Goal: Task Accomplishment & Management: Use online tool/utility

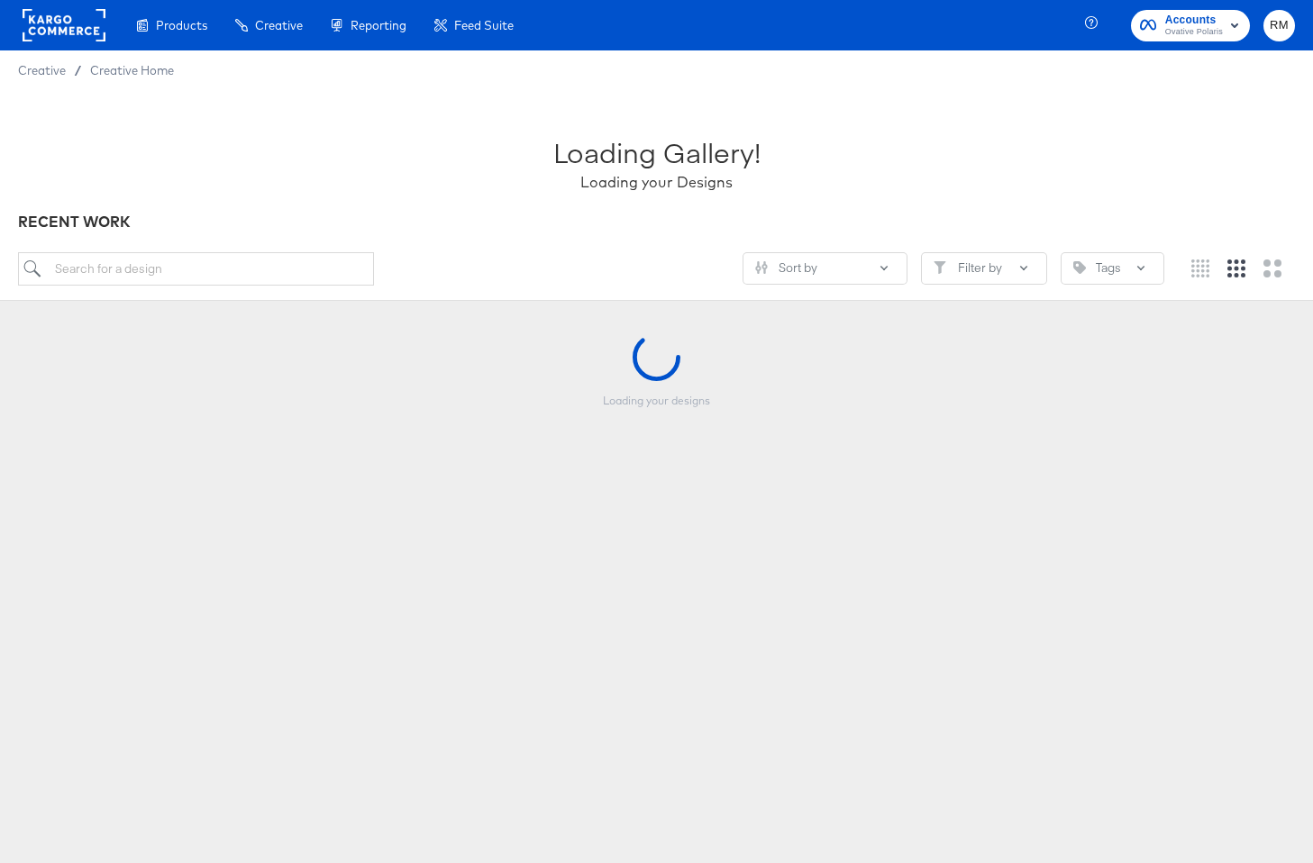
click at [1190, 29] on span "Ovative Polaris" at bounding box center [1194, 32] width 58 height 14
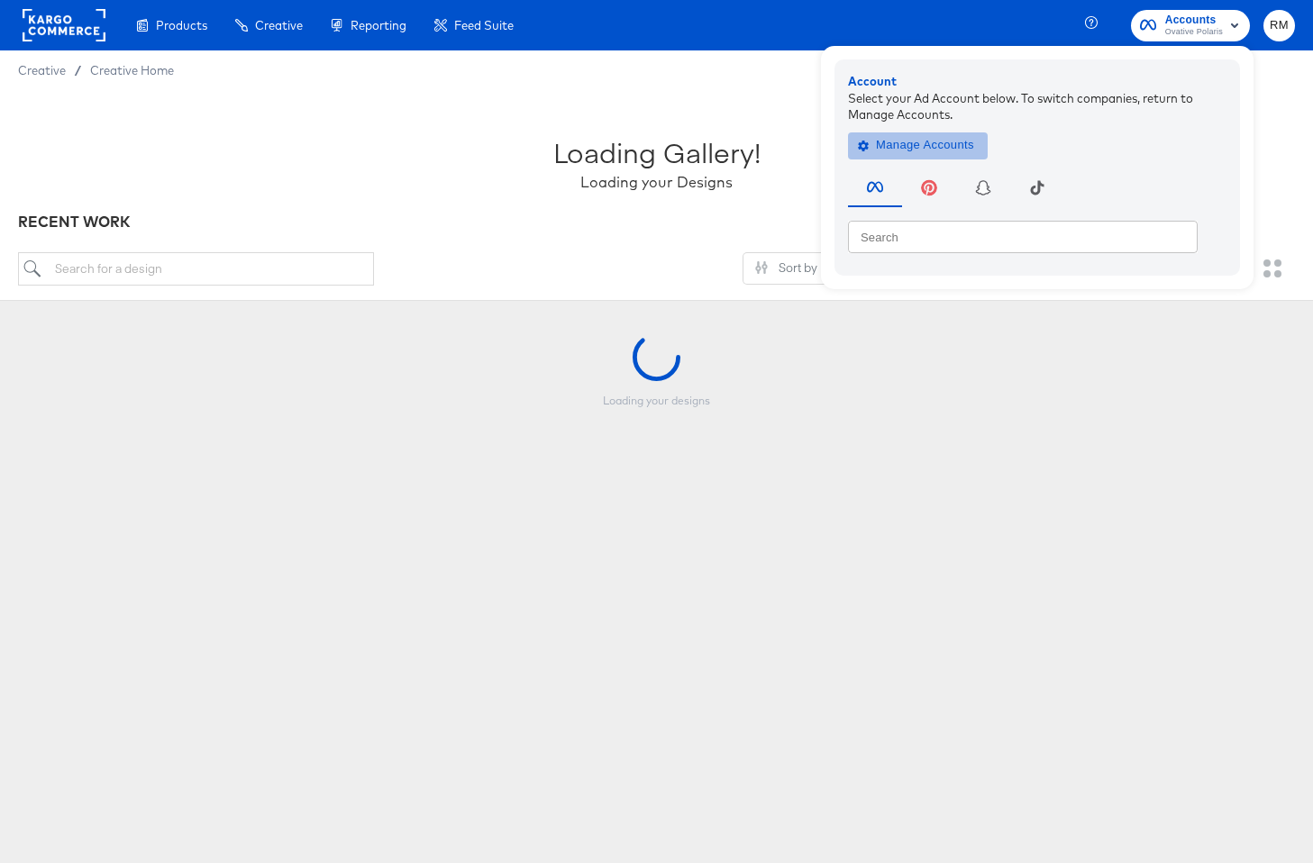
click at [899, 148] on span "Manage Accounts" at bounding box center [917, 145] width 113 height 21
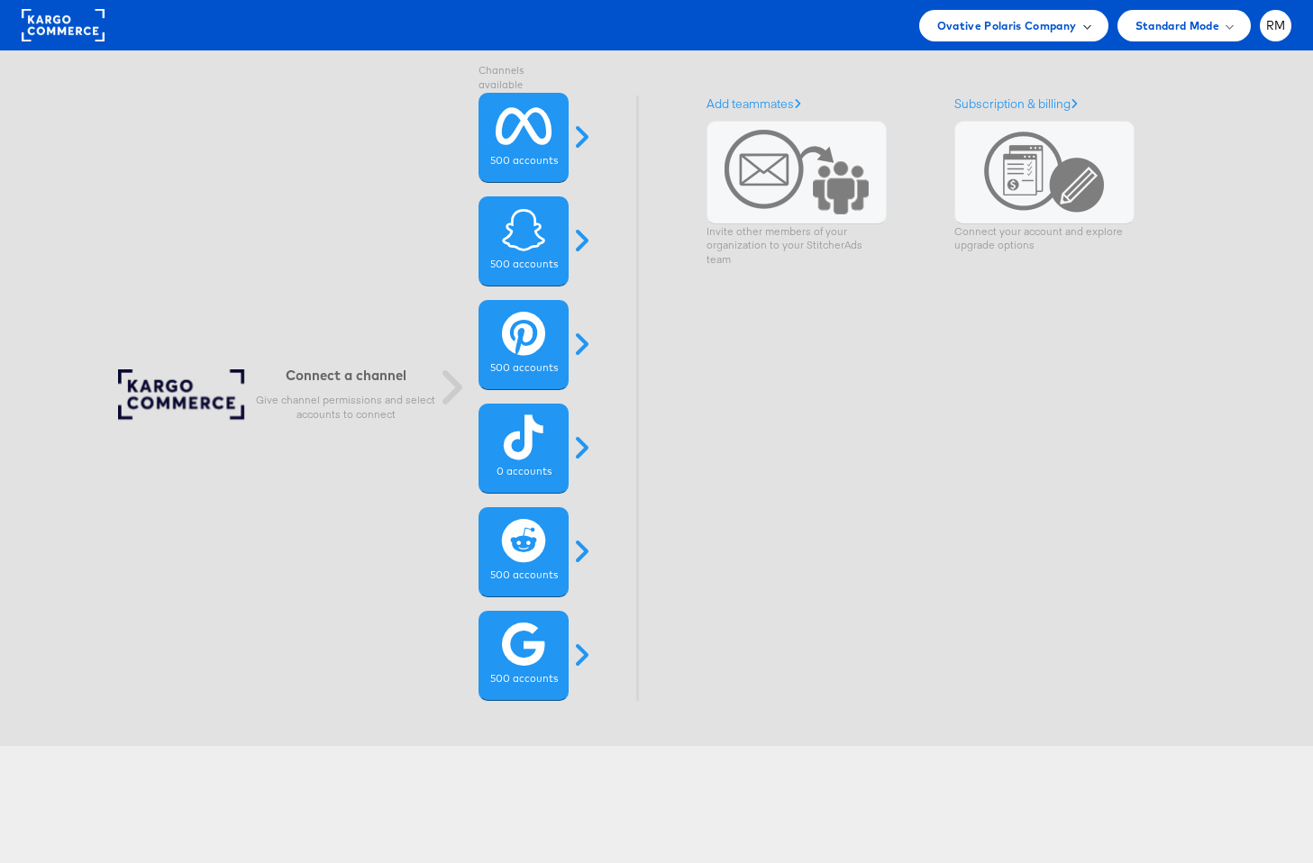
click at [1043, 26] on span "Ovative Polaris Company" at bounding box center [1007, 25] width 140 height 19
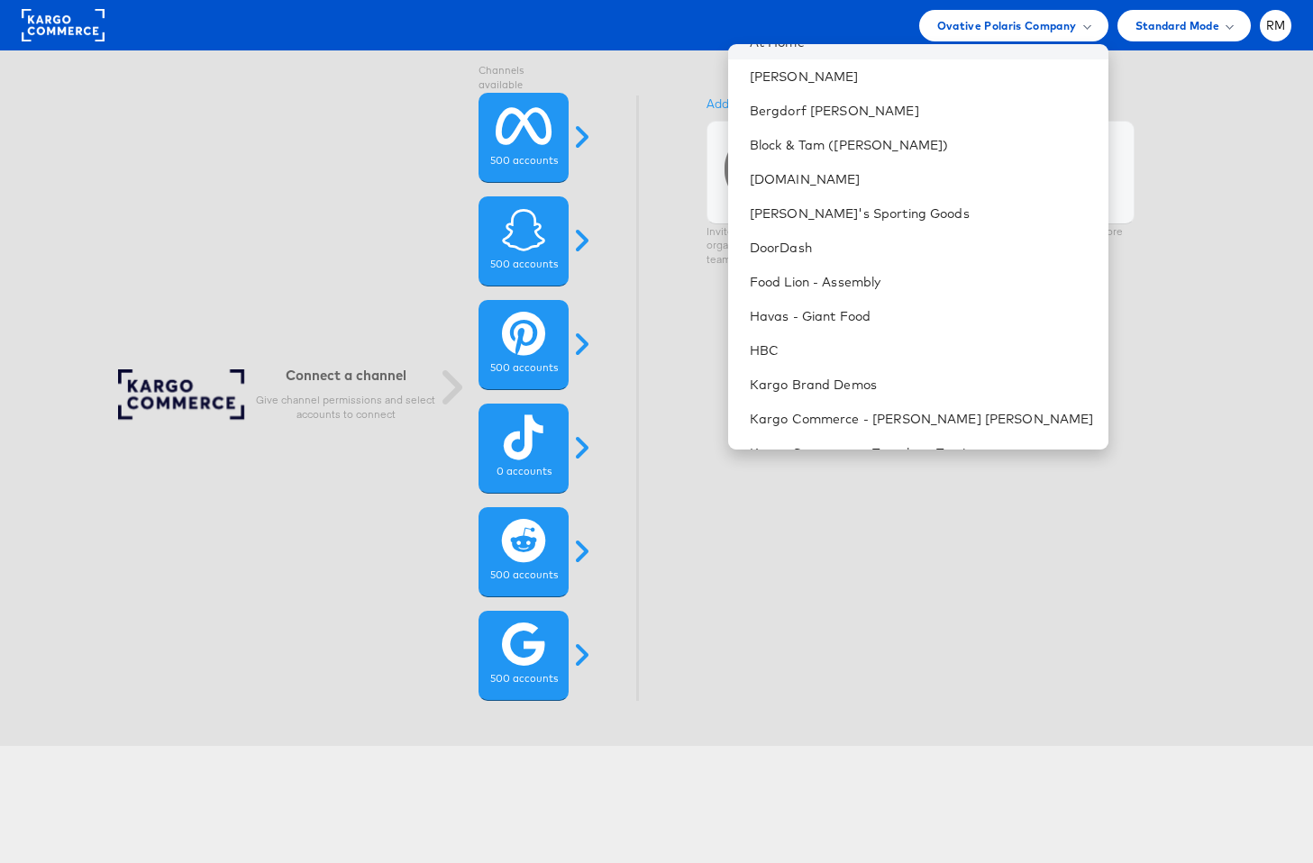
scroll to position [336, 0]
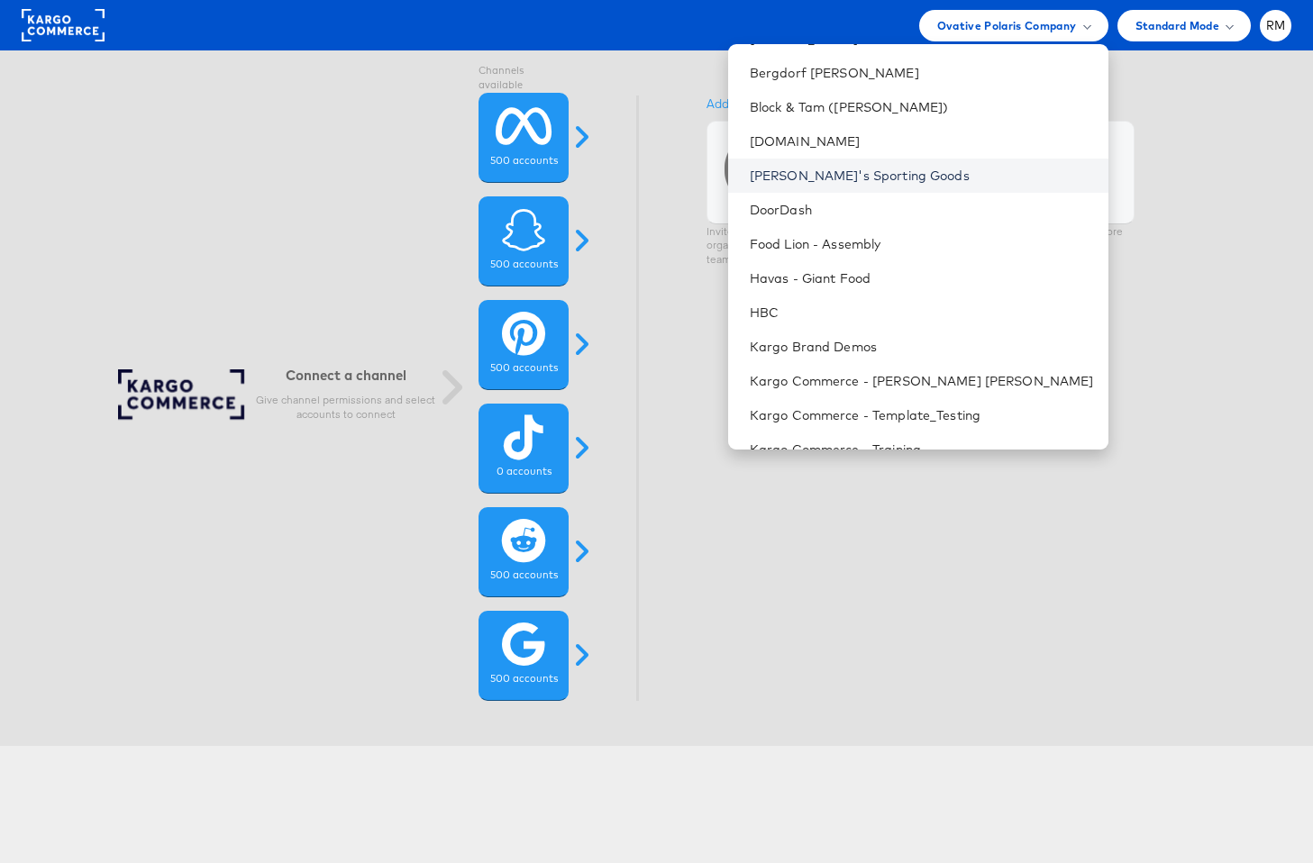
click at [926, 180] on link "[PERSON_NAME]'s Sporting Goods" at bounding box center [922, 176] width 344 height 18
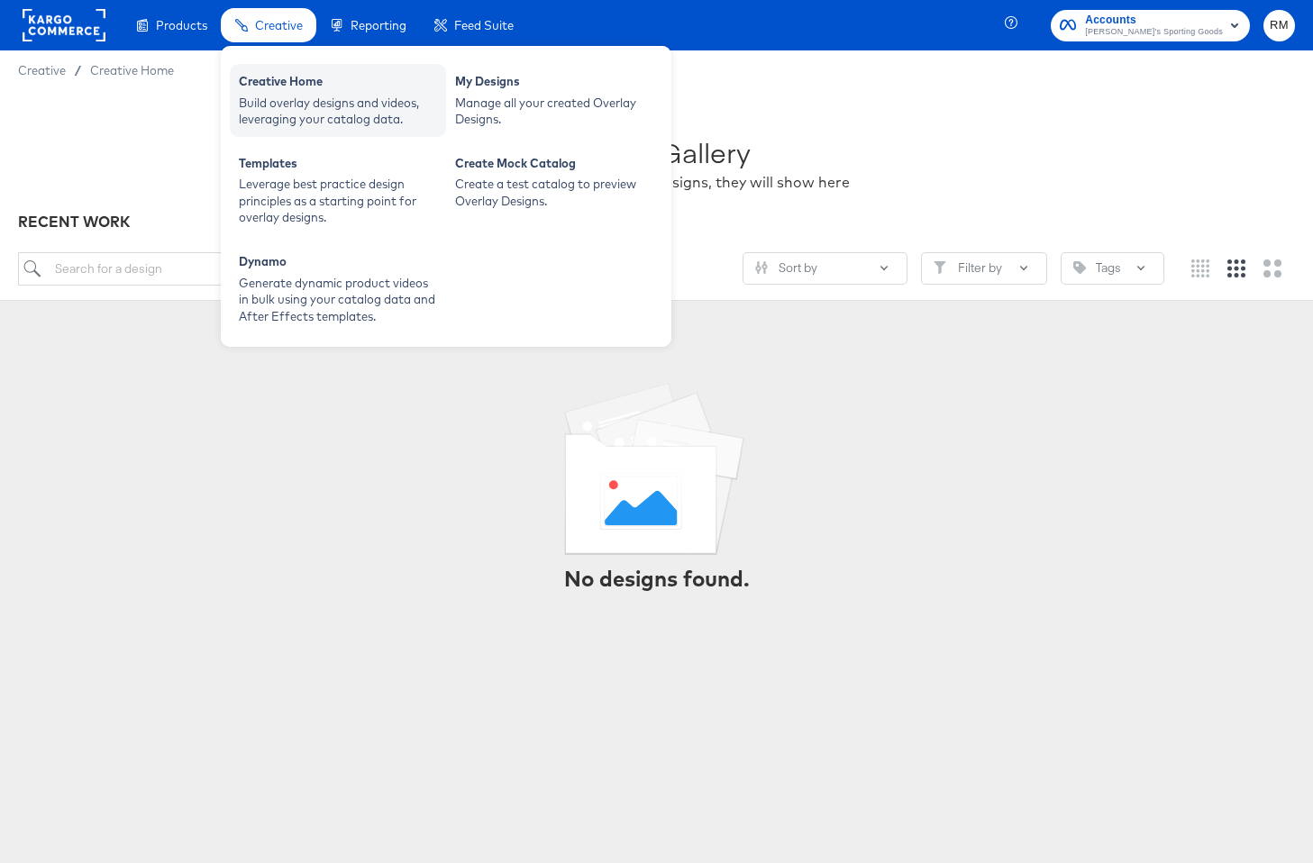
click at [300, 92] on div "Creative Home" at bounding box center [338, 84] width 198 height 22
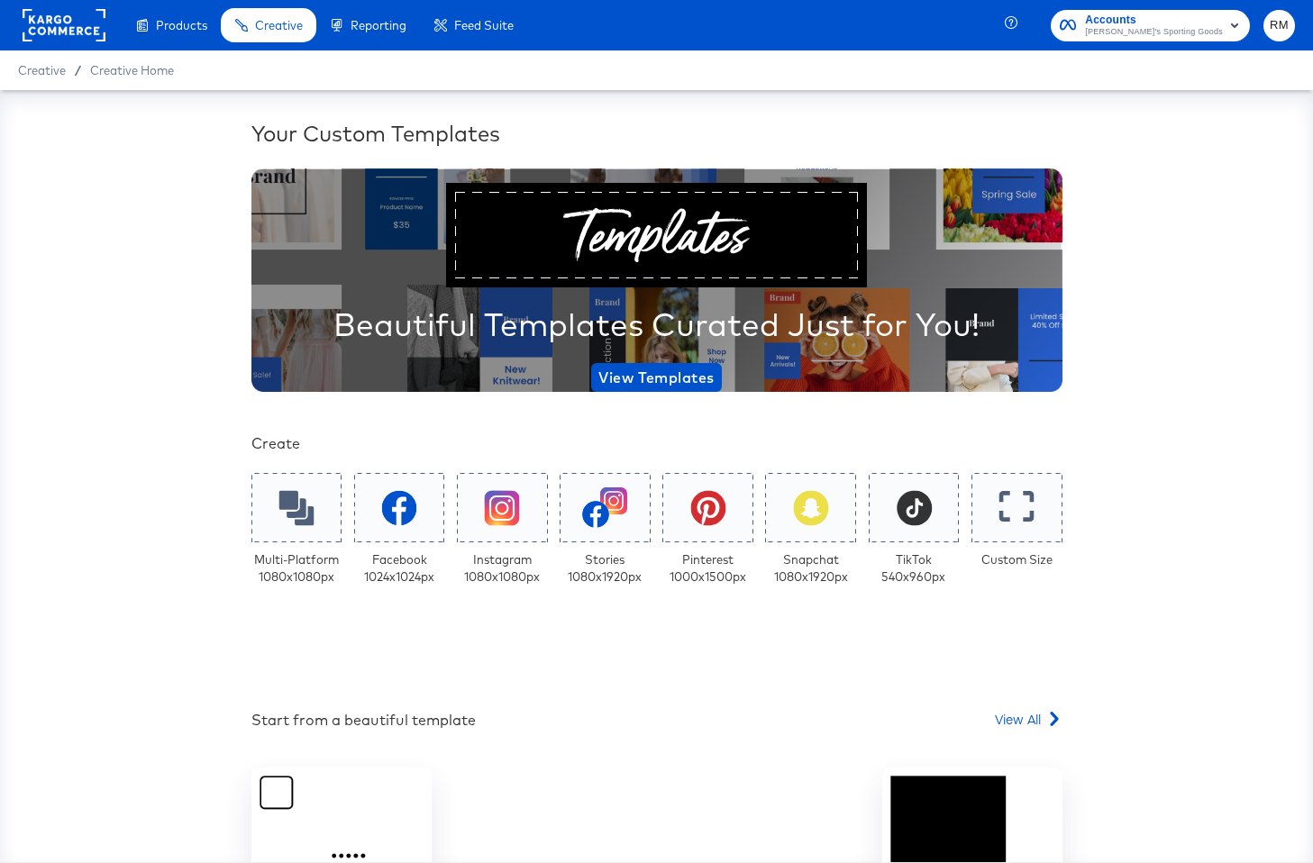
click at [384, 606] on div "Your Custom Templates Beautiful Templates Curated Just for You! View Templates …" at bounding box center [656, 583] width 811 height 930
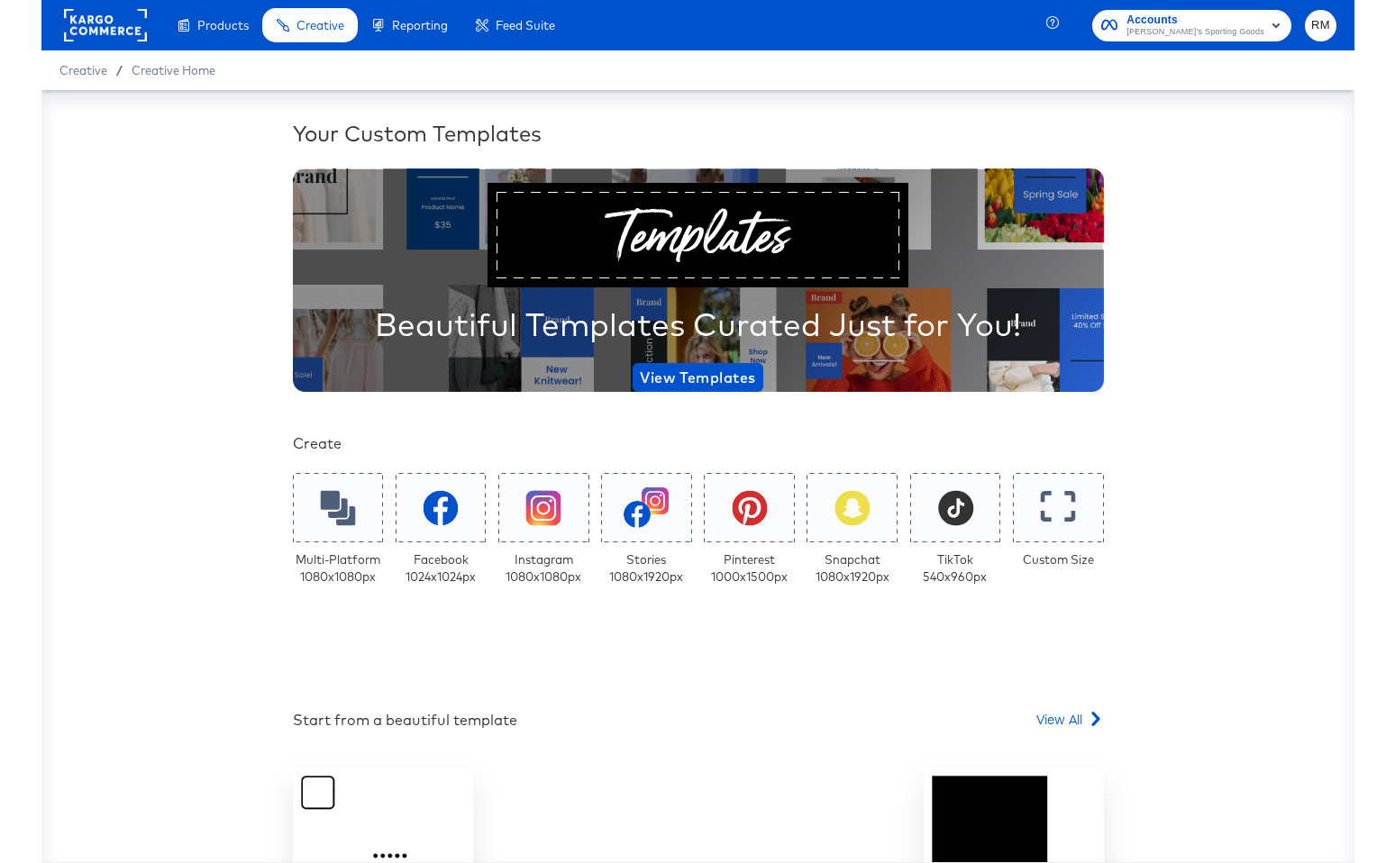
scroll to position [186, 0]
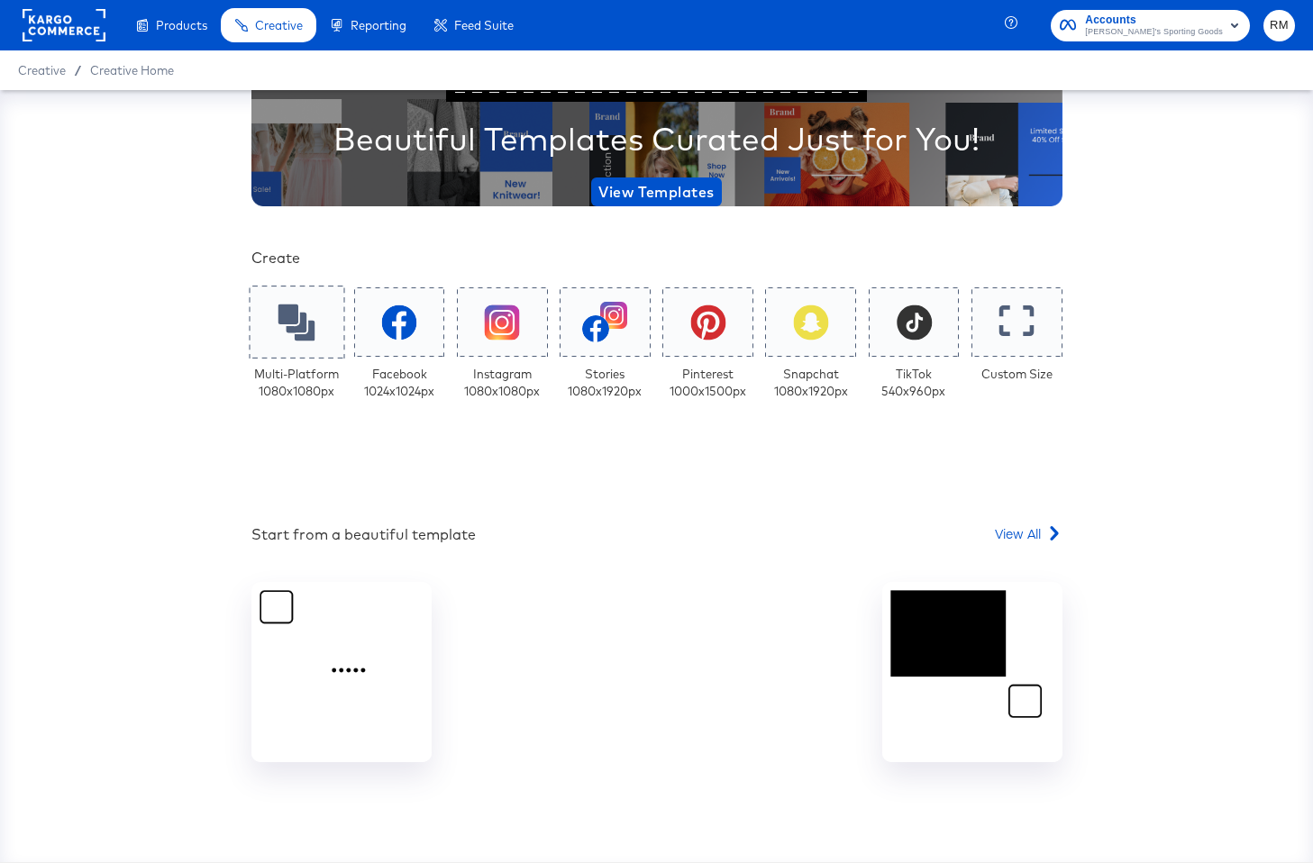
click at [321, 339] on div at bounding box center [297, 322] width 96 height 73
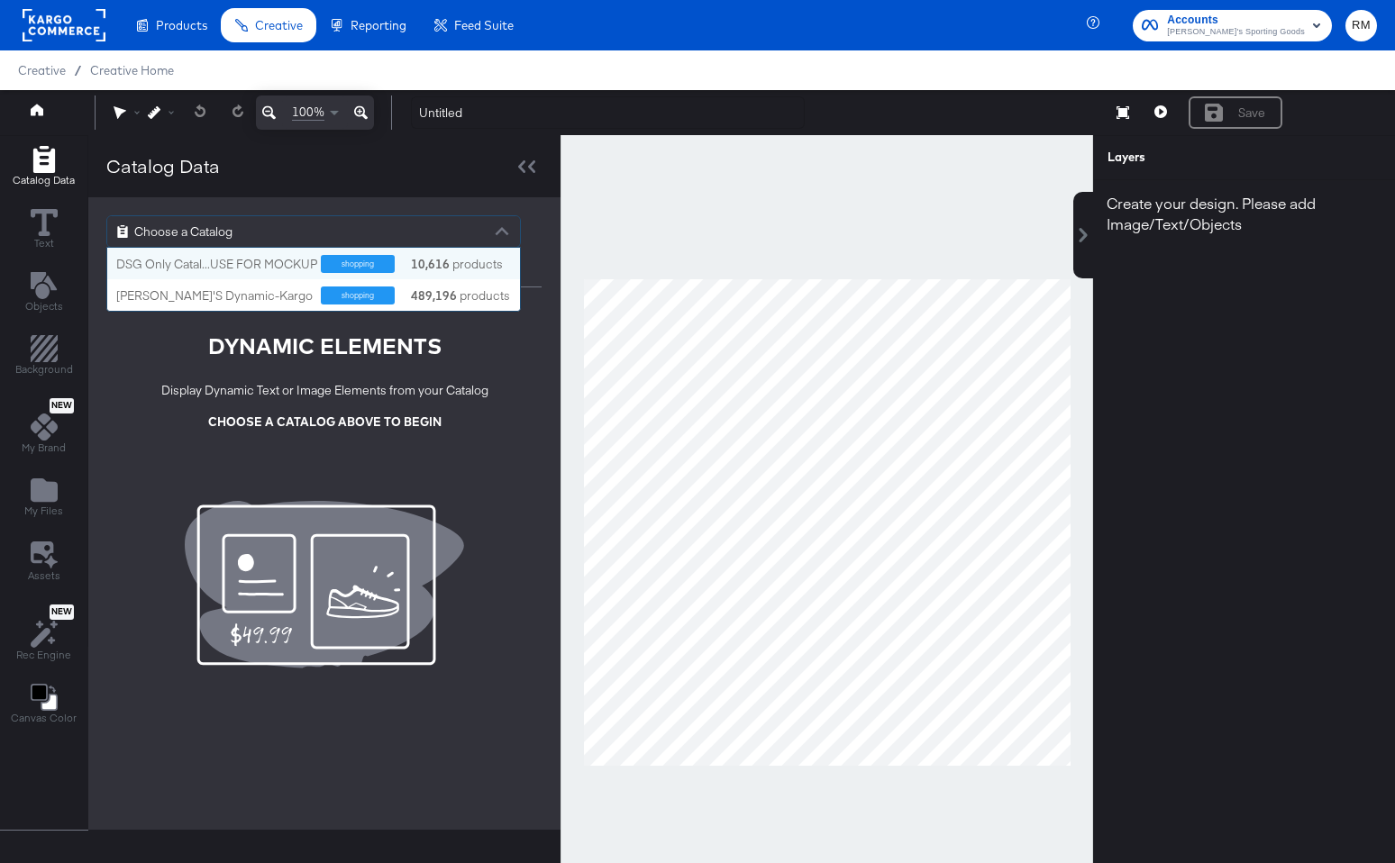
click at [465, 228] on div "Choose a Catalog" at bounding box center [313, 231] width 413 height 31
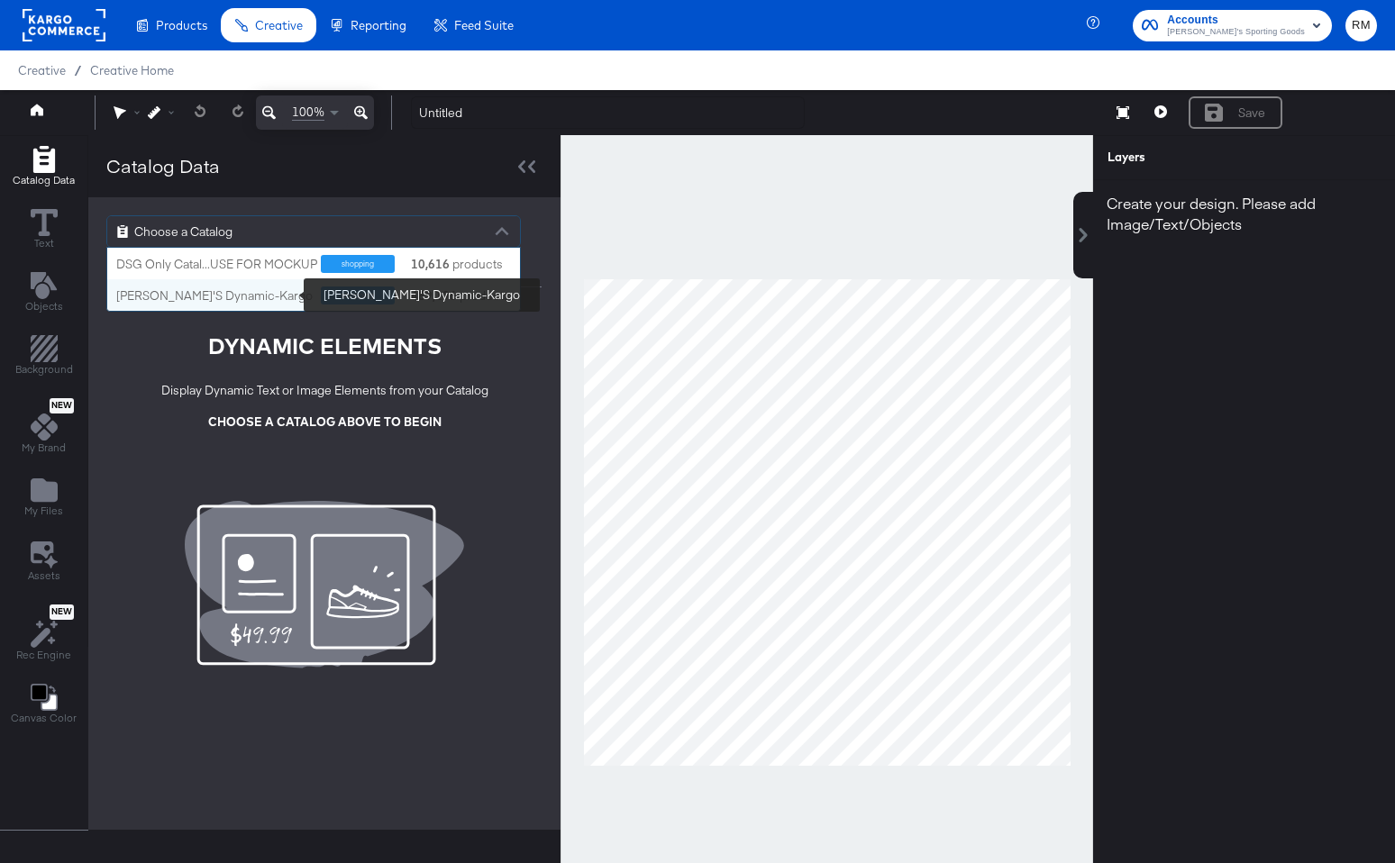
click at [270, 292] on div "DICK'S Dynamic-Kargo" at bounding box center [214, 295] width 196 height 17
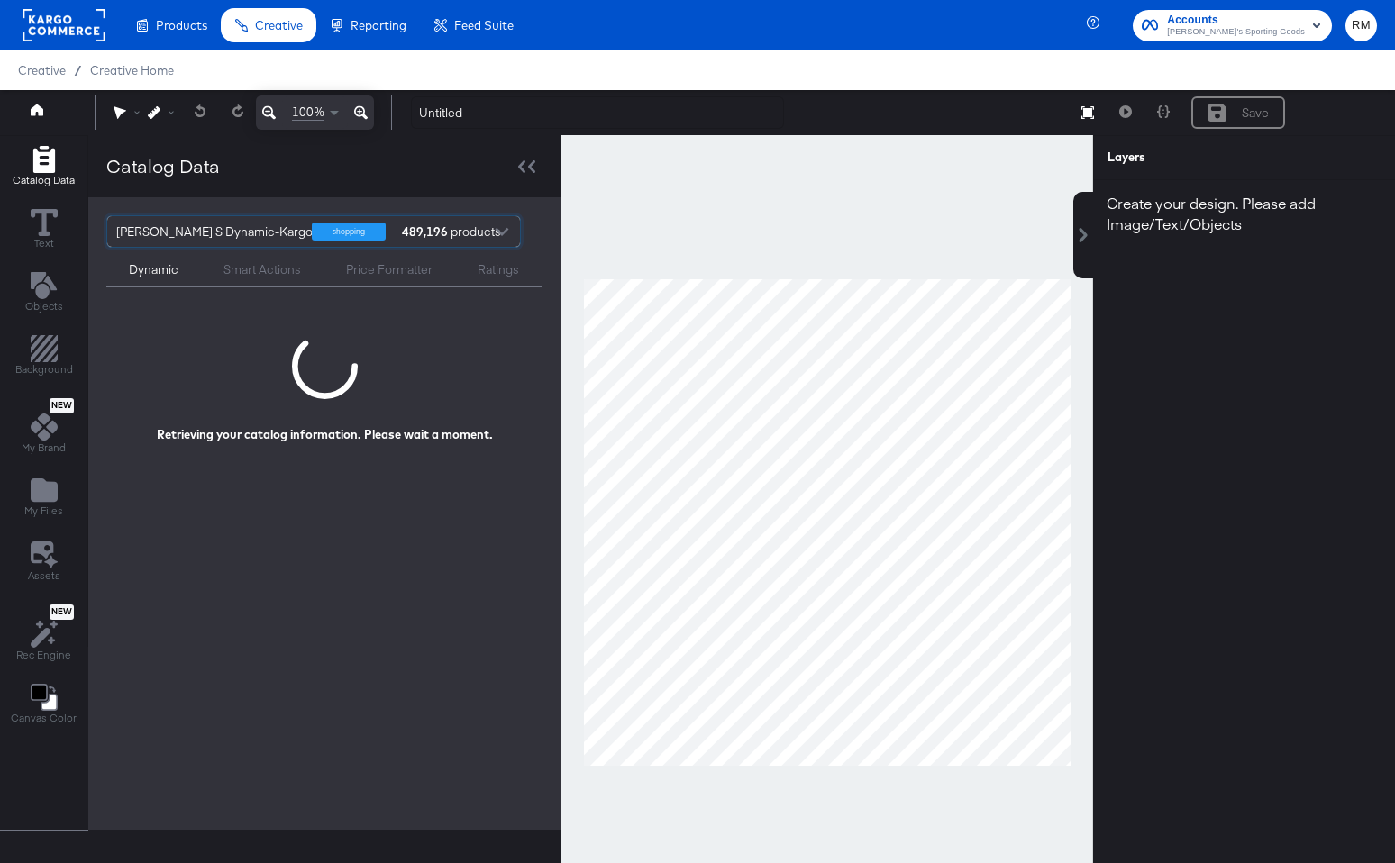
click at [234, 251] on div "Dynamic Smart Actions Price Formatter Ratings" at bounding box center [323, 268] width 435 height 40
click at [236, 232] on div "DICK'S Dynamic-Kargo" at bounding box center [214, 231] width 196 height 31
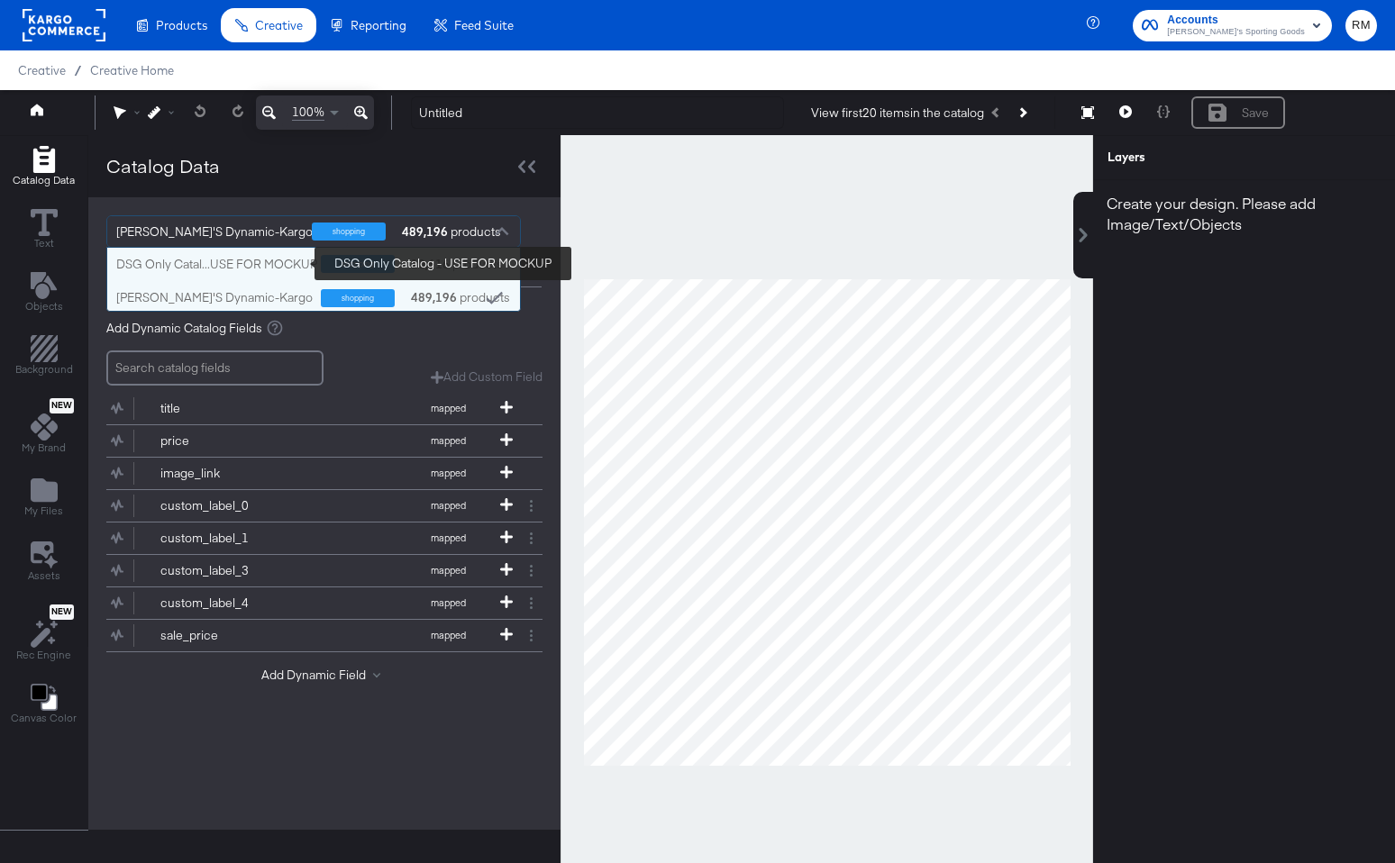
click at [228, 258] on div "DSG Only Catal...USE FOR MOCKUP" at bounding box center [216, 264] width 201 height 17
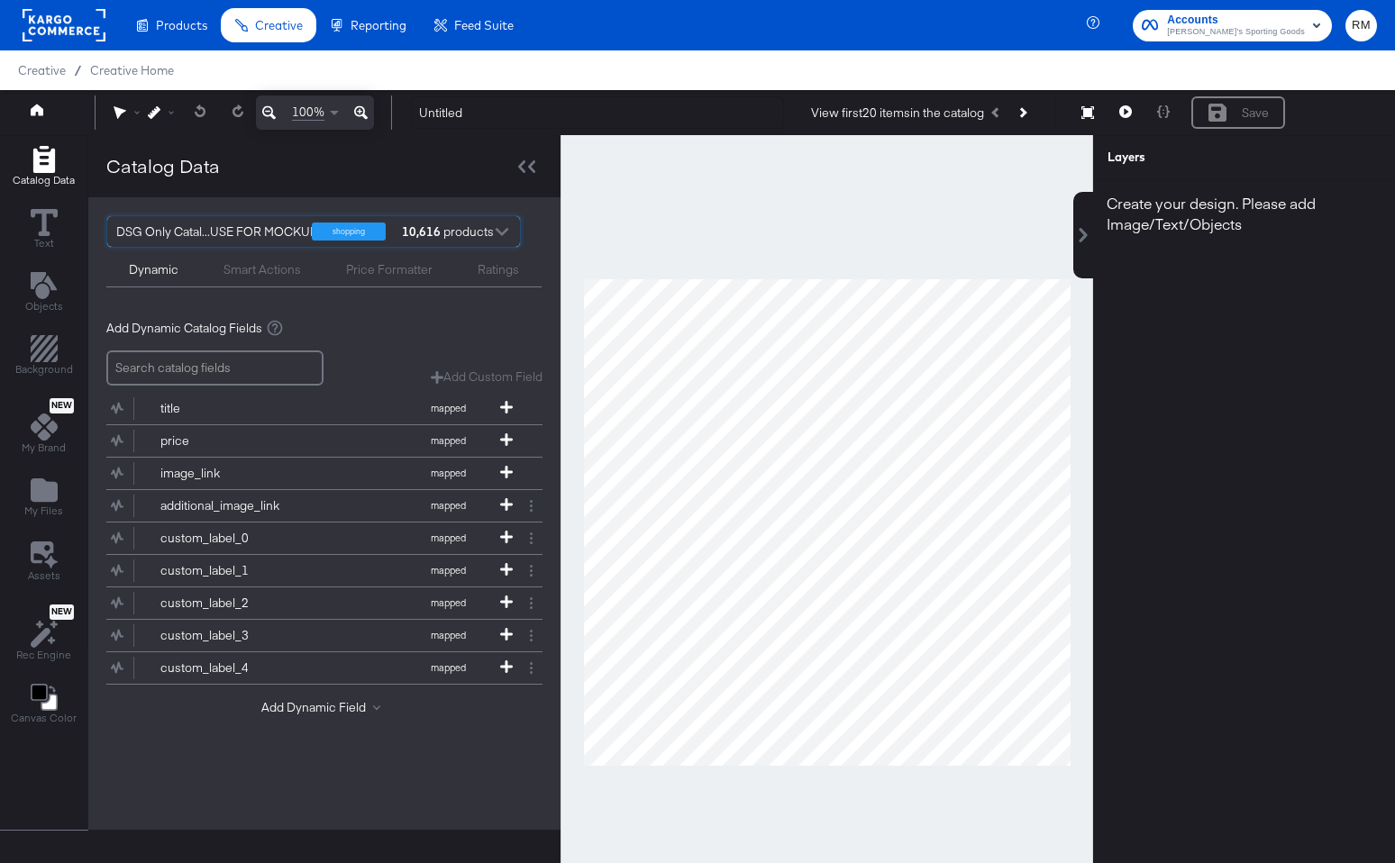
click at [241, 241] on div "DSG Only Catal...USE FOR MOCKUP" at bounding box center [216, 231] width 201 height 31
click at [244, 235] on div "DSG Only Catal...USE FOR MOCKUP" at bounding box center [216, 231] width 201 height 31
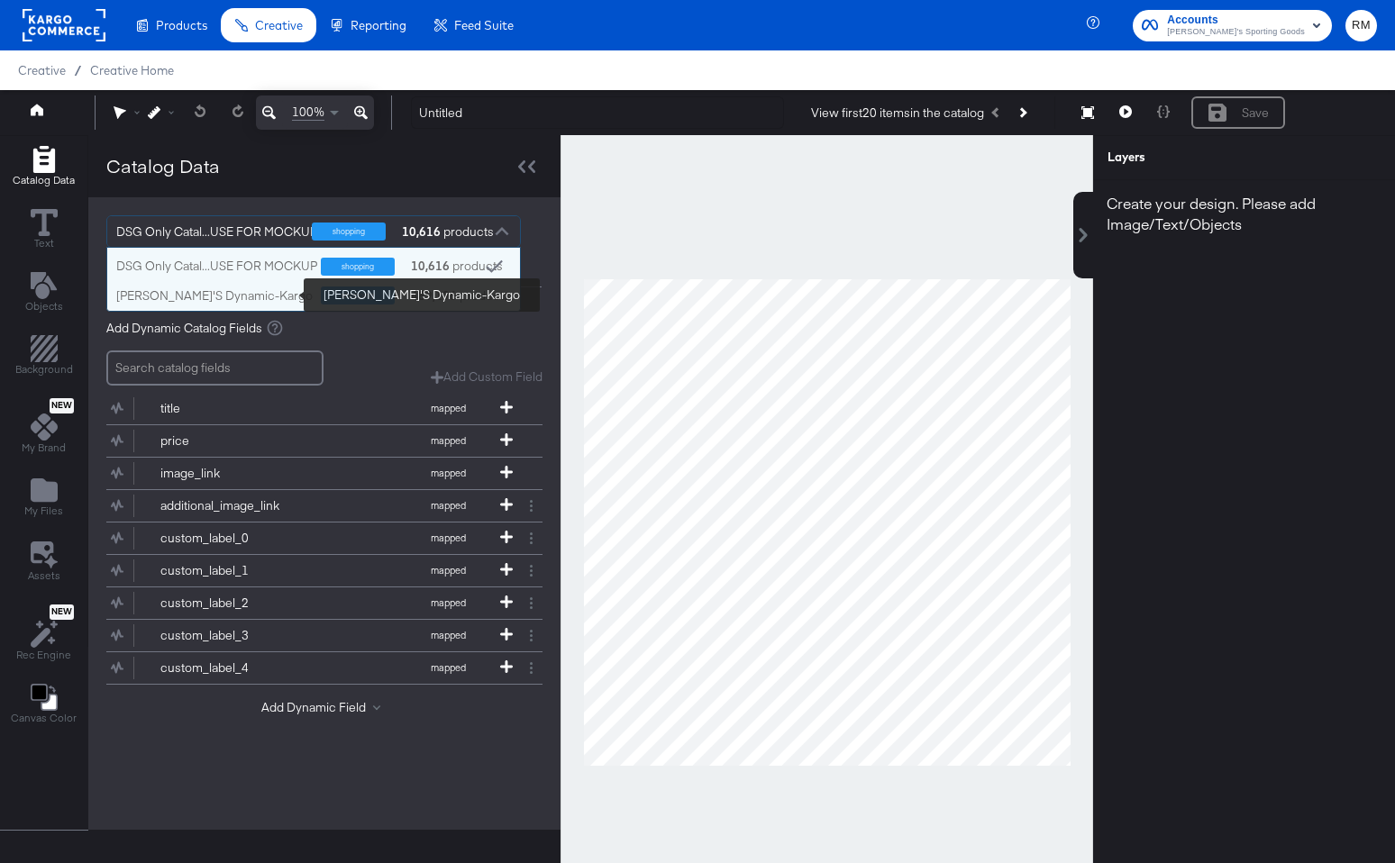
click at [225, 301] on div "DICK'S Dynamic-Kargo" at bounding box center [214, 295] width 196 height 17
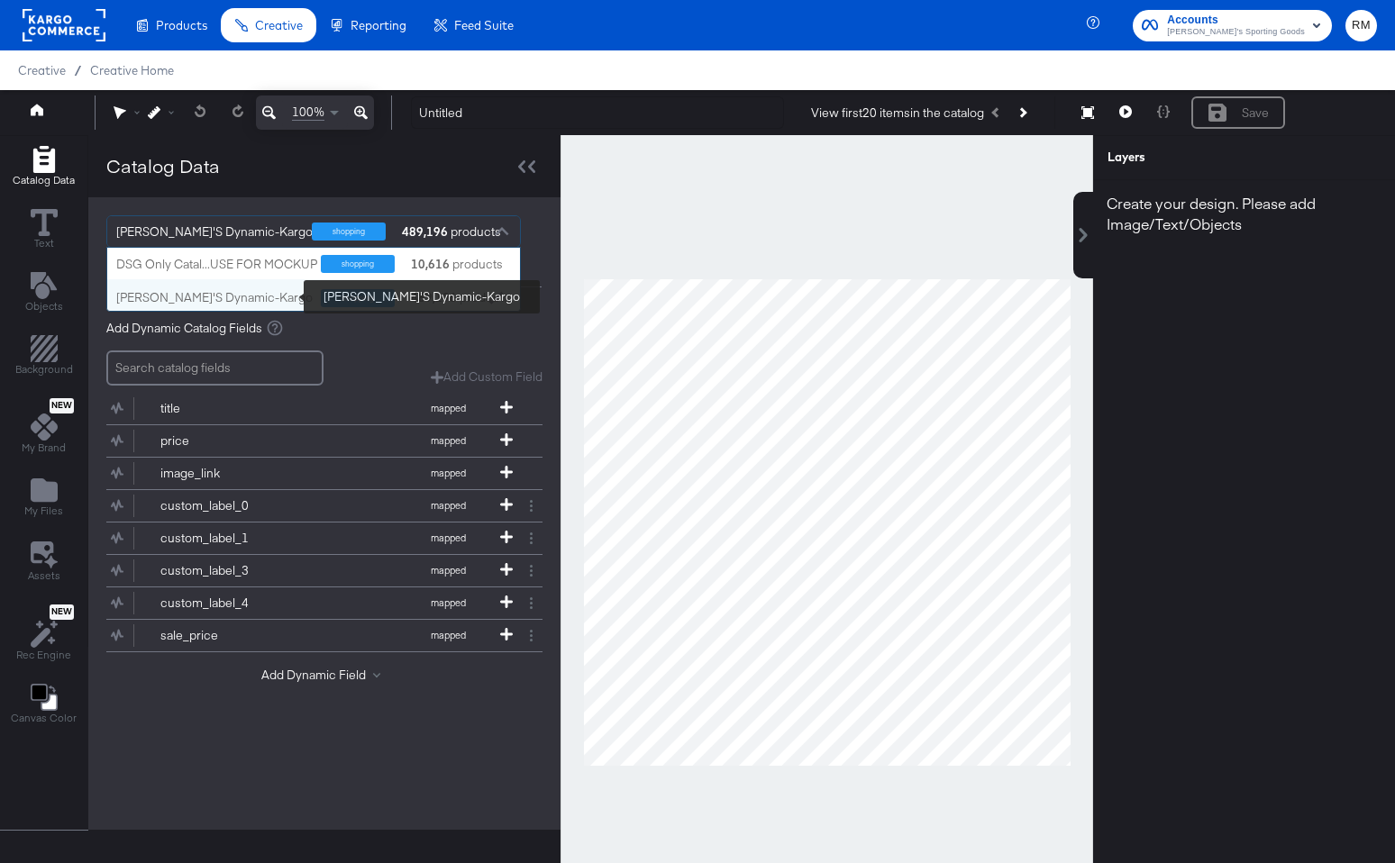
click at [269, 296] on div "DICK'S Dynamic-Kargo" at bounding box center [214, 297] width 196 height 17
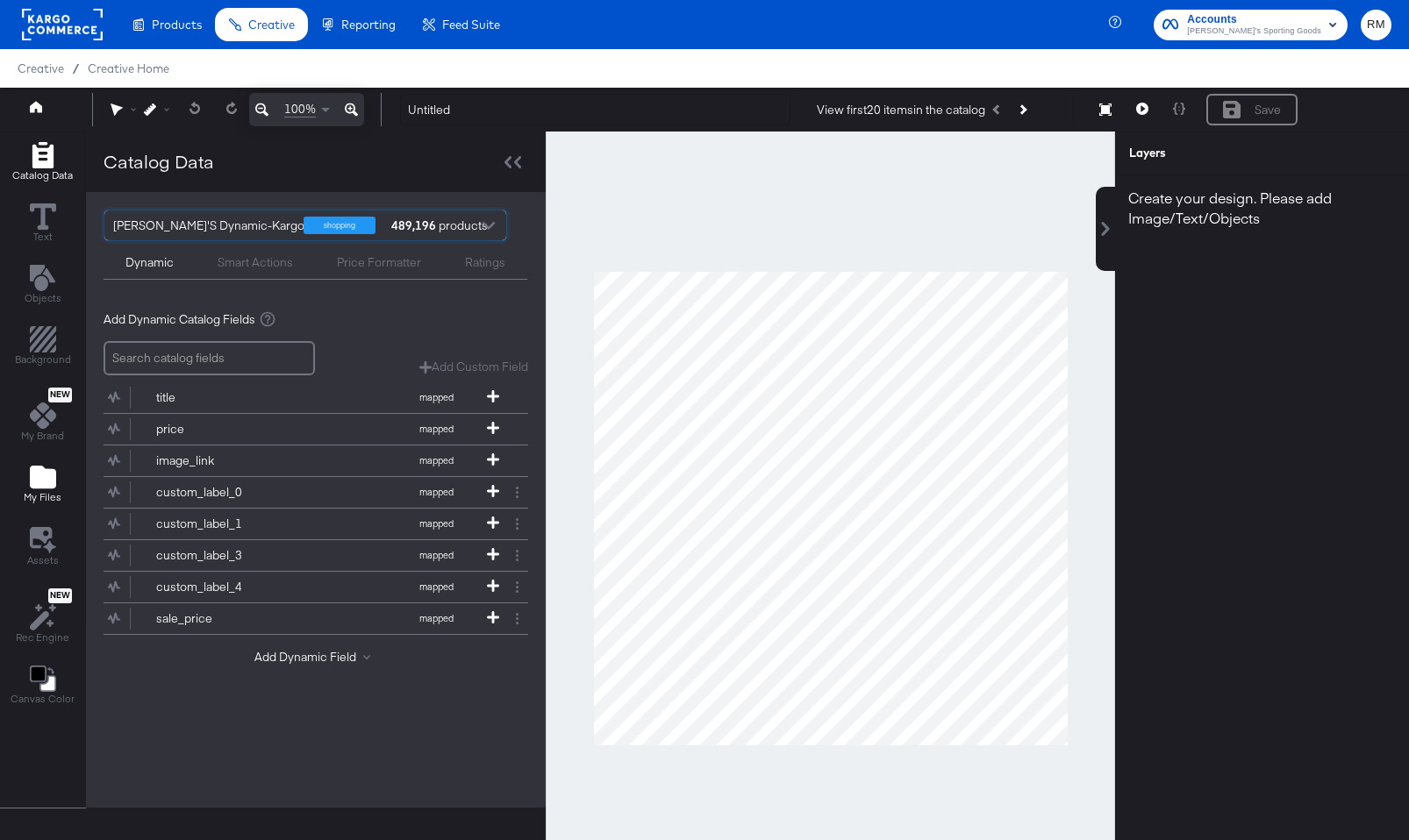
click at [44, 491] on div "My Files" at bounding box center [42, 484] width 38 height 40
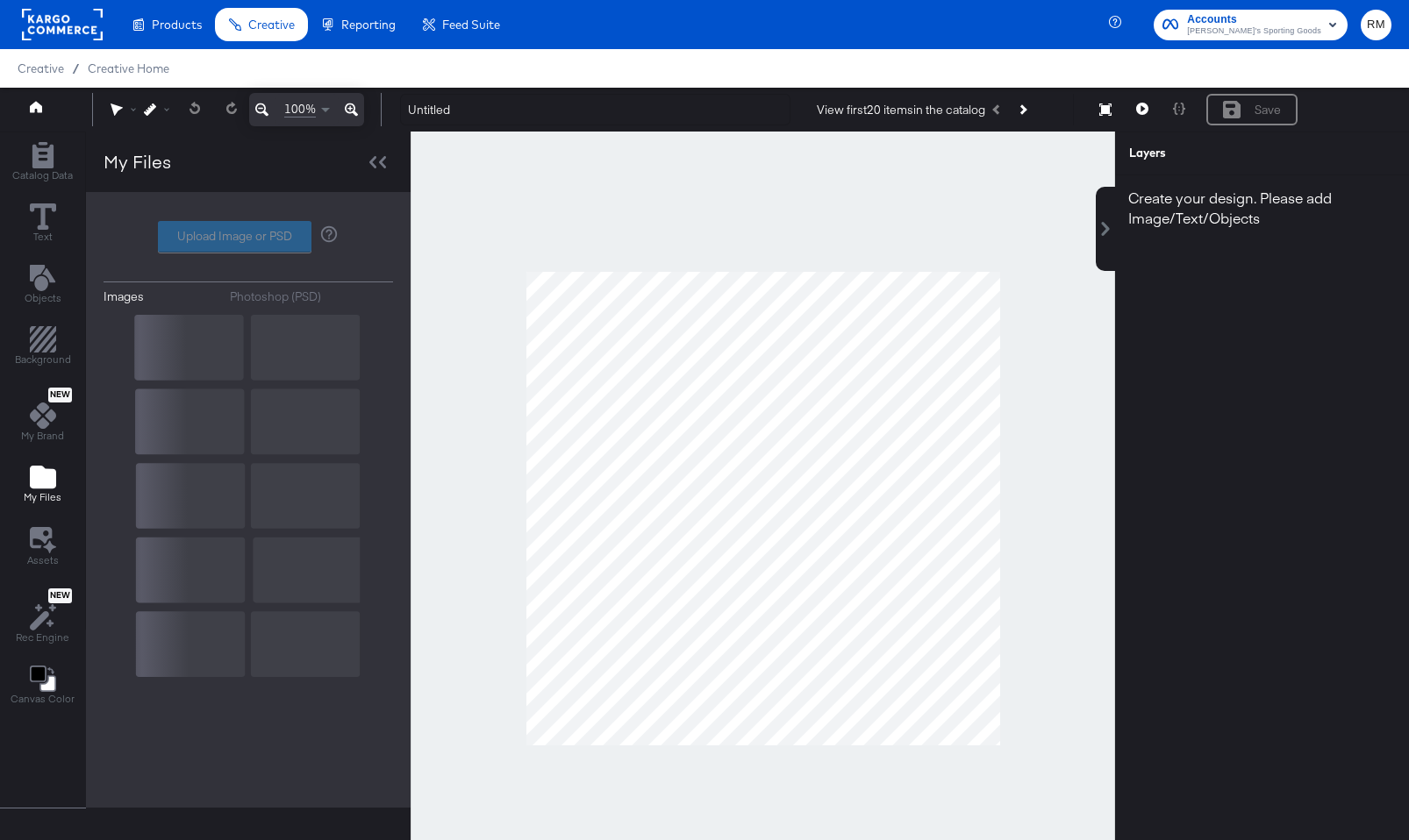
click at [255, 229] on div "Upload Image or PSD" at bounding box center [247, 237] width 289 height 31
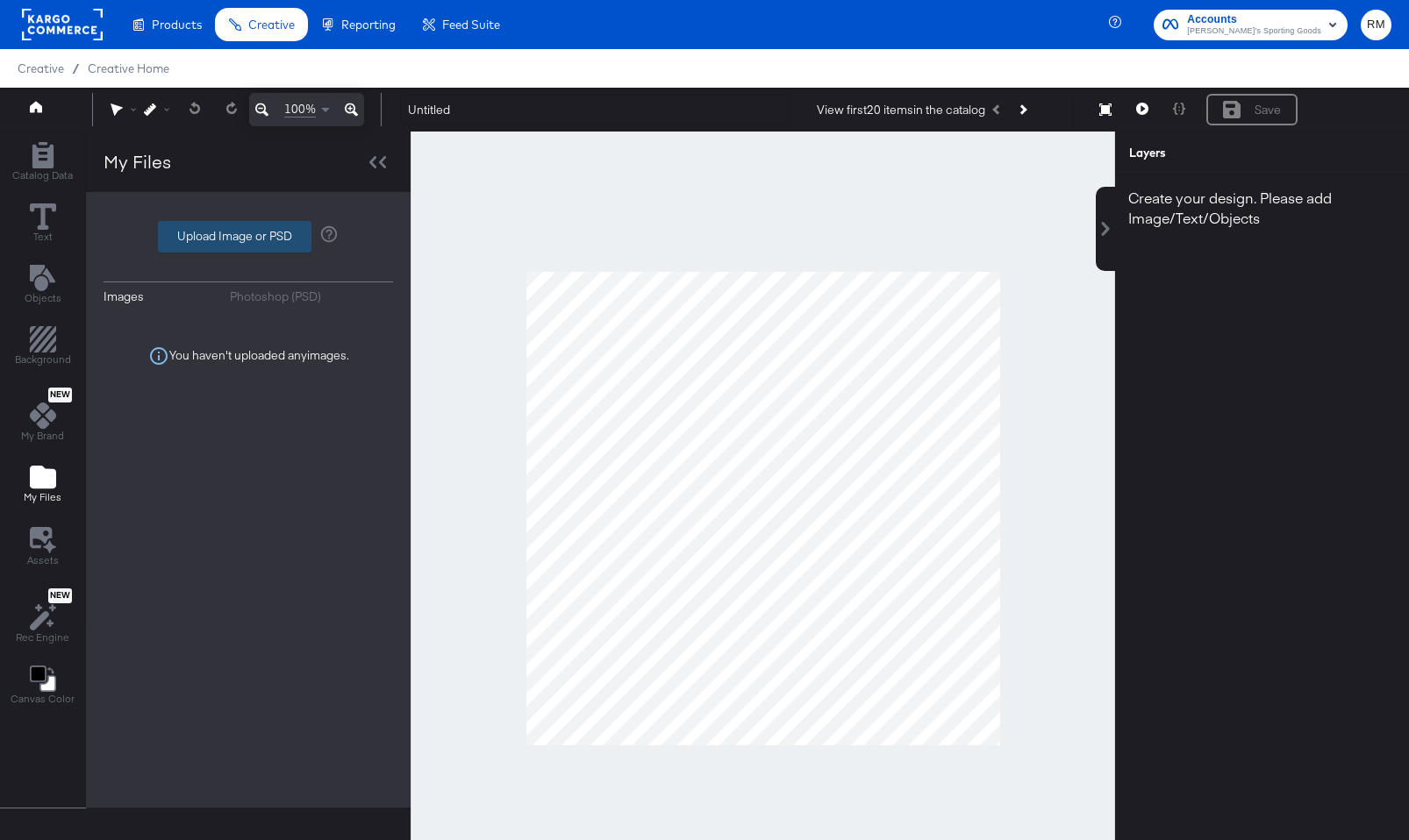
click at [231, 237] on label "Upload Image or PSD" at bounding box center [235, 237] width 152 height 30
click at [248, 237] on input "Upload Image or PSD" at bounding box center [248, 237] width 0 height 0
type input "C:\fakepath\logo_v3-1.png"
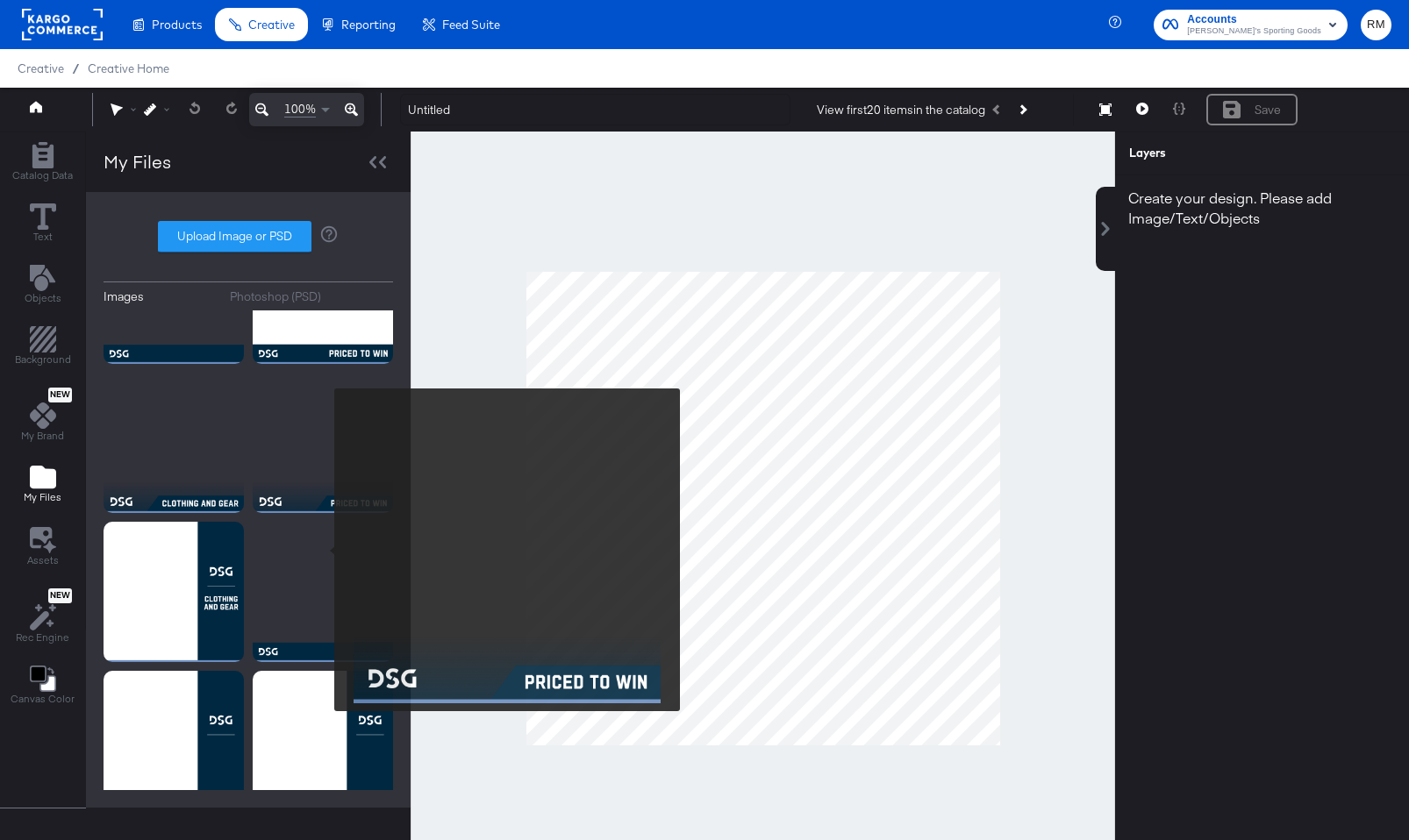
scroll to position [265, 0]
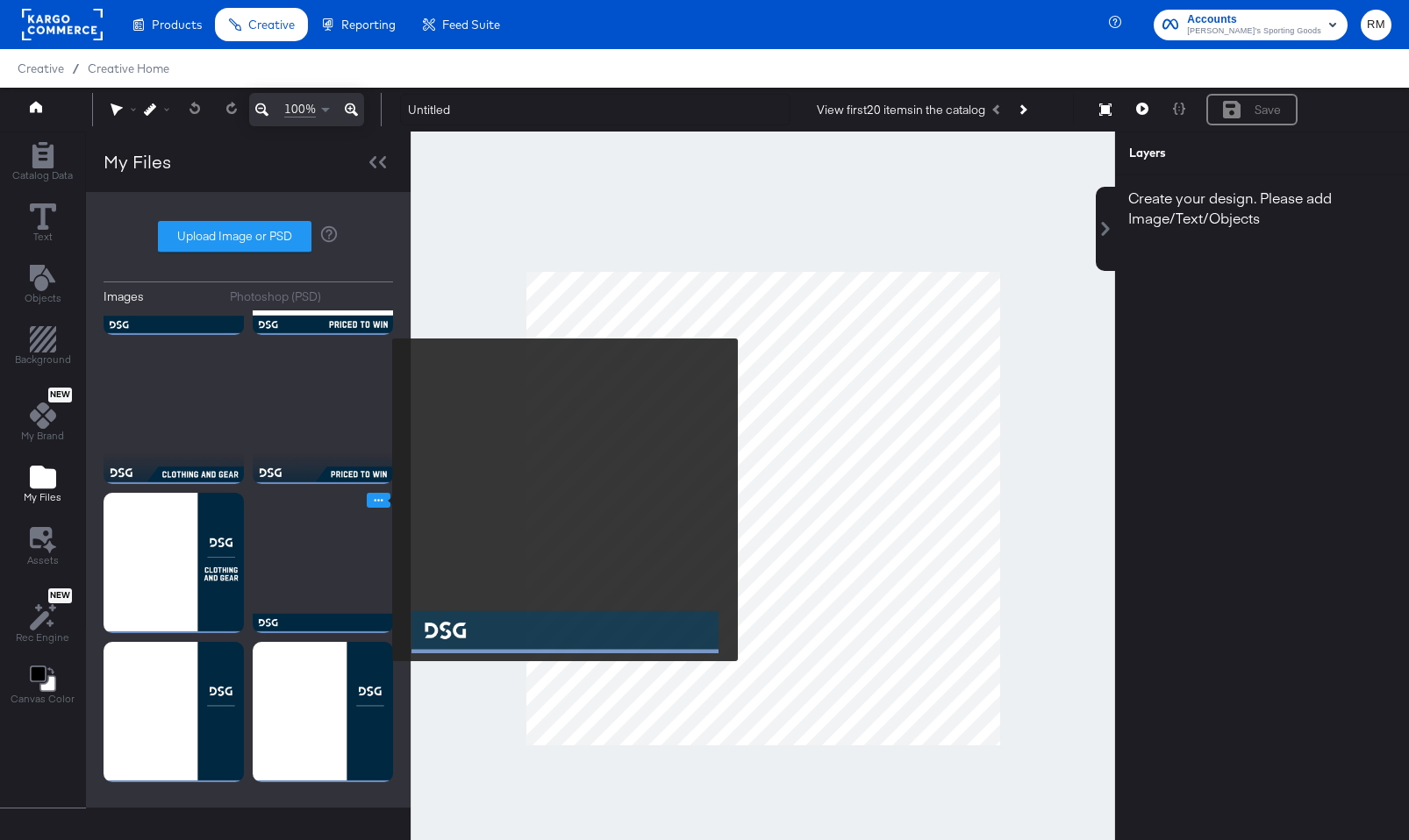
click at [381, 500] on icon "Image Options" at bounding box center [379, 500] width 14 height 14
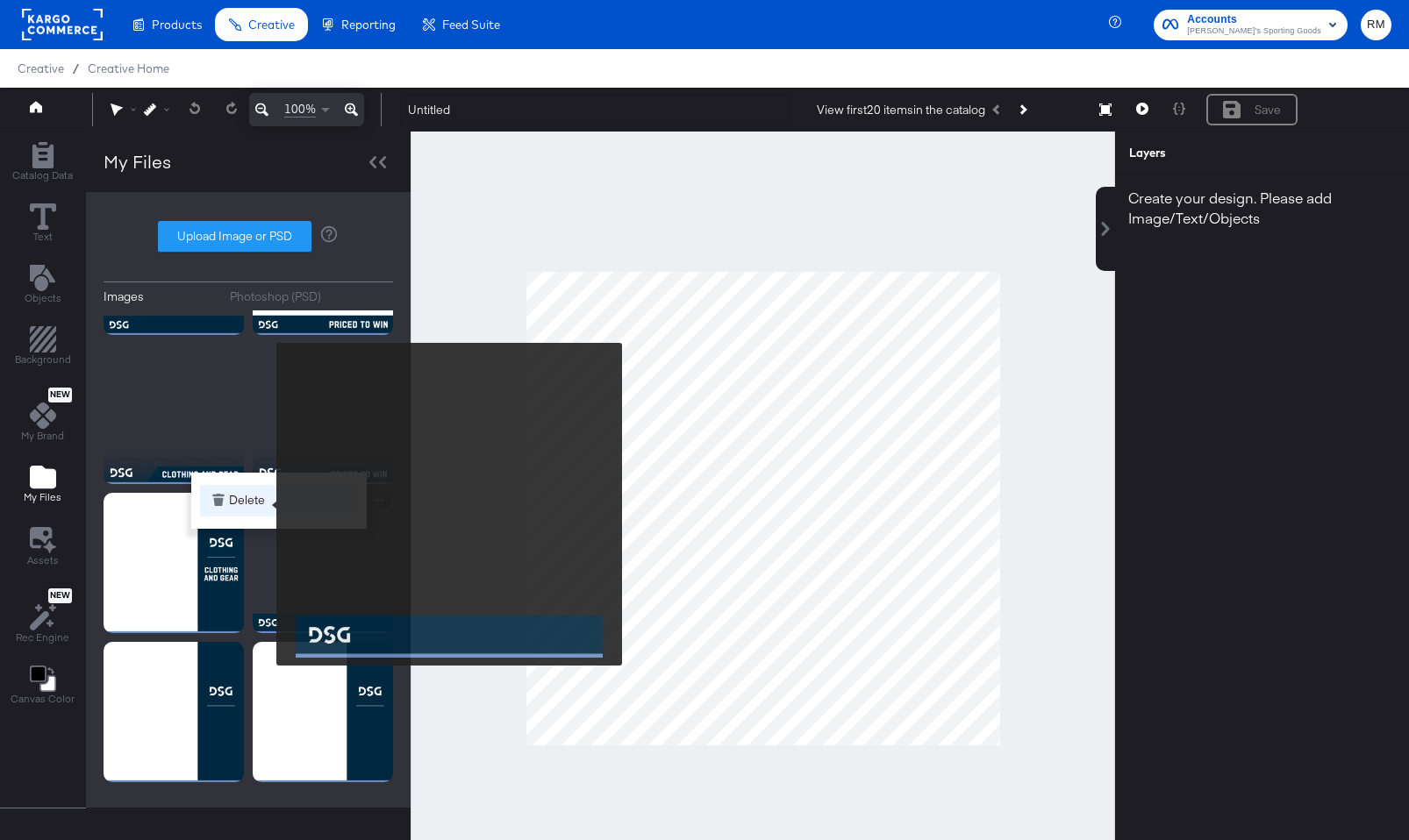
click at [265, 503] on button "Delete" at bounding box center [278, 500] width 158 height 31
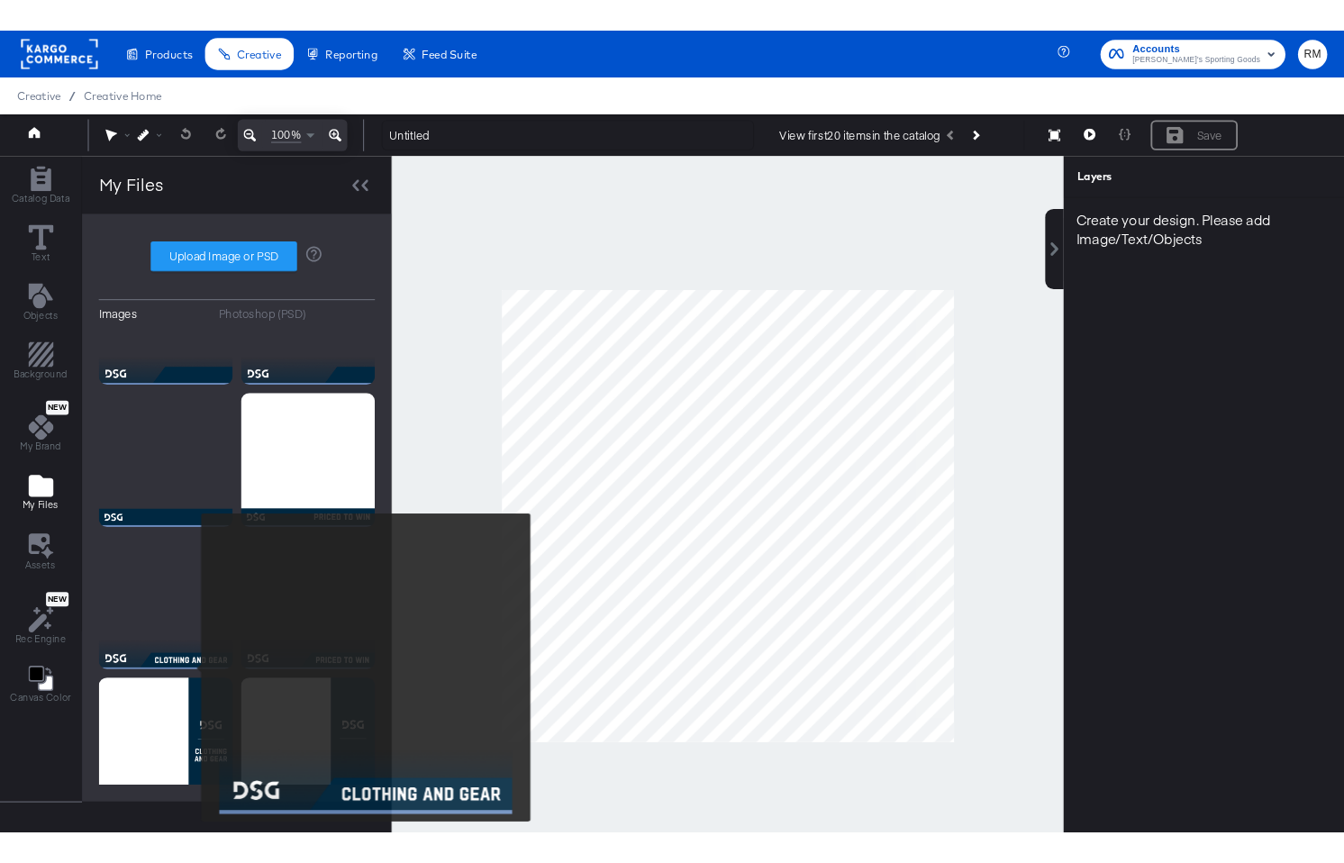
scroll to position [0, 0]
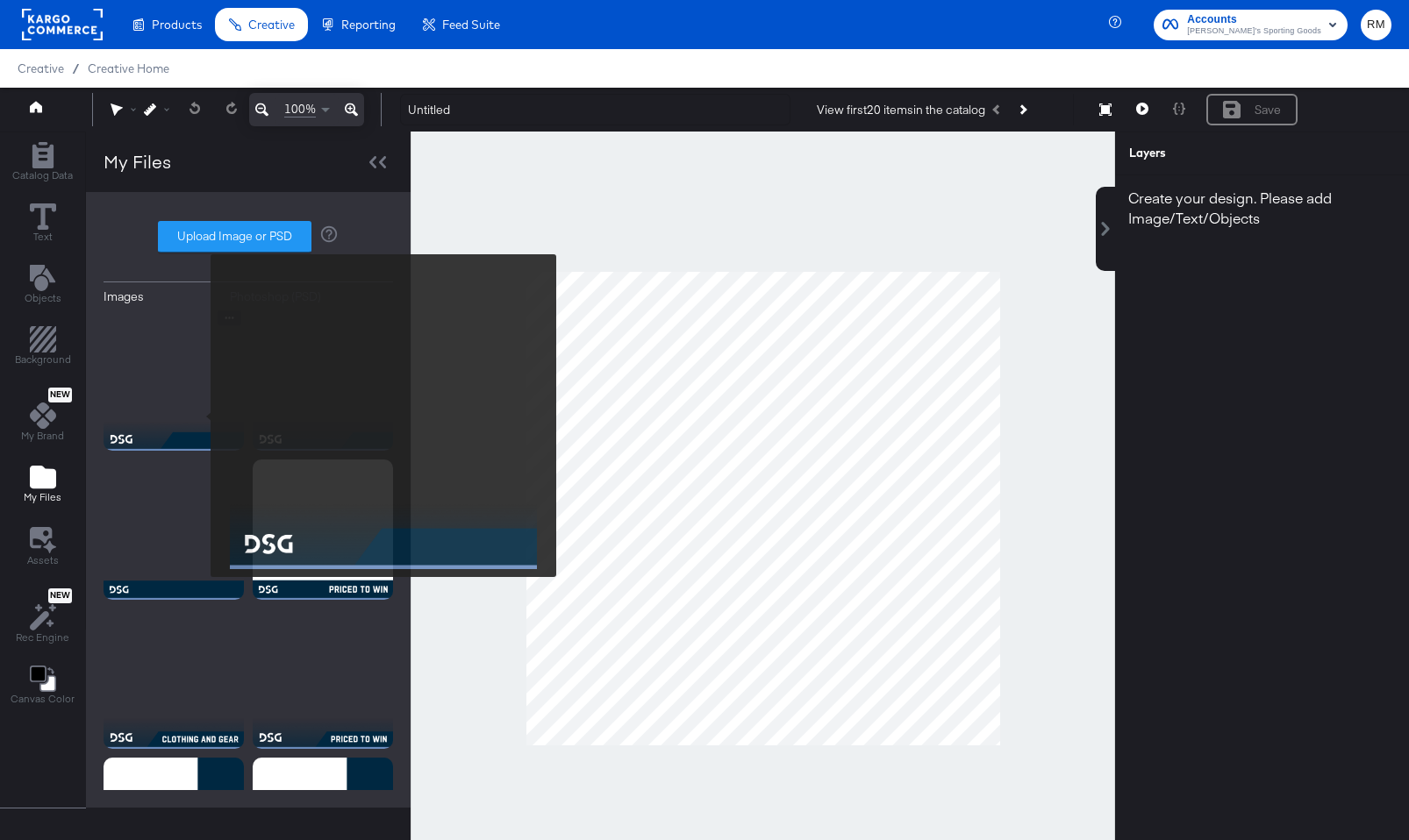
click at [200, 416] on img at bounding box center [173, 381] width 140 height 140
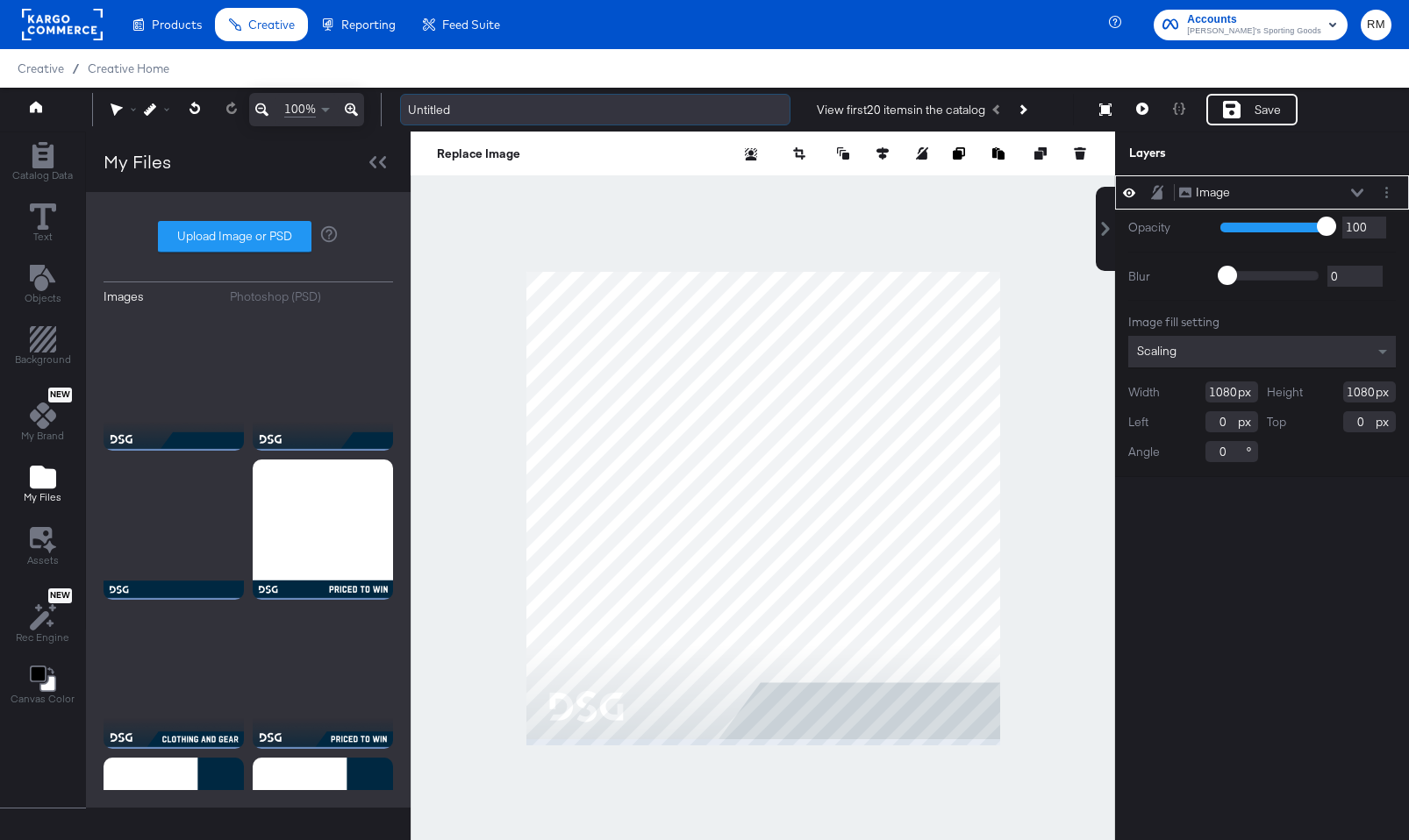
click at [509, 120] on input "Untitled" at bounding box center [595, 109] width 390 height 32
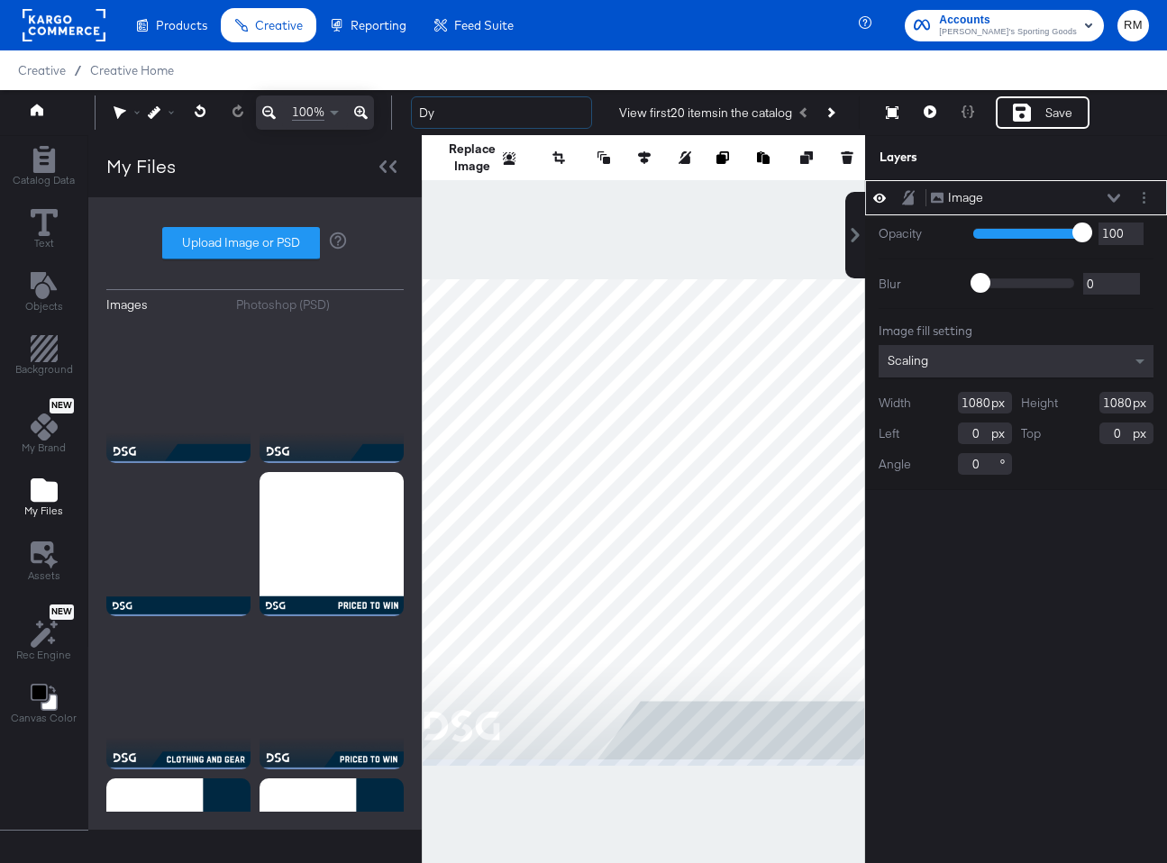
type input "D"
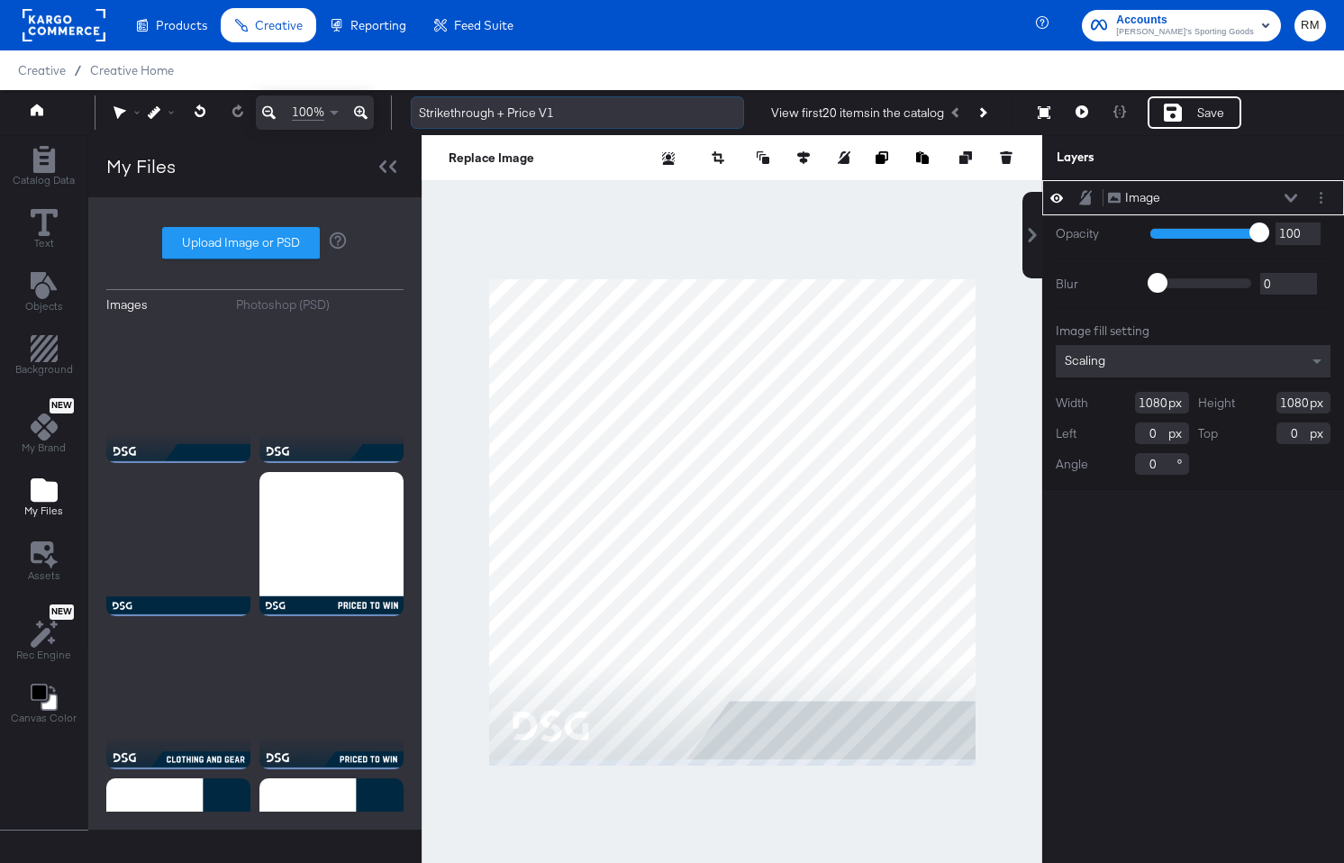
click at [422, 116] on input "Strikethrough + Price V1" at bounding box center [577, 112] width 333 height 33
type input "DSG Strikethrough + Price V1"
click at [969, 221] on div at bounding box center [732, 522] width 621 height 774
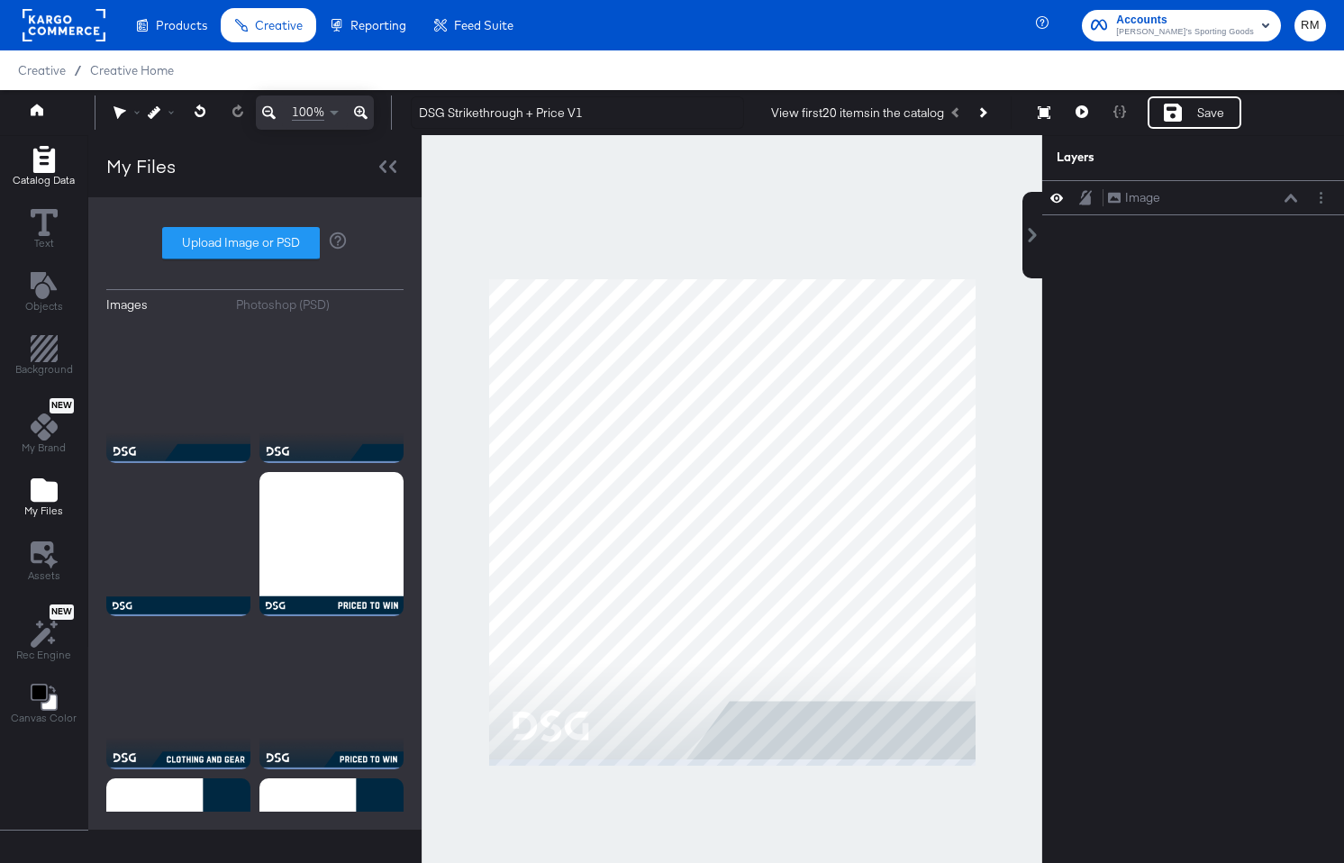
click at [57, 181] on span "Catalog Data" at bounding box center [44, 180] width 62 height 14
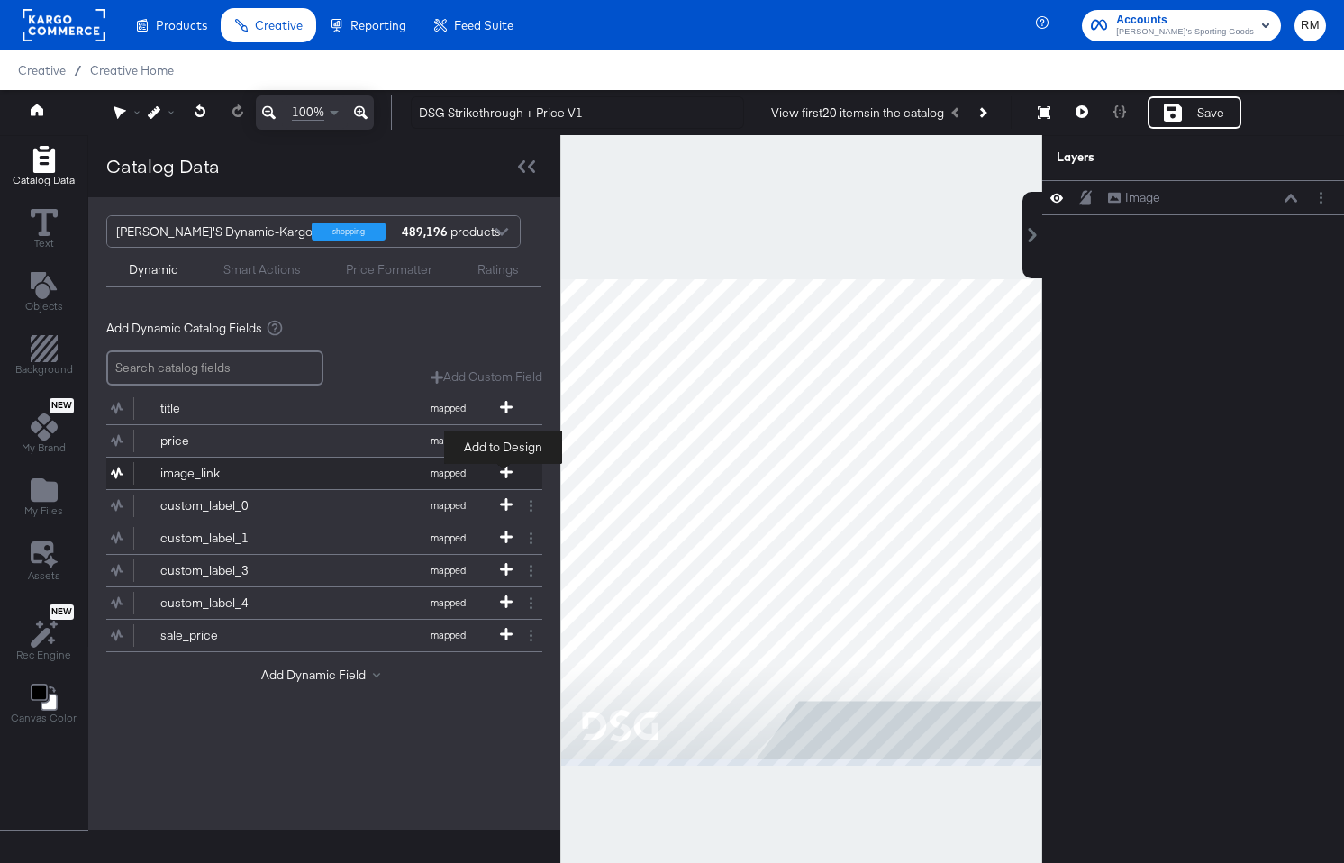
click at [505, 466] on icon at bounding box center [506, 472] width 13 height 13
click at [524, 166] on icon at bounding box center [526, 166] width 17 height 13
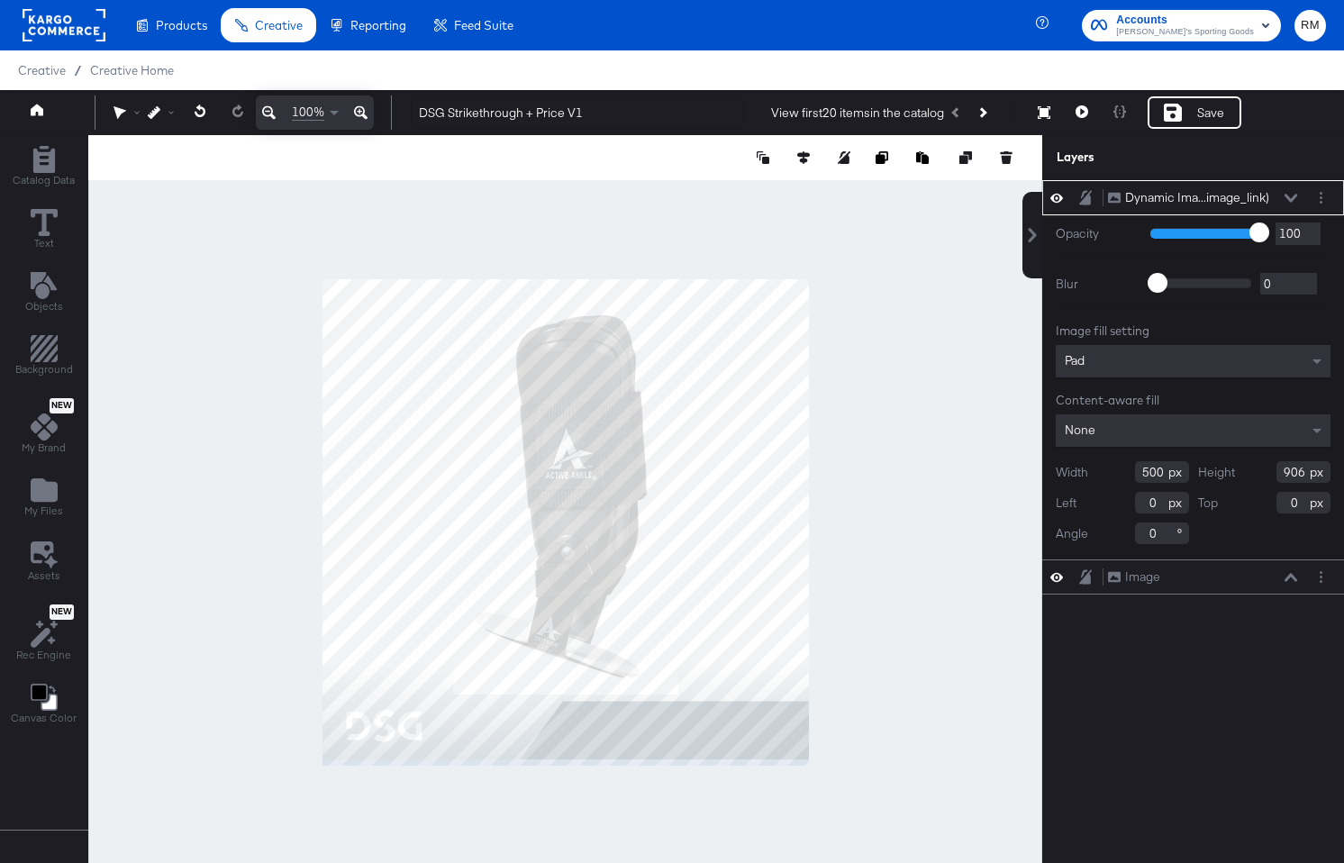
type input "290"
type input "16"
click at [1296, 199] on icon at bounding box center [1291, 198] width 13 height 9
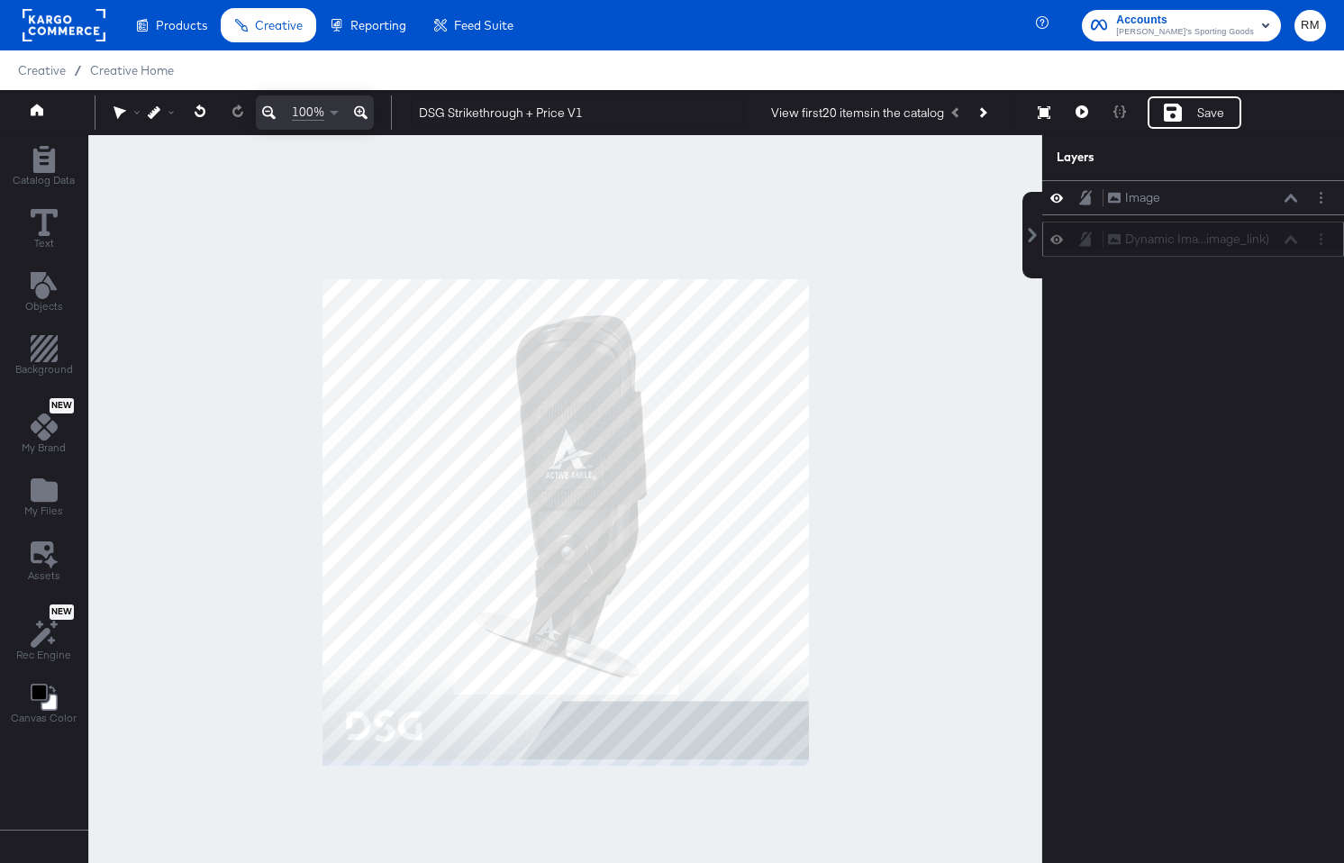
drag, startPoint x: 1279, startPoint y: 196, endPoint x: 1279, endPoint y: 243, distance: 47.8
click at [1279, 244] on div "Dynamic Ima...image_link) Dynamic Image (image_link)" at bounding box center [1202, 239] width 191 height 19
click at [1296, 222] on div "Dynamic Ima...image_link) Dynamic Image (image_link)" at bounding box center [1194, 232] width 302 height 35
click at [1293, 230] on icon at bounding box center [1291, 233] width 13 height 9
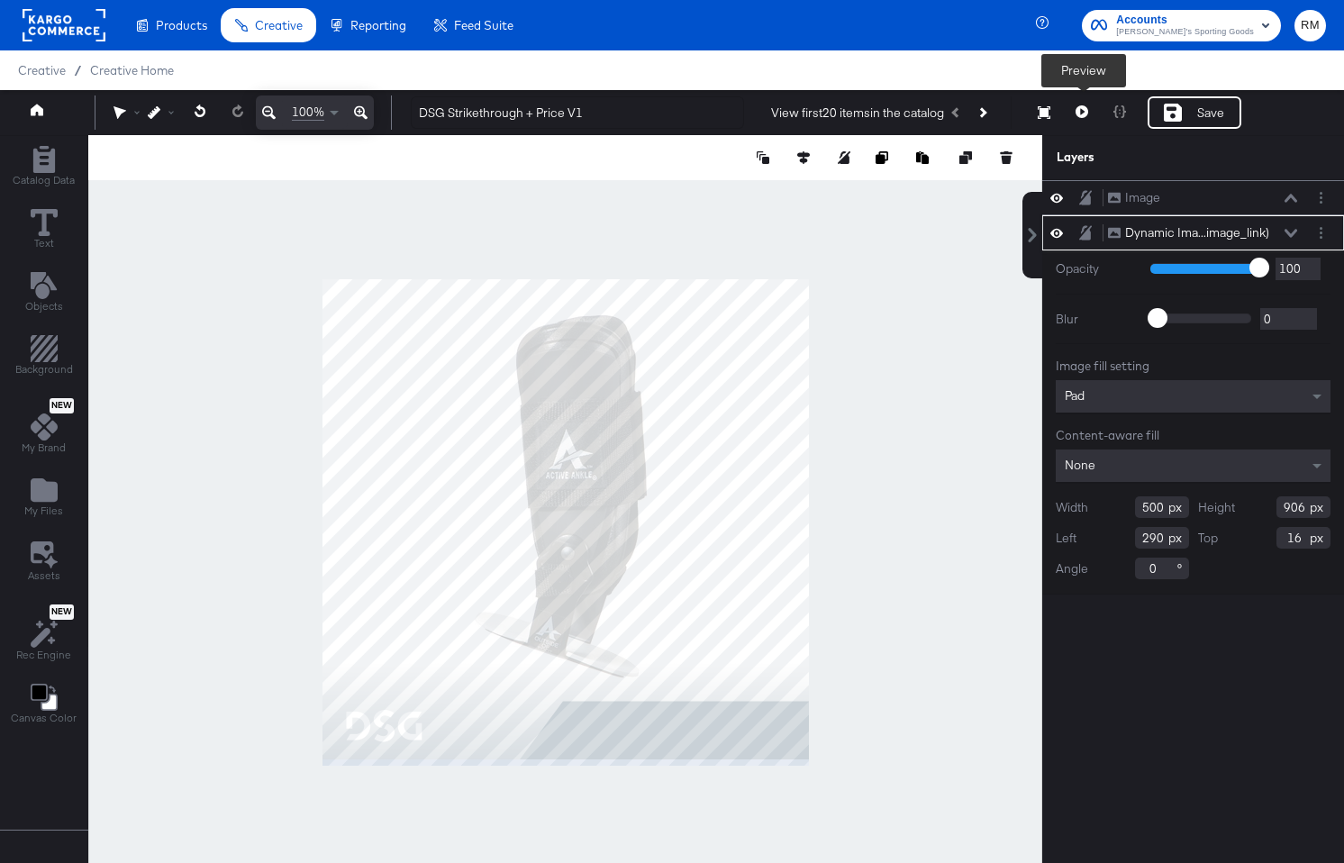
click at [1081, 106] on icon at bounding box center [1082, 111] width 13 height 13
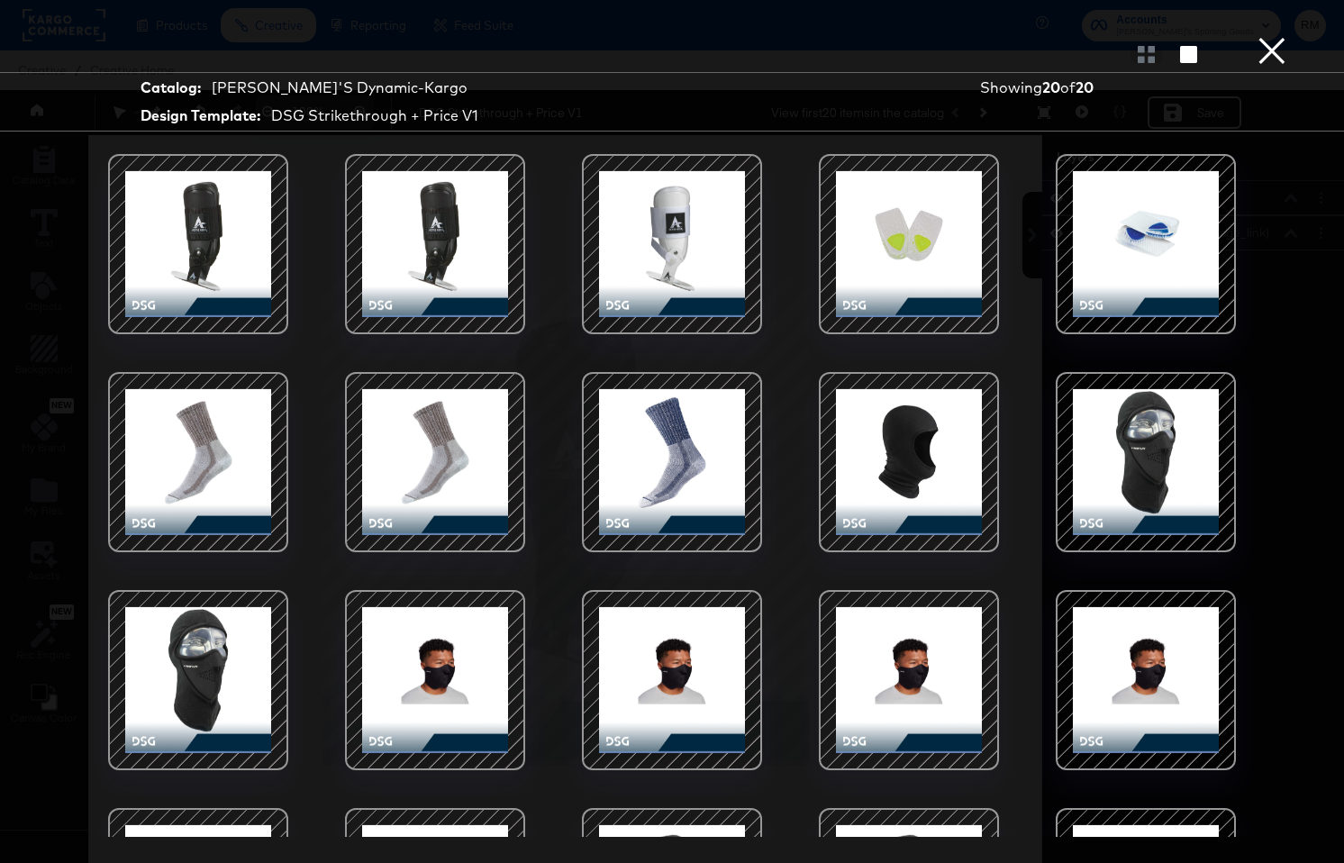
click at [1124, 447] on div at bounding box center [1146, 462] width 153 height 153
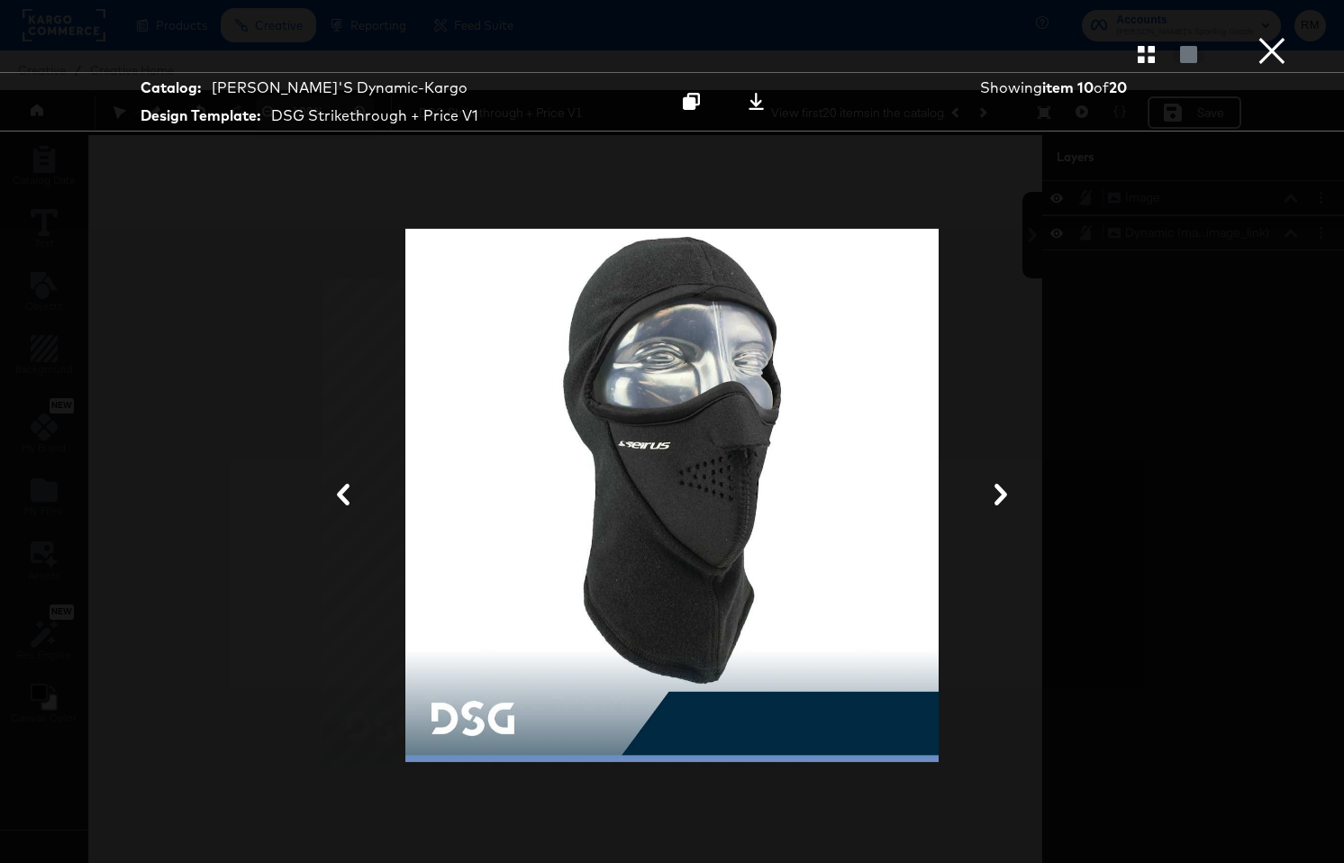
click at [1269, 36] on button "×" at bounding box center [1272, 18] width 36 height 36
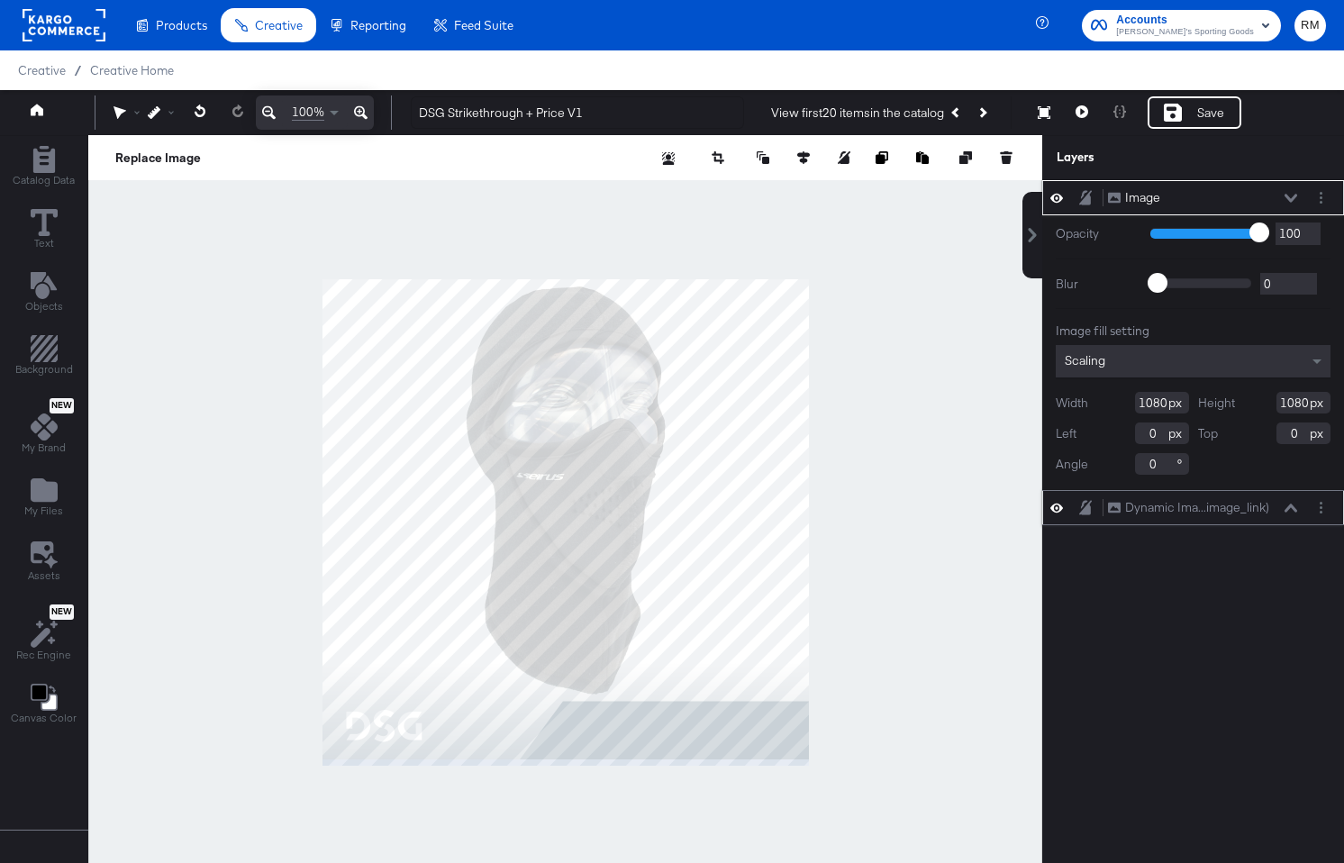
click at [1292, 510] on icon at bounding box center [1291, 508] width 13 height 9
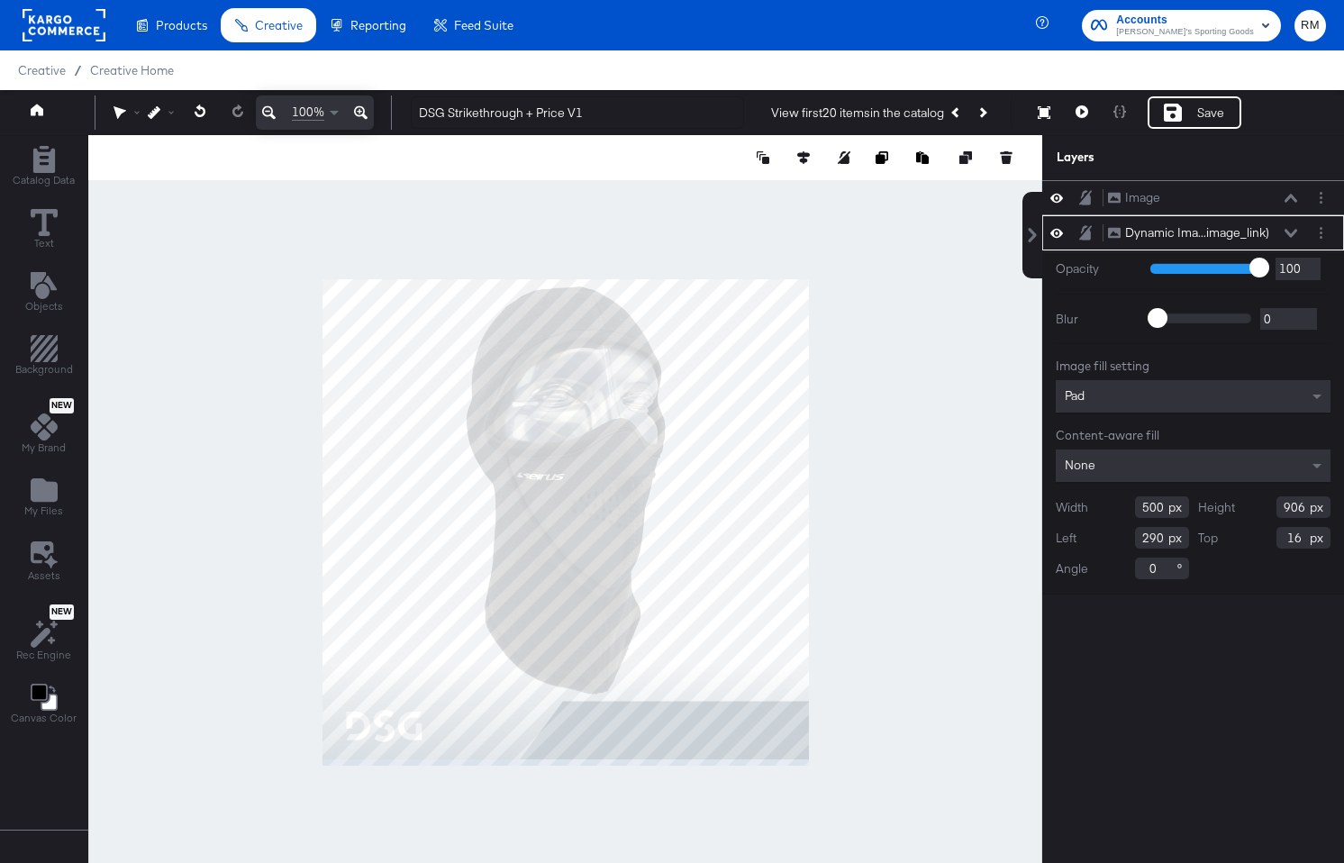
type input "853"
type input "69"
type input "818"
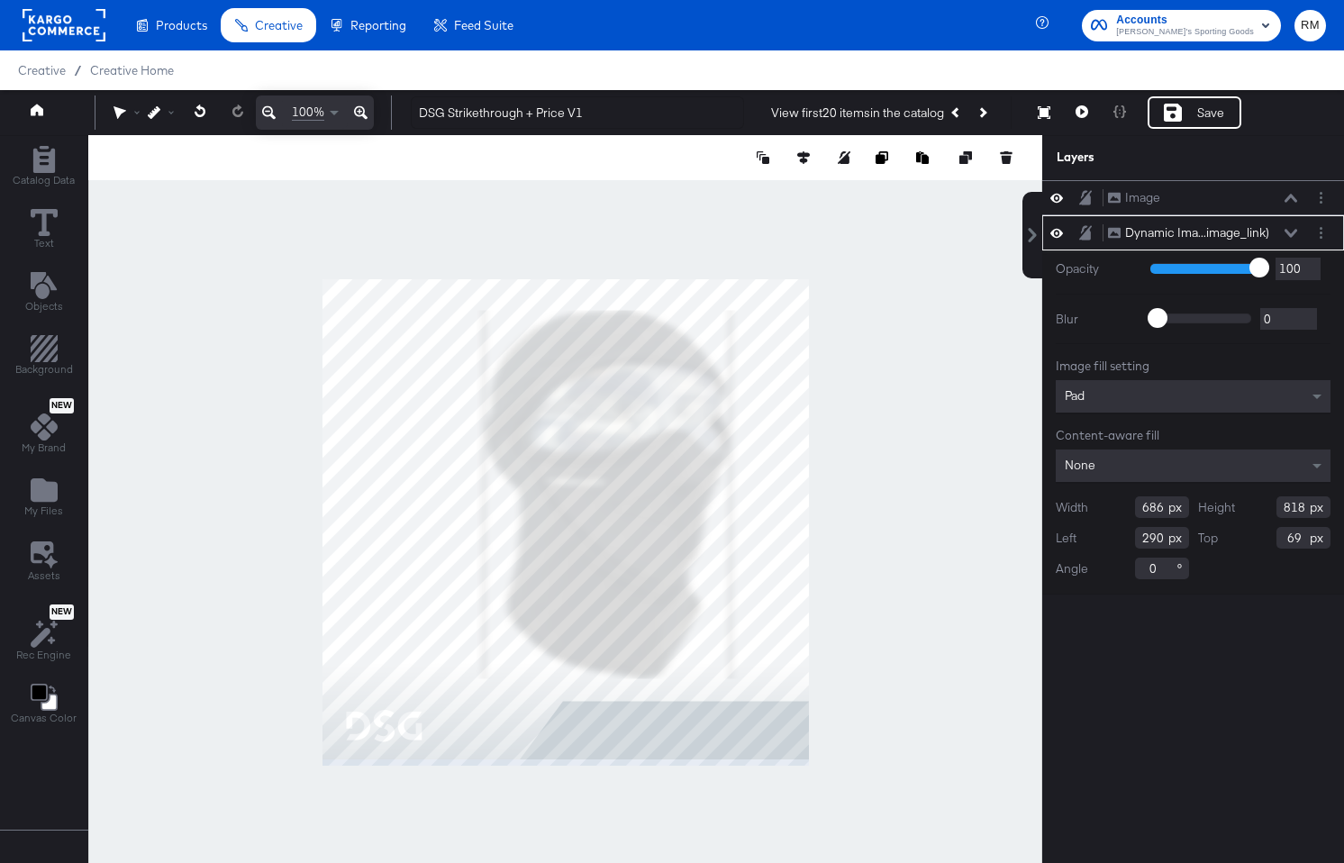
type input "928"
type input "48"
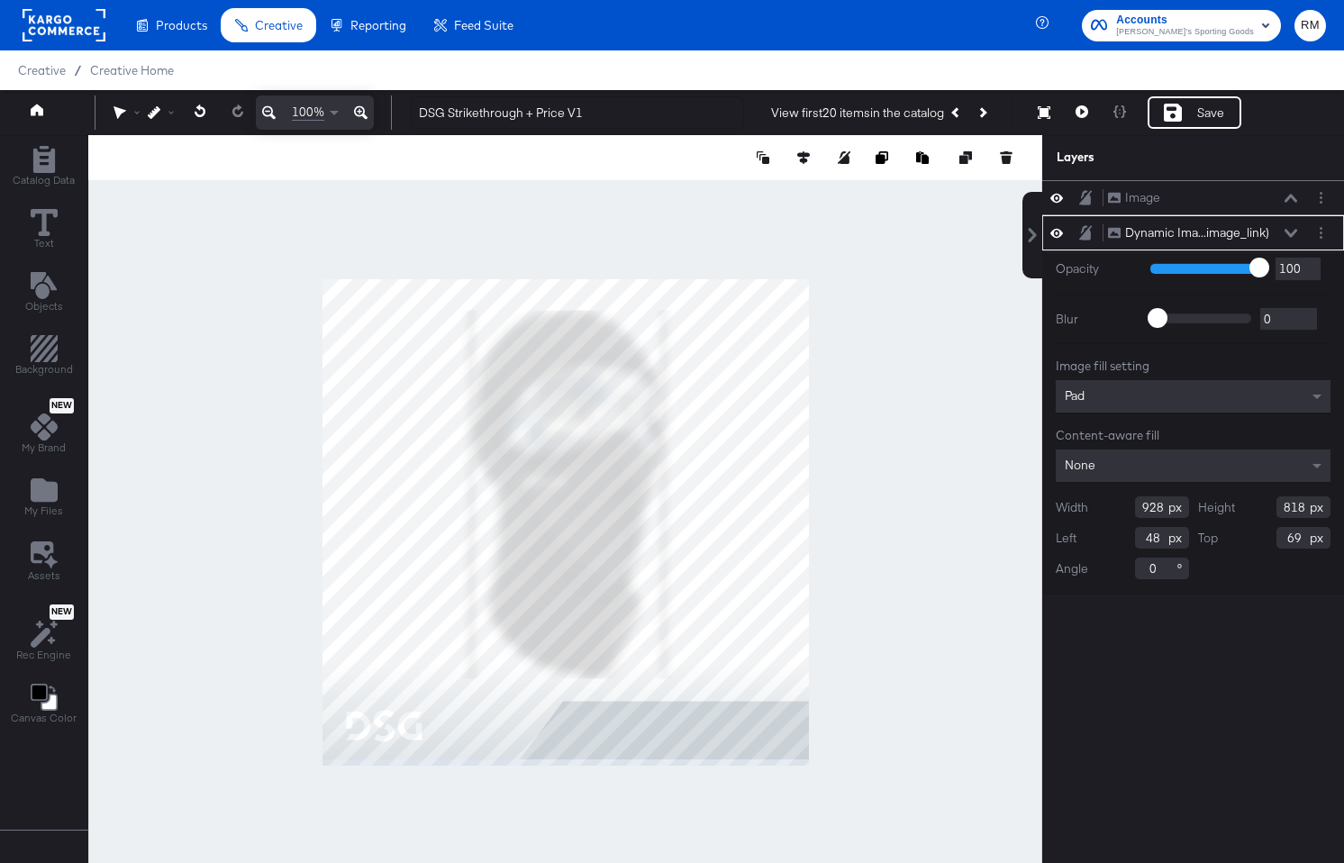
type input "994"
type input "828"
type input "59"
click at [808, 160] on icon at bounding box center [803, 157] width 13 height 13
click at [671, 189] on icon at bounding box center [670, 191] width 13 height 13
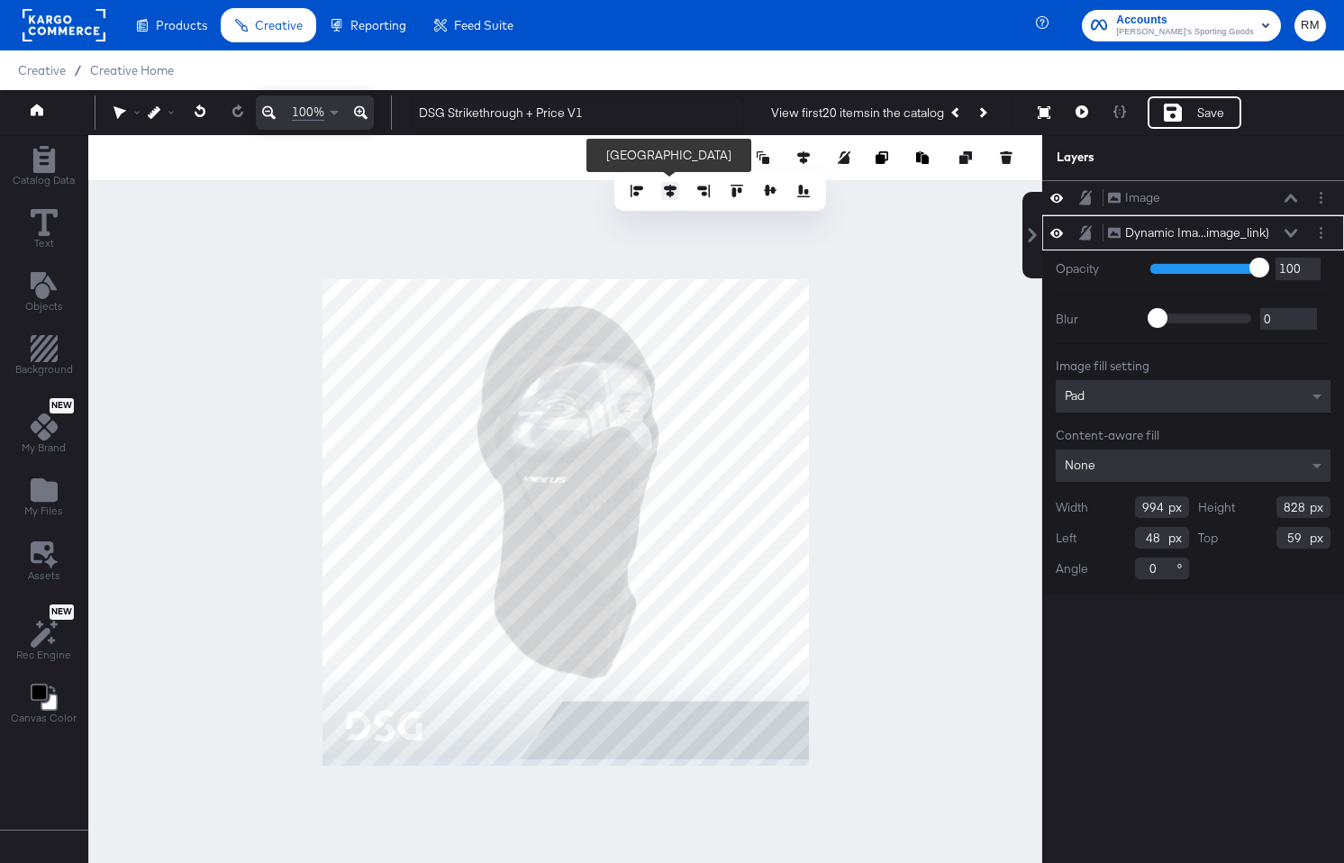
type input "43"
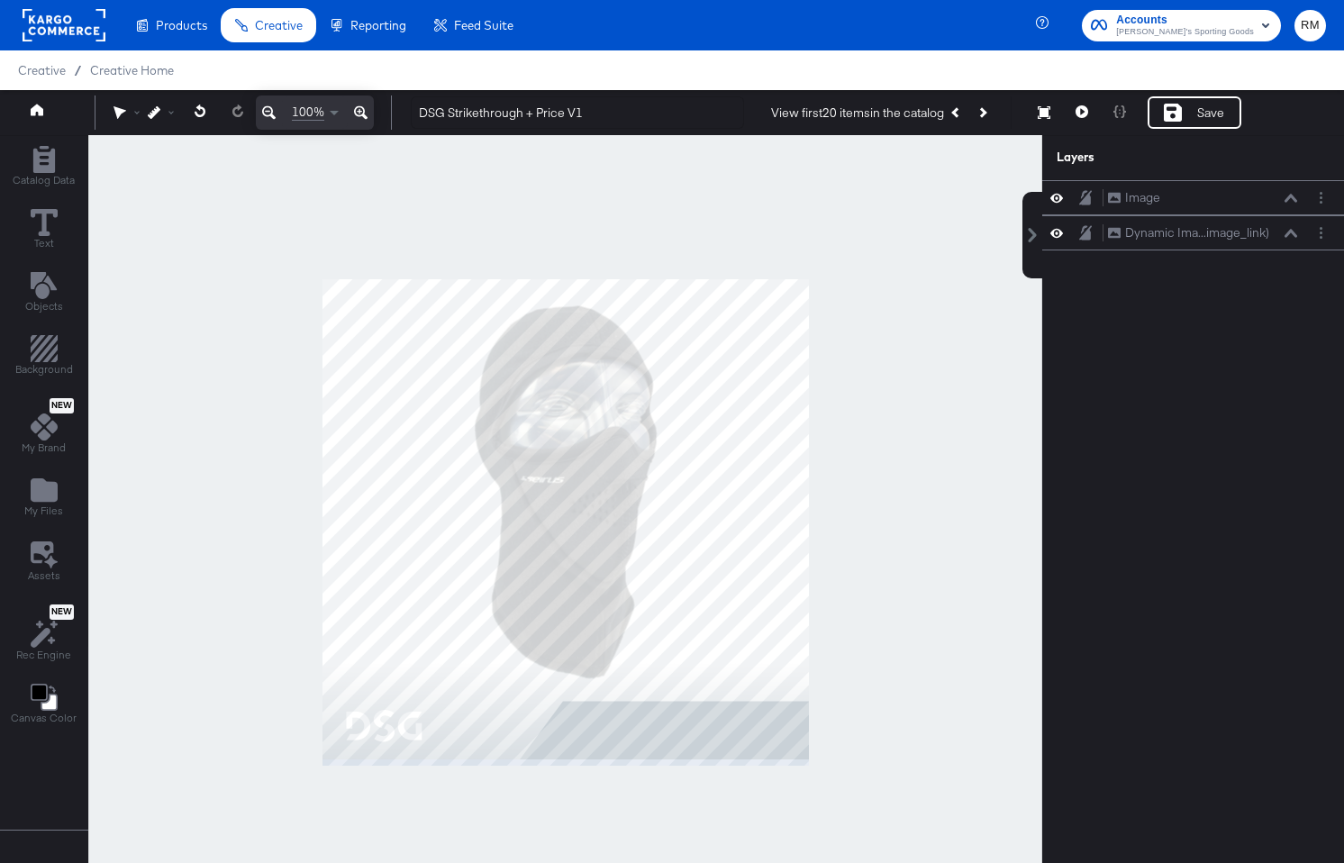
click at [889, 489] on div at bounding box center [565, 522] width 954 height 774
click at [1293, 235] on icon at bounding box center [1291, 233] width 13 height 9
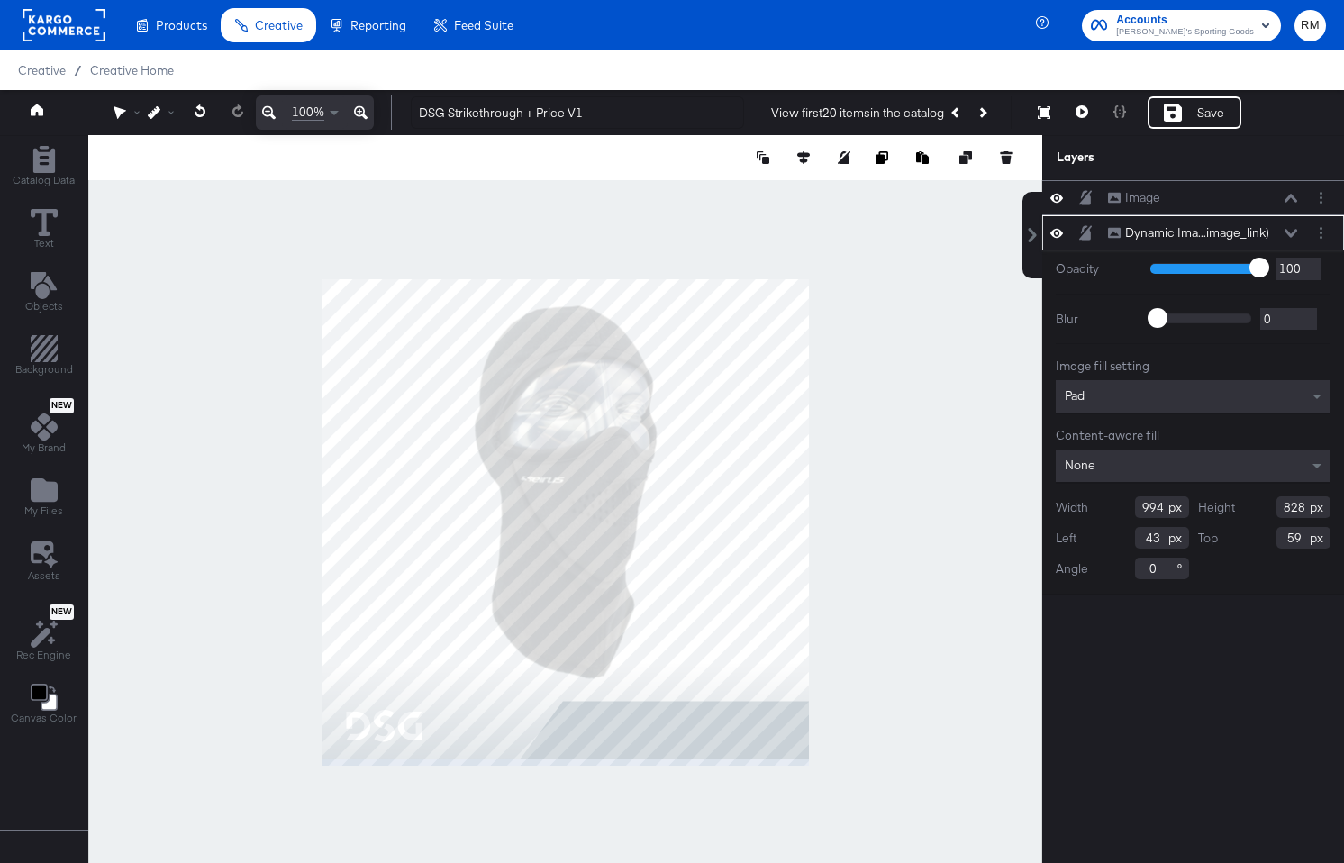
click at [1293, 235] on icon at bounding box center [1291, 233] width 13 height 8
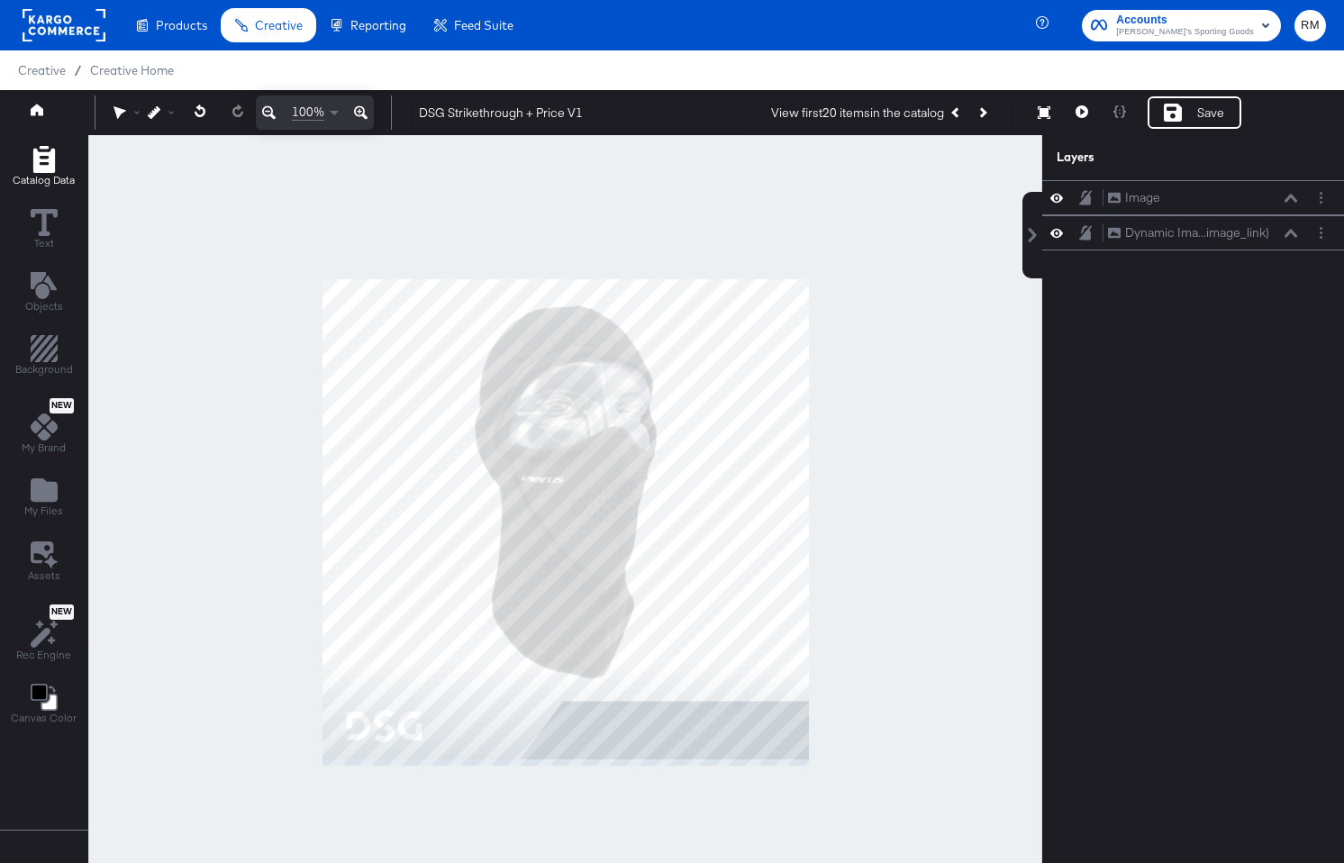
click at [26, 172] on div "Catalog Data" at bounding box center [44, 166] width 62 height 41
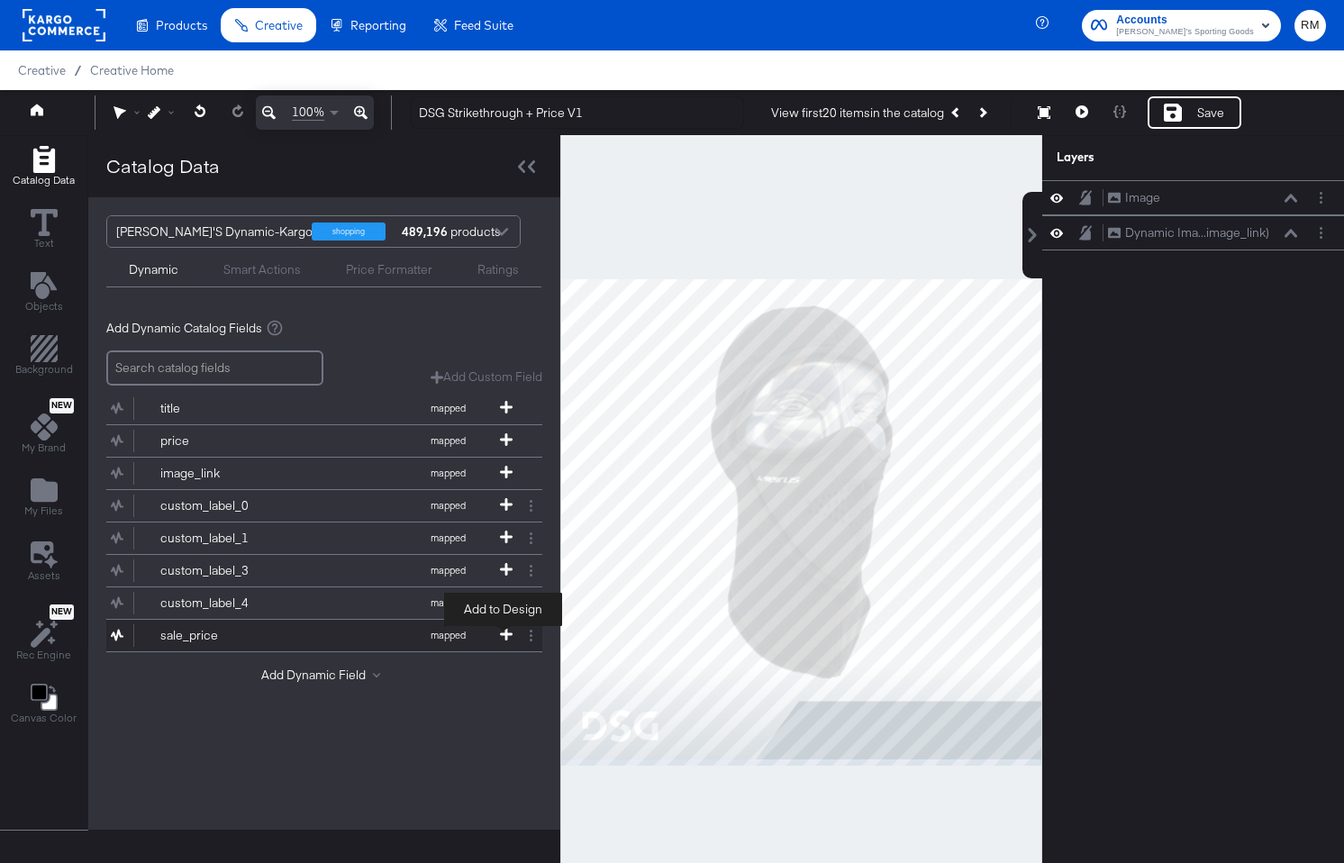
click at [506, 633] on icon at bounding box center [506, 634] width 13 height 13
click at [523, 174] on div at bounding box center [527, 166] width 32 height 26
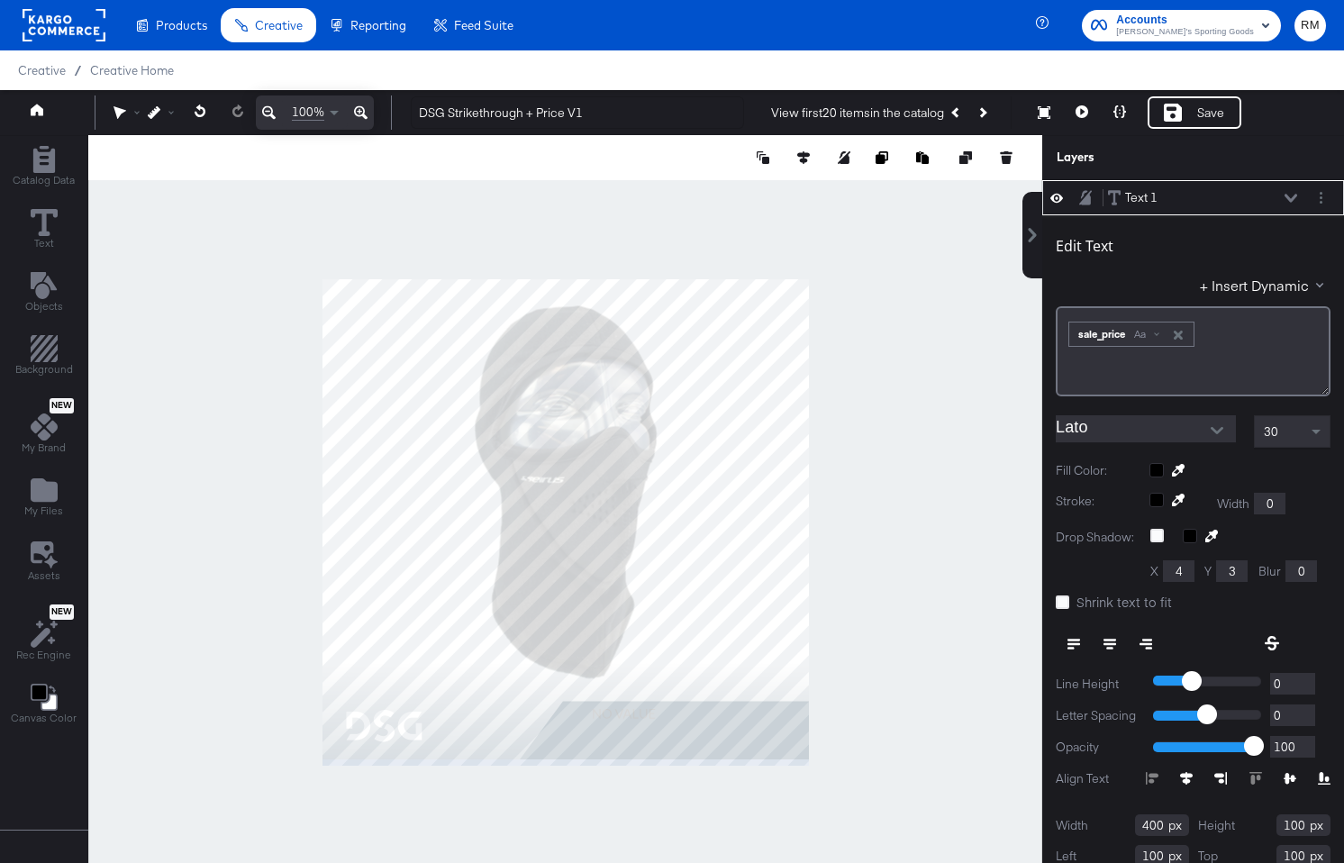
type input "544"
type input "948"
click at [1113, 642] on icon at bounding box center [1110, 644] width 13 height 13
type input "243"
type input "543"
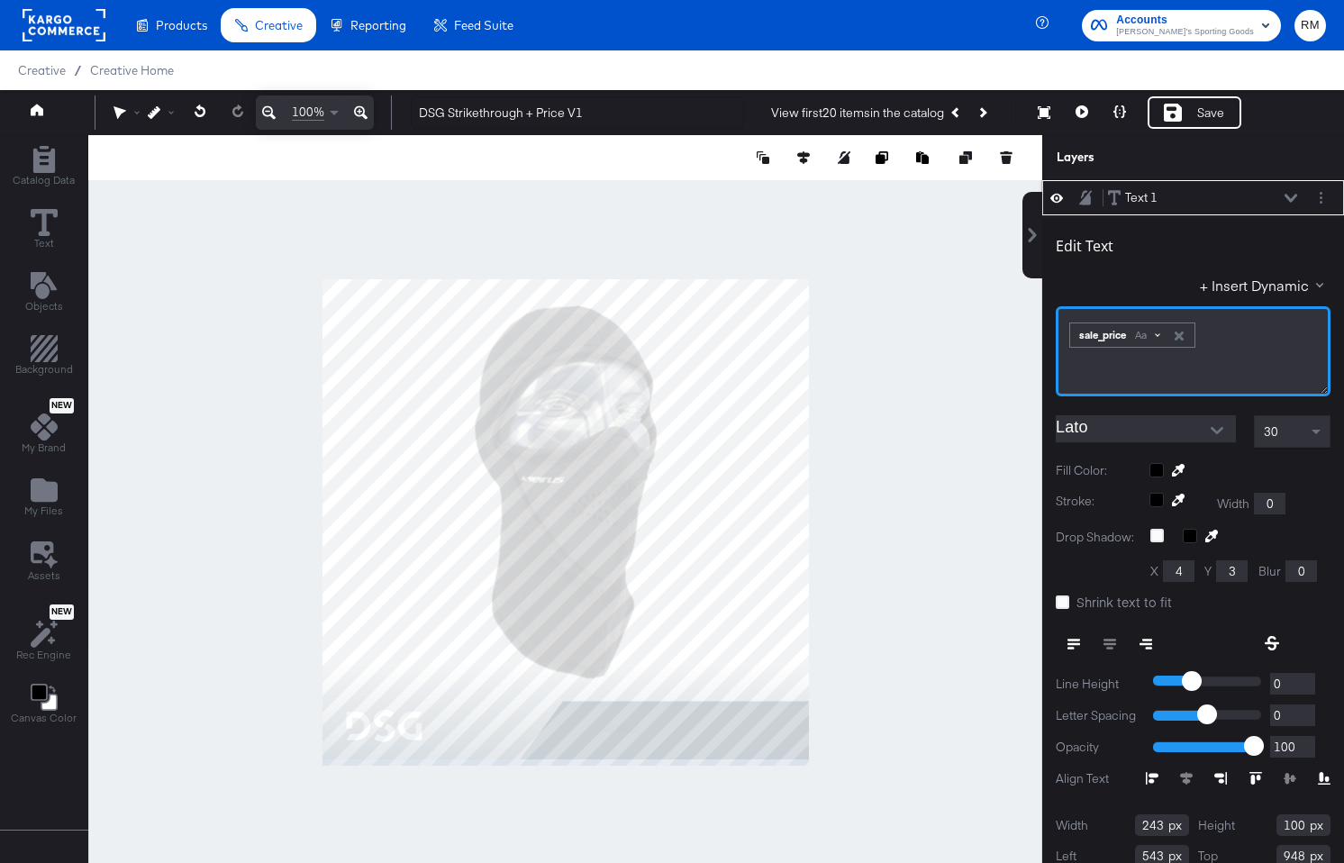
click at [1151, 337] on div "Aa" at bounding box center [1147, 335] width 42 height 14
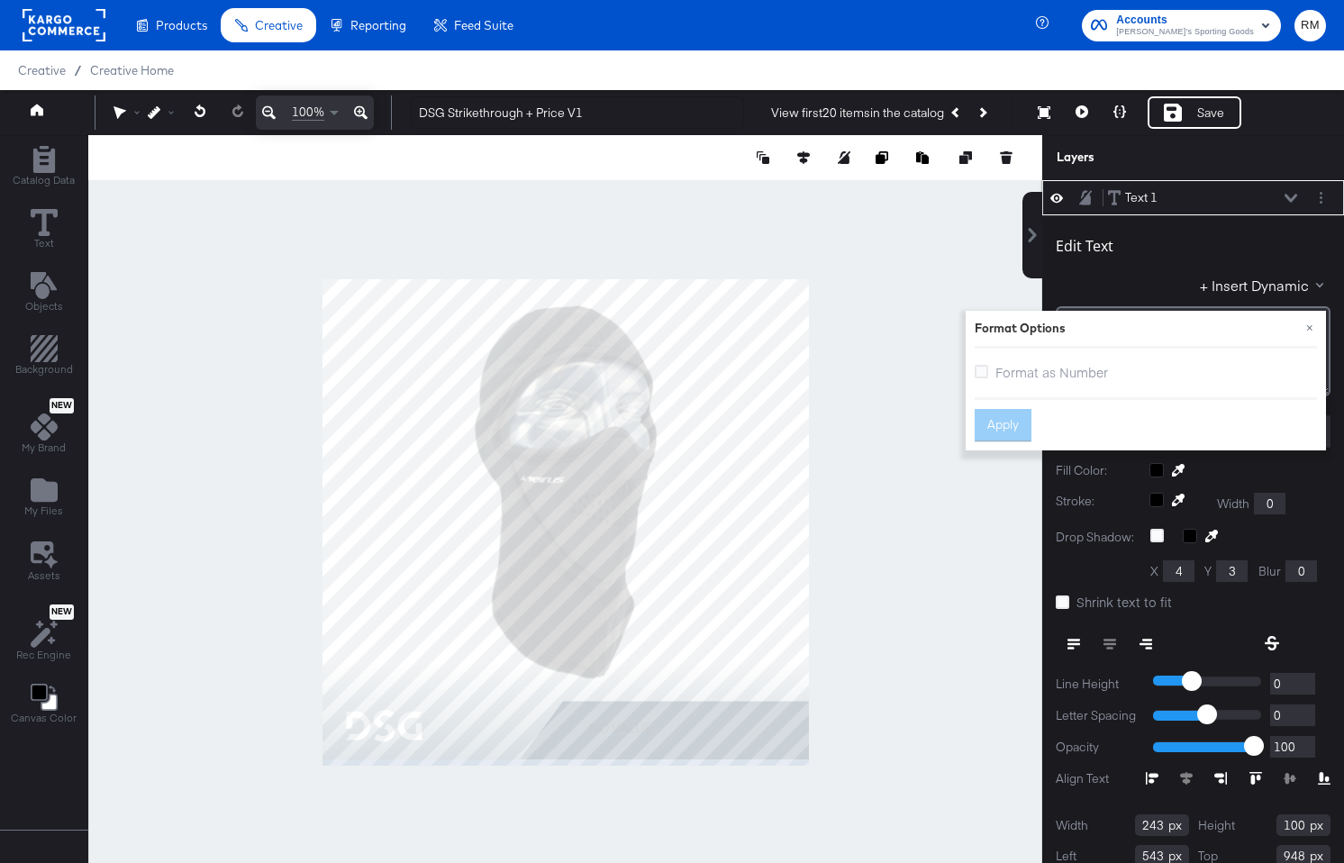
click at [1036, 364] on span "Format as Number" at bounding box center [1052, 372] width 113 height 18
click at [0, 0] on input "Format as Number" at bounding box center [0, 0] width 0 height 0
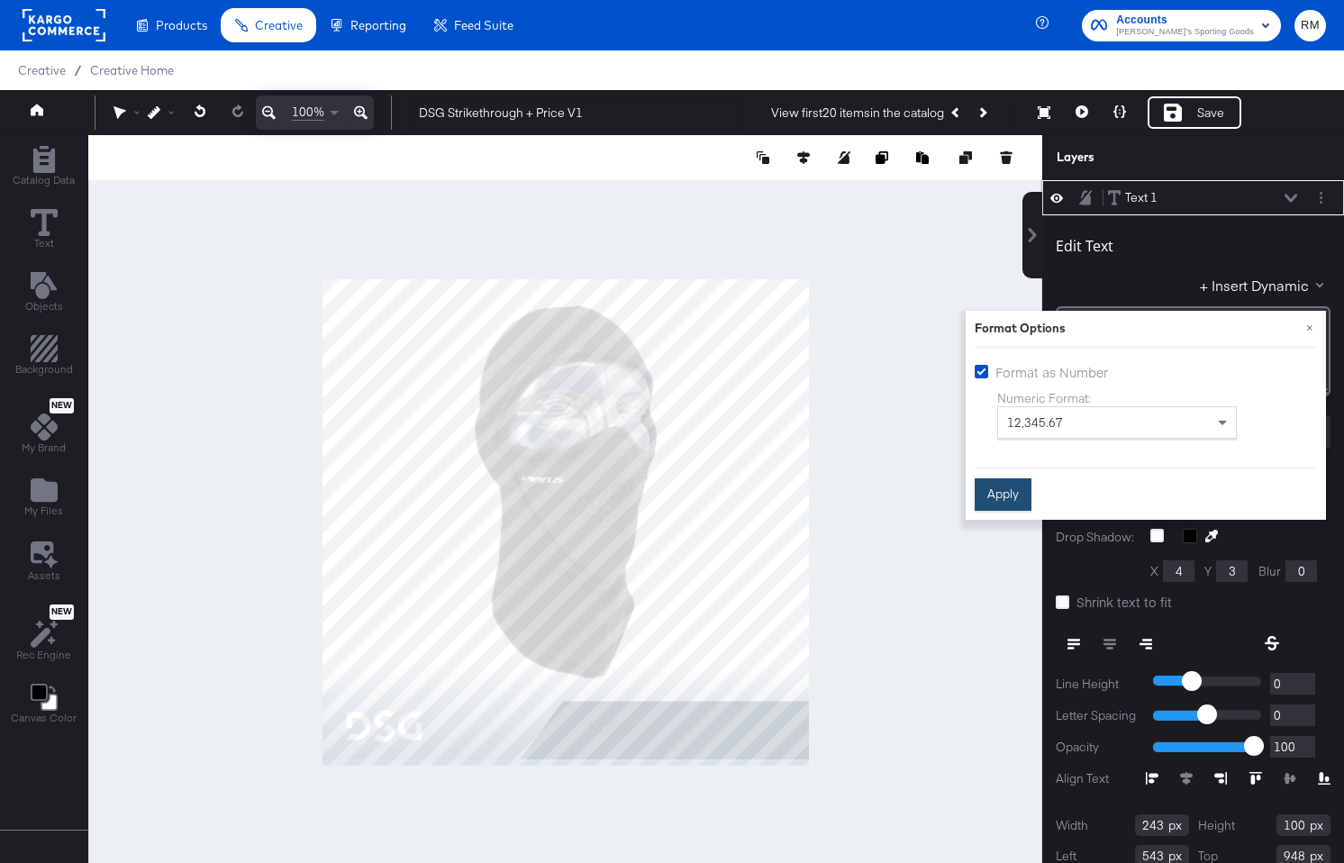
click at [1013, 483] on button "Apply" at bounding box center [1003, 494] width 57 height 32
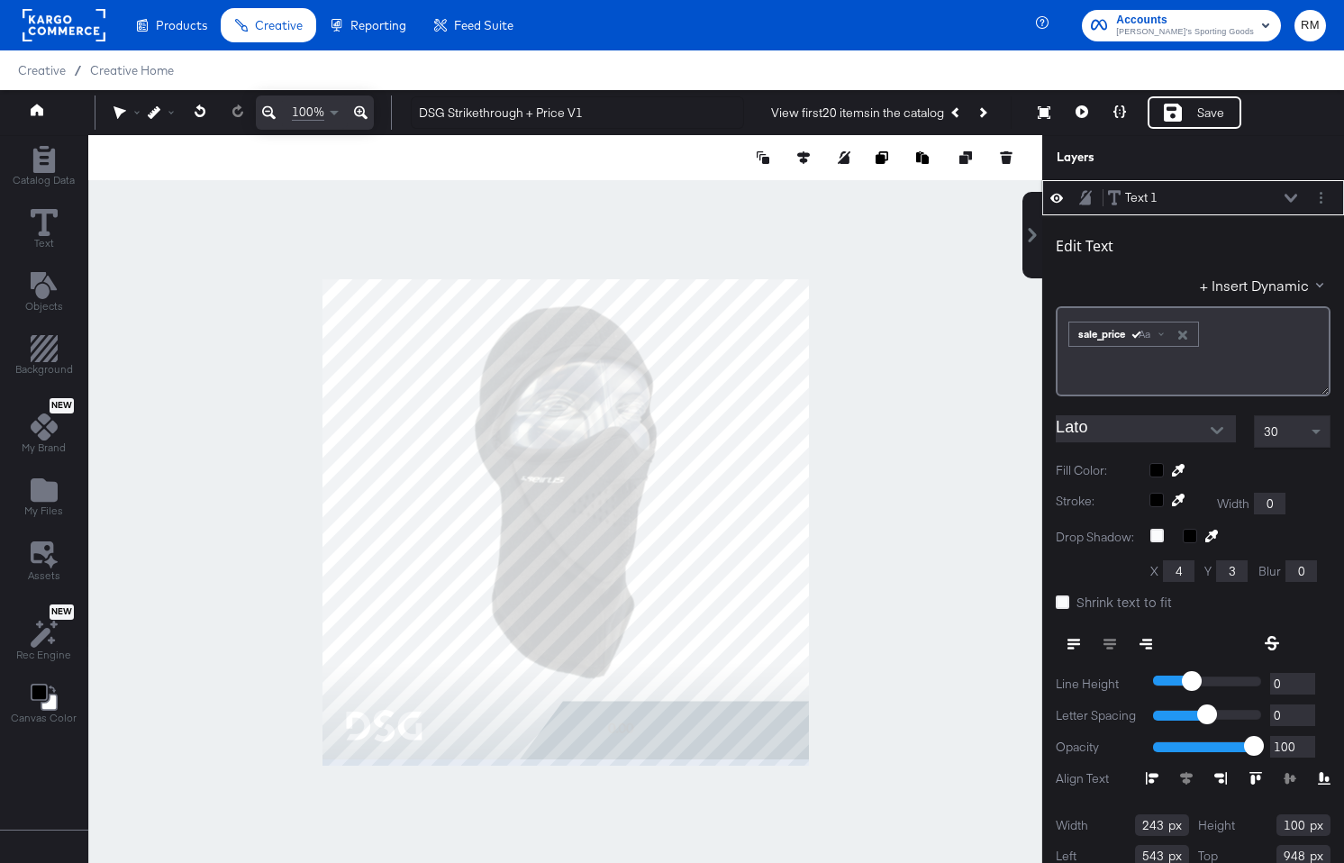
click at [1093, 436] on input "Lato" at bounding box center [1132, 428] width 153 height 27
click at [1176, 442] on input "Lato" at bounding box center [1132, 428] width 153 height 27
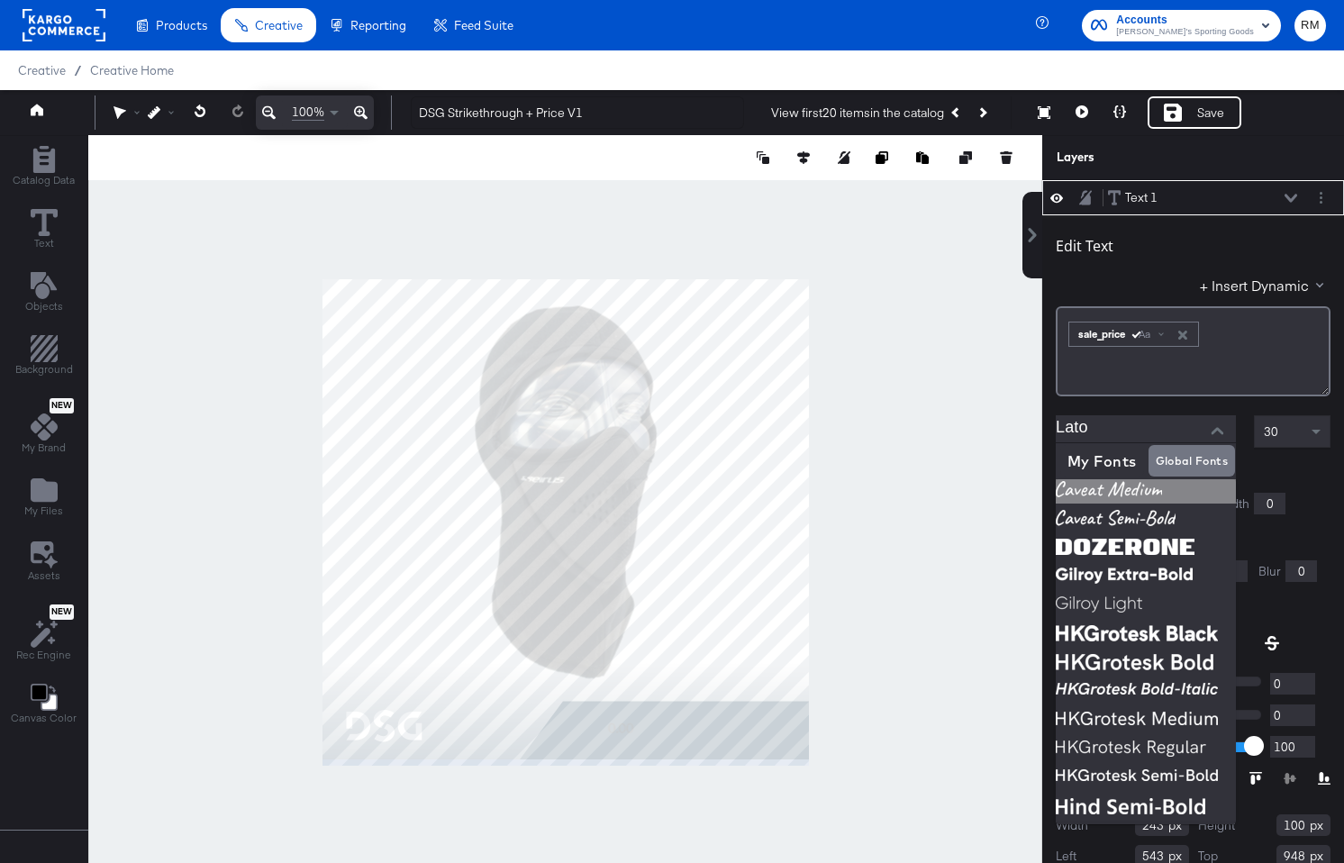
scroll to position [113, 0]
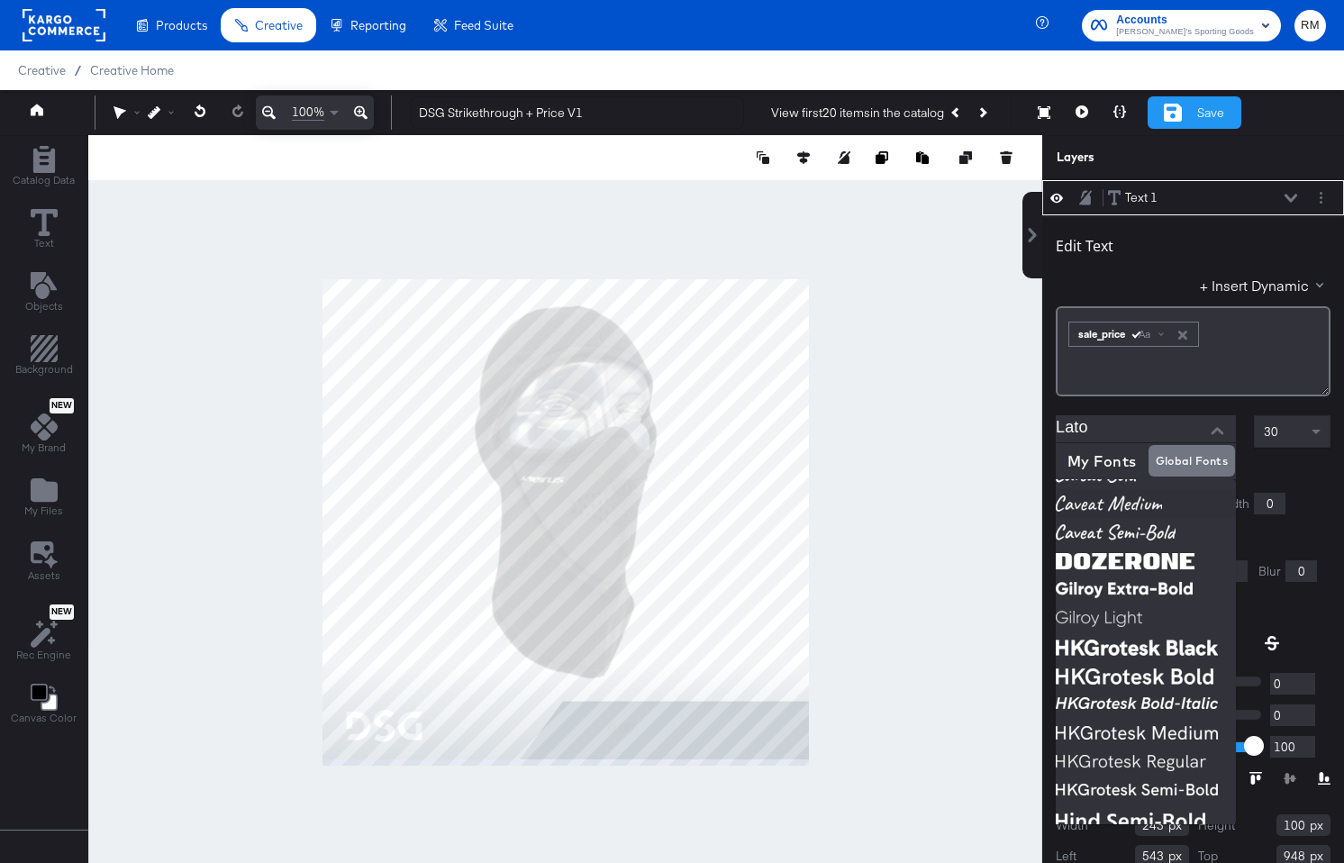
click at [1179, 117] on icon at bounding box center [1173, 113] width 18 height 18
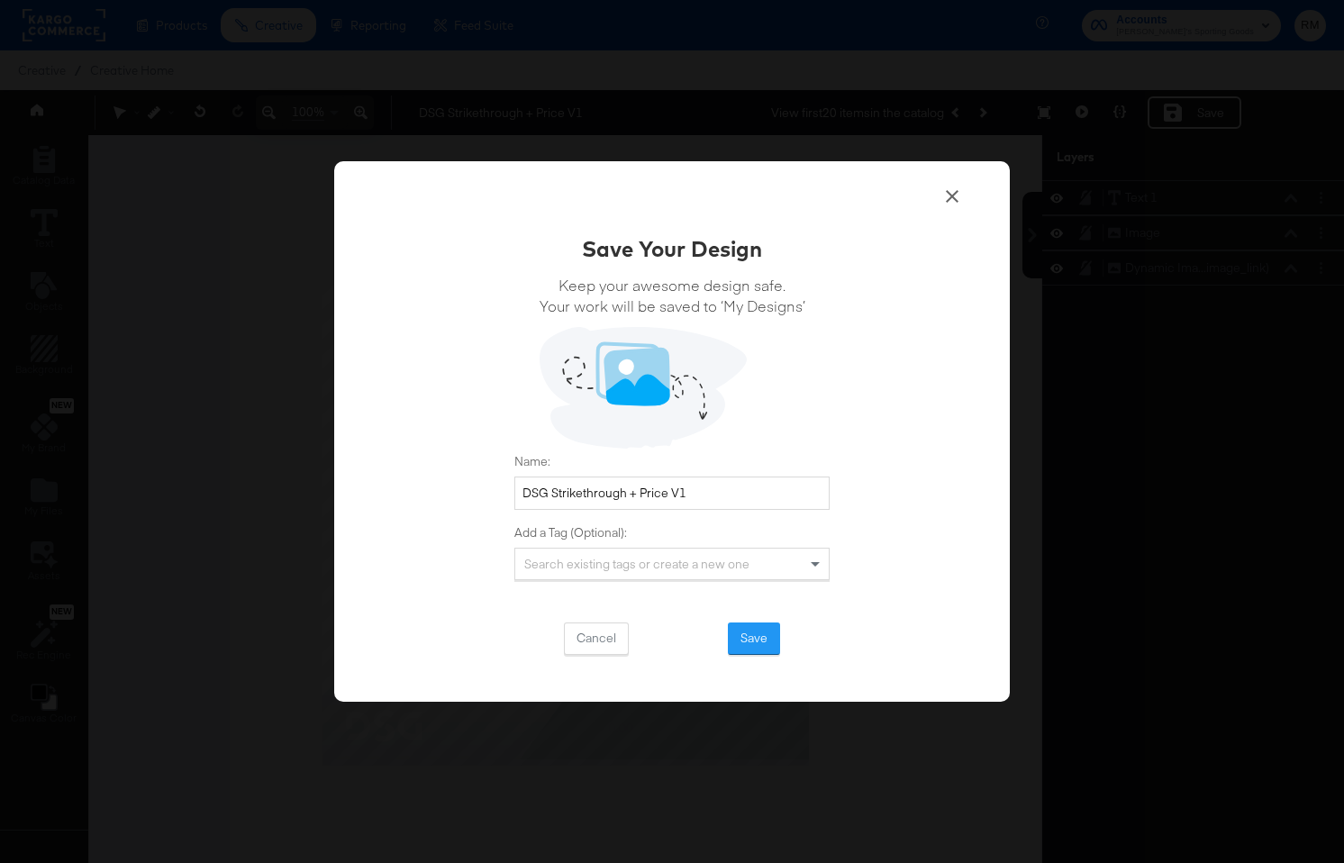
click at [754, 620] on div "Save Your Design Keep your awesome design safe. Your work will be saved to ‘My …" at bounding box center [672, 444] width 315 height 422
click at [751, 635] on button "Save" at bounding box center [754, 639] width 52 height 32
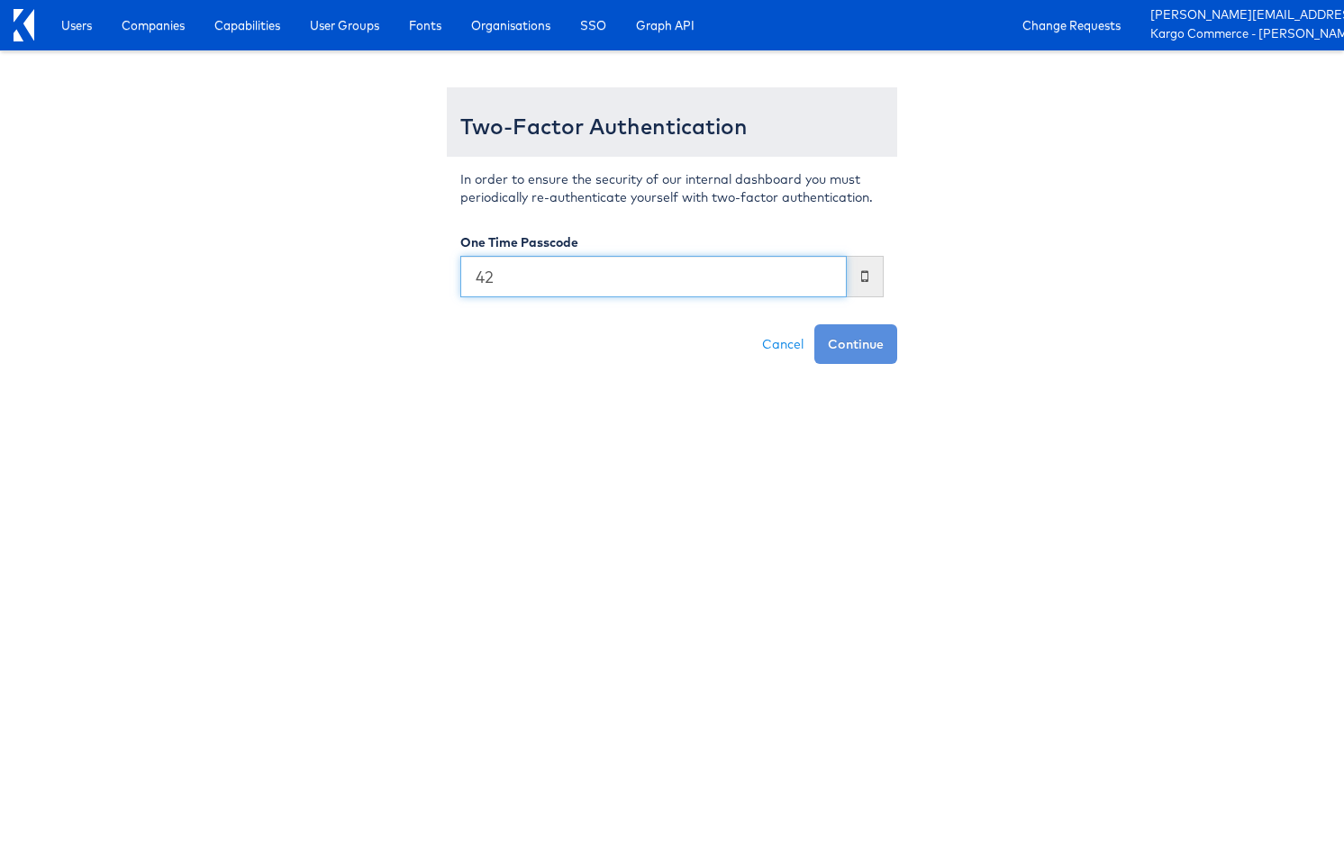
type input "4"
type input "623780"
click at [815, 324] on button "Continue" at bounding box center [856, 344] width 83 height 40
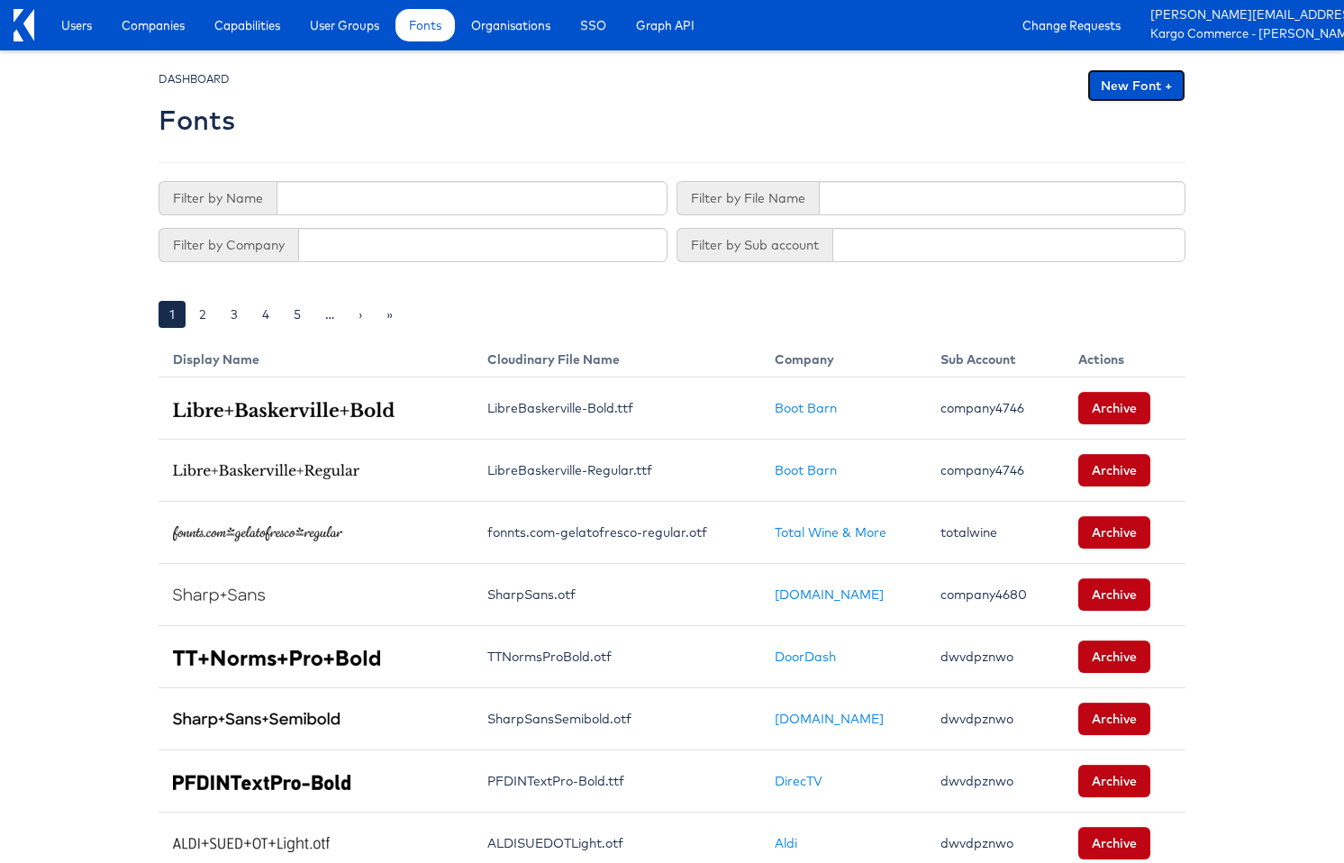
click at [1182, 80] on link "New Font +" at bounding box center [1137, 85] width 98 height 32
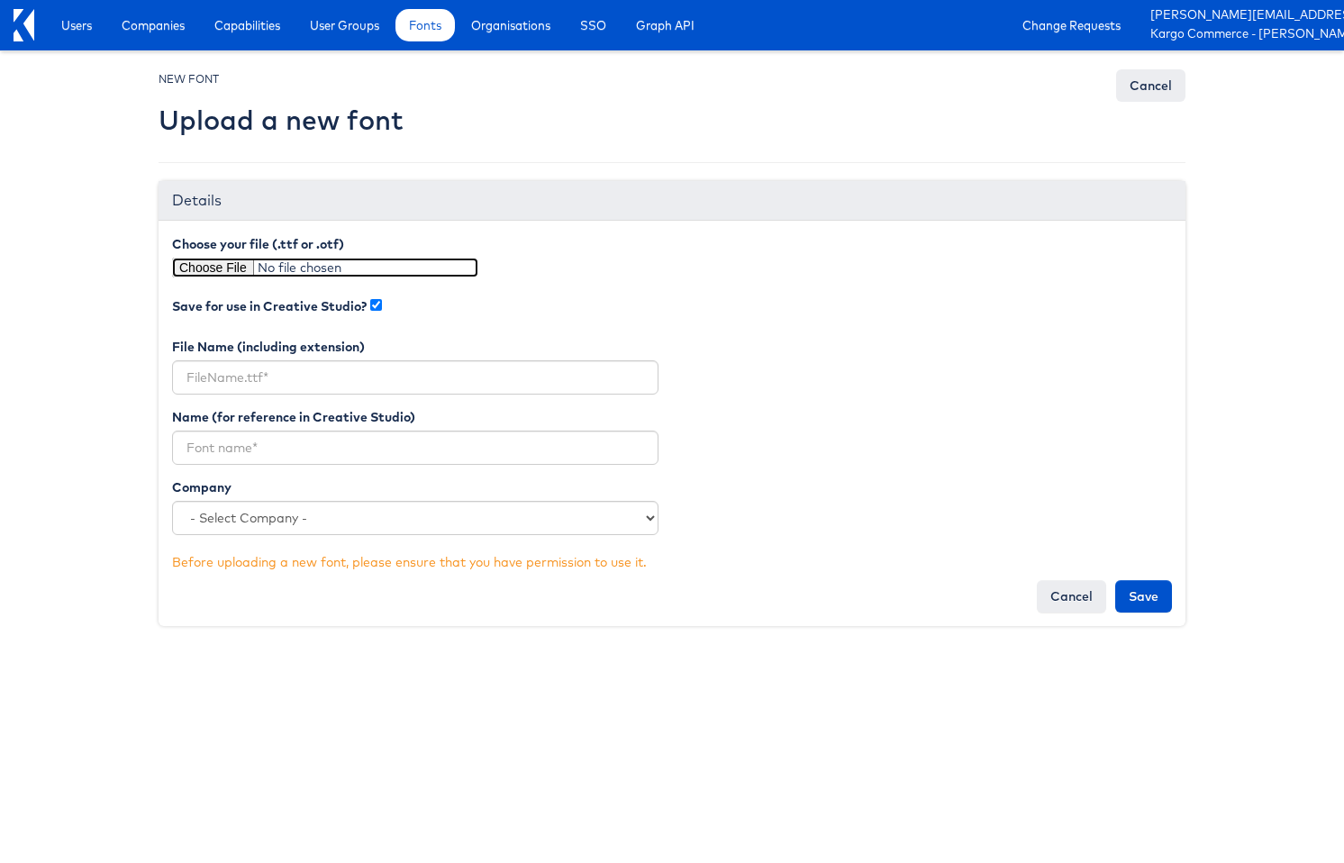
click at [231, 268] on input "file" at bounding box center [325, 268] width 306 height 20
type input "C:\fakepath\HudsonNYPro-ExtraLight.ttf"
type input "HudsonNYPro-ExtraLight.ttf"
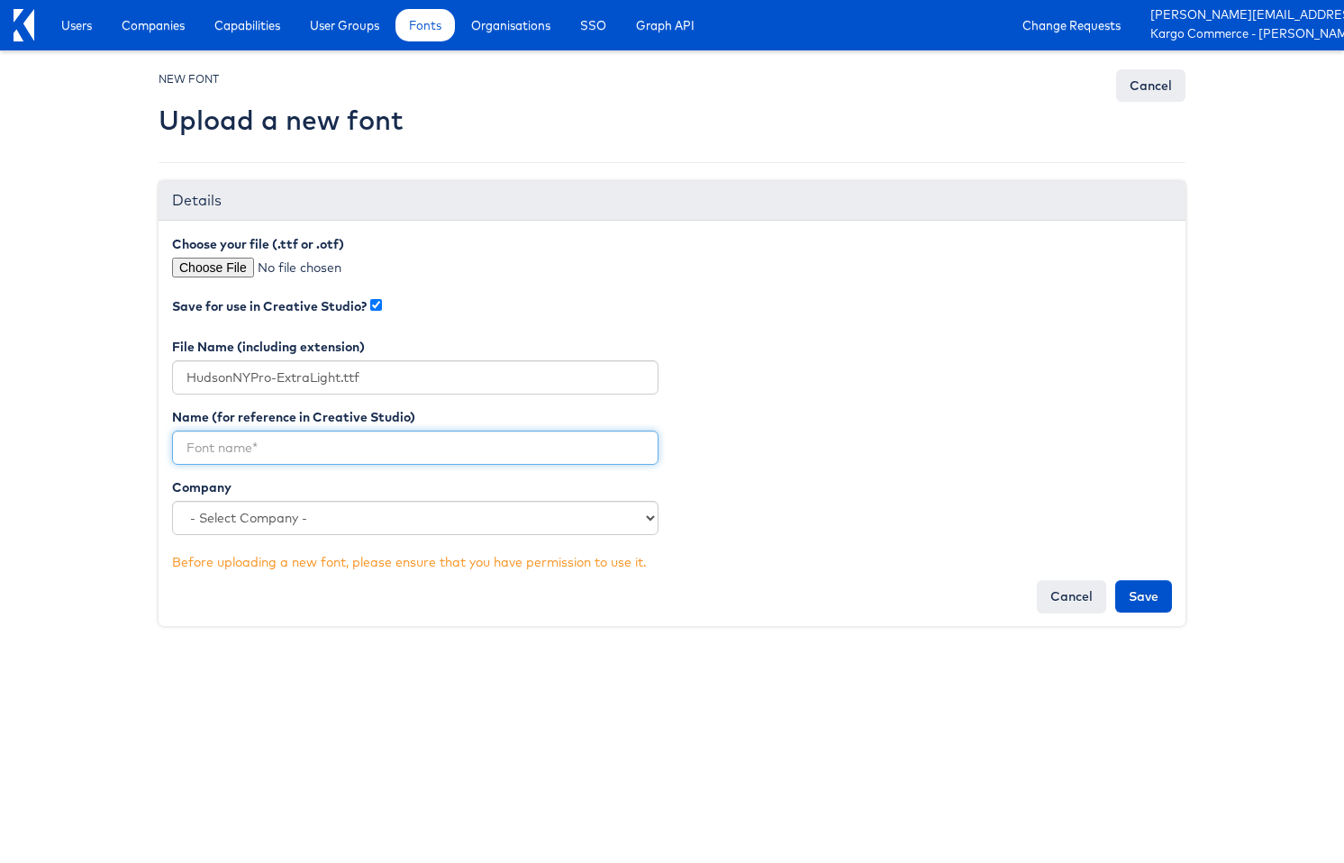
click at [369, 451] on input "text" at bounding box center [415, 448] width 487 height 34
type input "HudsonNYPro-ExtraLight"
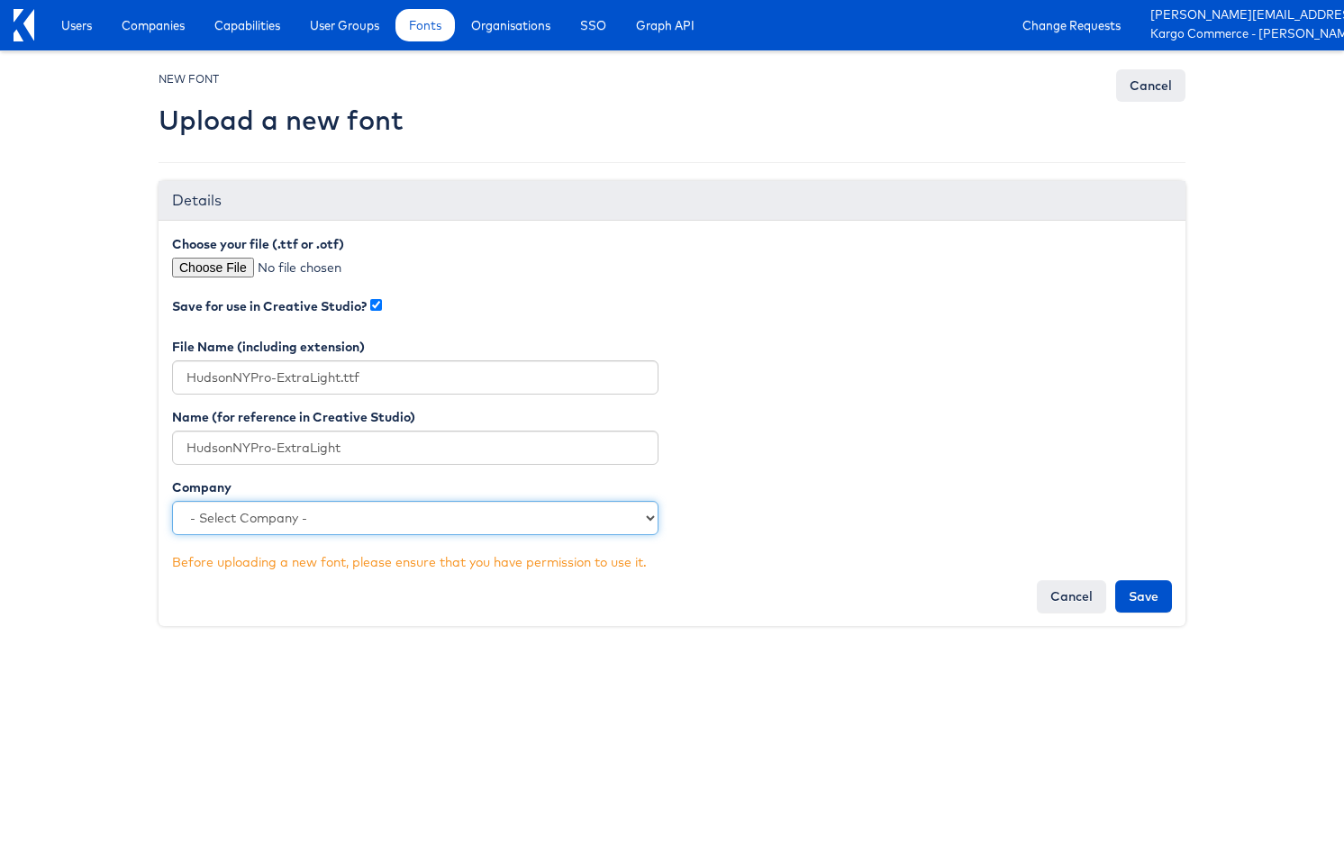
click at [342, 533] on select "- Select Company - Kargo Commerce - [PERSON_NAME] [PERSON_NAME] [PERSON_NAME] […" at bounding box center [415, 518] width 487 height 34
select select "4878"
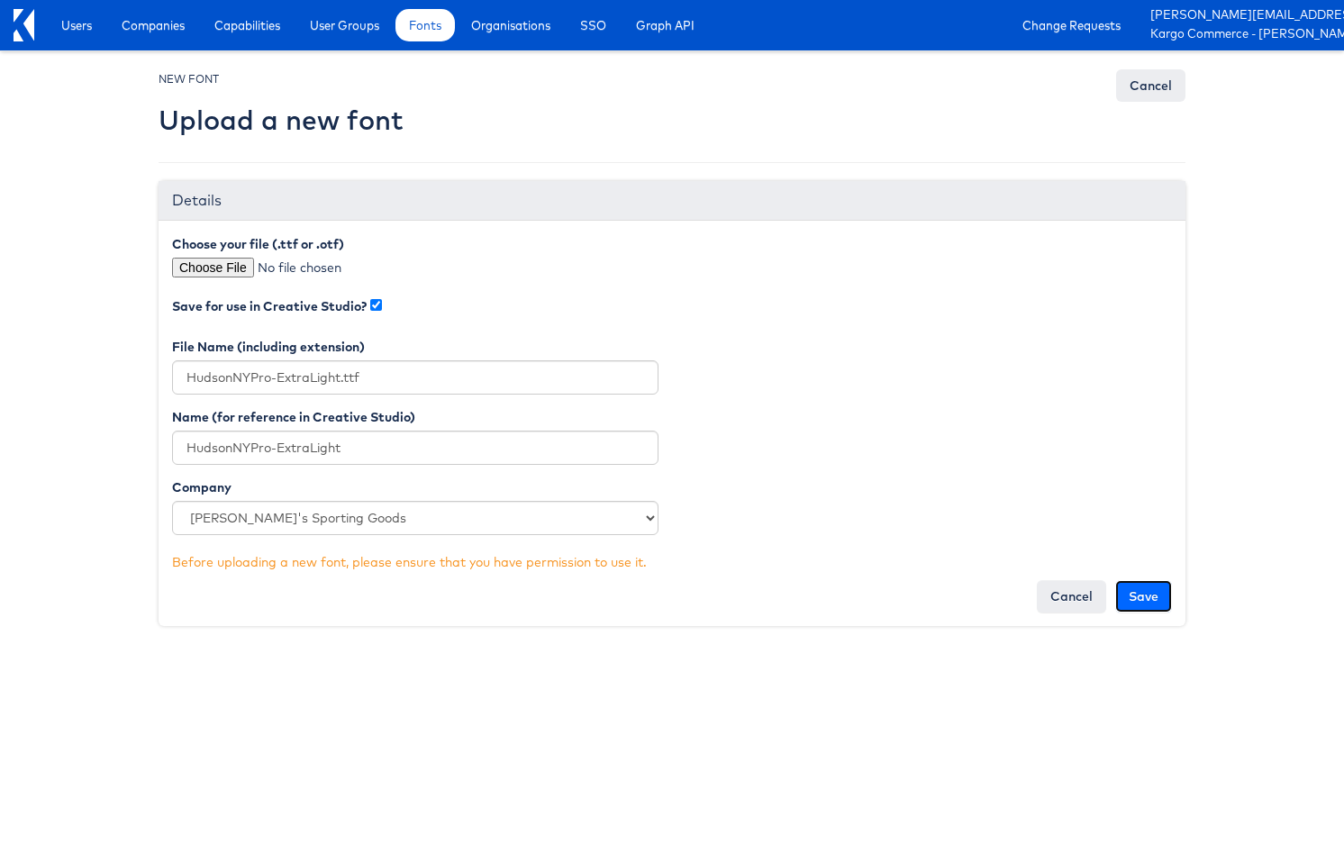
click at [1132, 593] on input "Save" at bounding box center [1144, 596] width 57 height 32
type input "Saving..."
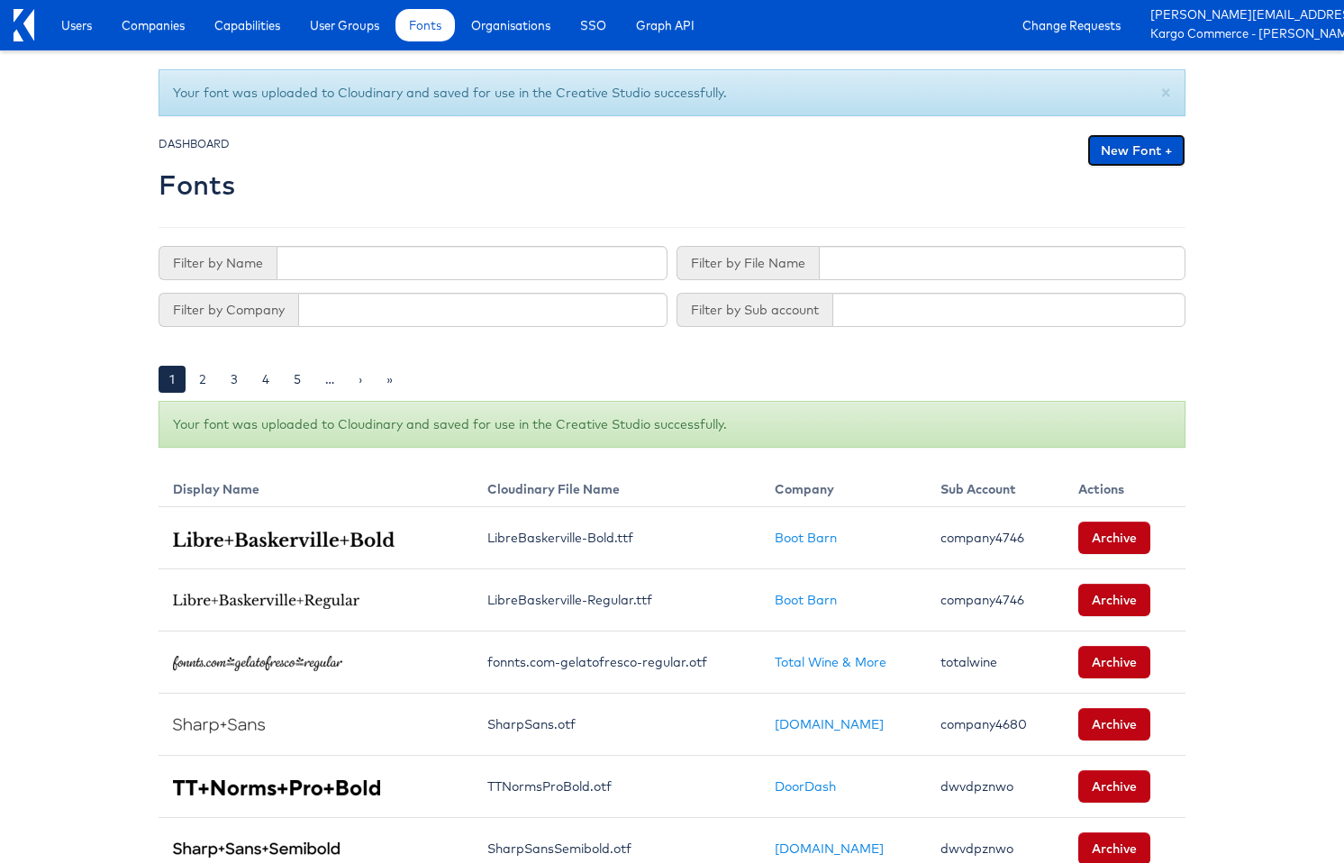
click at [1148, 152] on link "New Font +" at bounding box center [1137, 150] width 98 height 32
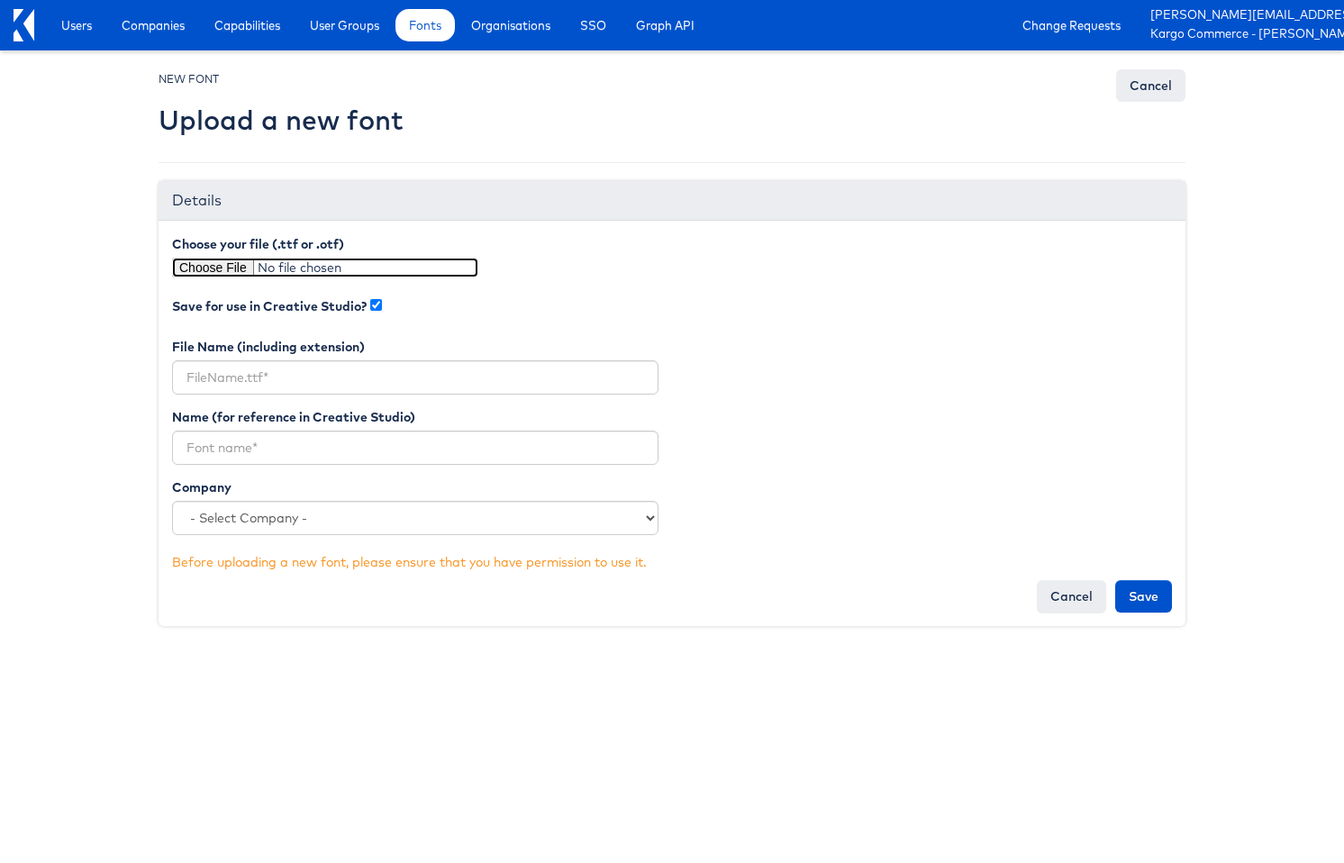
click at [192, 269] on input "file" at bounding box center [325, 268] width 306 height 20
type input "C:\fakepath\HudsonNYPro-SemiBold.ttf"
type input "HudsonNYPro-SemiBold.ttf"
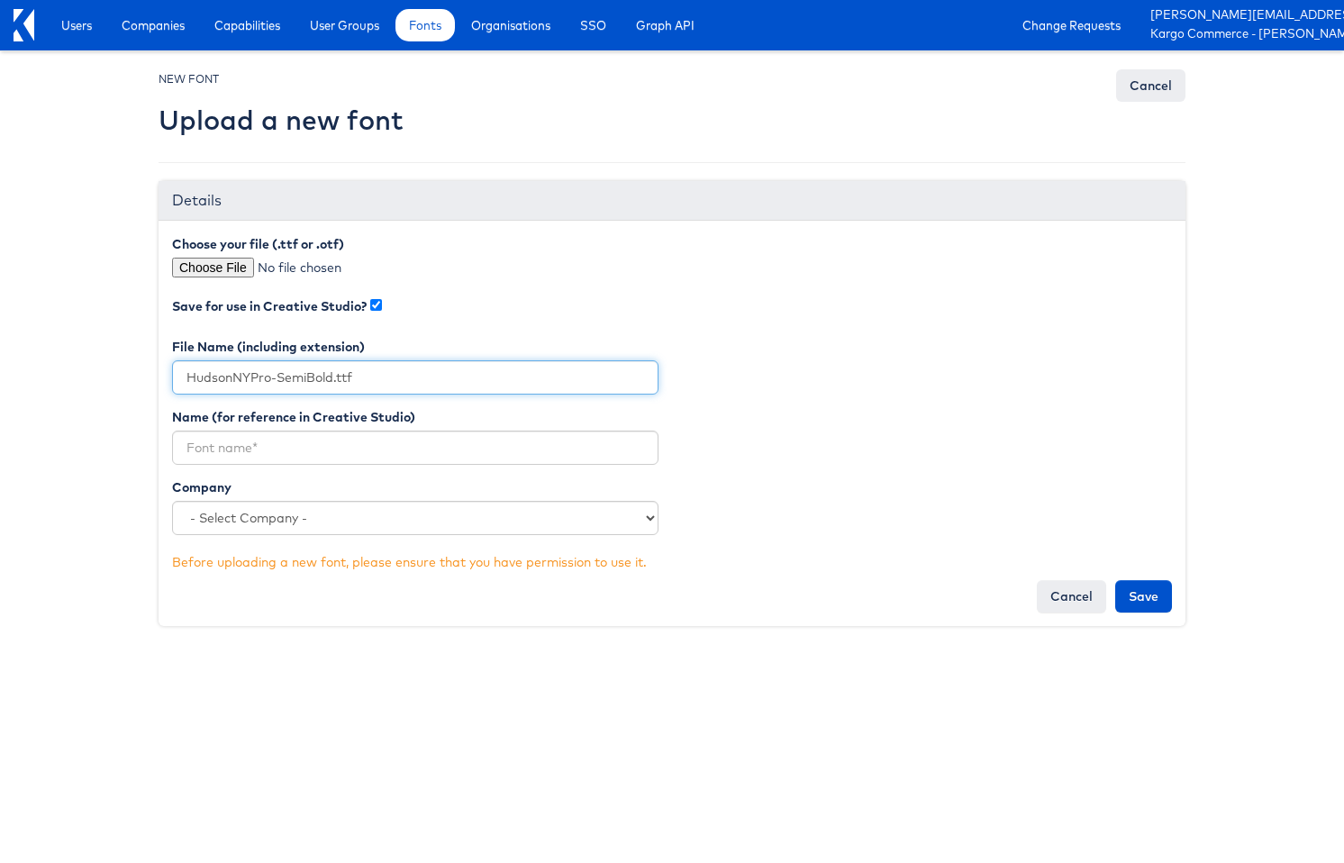
drag, startPoint x: 333, startPoint y: 382, endPoint x: 149, endPoint y: 382, distance: 184.7
click at [149, 382] on div "NEW FONT Upload a new font Cancel Details Choose your file (.ttf or .otf) Save …" at bounding box center [672, 360] width 1054 height 582
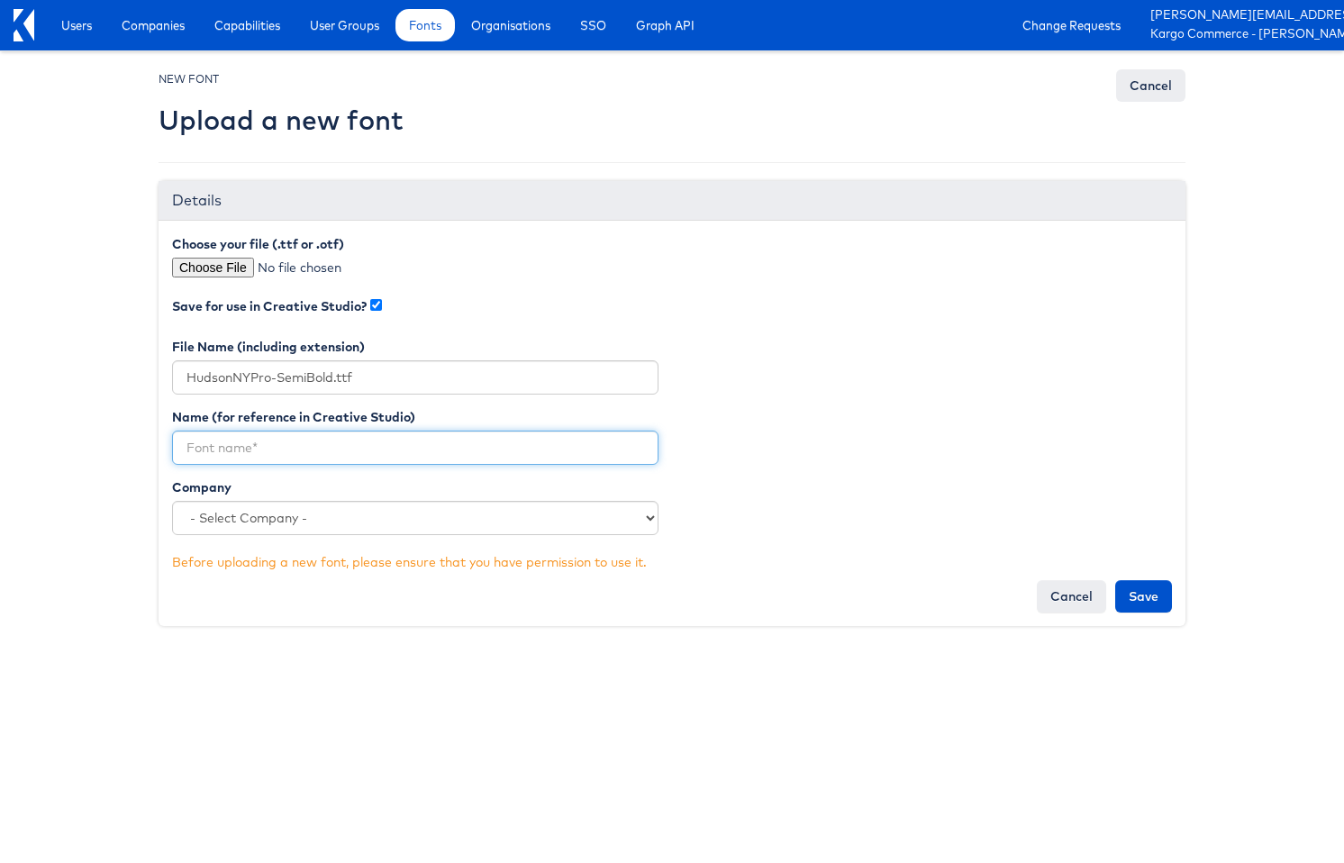
click at [333, 455] on input "text" at bounding box center [415, 448] width 487 height 34
paste input "HudsonNYPro-SemiBold"
type input "HudsonNYPro-SemiBold"
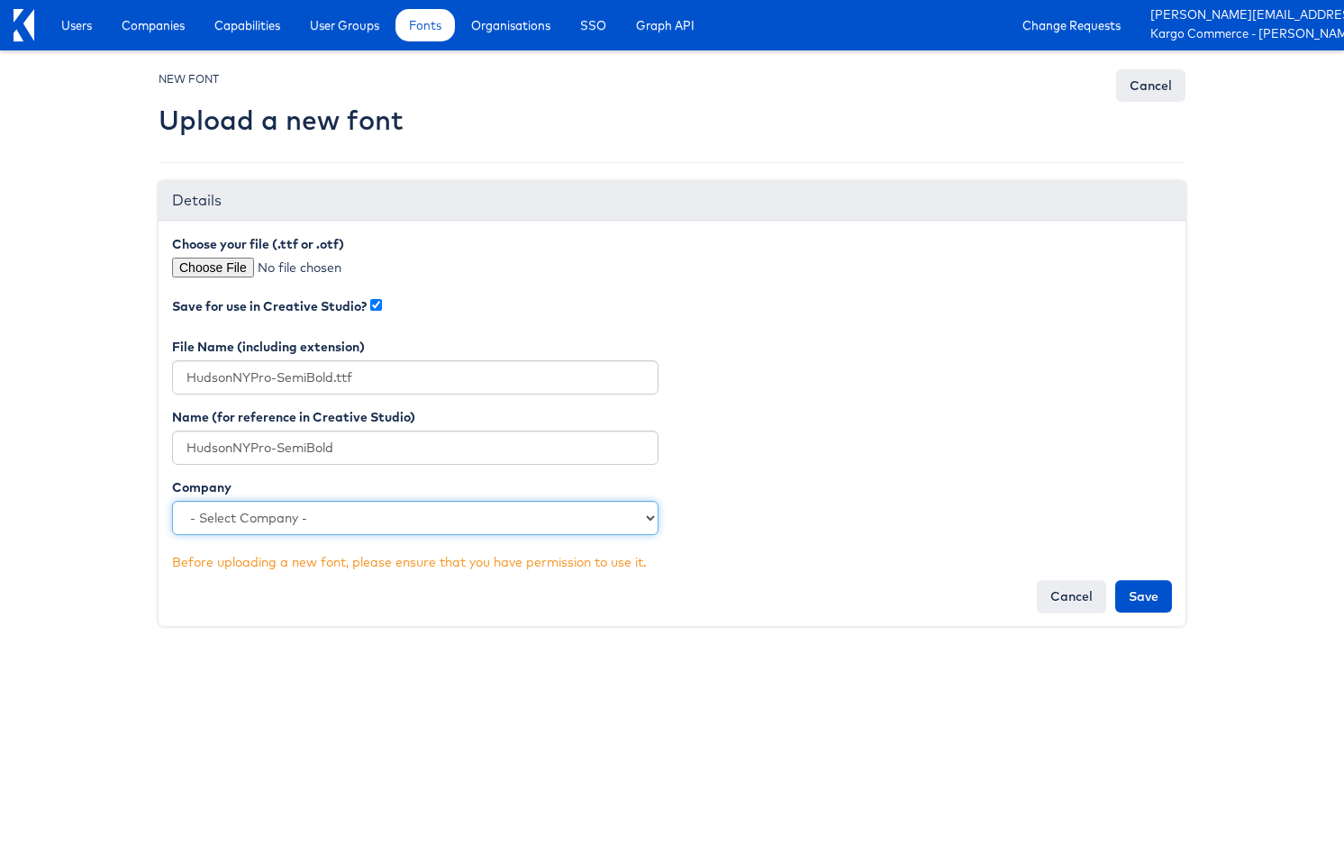
click at [532, 511] on select "- Select Company - Kargo Commerce - [PERSON_NAME] [PERSON_NAME] [PERSON_NAME] […" at bounding box center [415, 518] width 487 height 34
select select "4878"
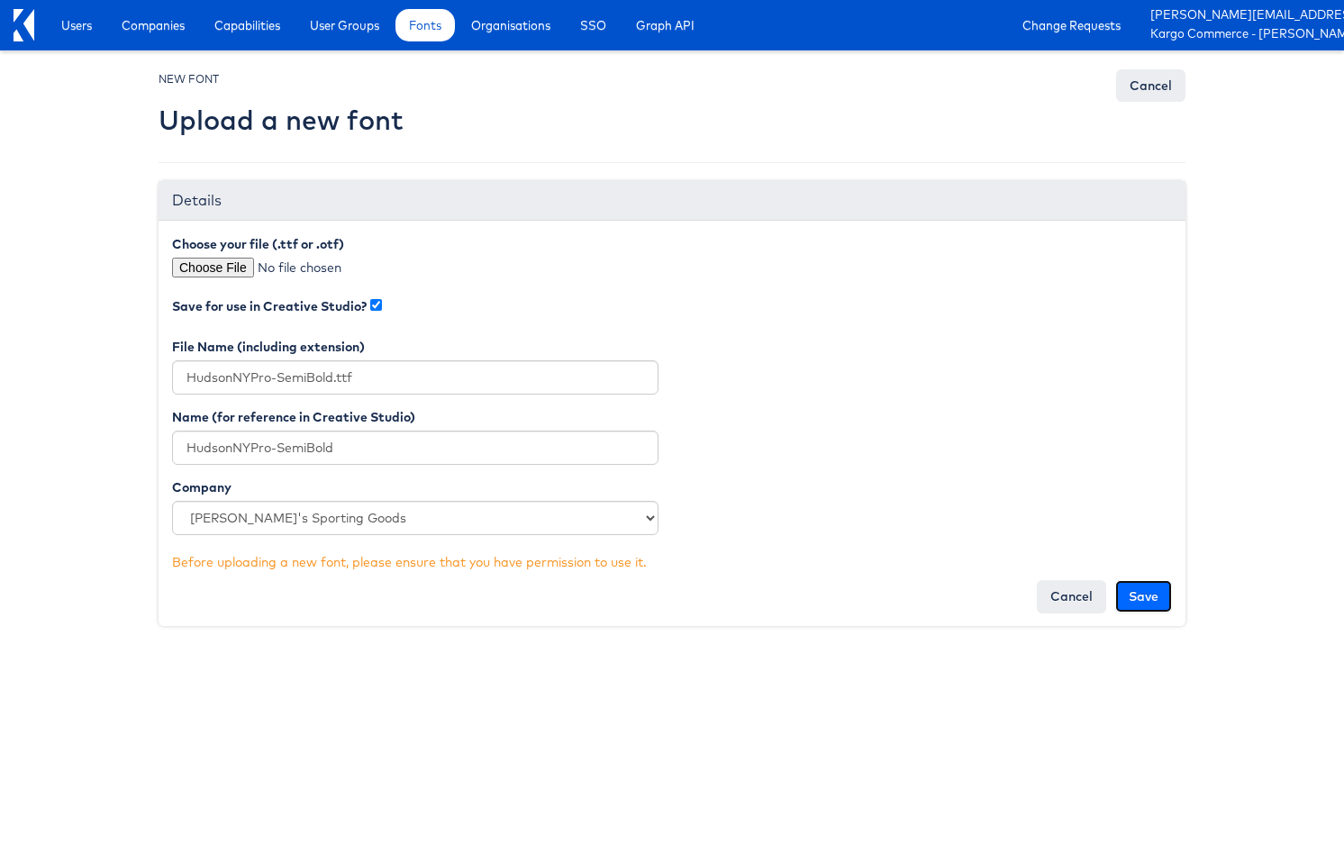
click at [1143, 598] on input "Save" at bounding box center [1144, 596] width 57 height 32
type input "Saving..."
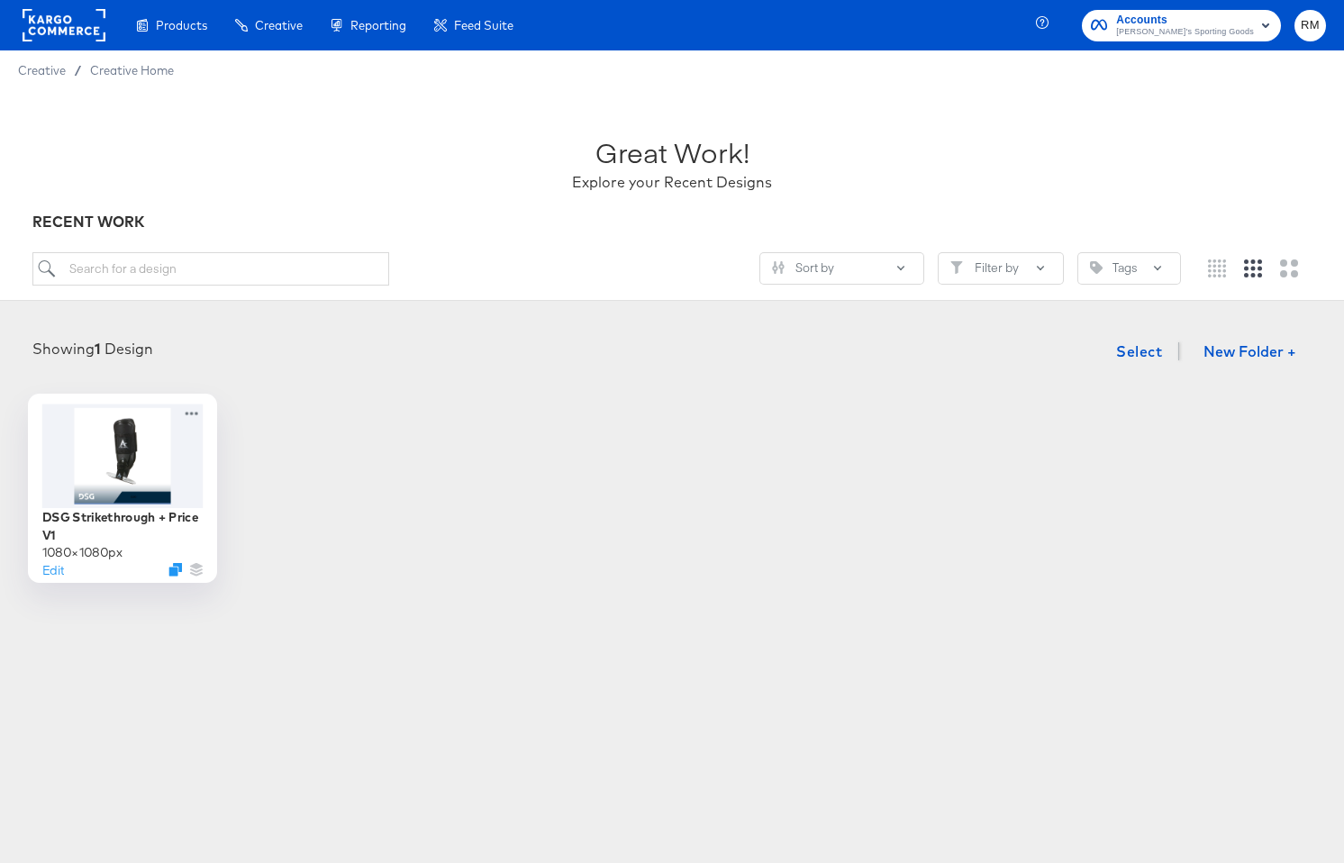
click at [164, 460] on div at bounding box center [122, 456] width 161 height 104
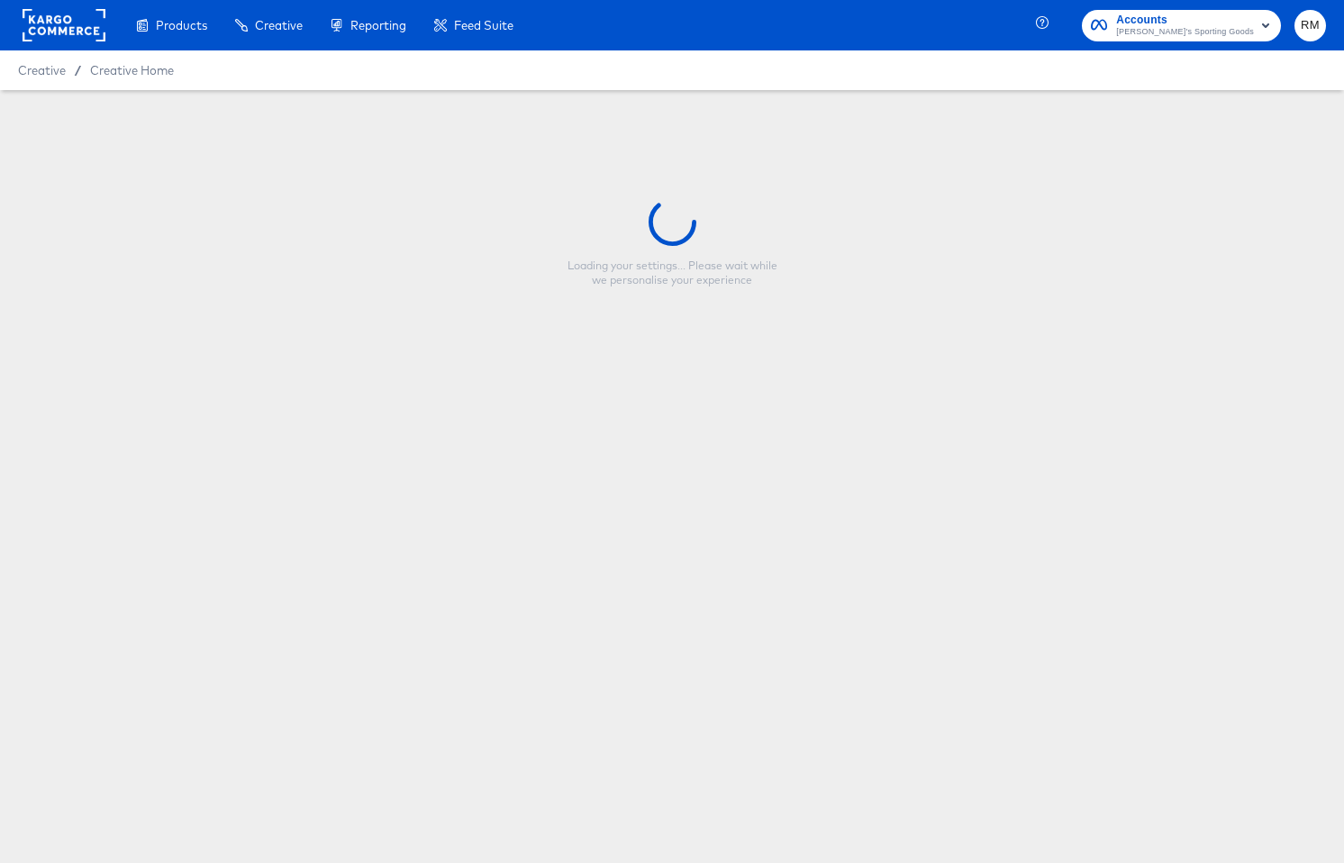
type input "DSG Strikethrough + Price V1"
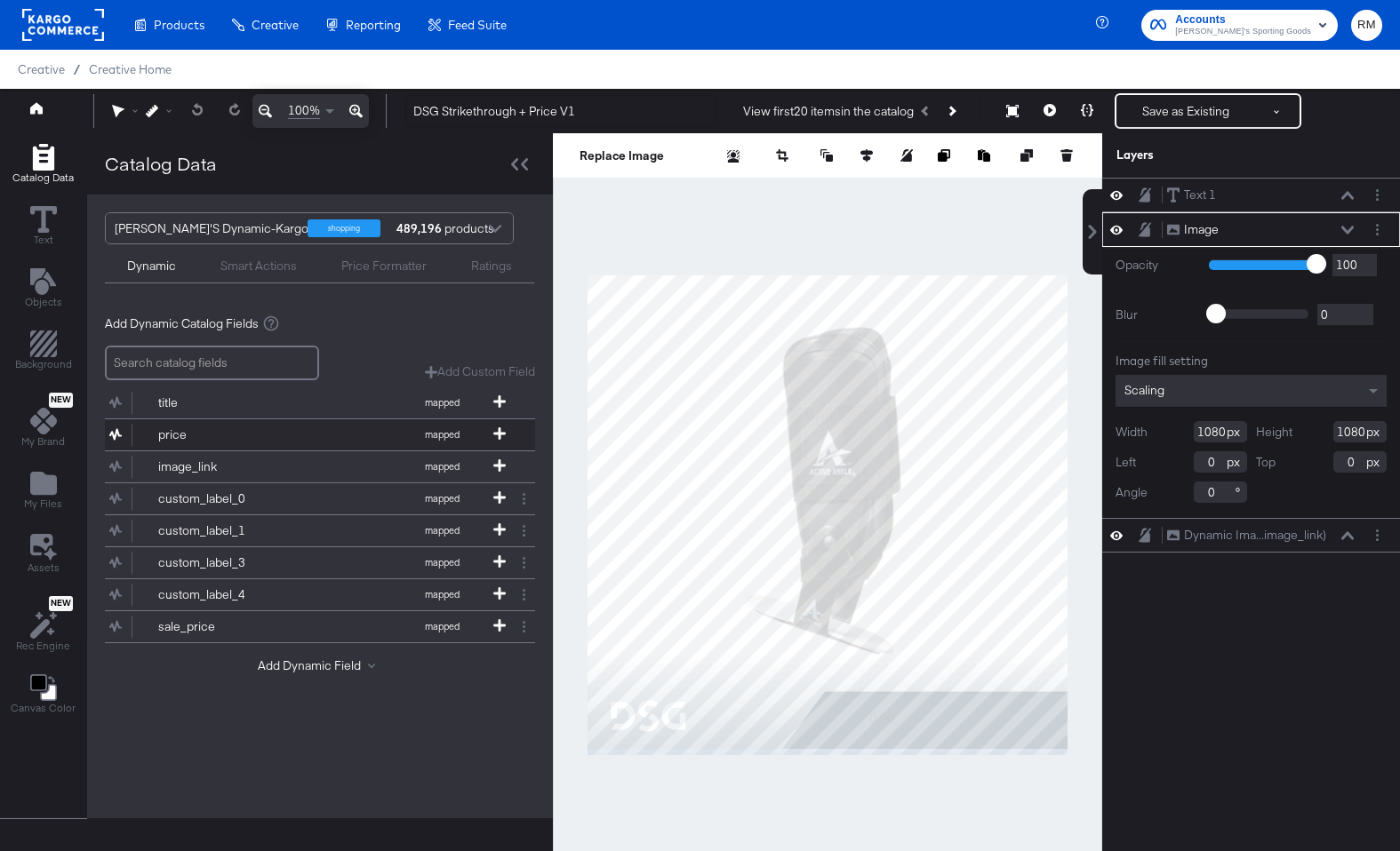
click at [499, 427] on icon at bounding box center [499, 433] width 13 height 13
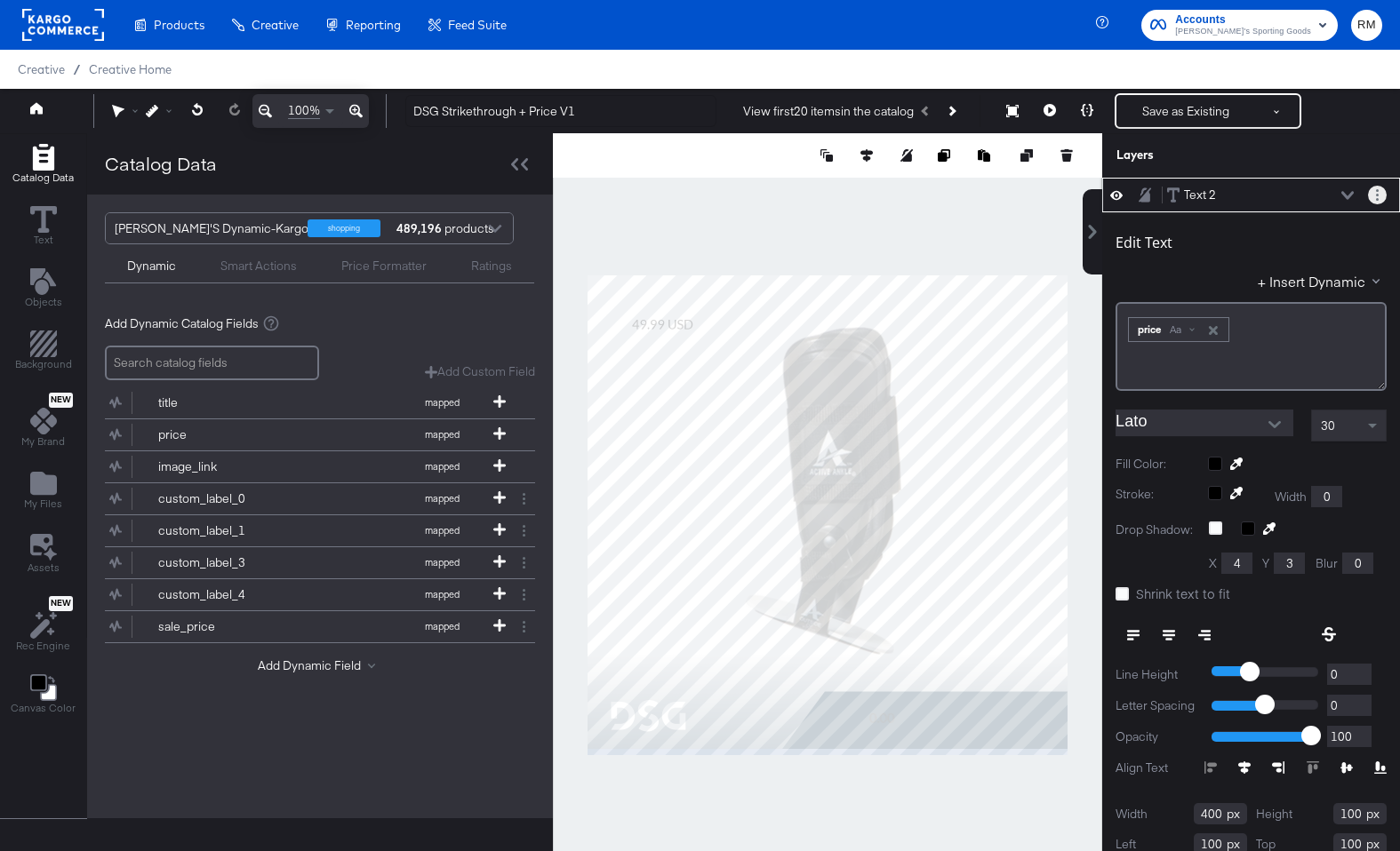
click at [1326, 197] on button "Layer Options" at bounding box center [1377, 194] width 19 height 19
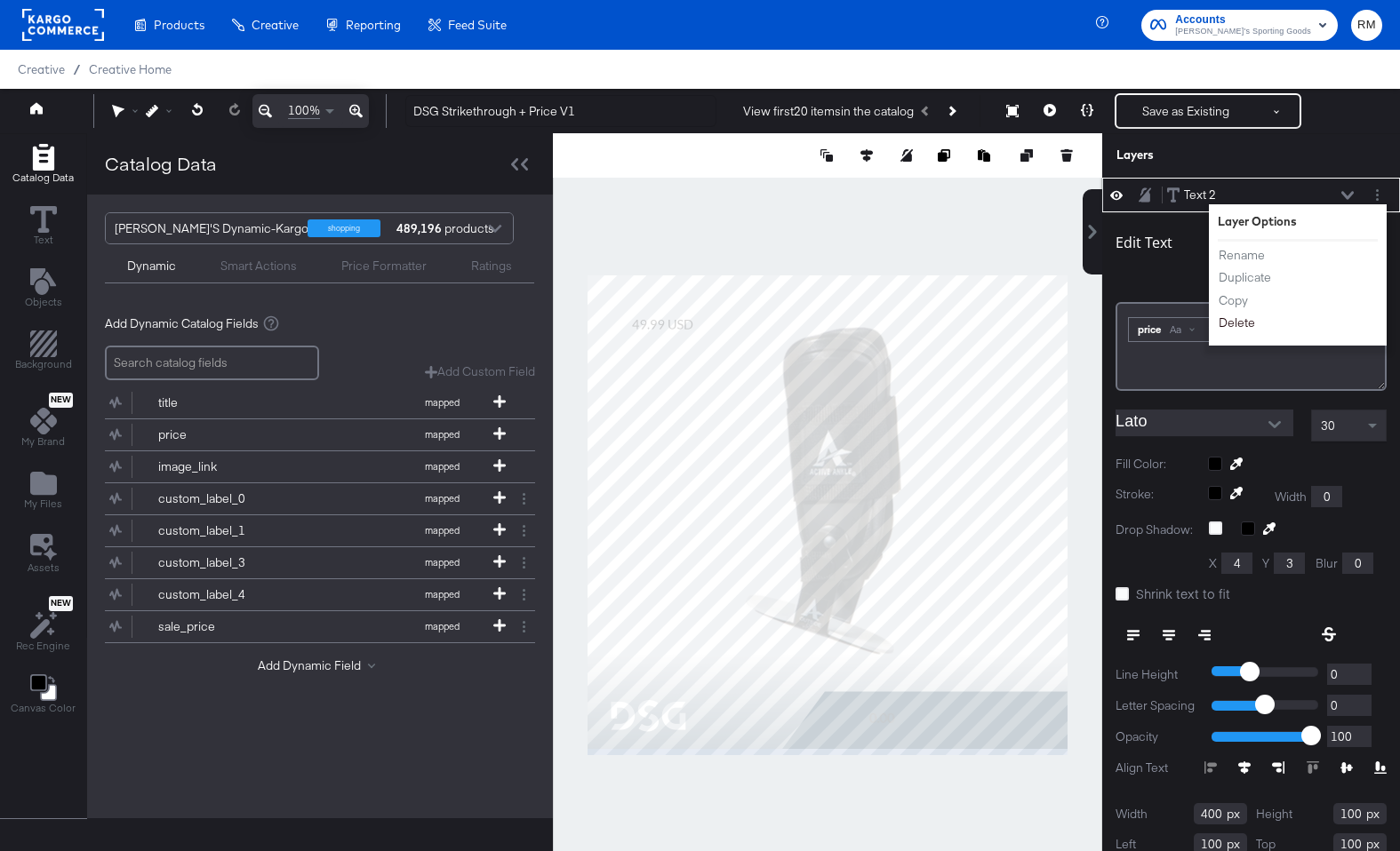
click at [1252, 319] on button "Delete" at bounding box center [1236, 322] width 38 height 19
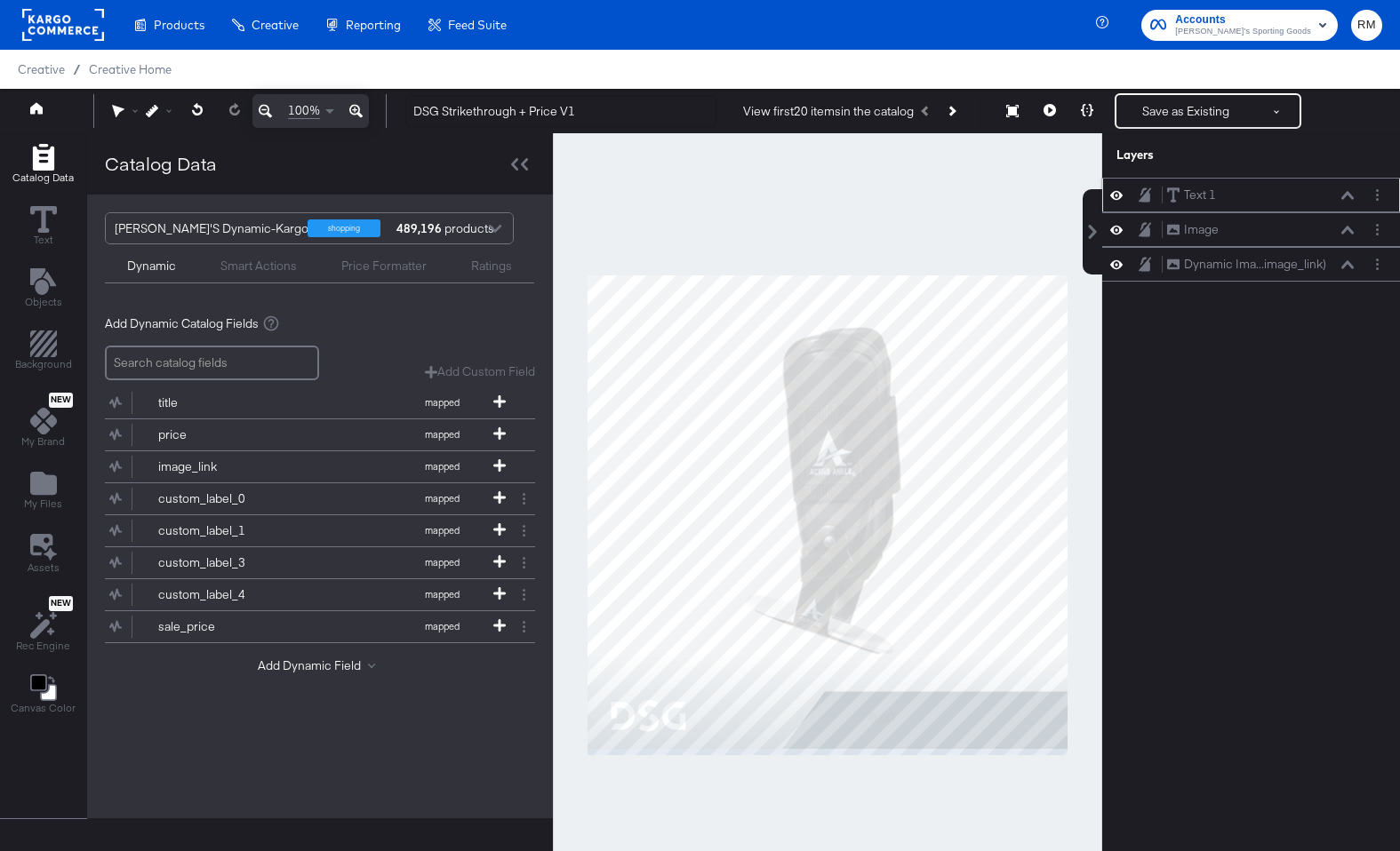
click at [1326, 193] on icon at bounding box center [1348, 195] width 13 height 9
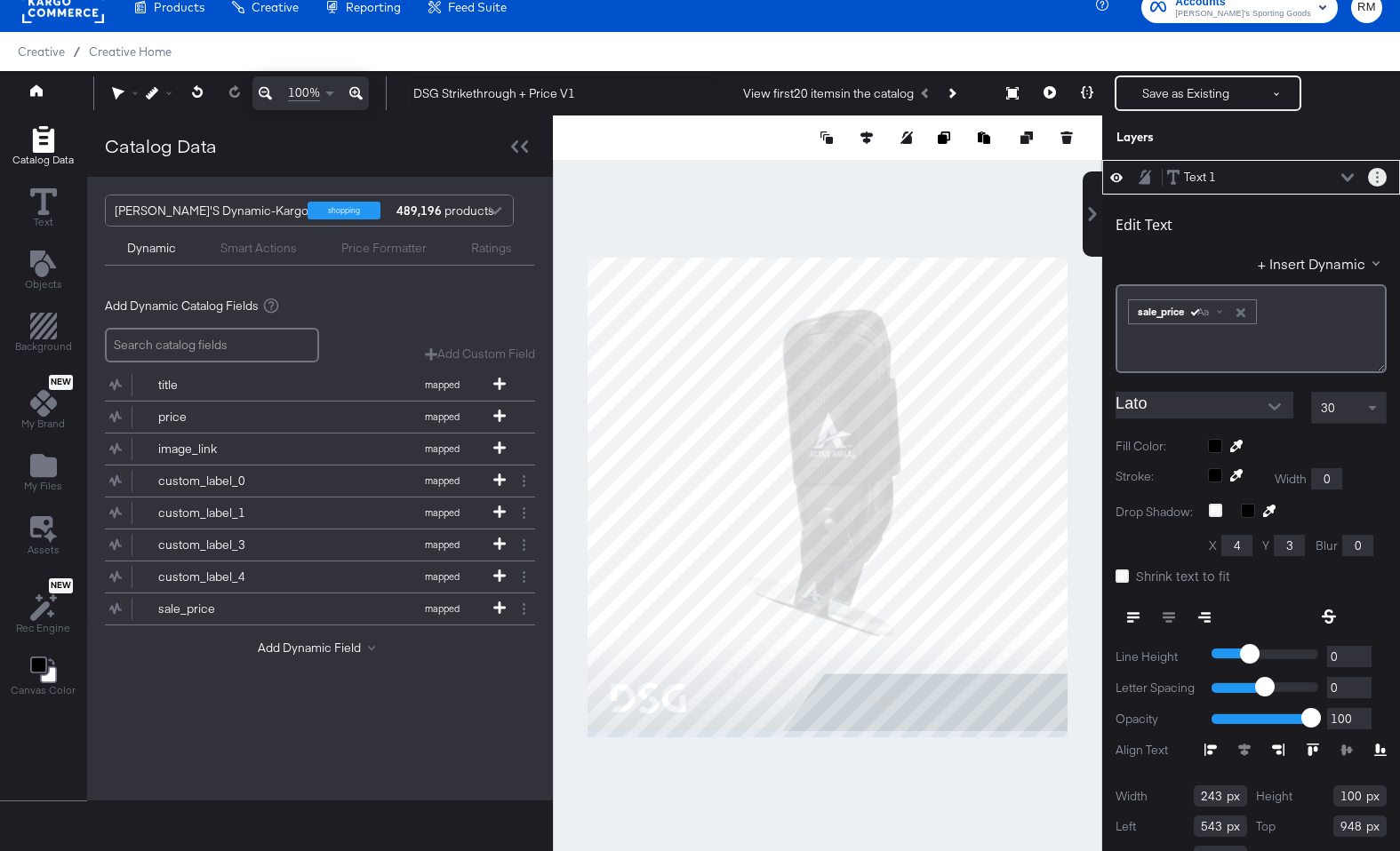
click at [1326, 179] on button "Layer Options" at bounding box center [1377, 177] width 19 height 19
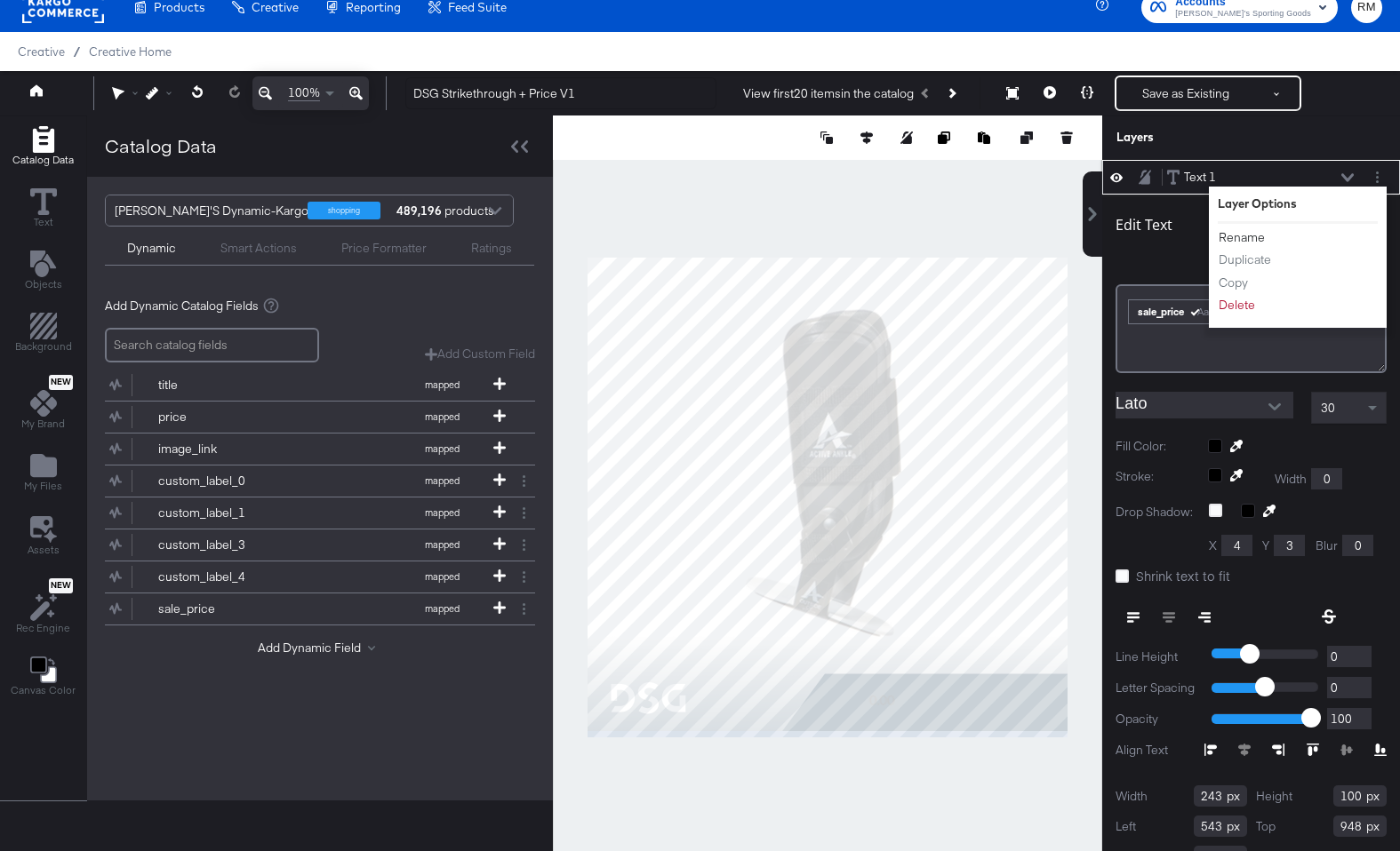
click at [1247, 238] on button "Rename" at bounding box center [1241, 238] width 48 height 19
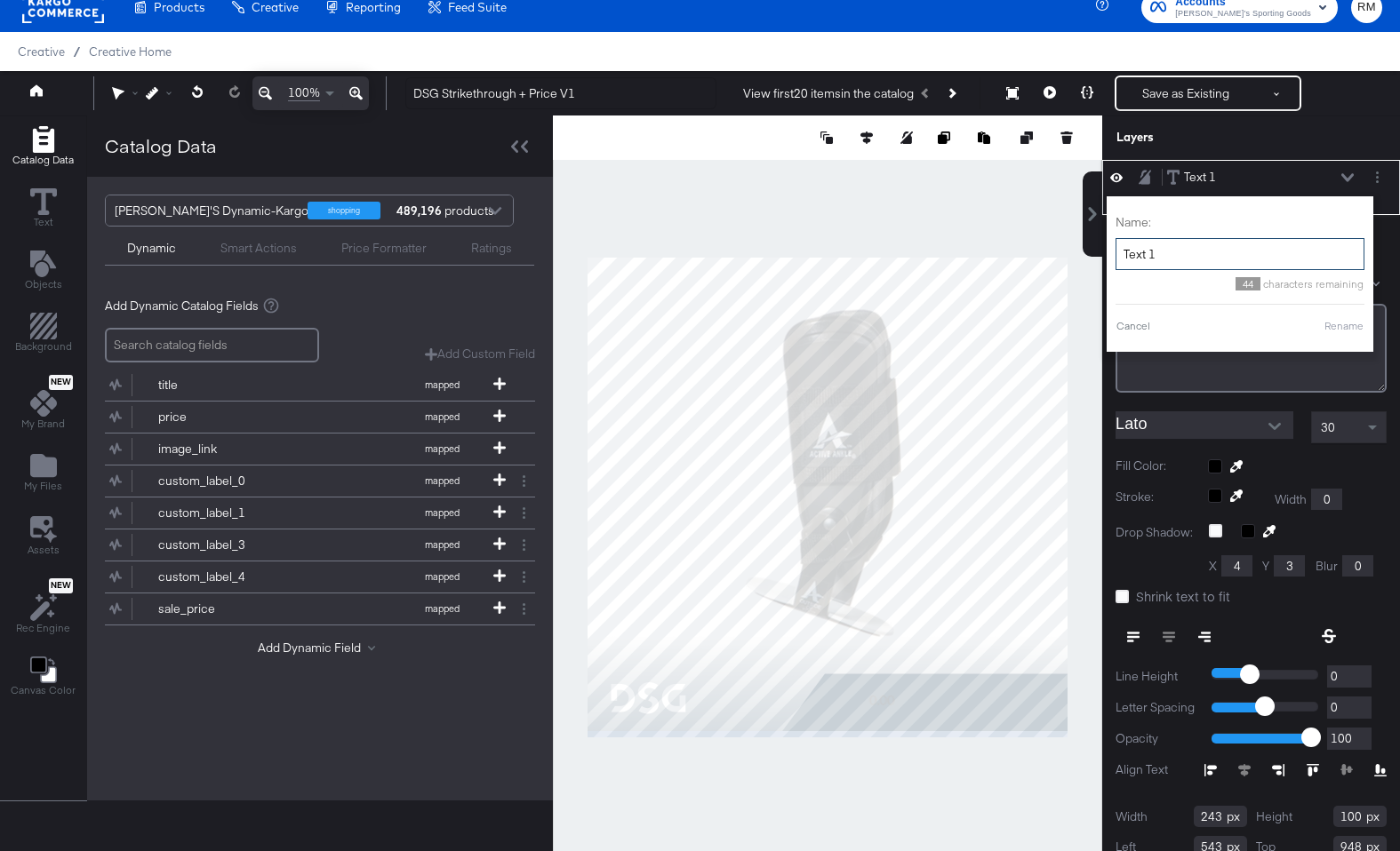
click at [1236, 250] on input "Text 1" at bounding box center [1240, 253] width 249 height 33
type input "sale price"
click at [1326, 322] on button "Rename" at bounding box center [1321, 326] width 40 height 16
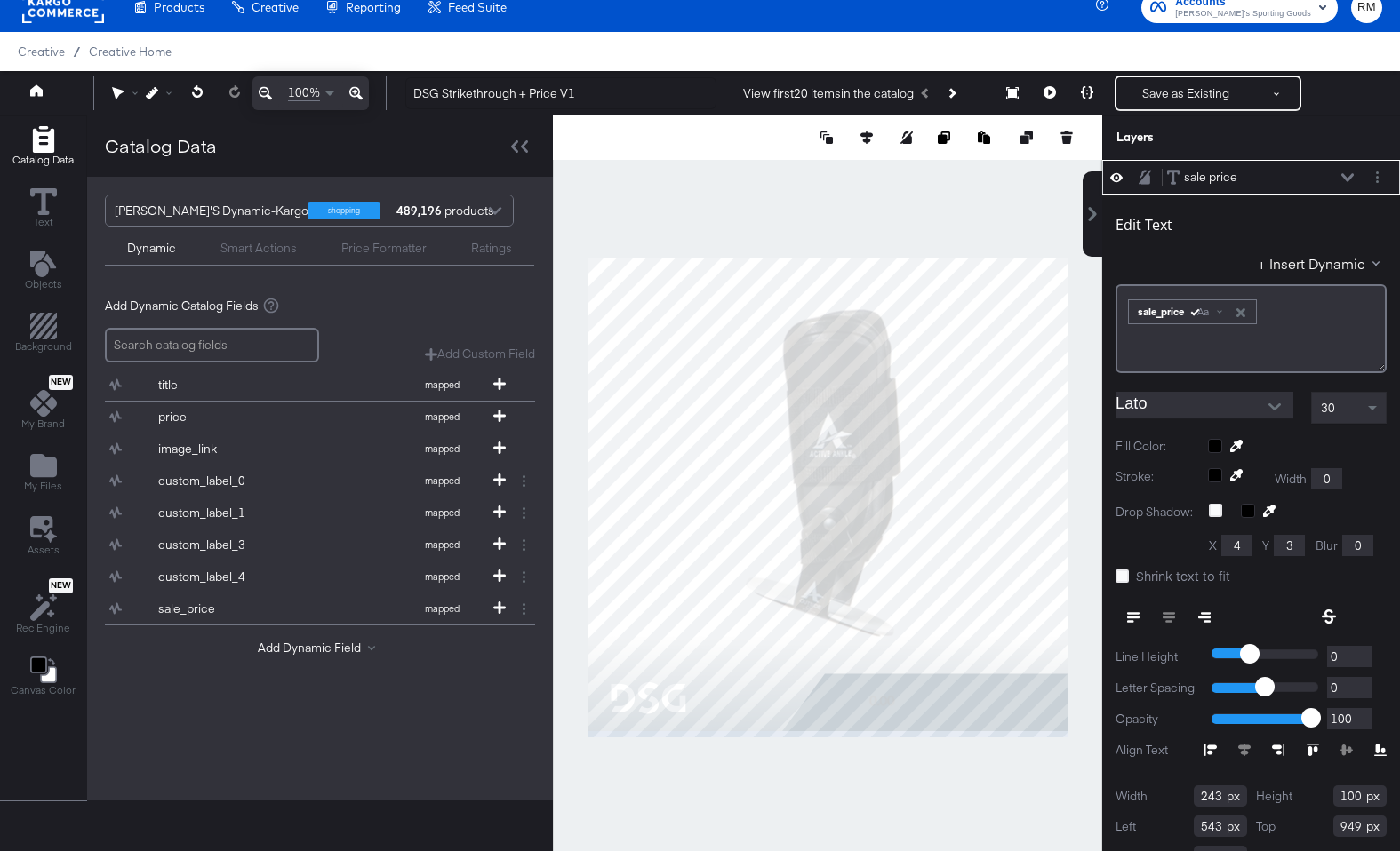
type input "950"
type input "547"
click at [1237, 408] on input "Lato" at bounding box center [1191, 404] width 151 height 27
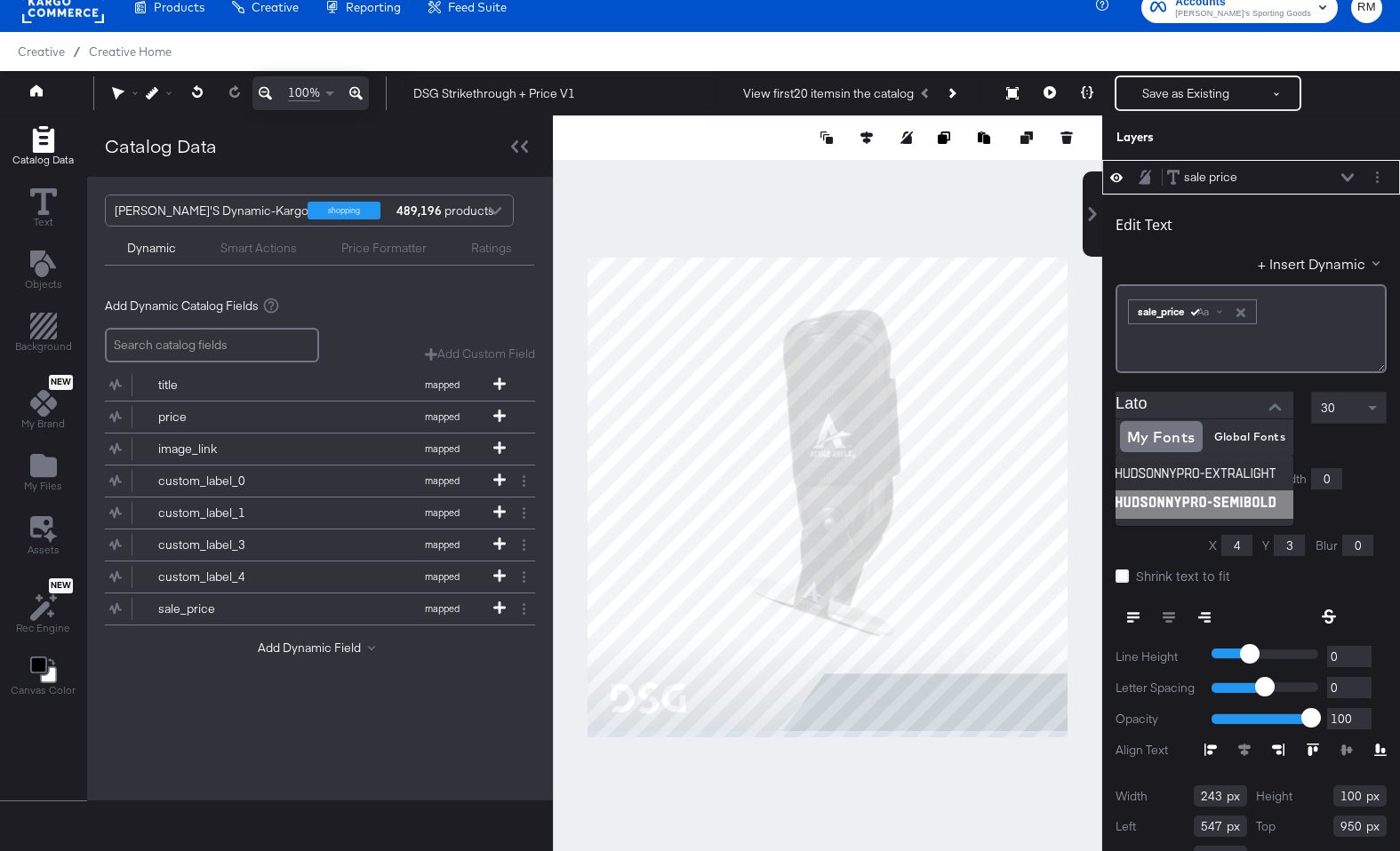
click at [1214, 496] on img at bounding box center [1205, 504] width 178 height 29
type input "HudsonNYPro-SemiBold"
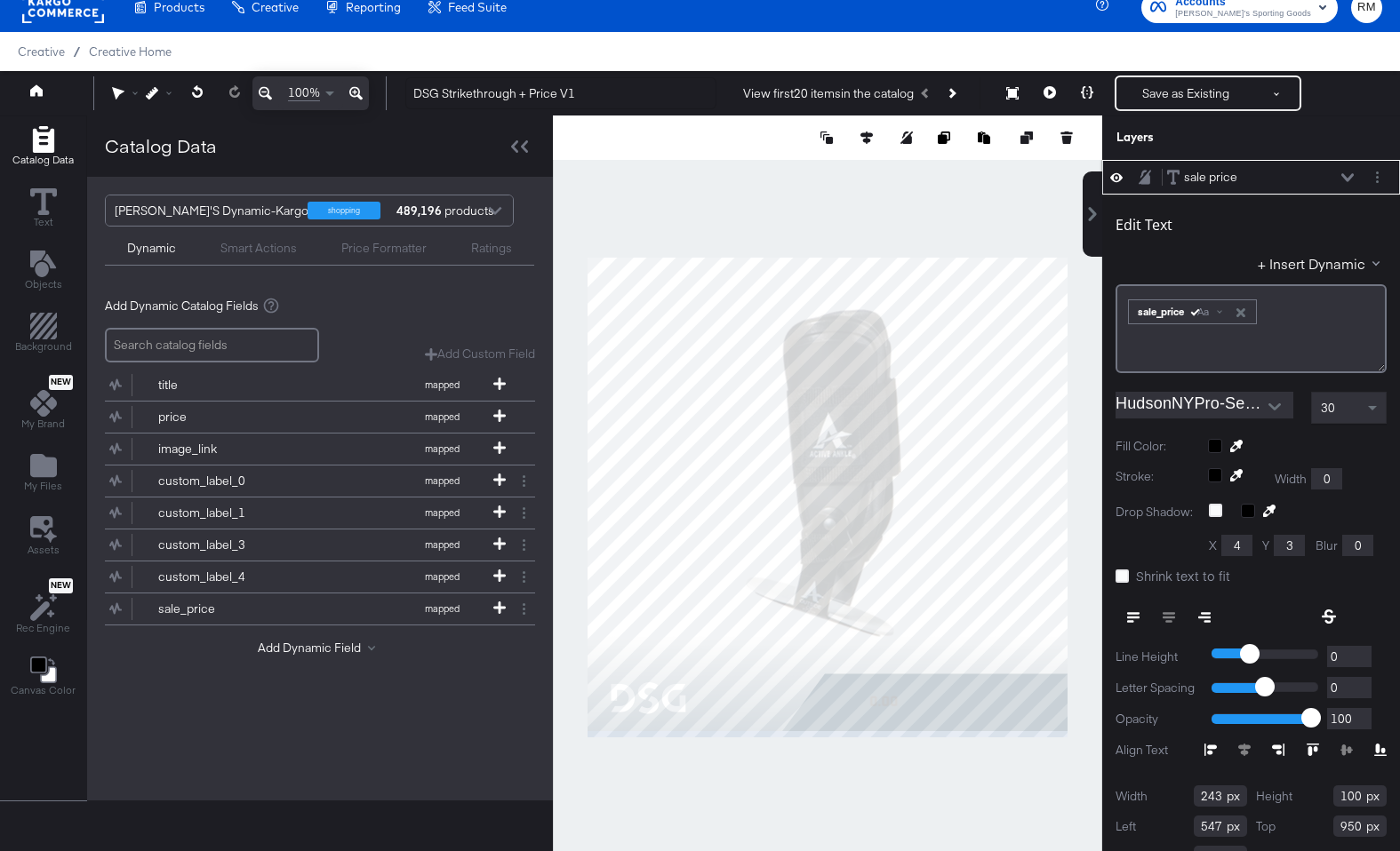
click at [1326, 404] on span "30" at bounding box center [1328, 407] width 14 height 16
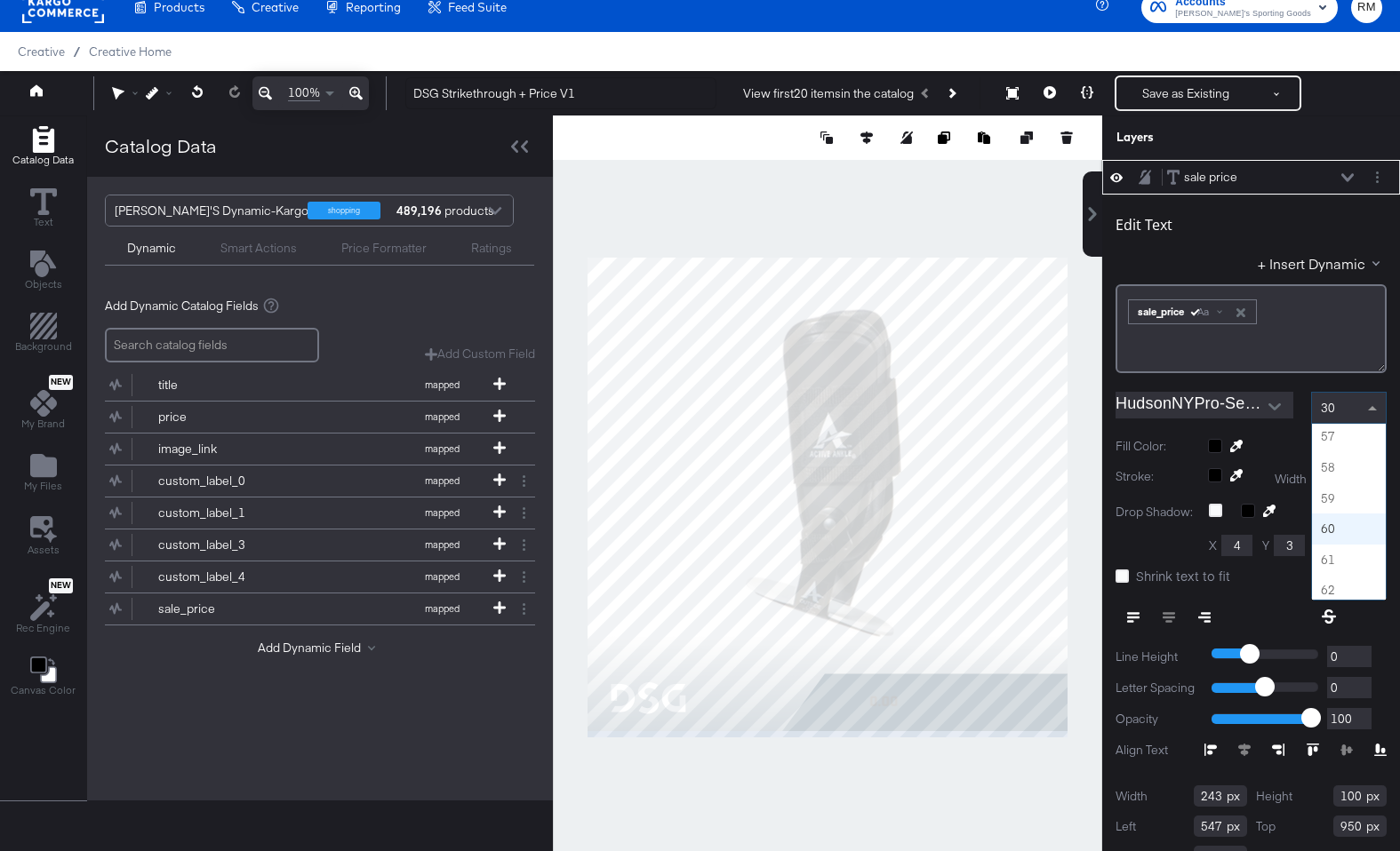
scroll to position [1846, 0]
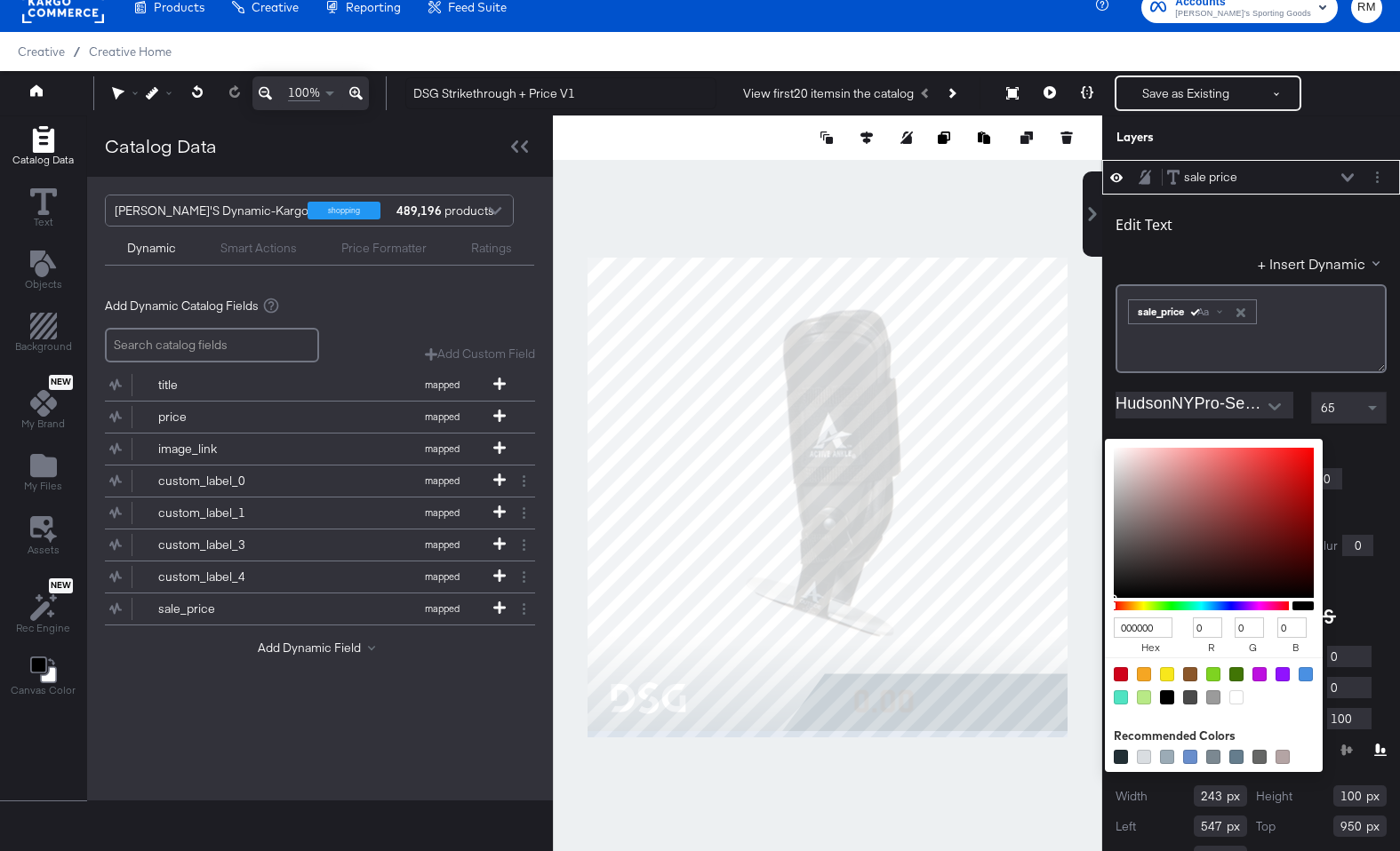
click at [1212, 444] on div "000000 hex 0 r 0 g 0 b 100 a Recommended Colors" at bounding box center [1297, 446] width 179 height 14
type input "A89191"
type input "168"
type input "145"
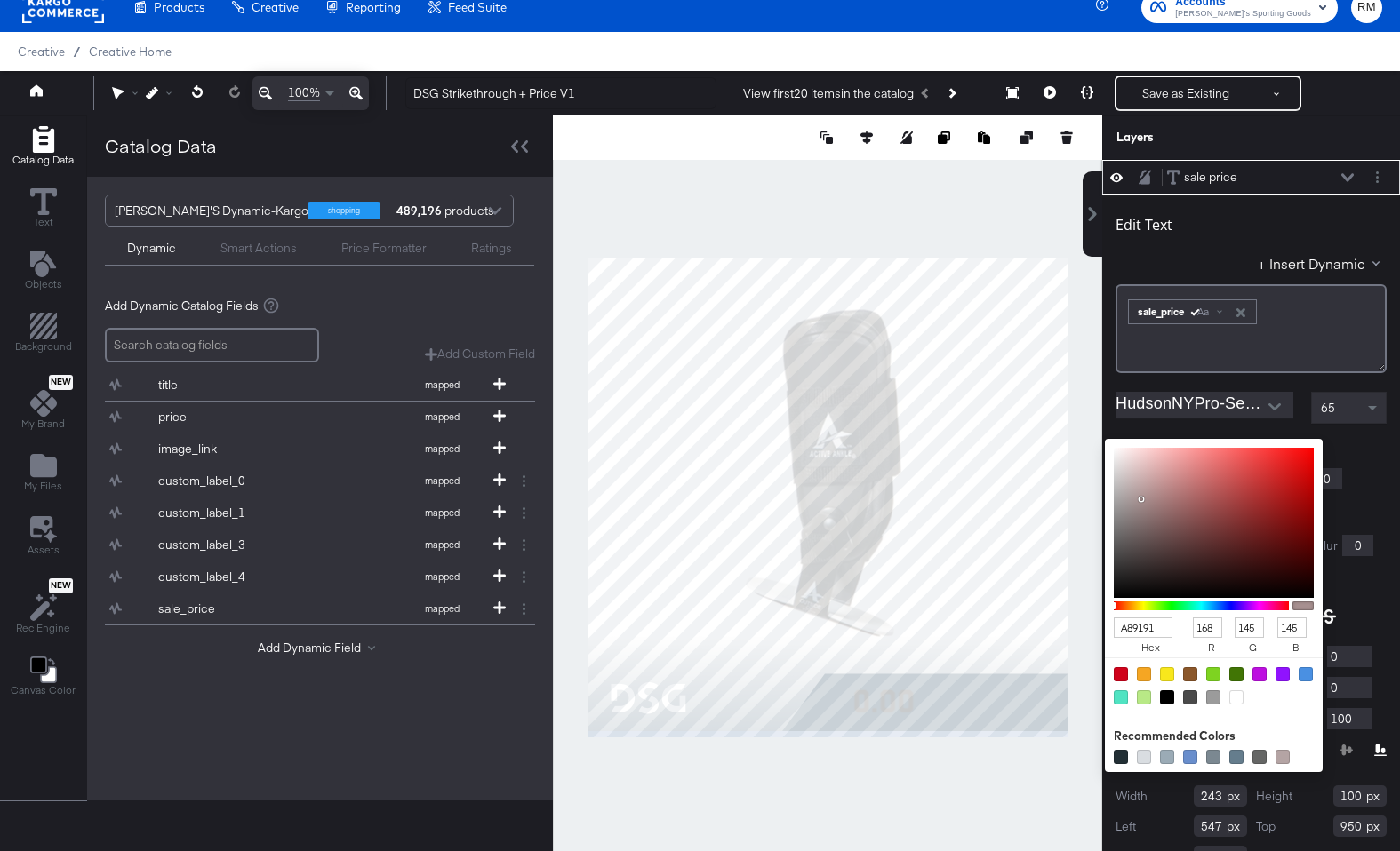
type input "C7B7B7"
type input "199"
type input "183"
type input "FFFEFE"
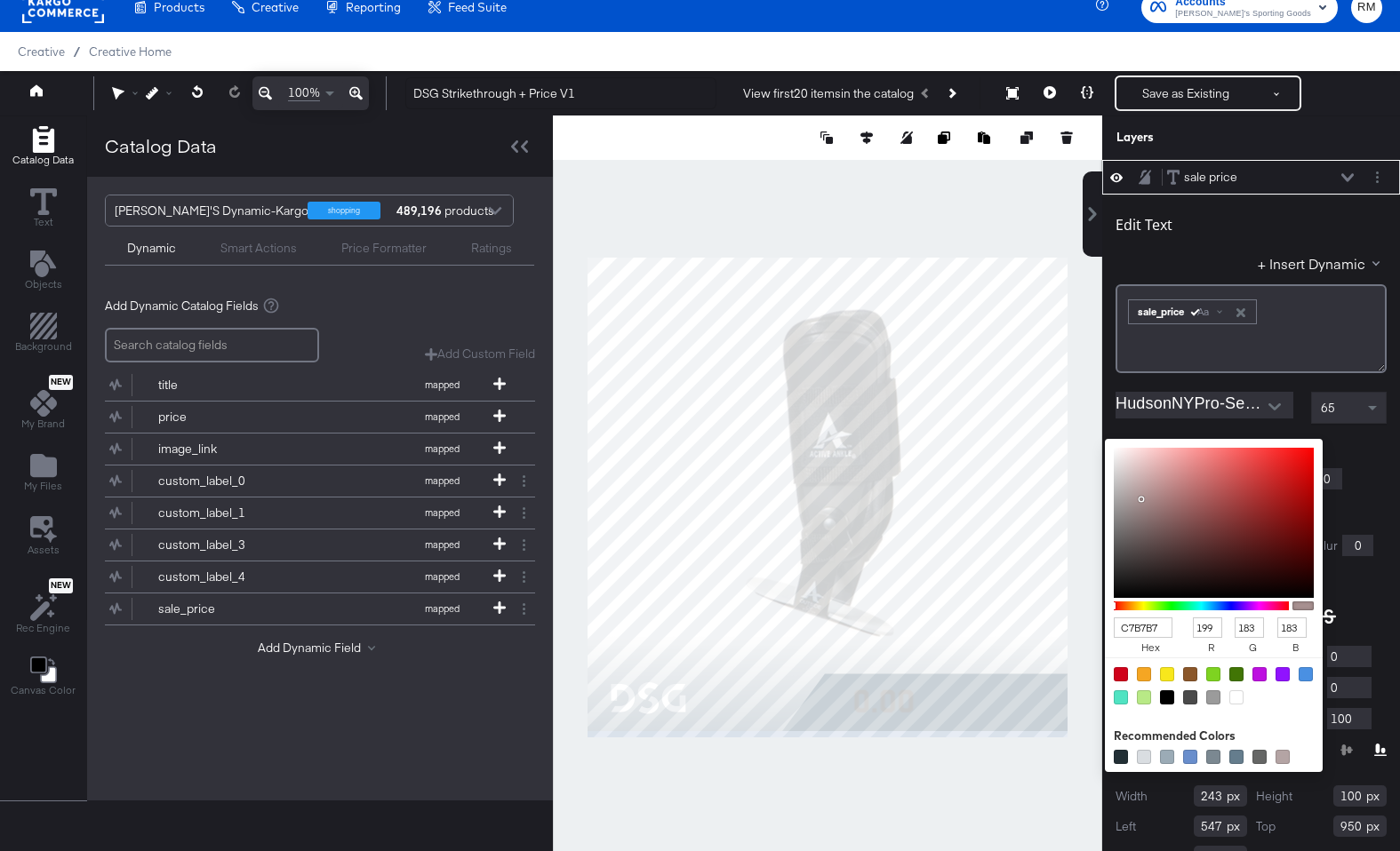
type input "255"
type input "254"
type input "FFFFFF"
type input "255"
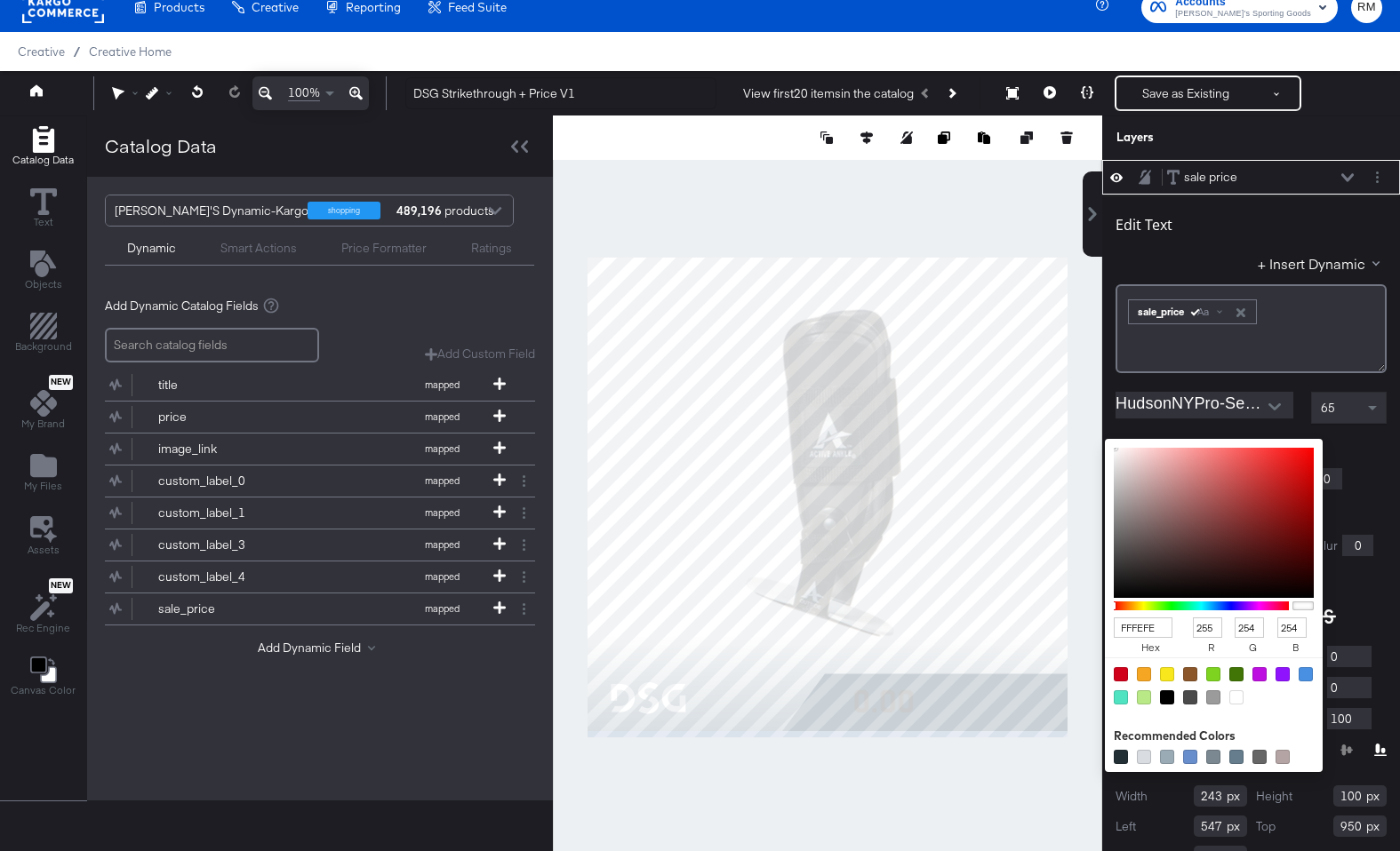
type input "255"
drag, startPoint x: 1141, startPoint y: 499, endPoint x: 1110, endPoint y: 427, distance: 78.4
click at [1110, 427] on div "Edit Text + Insert Dynamic ﻿ ﻿ sale_price Aa ﻿ HudsonNYPro-SemiBold 65 Fill Col…" at bounding box center [1251, 537] width 298 height 687
click at [1121, 310] on div "﻿ ﻿ sale_price Aa ﻿" at bounding box center [1251, 328] width 271 height 89
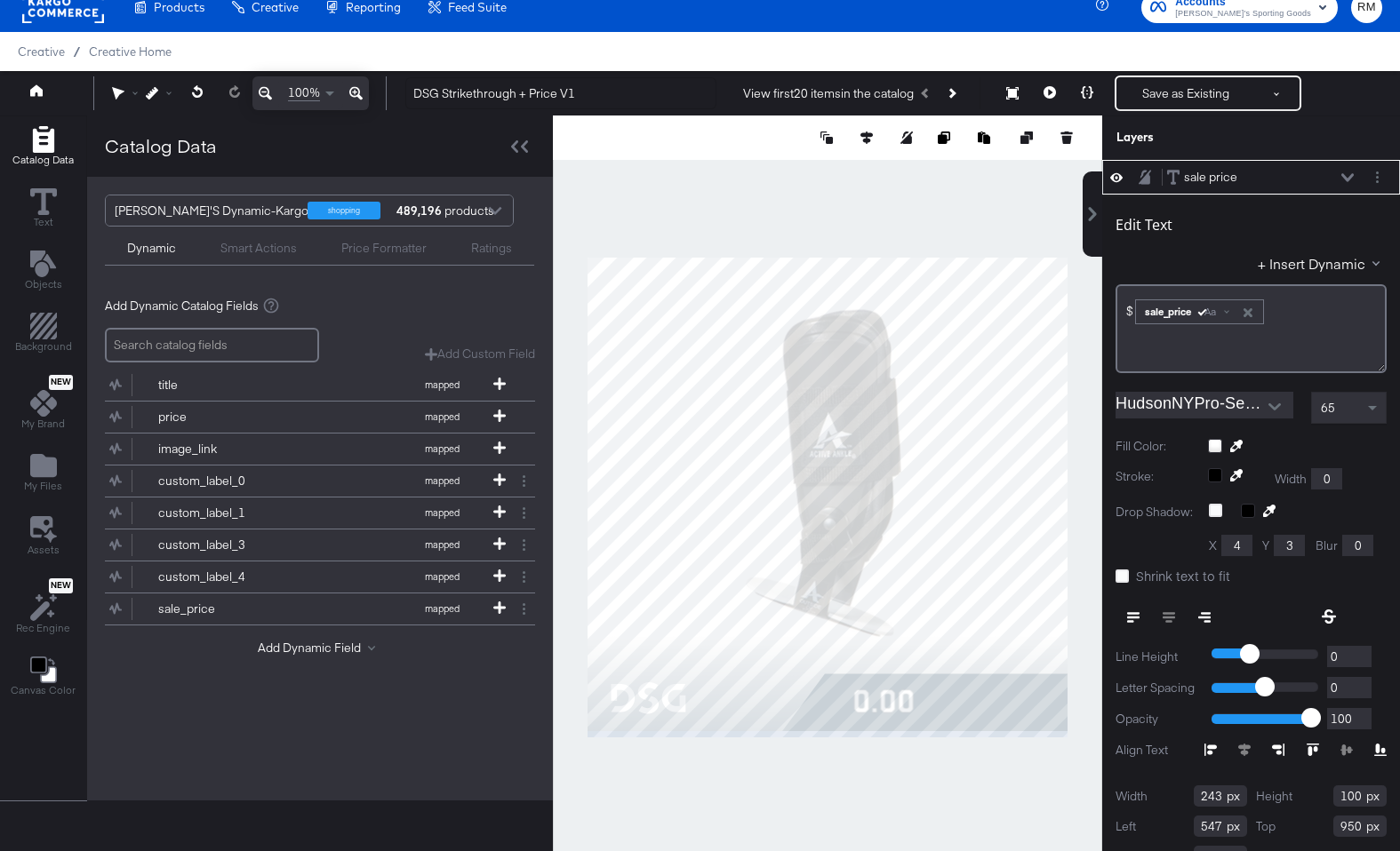
click at [1050, 786] on div at bounding box center [827, 497] width 550 height 763
type input "952"
click at [933, 816] on div at bounding box center [827, 497] width 550 height 763
click at [1326, 175] on icon "Layer Options" at bounding box center [1377, 177] width 3 height 12
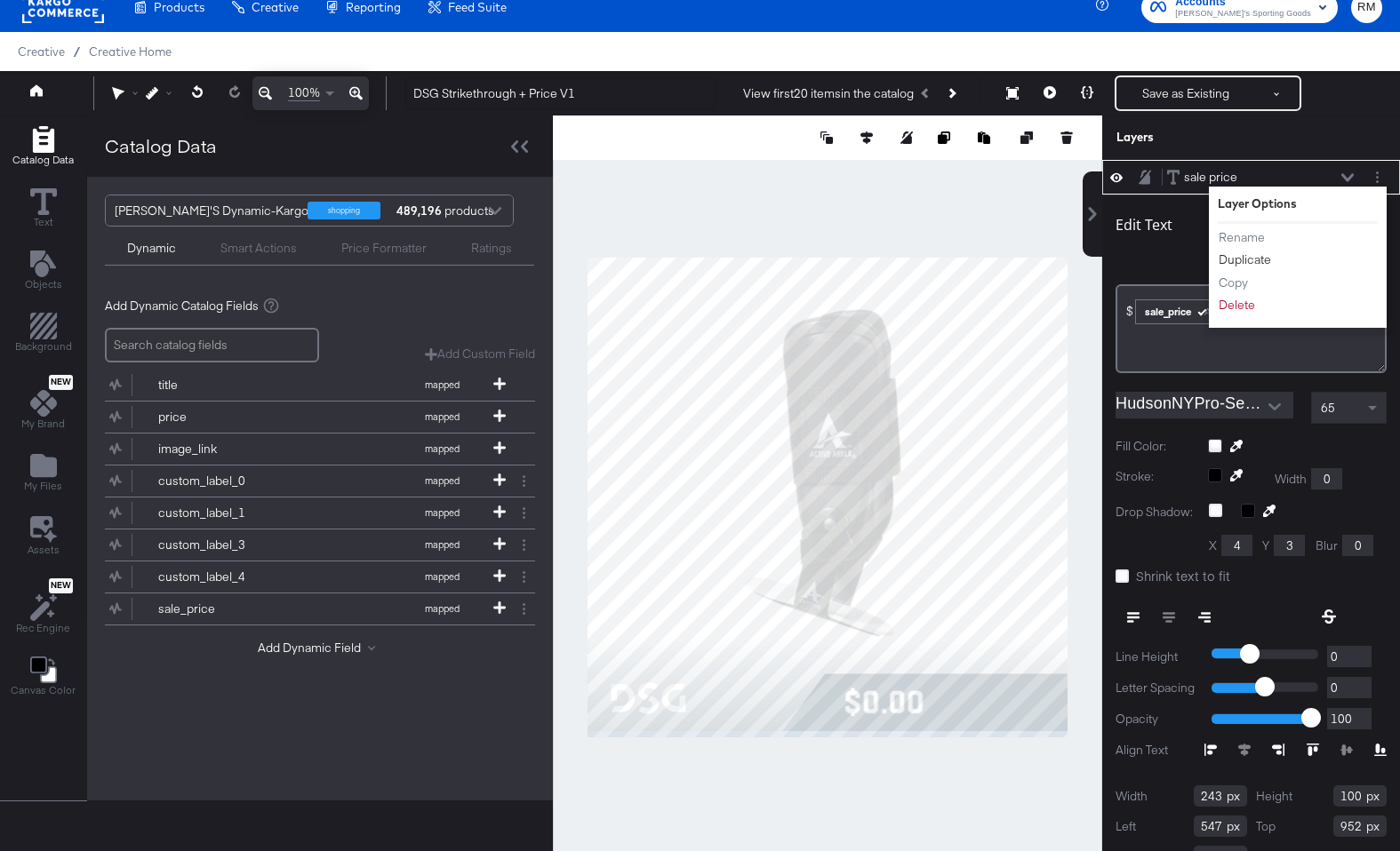
click at [1254, 256] on button "Duplicate" at bounding box center [1244, 259] width 54 height 19
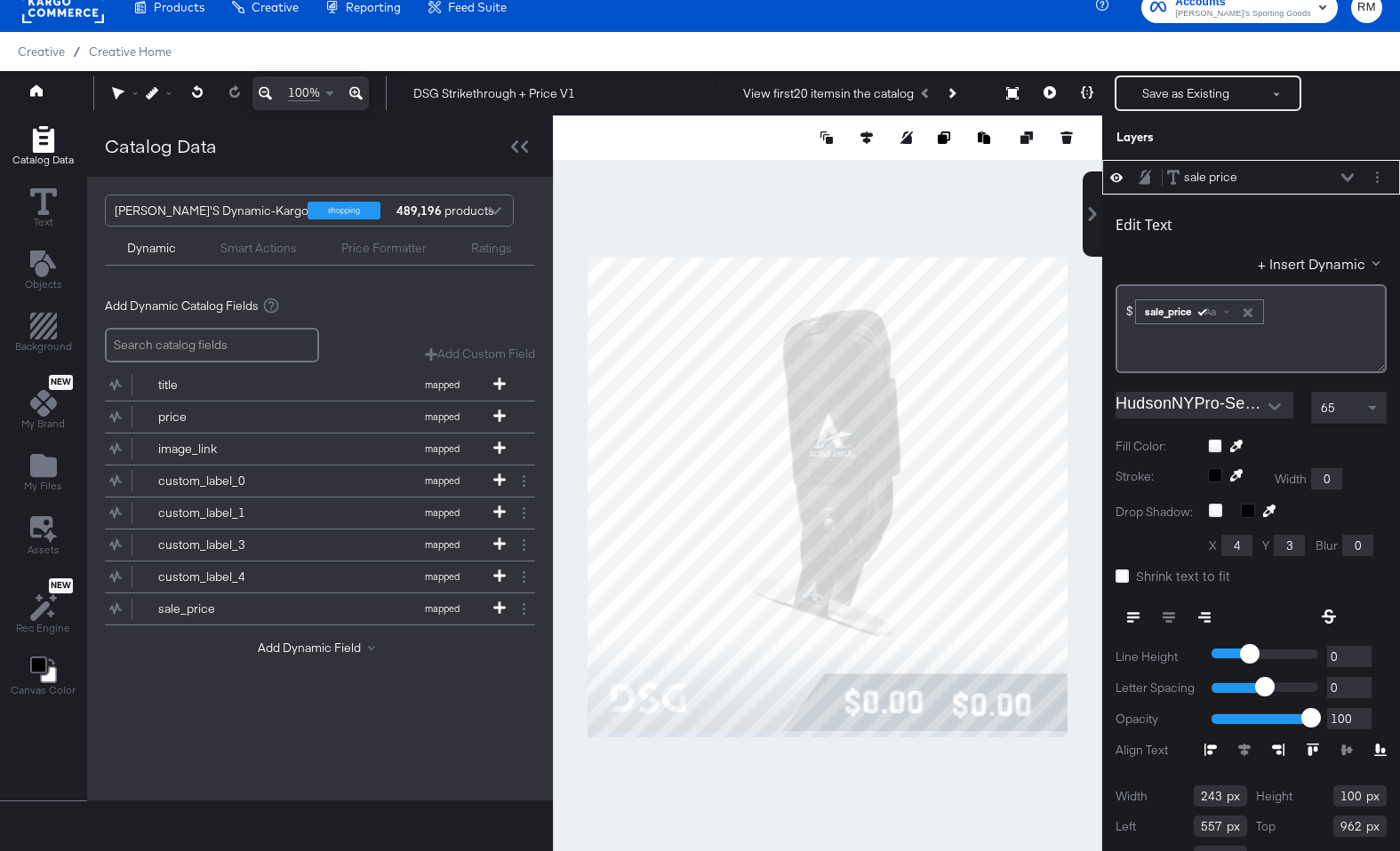
type input "790"
type input "952"
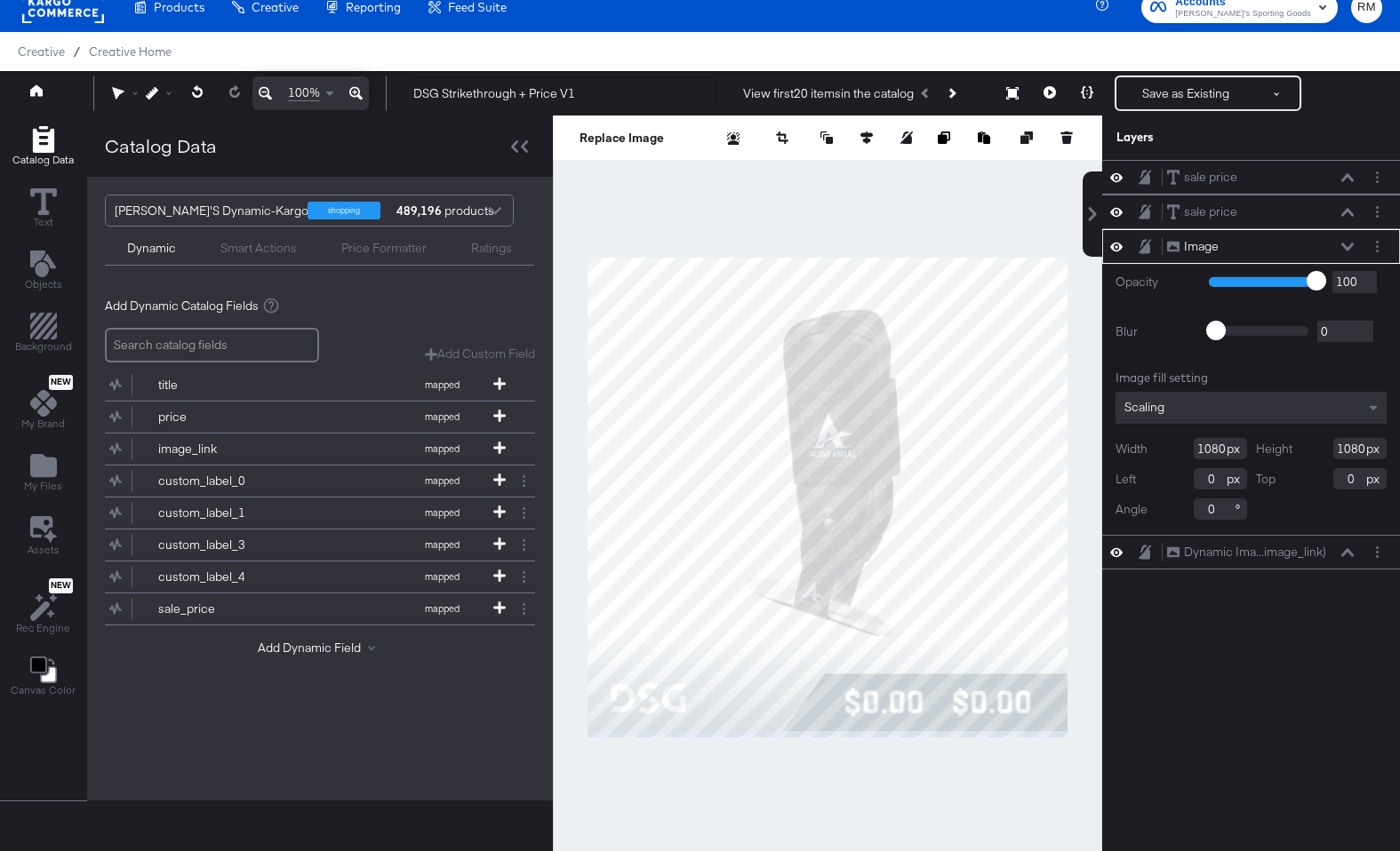
type input "2"
type input "-28"
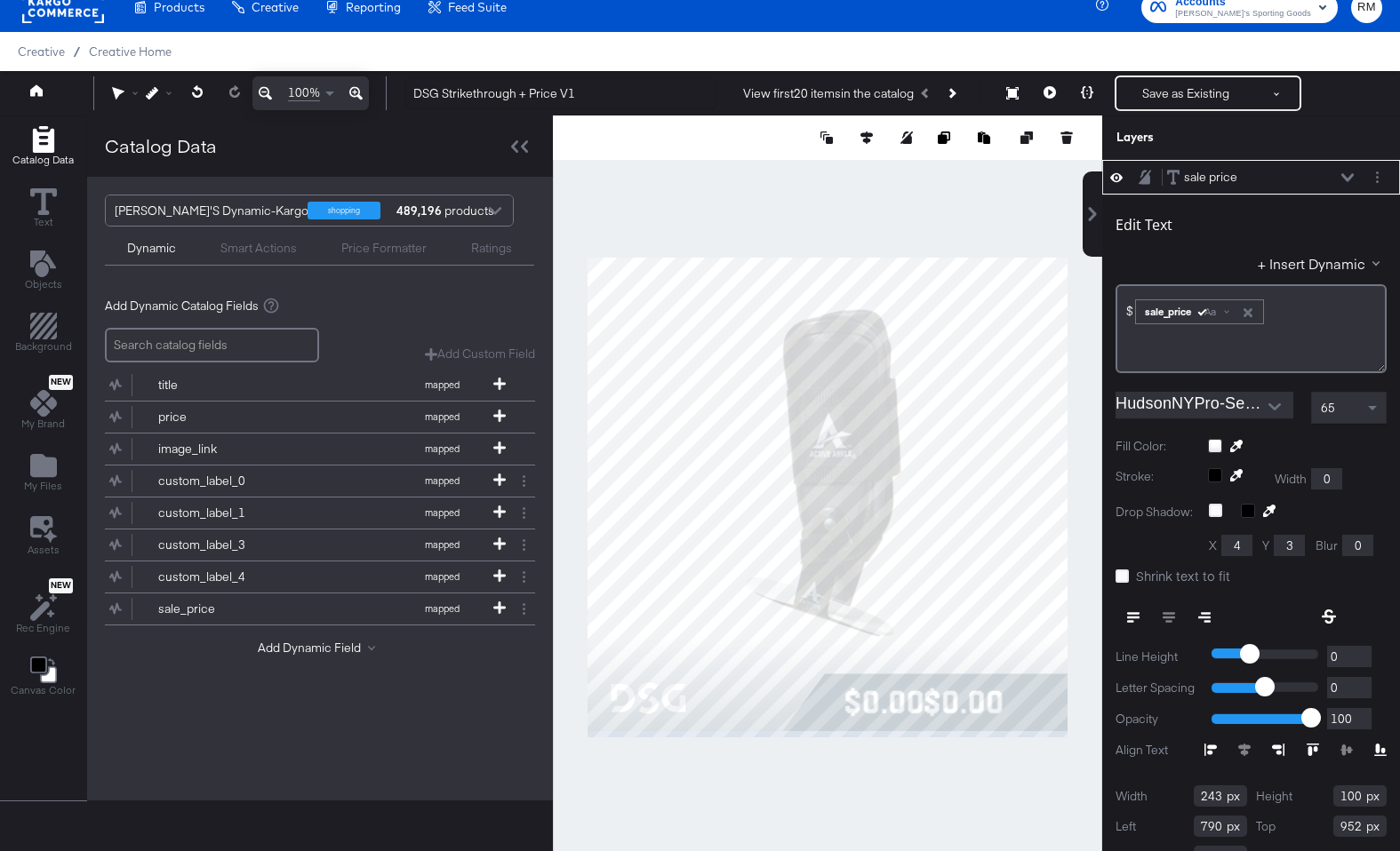
type input "954"
click at [1012, 811] on div at bounding box center [827, 497] width 550 height 763
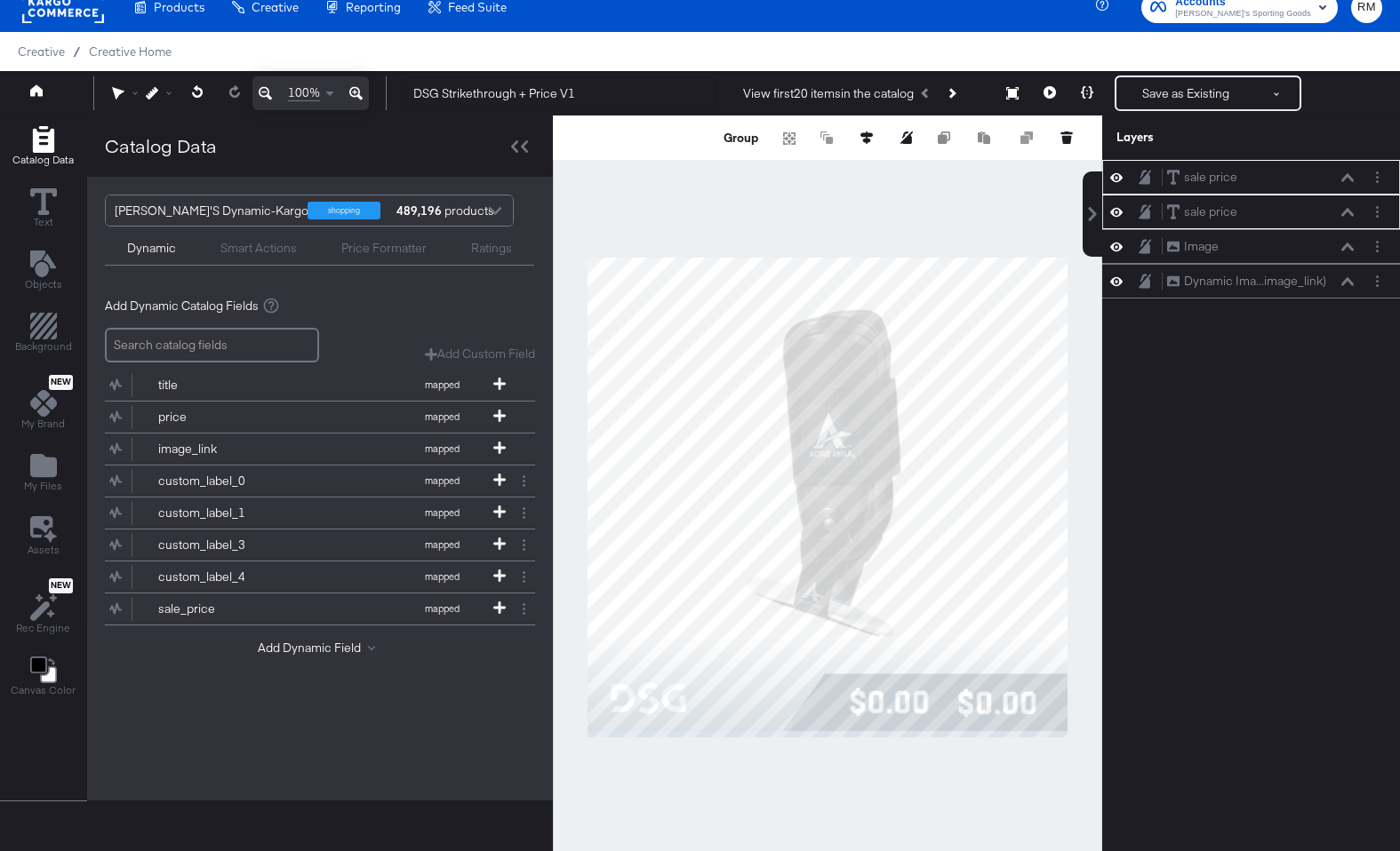
click at [903, 776] on div at bounding box center [827, 497] width 550 height 763
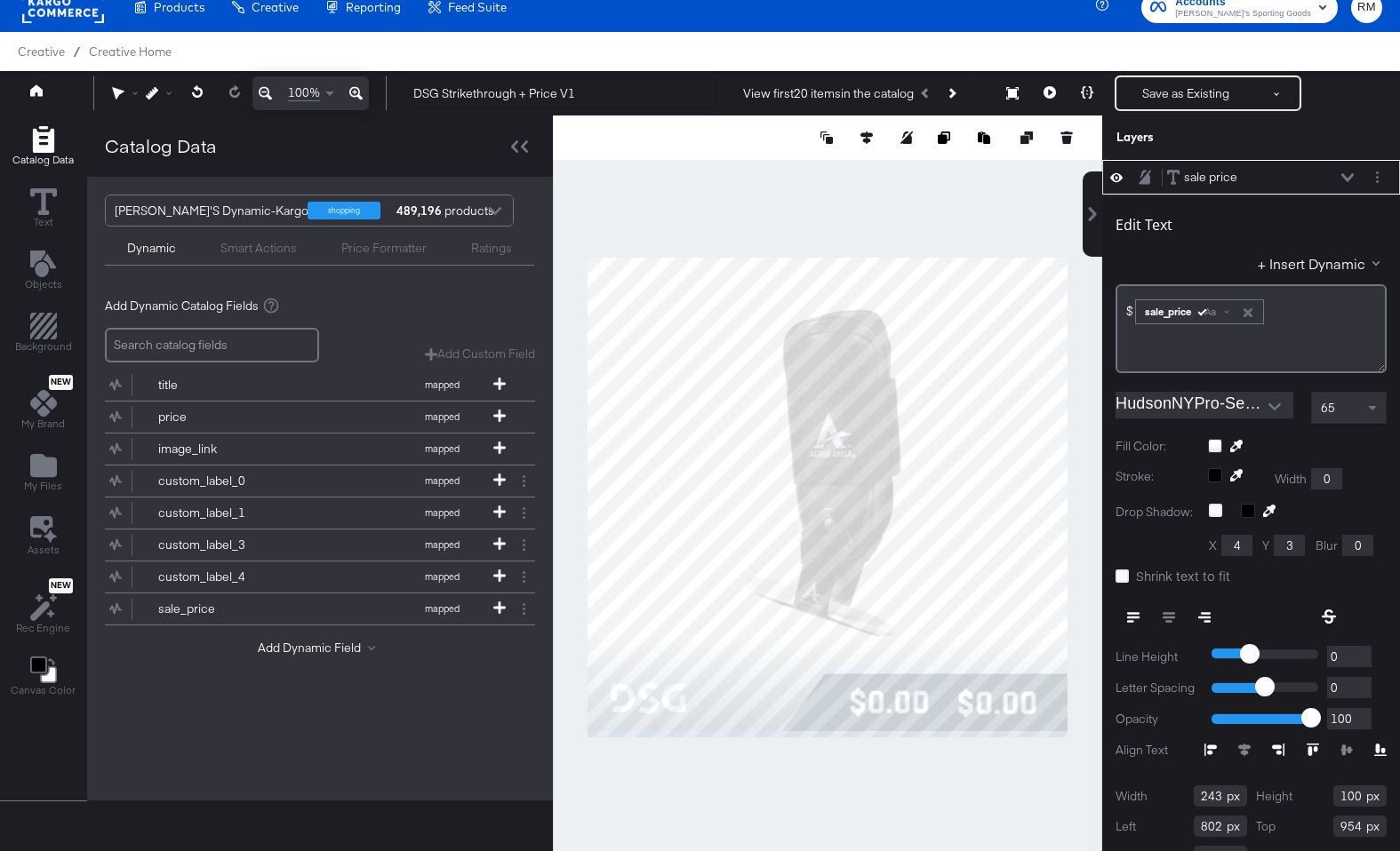
click at [1257, 393] on div at bounding box center [1275, 406] width 37 height 27
click at [1276, 407] on icon "Open" at bounding box center [1275, 406] width 13 height 7
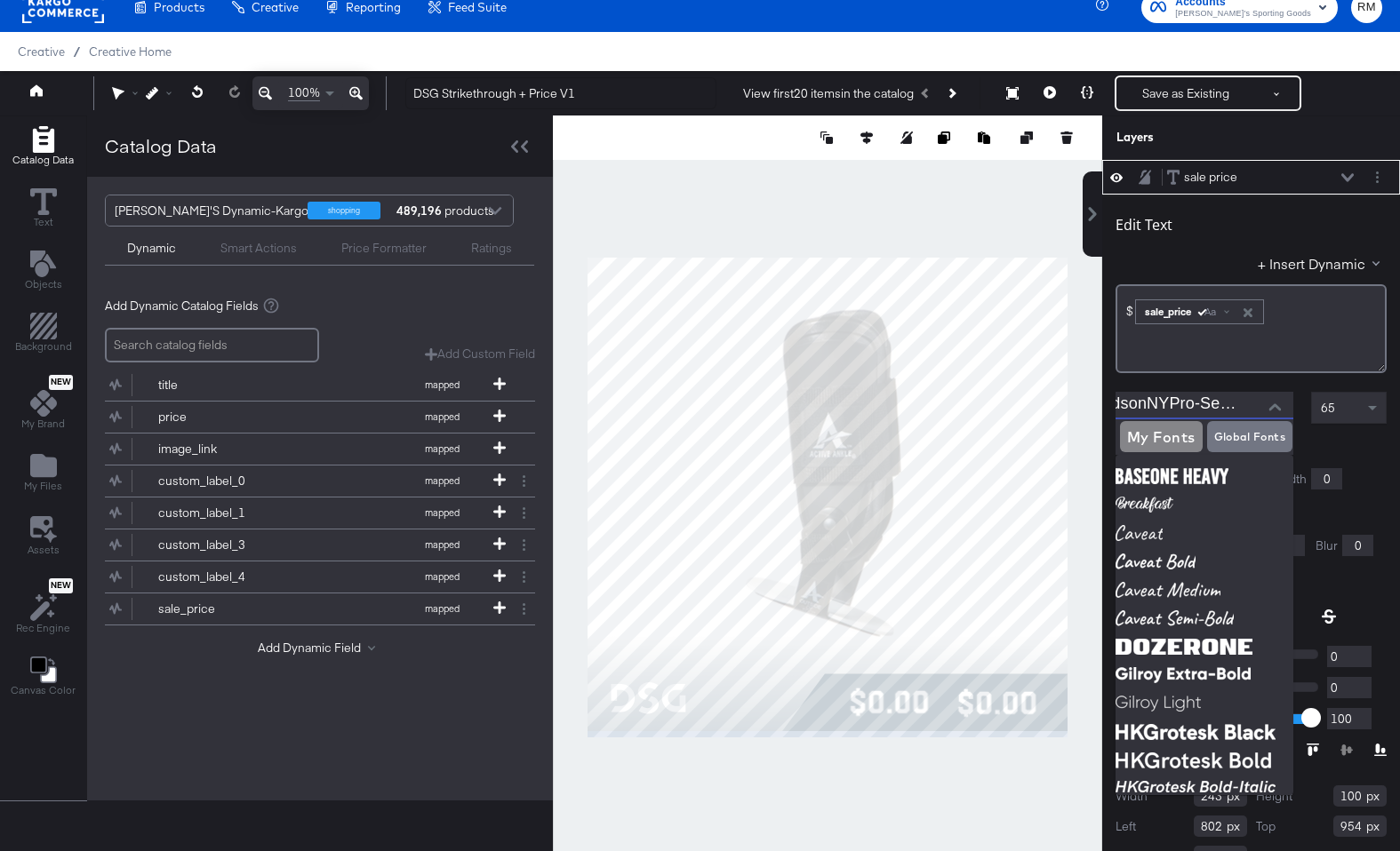
scroll to position [0, 0]
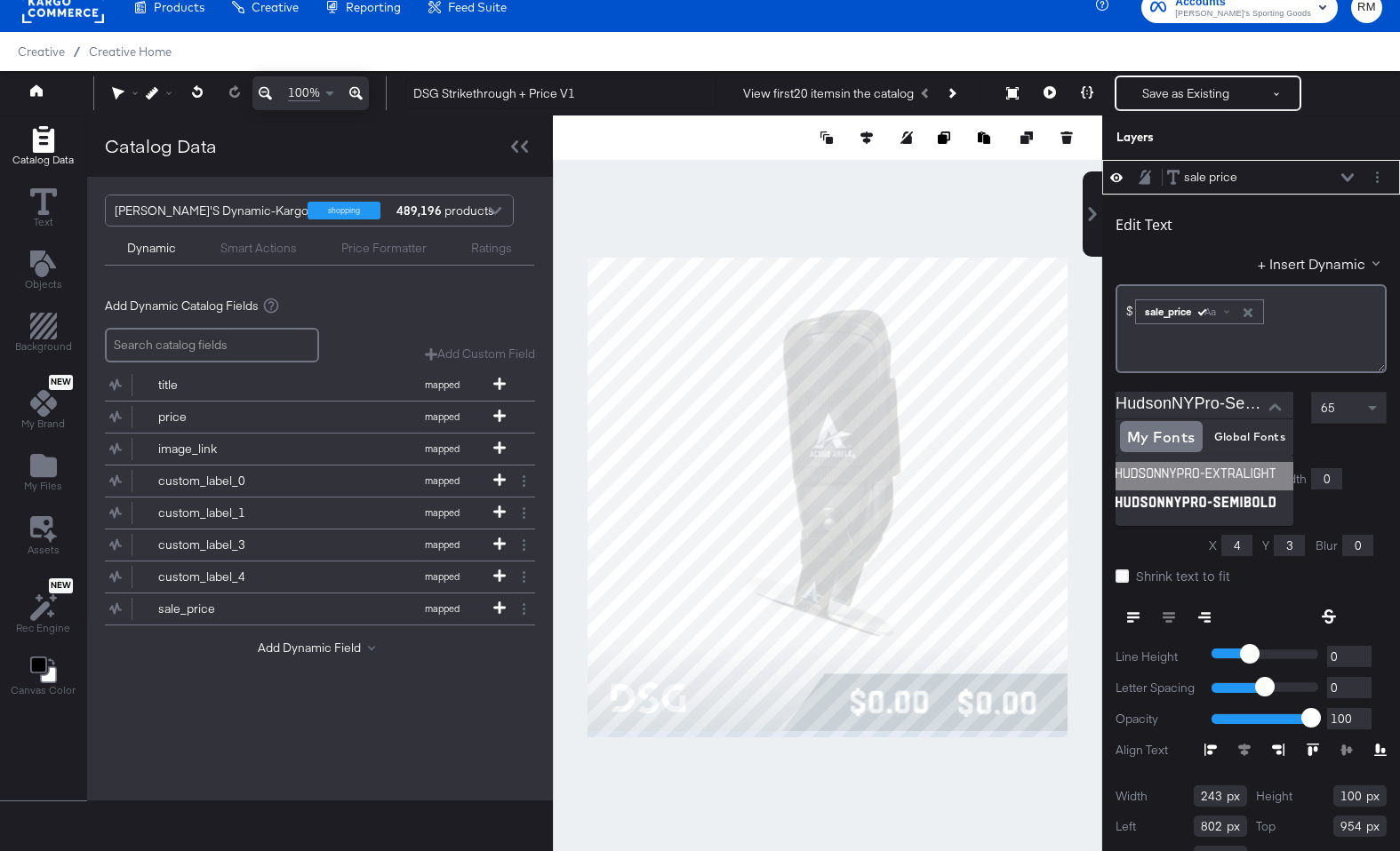
click at [1173, 469] on img at bounding box center [1205, 476] width 178 height 29
type input "HudsonNYPro-ExtraLight"
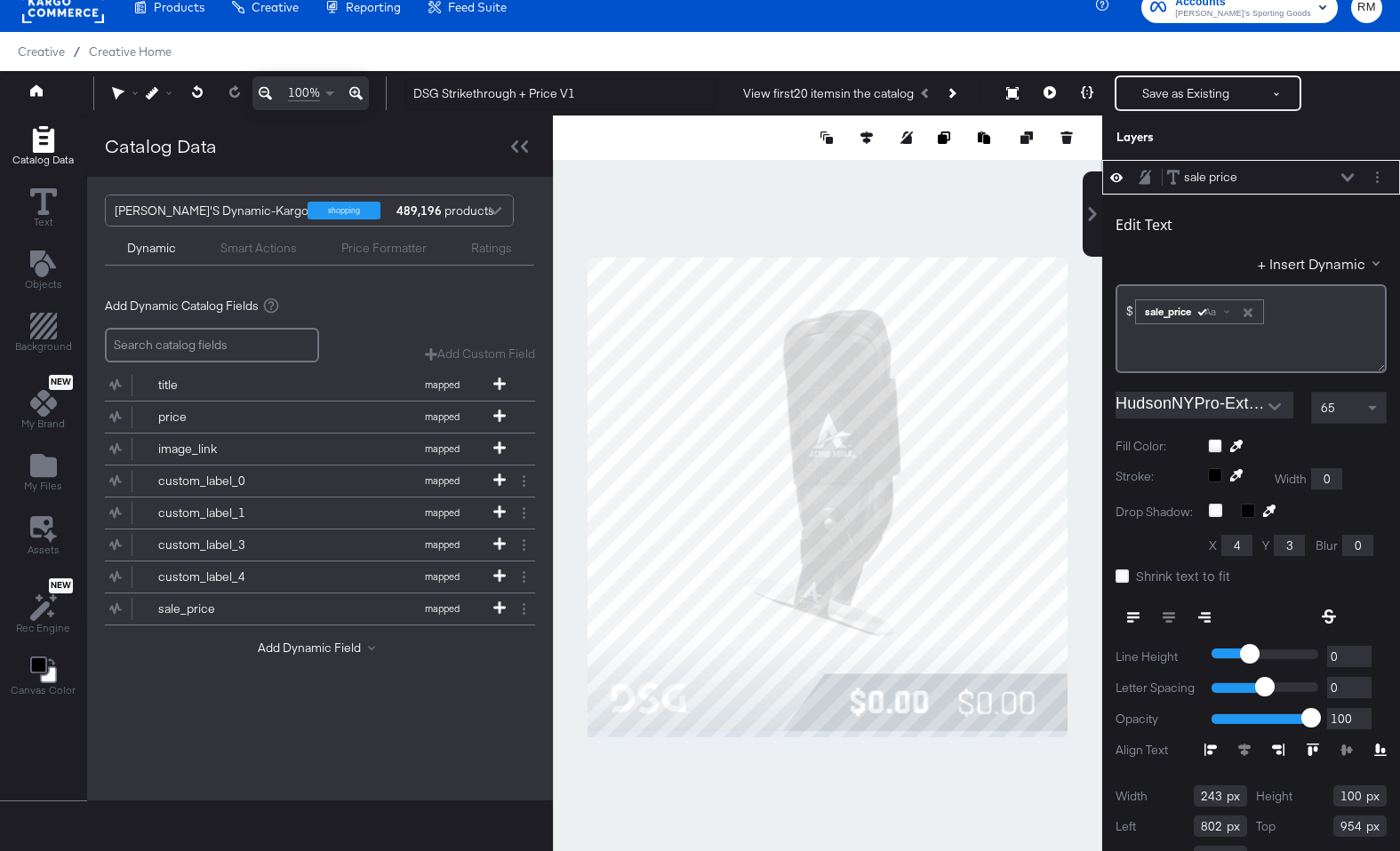
click at [1326, 614] on icon at bounding box center [1329, 616] width 14 height 14
click at [1216, 451] on div at bounding box center [1297, 446] width 179 height 14
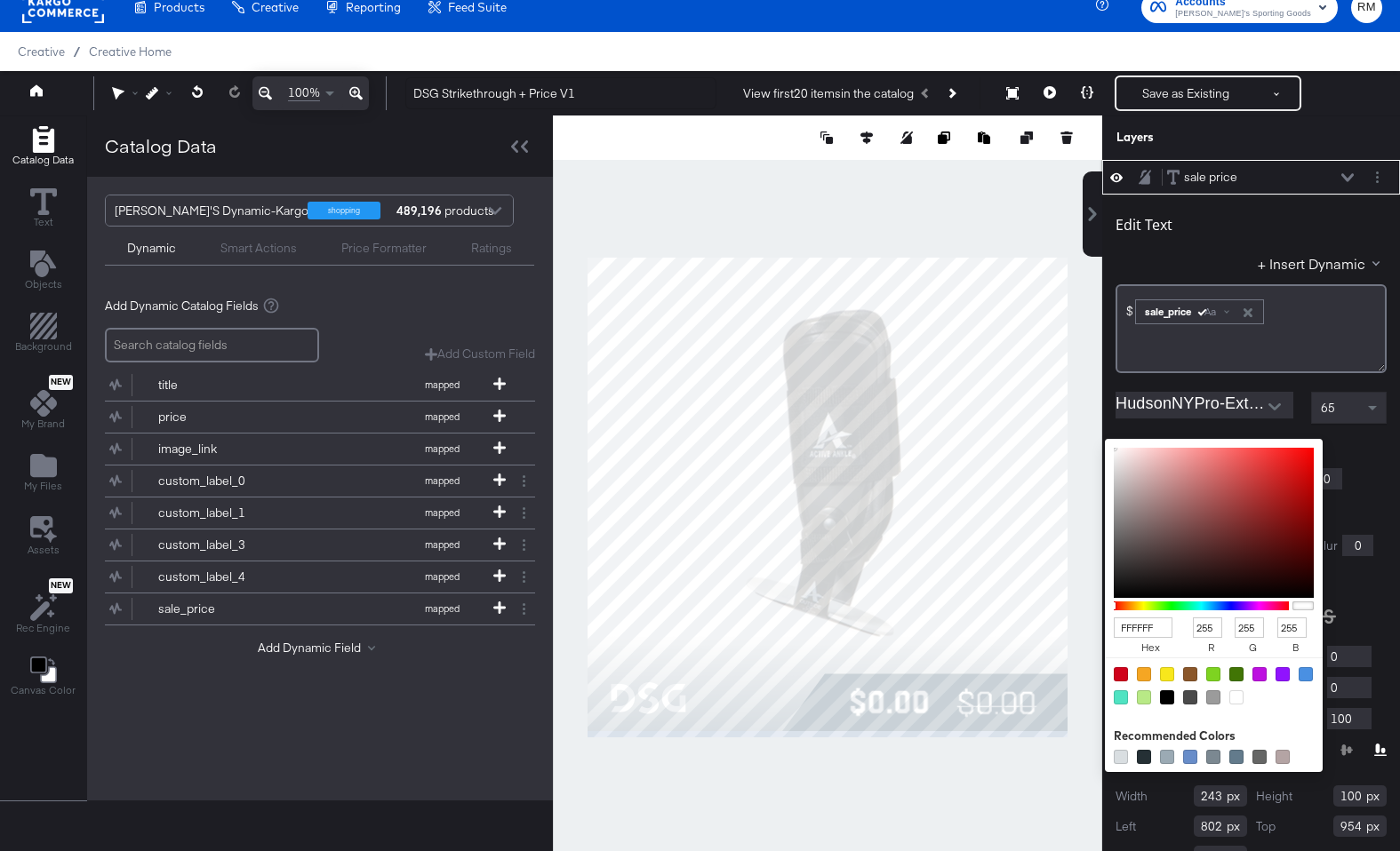
click at [1156, 627] on input "FFFFFF" at bounding box center [1142, 627] width 58 height 21
type input "d3b"
type input "221"
type input "51"
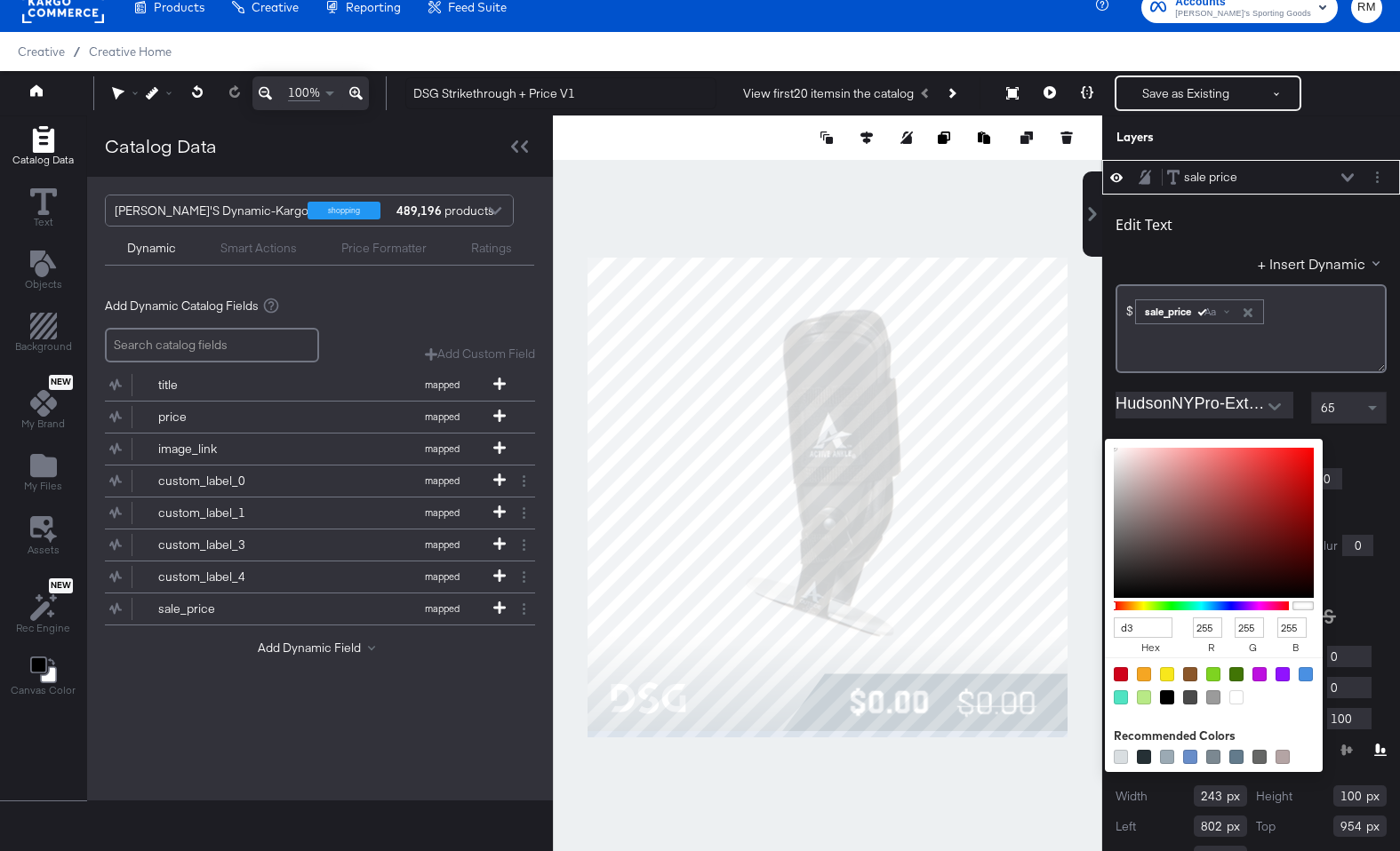
type input "187"
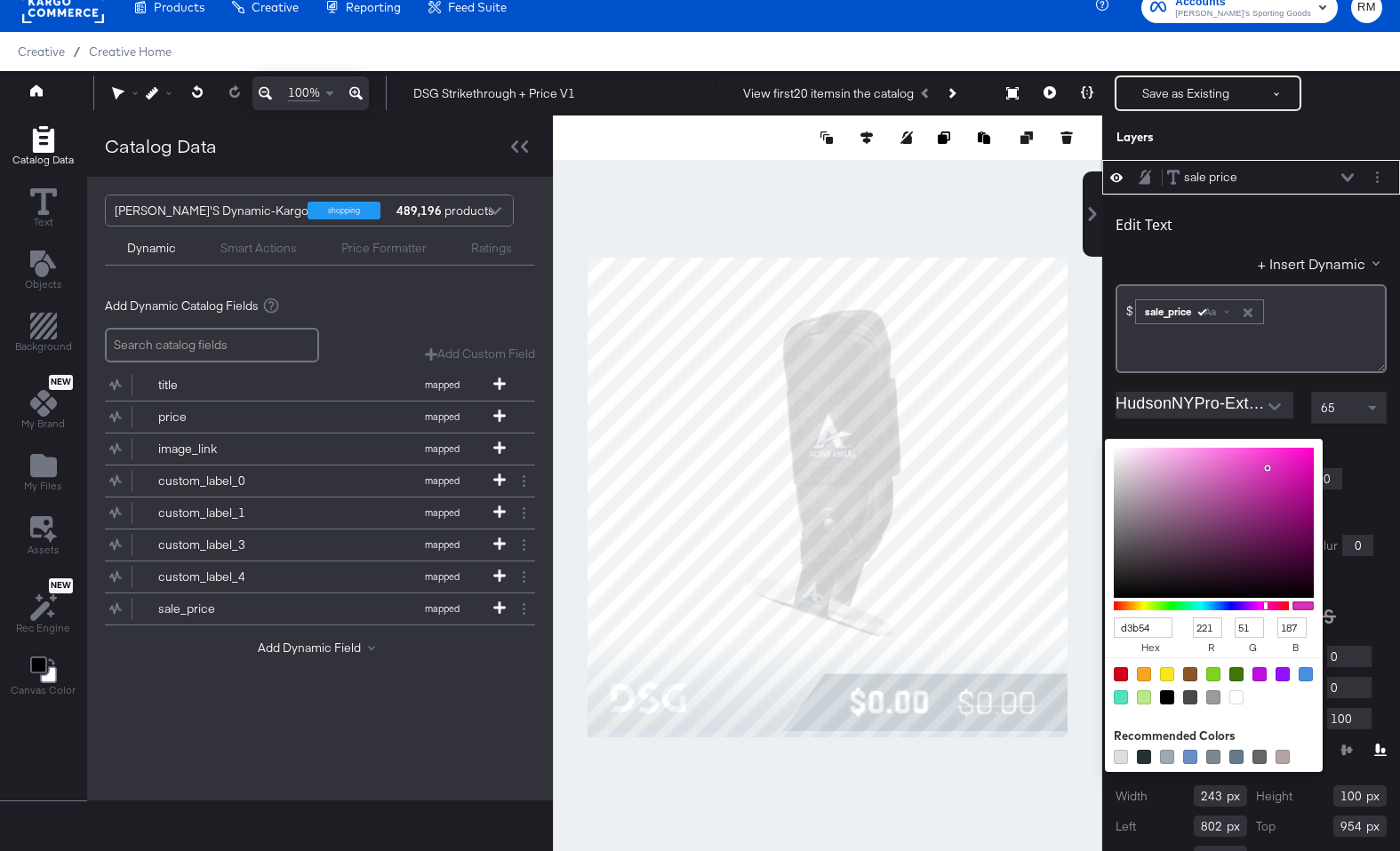
type input "d3b548"
type input "211"
type input "181"
type input "72"
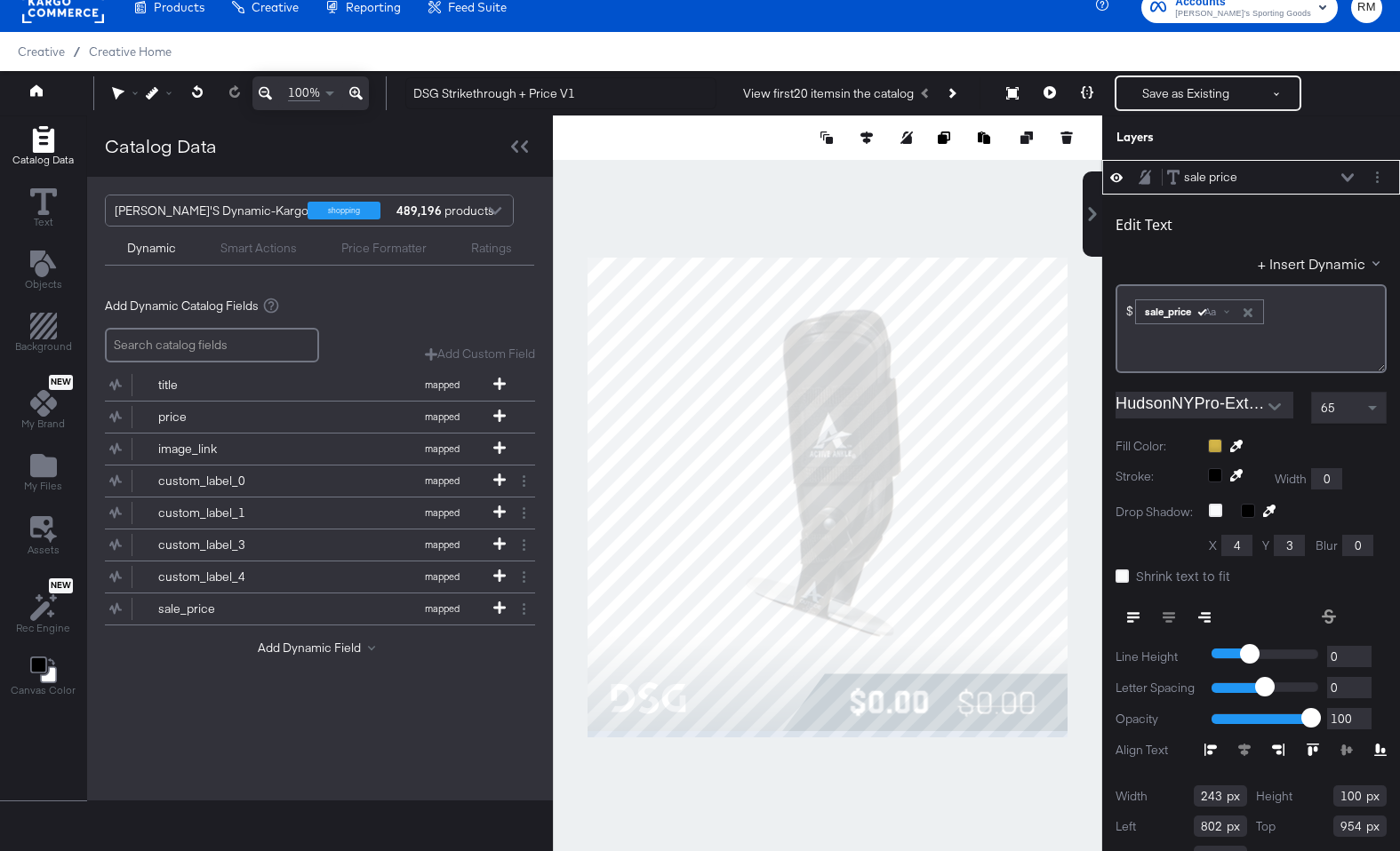
click at [1326, 603] on div at bounding box center [1348, 617] width 77 height 32
click at [1215, 445] on div at bounding box center [1297, 446] width 179 height 14
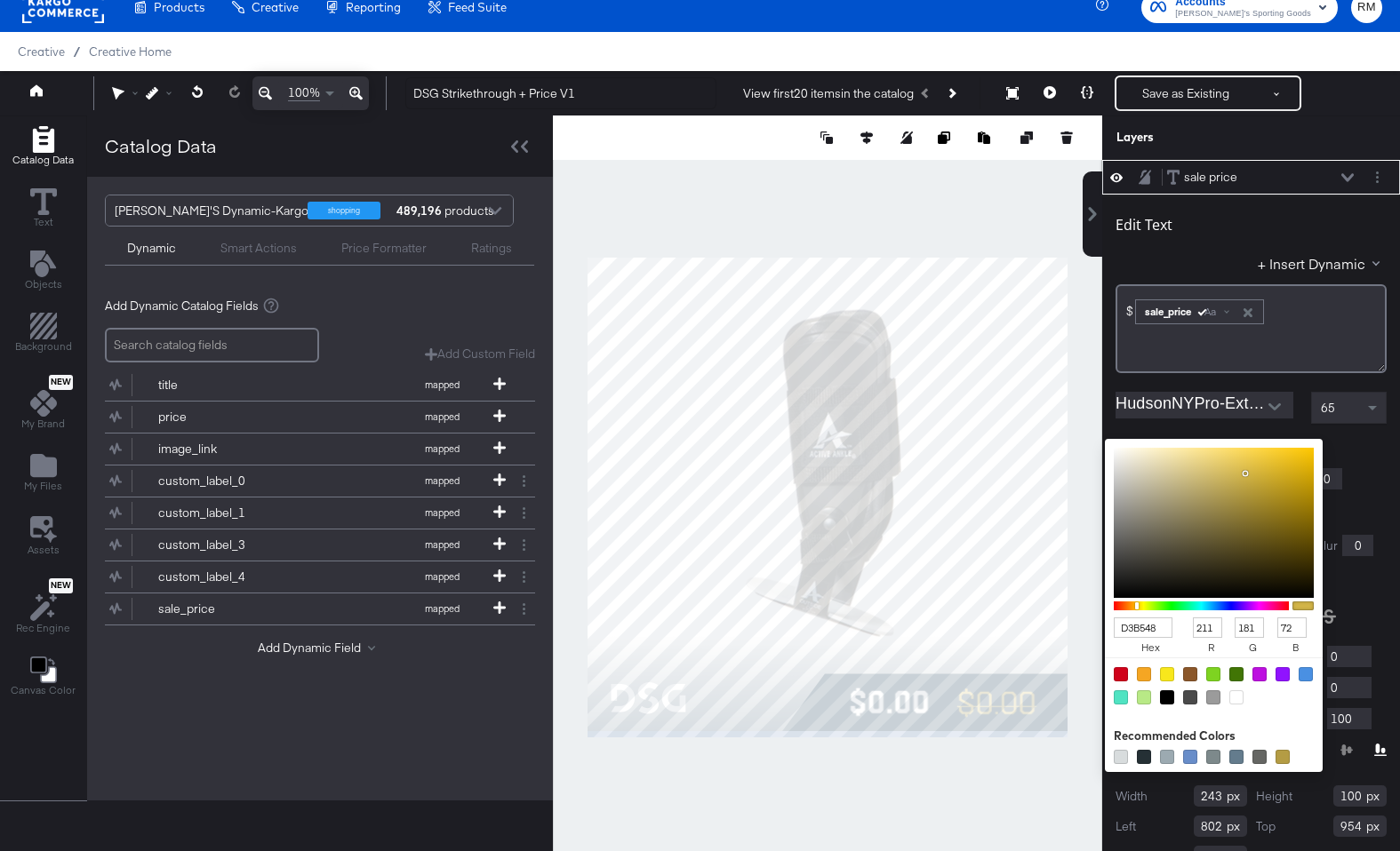
click at [1145, 626] on input "D3B548" at bounding box center [1142, 627] width 58 height 21
type input "D3Ba48"
type input "186"
click at [1149, 622] on input "D3Ba48" at bounding box center [1142, 627] width 58 height 21
type input "D3Ba58"
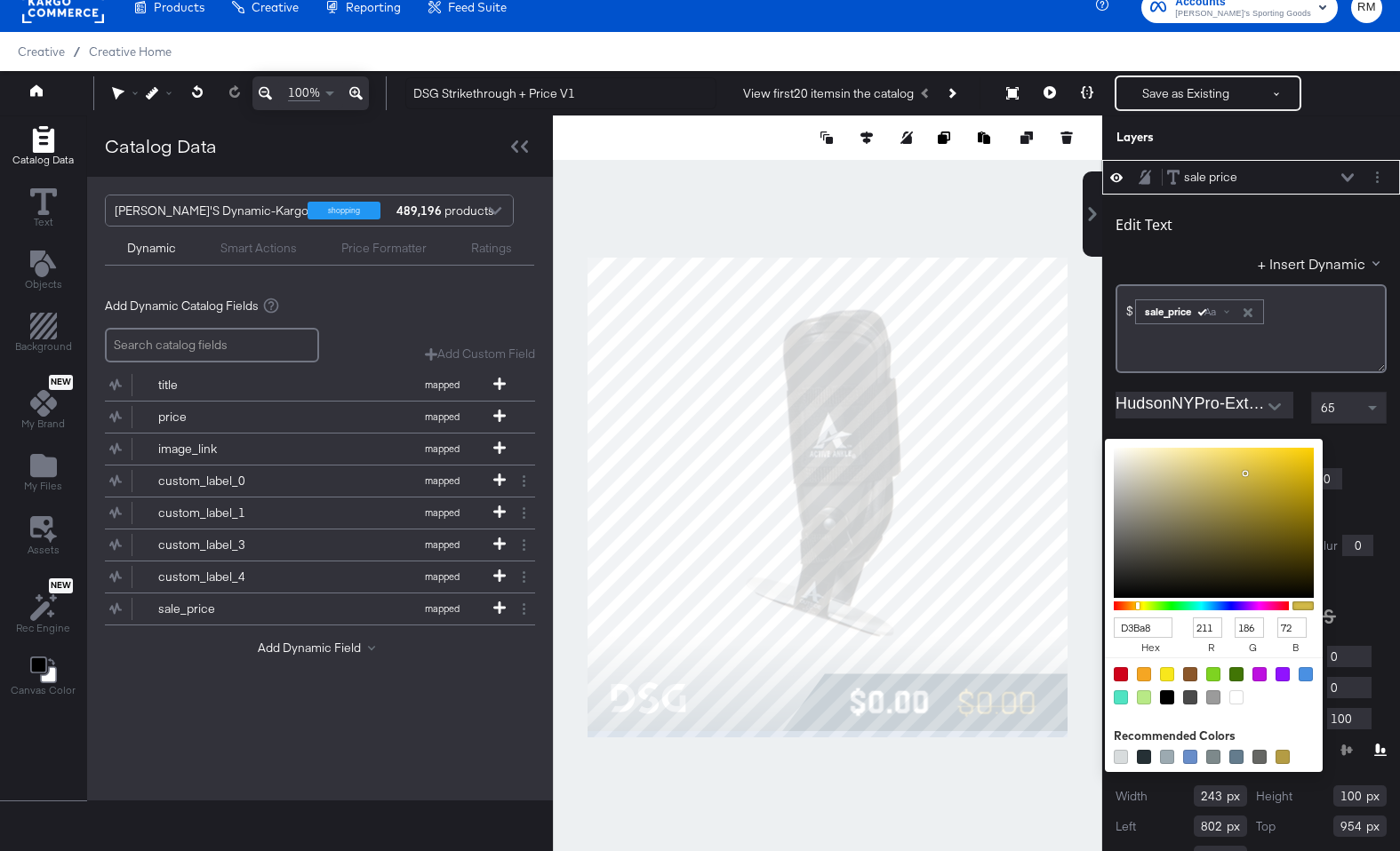
type input "88"
click at [1326, 606] on div at bounding box center [1348, 617] width 77 height 32
click at [1213, 443] on div "D3BA58 hex 211 r 186 g 88 b 100 a Recommended Colors" at bounding box center [1297, 446] width 179 height 14
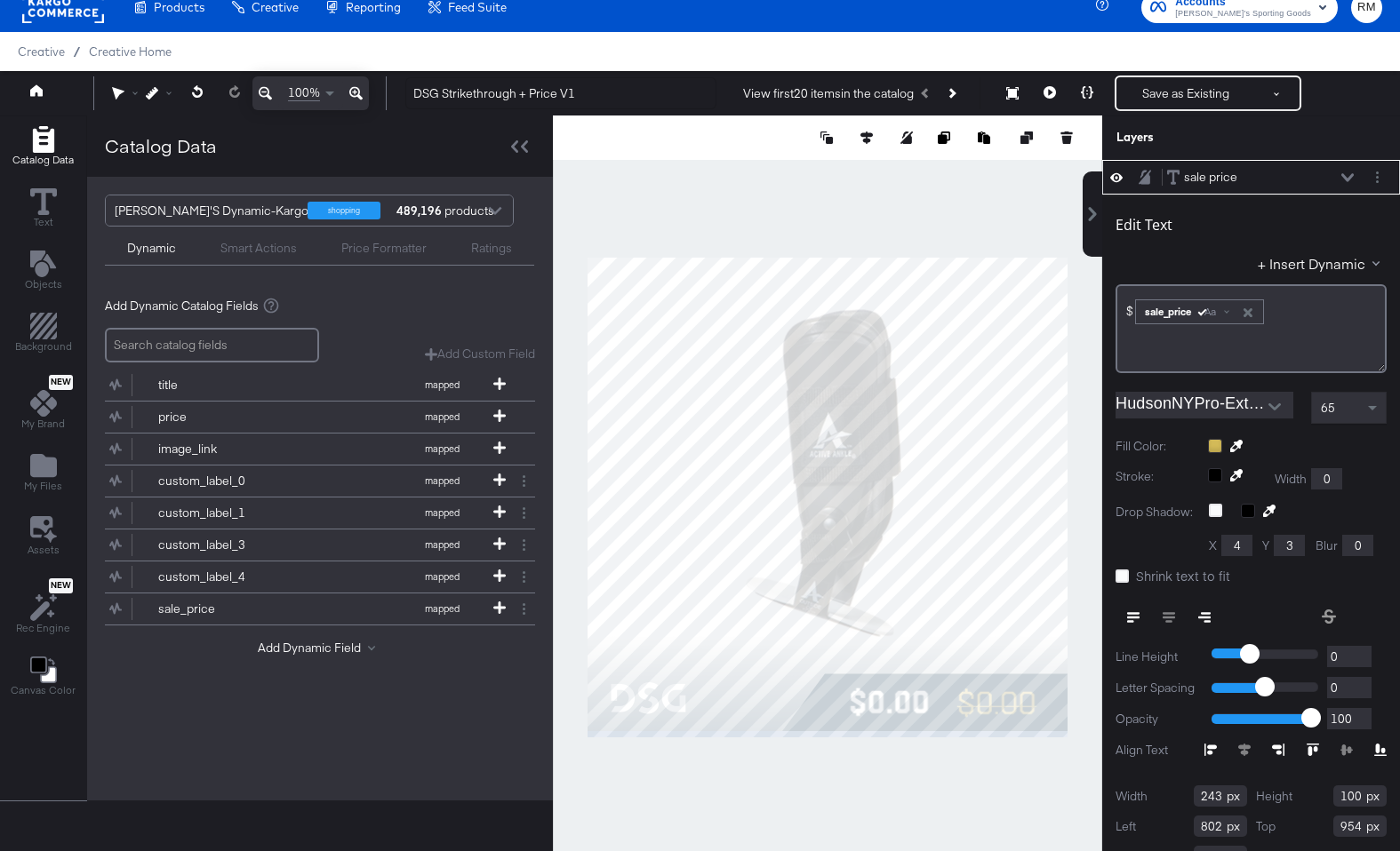
click at [1326, 630] on div at bounding box center [1348, 617] width 77 height 32
click at [948, 773] on div at bounding box center [827, 497] width 550 height 763
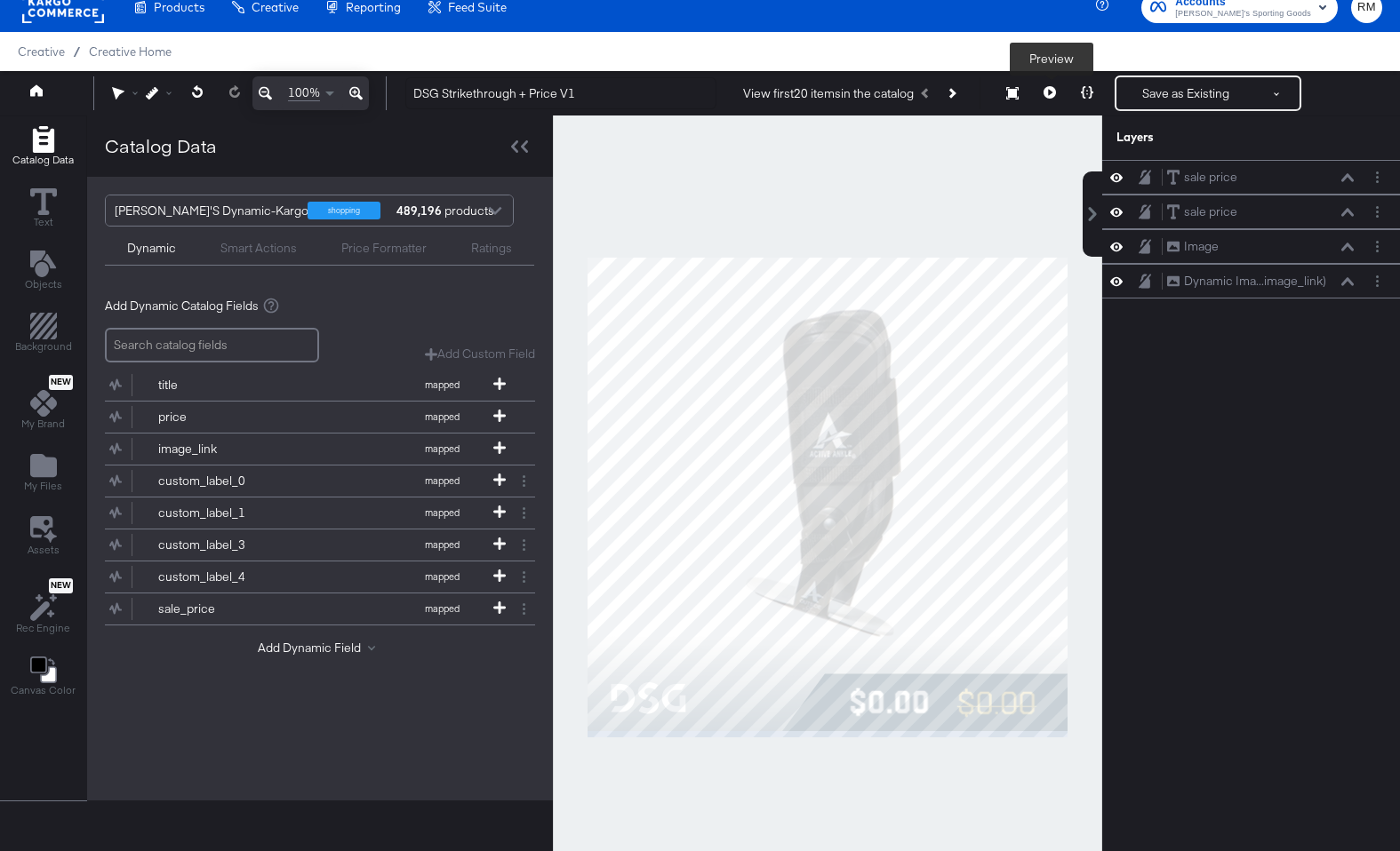
click at [1047, 98] on icon at bounding box center [1050, 92] width 13 height 13
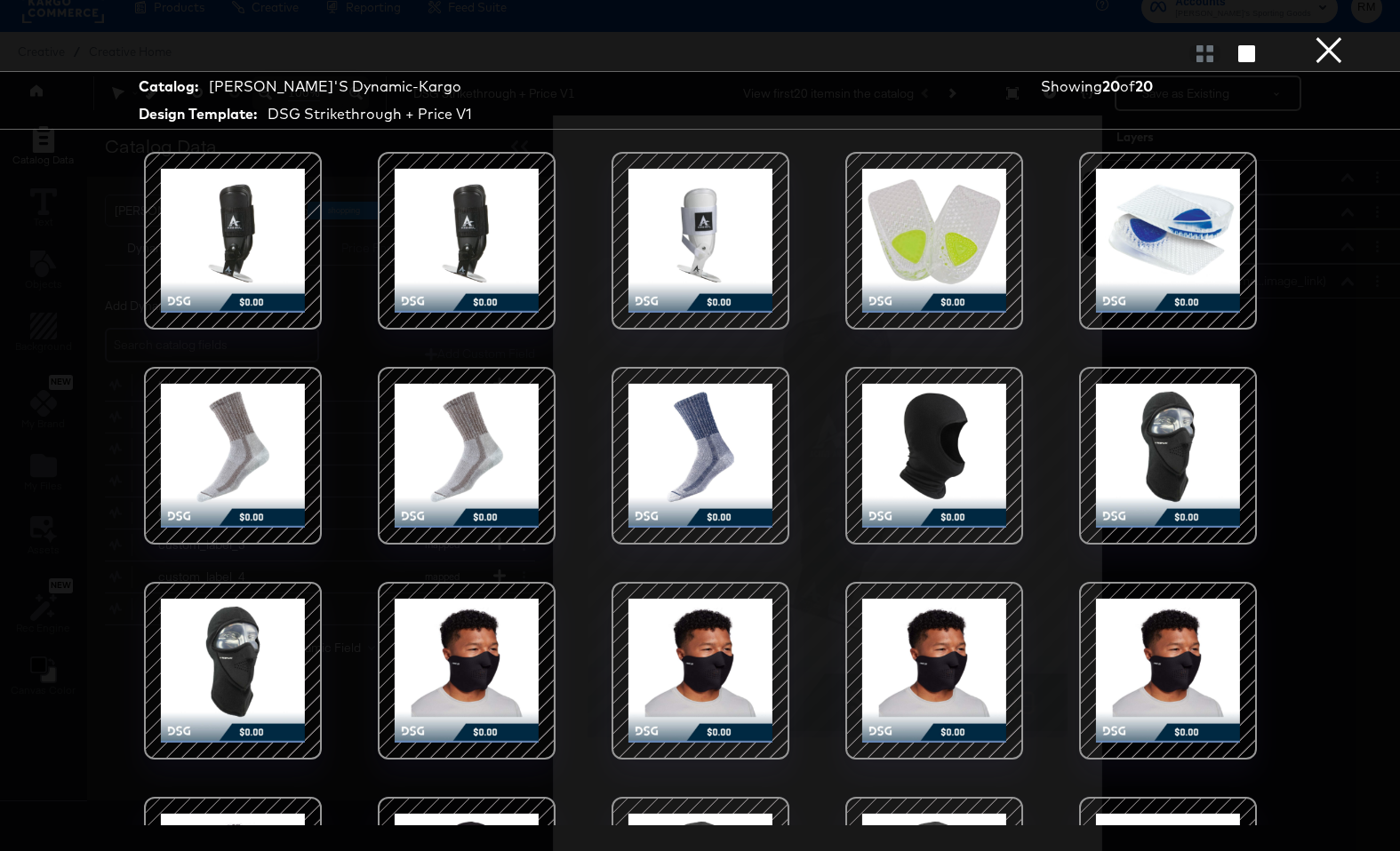
click at [1326, 35] on button "×" at bounding box center [1329, 18] width 36 height 35
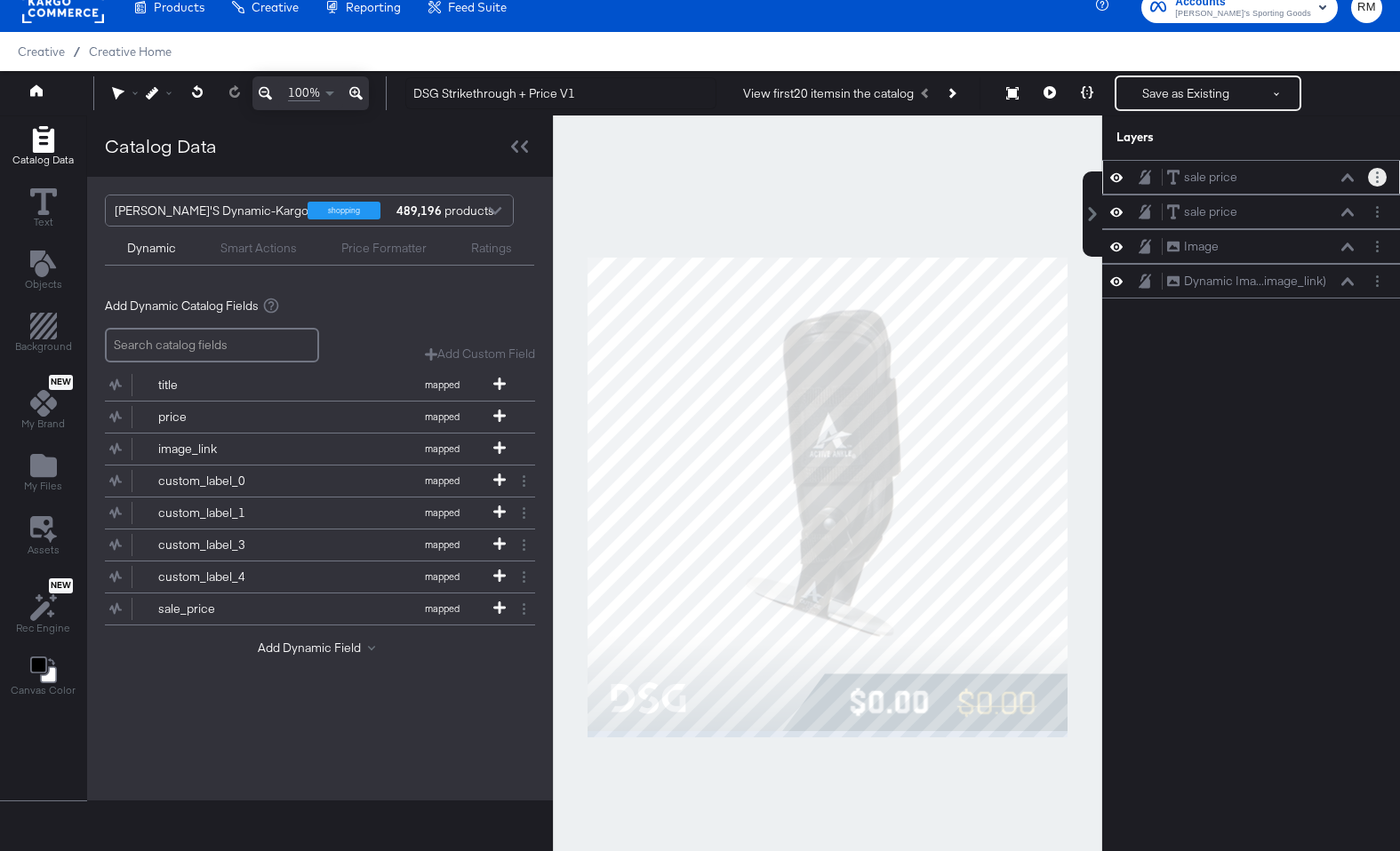
click at [1326, 177] on circle "Layer Options" at bounding box center [1377, 177] width 3 height 3
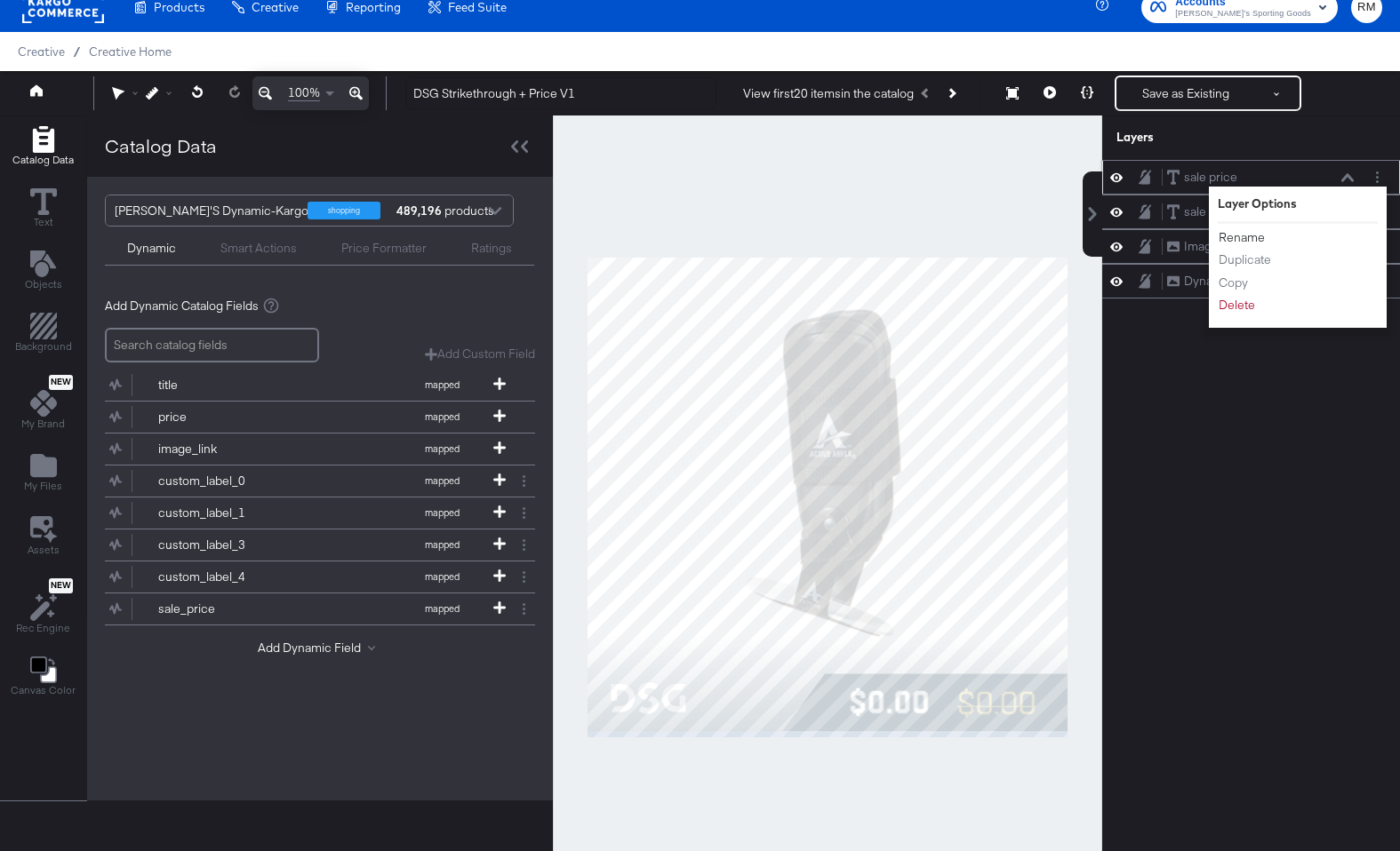
click at [1243, 240] on button "Rename" at bounding box center [1241, 238] width 48 height 19
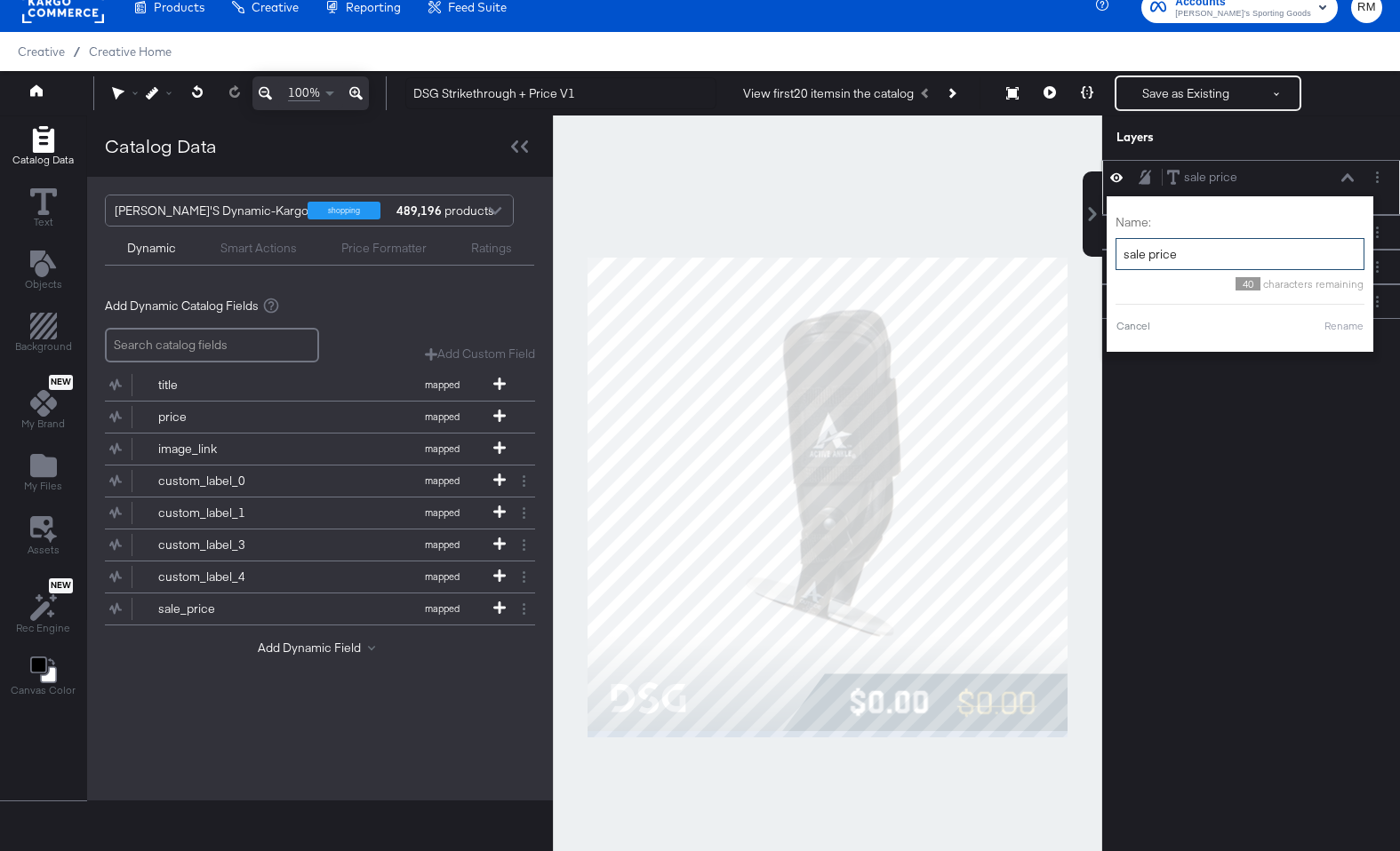
click at [1138, 253] on input "sale price" at bounding box center [1240, 253] width 249 height 33
drag, startPoint x: 1106, startPoint y: 252, endPoint x: 1047, endPoint y: 252, distance: 59.0
click at [1047, 160] on div "Catalog Data Text Objects Background New My Brand My Files Assets New Rec Engin…" at bounding box center [700, 137] width 1400 height 44
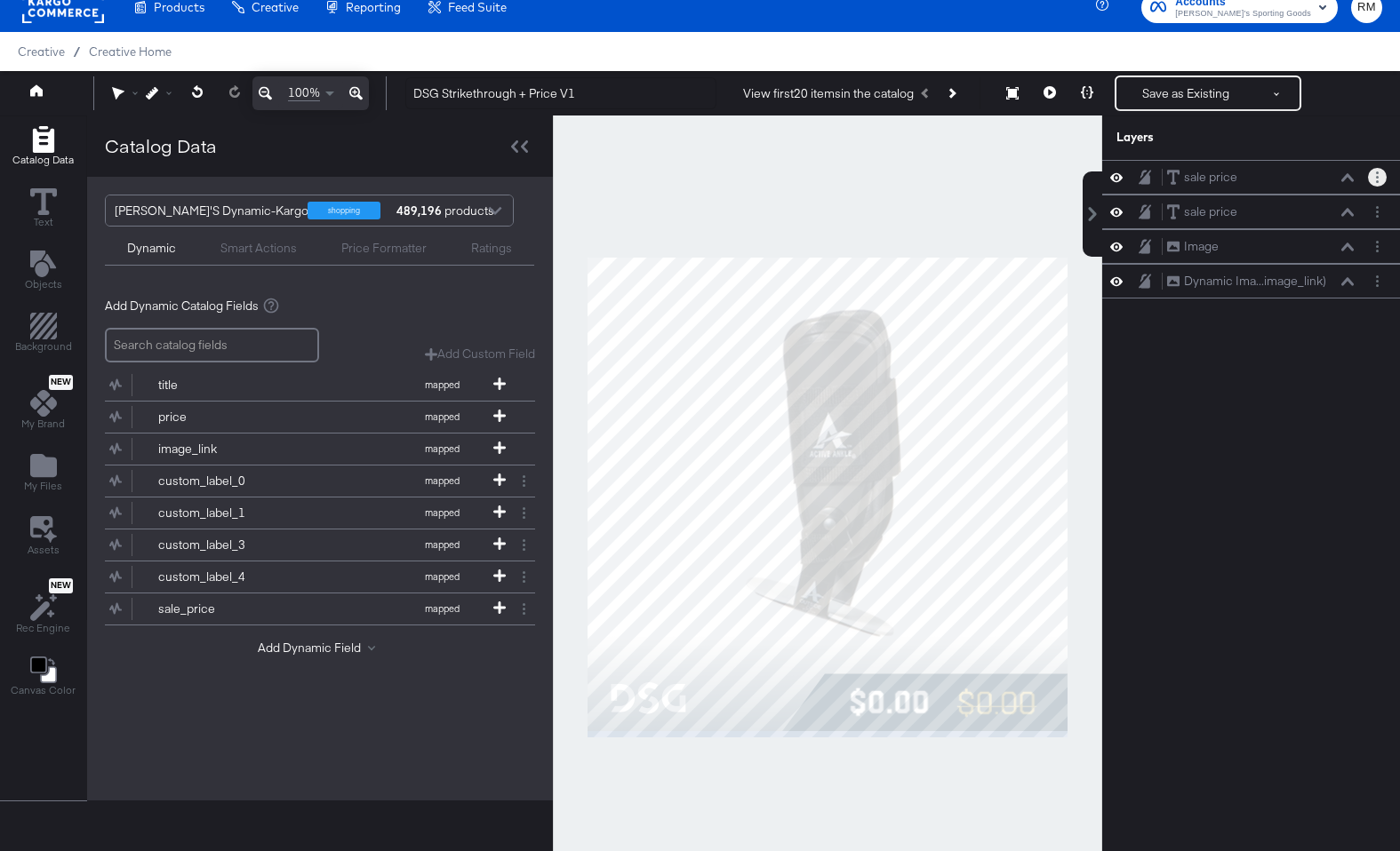
click at [1326, 177] on button "Layer Options" at bounding box center [1377, 177] width 19 height 19
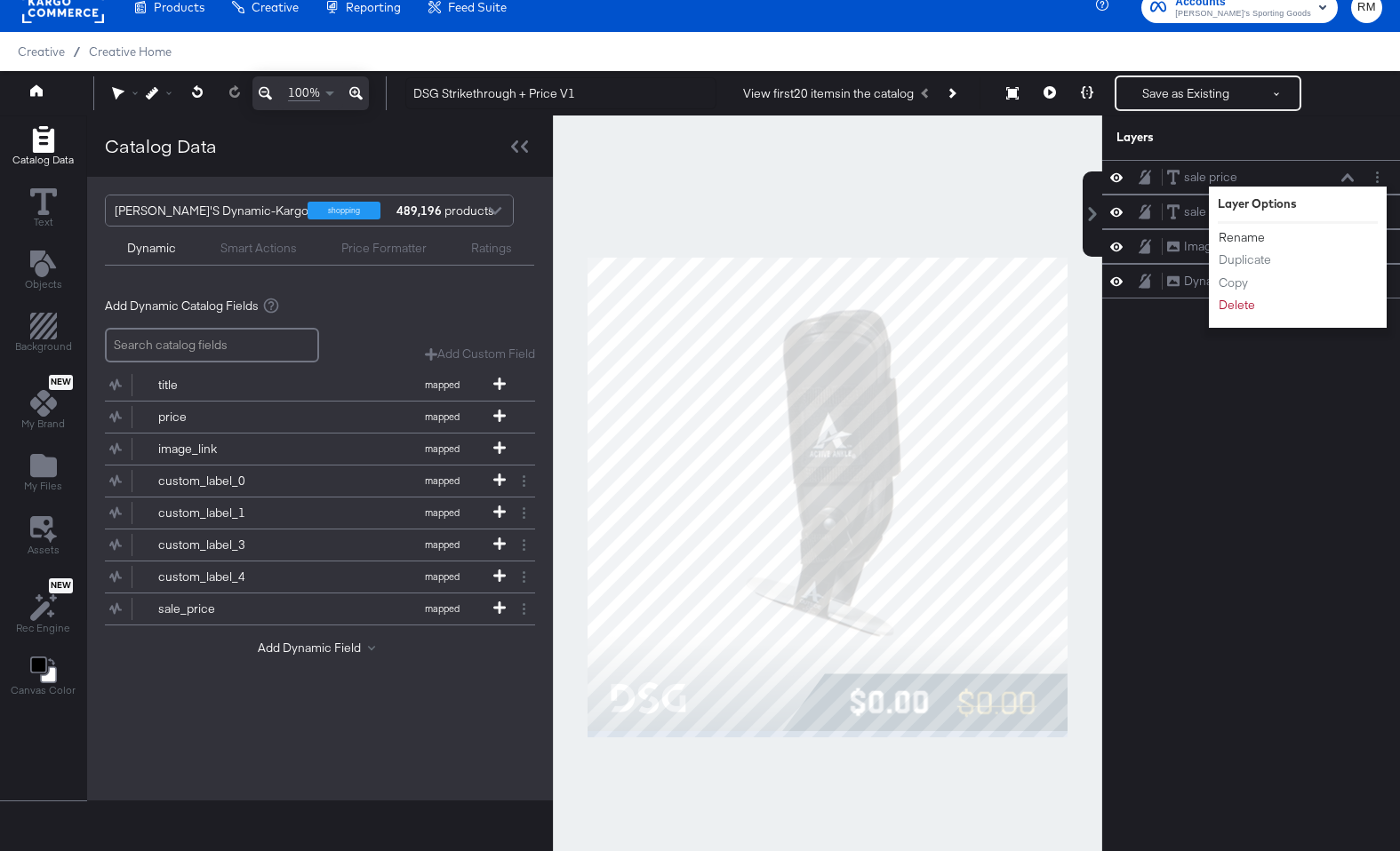
click at [1232, 239] on button "Rename" at bounding box center [1241, 238] width 48 height 19
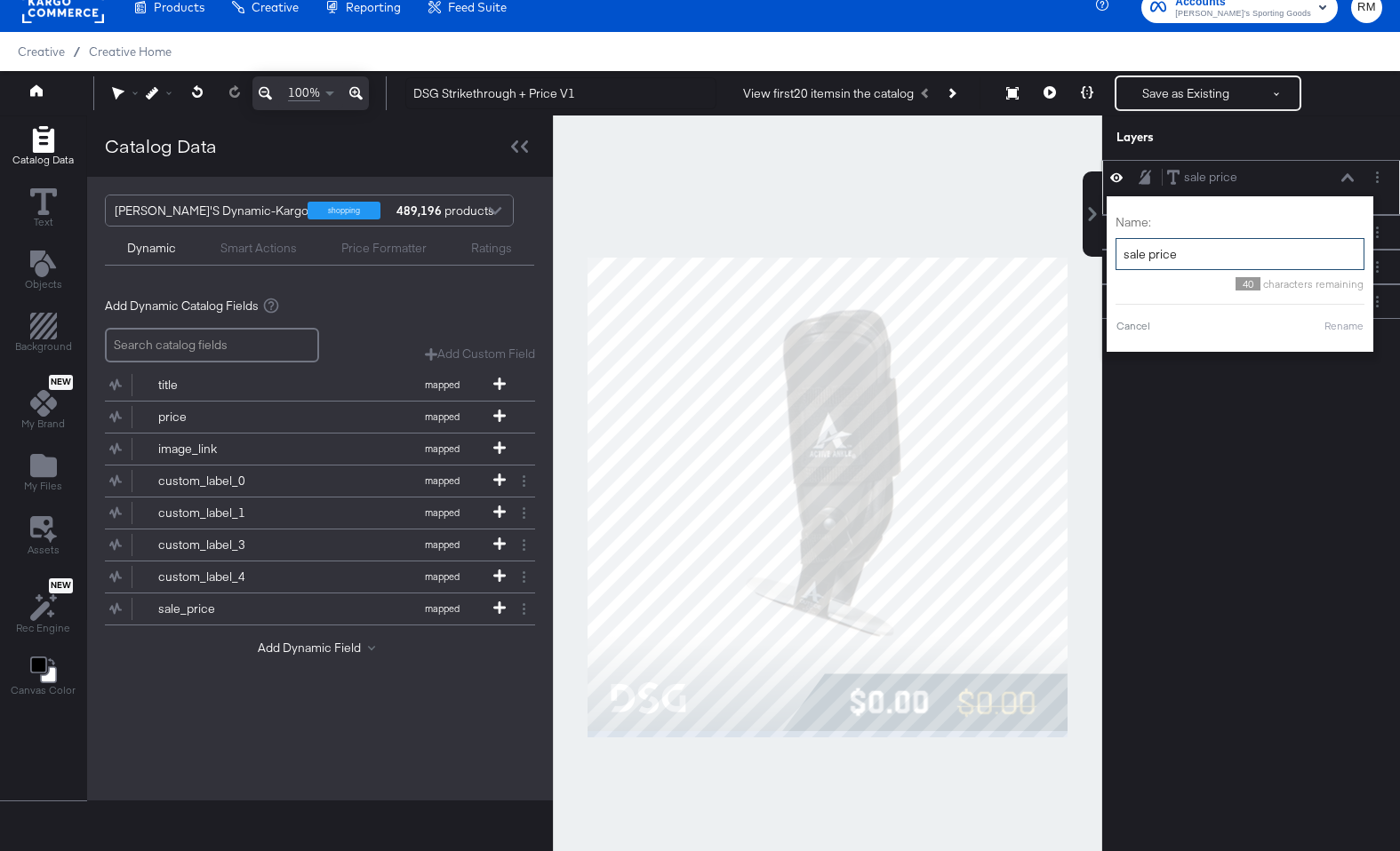
click at [1145, 255] on input "sale price" at bounding box center [1240, 253] width 249 height 33
type input "strikethrough price"
click at [1310, 329] on button "Rename" at bounding box center [1321, 326] width 40 height 16
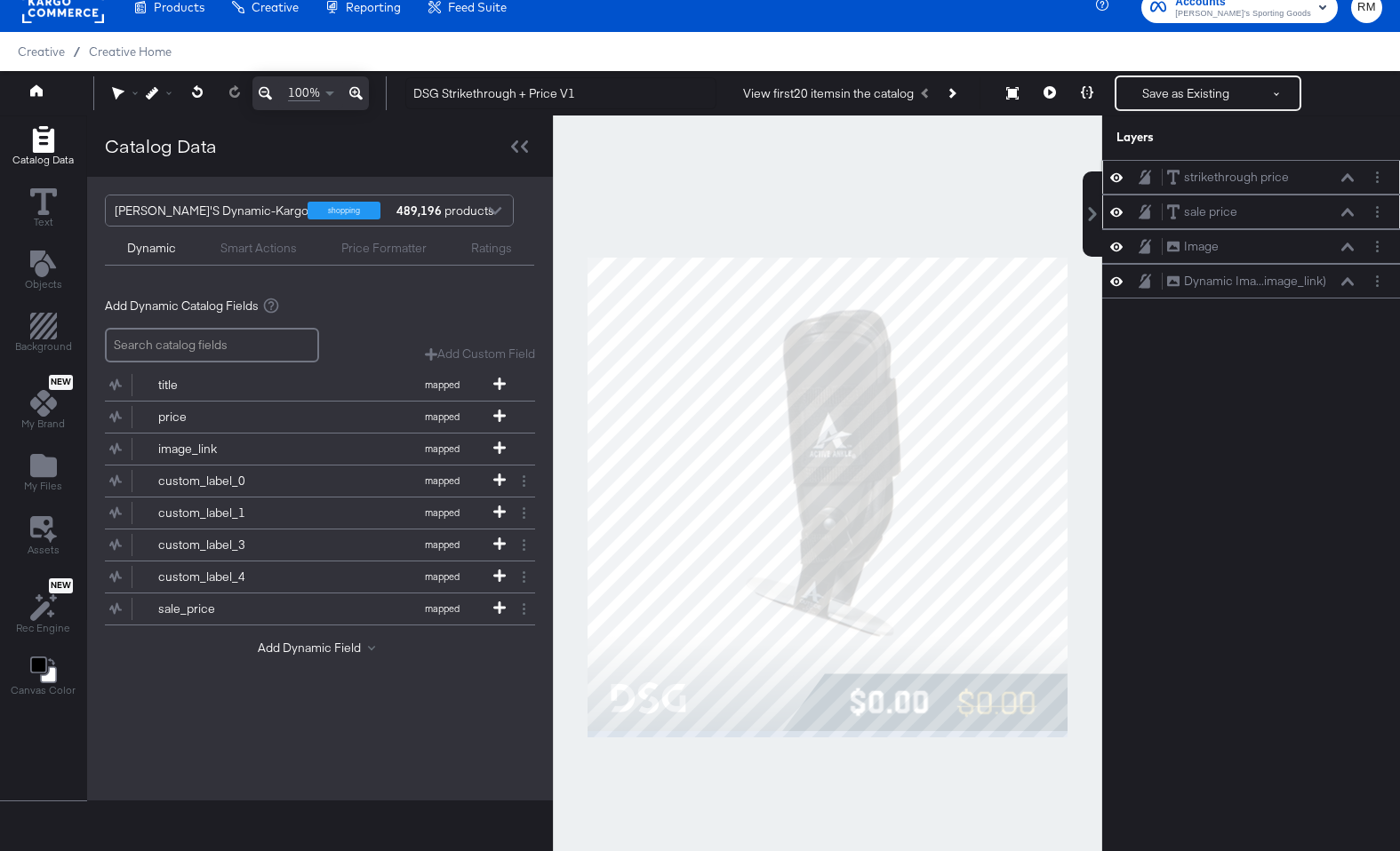
scroll to position [11, 0]
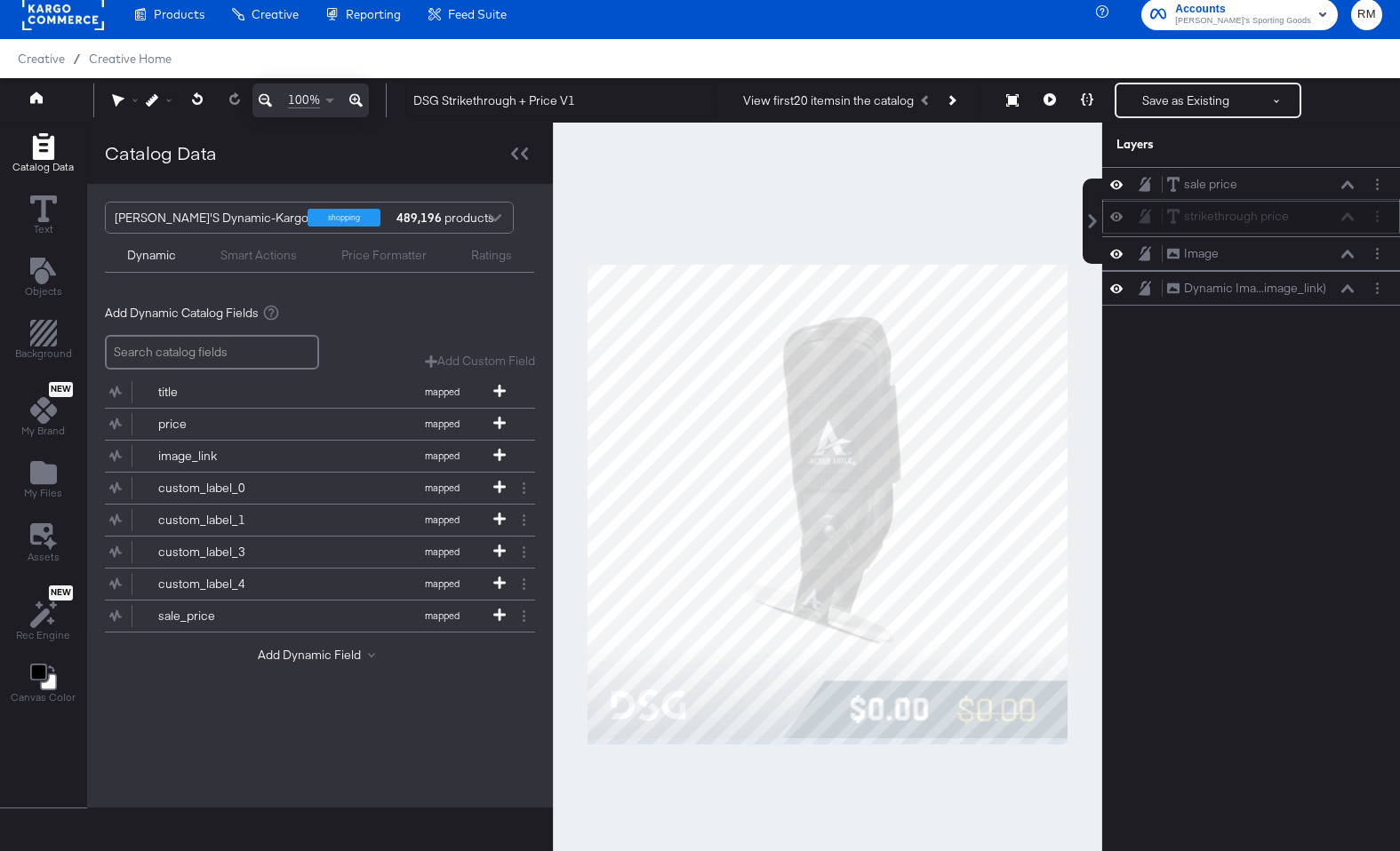
drag, startPoint x: 1333, startPoint y: 180, endPoint x: 1333, endPoint y: 228, distance: 48.0
click at [1326, 226] on div "strikethrough price strikethrough price" at bounding box center [1260, 216] width 188 height 19
click at [1326, 258] on button "Layer Options" at bounding box center [1377, 253] width 19 height 19
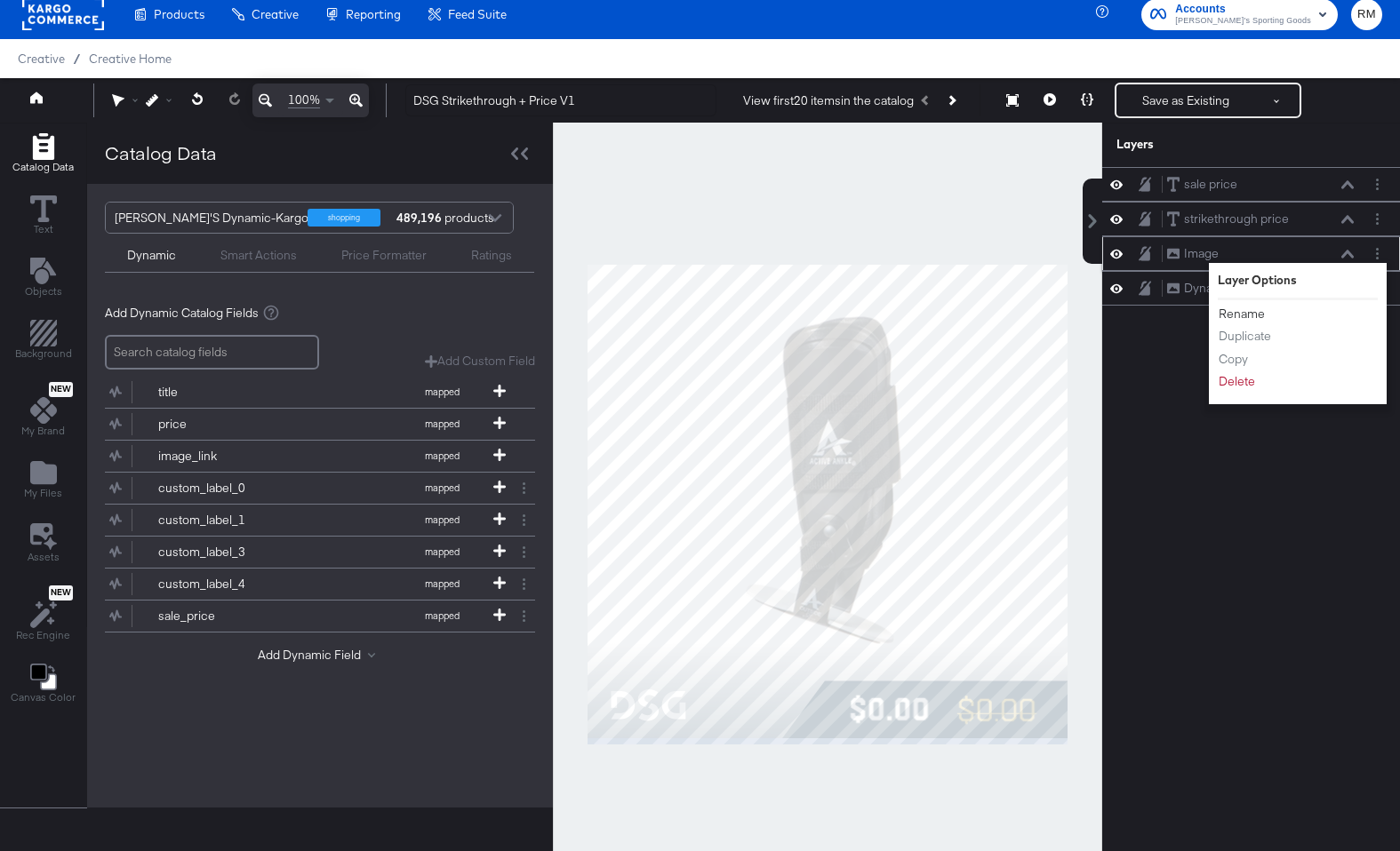
click at [1237, 315] on button "Rename" at bounding box center [1241, 314] width 48 height 19
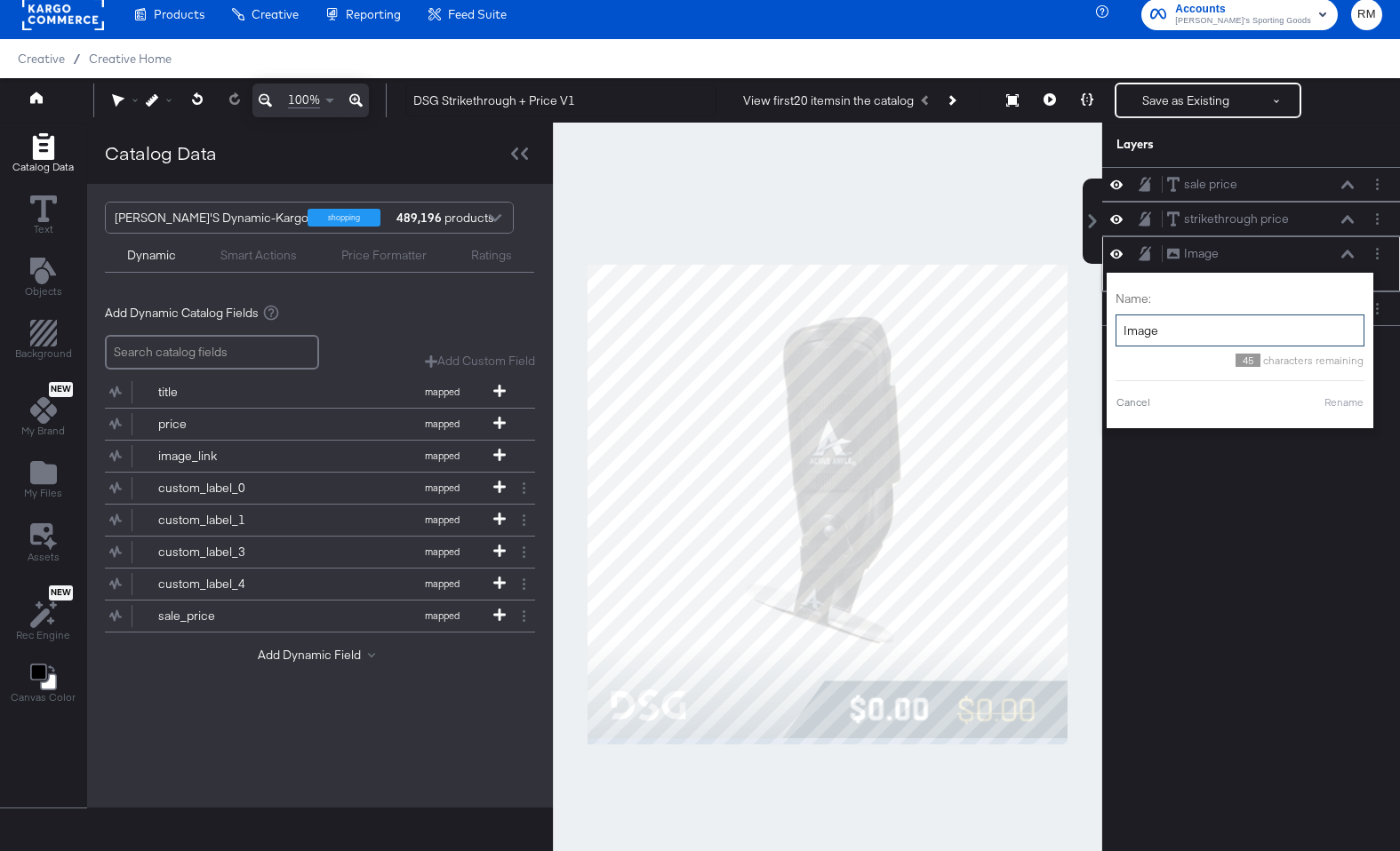
click at [1213, 333] on input "Image" at bounding box center [1240, 330] width 249 height 33
type input "logo + gradient + border"
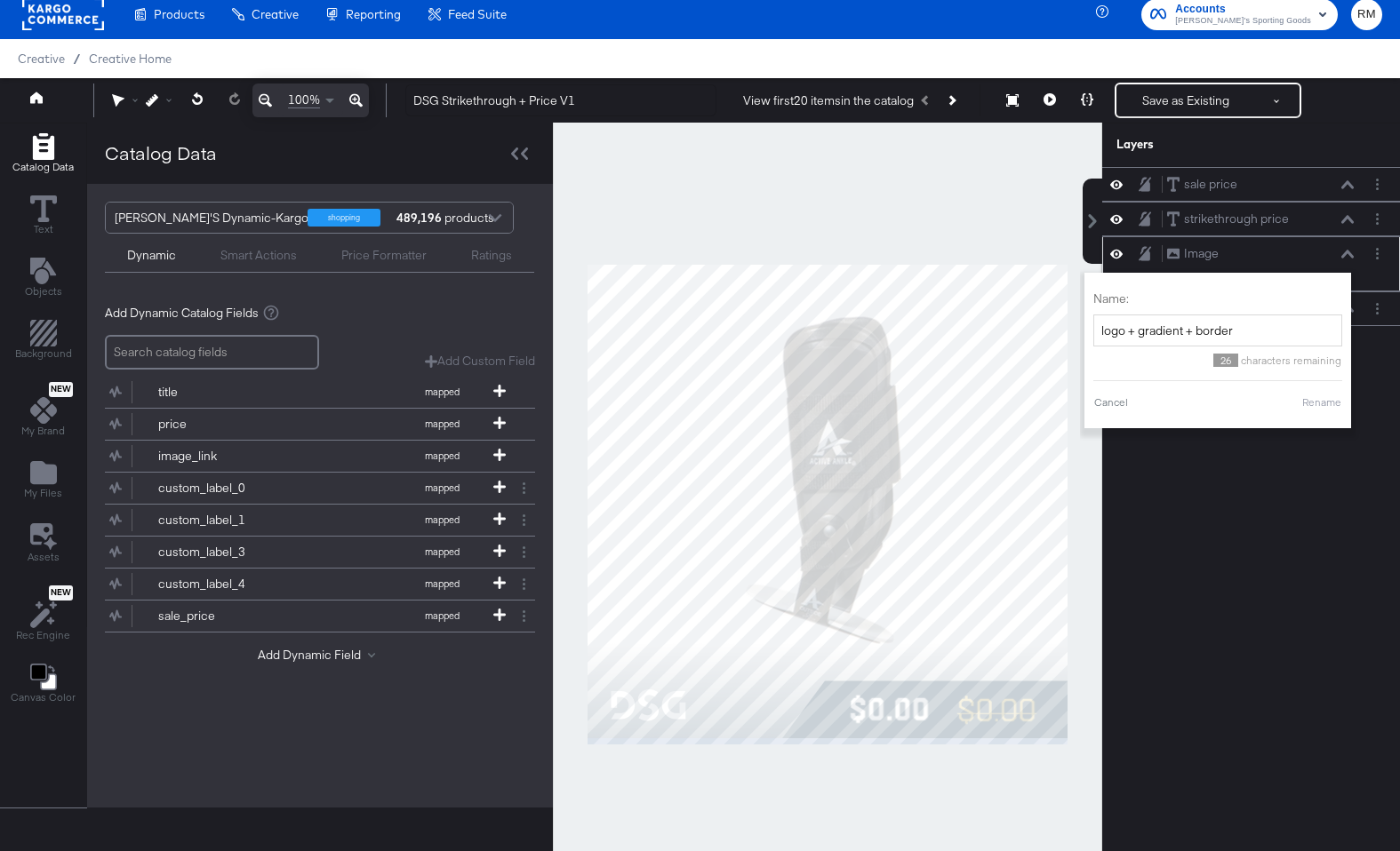
click at [1326, 404] on button "Rename" at bounding box center [1321, 402] width 40 height 16
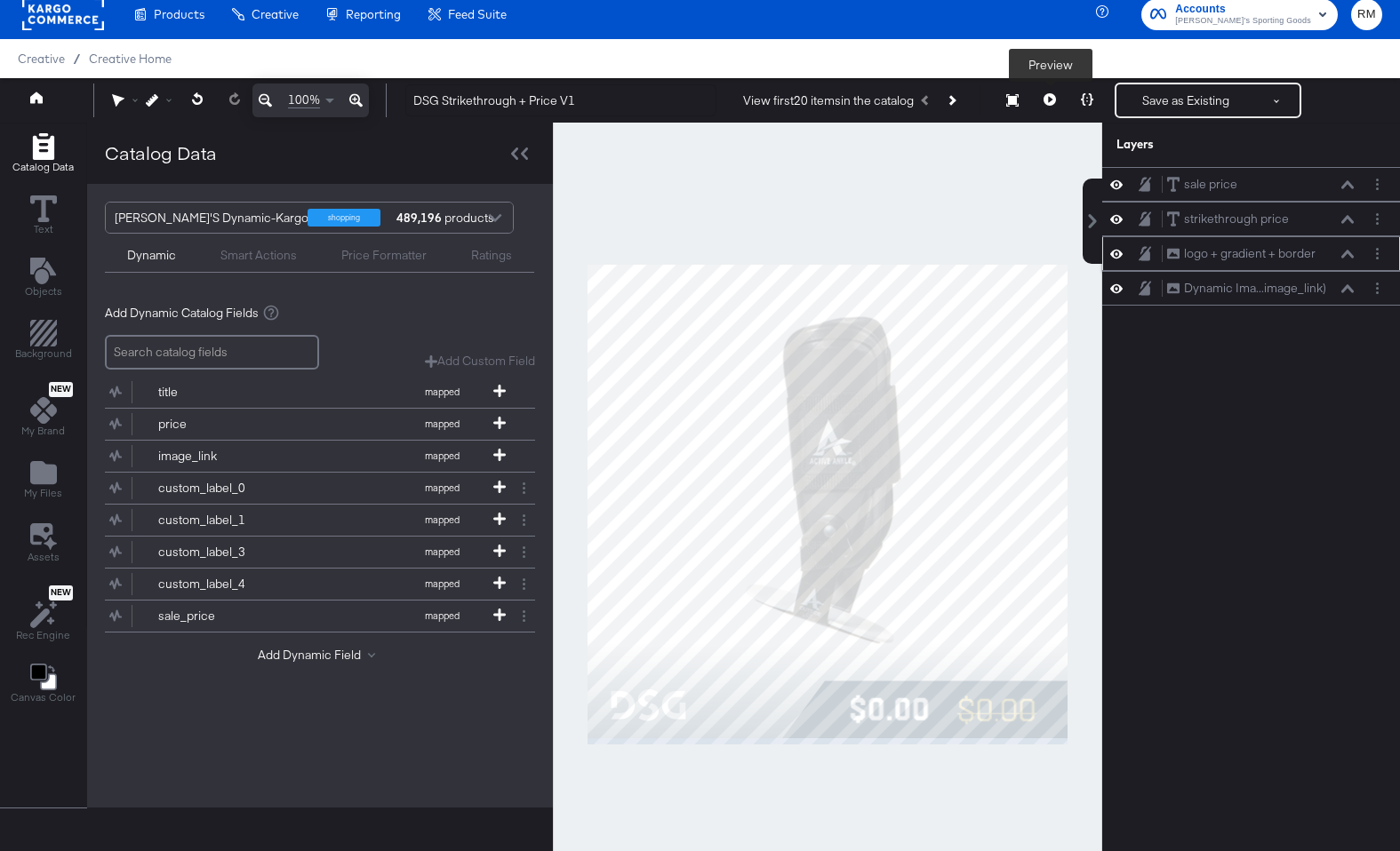
click at [1044, 102] on button at bounding box center [1050, 101] width 37 height 35
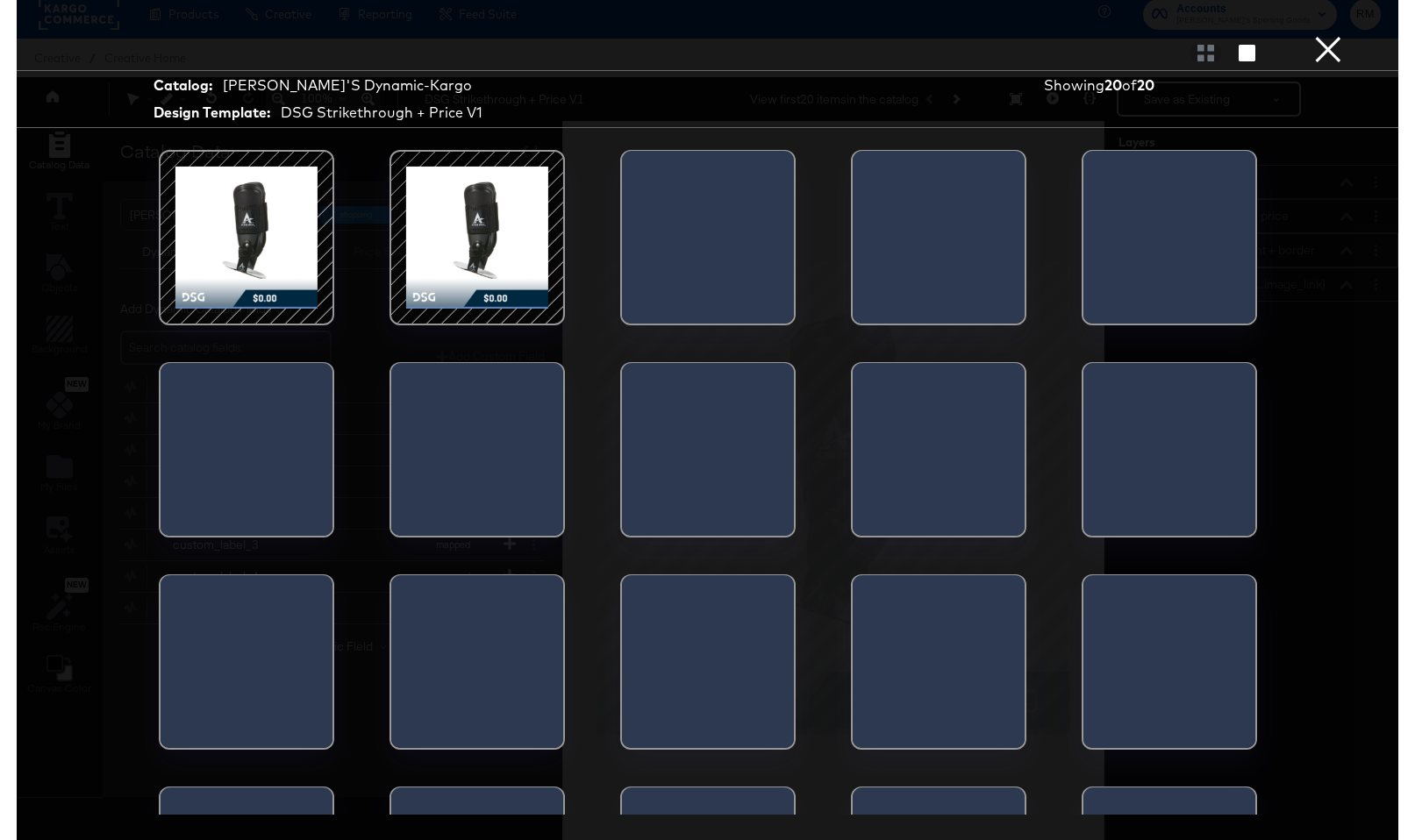
scroll to position [147, 0]
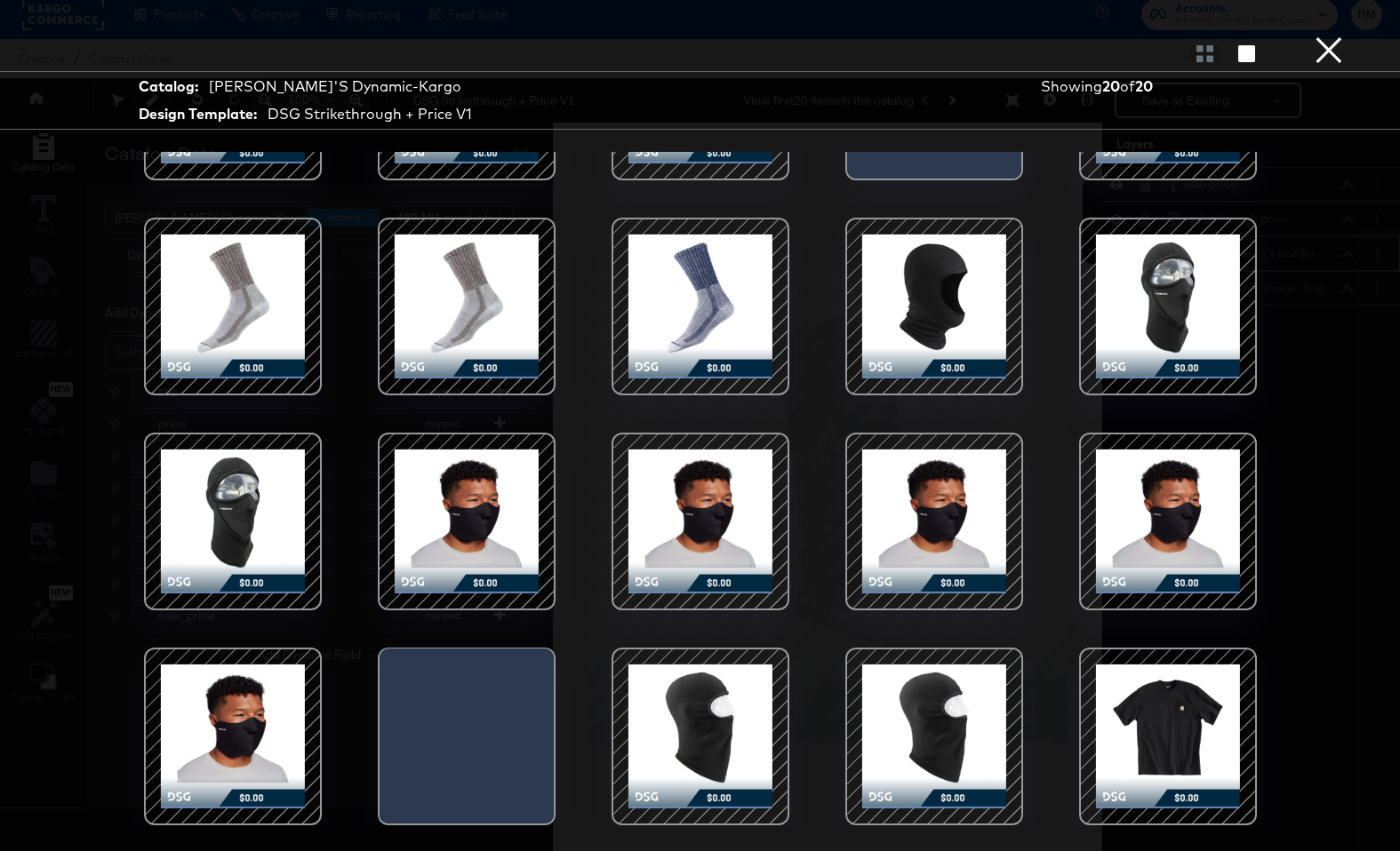
click at [948, 590] on div at bounding box center [933, 521] width 151 height 151
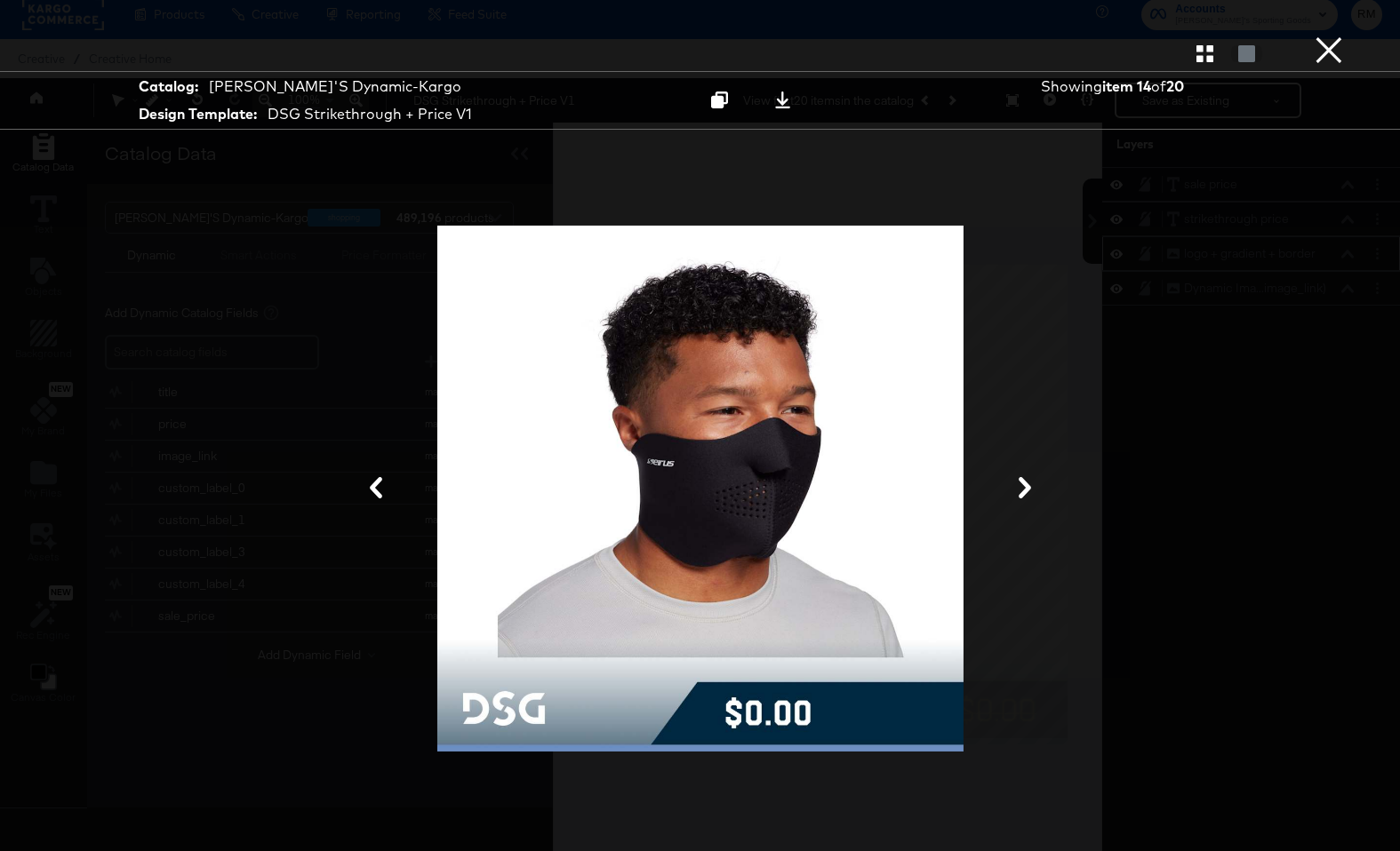
click at [1326, 35] on button "×" at bounding box center [1329, 18] width 36 height 35
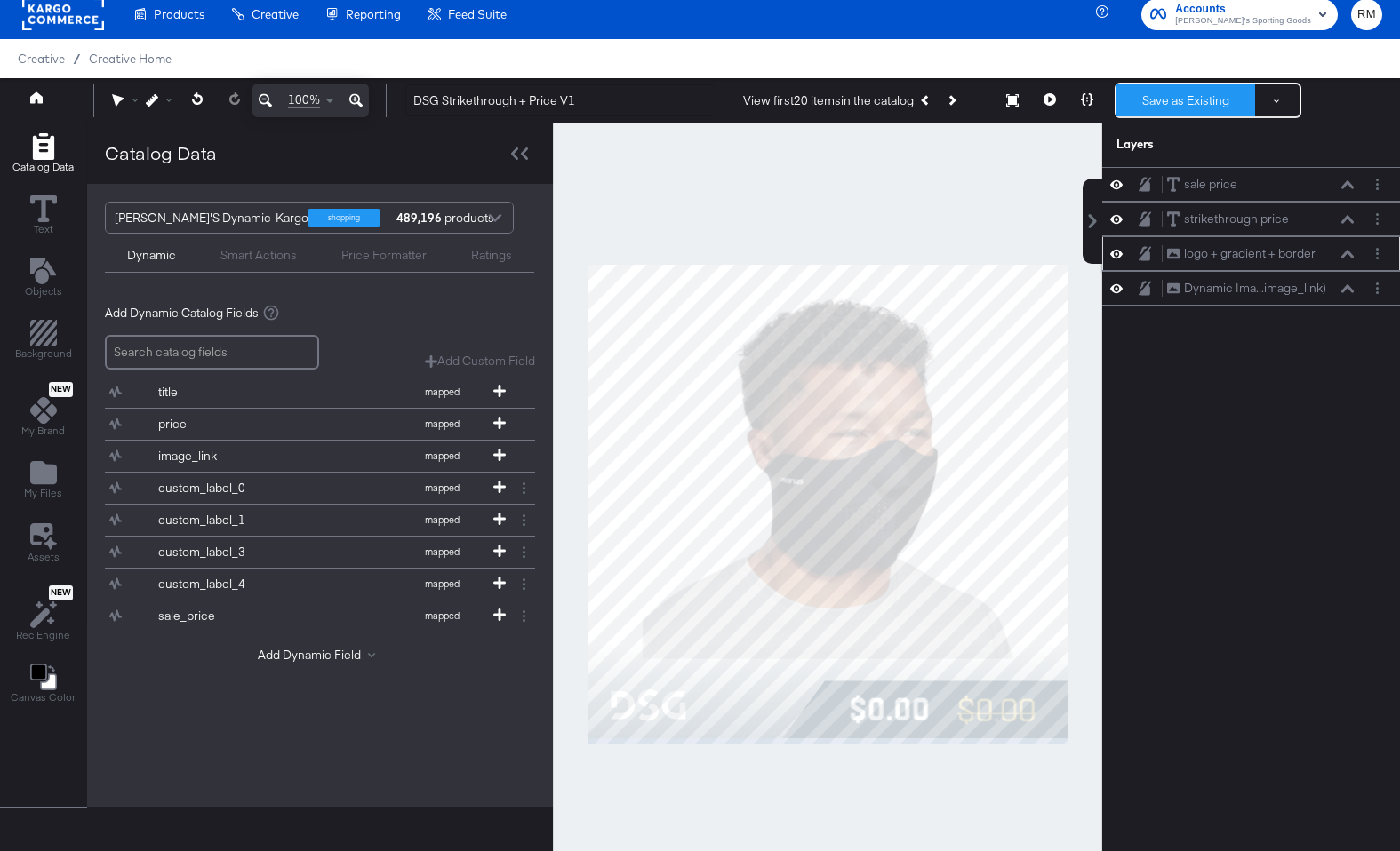
click at [1155, 104] on button "Save as Existing" at bounding box center [1186, 101] width 139 height 32
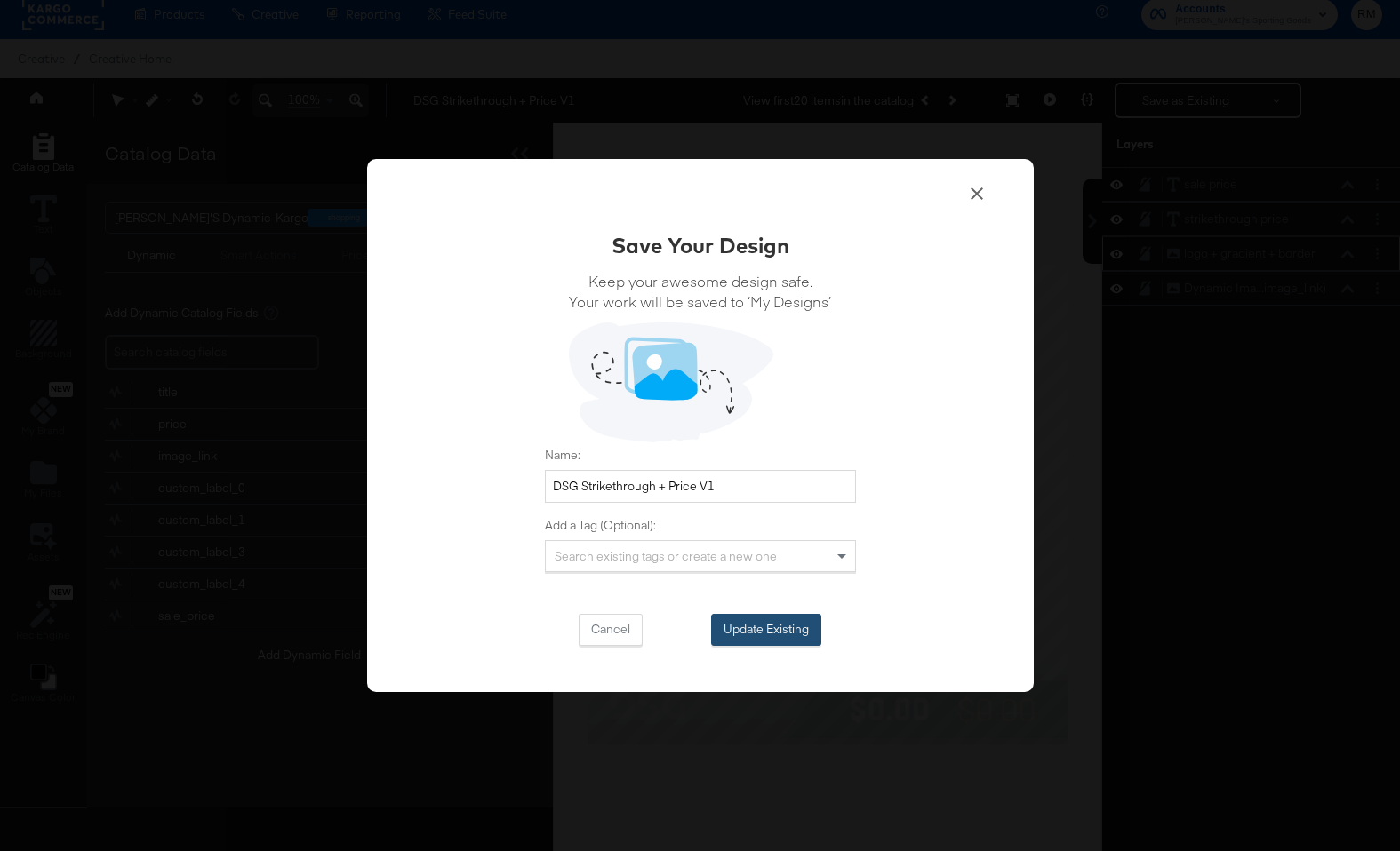
click at [784, 615] on button "Update Existing" at bounding box center [767, 630] width 111 height 32
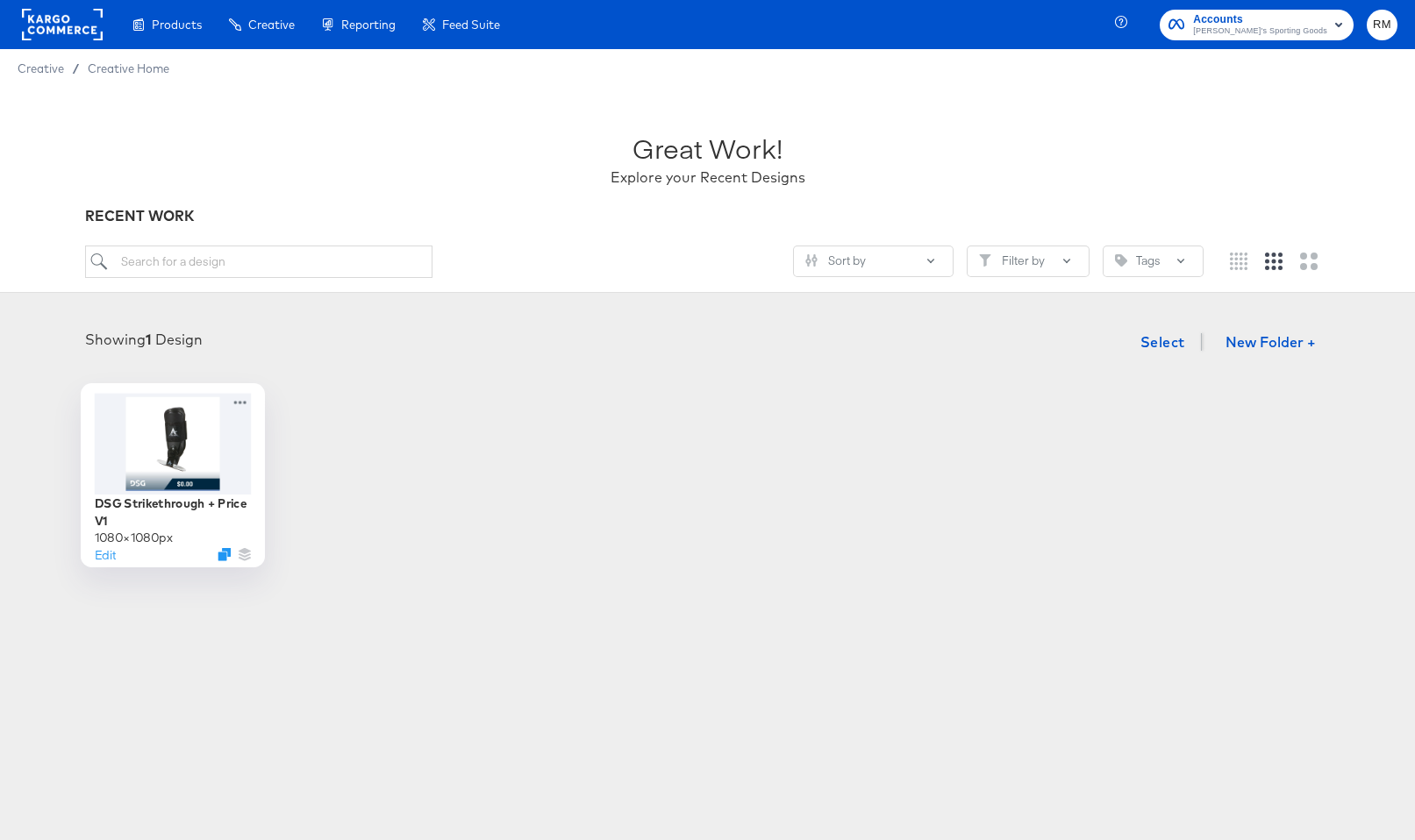
click at [175, 446] on div at bounding box center [171, 444] width 157 height 101
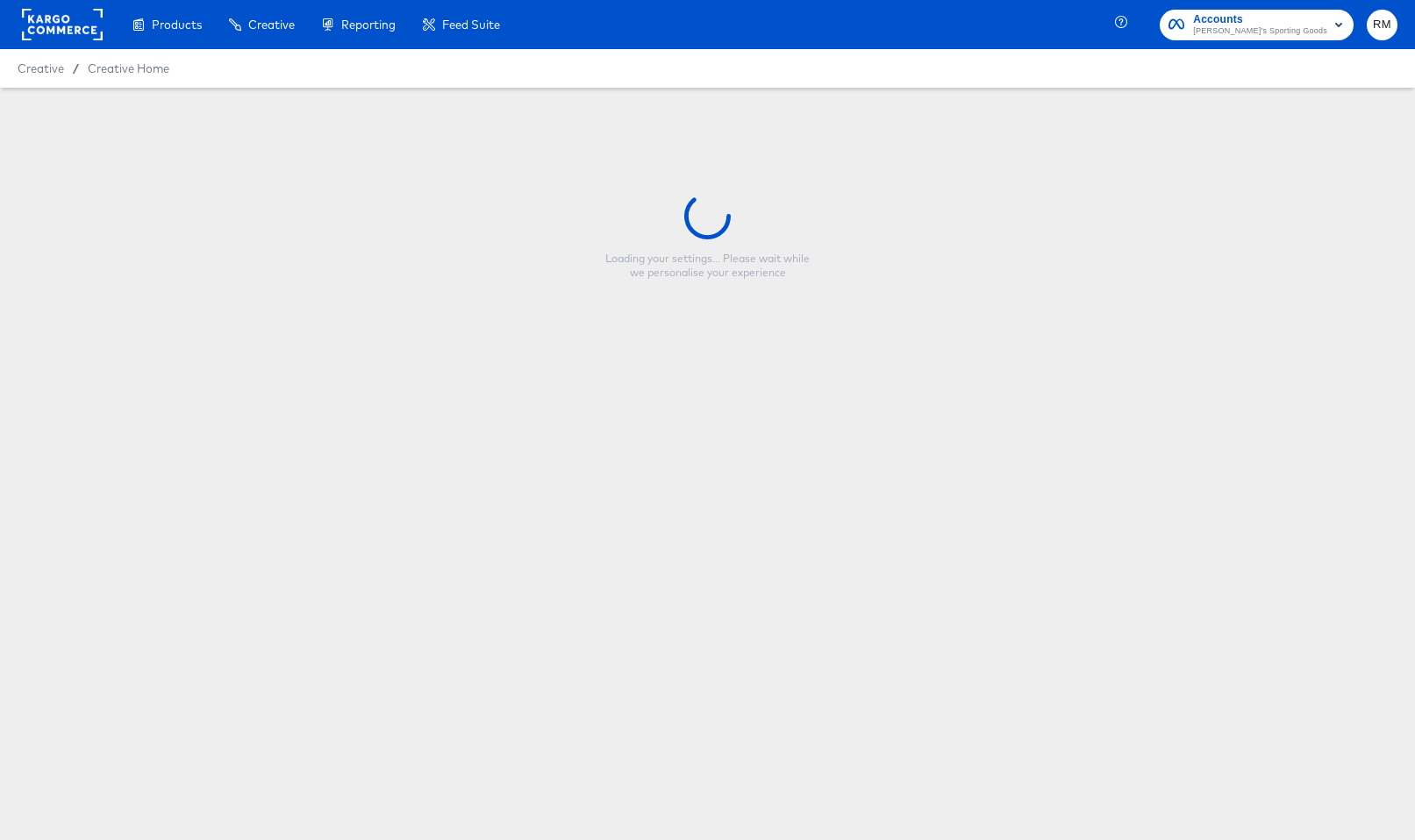
type input "DSG Strikethrough + Price V1"
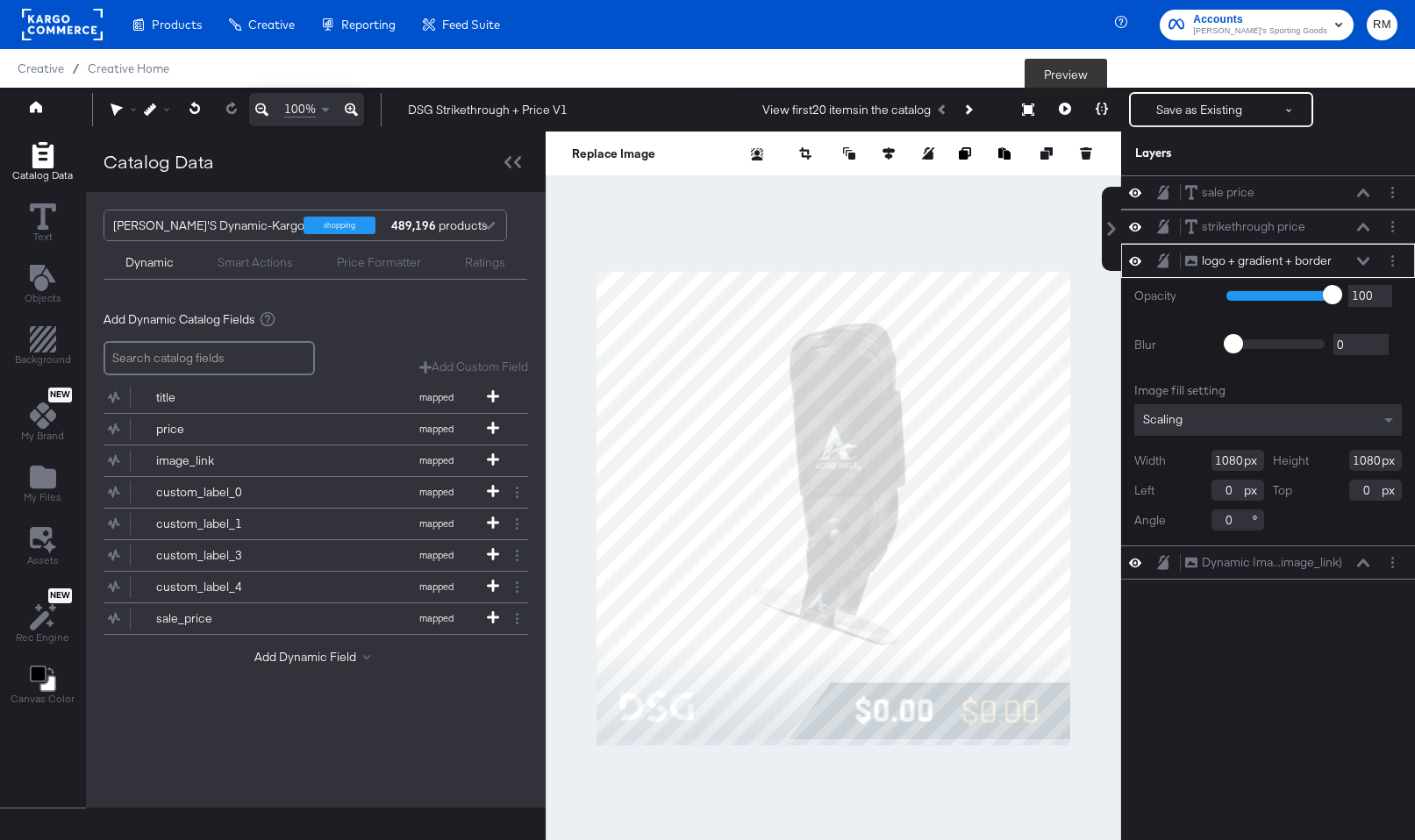
click at [1067, 97] on button at bounding box center [1065, 110] width 37 height 35
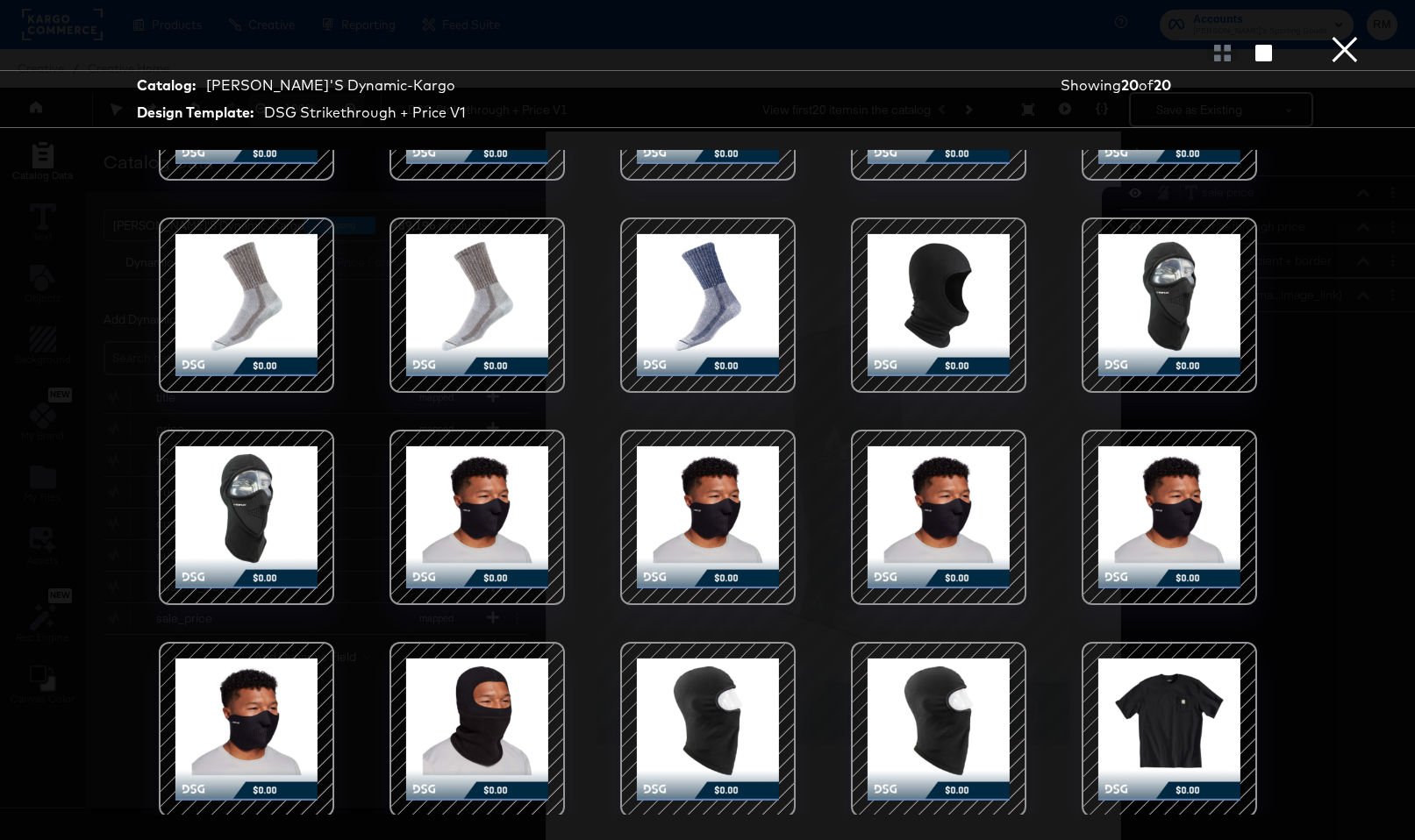
scroll to position [147, 0]
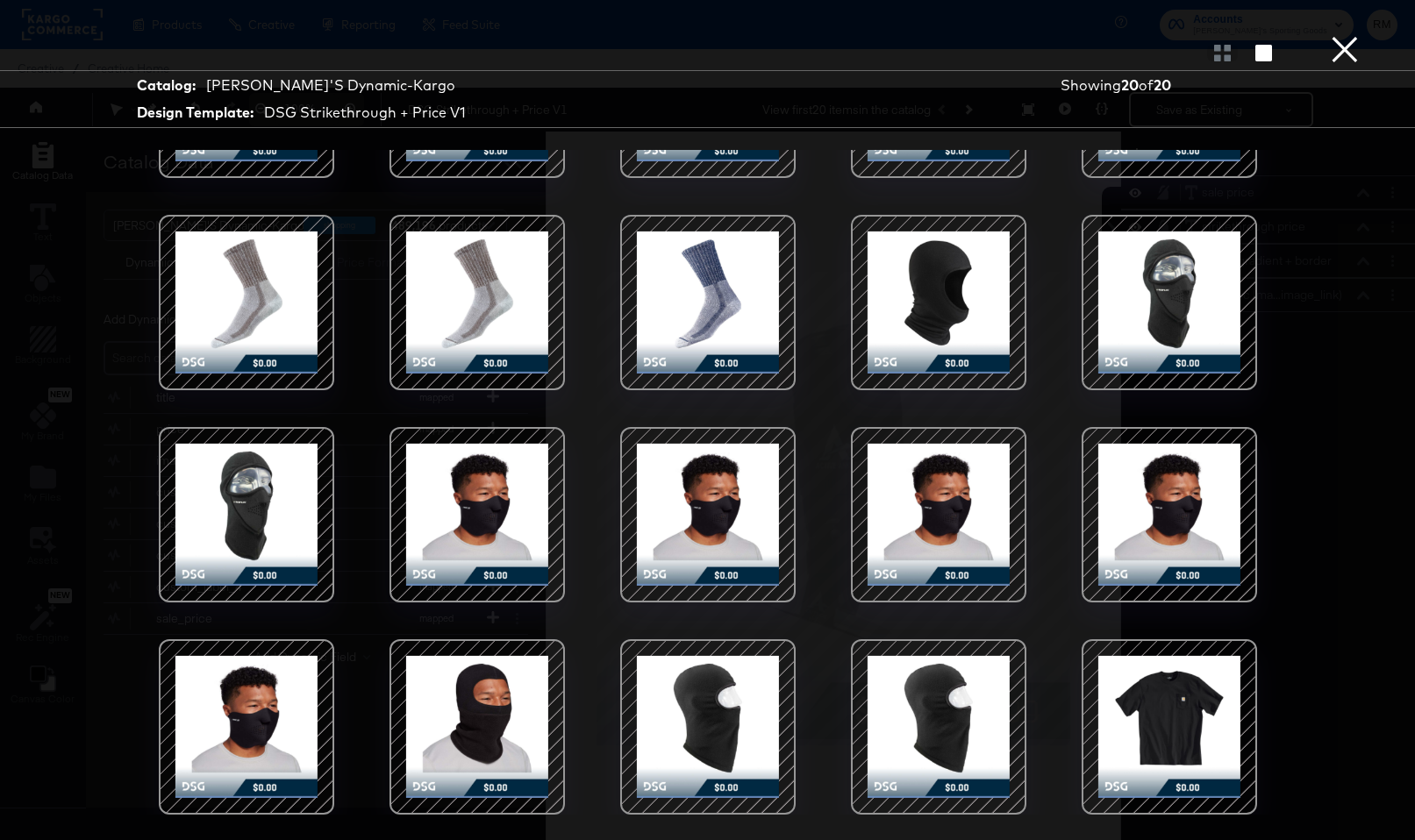
click at [1309, 35] on button "×" at bounding box center [1345, 18] width 35 height 35
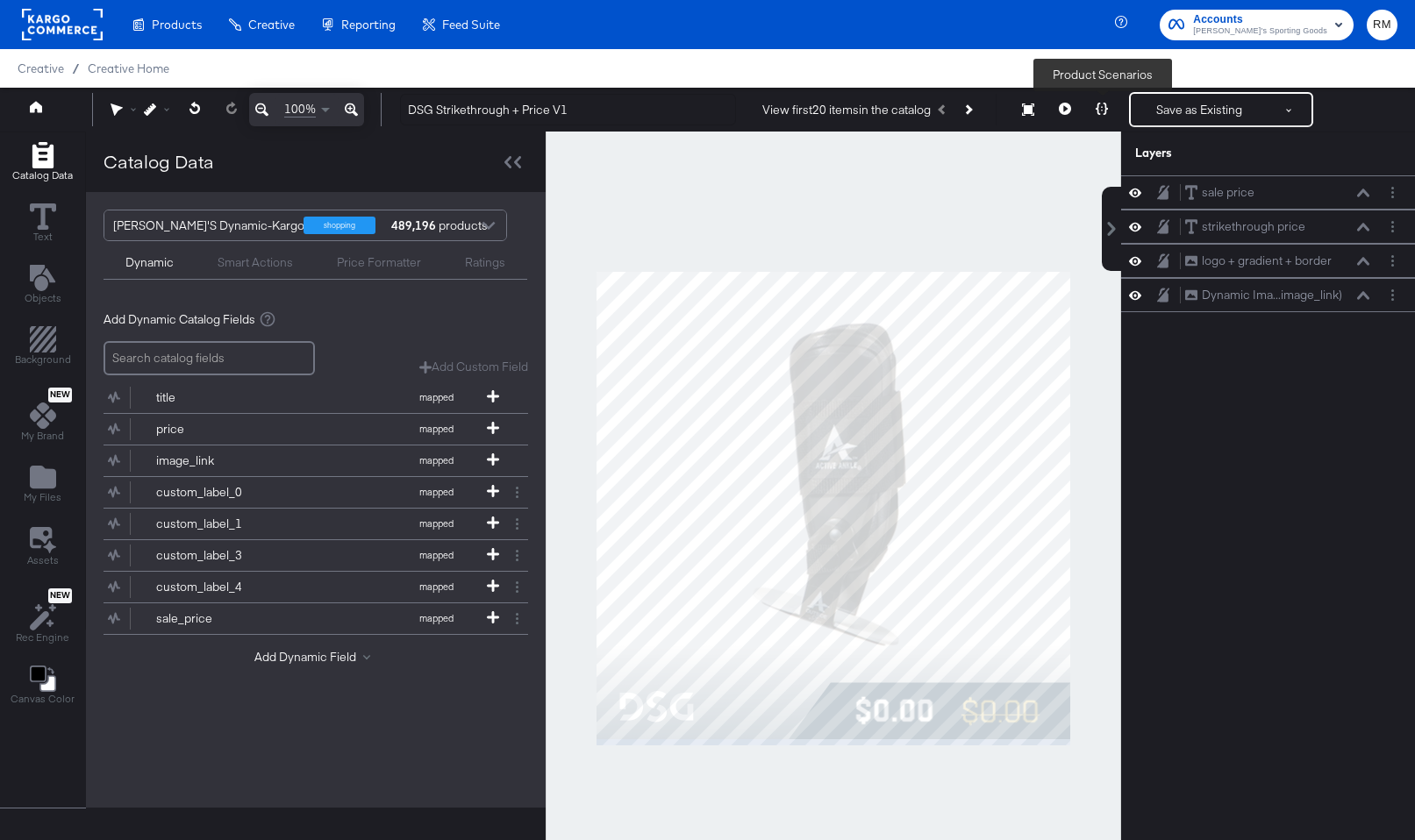
click at [1115, 112] on button at bounding box center [1102, 110] width 37 height 35
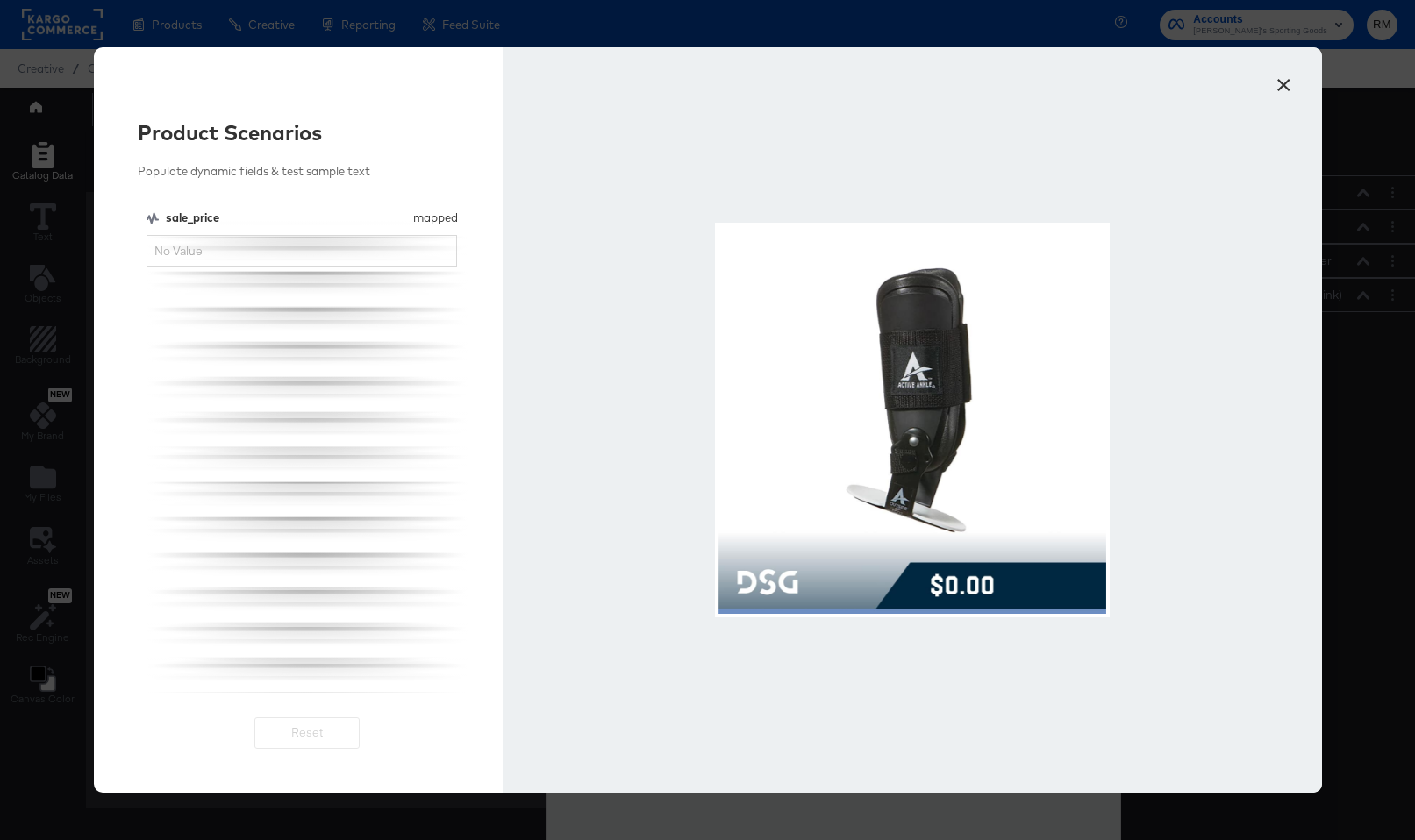
click at [1293, 82] on button "×" at bounding box center [1285, 81] width 31 height 31
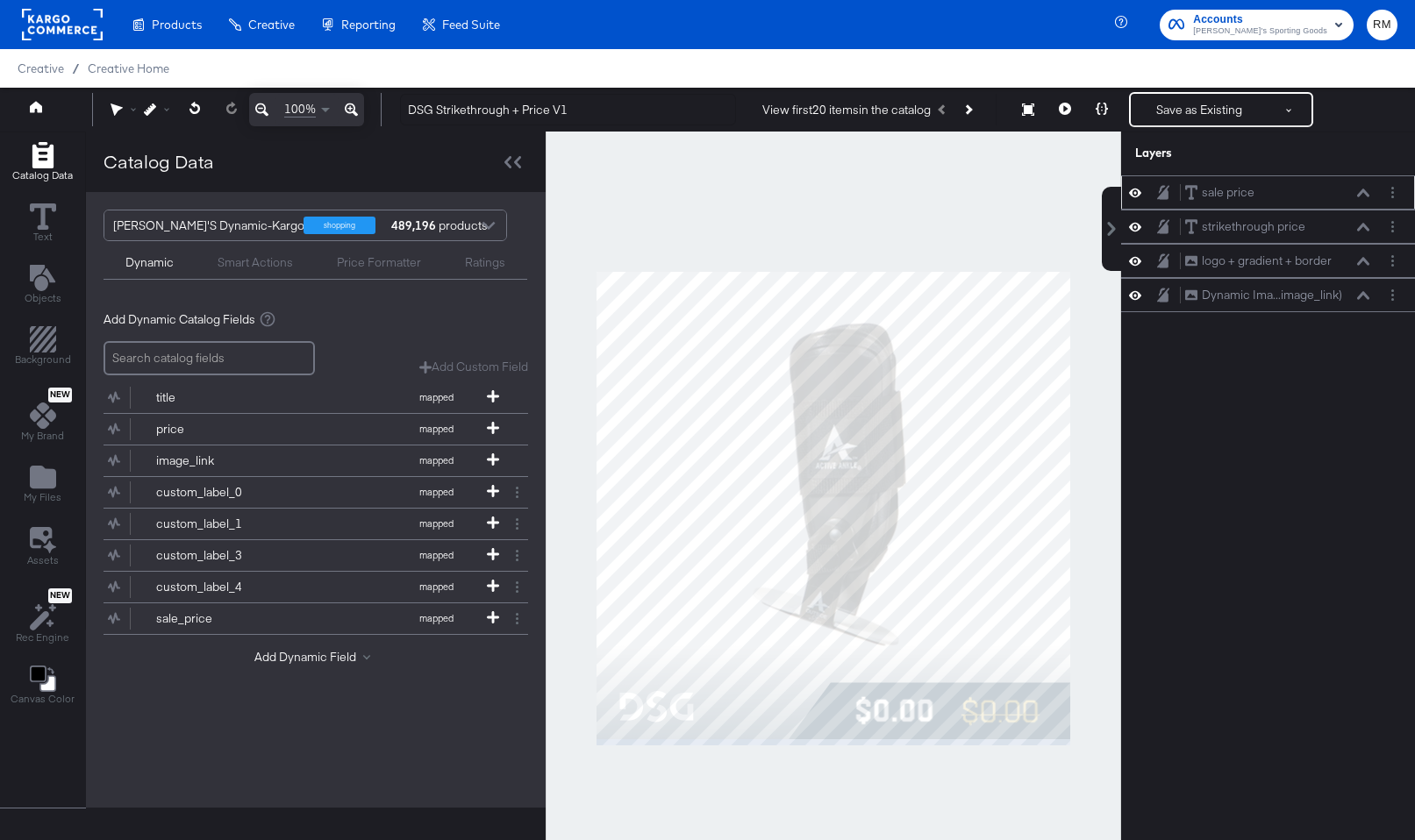
click at [1309, 200] on div "sale price sale price" at bounding box center [1277, 192] width 186 height 18
click at [1309, 188] on button at bounding box center [1363, 193] width 14 height 11
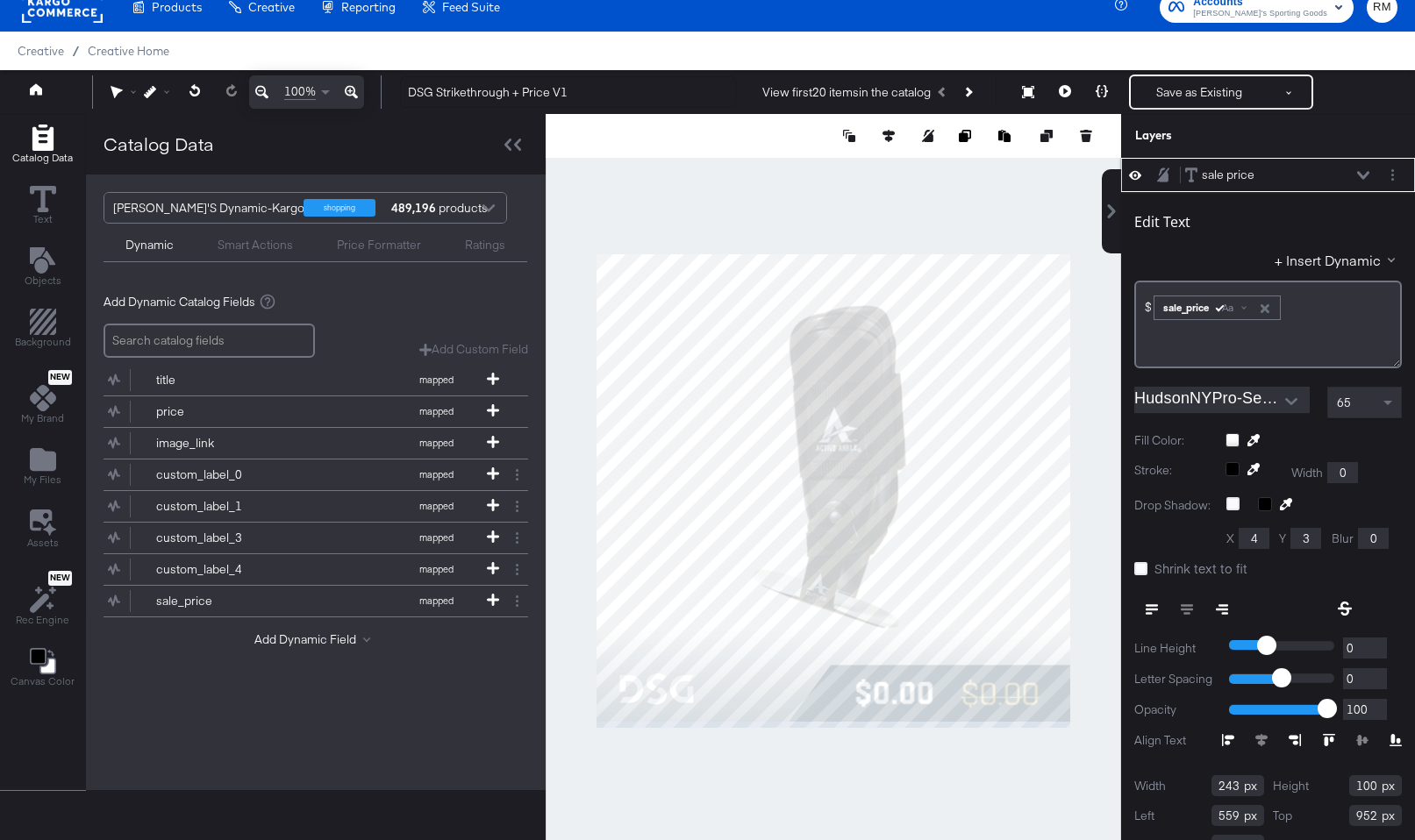
click at [1267, 309] on icon "button" at bounding box center [1265, 309] width 13 height 13
click at [1290, 262] on button "+ Insert Dynamic" at bounding box center [1338, 260] width 128 height 18
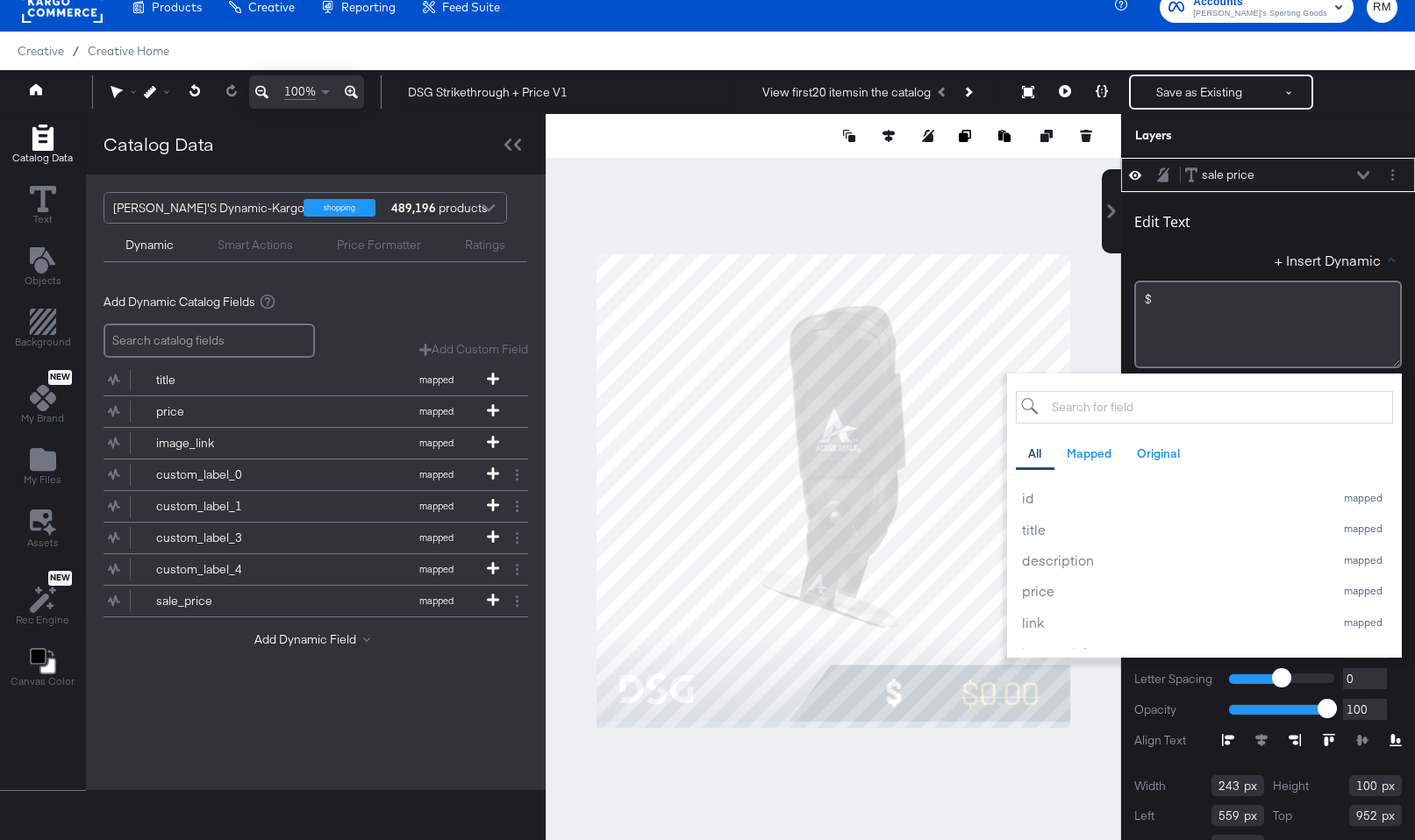
click at [1309, 172] on icon at bounding box center [1363, 175] width 13 height 8
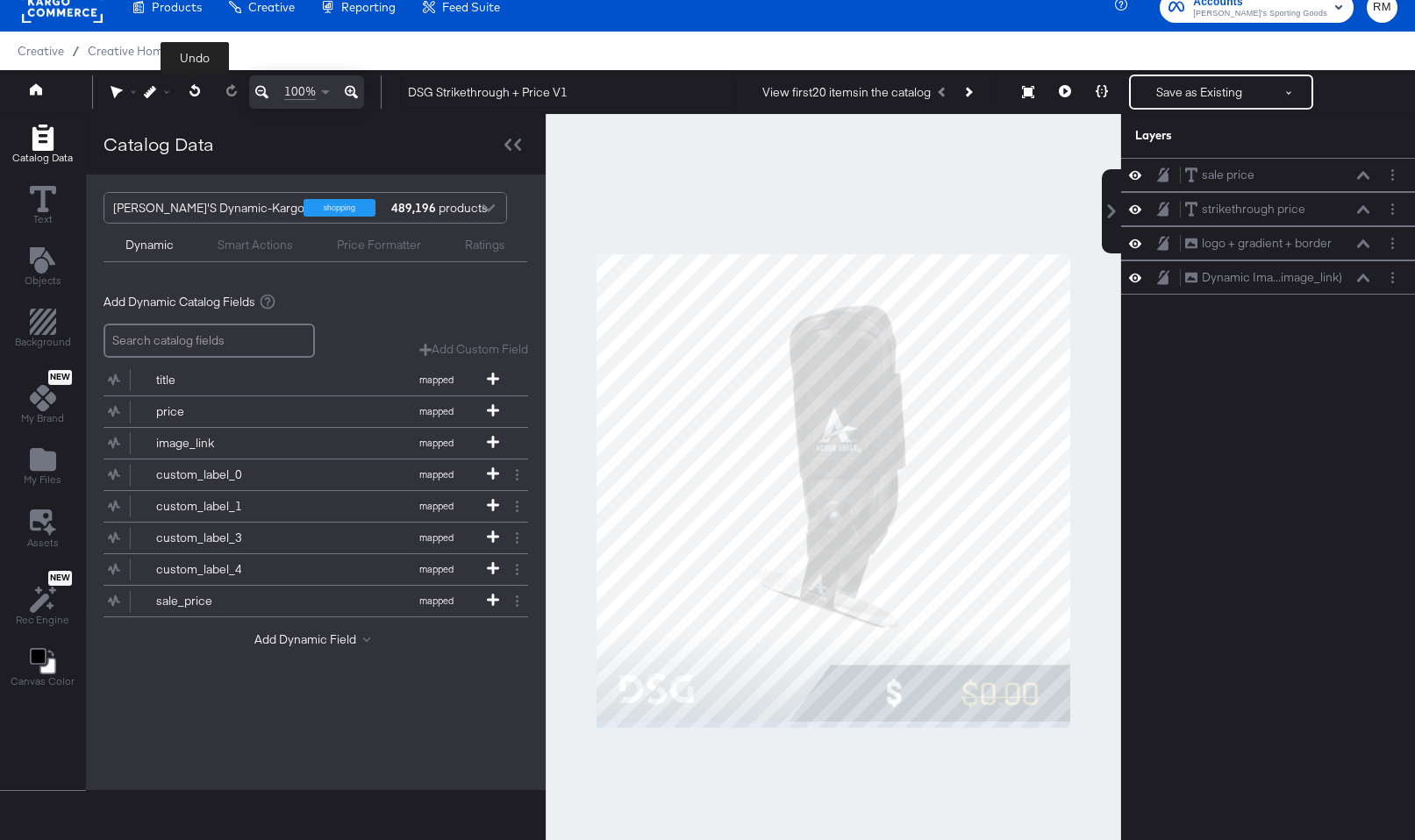
click at [191, 94] on icon at bounding box center [196, 91] width 12 height 13
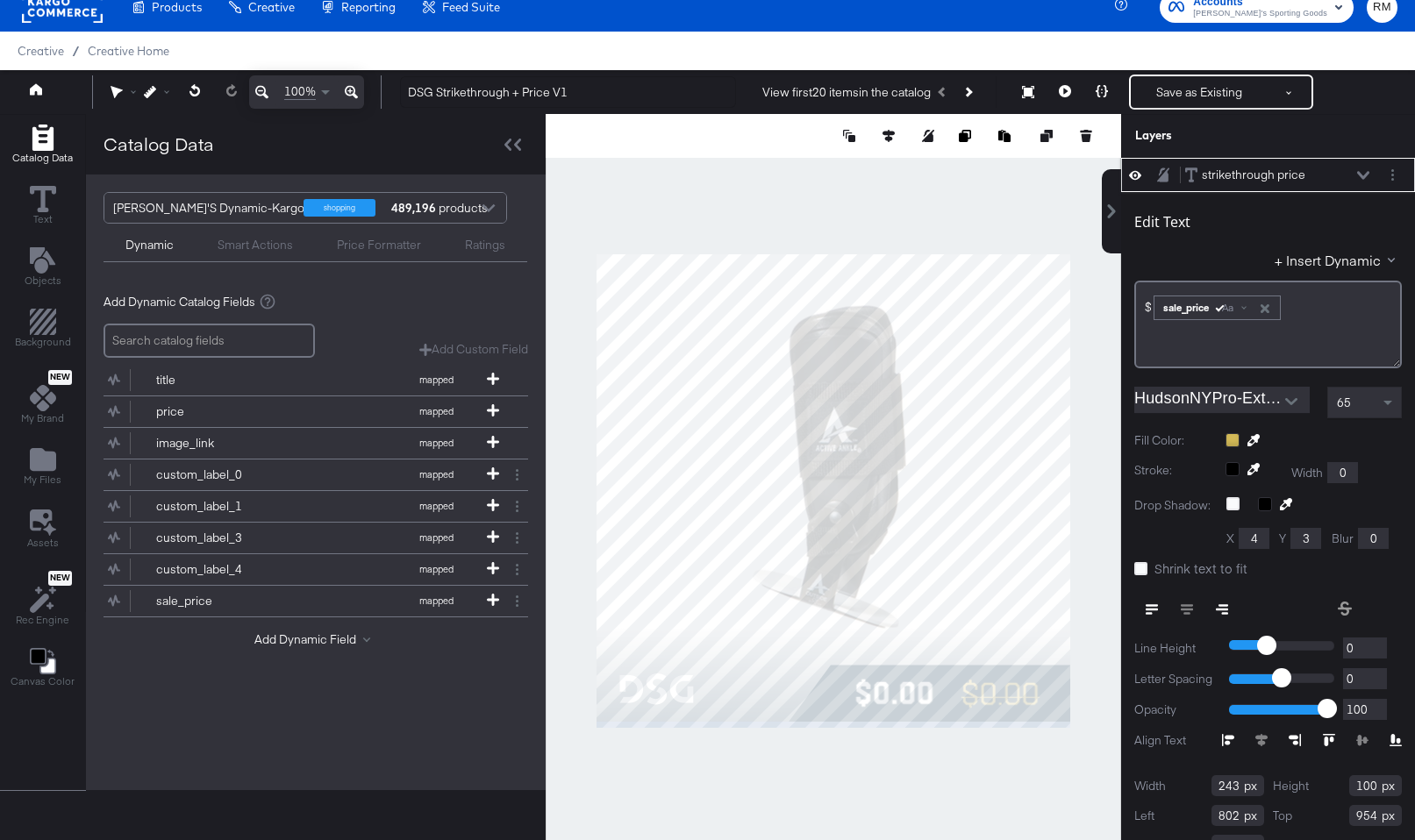
click at [1267, 309] on icon "button" at bounding box center [1265, 309] width 9 height 9
click at [1309, 262] on button "+ Insert Dynamic" at bounding box center [1338, 260] width 128 height 18
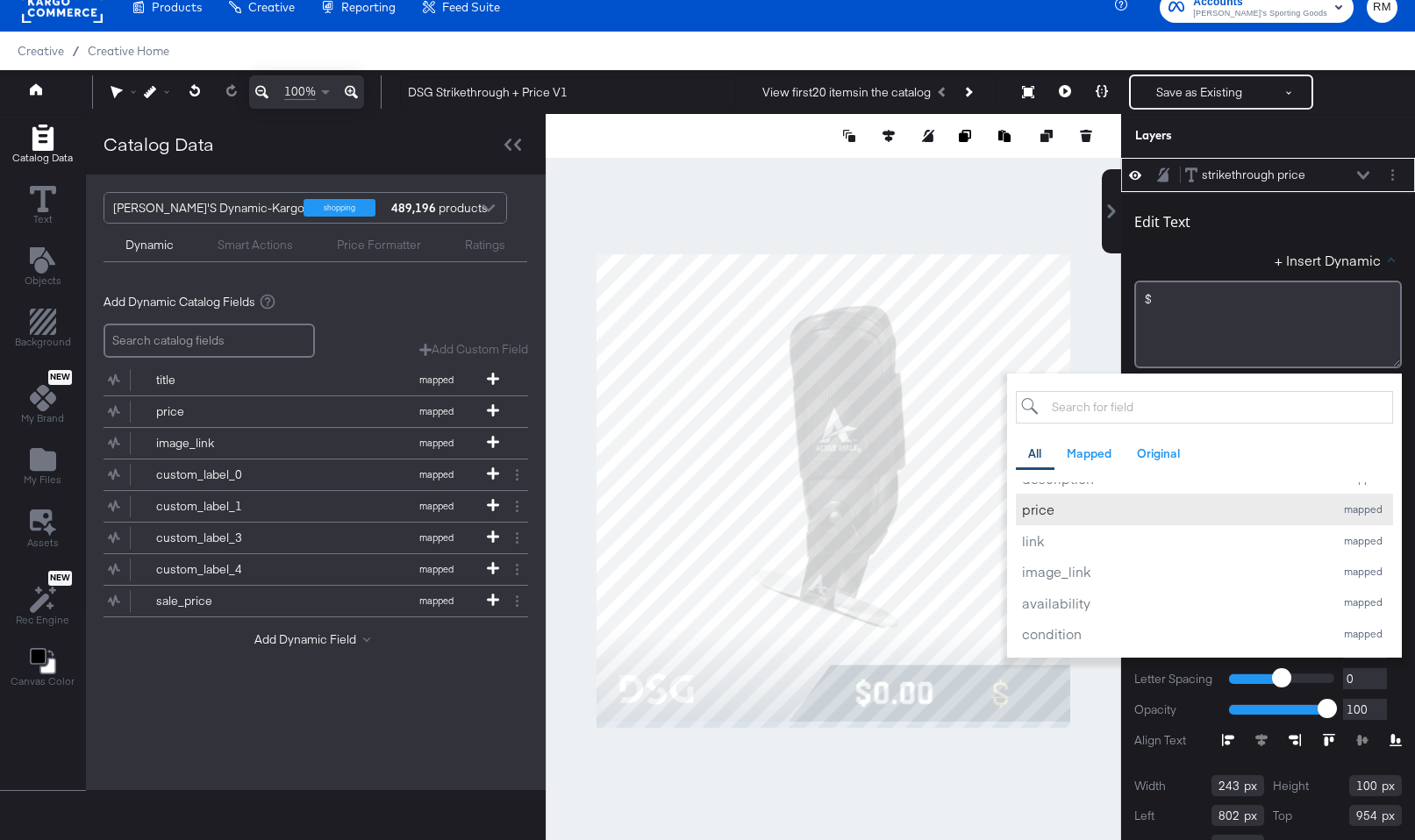
scroll to position [66, 0]
click at [1091, 530] on div "price" at bounding box center [1174, 525] width 304 height 18
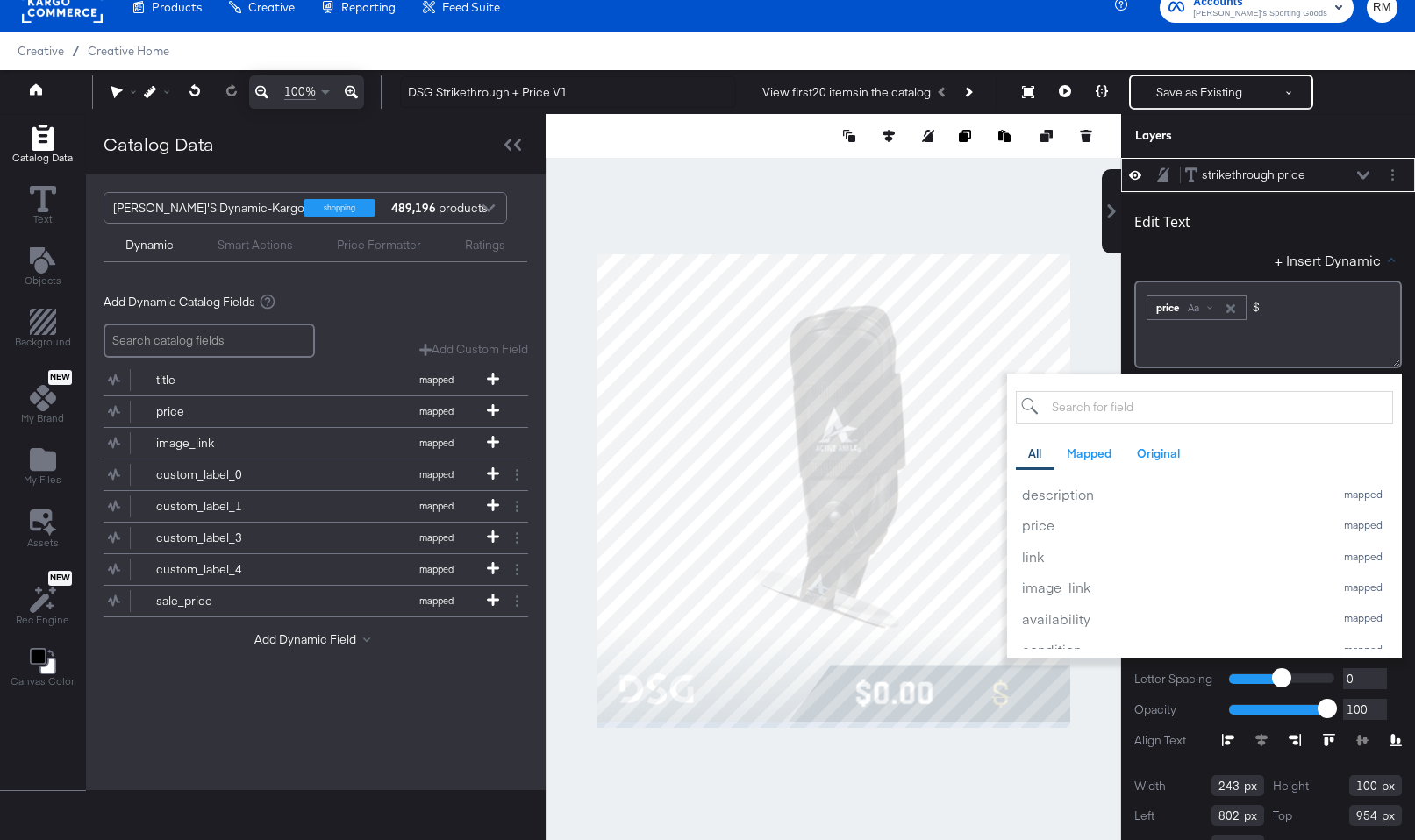
click at [1247, 261] on div "+ Insert Dynamic All Mapped Original Add a field from your catalog to use in yo…" at bounding box center [1268, 264] width 268 height 25
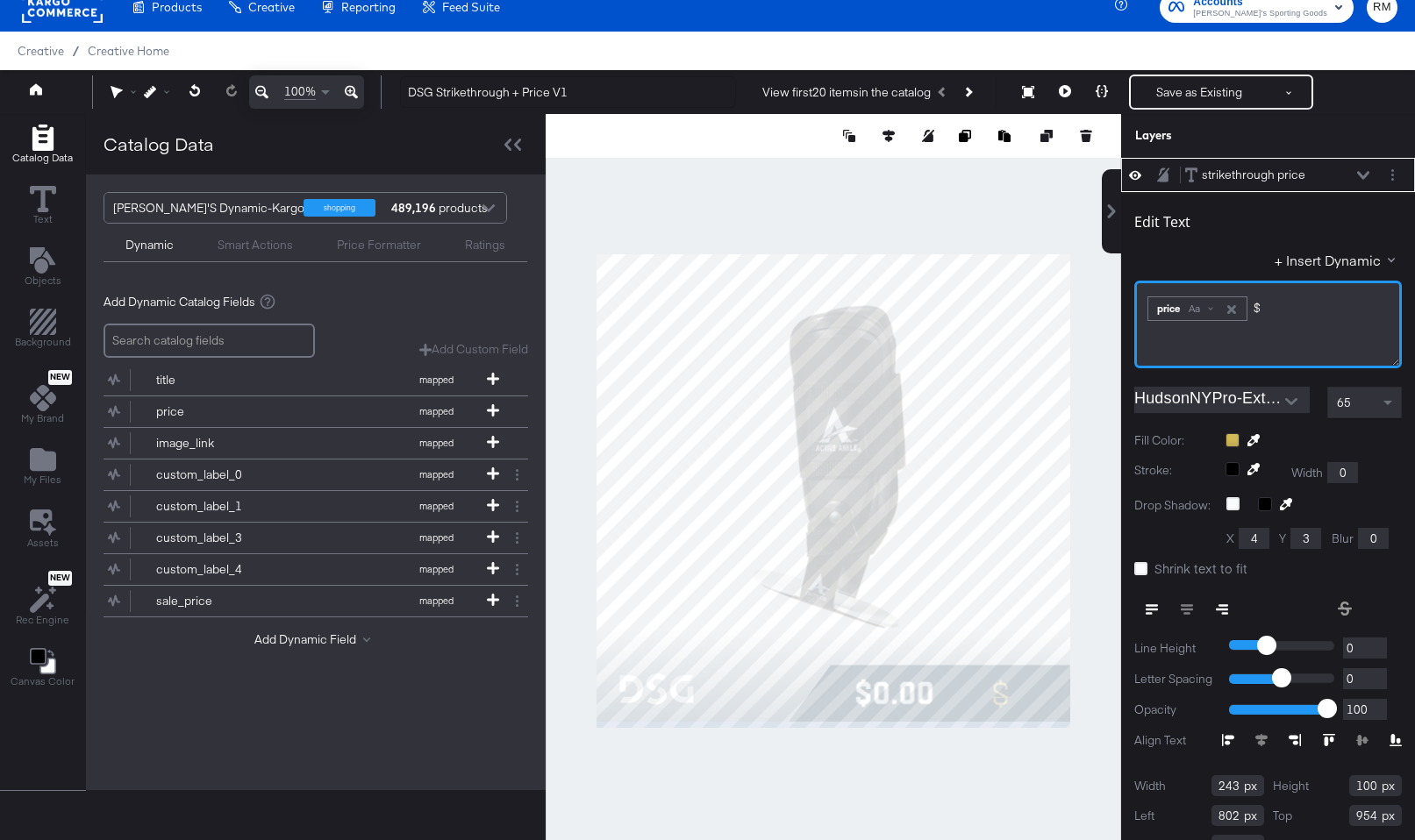
click at [1282, 307] on div "﻿ ﻿ price Aa $﻿" at bounding box center [1268, 307] width 244 height 29
click at [1210, 309] on div "Aa" at bounding box center [1201, 309] width 41 height 14
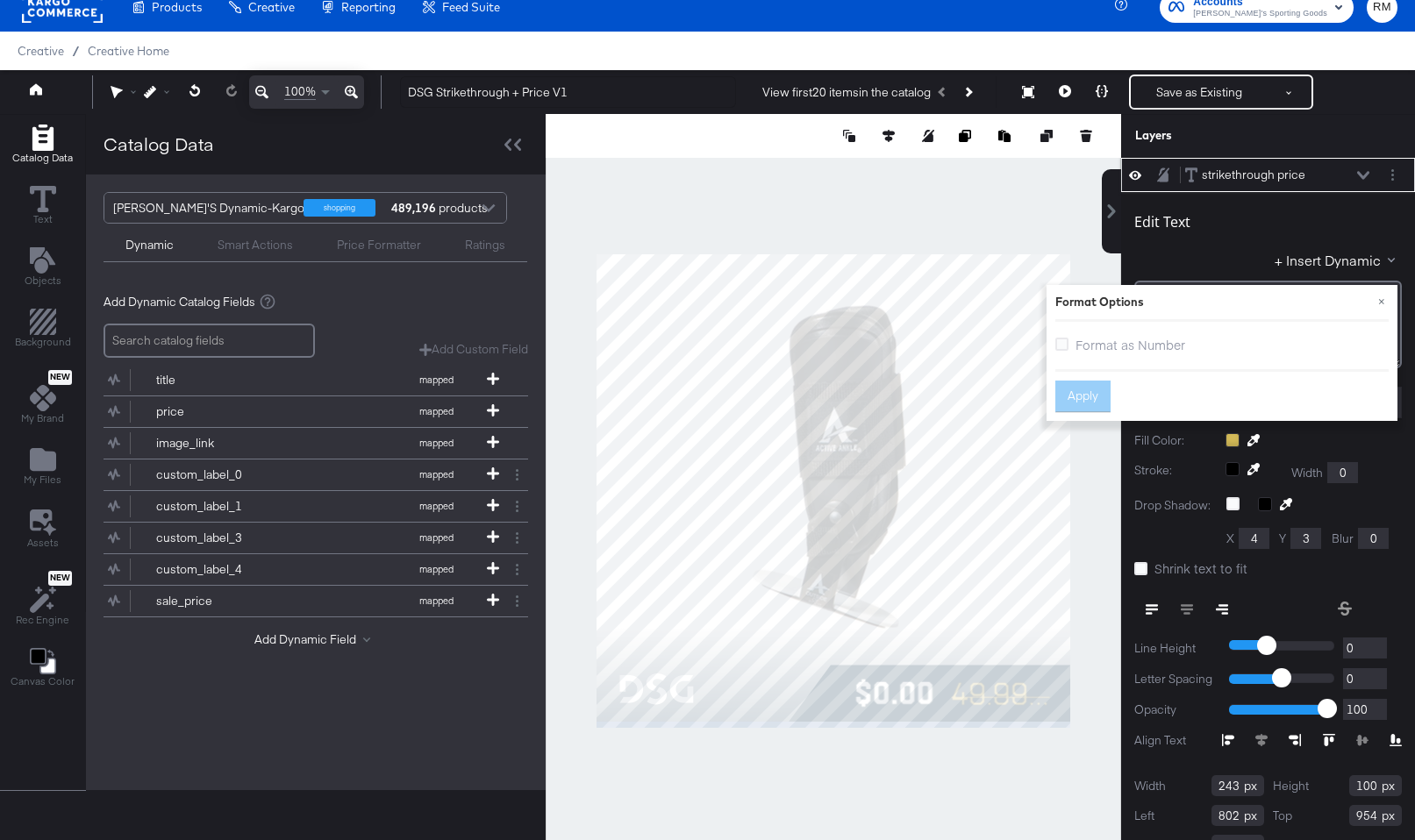
click at [1144, 345] on span "Format as Number" at bounding box center [1131, 345] width 110 height 18
click at [0, 0] on input "Format as Number" at bounding box center [0, 0] width 0 height 0
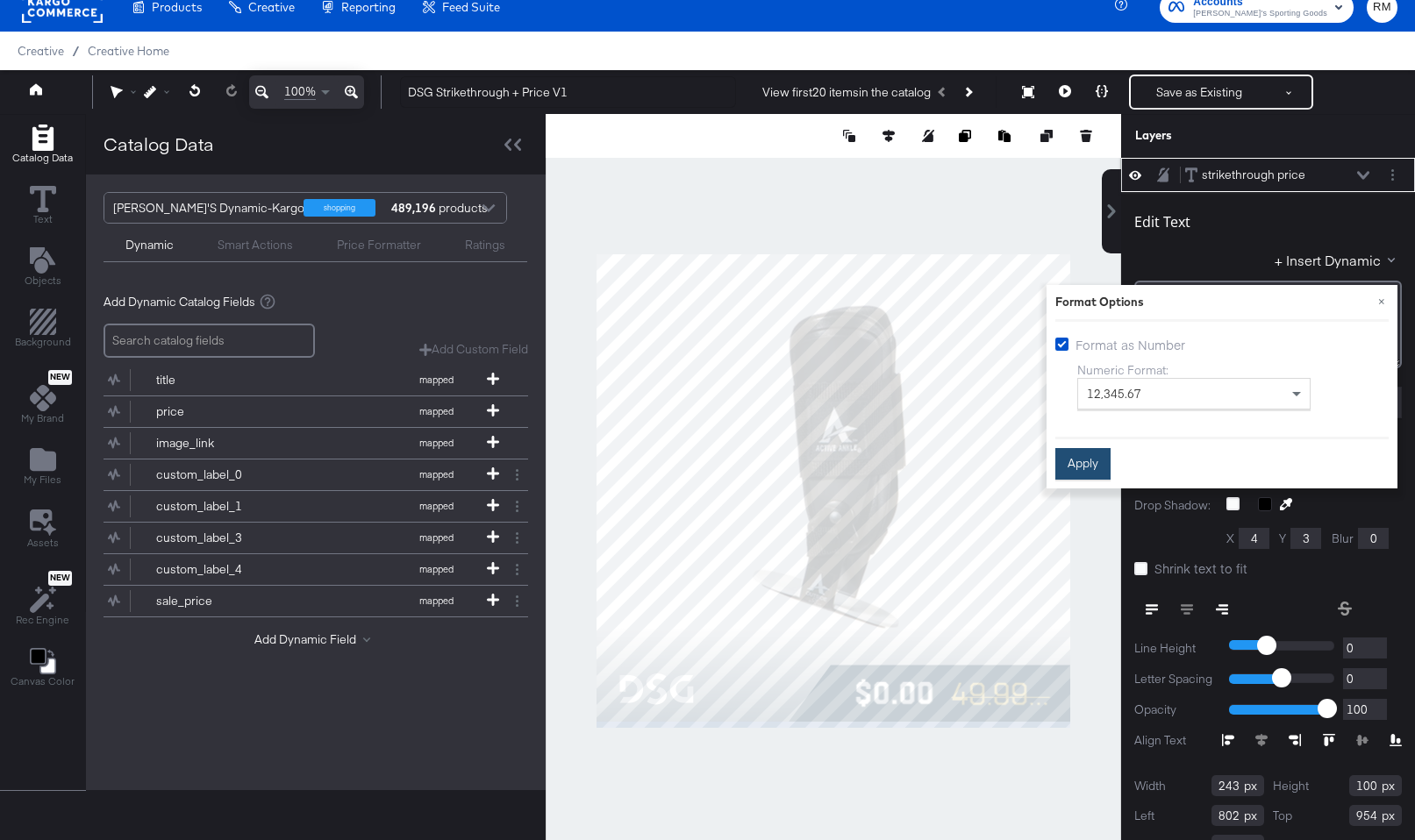
click at [1070, 464] on button "Apply" at bounding box center [1083, 463] width 56 height 31
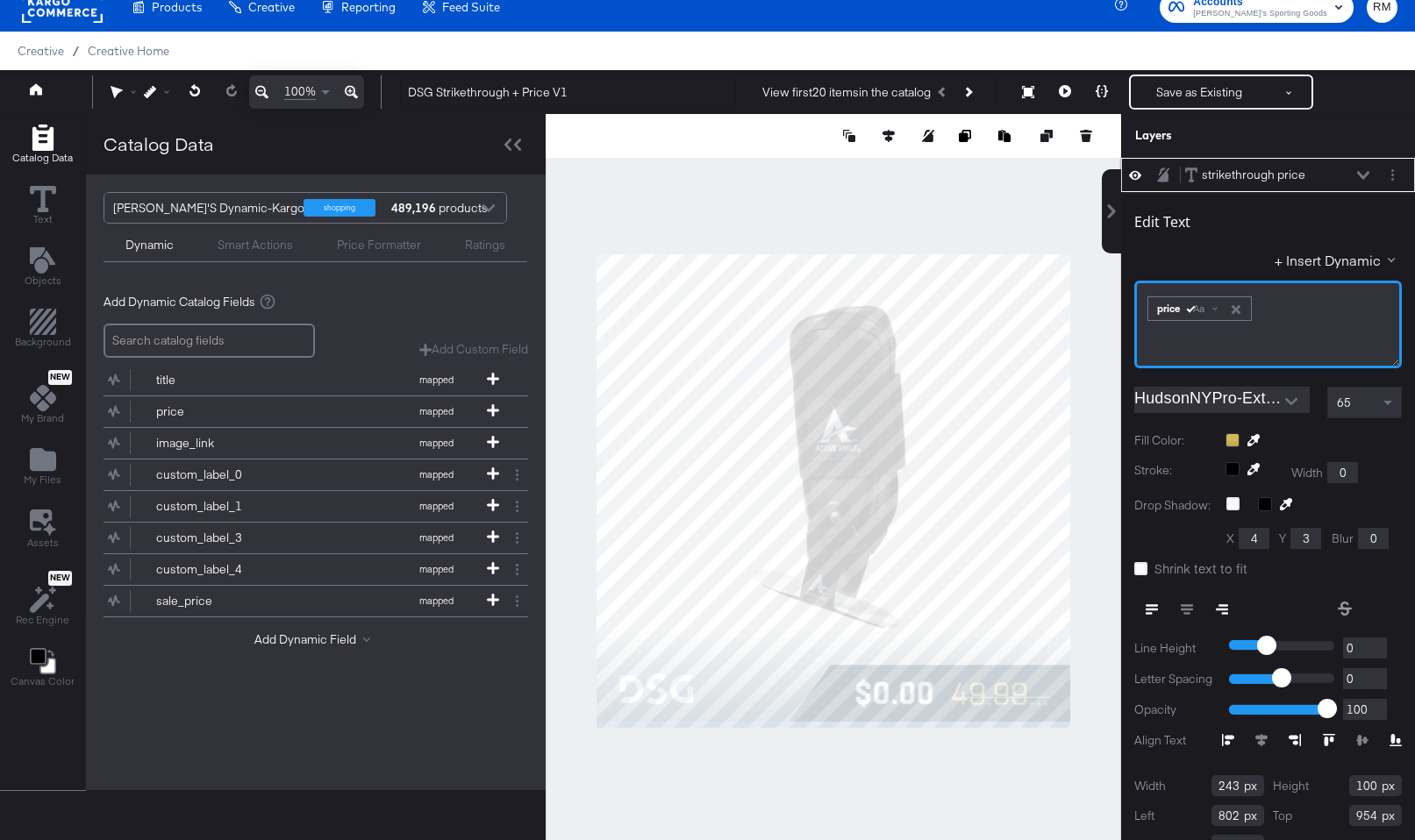
click at [1144, 304] on div "﻿ ﻿ price Aa ﻿" at bounding box center [1268, 324] width 268 height 88
click at [1309, 172] on icon at bounding box center [1363, 175] width 13 height 9
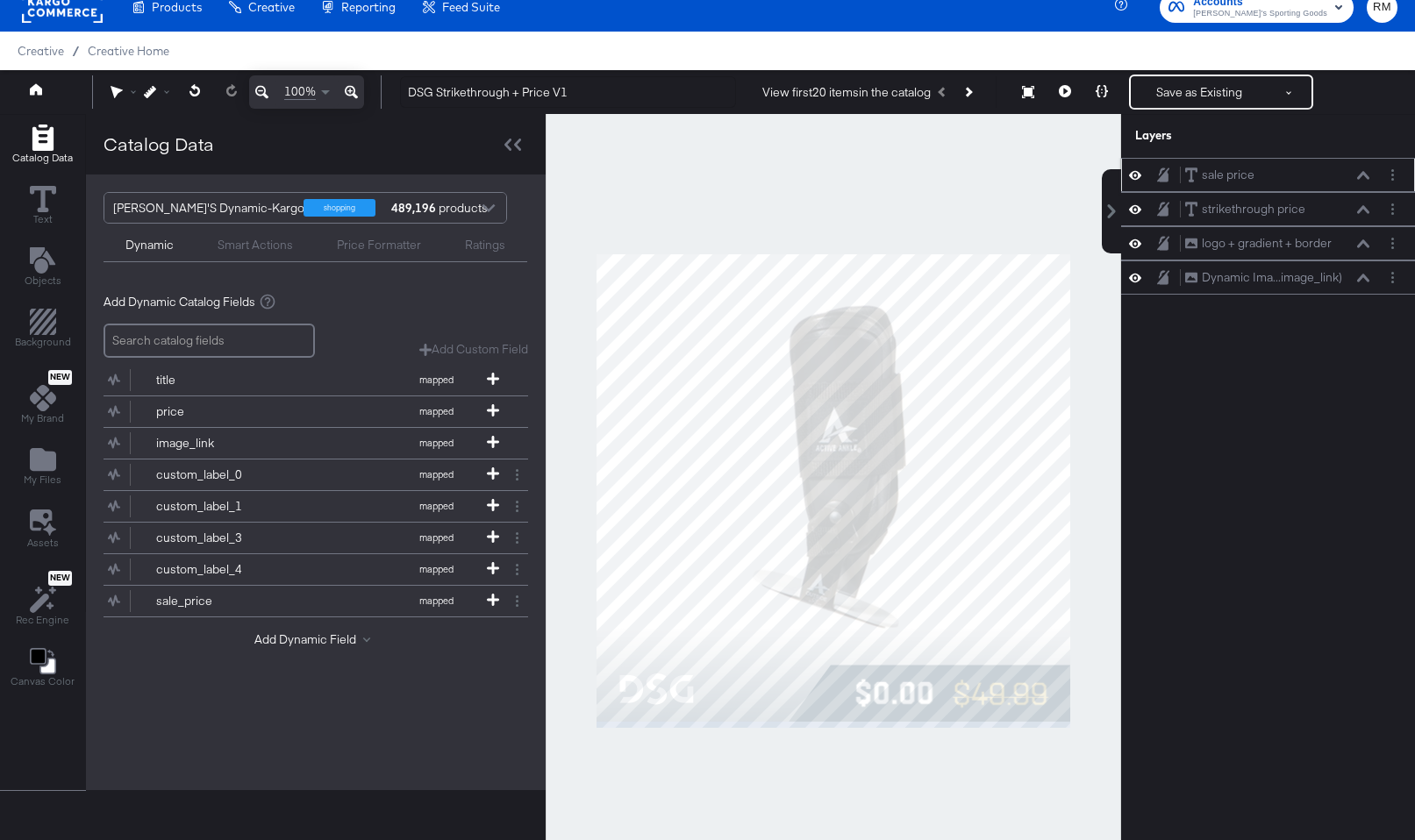
click at [1309, 178] on icon at bounding box center [1363, 175] width 13 height 9
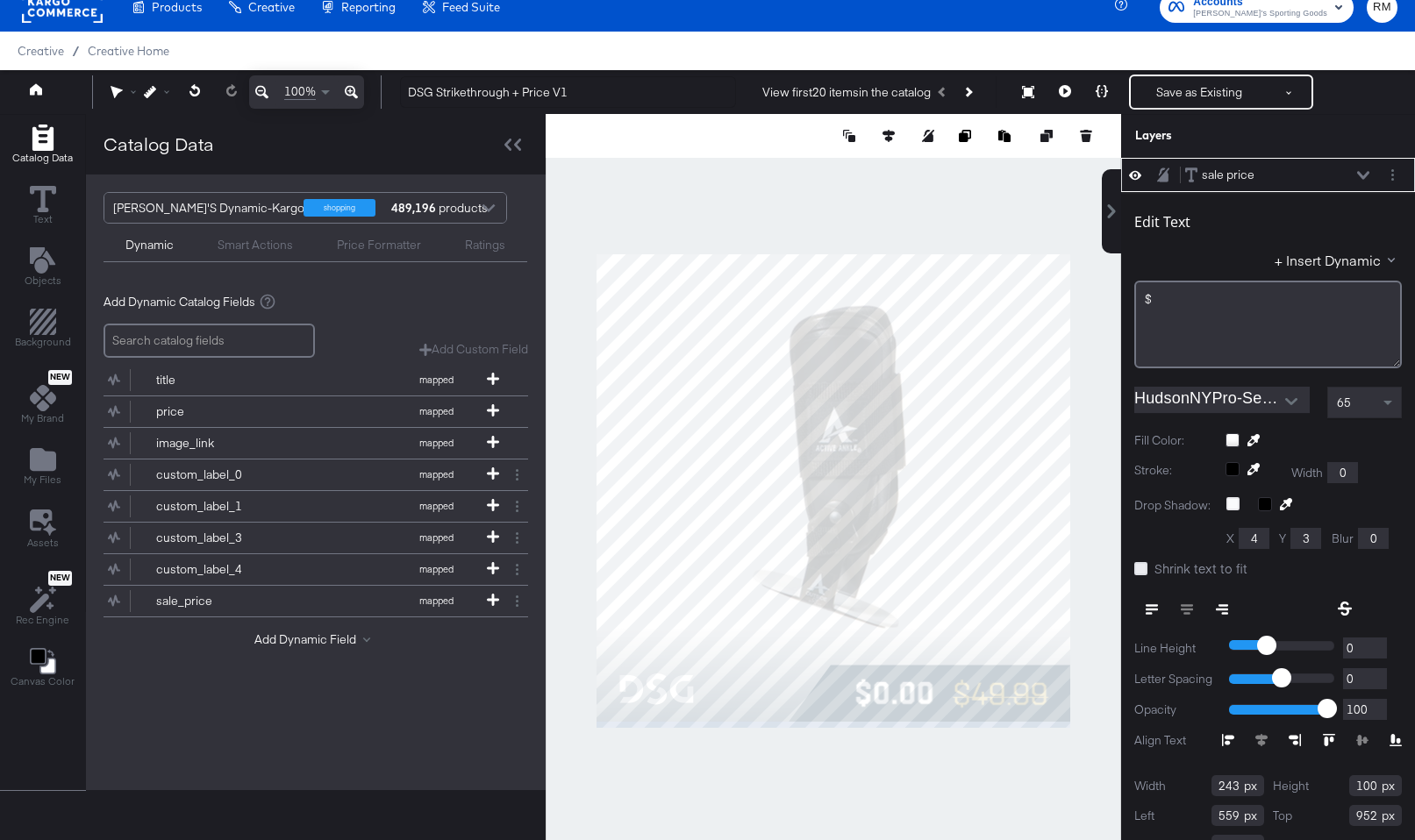
click at [1145, 567] on icon at bounding box center [1141, 569] width 14 height 14
click at [0, 0] on input "Shrink text to fit" at bounding box center [0, 0] width 0 height 0
click at [1309, 174] on icon at bounding box center [1363, 175] width 13 height 8
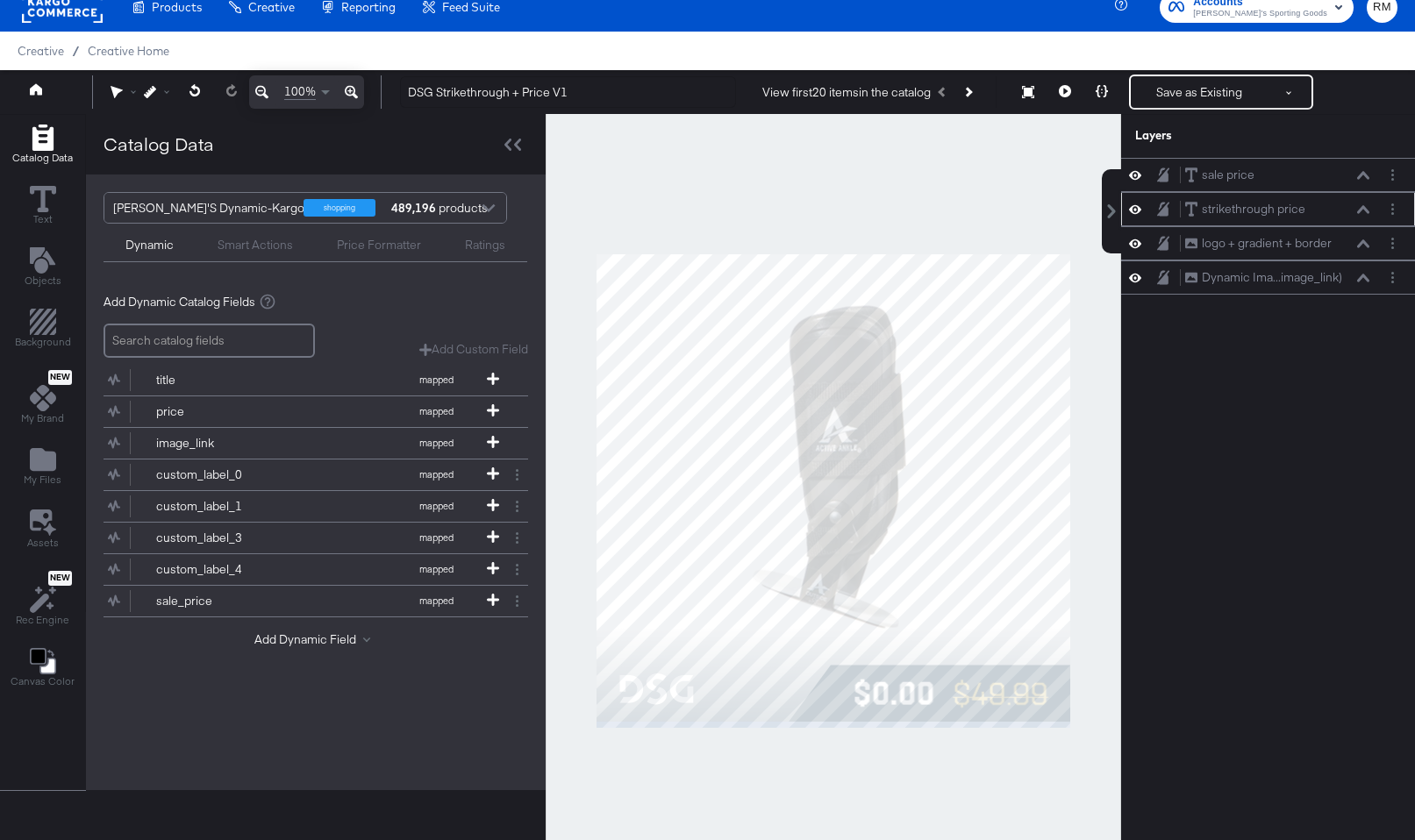
click at [1309, 217] on div "strikethrough price strikethrough price" at bounding box center [1277, 208] width 186 height 18
click at [1309, 209] on icon at bounding box center [1363, 209] width 13 height 9
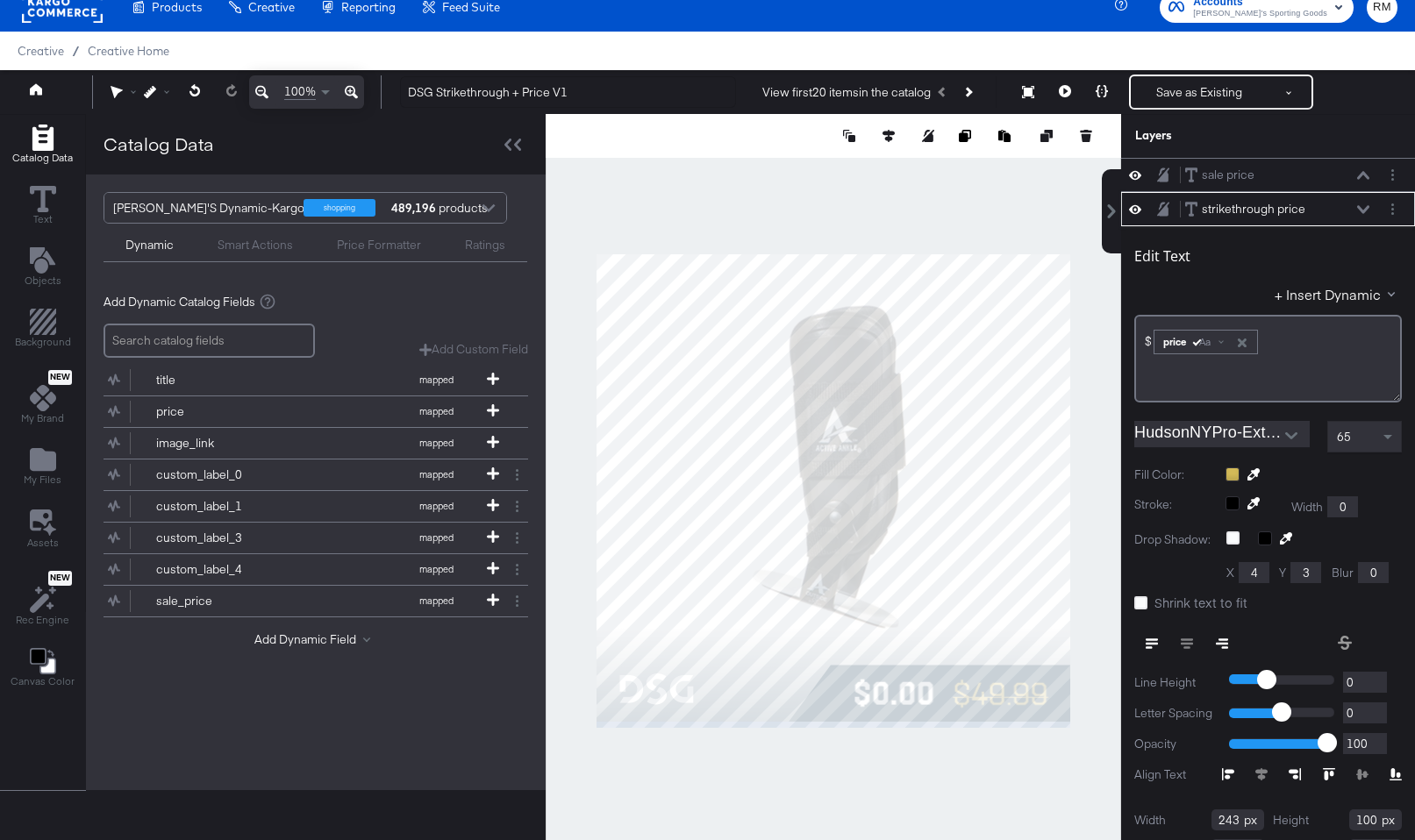
scroll to position [34, 0]
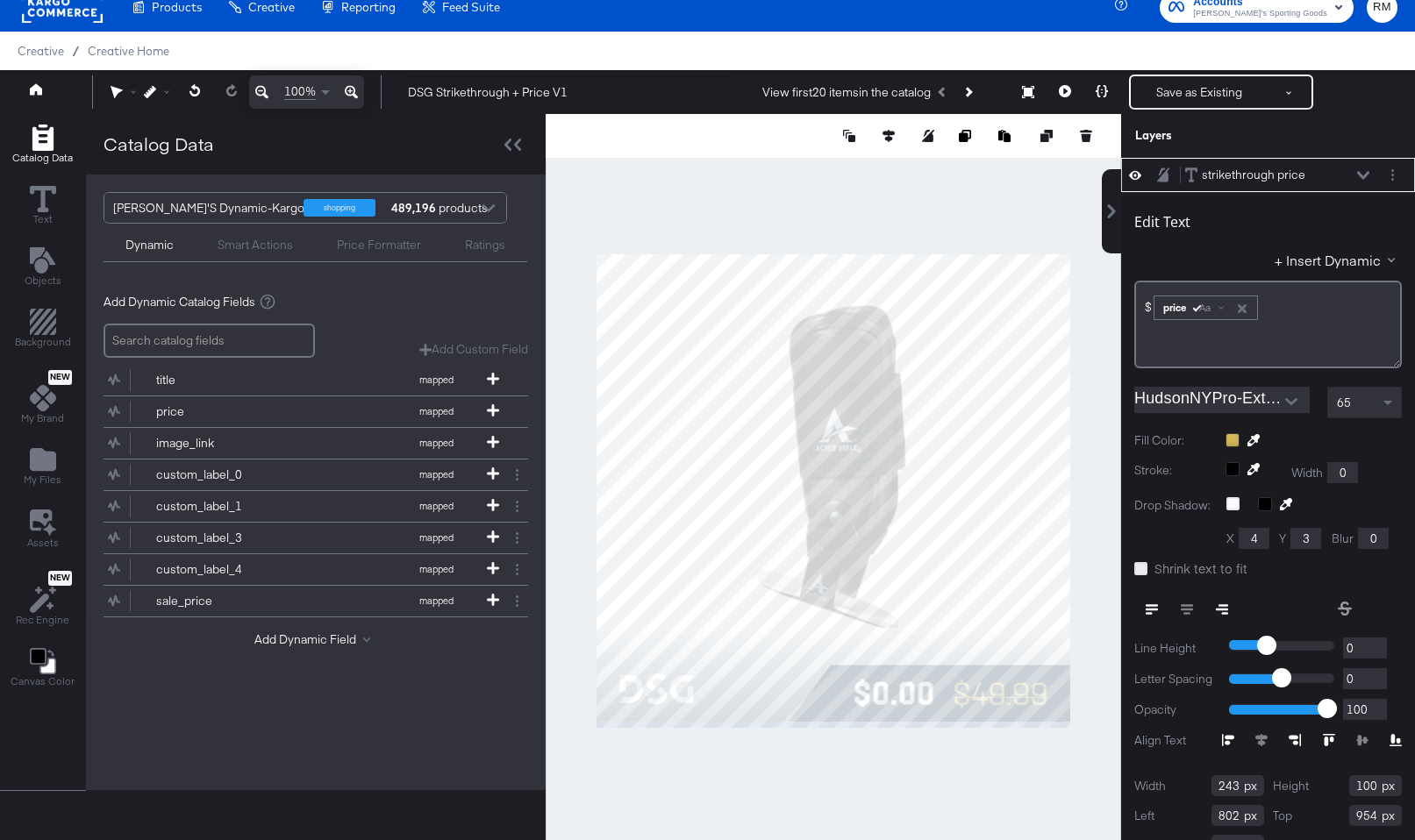
click at [1140, 567] on icon at bounding box center [1141, 569] width 14 height 14
click at [0, 0] on input "Shrink text to fit" at bounding box center [0, 0] width 0 height 0
type input "257"
type input "952"
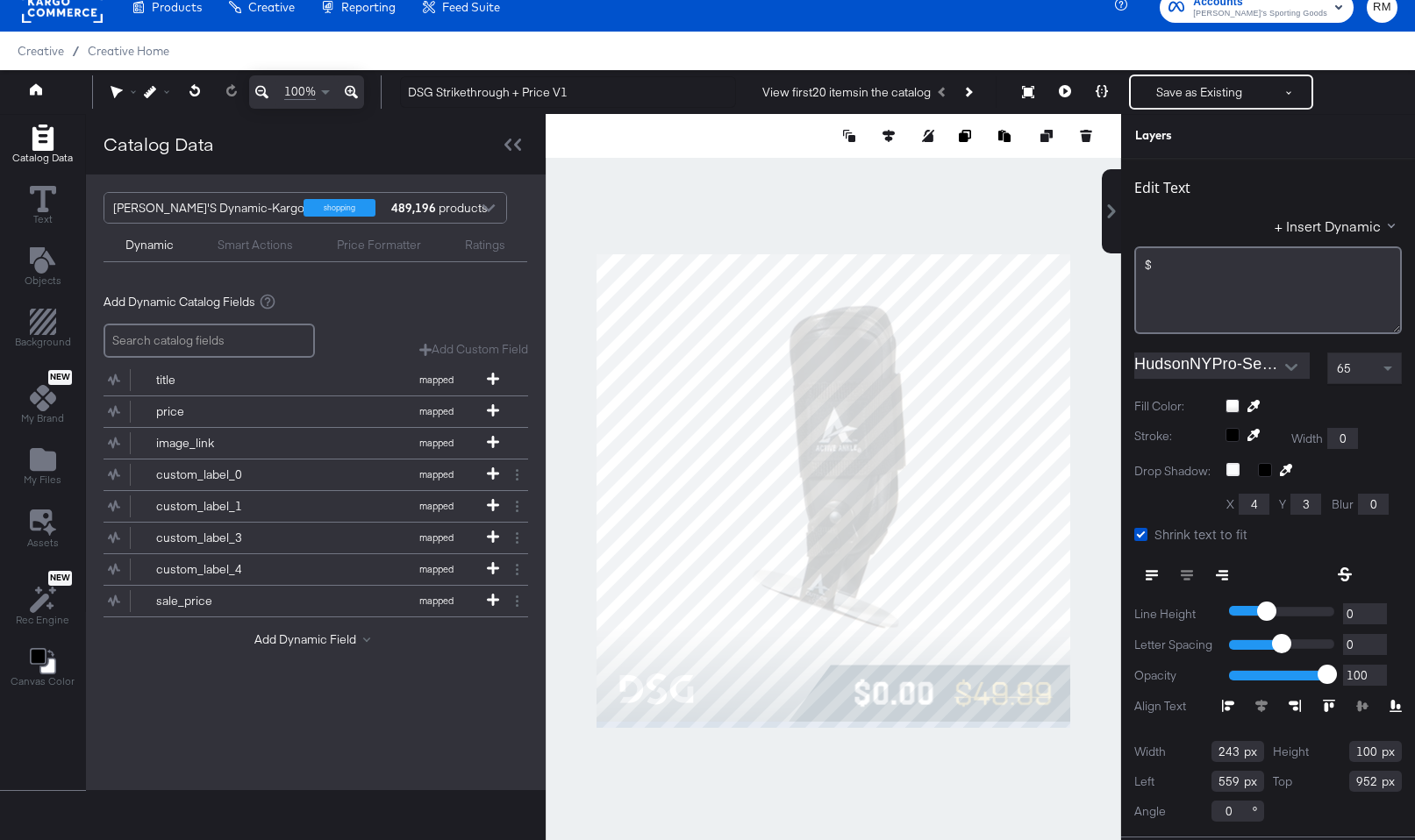
scroll to position [30, 0]
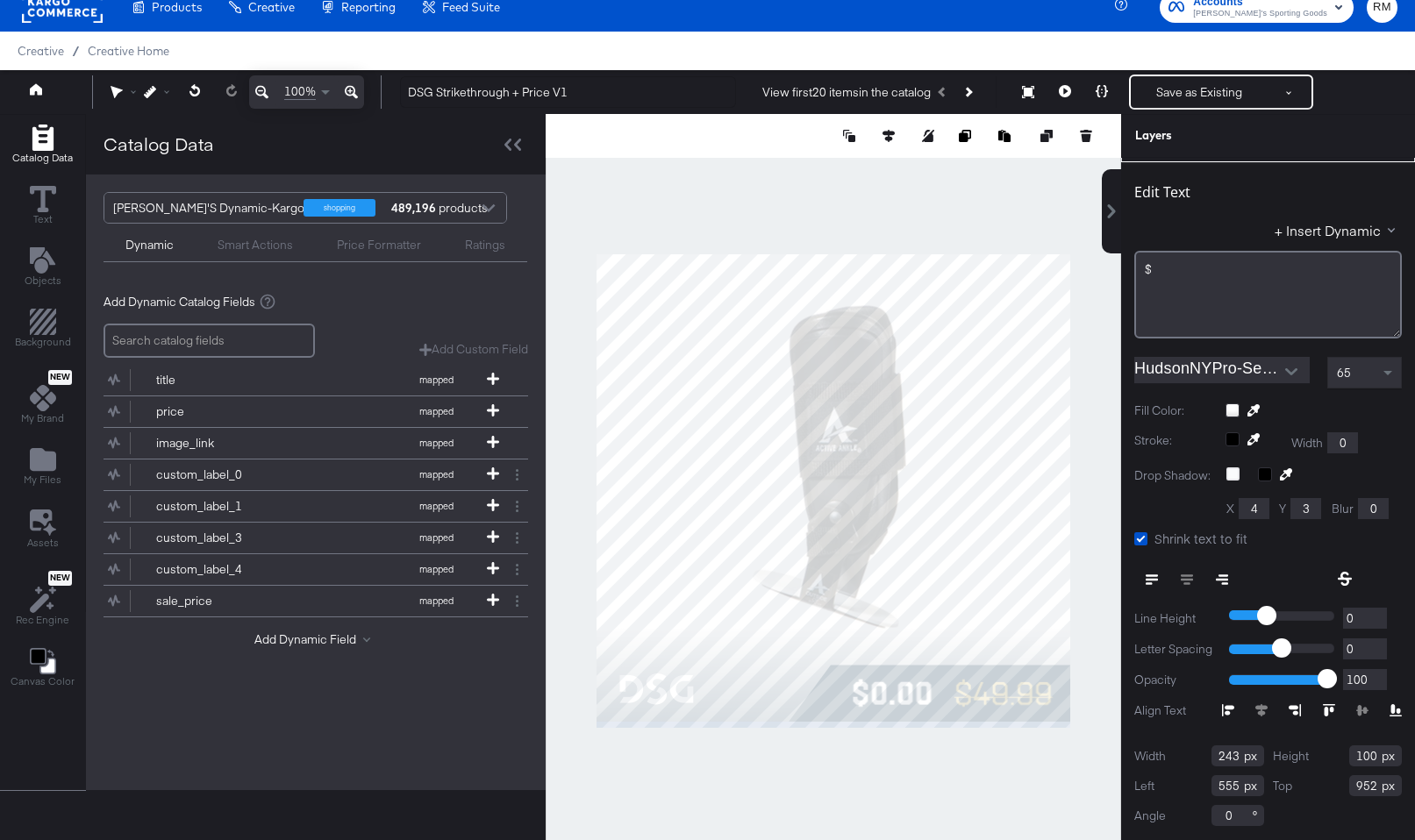
type input "554"
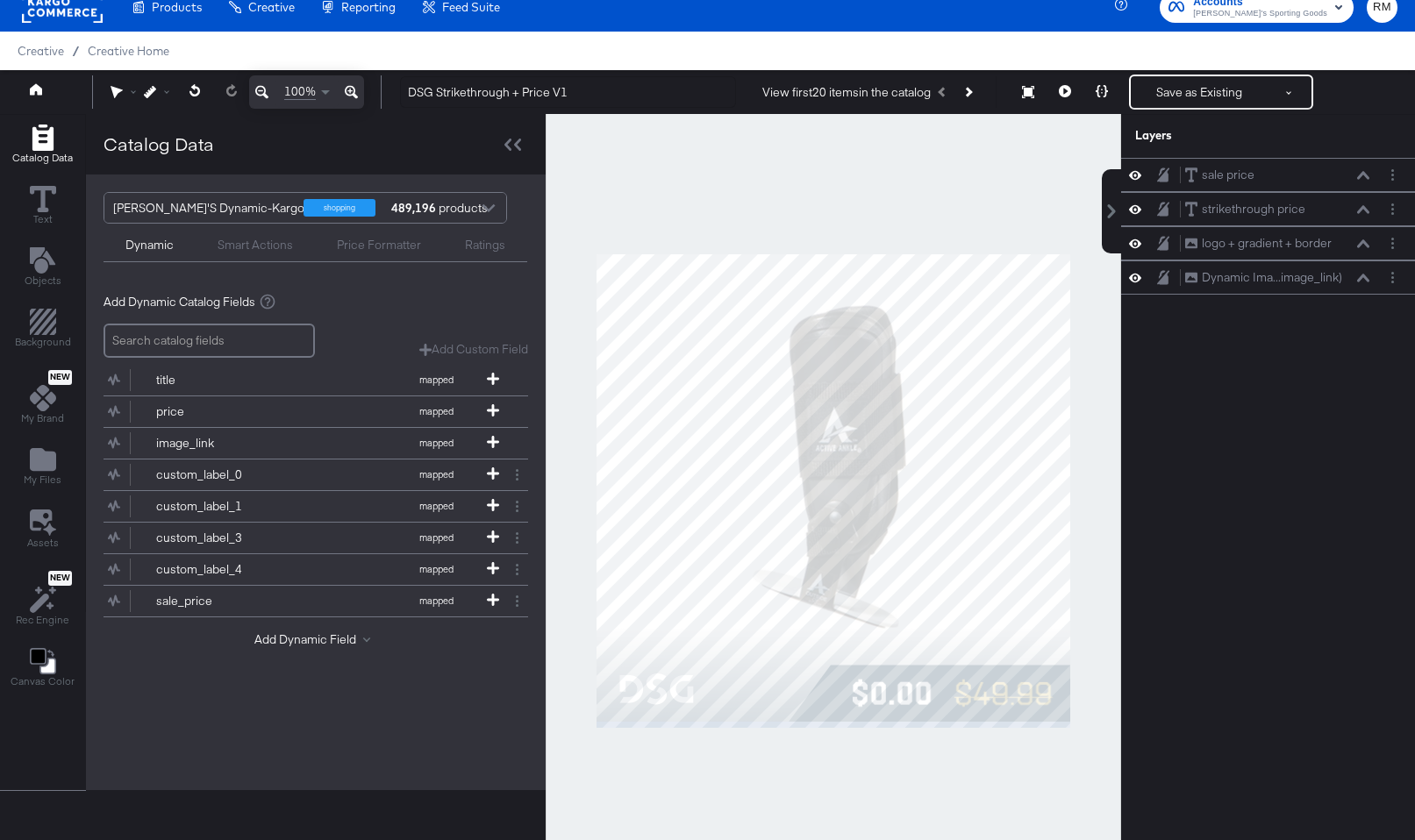
click at [979, 755] on div at bounding box center [833, 491] width 576 height 753
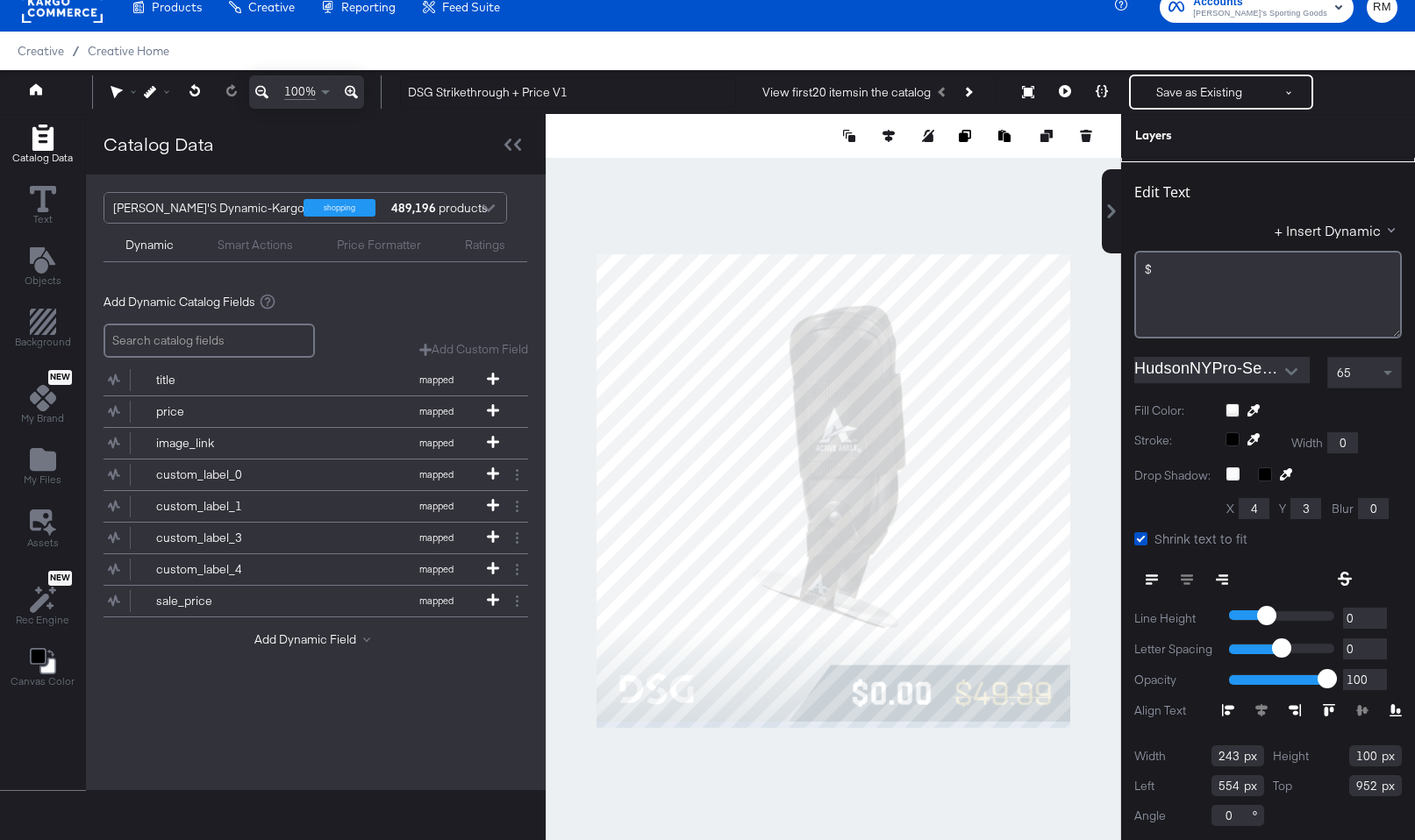
click at [959, 754] on div at bounding box center [833, 491] width 576 height 753
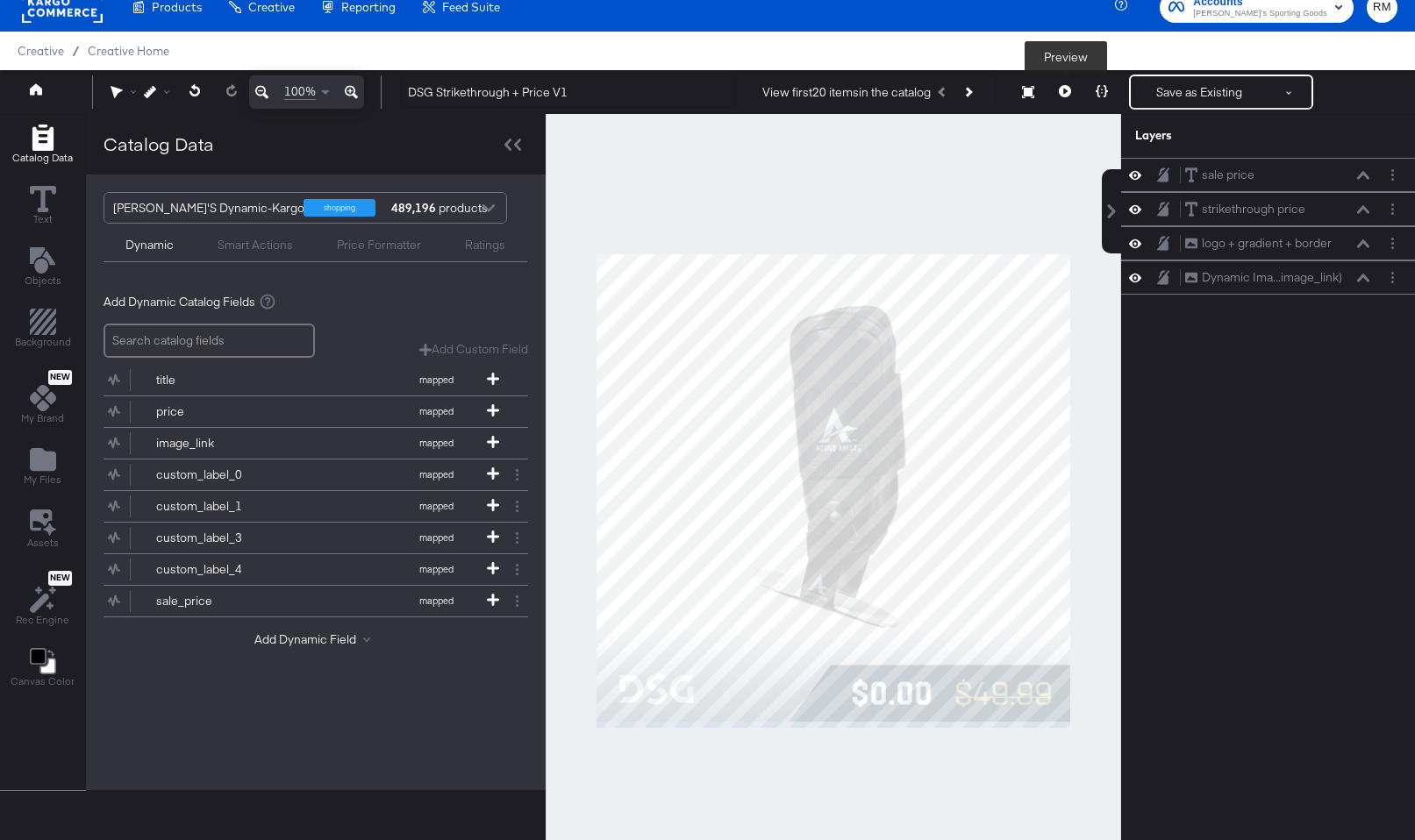
click at [1061, 88] on icon at bounding box center [1065, 91] width 13 height 13
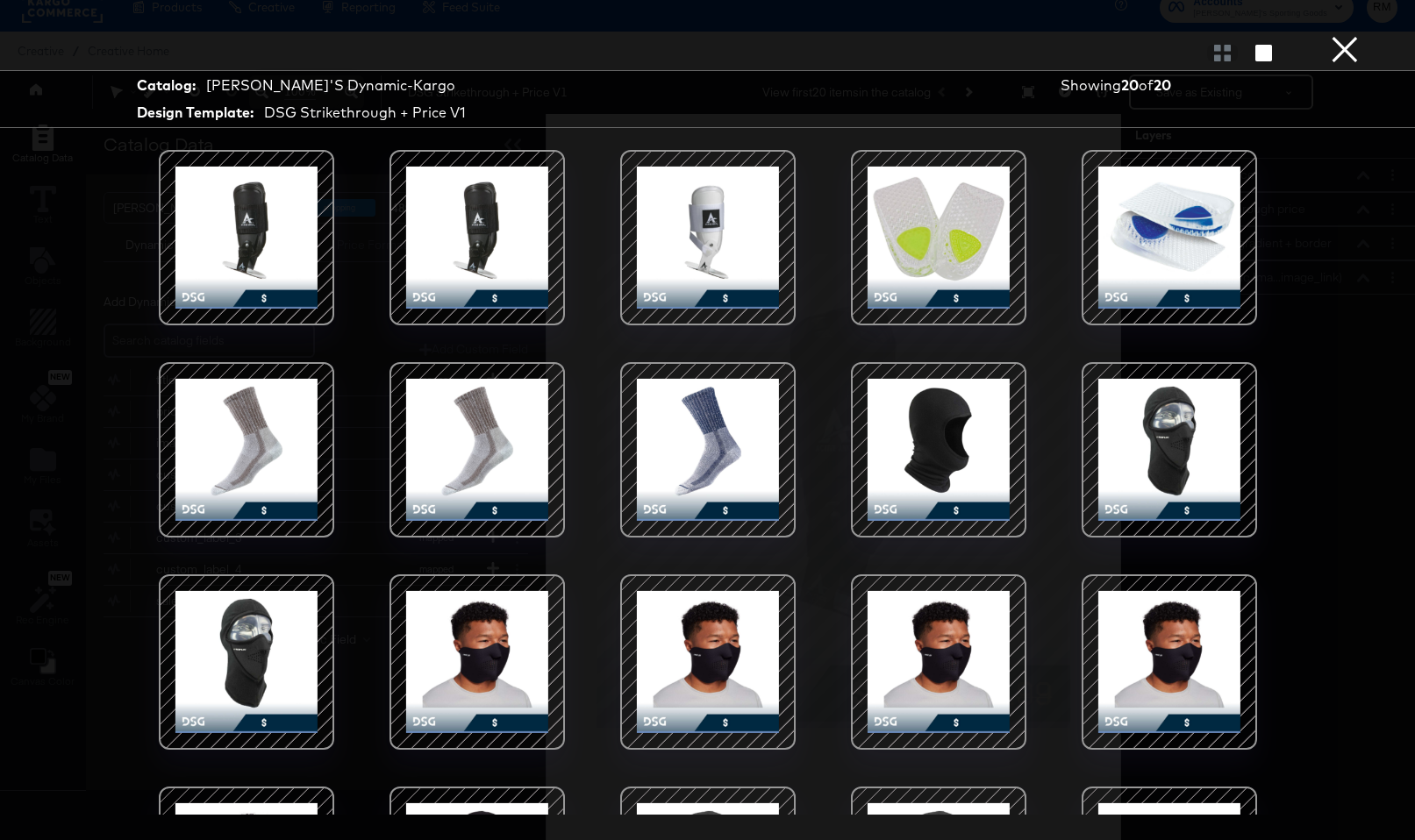
click at [1309, 35] on button "×" at bounding box center [1345, 18] width 35 height 35
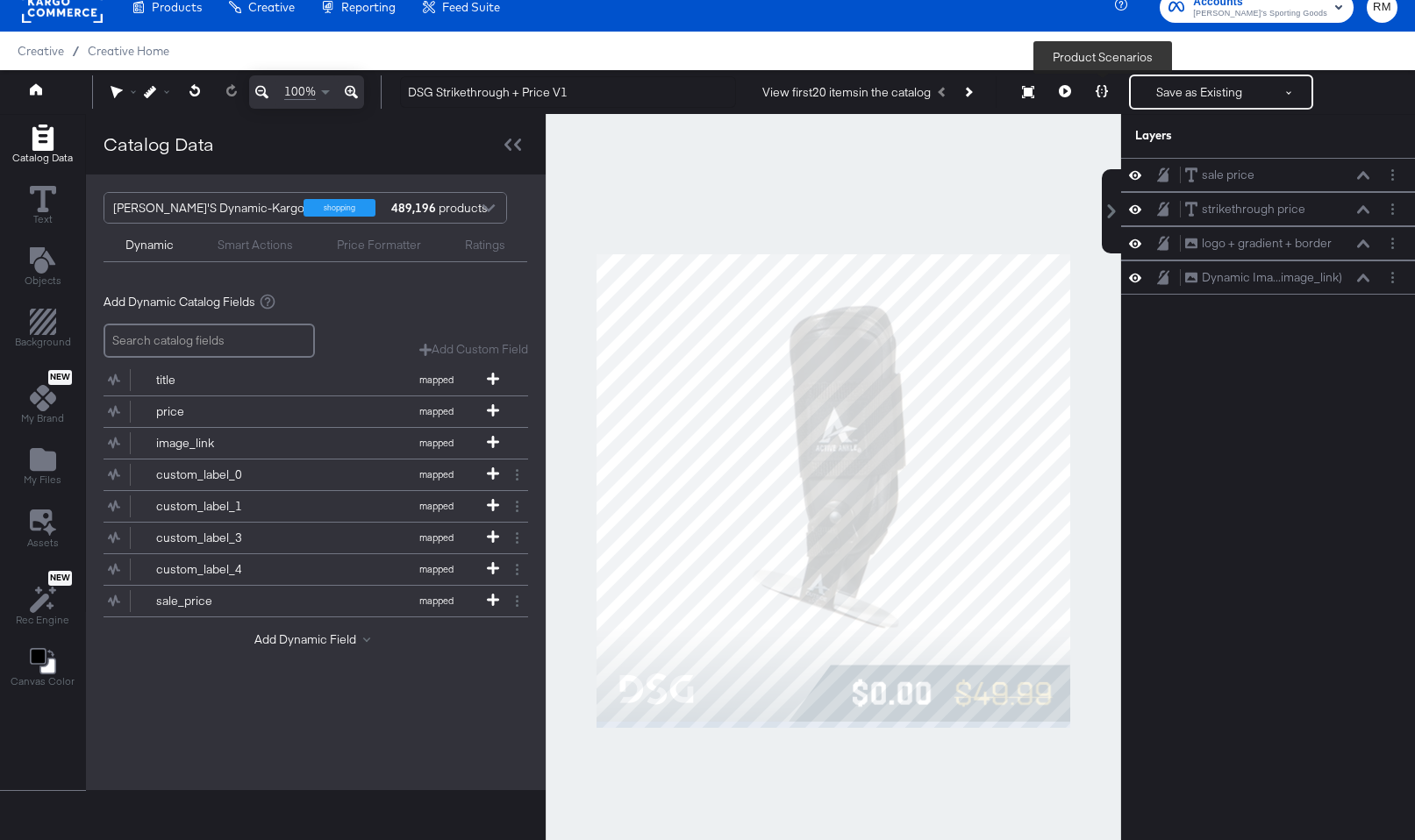
click at [1107, 95] on icon at bounding box center [1101, 91] width 13 height 13
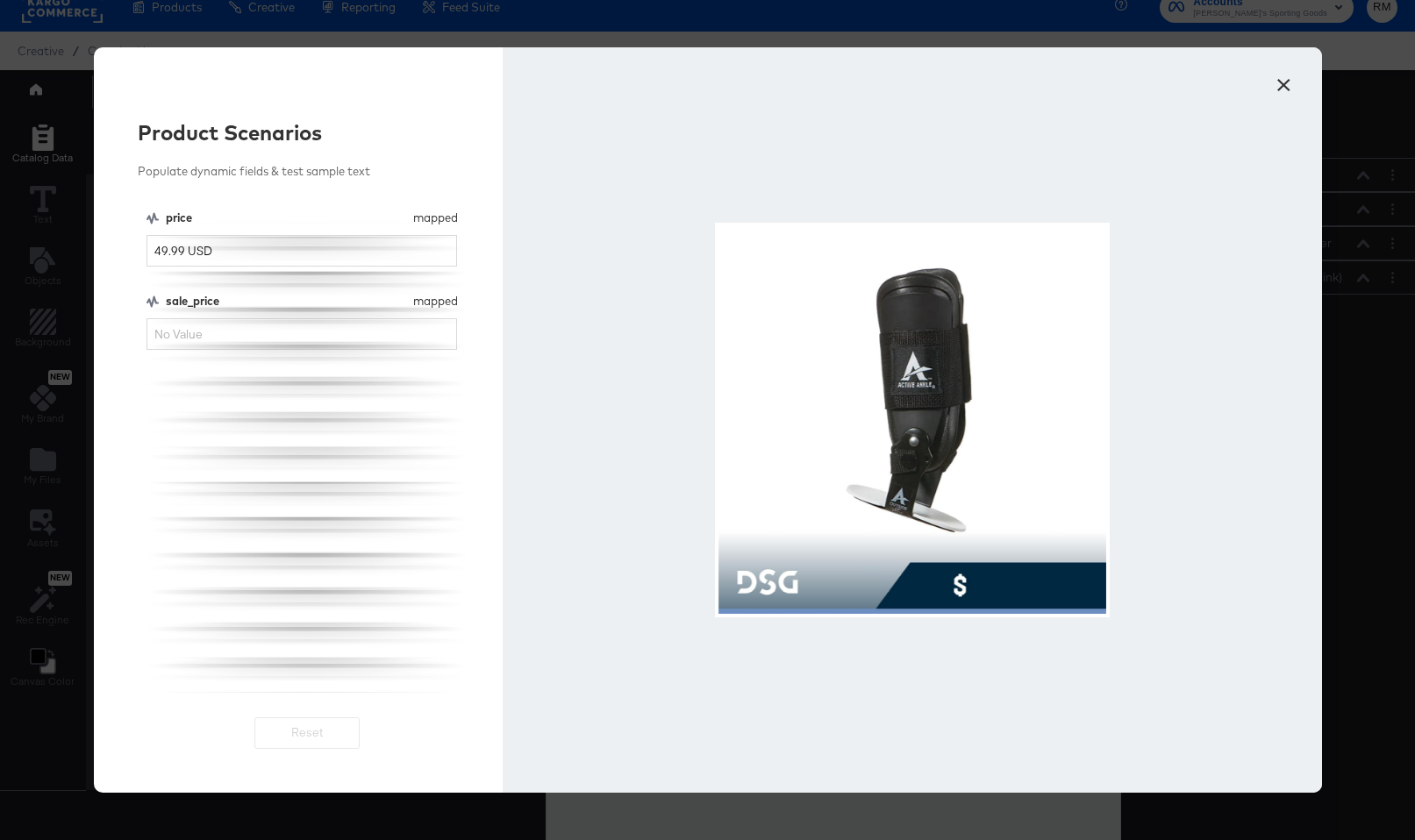
click at [1286, 81] on button "×" at bounding box center [1285, 81] width 31 height 31
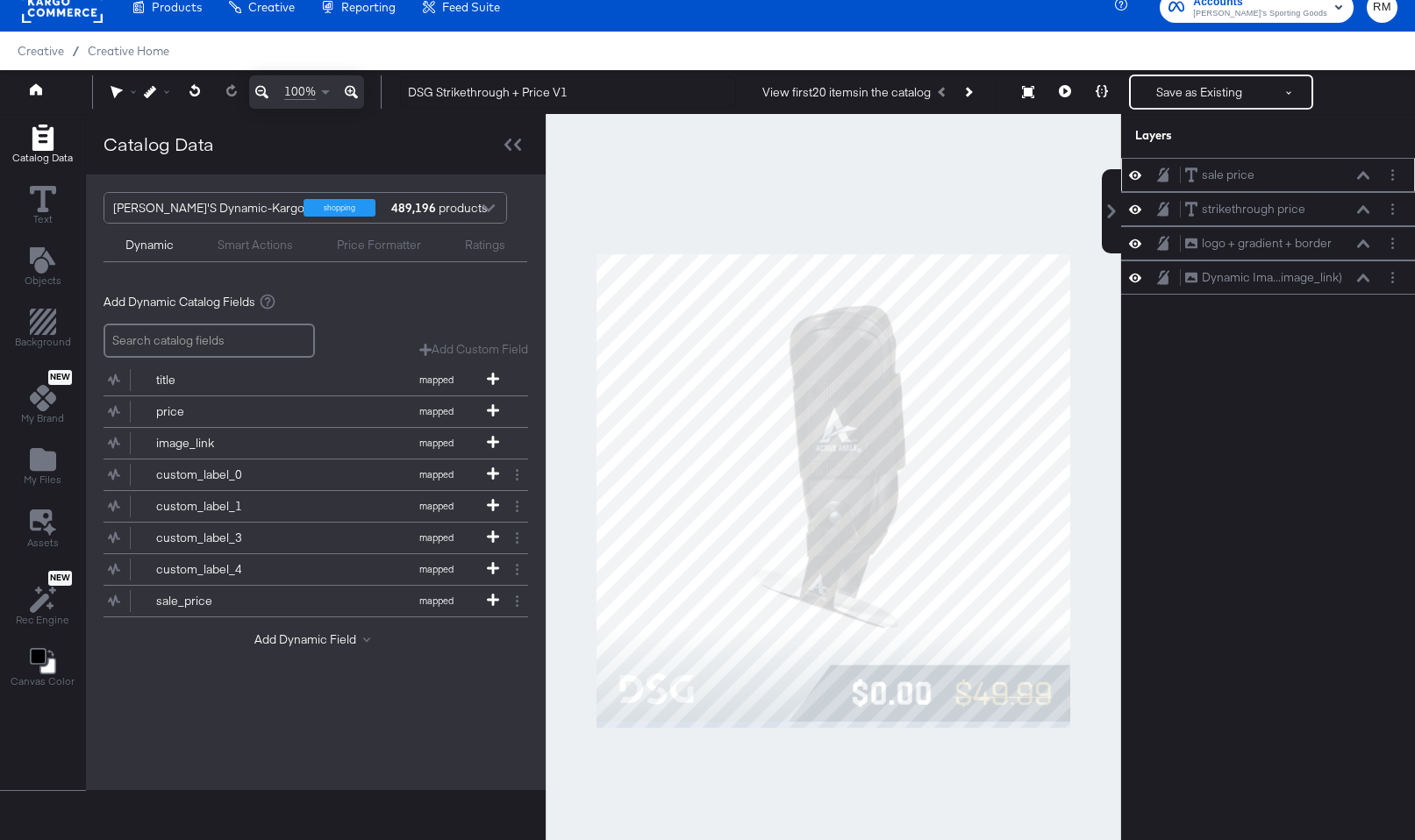
click at [1309, 173] on icon at bounding box center [1363, 175] width 13 height 8
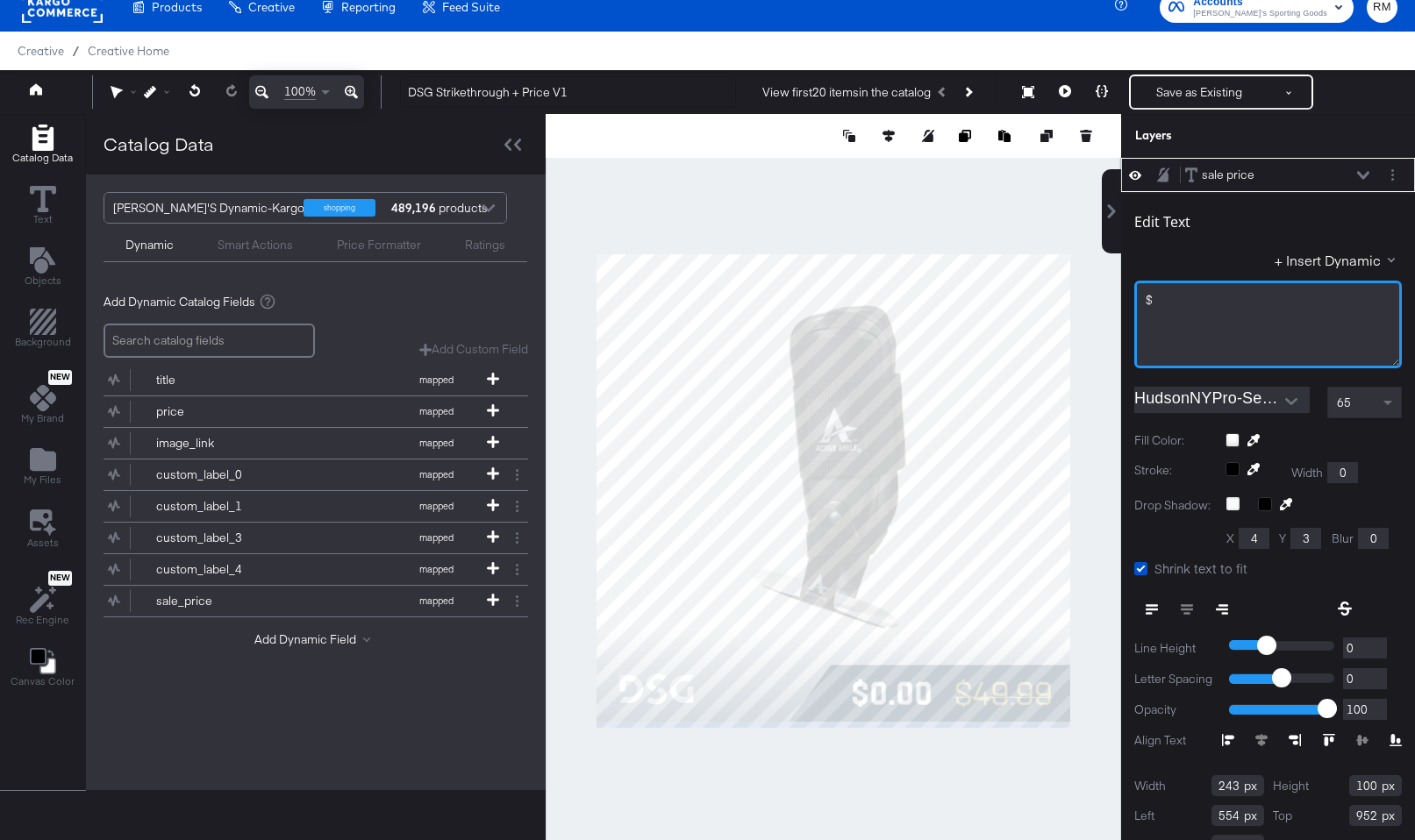
click at [1263, 317] on div "$﻿" at bounding box center [1268, 324] width 268 height 88
click at [1309, 263] on button "+ Insert Dynamic" at bounding box center [1338, 260] width 128 height 18
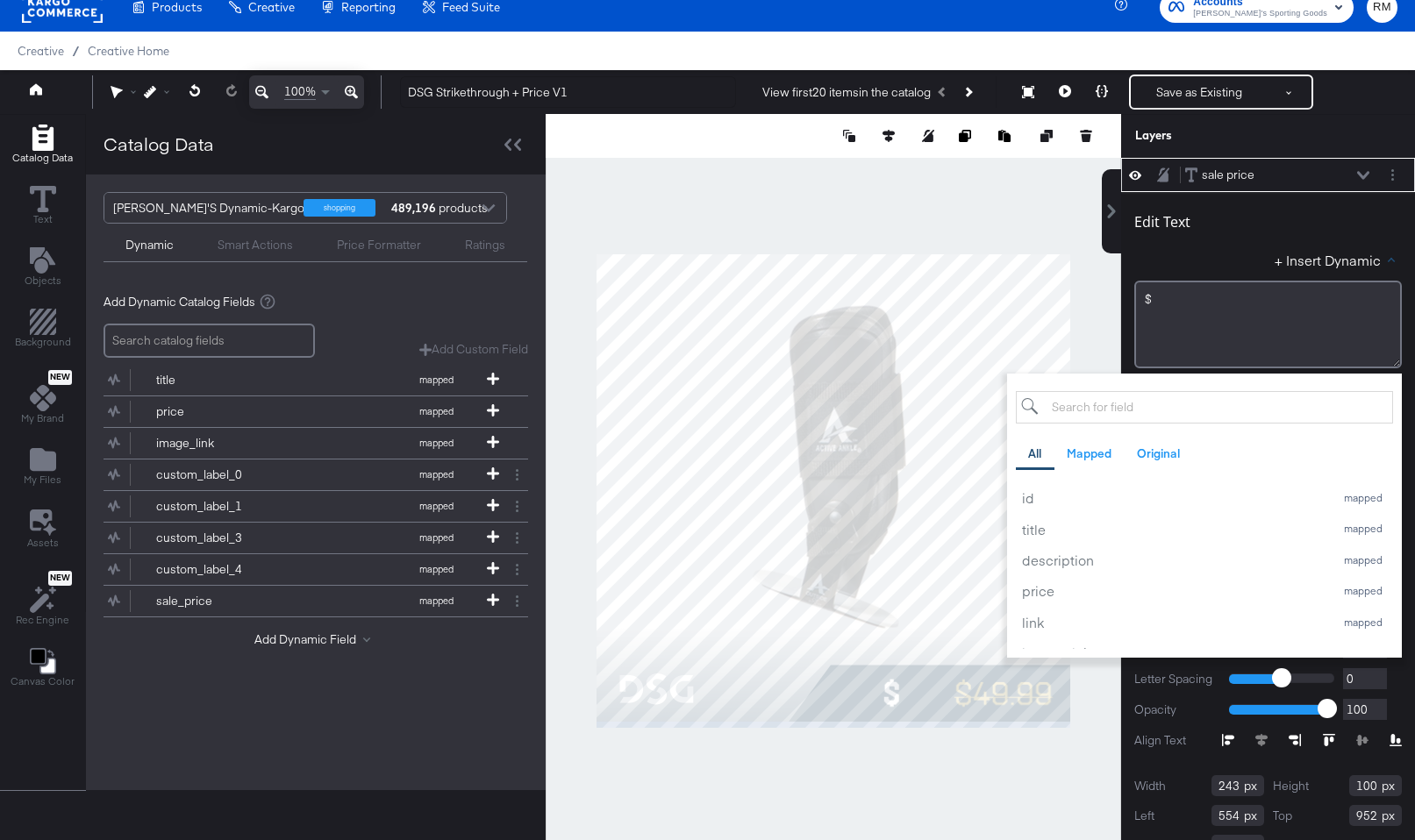
click at [1118, 397] on input "search" at bounding box center [1204, 407] width 377 height 32
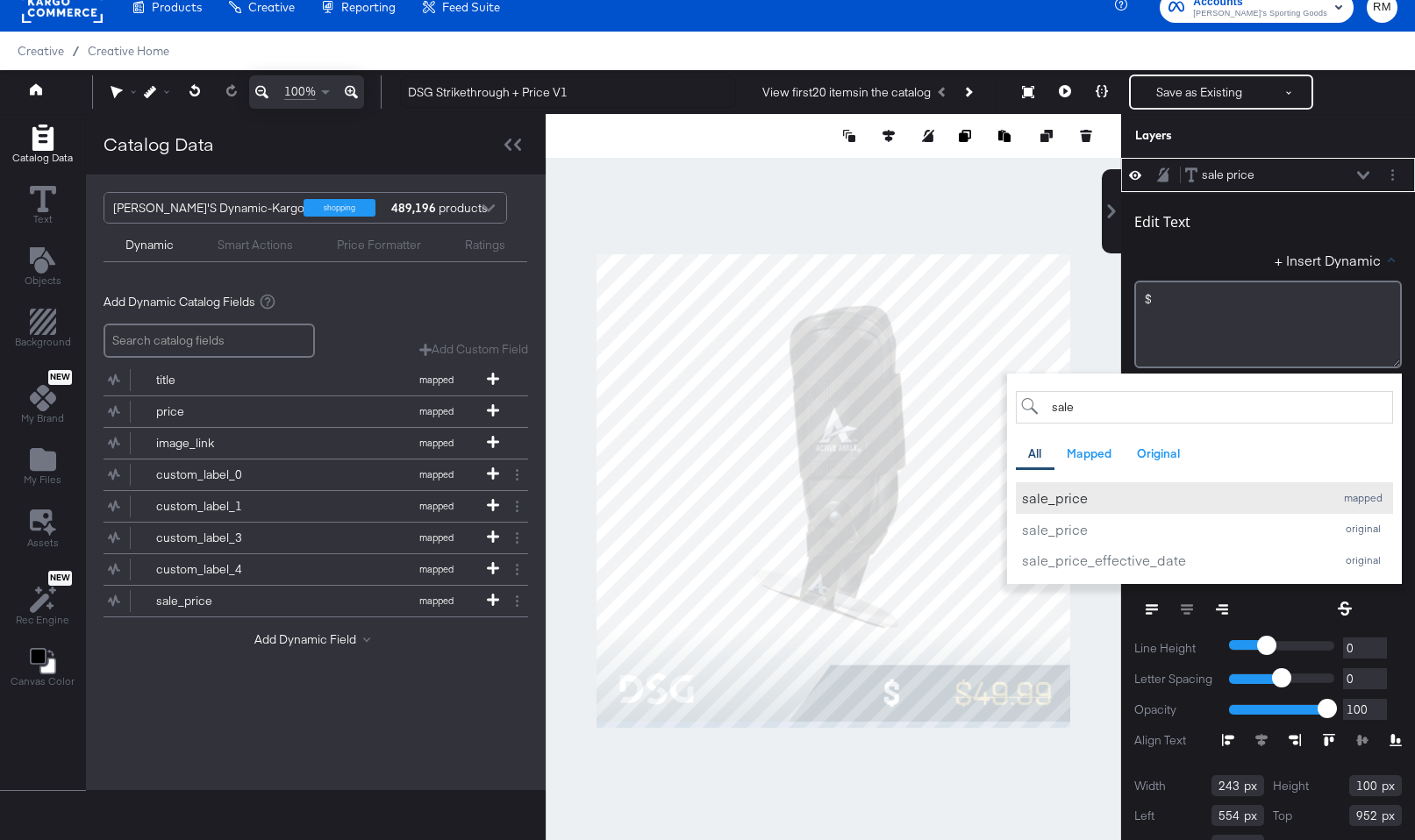
type input "sale"
click at [1094, 498] on div "sale_price" at bounding box center [1174, 497] width 304 height 18
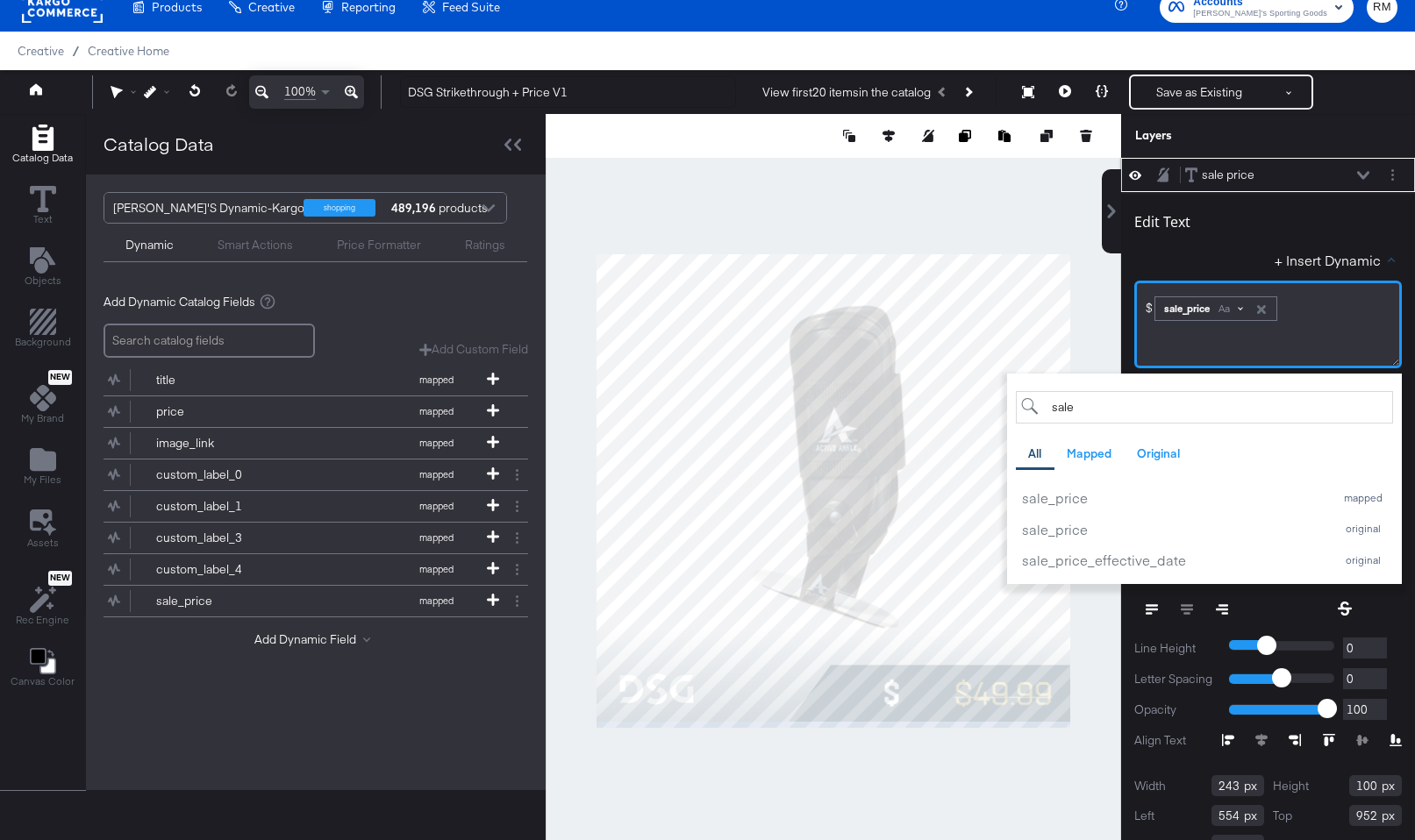
click at [1239, 309] on div "Aa" at bounding box center [1231, 309] width 41 height 14
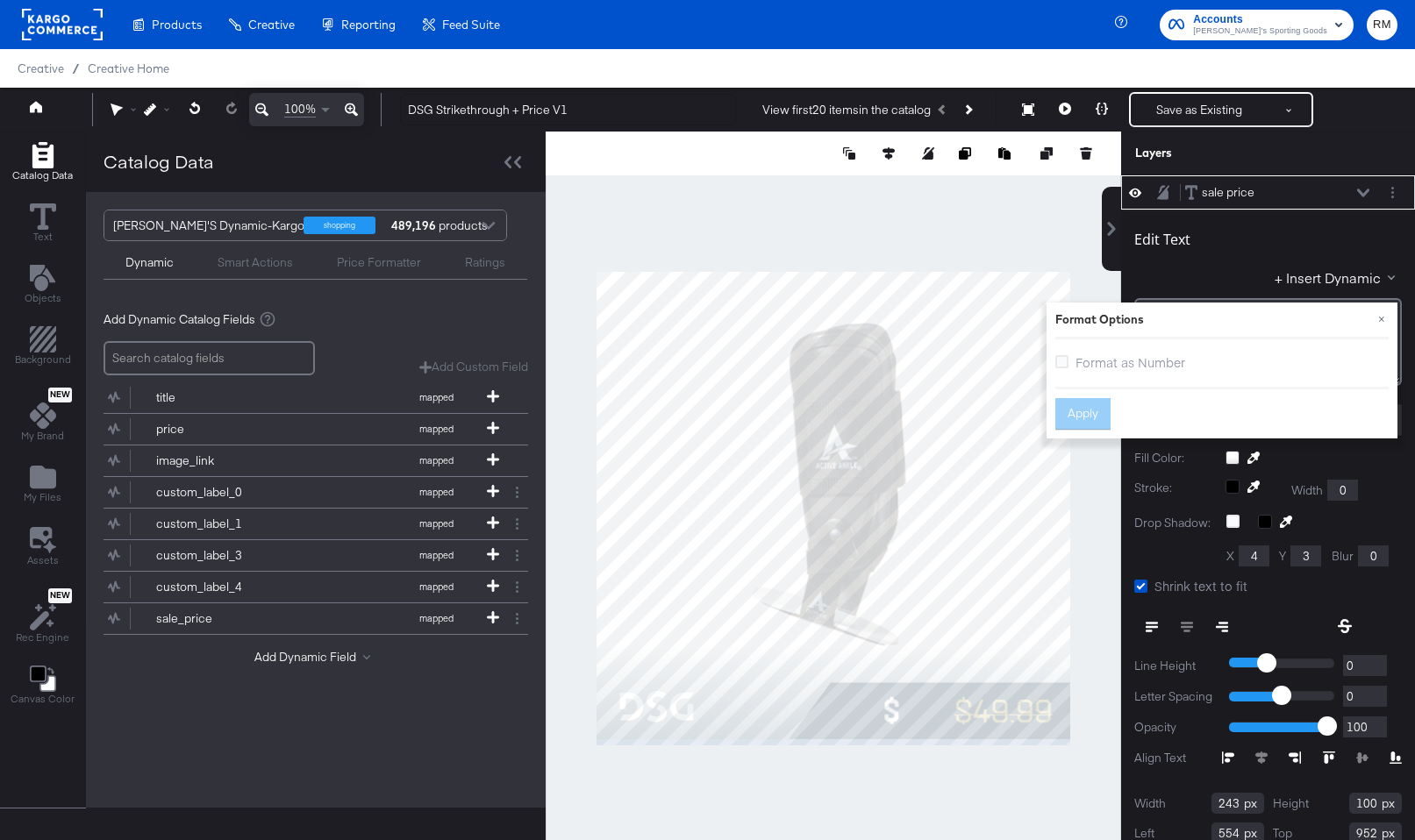
scroll to position [18, 0]
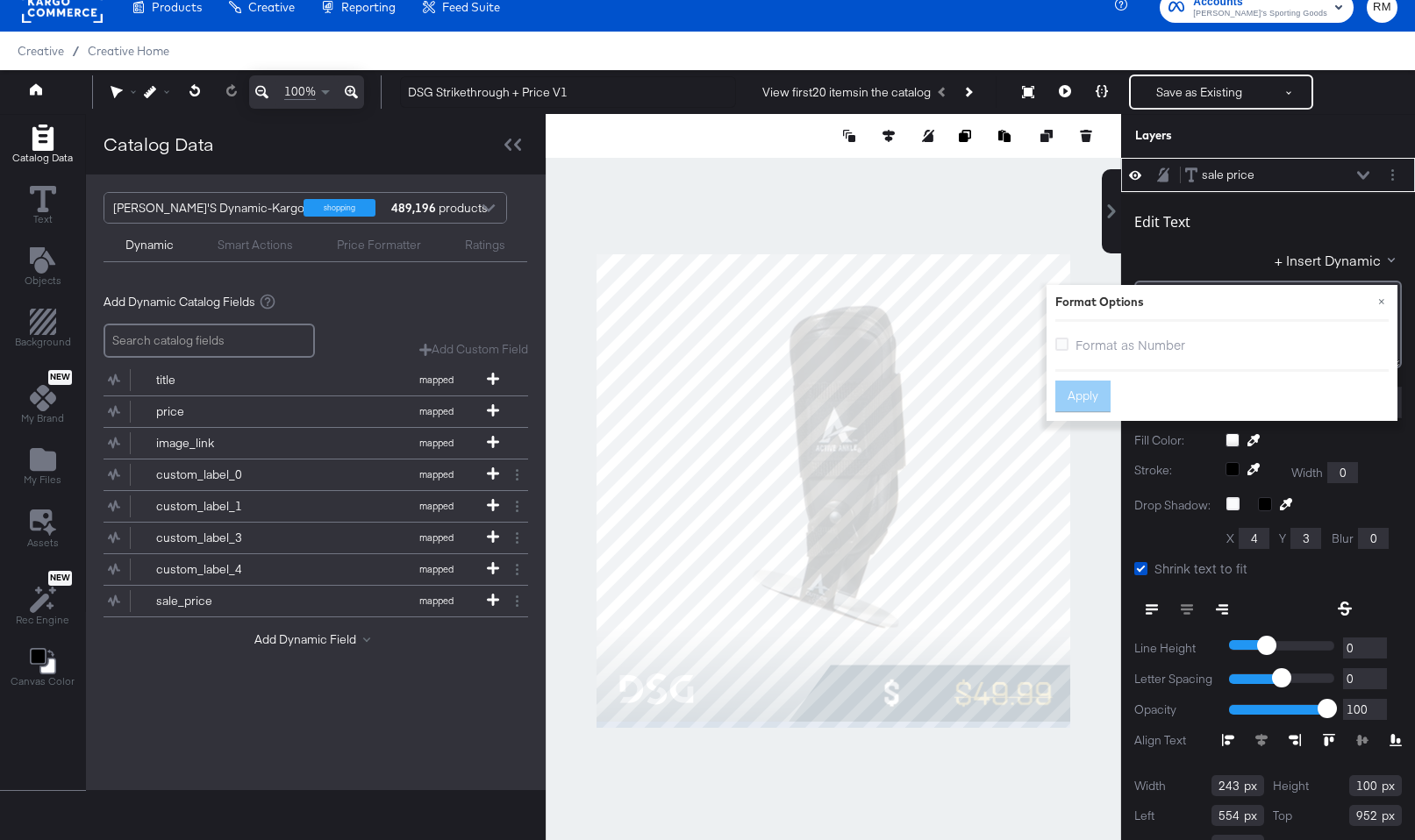
click at [1061, 359] on div "× Format Options Format as Number Apply" at bounding box center [1222, 353] width 351 height 136
click at [1061, 347] on icon at bounding box center [1062, 345] width 14 height 14
click at [0, 0] on input "Format as Number" at bounding box center [0, 0] width 0 height 0
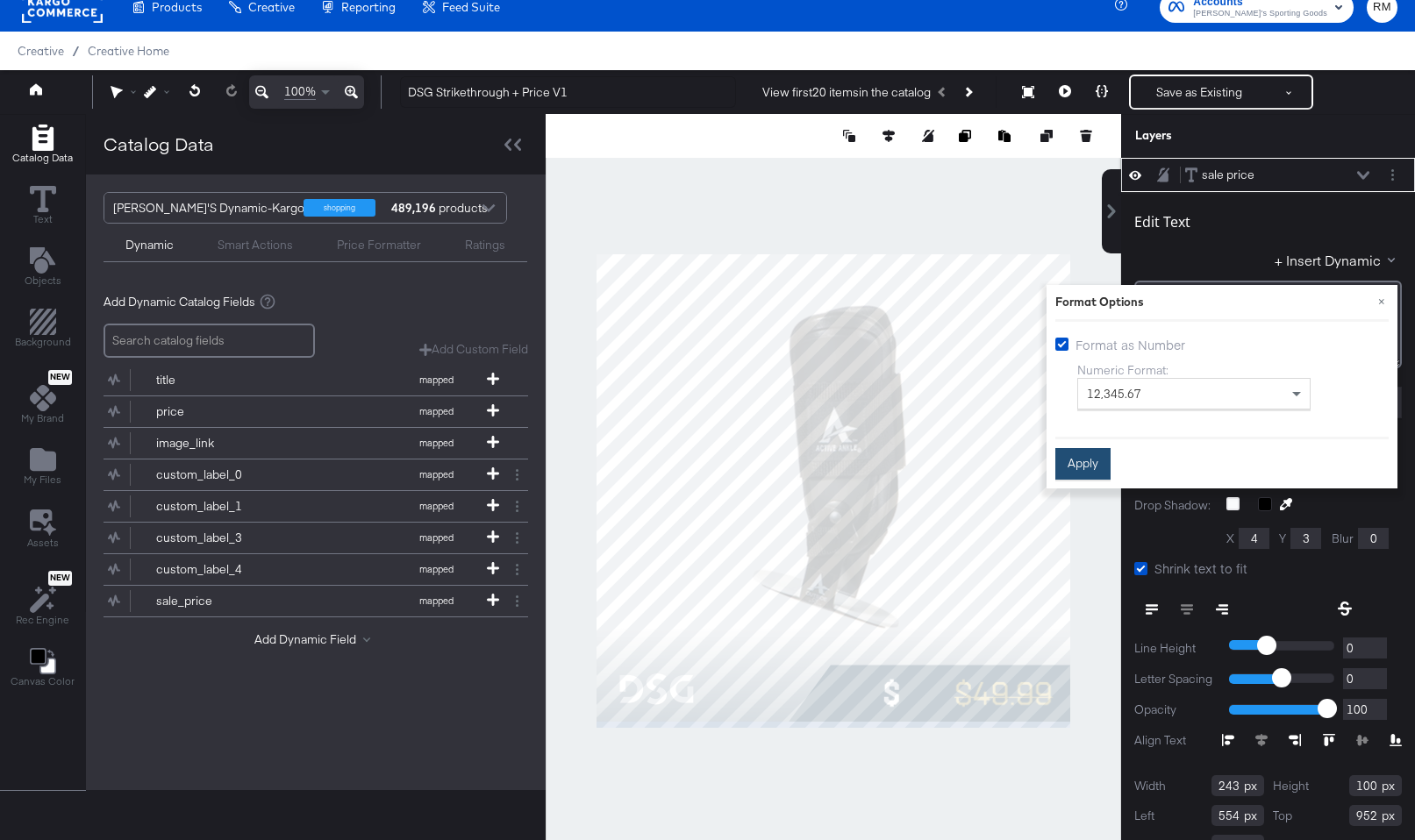
click at [1080, 460] on button "Apply" at bounding box center [1083, 463] width 56 height 31
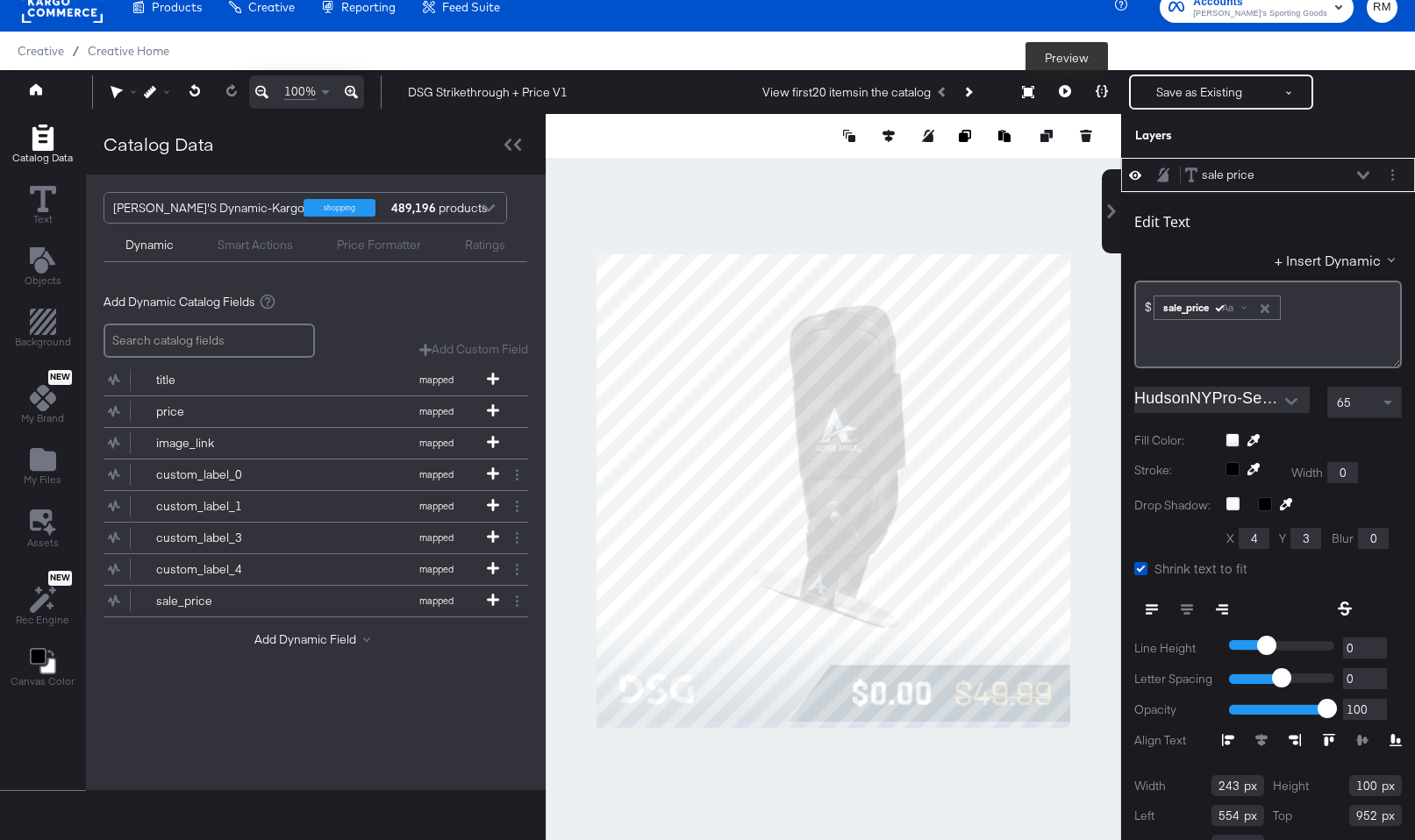
click at [1061, 88] on icon at bounding box center [1065, 91] width 13 height 13
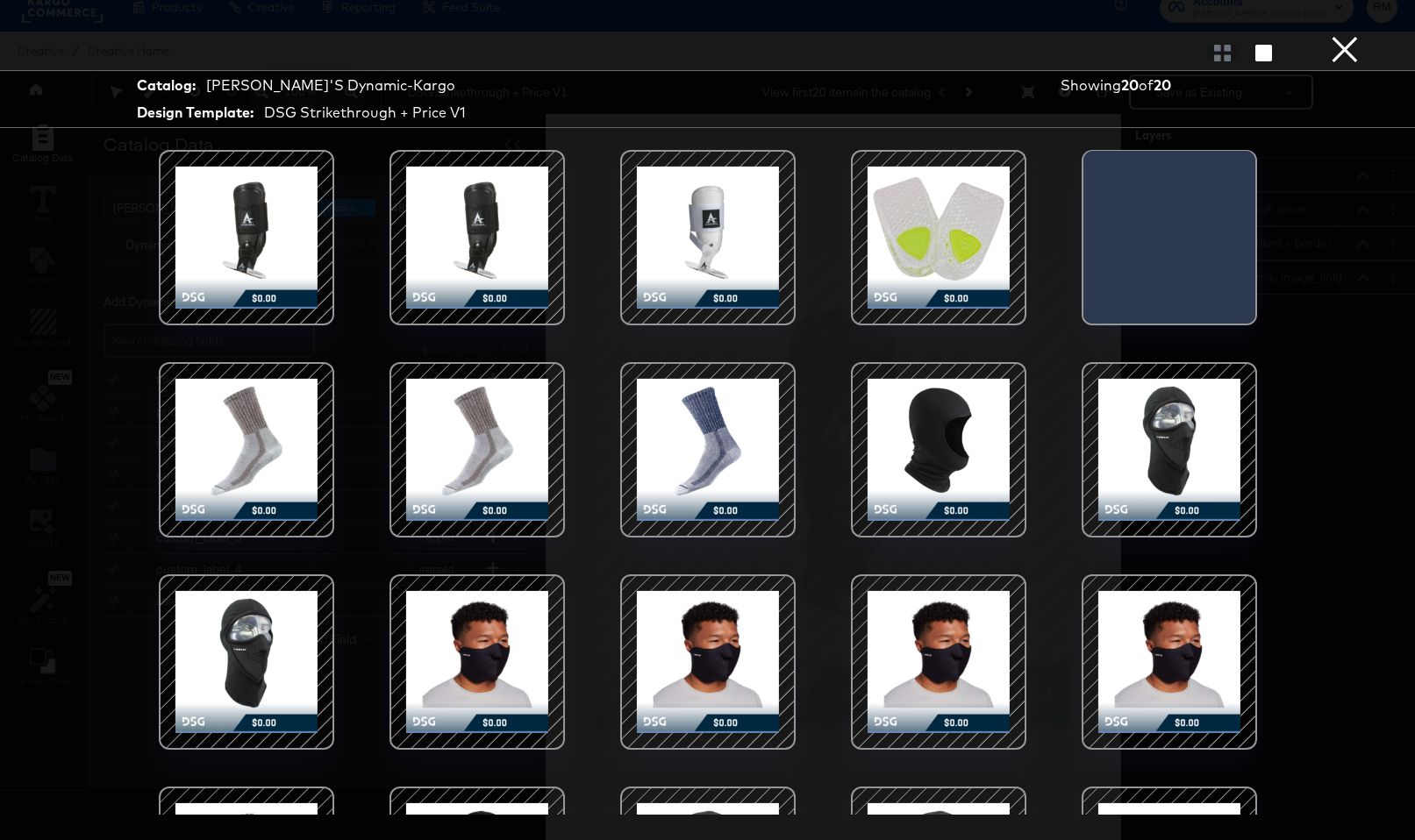
click at [1344, 35] on button "×" at bounding box center [1345, 18] width 35 height 35
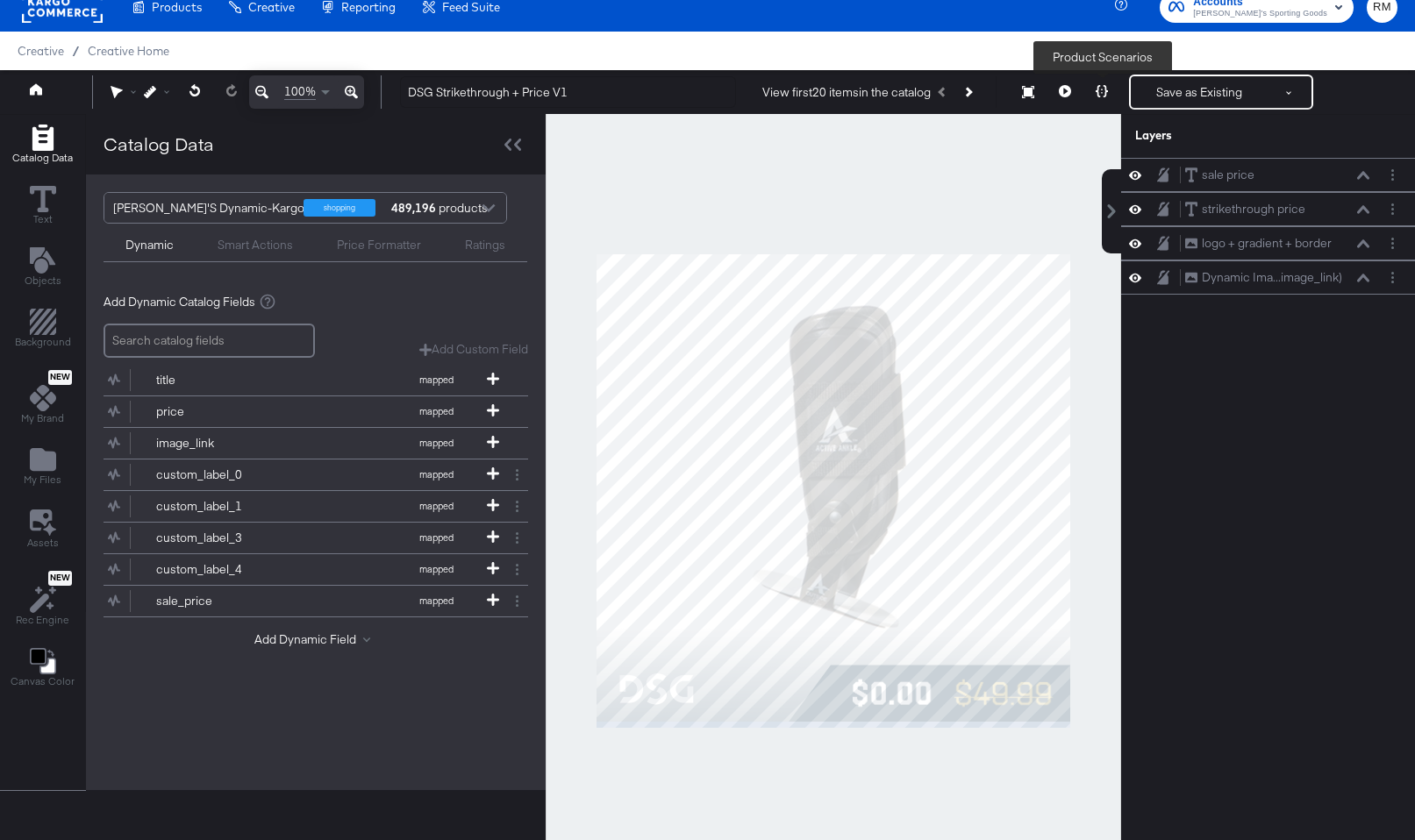
click at [1104, 89] on icon at bounding box center [1101, 91] width 13 height 13
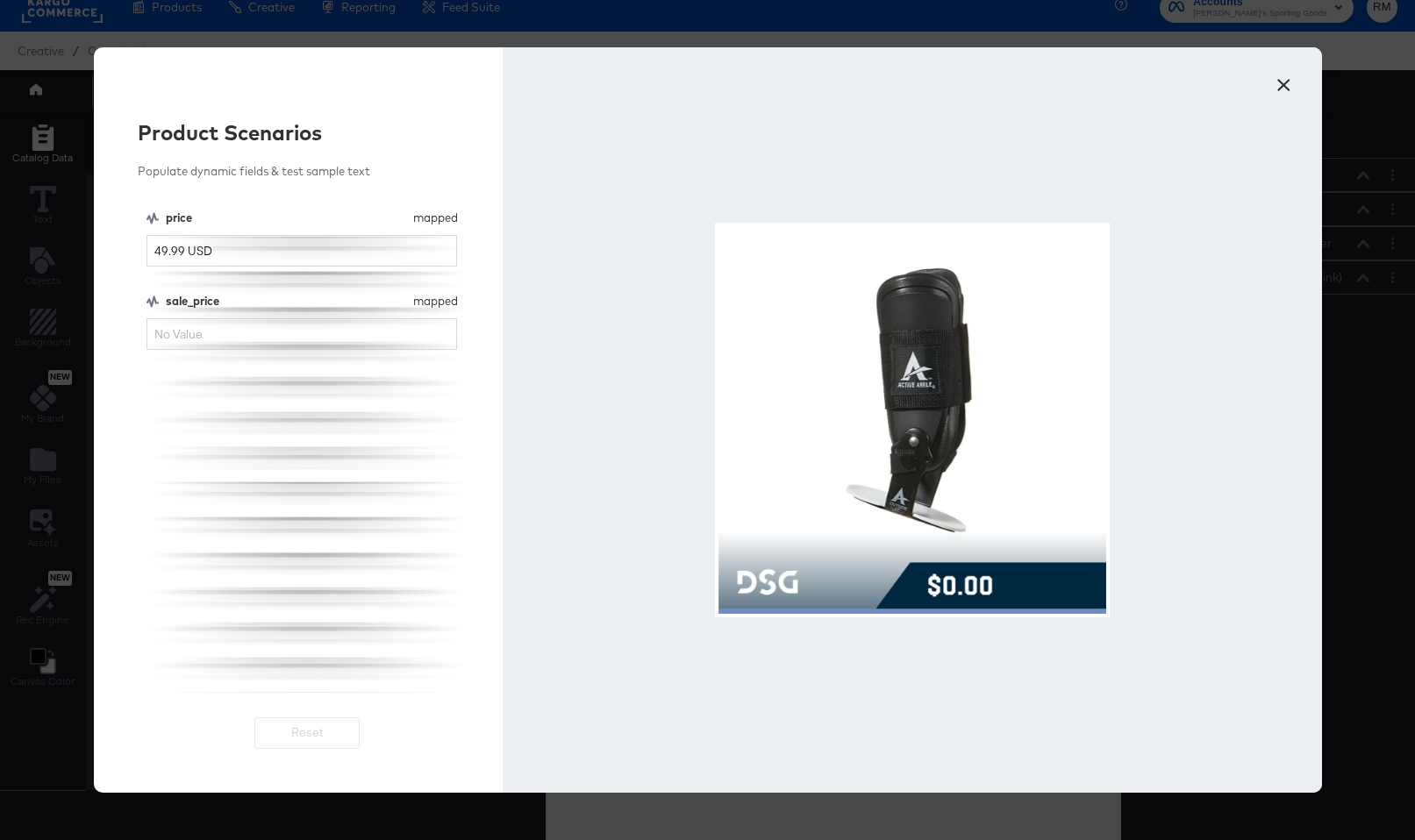
click at [1308, 91] on div at bounding box center [912, 420] width 819 height 746
click at [1293, 84] on button "×" at bounding box center [1285, 81] width 31 height 31
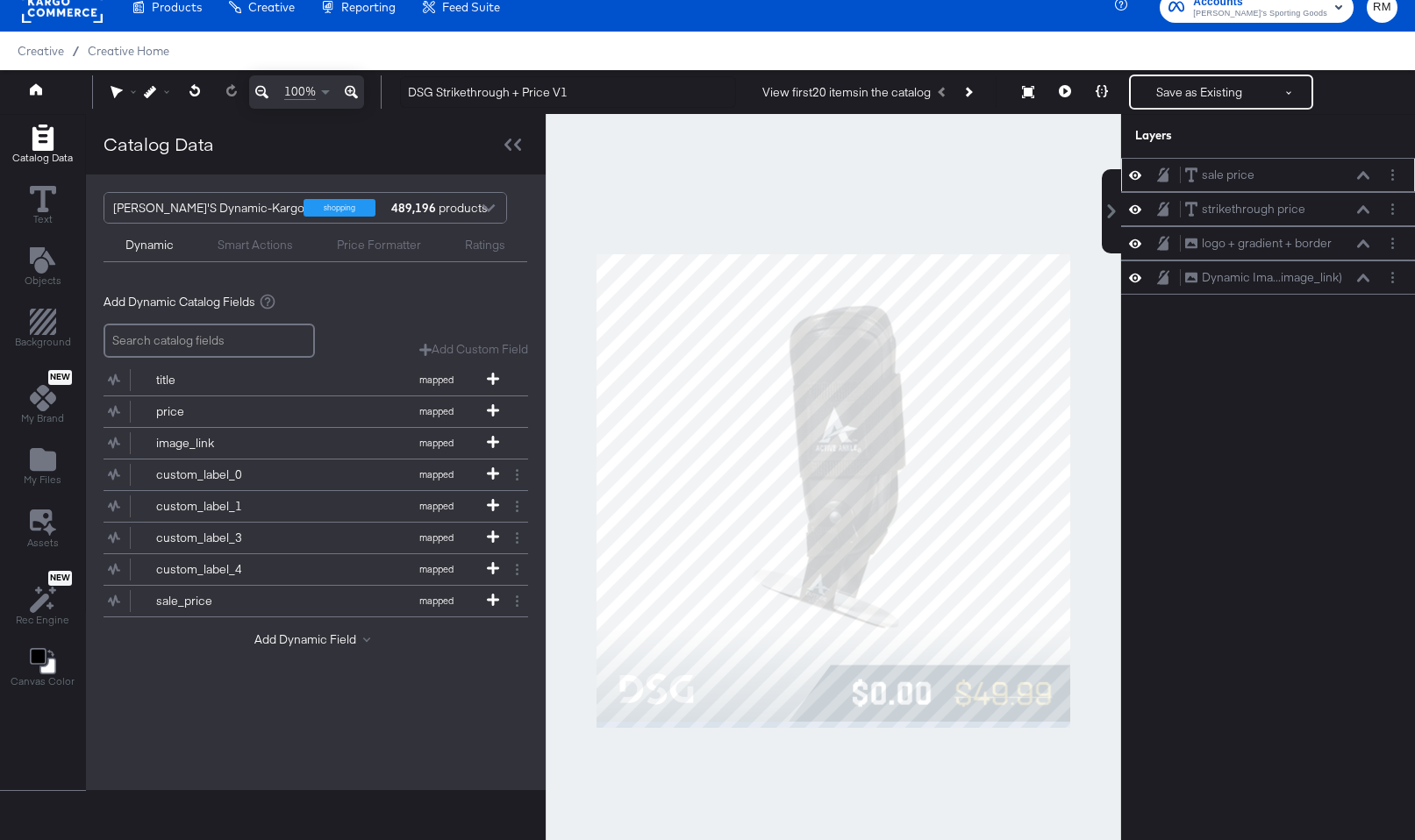
click at [1362, 170] on button at bounding box center [1363, 175] width 14 height 11
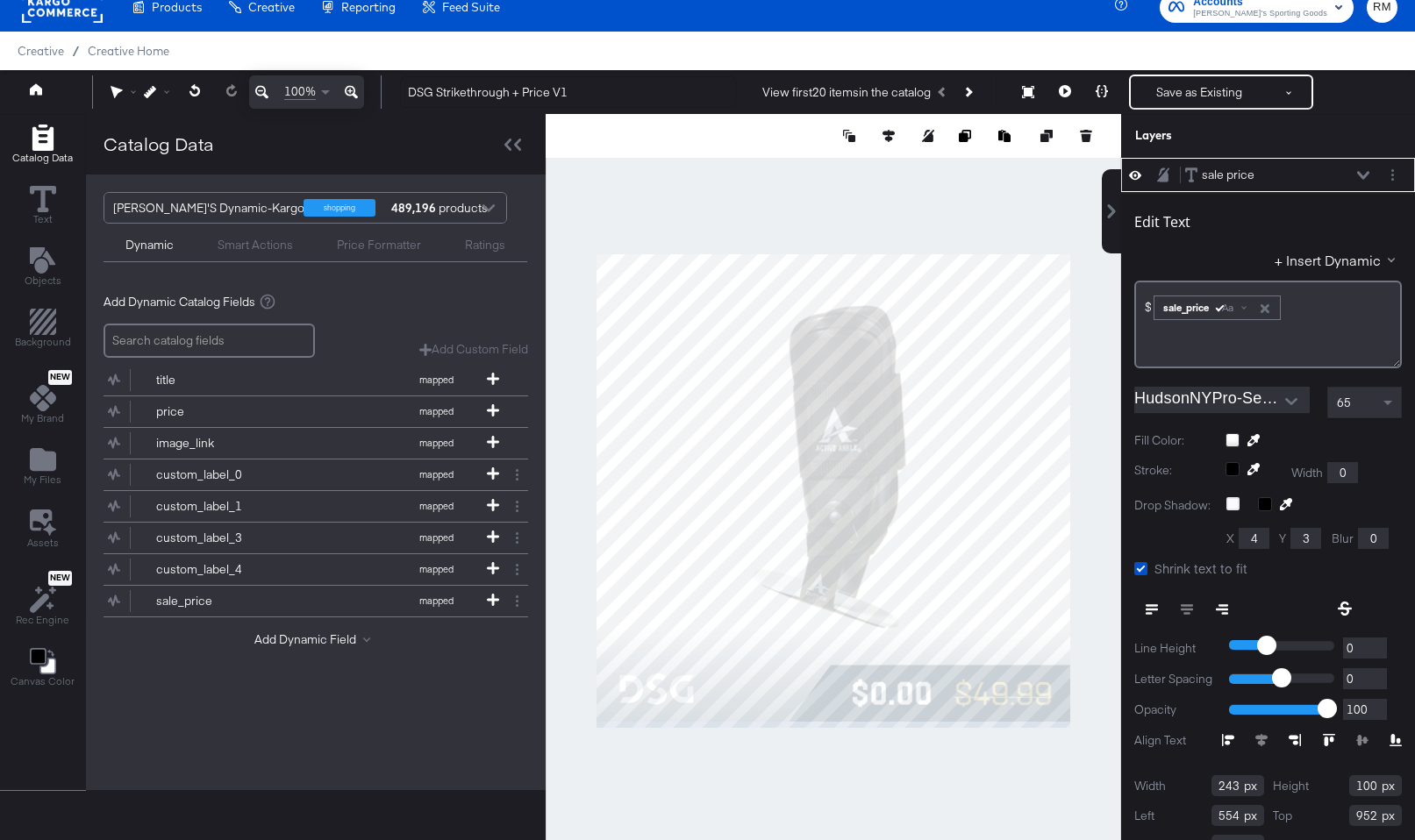
click at [1363, 168] on div "sale price sale price" at bounding box center [1277, 174] width 186 height 18
click at [1363, 173] on icon at bounding box center [1363, 175] width 13 height 9
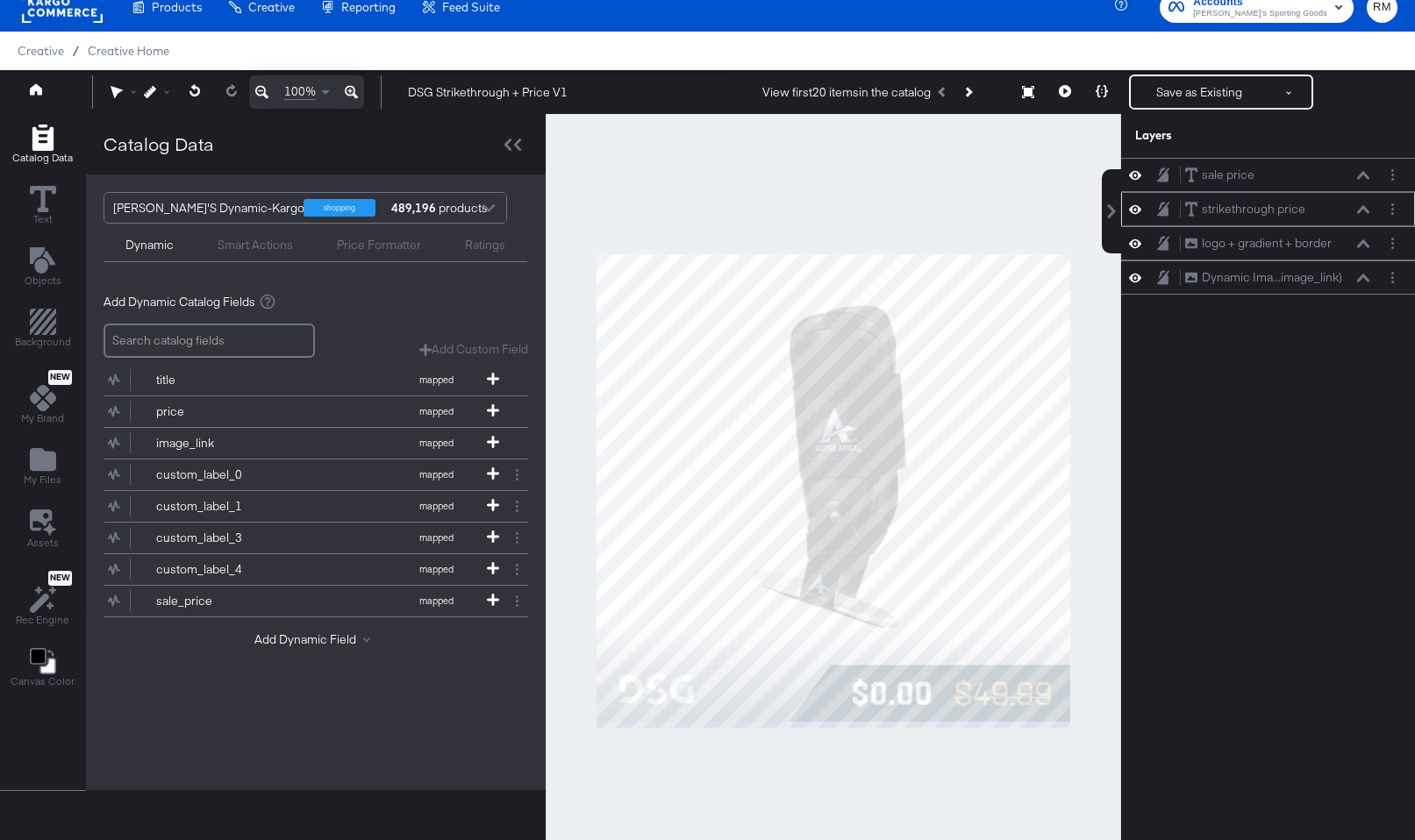
click at [1360, 201] on div "strikethrough price strikethrough price" at bounding box center [1277, 208] width 186 height 18
click at [1362, 208] on icon at bounding box center [1363, 209] width 13 height 8
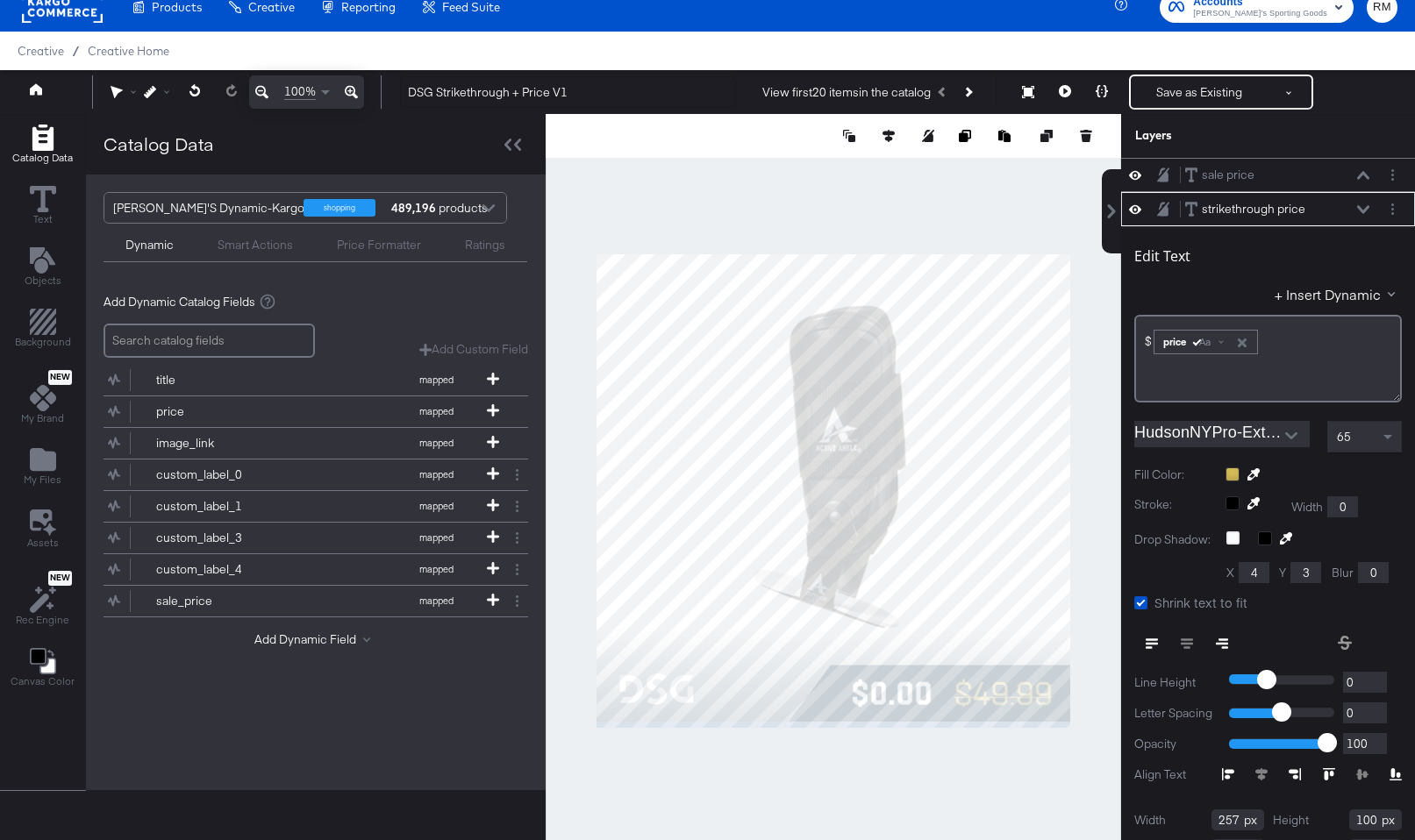
scroll to position [34, 0]
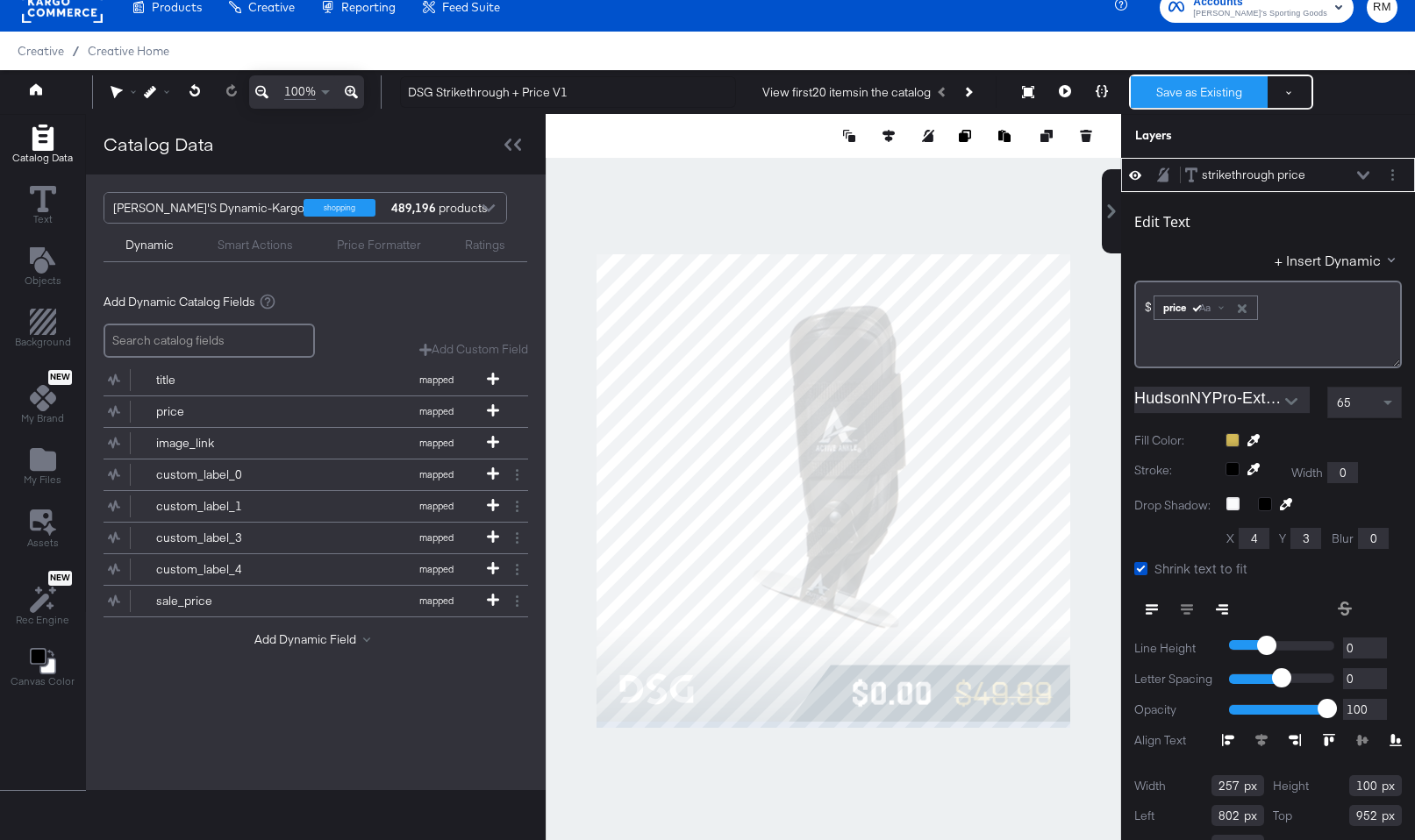
click at [1151, 103] on button "Save as Existing" at bounding box center [1199, 91] width 137 height 31
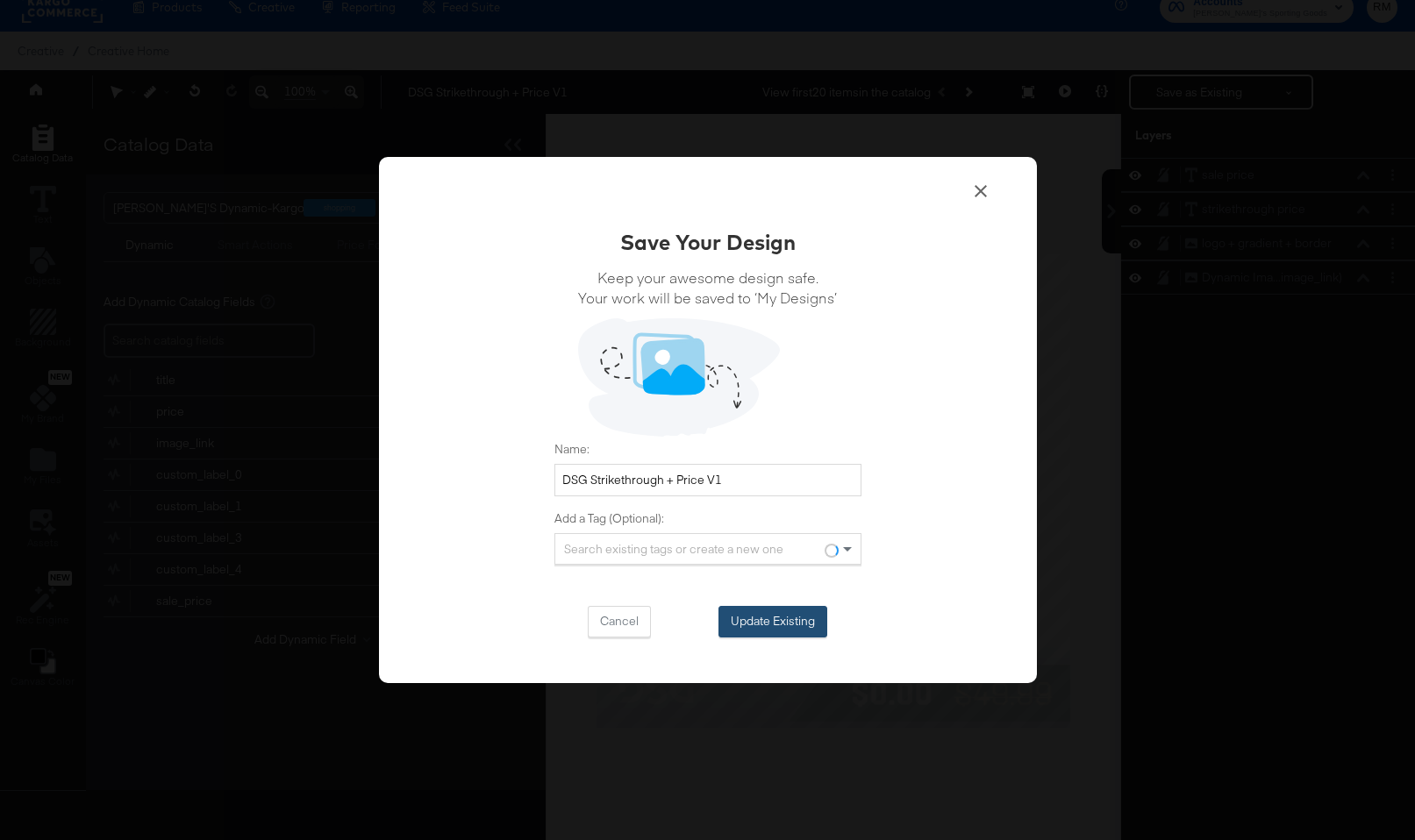
click at [778, 621] on button "Update Existing" at bounding box center [773, 622] width 109 height 31
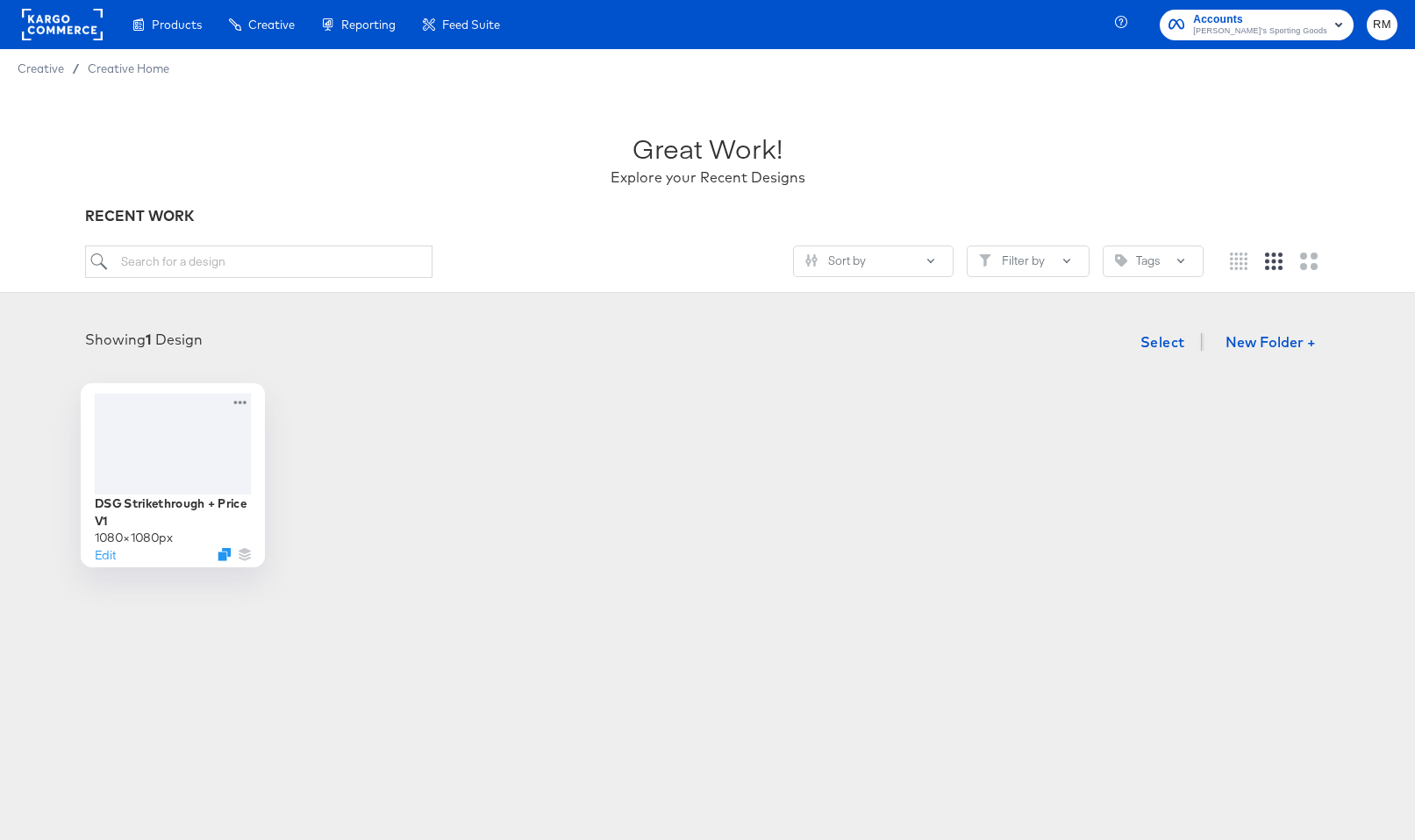
click at [187, 476] on div at bounding box center [171, 444] width 157 height 101
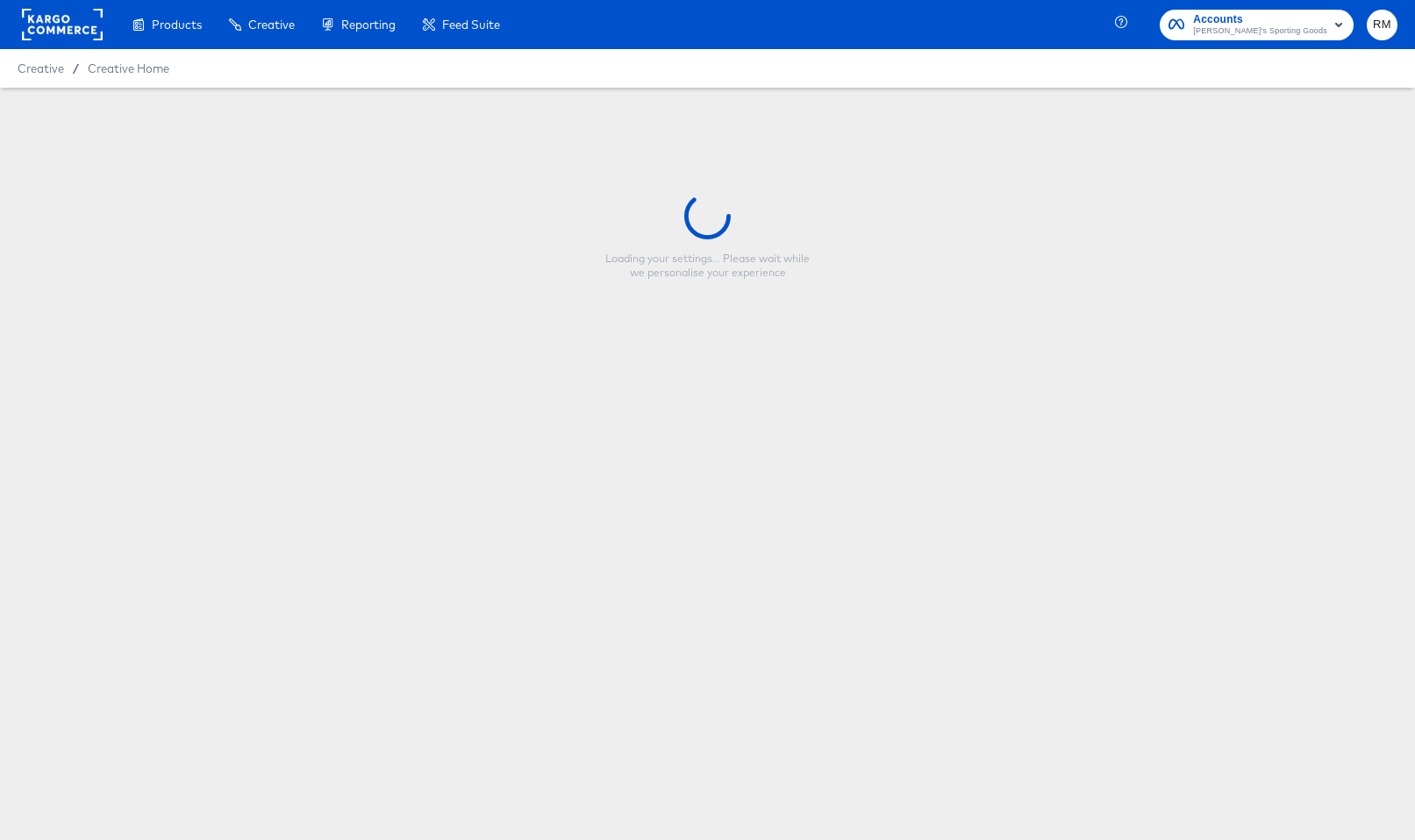
type input "DSG Strikethrough + Price V1"
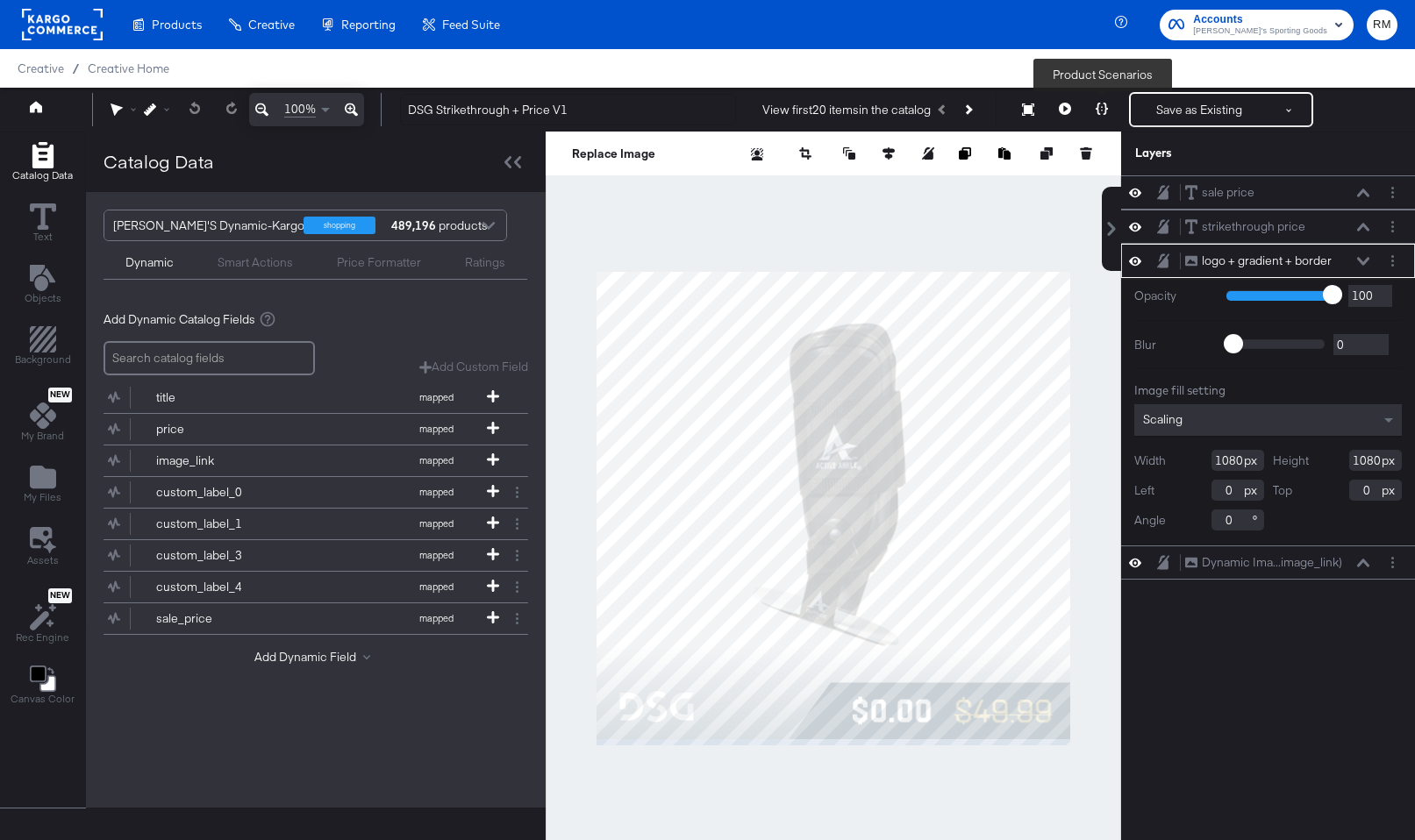
click at [1122, 120] on div "Save as Existing See more options Product Scenarios" at bounding box center [1180, 110] width 267 height 35
click at [1111, 115] on button at bounding box center [1102, 110] width 37 height 35
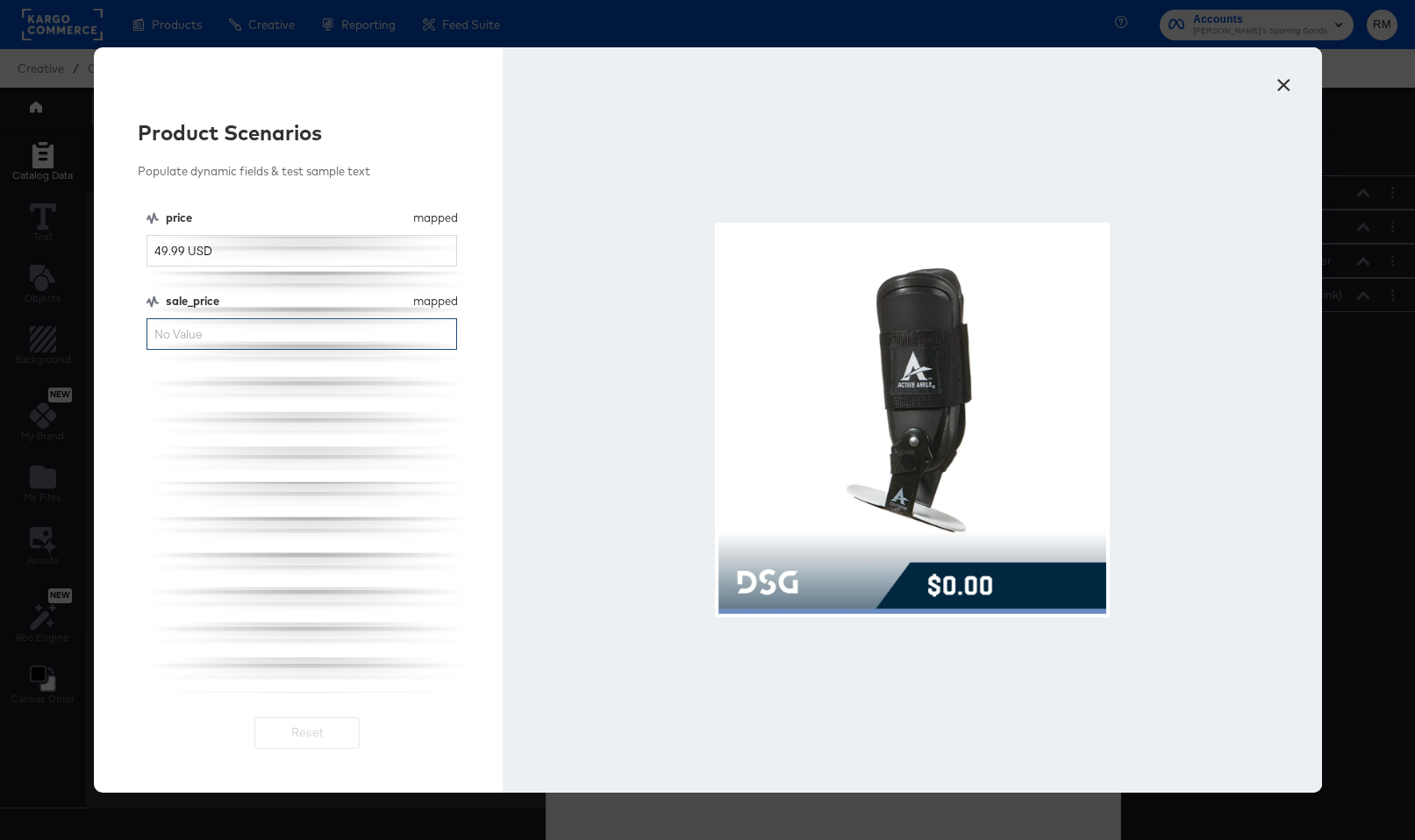
click at [282, 328] on input "sale_price" at bounding box center [302, 334] width 312 height 32
click at [1294, 89] on button "×" at bounding box center [1285, 81] width 31 height 31
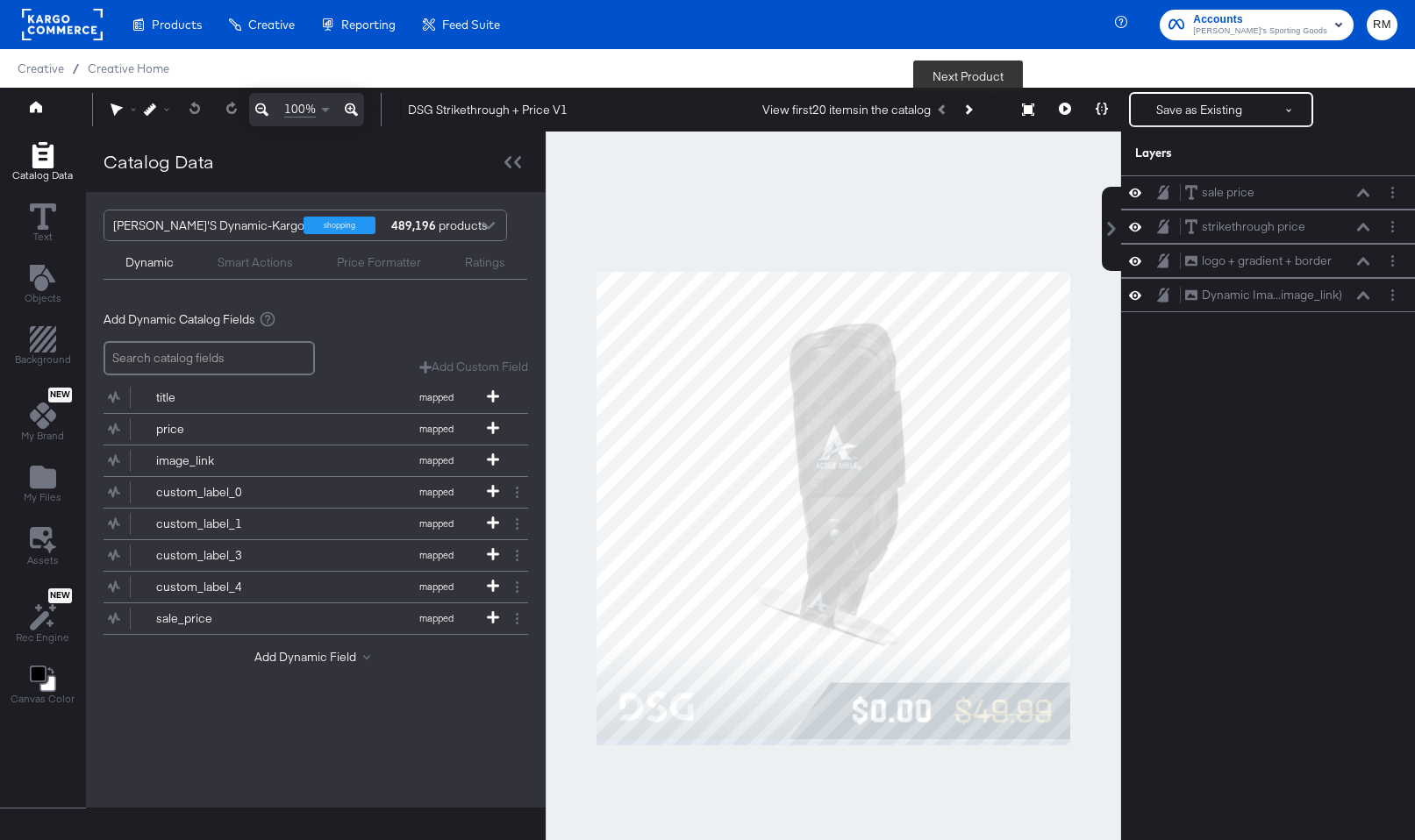
click at [974, 111] on button "Next Product" at bounding box center [967, 109] width 24 height 31
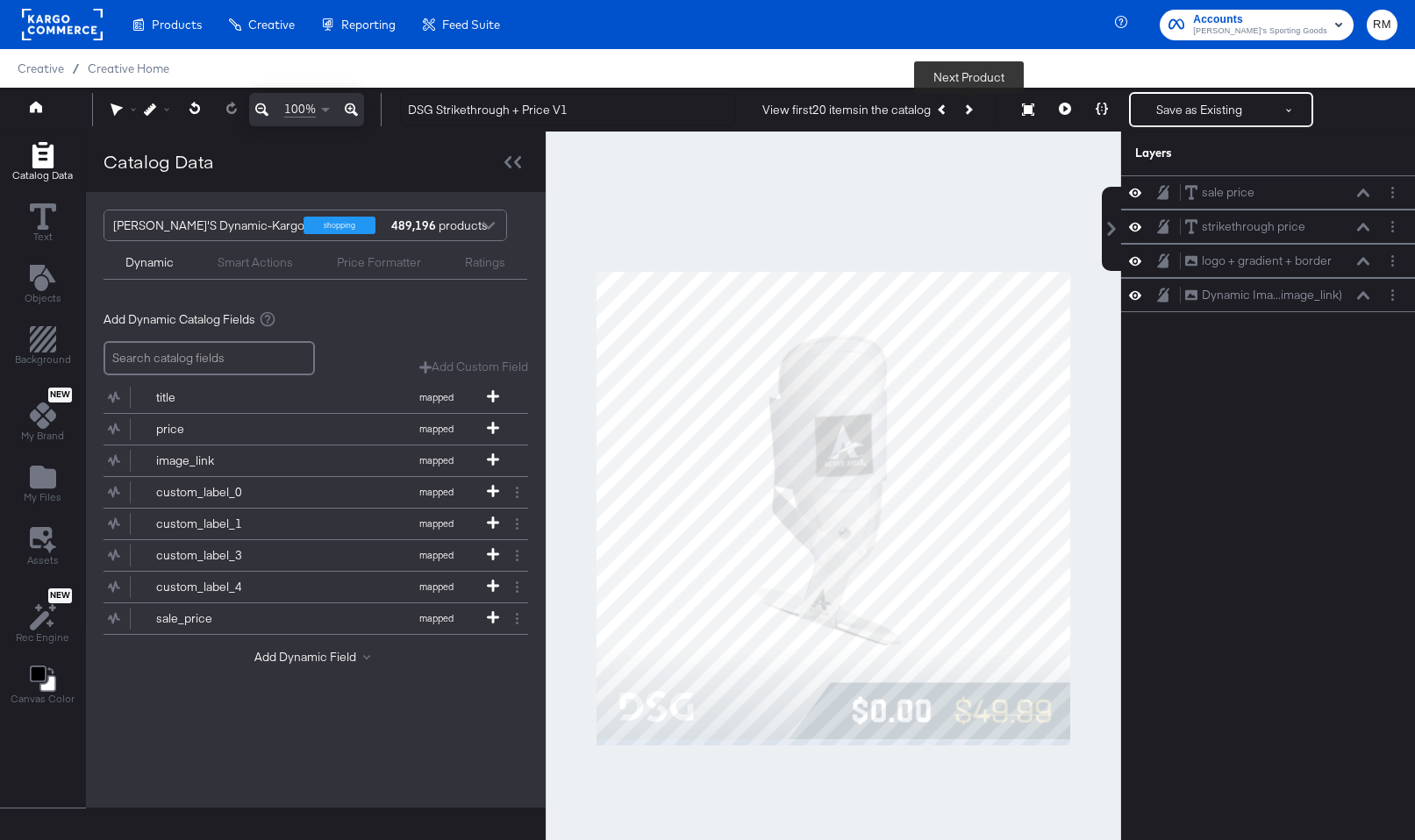
click at [974, 111] on button "Next Product" at bounding box center [967, 109] width 24 height 31
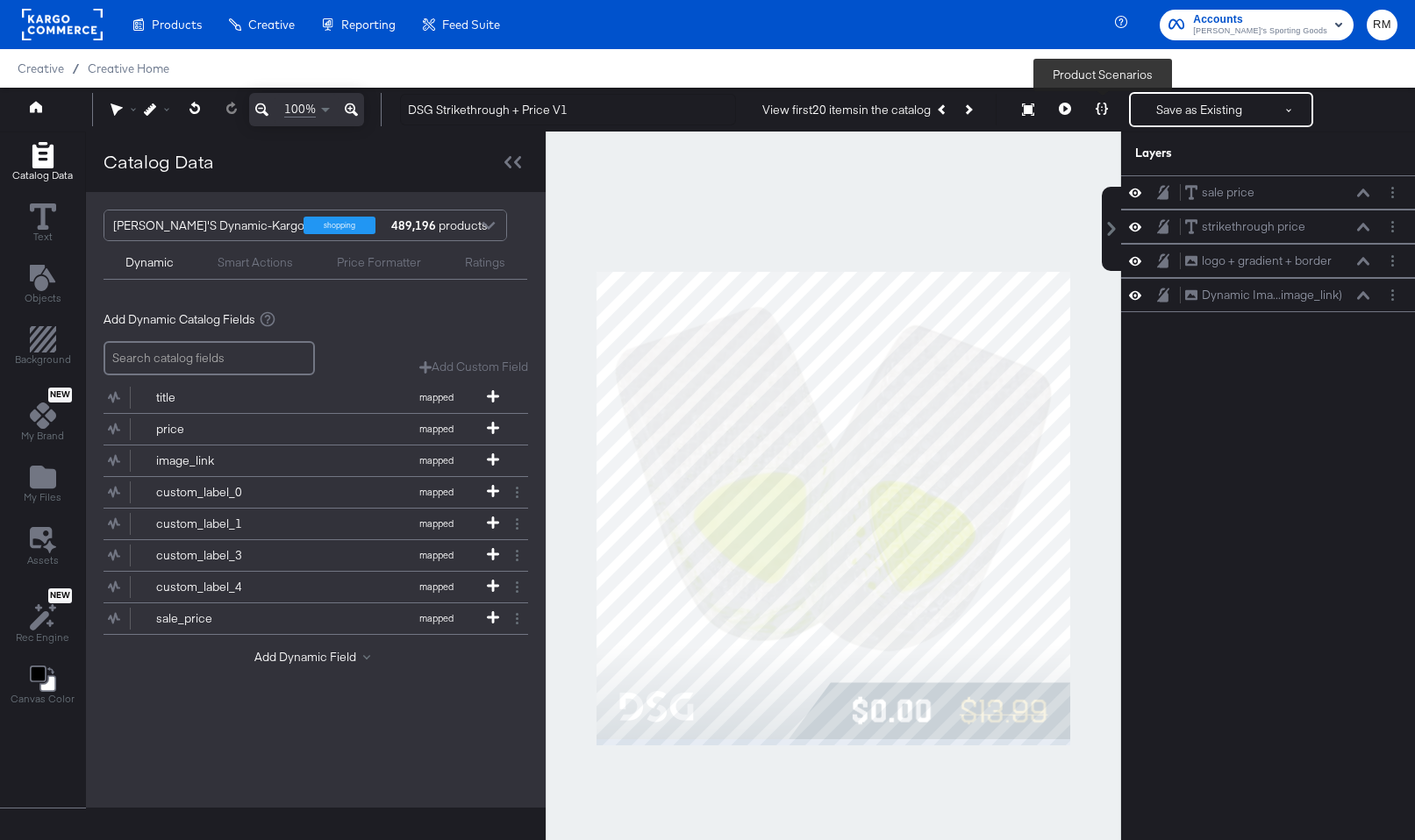
click at [1099, 111] on icon at bounding box center [1101, 108] width 13 height 13
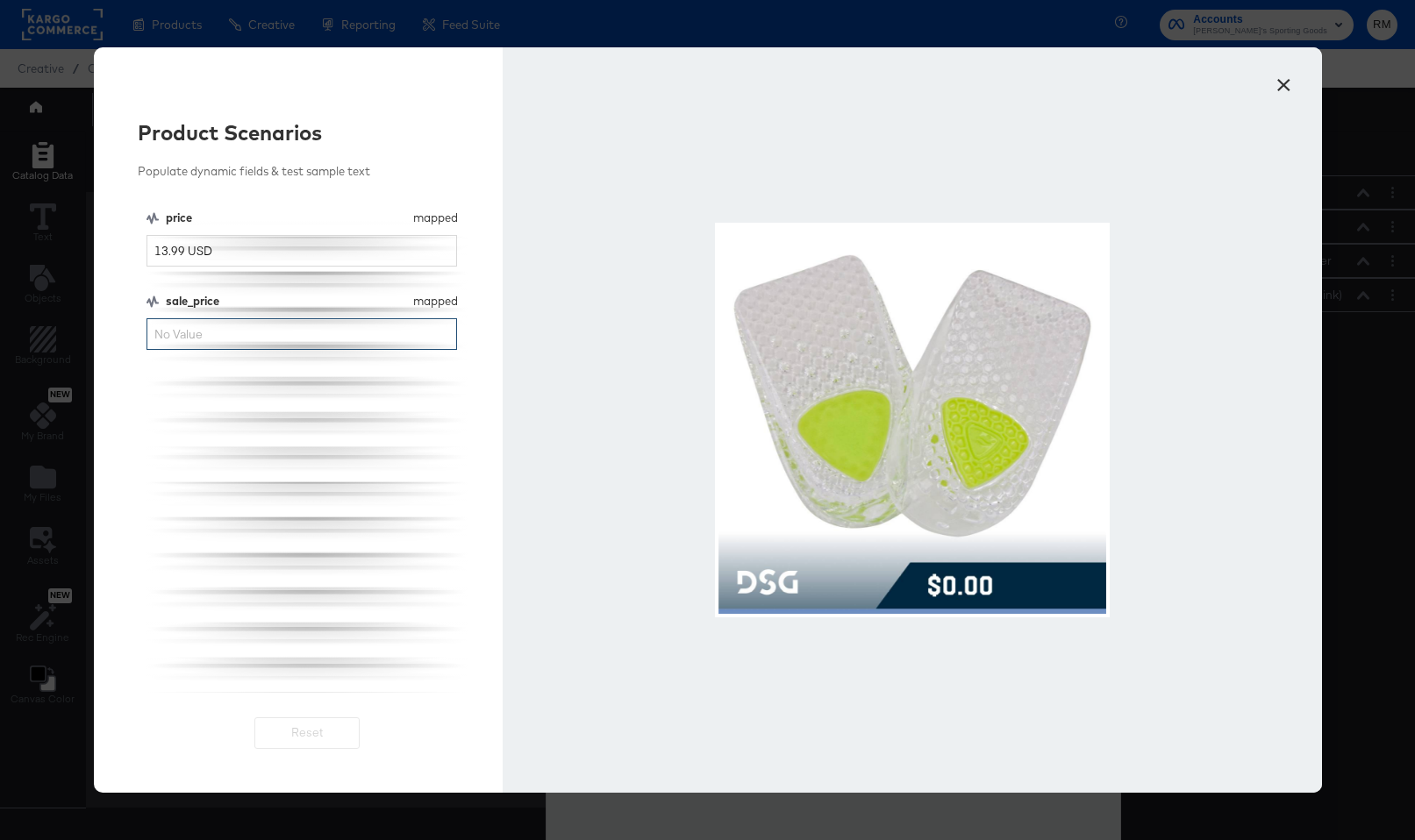
click at [241, 335] on input "sale_price" at bounding box center [302, 334] width 312 height 32
type input "10.00"
click at [1288, 76] on button "×" at bounding box center [1285, 81] width 31 height 31
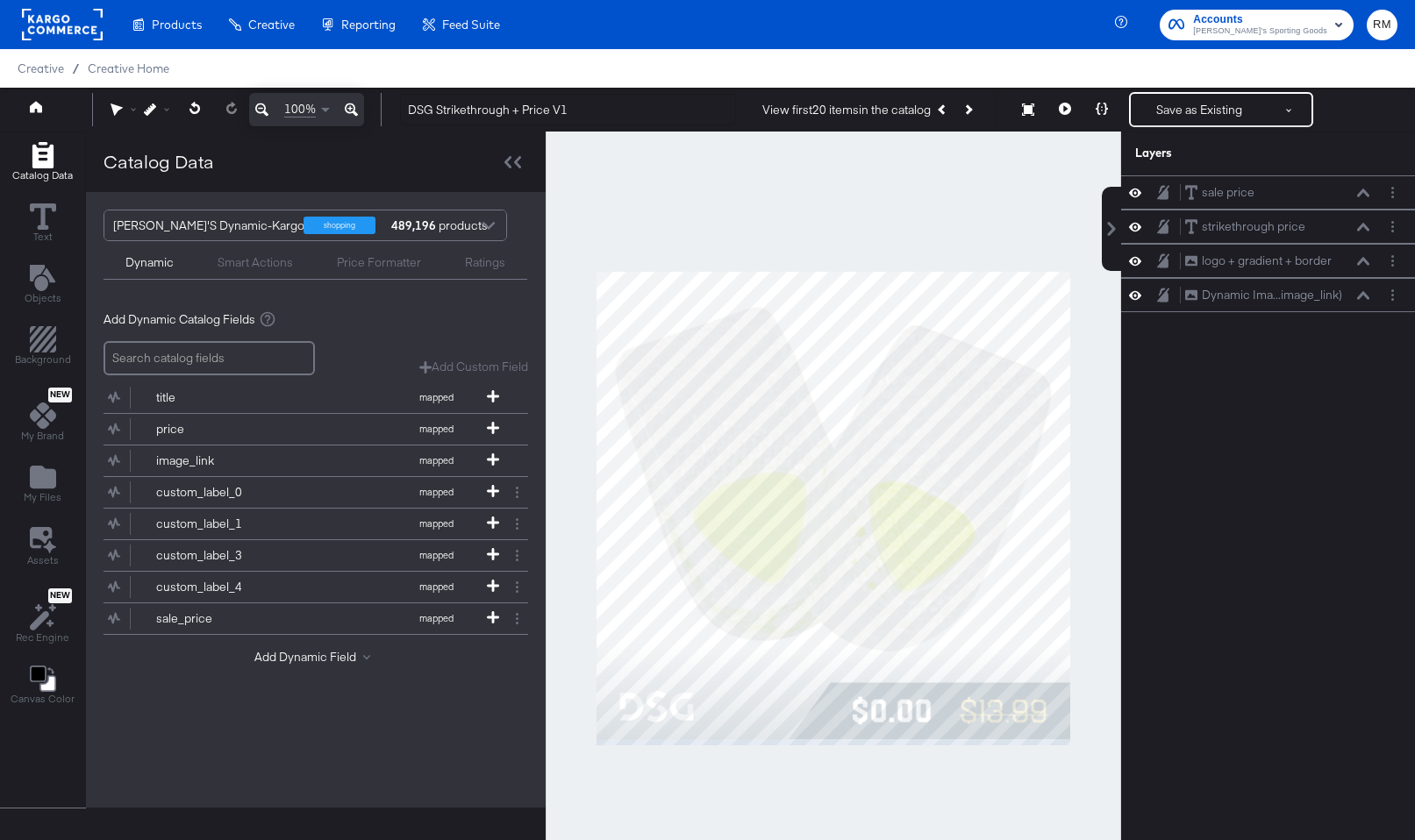
click at [1167, 131] on div "Layers" at bounding box center [1269, 153] width 294 height 44
click at [1179, 96] on button "Save as Existing" at bounding box center [1199, 109] width 137 height 31
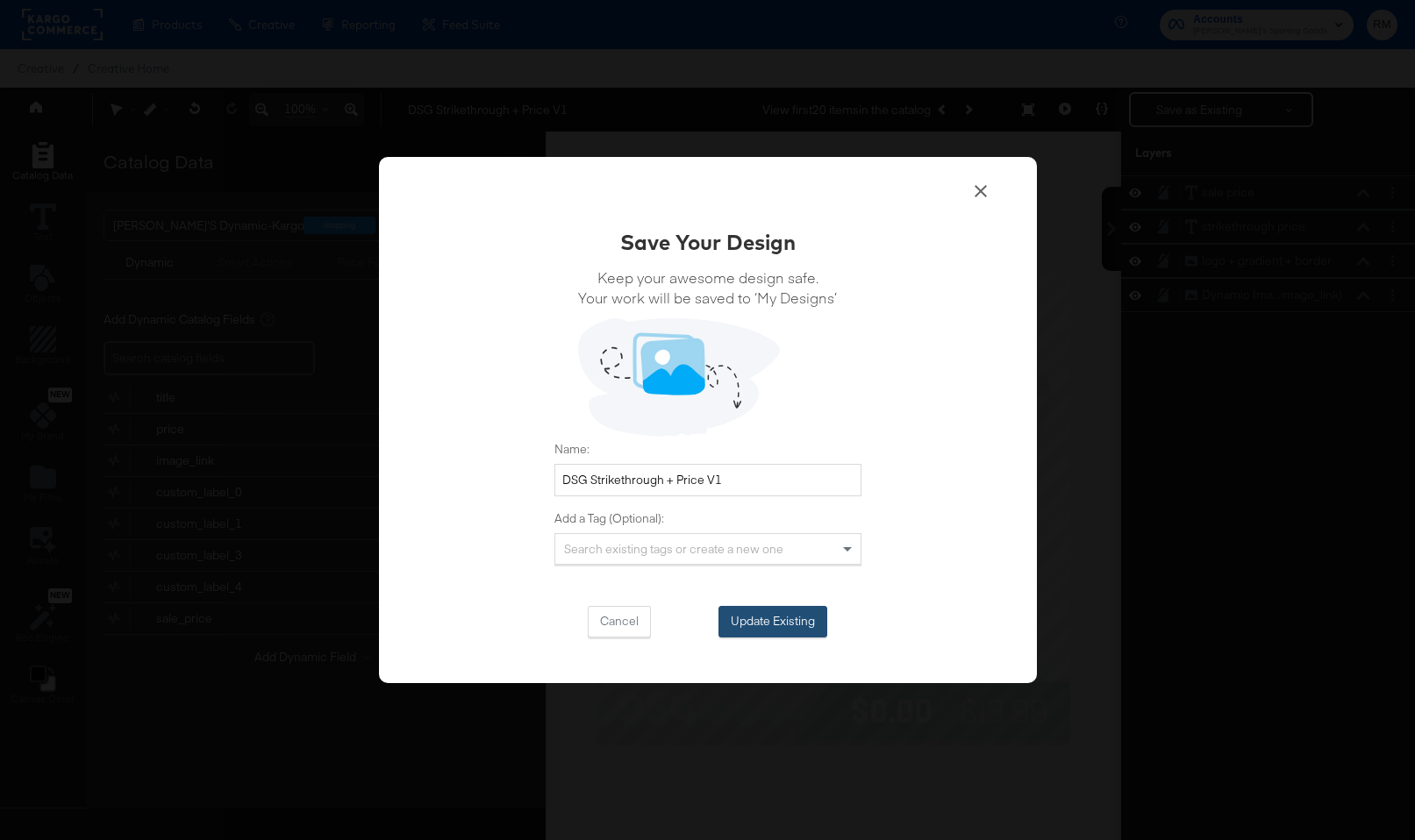
click at [803, 631] on button "Update Existing" at bounding box center [773, 622] width 109 height 31
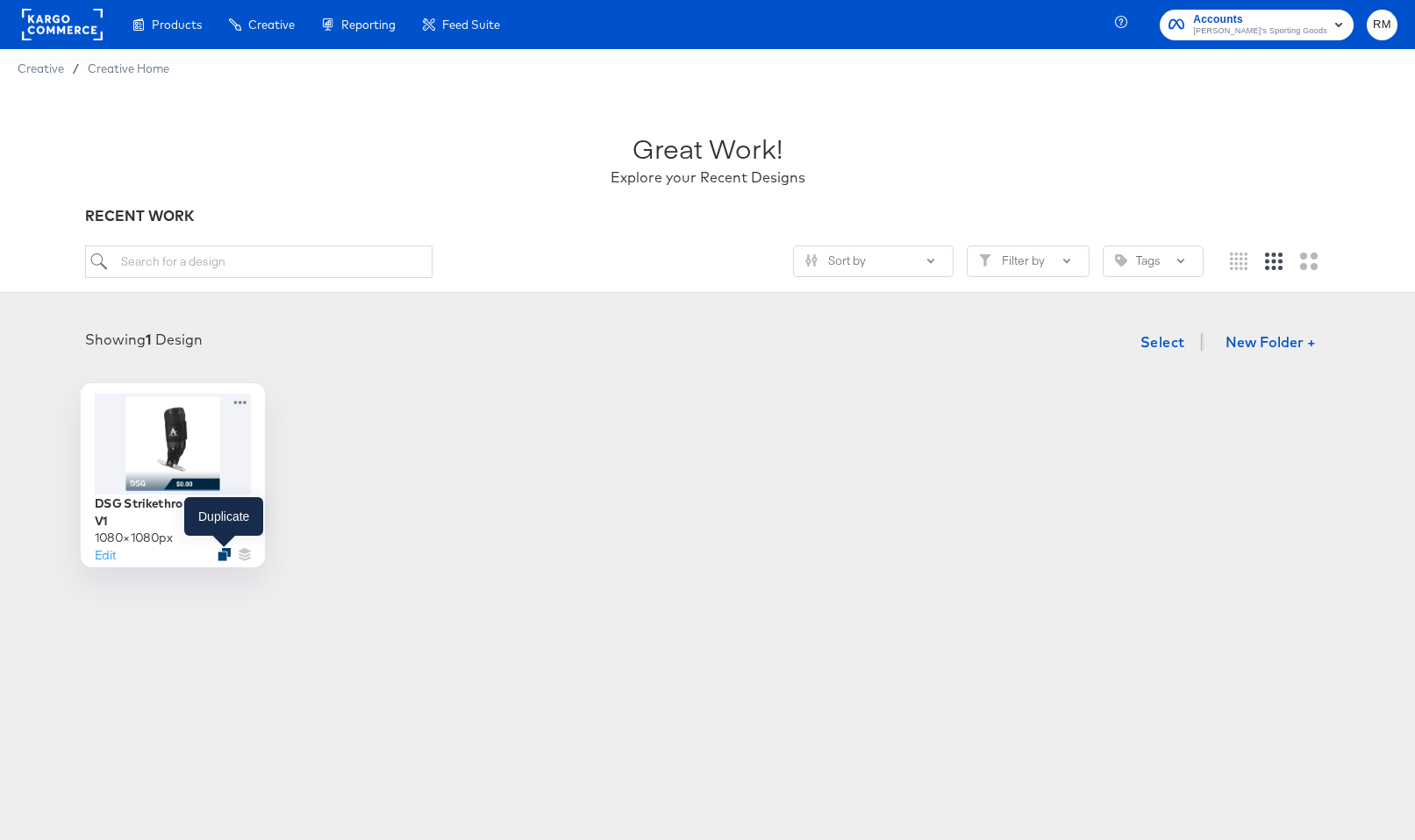
click at [223, 555] on icon "Duplicate" at bounding box center [224, 555] width 14 height 14
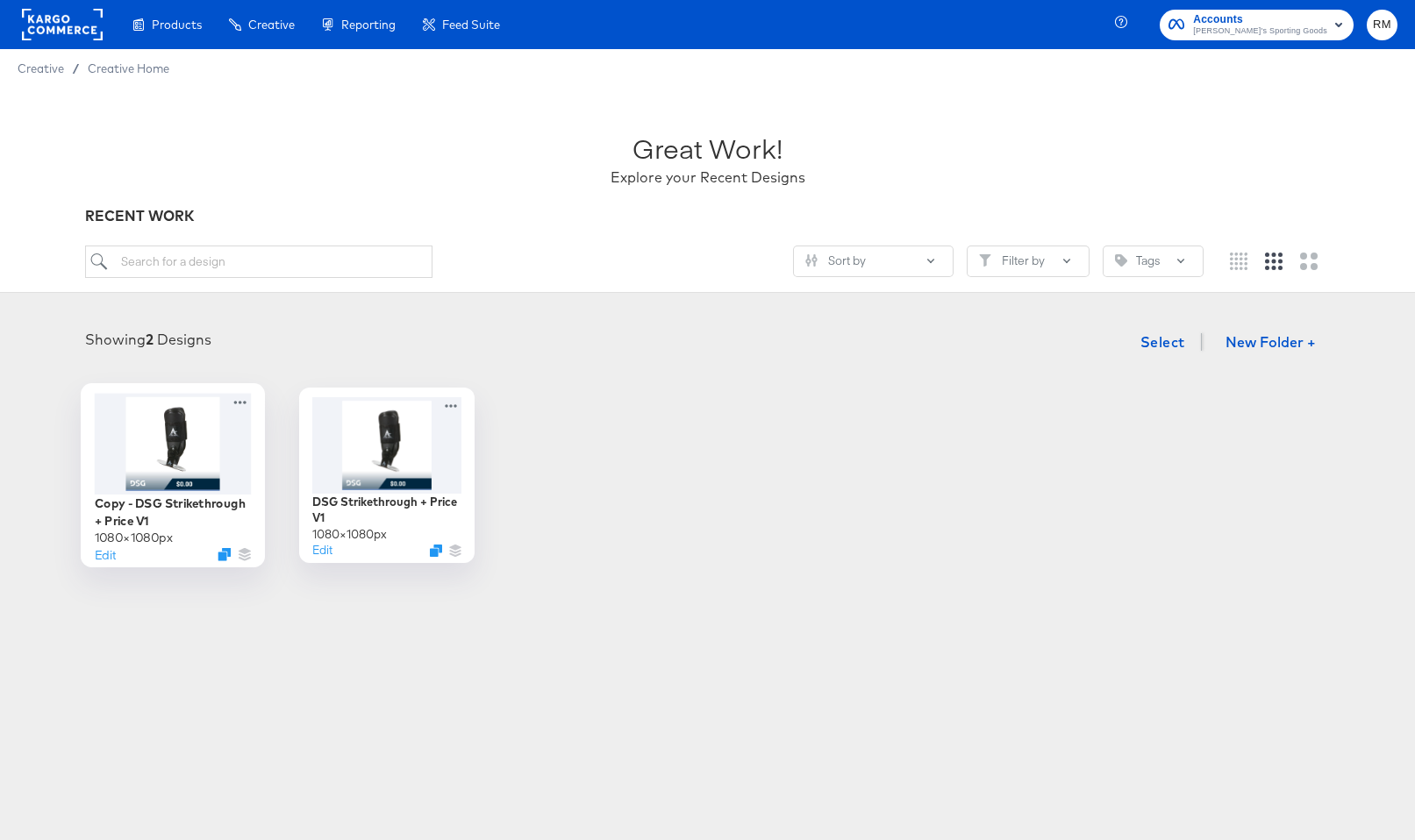
click at [165, 464] on div at bounding box center [171, 444] width 157 height 101
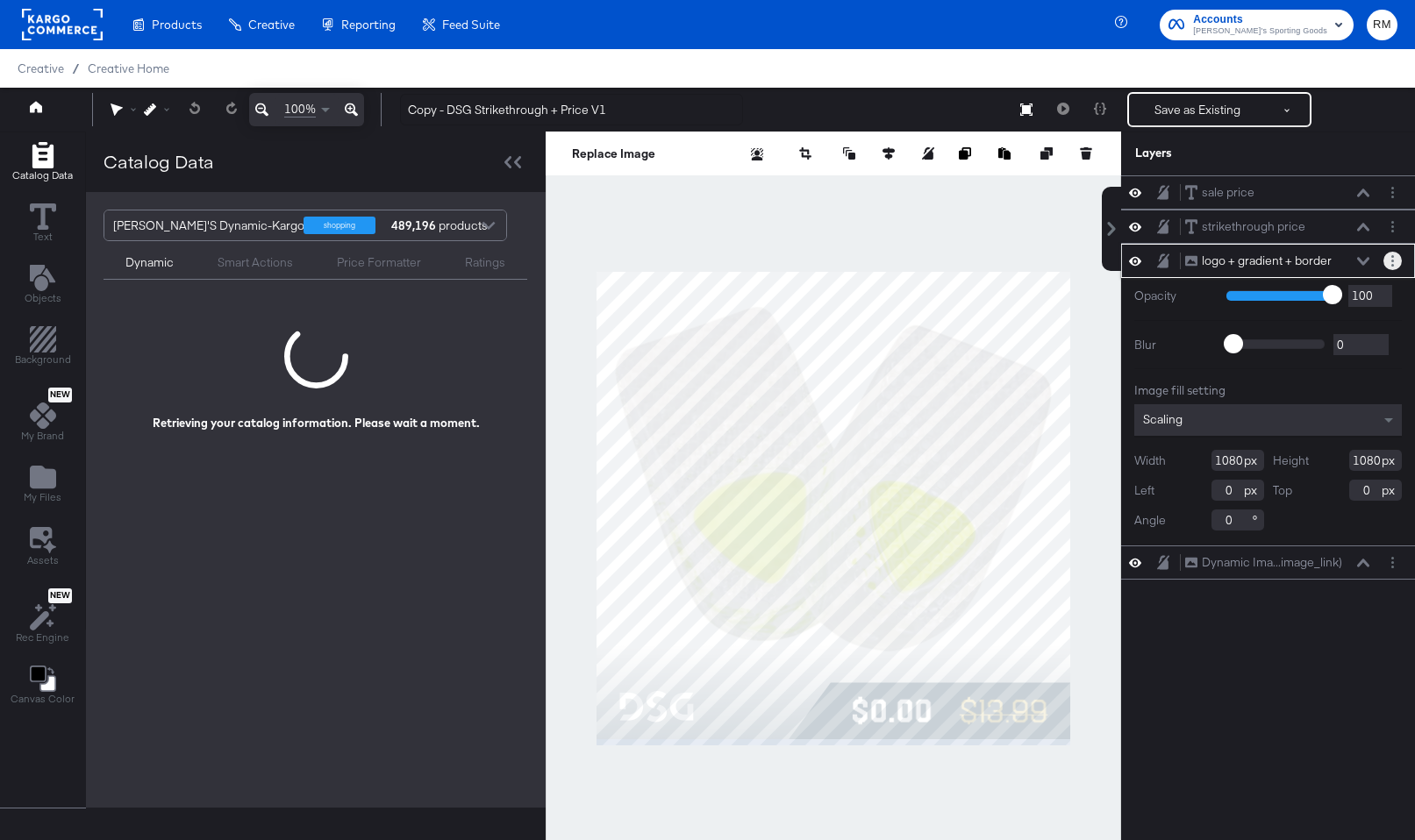
click at [1390, 262] on button "Layer Options" at bounding box center [1393, 261] width 19 height 18
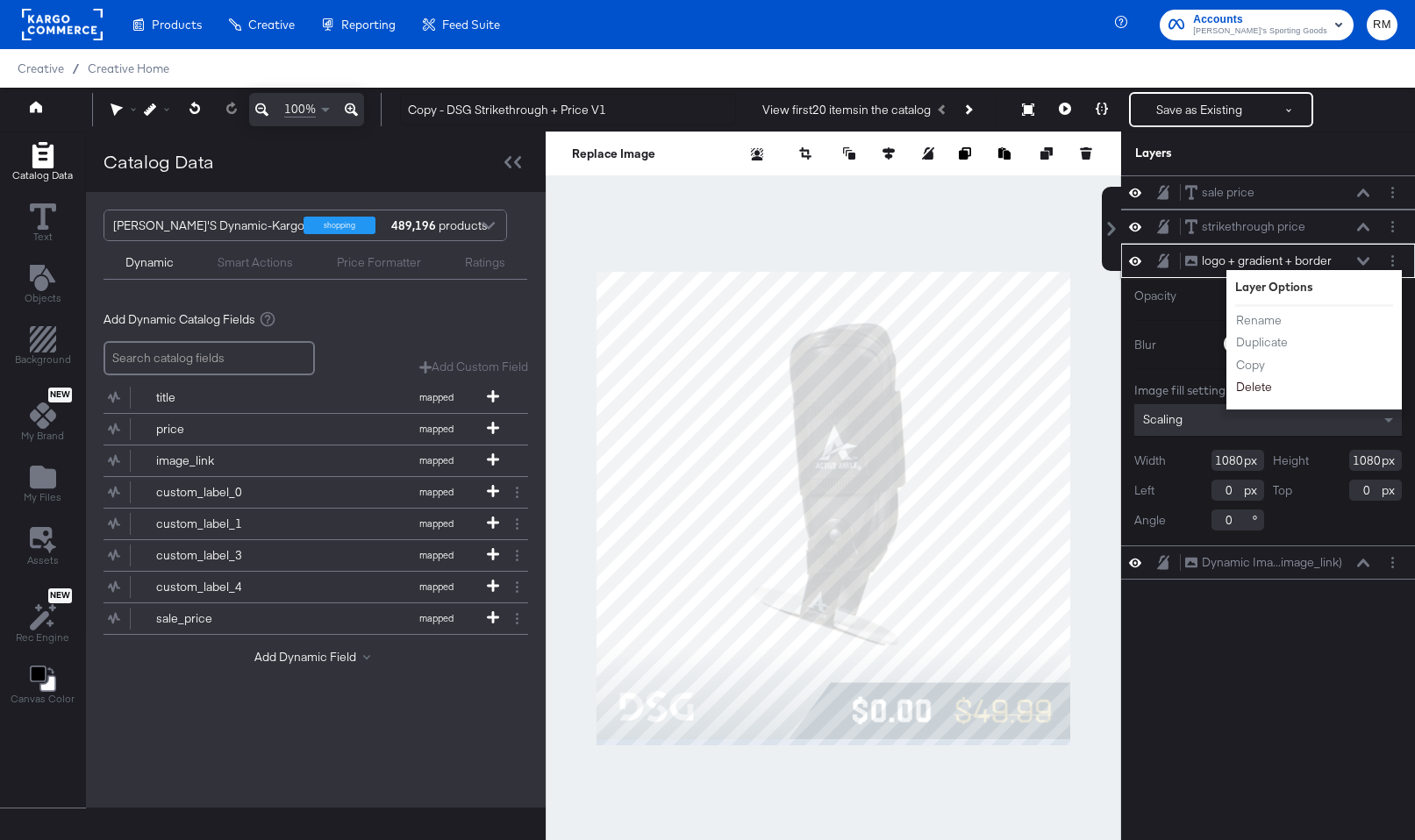
click at [1260, 388] on button "Delete" at bounding box center [1254, 386] width 38 height 18
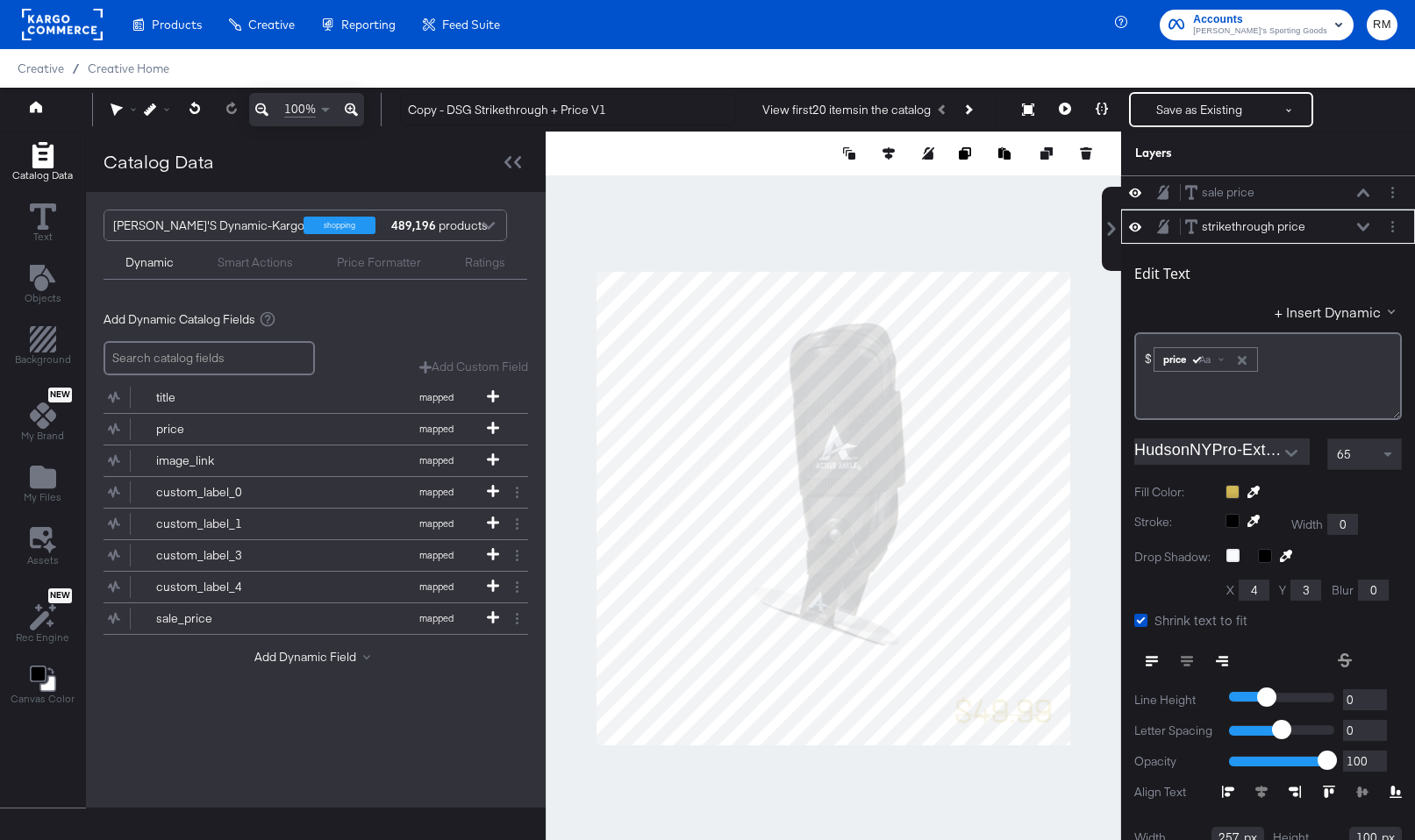
scroll to position [18, 0]
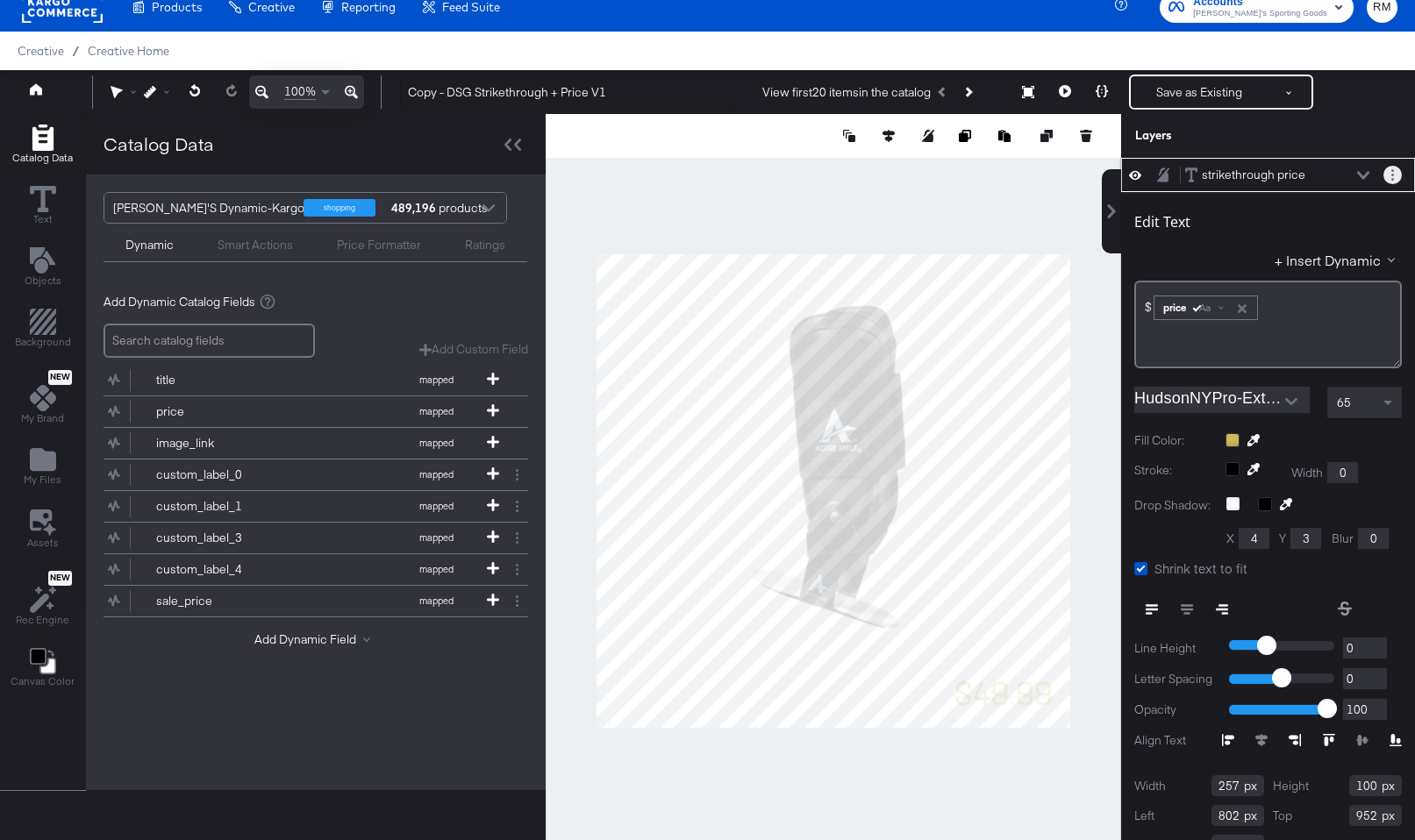
click at [1395, 169] on button "Layer Options" at bounding box center [1393, 174] width 19 height 18
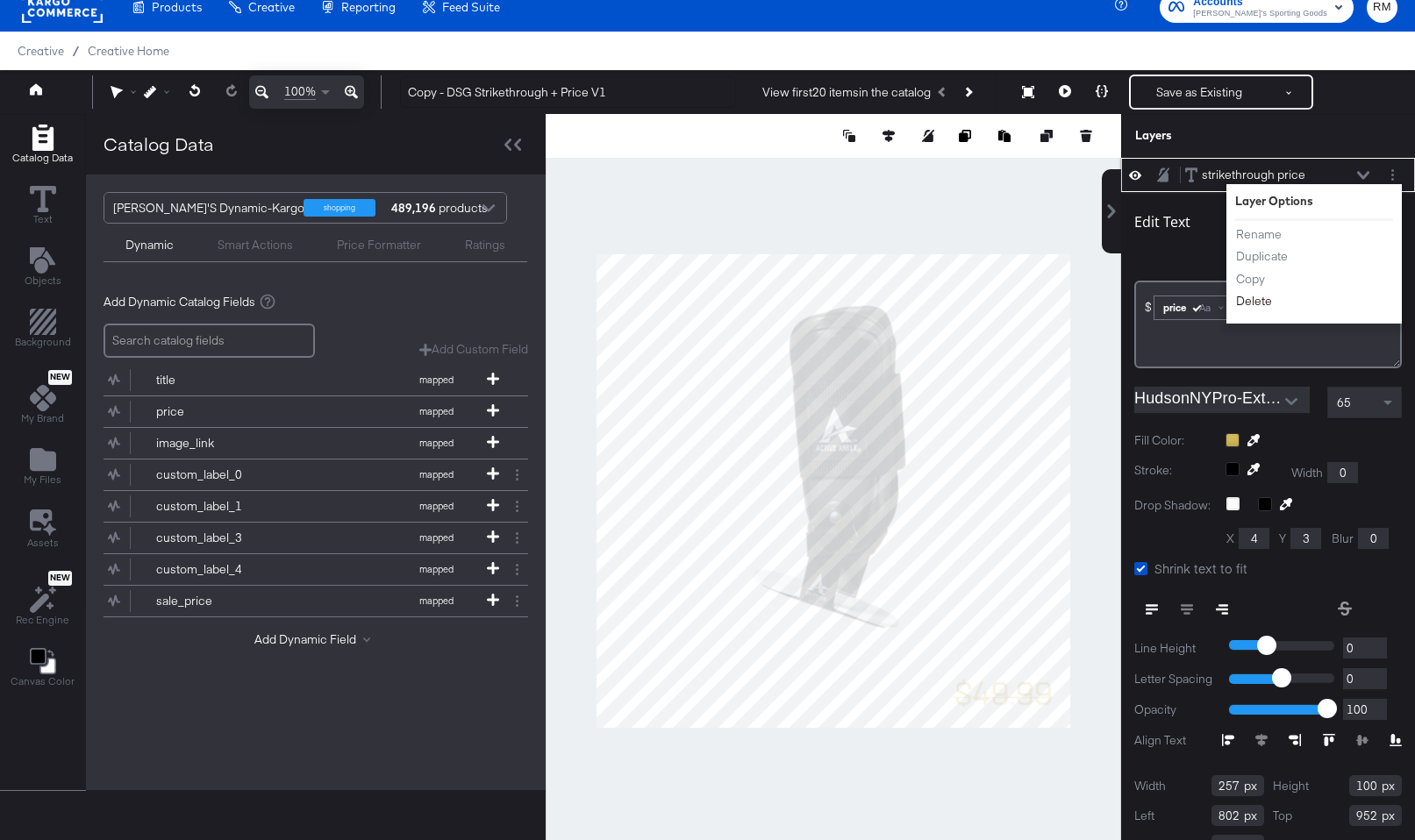
click at [1261, 300] on button "Delete" at bounding box center [1254, 301] width 38 height 18
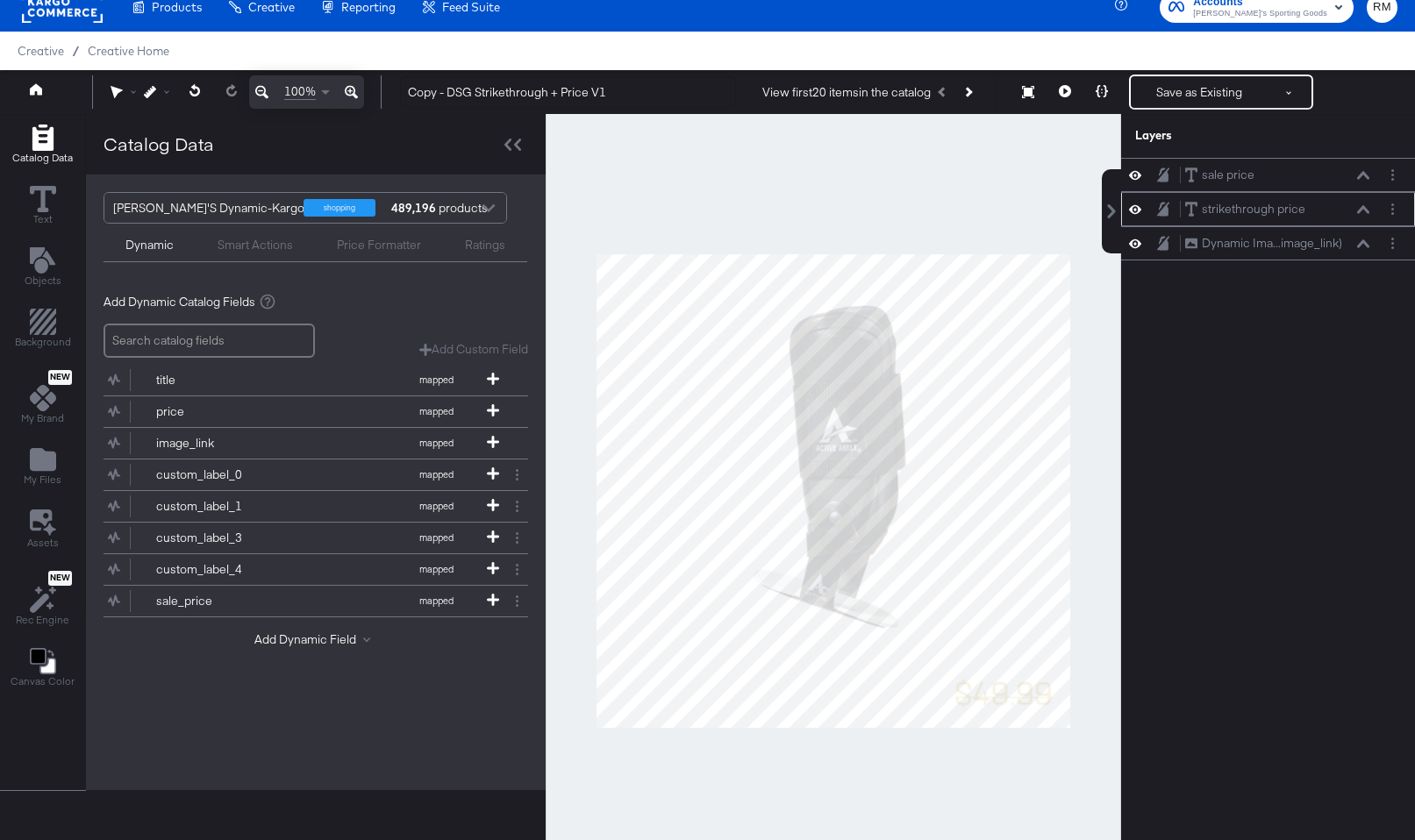
scroll to position [0, 0]
click at [60, 457] on button "My Files" at bounding box center [43, 467] width 58 height 50
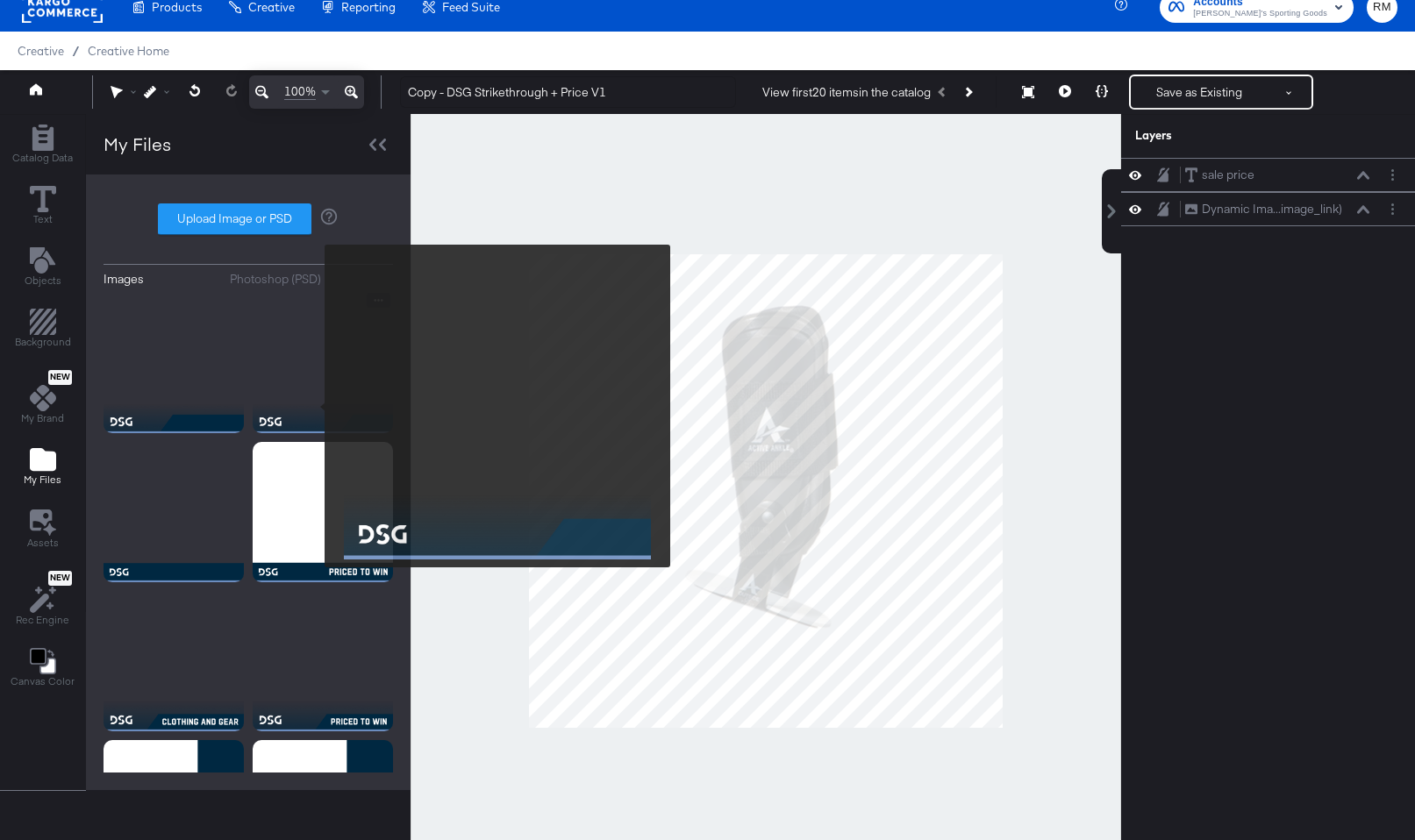
click at [308, 409] on img at bounding box center [323, 363] width 140 height 140
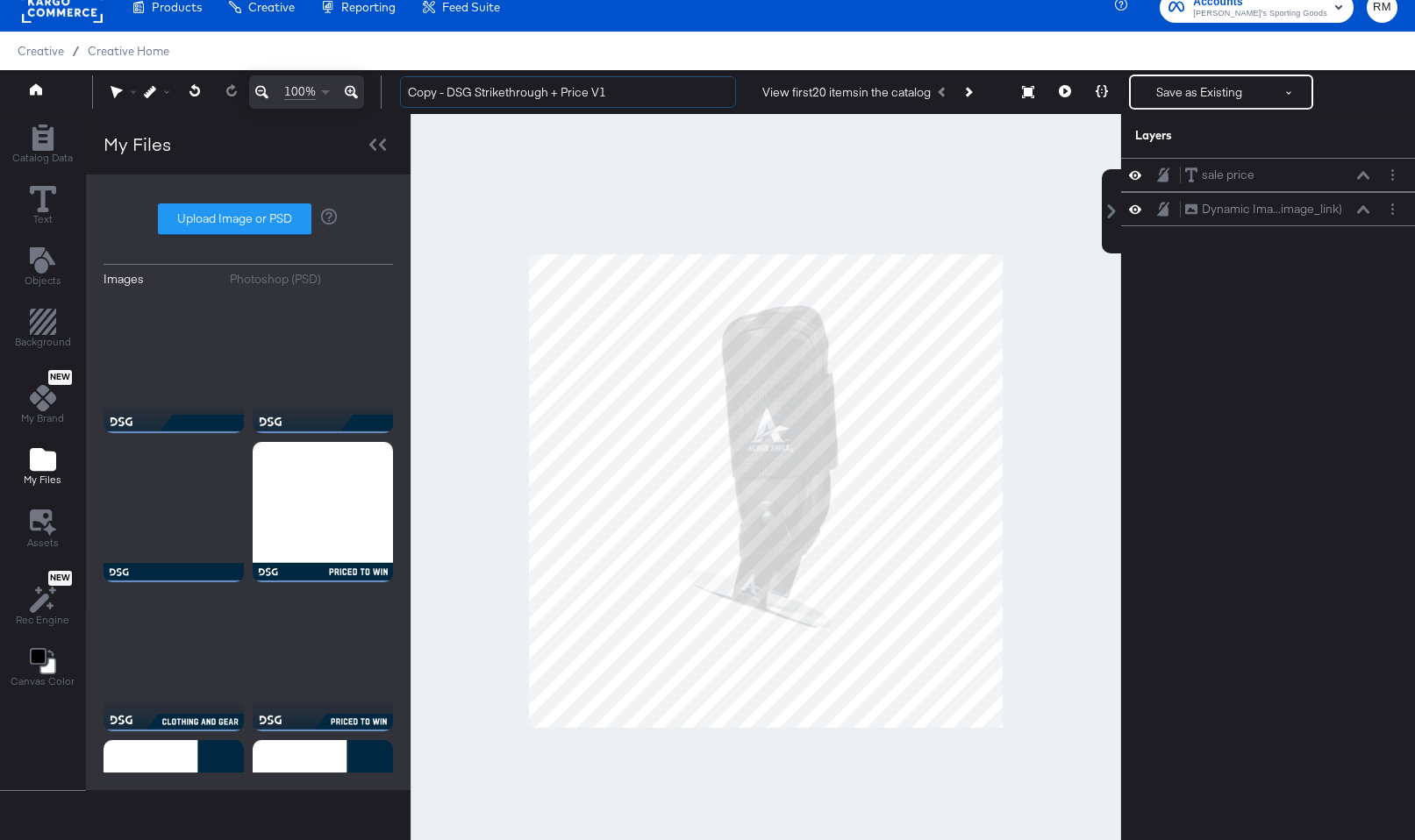
drag, startPoint x: 450, startPoint y: 91, endPoint x: 331, endPoint y: 91, distance: 119.0
click at [331, 91] on div "100% Copy - DSG Strikethrough + Price V1 View first 20 items in the catalog Sav…" at bounding box center [707, 91] width 1415 height 44
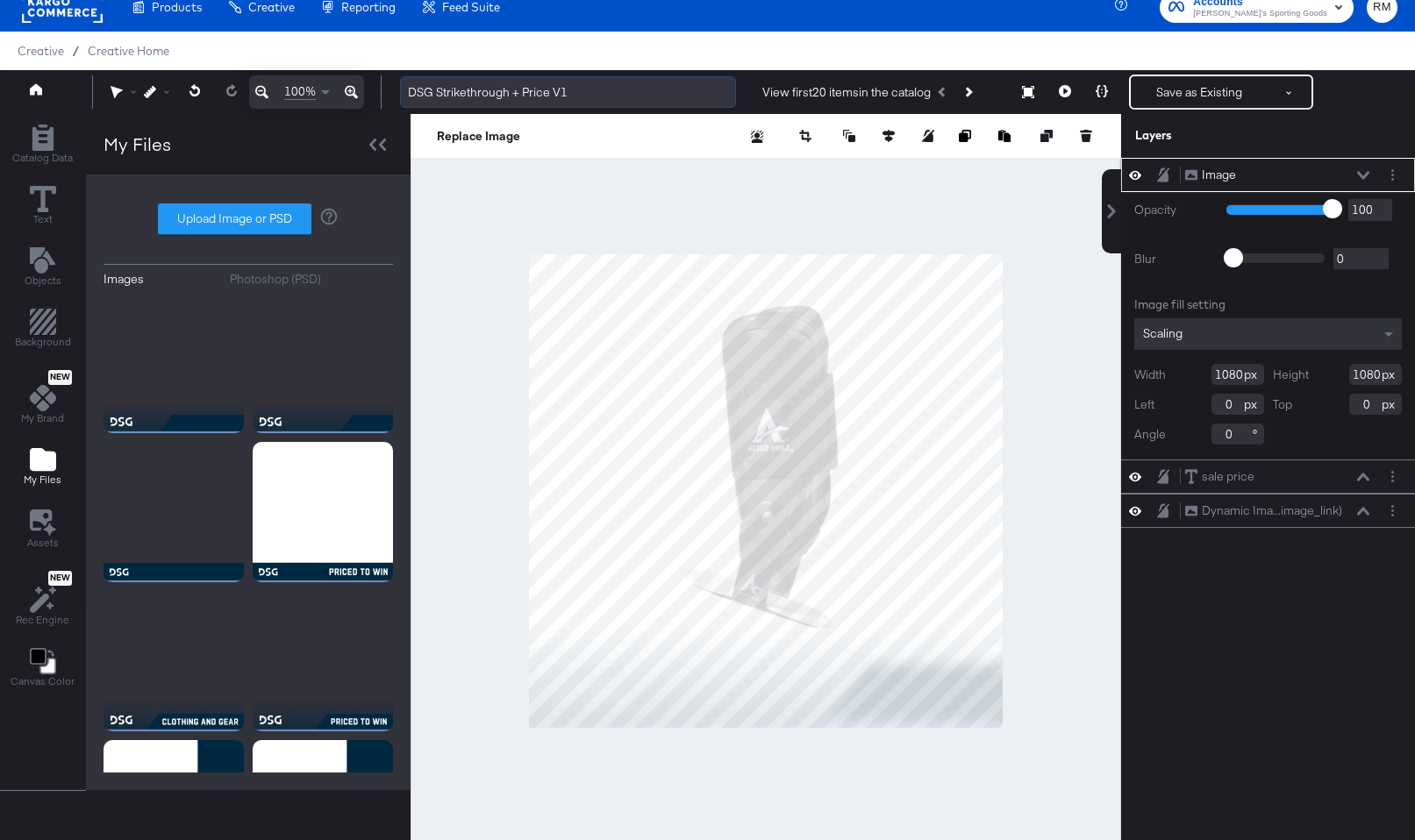
drag, startPoint x: 519, startPoint y: 90, endPoint x: 439, endPoint y: 90, distance: 80.0
click at [439, 90] on input "DSG Strikethrough + Price V1" at bounding box center [568, 91] width 336 height 32
click at [466, 89] on input "DSG Price V1" at bounding box center [568, 91] width 336 height 32
type input "DSG Price Only V1"
click at [1309, 323] on div "Scaling" at bounding box center [1268, 334] width 268 height 31
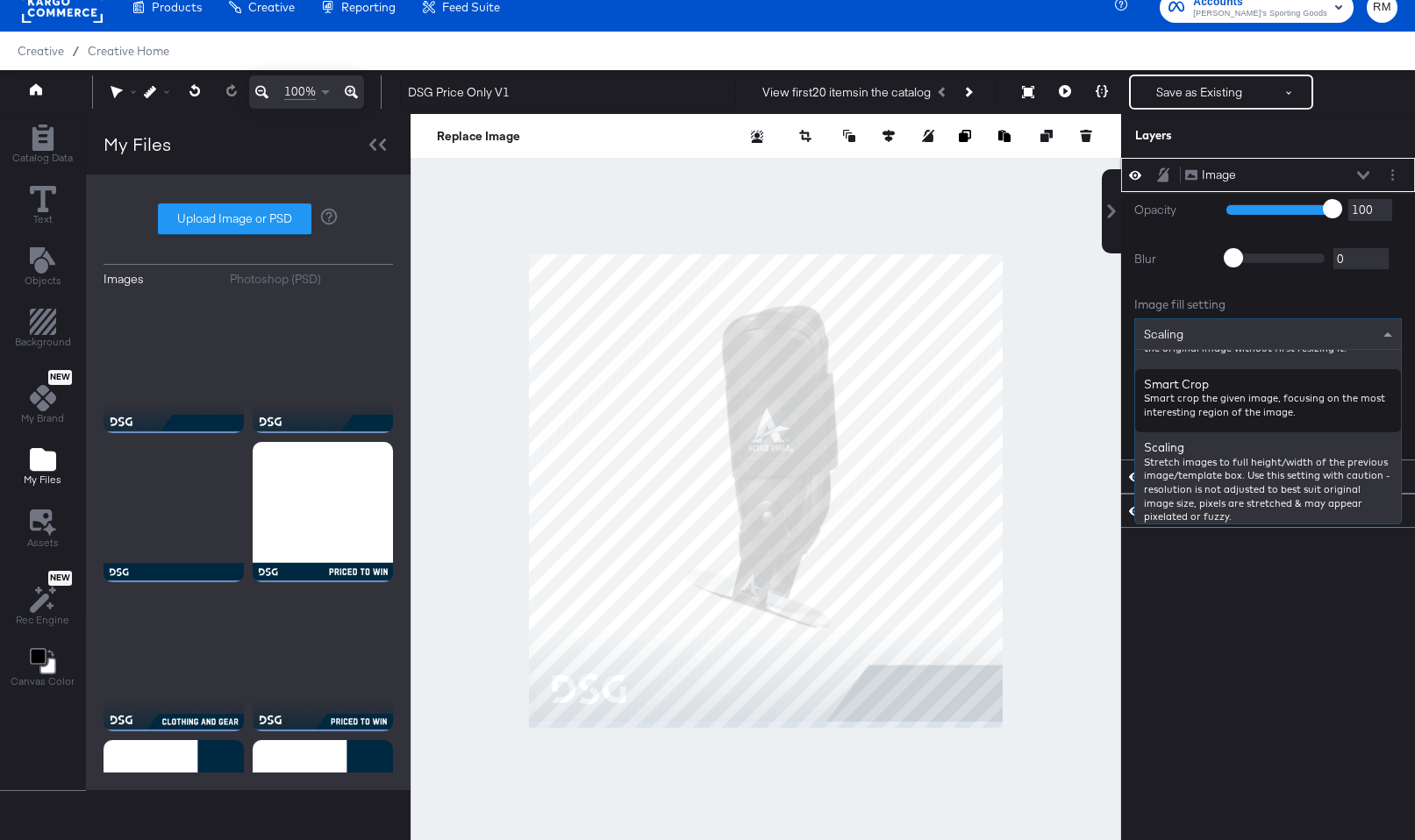
scroll to position [308, 0]
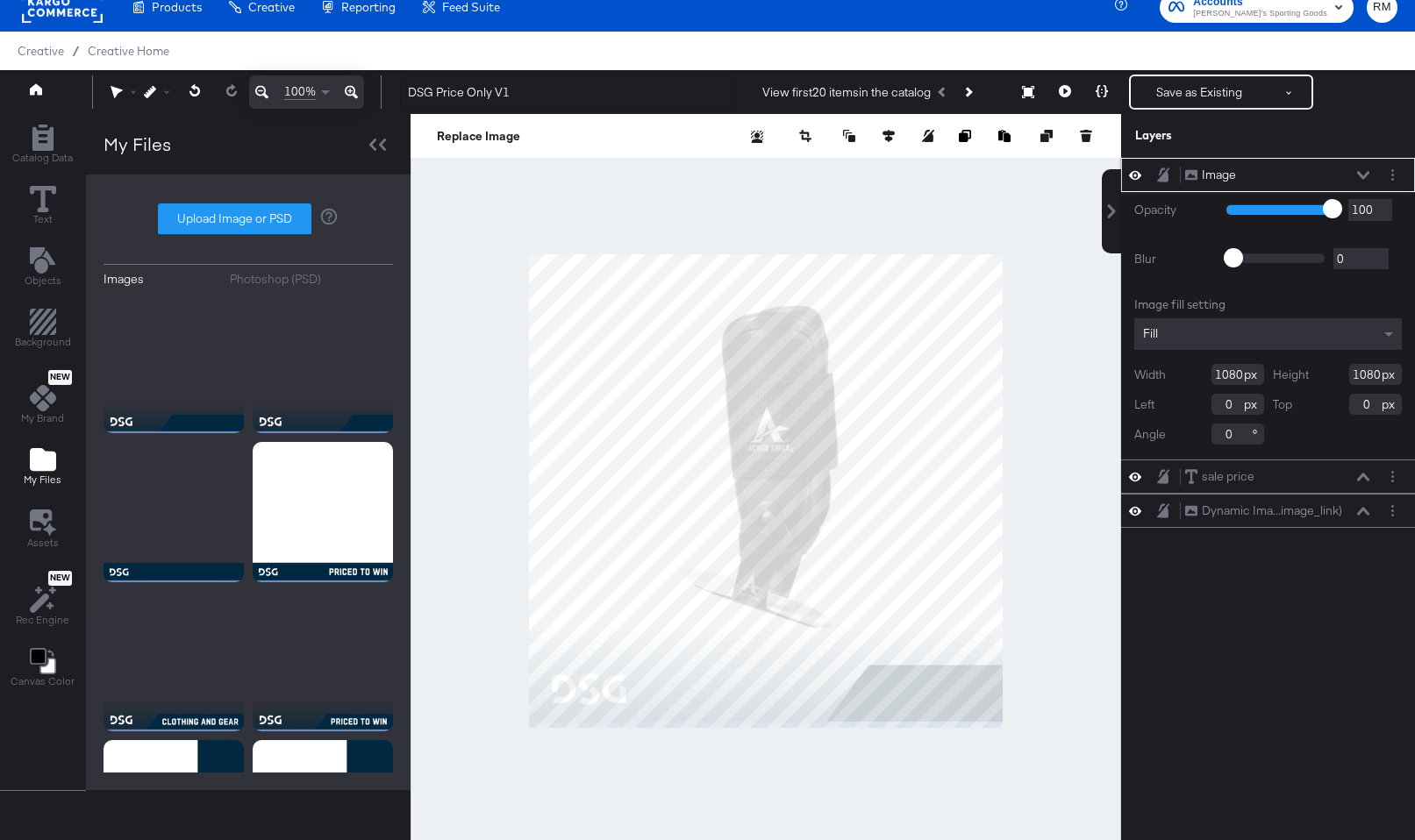
click at [1362, 174] on icon at bounding box center [1363, 175] width 13 height 9
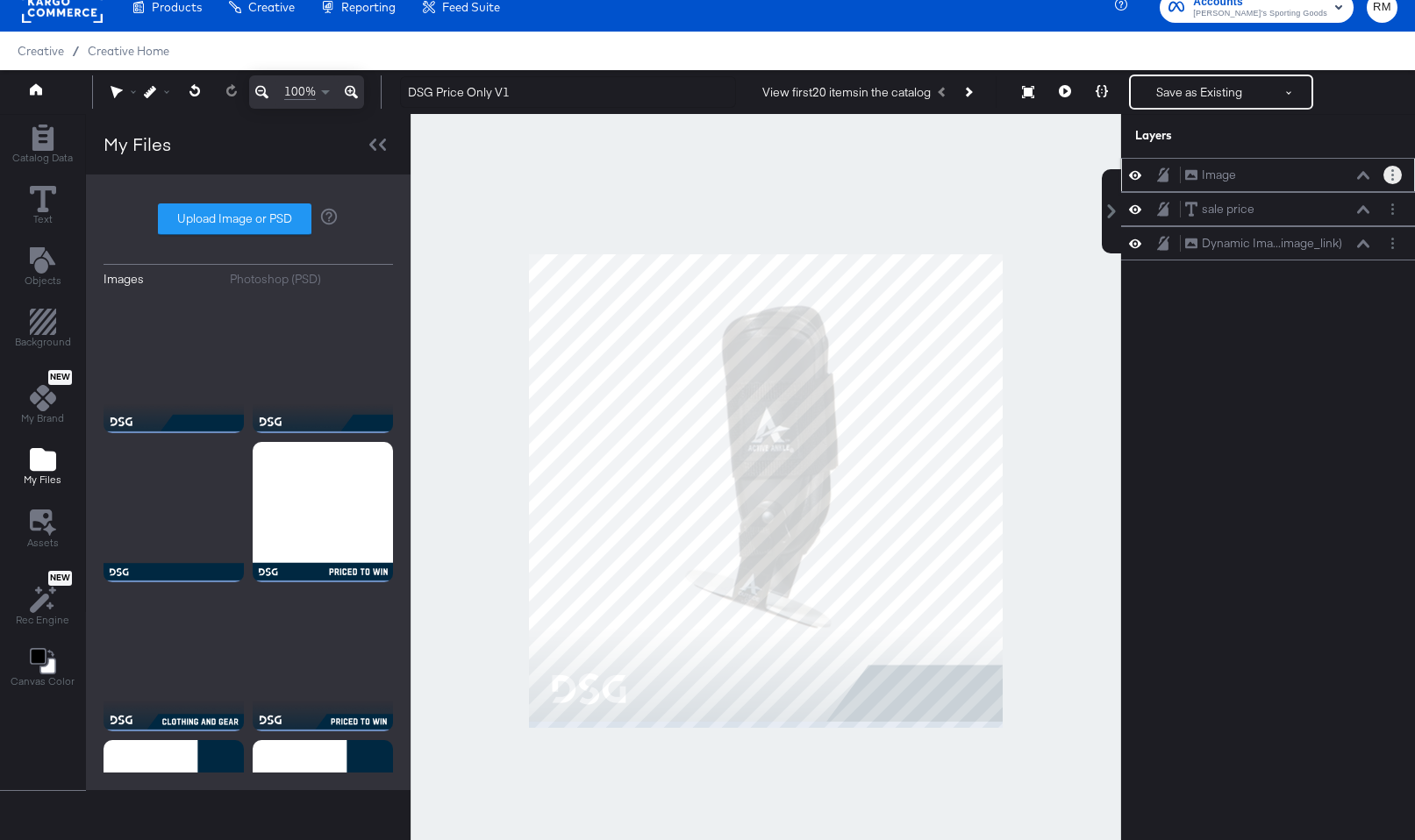
click at [1390, 174] on button "Layer Options" at bounding box center [1393, 174] width 19 height 18
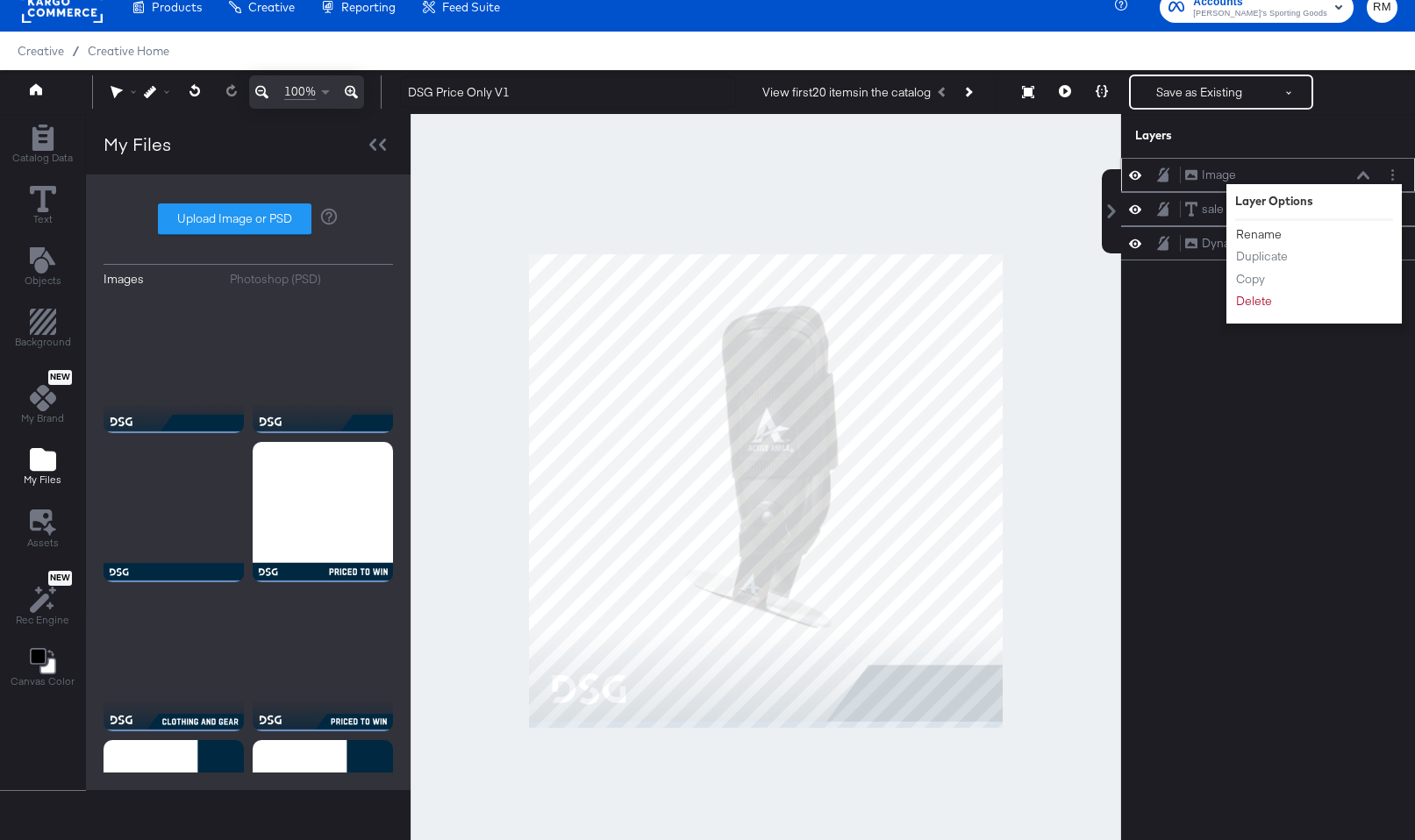
click at [1261, 236] on button "Rename" at bounding box center [1259, 235] width 48 height 18
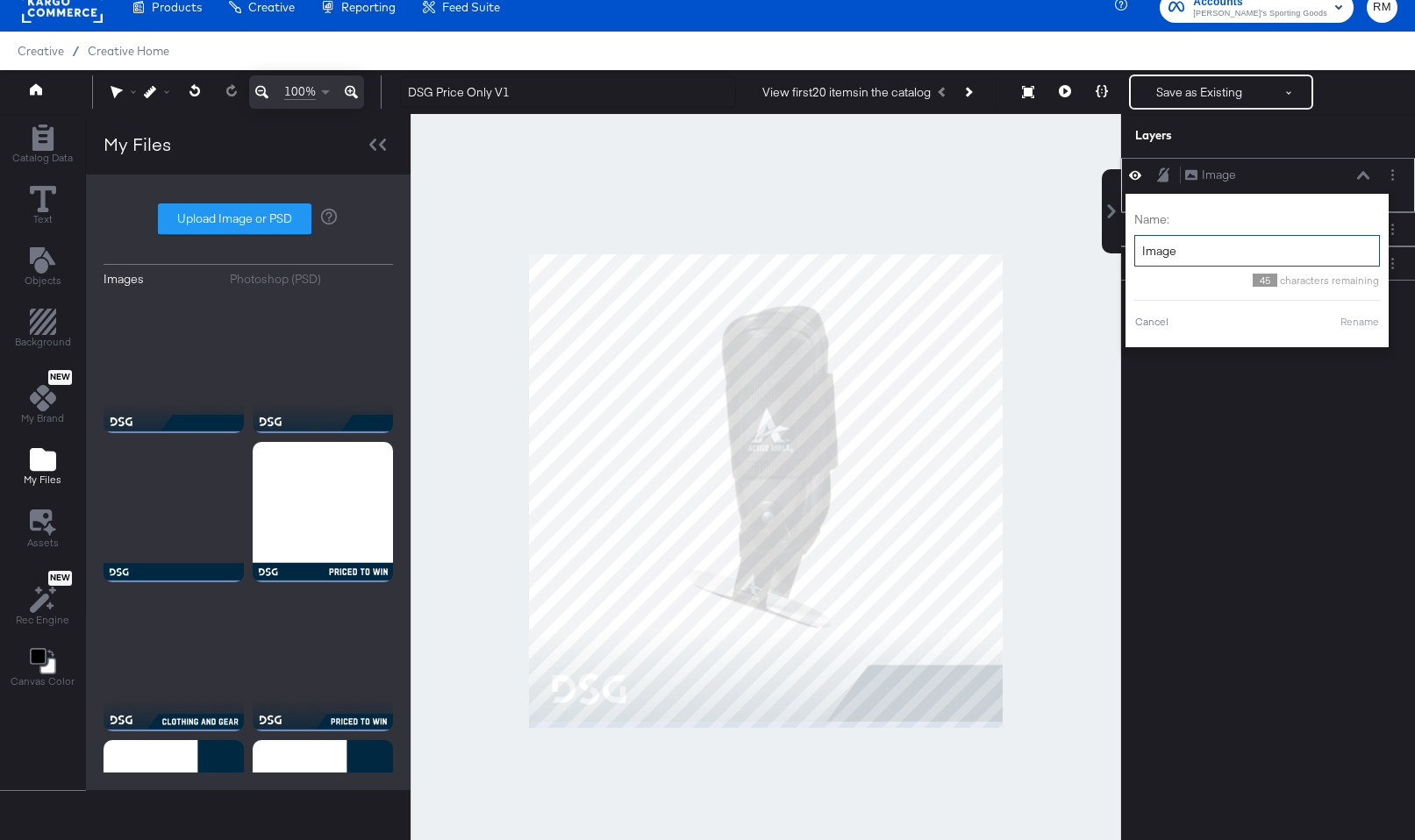
click at [1243, 246] on input "Image" at bounding box center [1257, 250] width 245 height 32
click at [1343, 330] on div "Name: logo + gradient + border 26 characters remaining Cancel Rename" at bounding box center [1236, 271] width 245 height 136
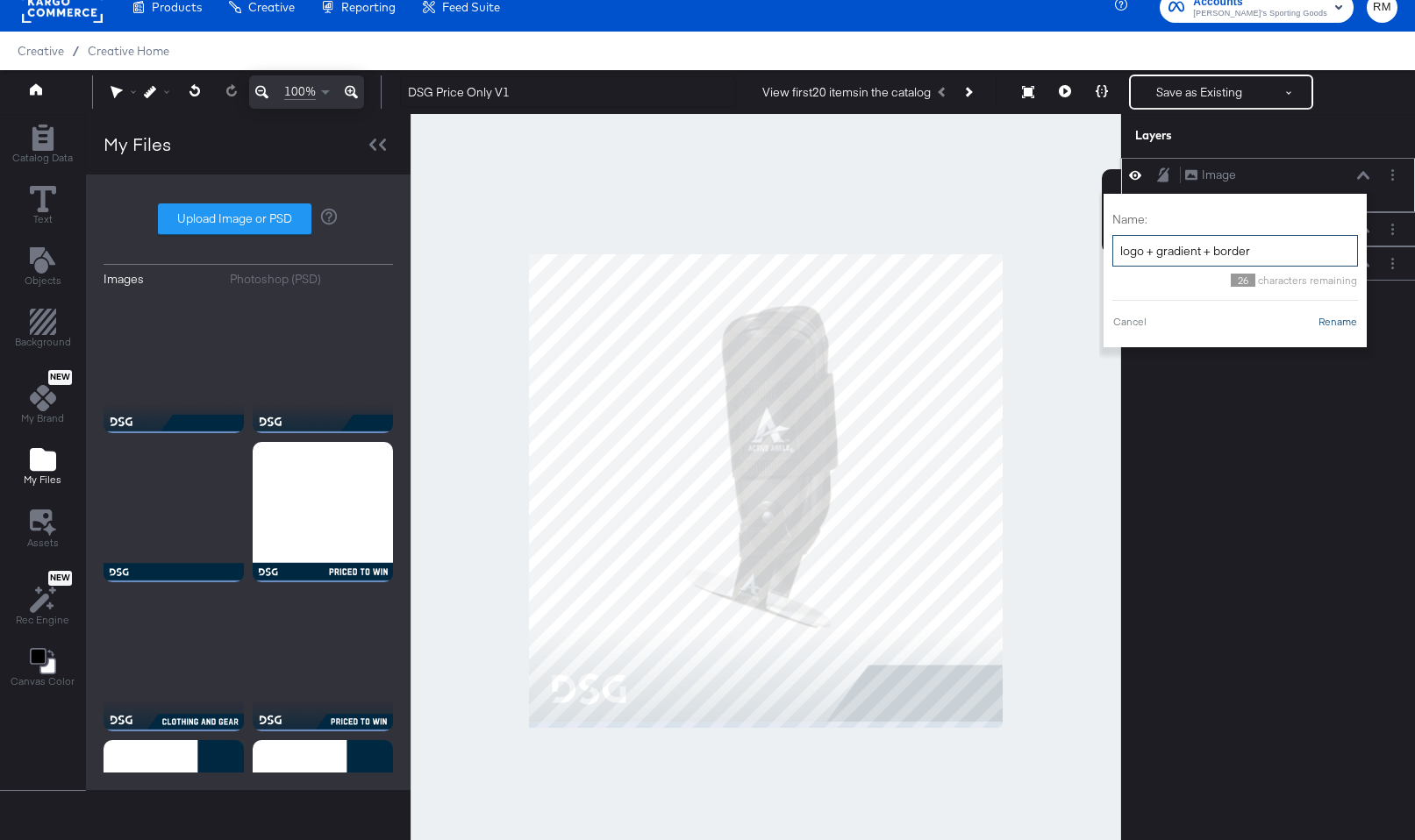
type input "logo + gradient + border"
click at [1344, 325] on button "Rename" at bounding box center [1337, 322] width 40 height 16
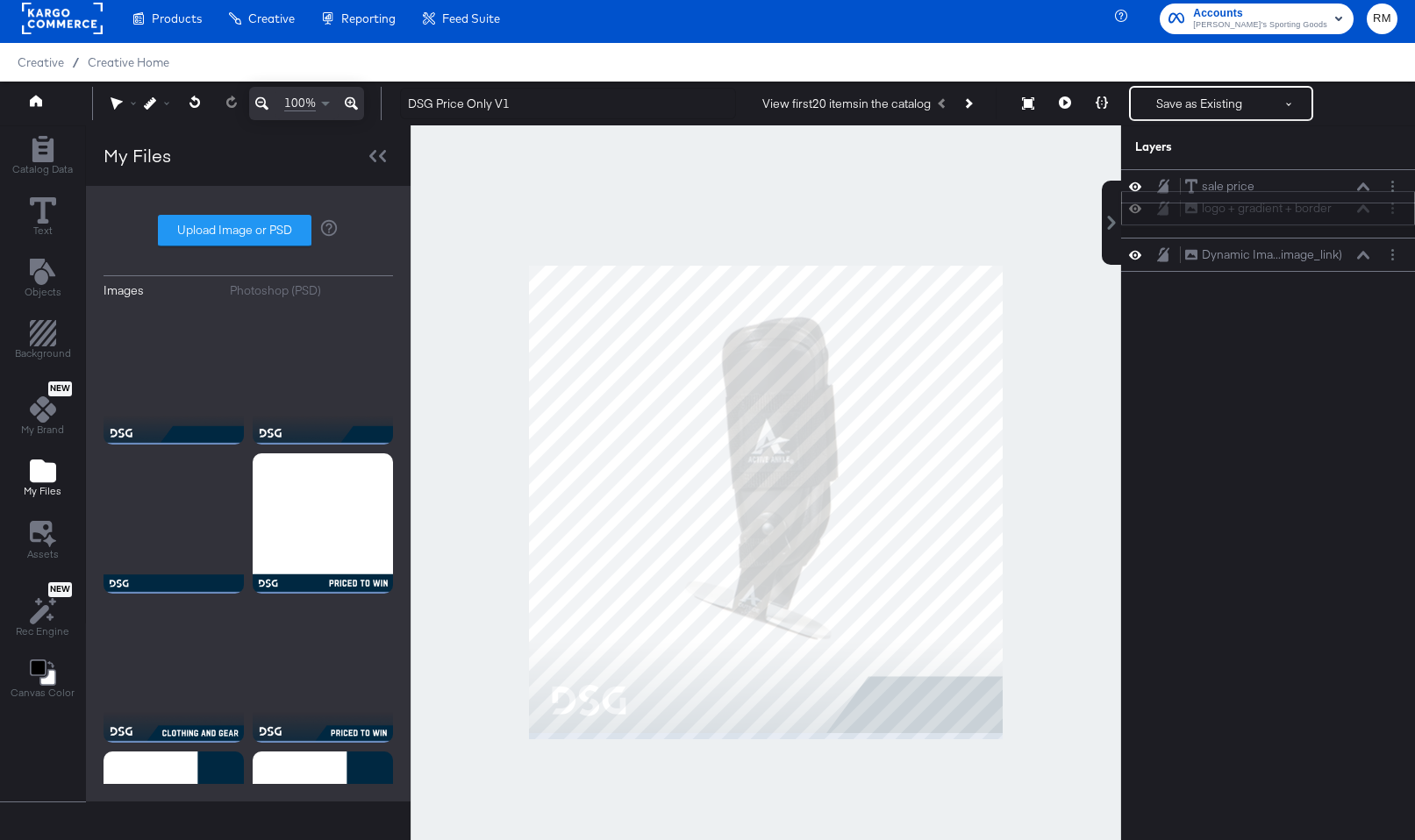
scroll to position [5, 0]
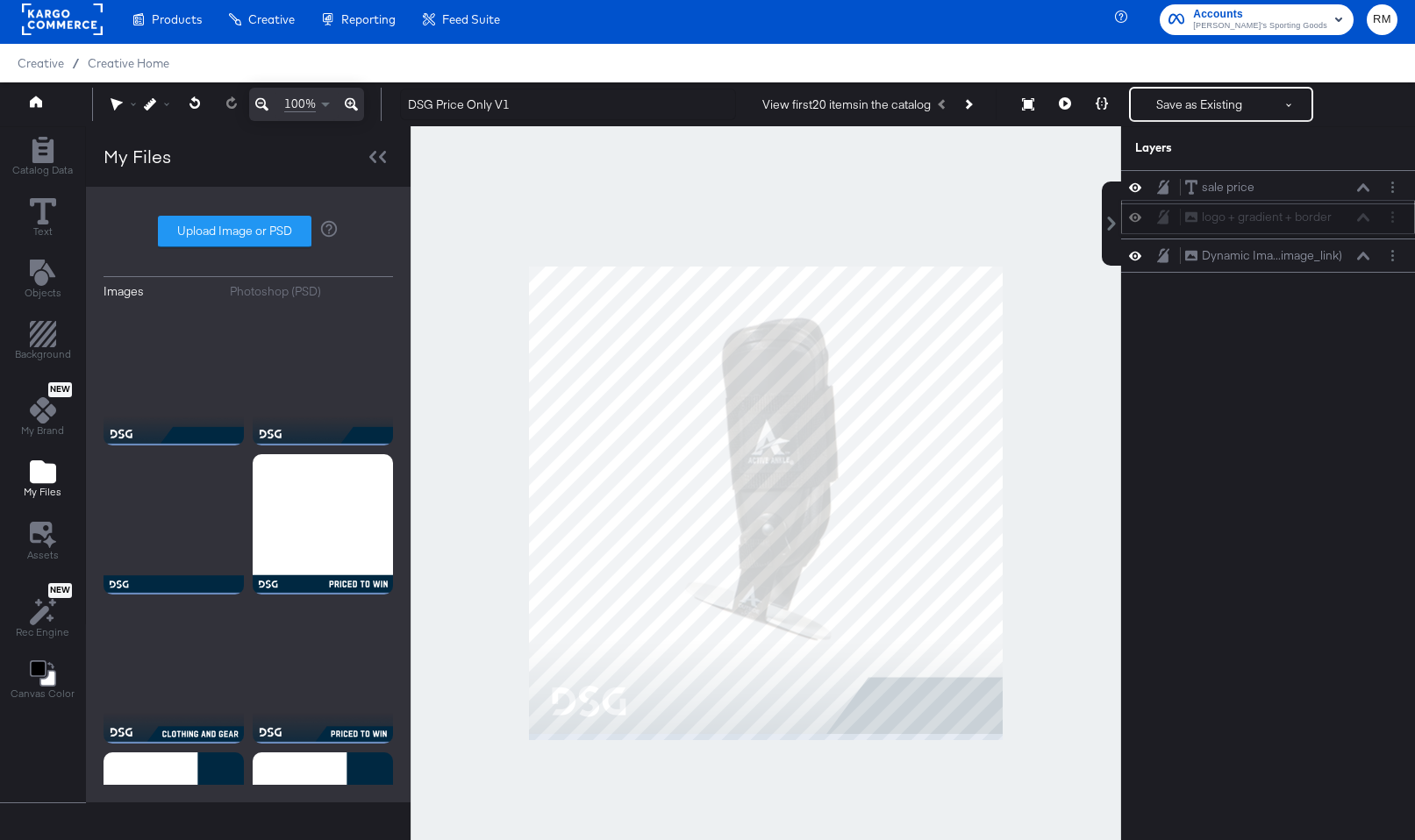
drag, startPoint x: 1349, startPoint y: 168, endPoint x: 1349, endPoint y: 218, distance: 50.0
click at [1349, 218] on div "logo + gradient + border logo + gradient + border" at bounding box center [1277, 217] width 186 height 18
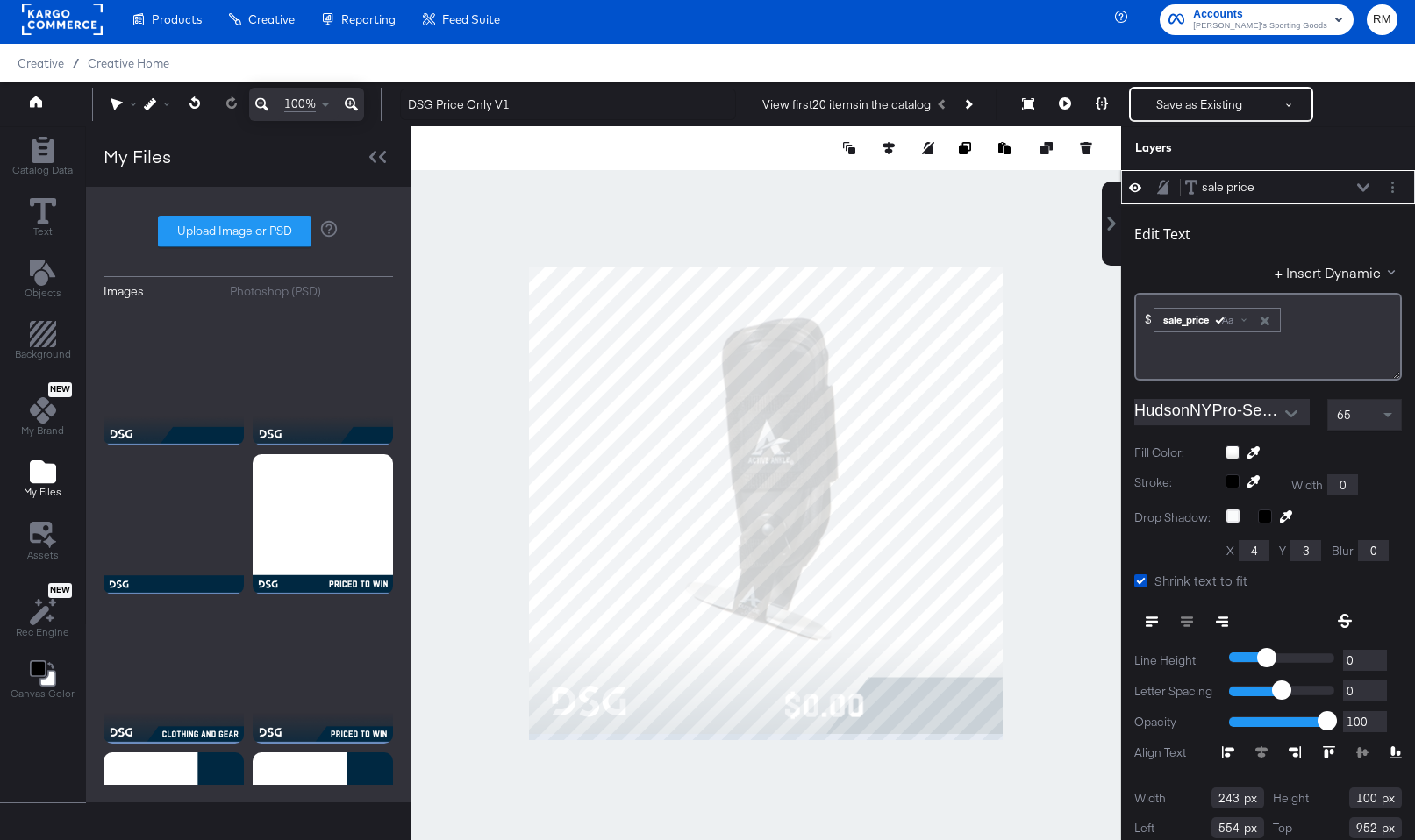
scroll to position [18, 0]
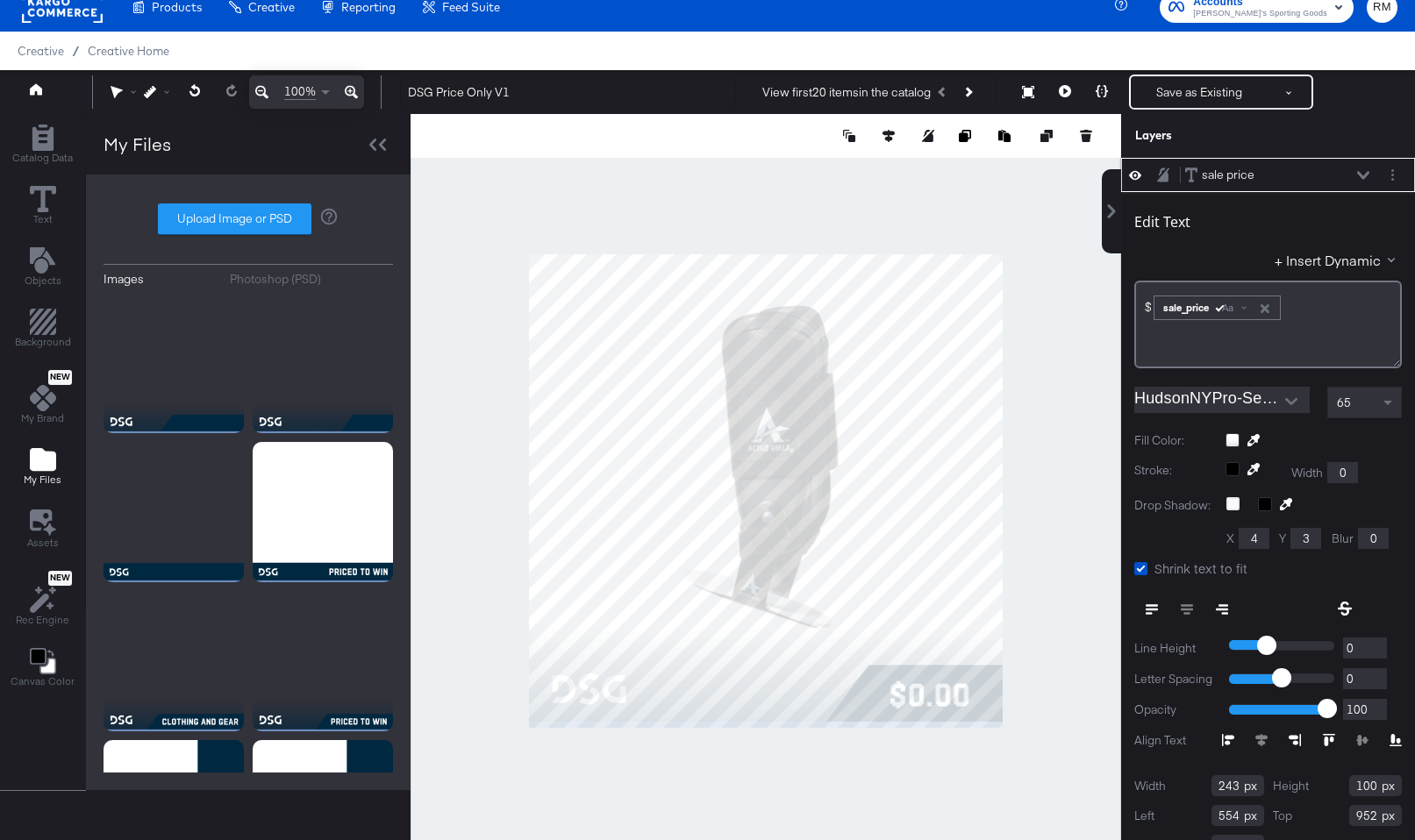
type input "794"
type input "956"
type input "798"
type input "954"
type input "800"
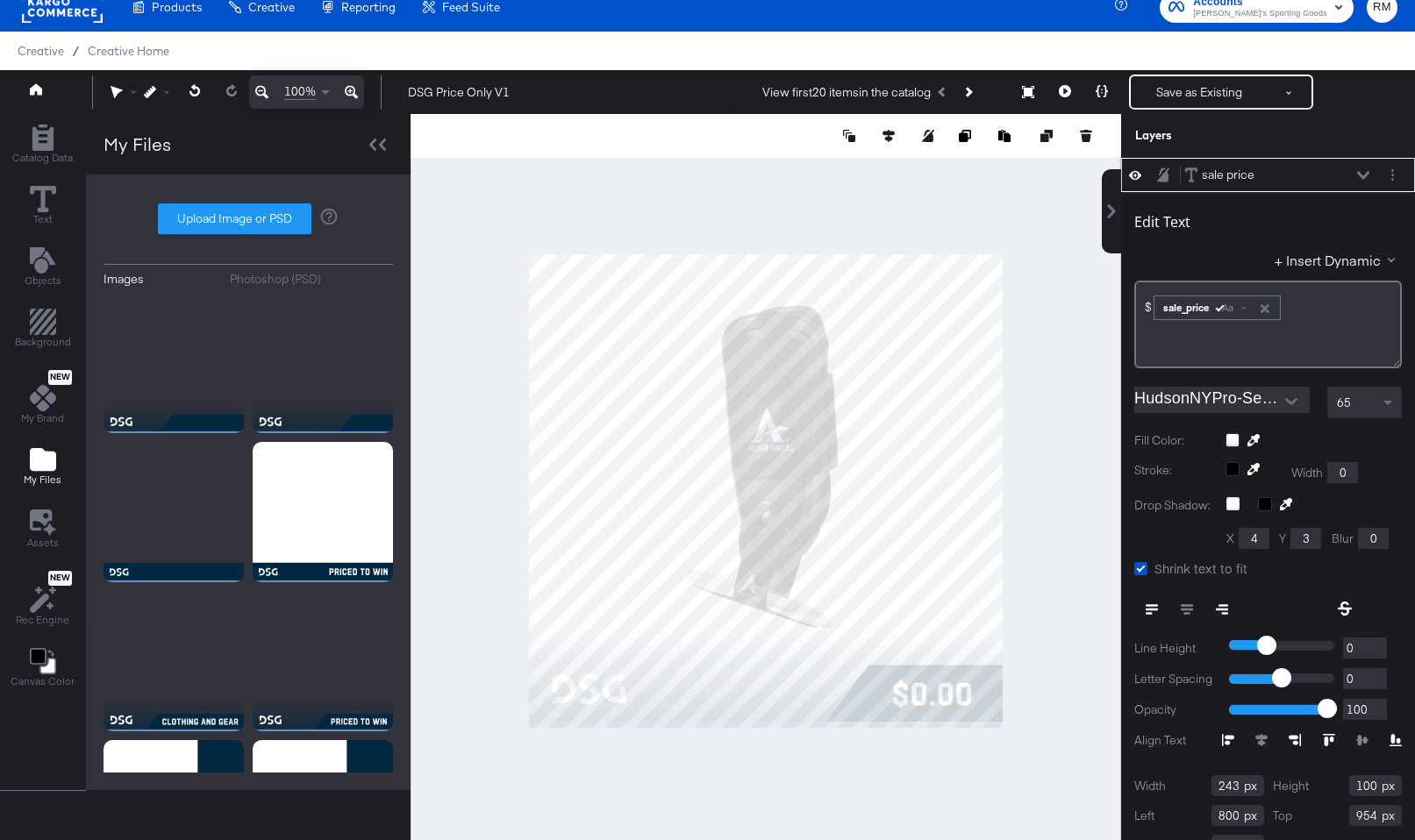
click at [927, 771] on div at bounding box center [766, 491] width 711 height 753
type input "795"
type input "953"
click at [923, 760] on div at bounding box center [766, 491] width 711 height 753
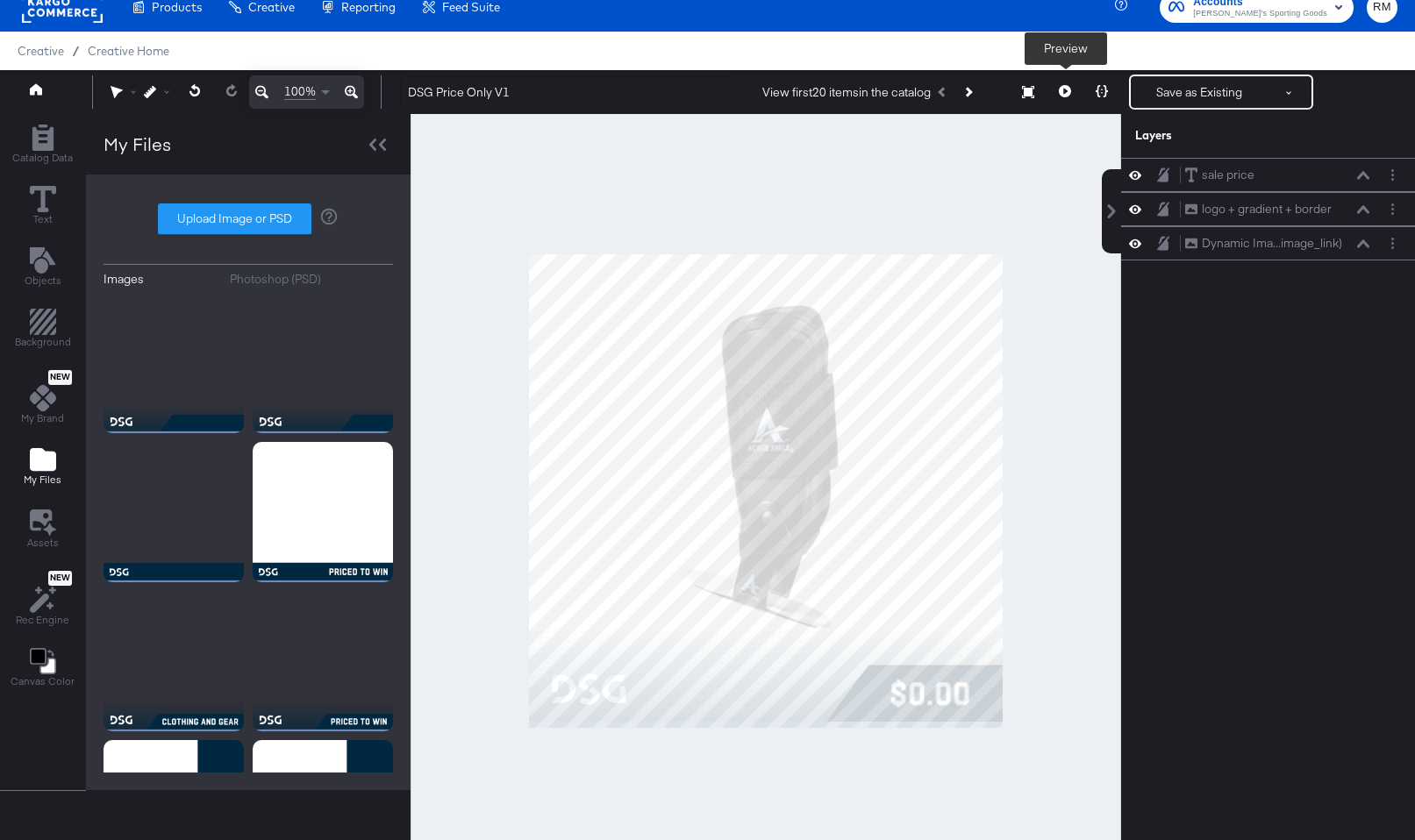
click at [1056, 92] on button at bounding box center [1065, 92] width 37 height 35
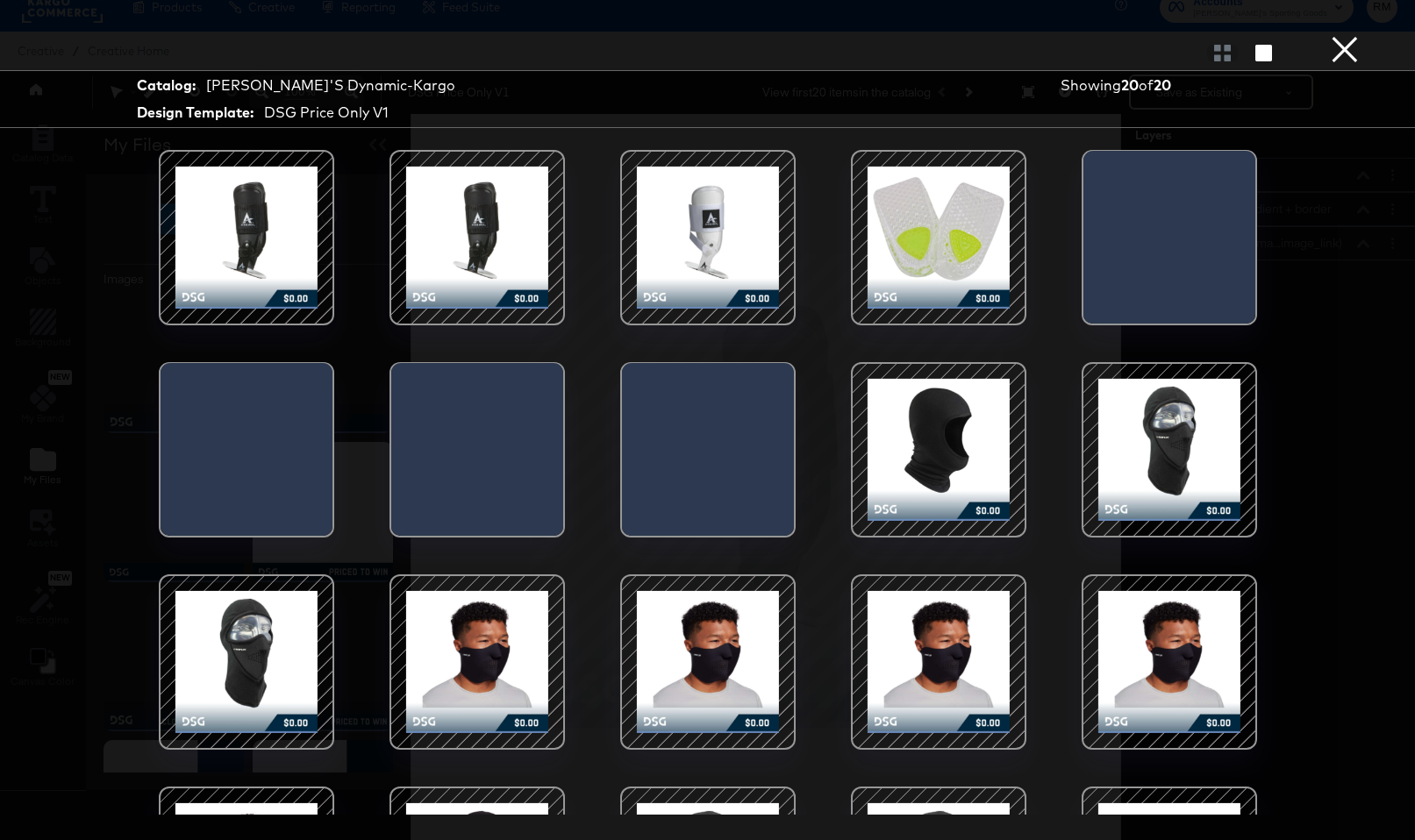
click at [1337, 35] on button "×" at bounding box center [1345, 18] width 35 height 35
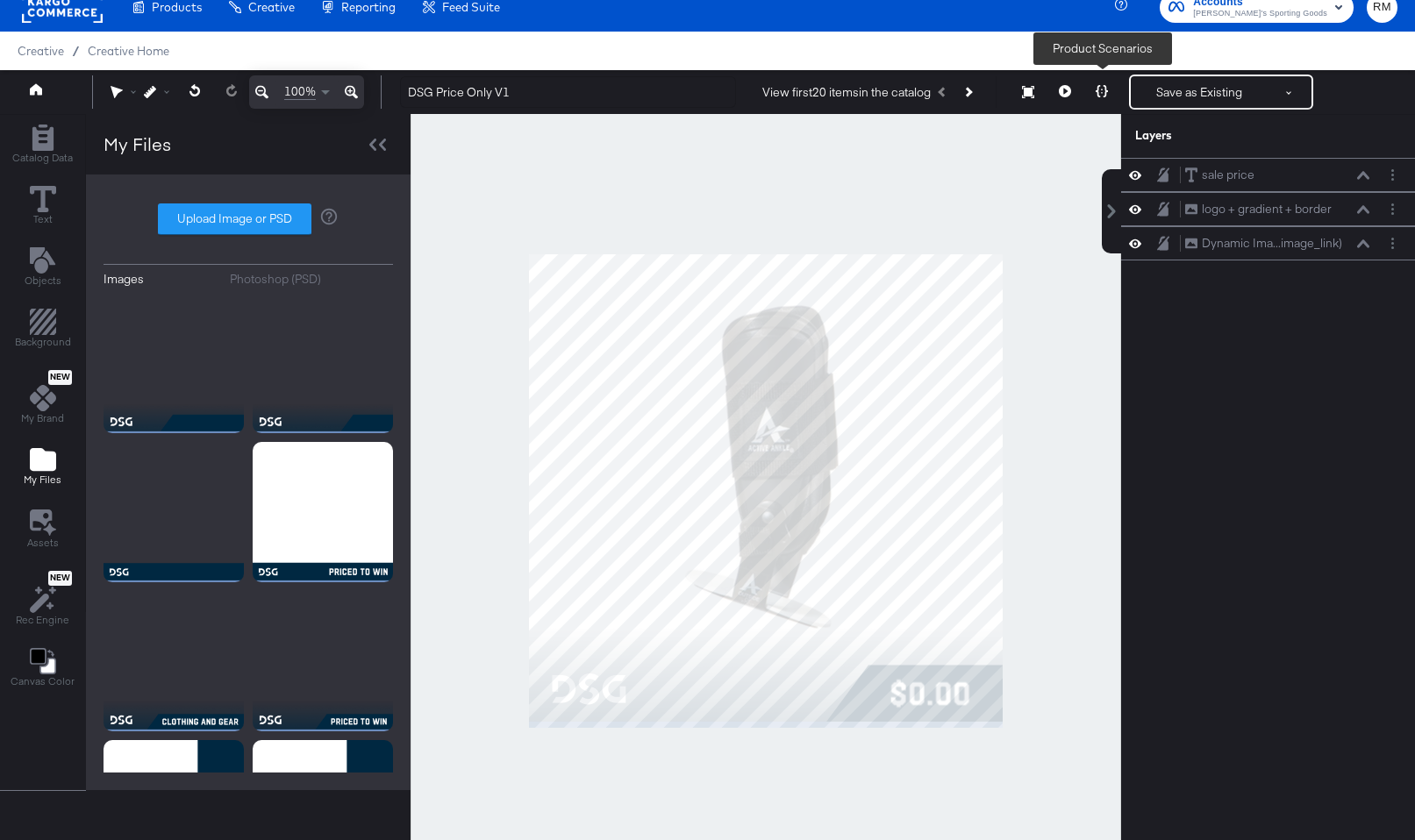
click at [1109, 100] on button at bounding box center [1102, 92] width 37 height 35
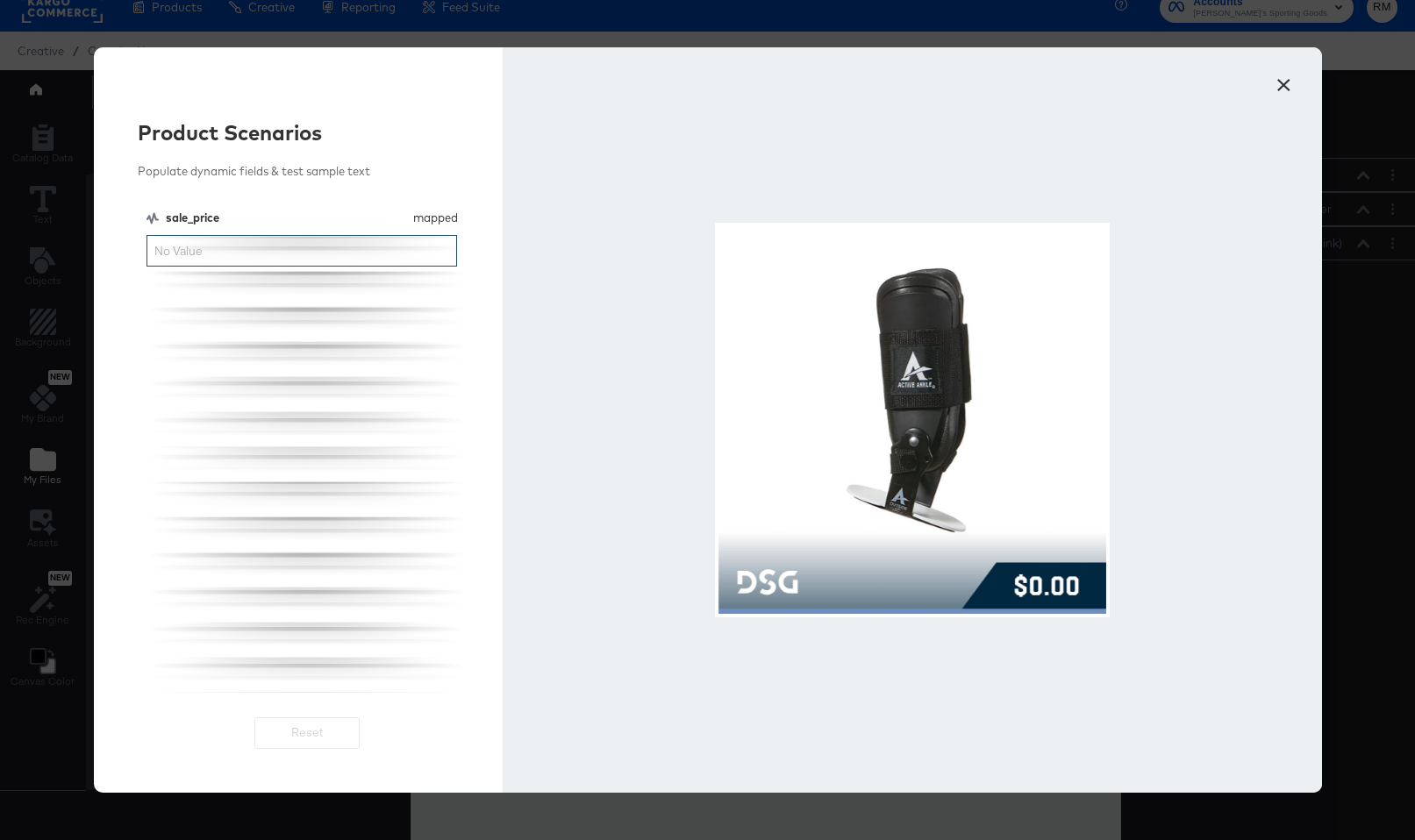
click at [235, 245] on input "sale_price" at bounding box center [302, 250] width 312 height 32
drag, startPoint x: 168, startPoint y: 249, endPoint x: 144, endPoint y: 249, distance: 24.0
click at [144, 249] on div "Product Scenarios Populate dynamic fields & test sample text sale_price mapped …" at bounding box center [298, 420] width 410 height 746
type input "40.00"
click at [1289, 84] on button "×" at bounding box center [1285, 81] width 31 height 31
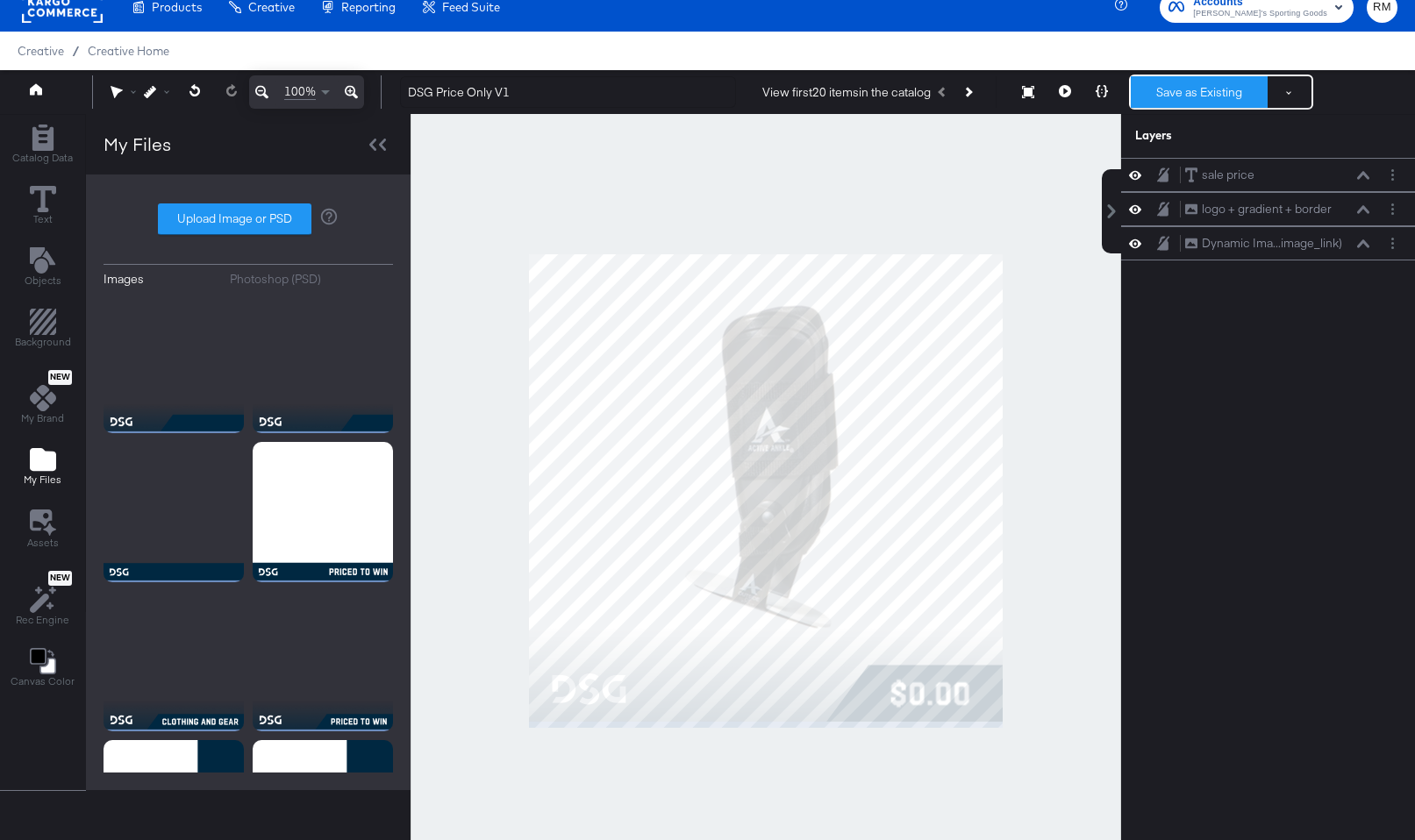
click at [1163, 93] on button "Save as Existing" at bounding box center [1199, 91] width 137 height 31
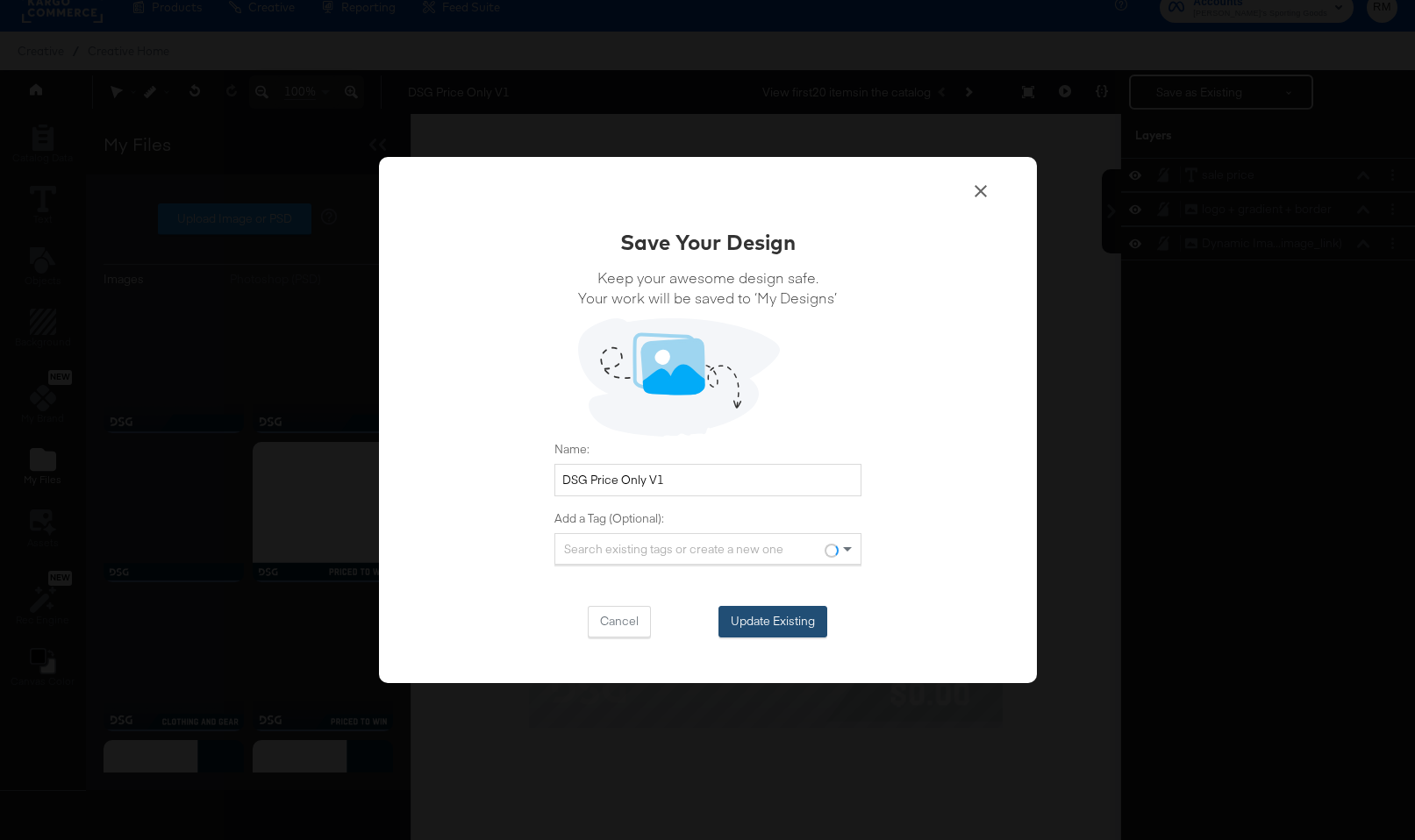
click at [779, 611] on button "Update Existing" at bounding box center [773, 622] width 109 height 31
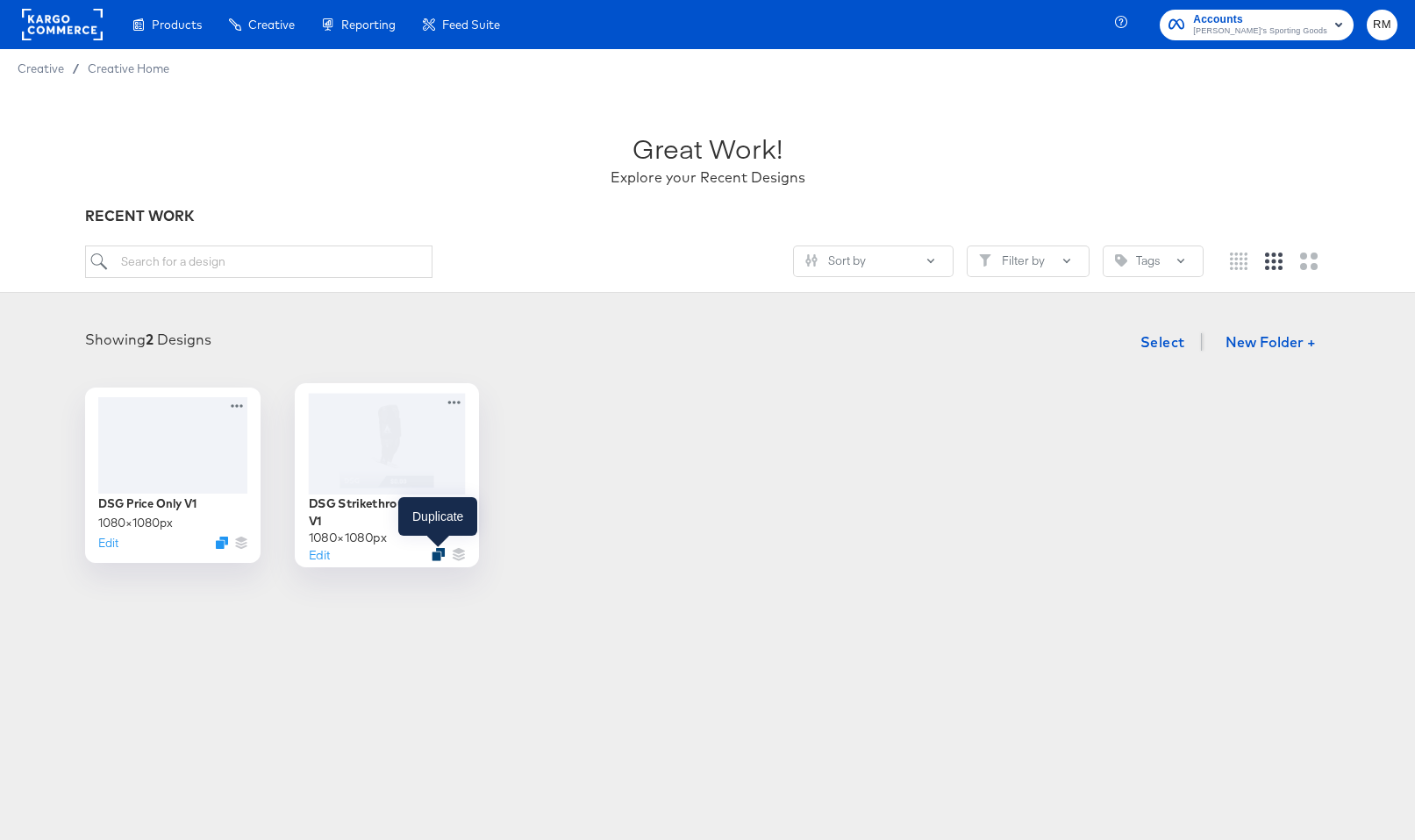
click at [435, 557] on icon "Duplicate" at bounding box center [438, 555] width 14 height 14
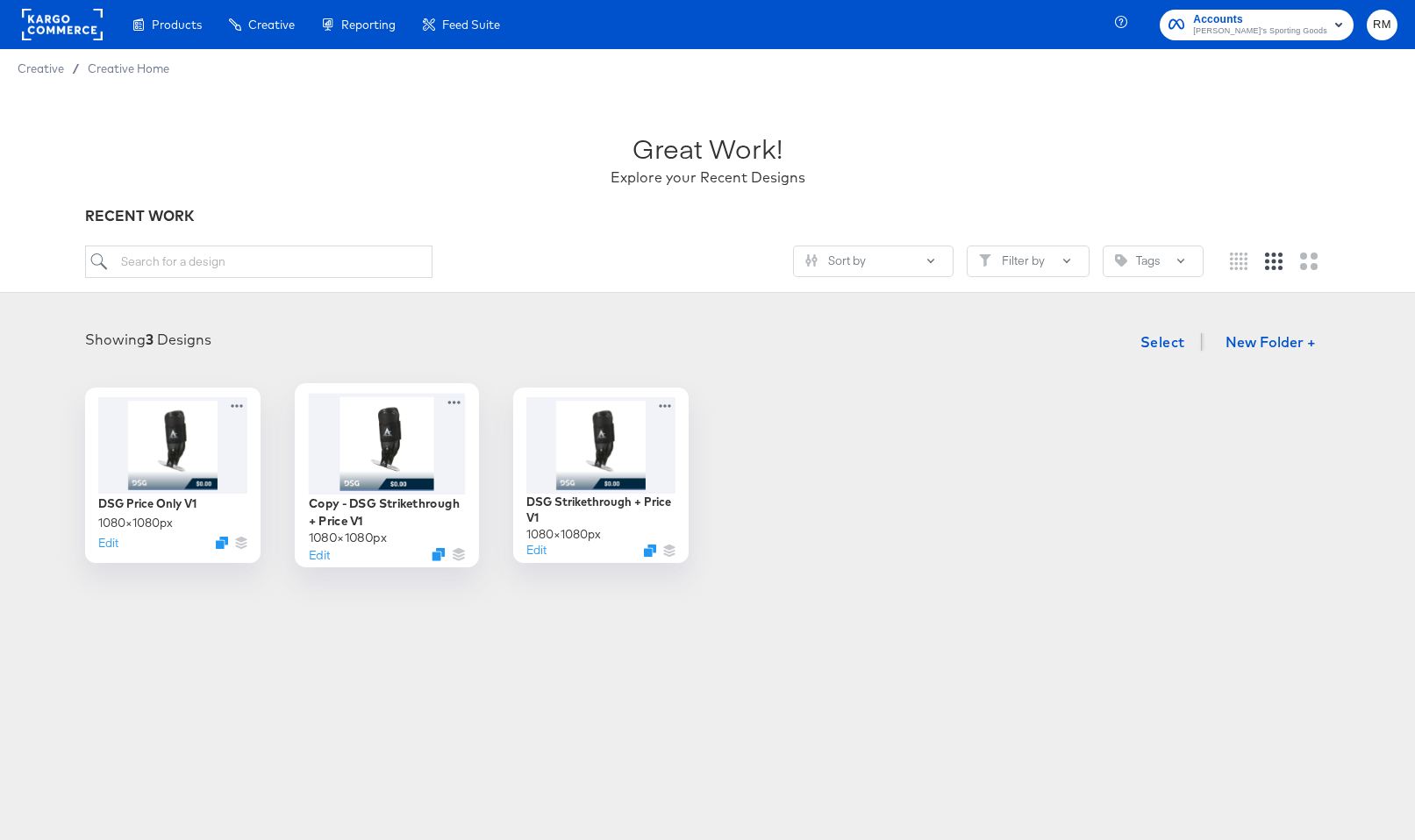
click at [406, 471] on div at bounding box center [386, 444] width 157 height 101
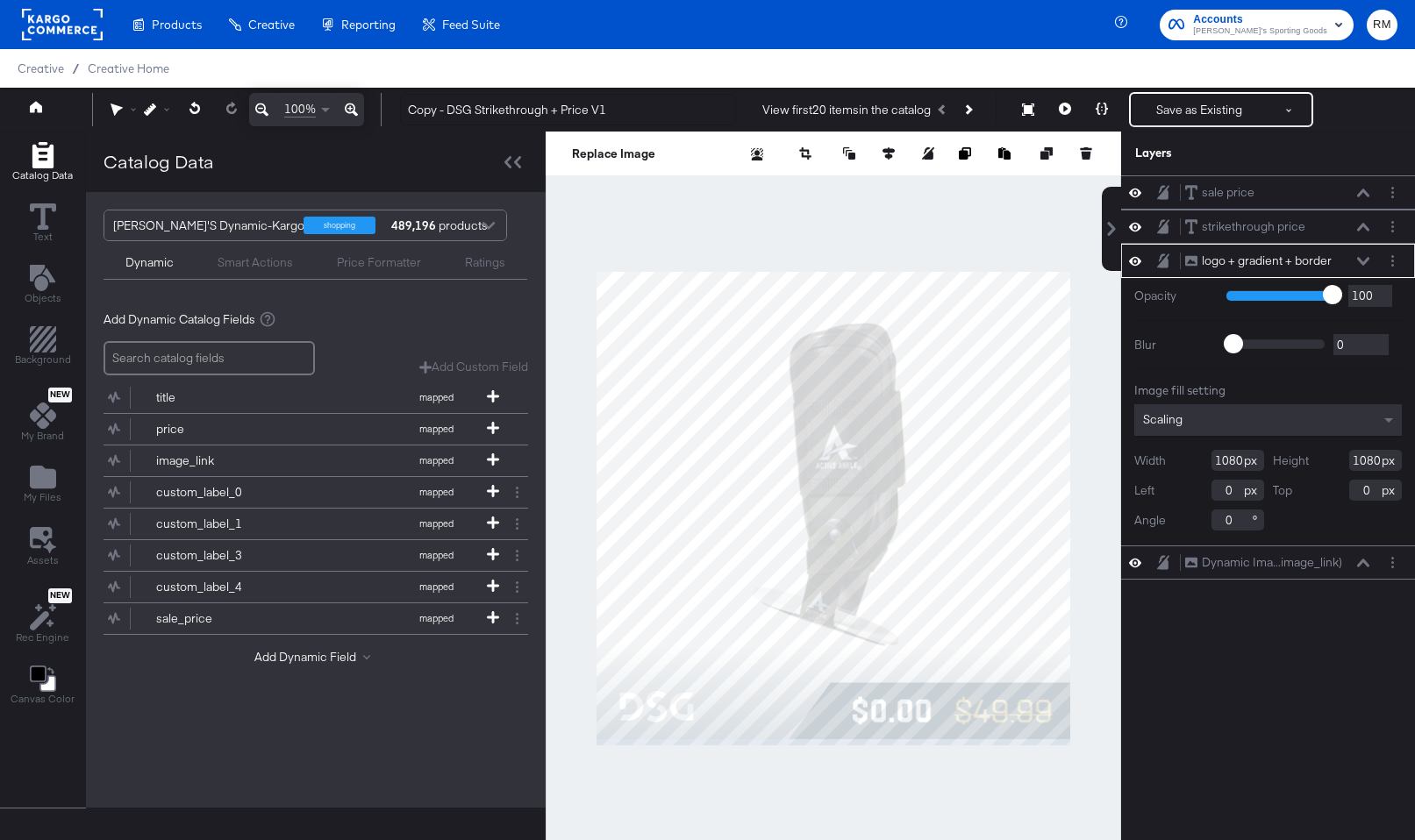
click at [1382, 262] on div "logo + gradient + border logo + gradient + border" at bounding box center [1268, 261] width 279 height 18
click at [1394, 262] on circle "Layer Options" at bounding box center [1393, 261] width 3 height 3
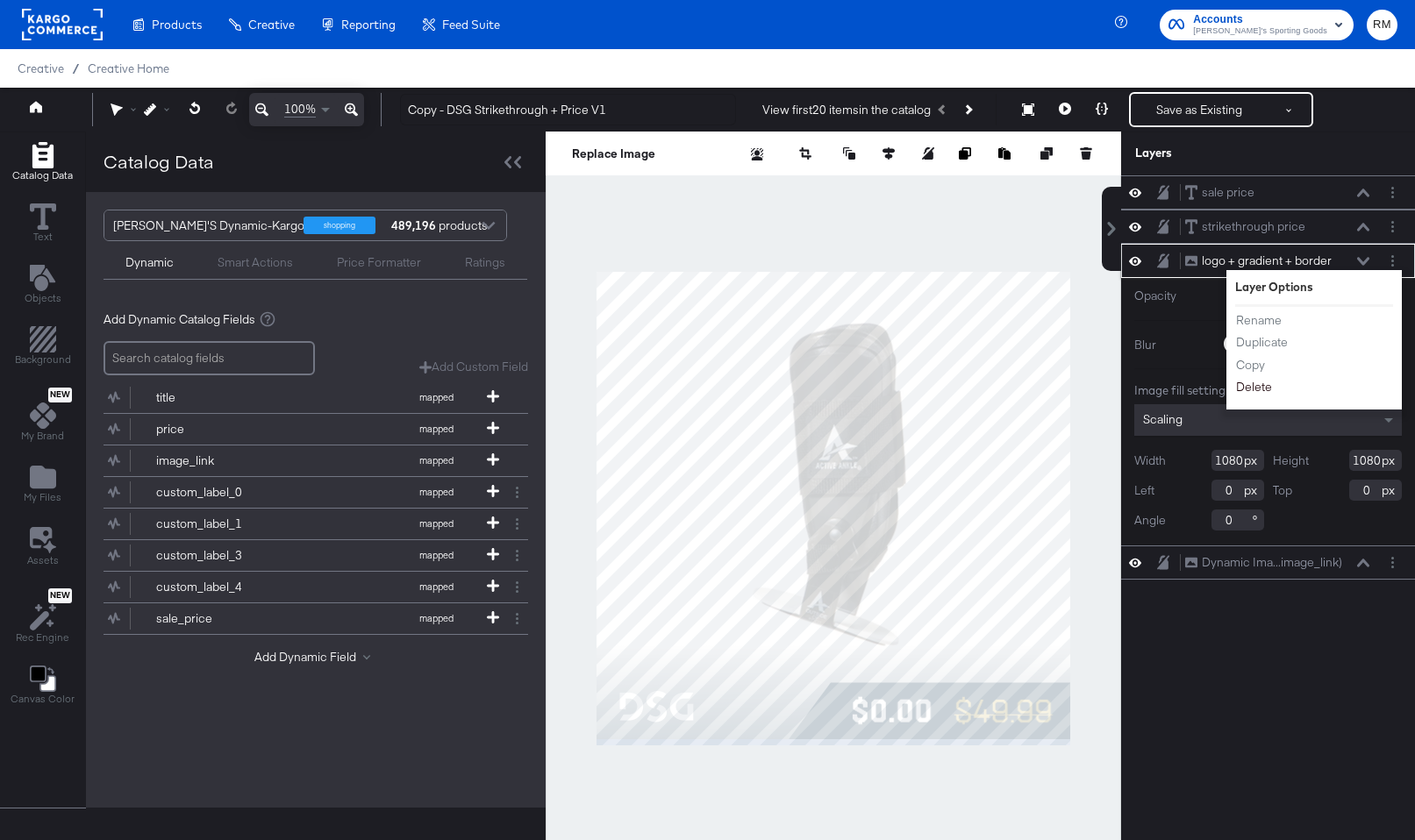
click at [1255, 385] on button "Delete" at bounding box center [1254, 386] width 38 height 18
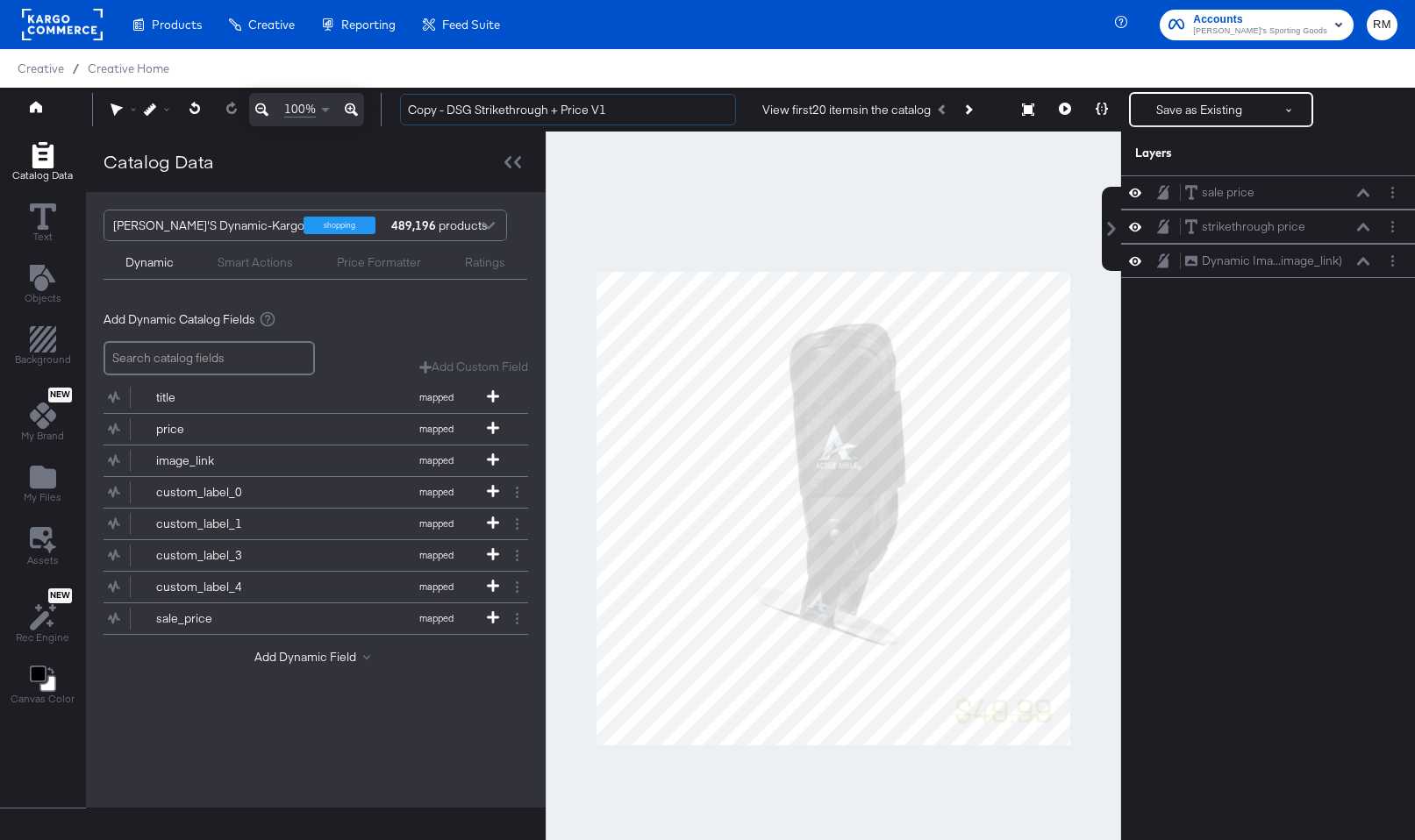
drag, startPoint x: 450, startPoint y: 111, endPoint x: 344, endPoint y: 111, distance: 106.0
click at [344, 111] on div "100% Copy - DSG Strikethrough + Price V1 View first 20 items in the catalog Sav…" at bounding box center [707, 109] width 1415 height 44
click at [574, 120] on input "DSG Strikethrough + Price V1" at bounding box center [568, 109] width 336 height 32
type input "DSG Strikethrough + Price V2"
click at [55, 435] on span "My Brand" at bounding box center [43, 436] width 43 height 14
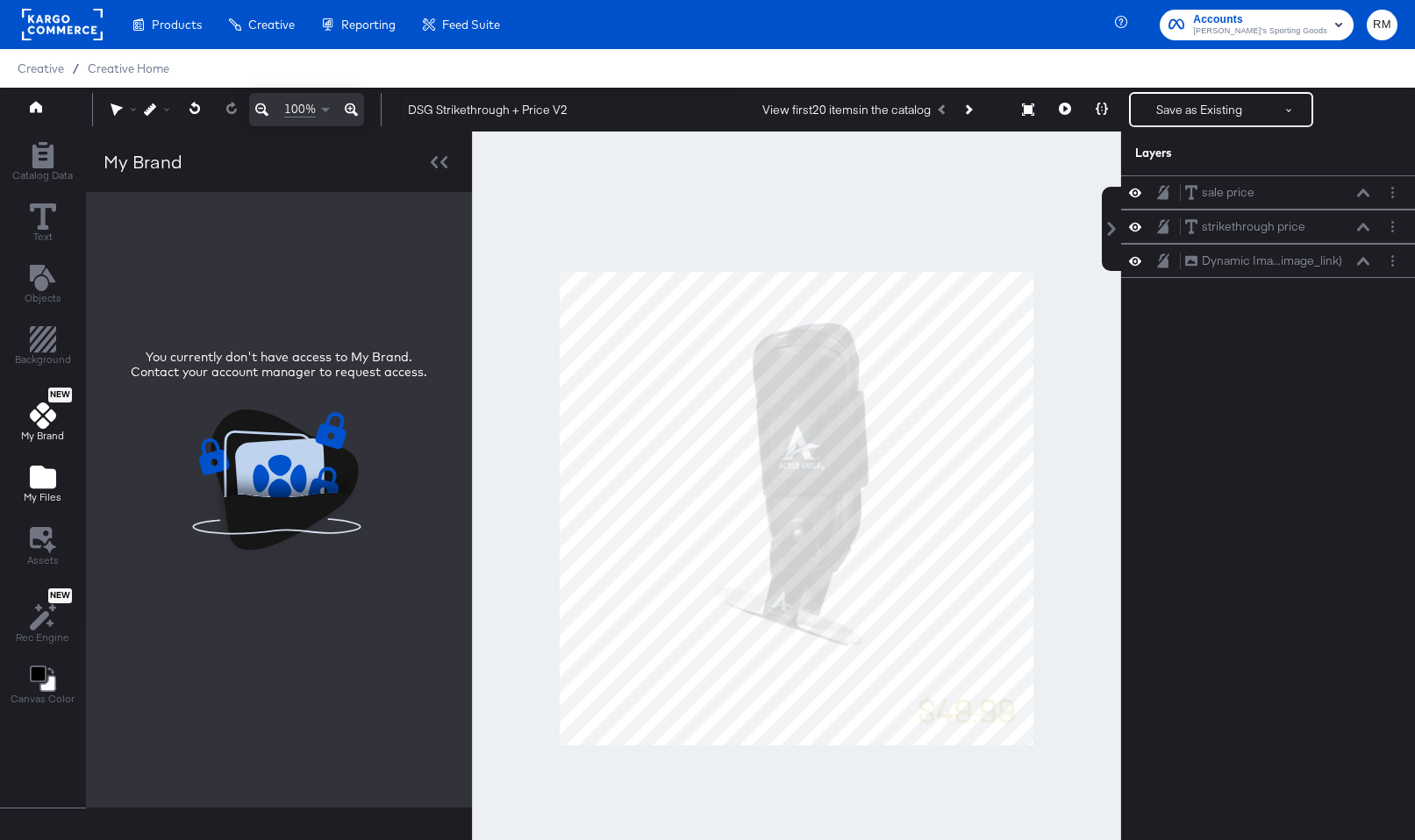
click at [39, 483] on icon "Add Files" at bounding box center [43, 476] width 26 height 22
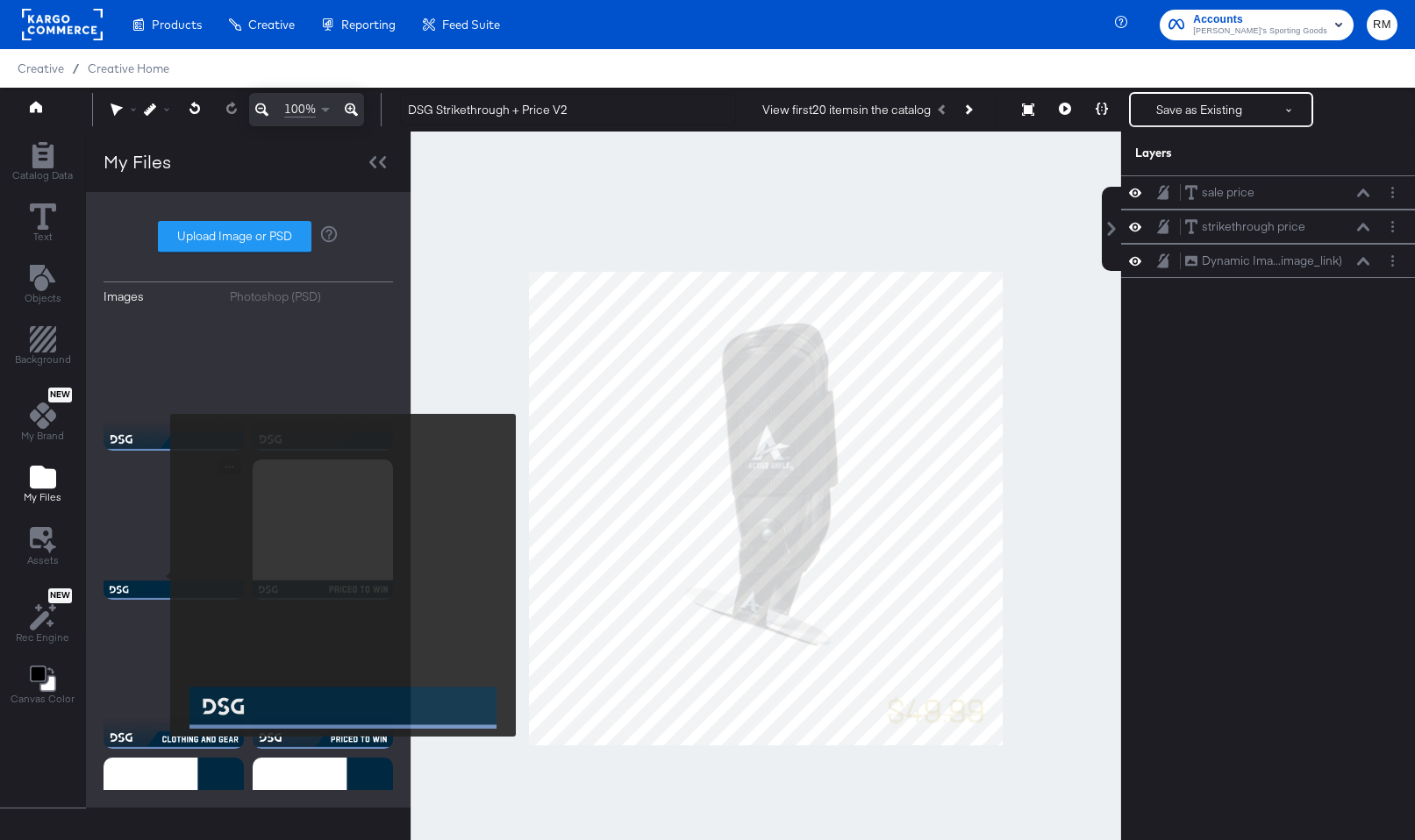
click at [141, 566] on img at bounding box center [173, 530] width 140 height 140
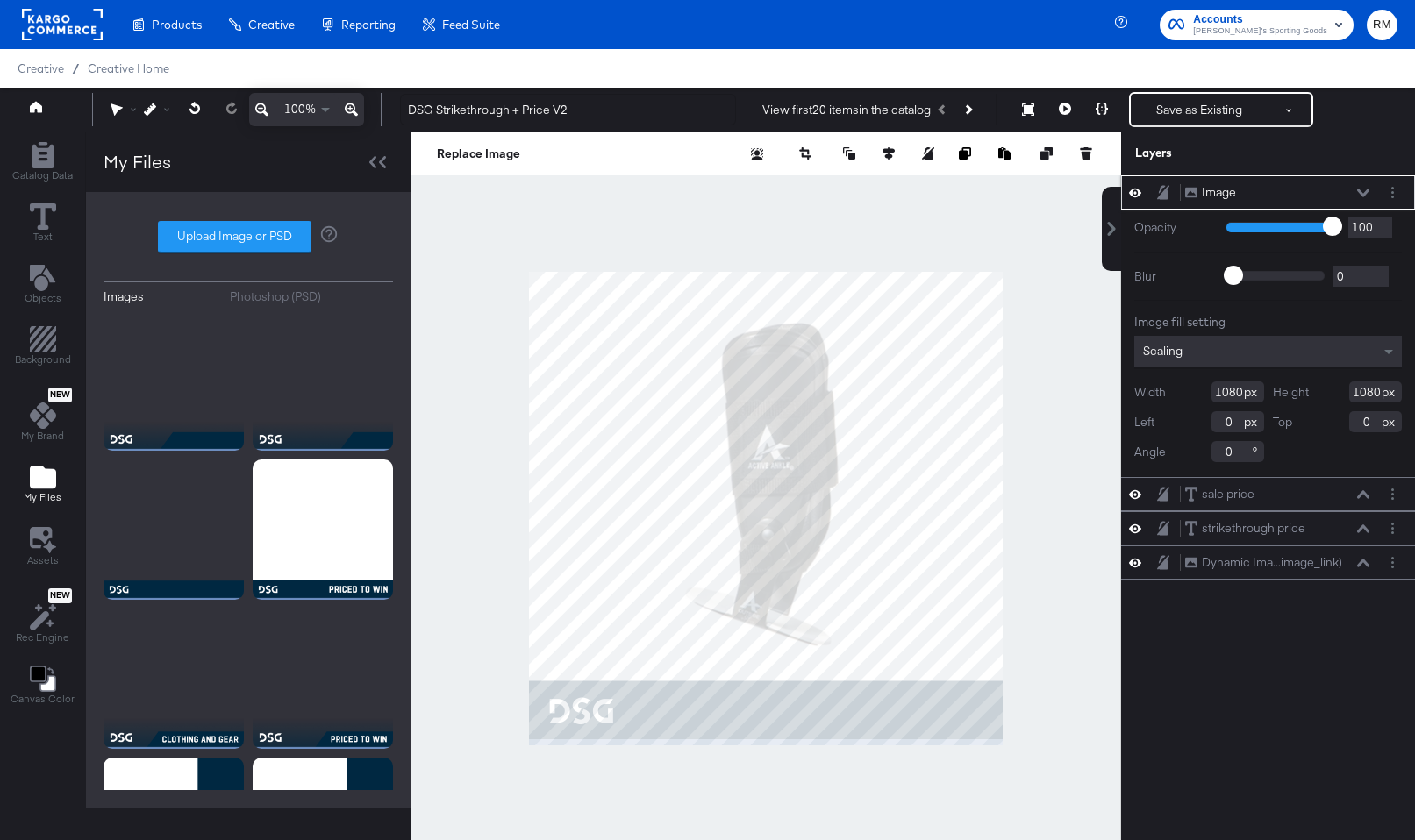
click at [1280, 348] on div "Scaling" at bounding box center [1268, 351] width 268 height 31
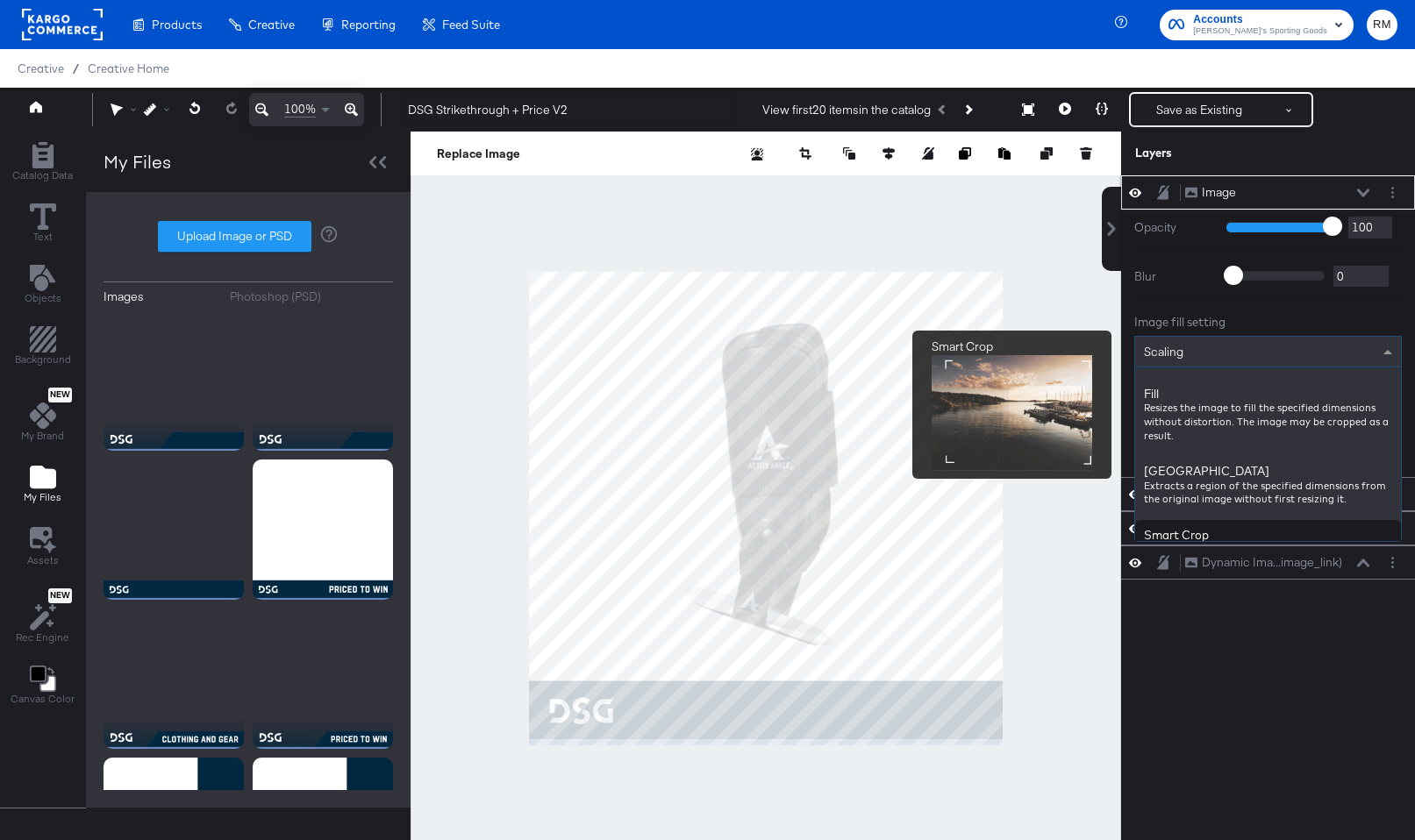
scroll to position [293, 0]
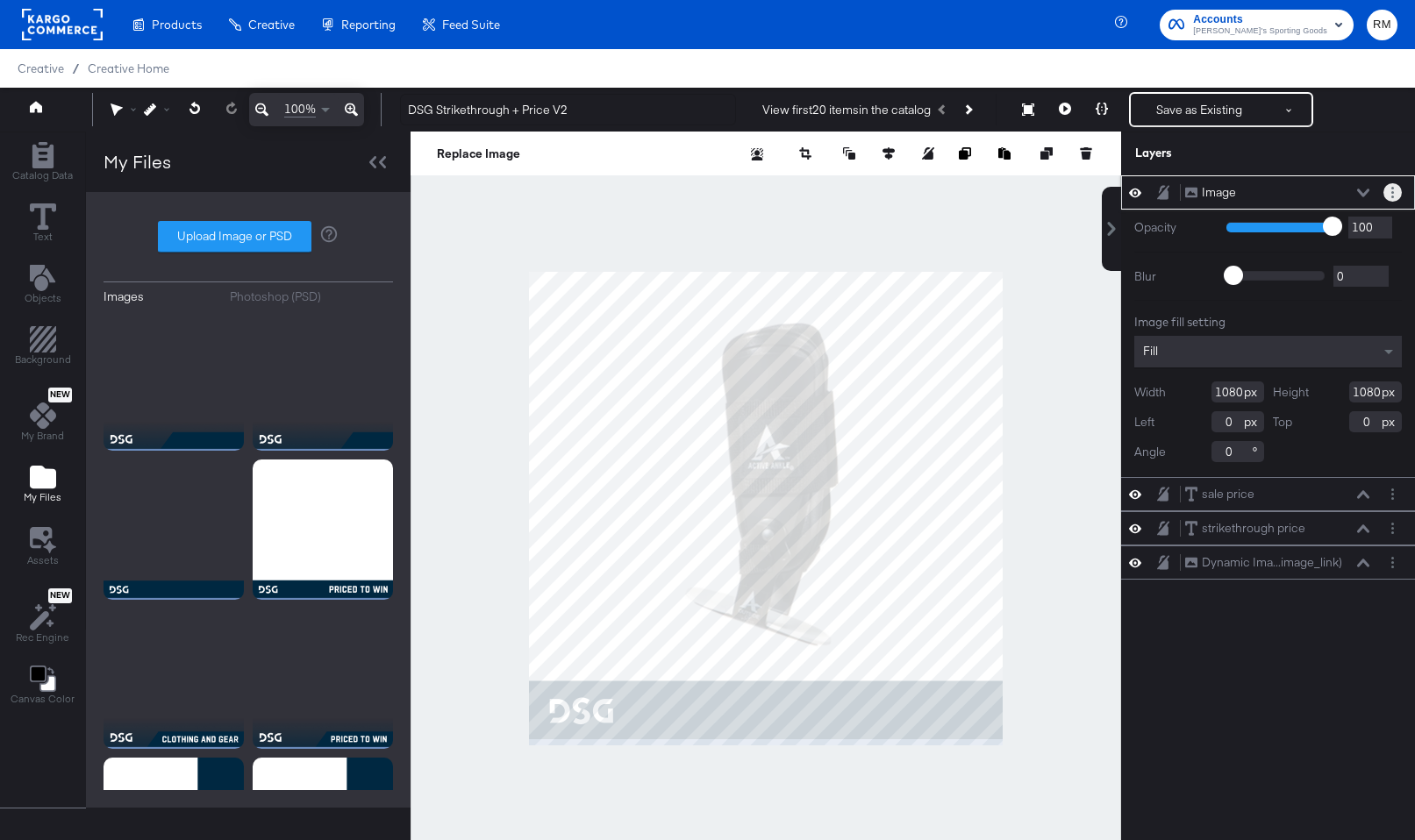
click at [1395, 191] on button "Layer Options" at bounding box center [1393, 192] width 19 height 18
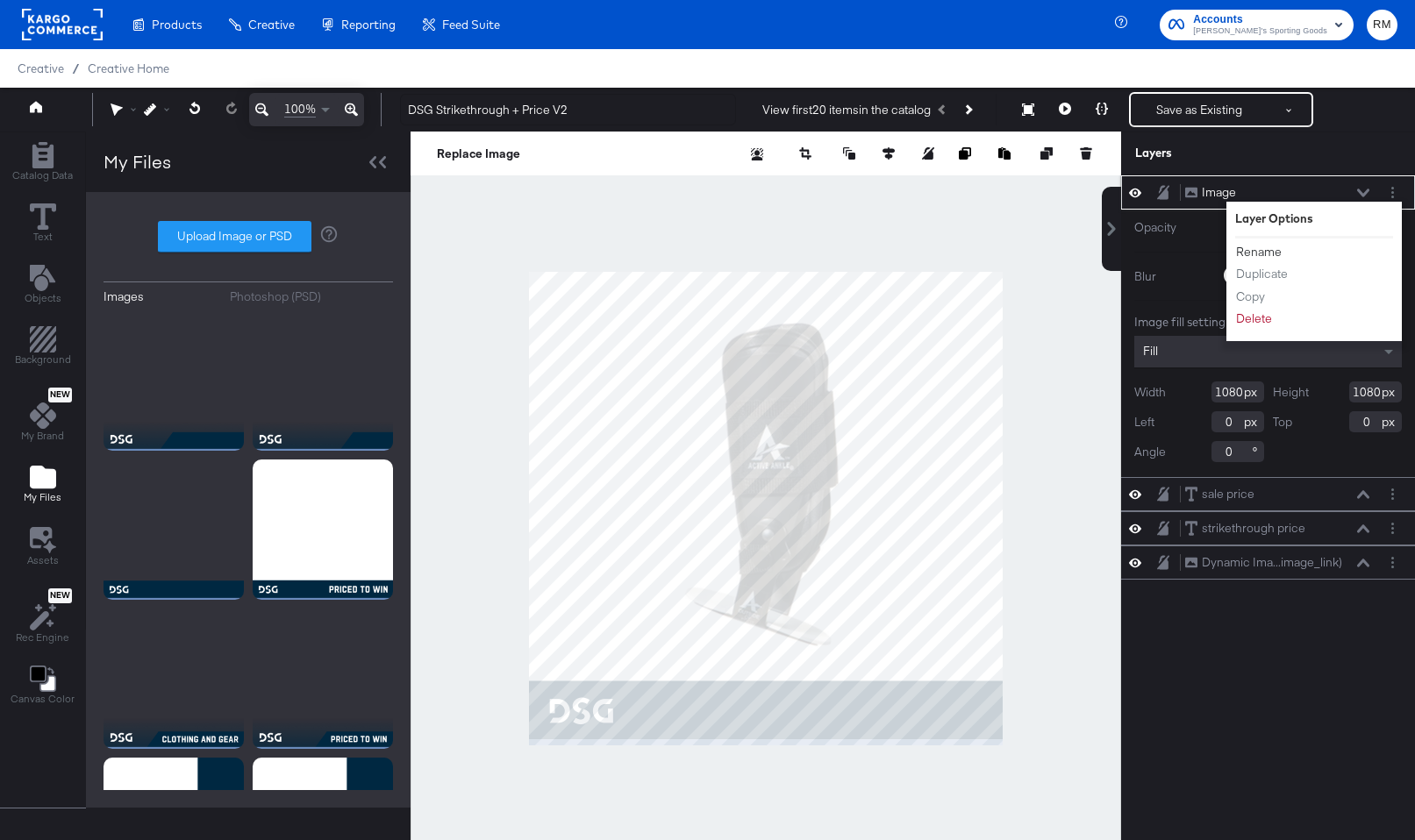
click at [1245, 257] on button "Rename" at bounding box center [1259, 252] width 48 height 18
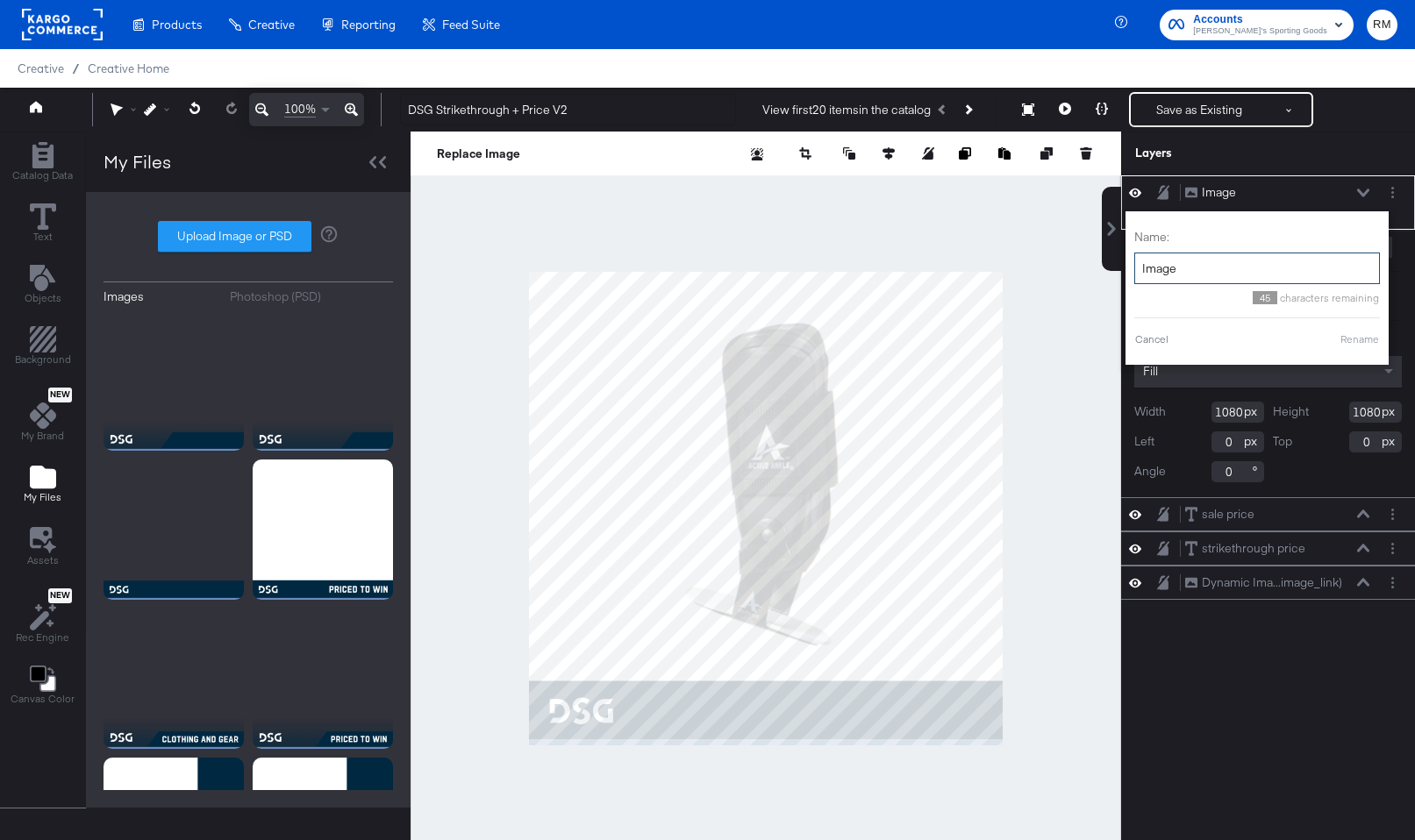
click at [1245, 257] on input "Image" at bounding box center [1257, 269] width 245 height 32
type input "logo + border"
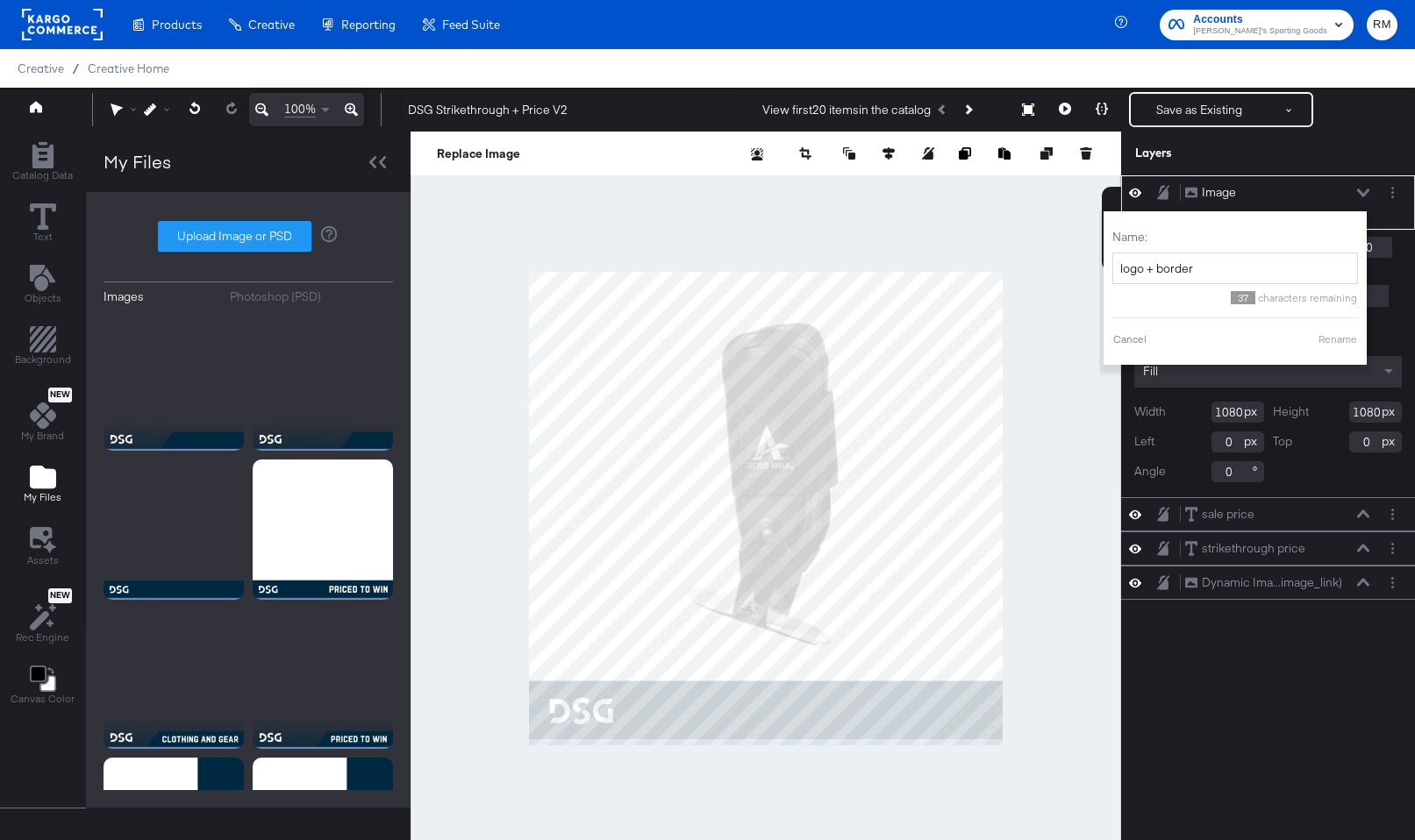
click at [1336, 336] on button "Rename" at bounding box center [1337, 340] width 40 height 16
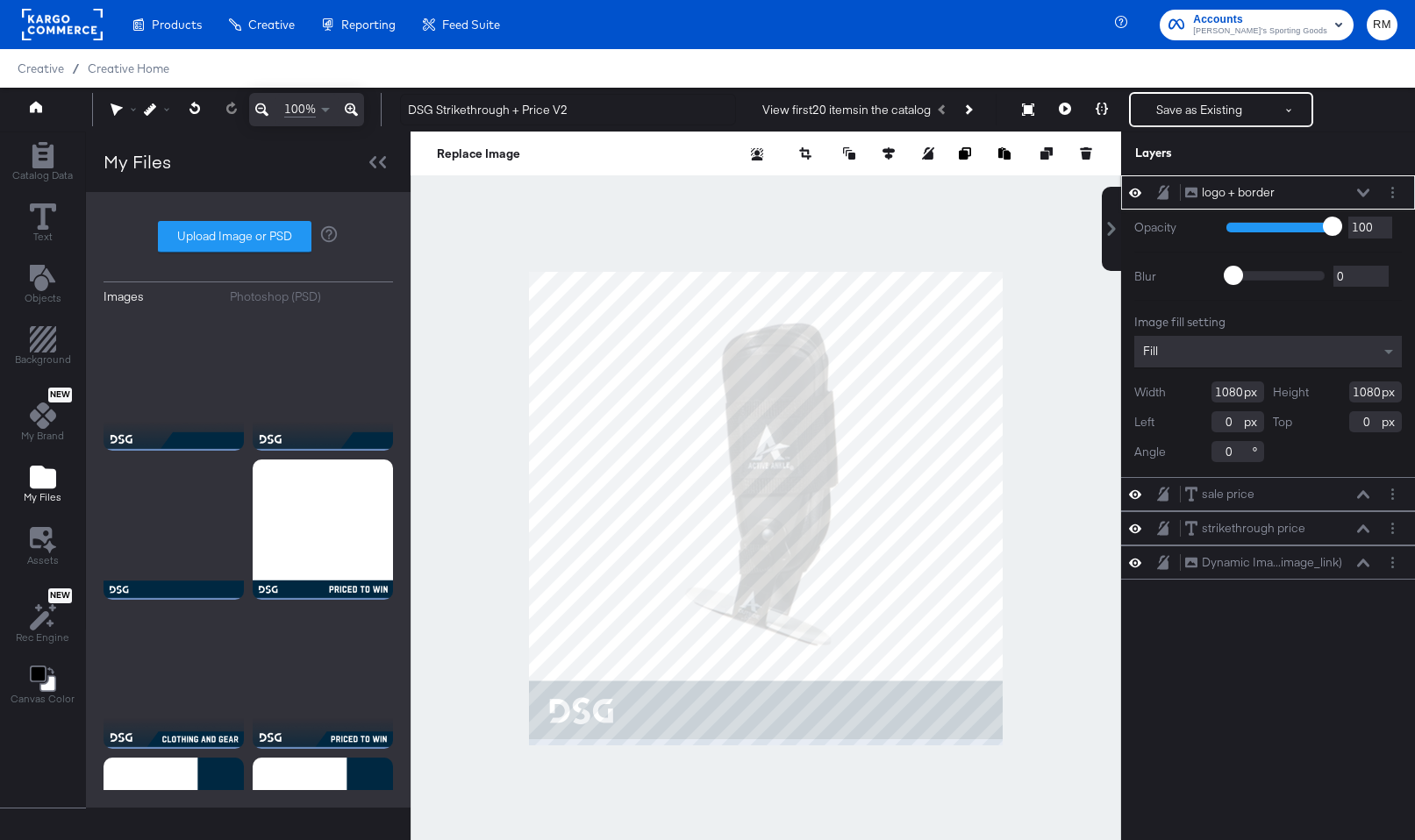
click at [1364, 194] on icon at bounding box center [1363, 193] width 13 height 8
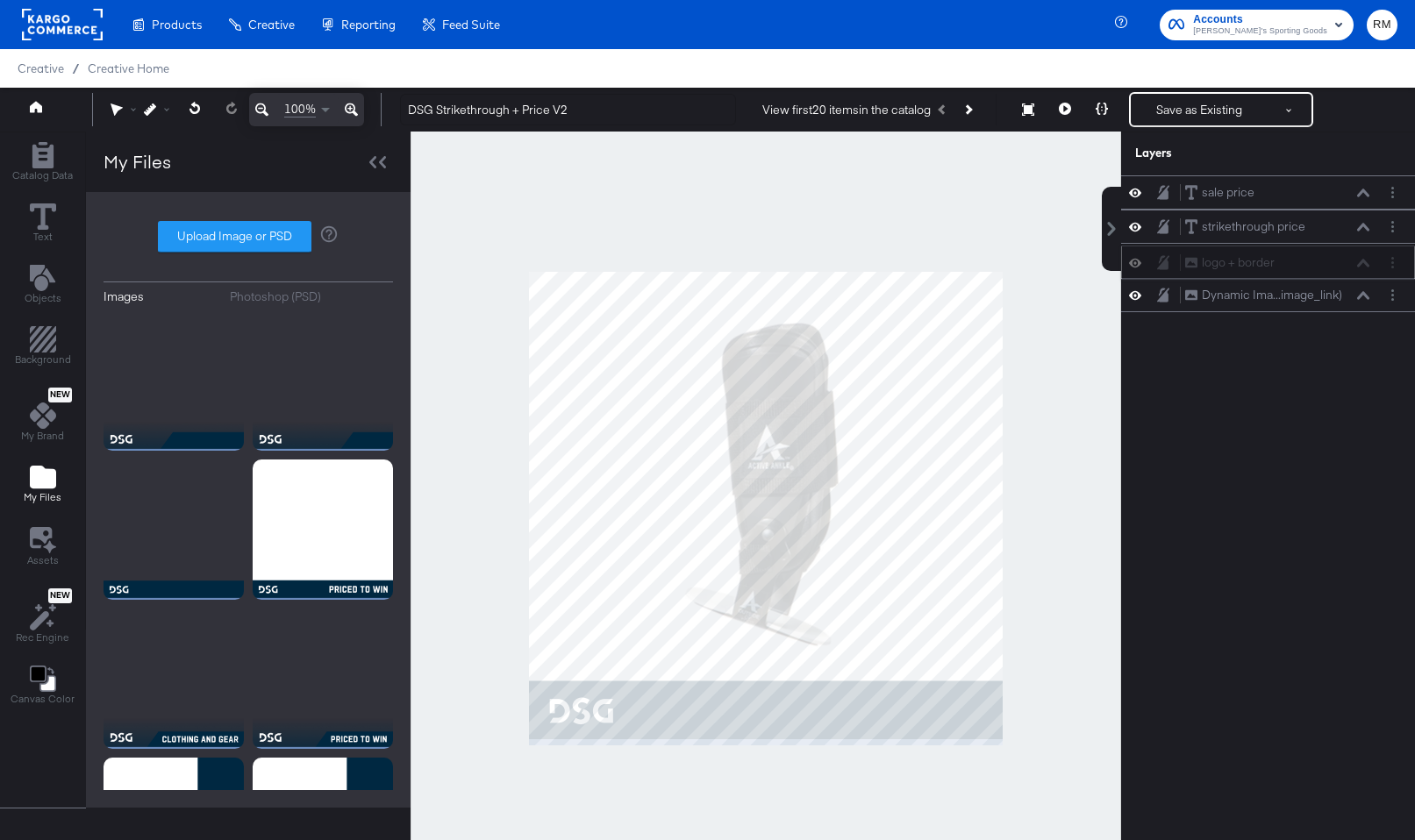
drag, startPoint x: 1343, startPoint y: 225, endPoint x: 1343, endPoint y: 270, distance: 45.0
click at [1343, 270] on div "logo + border logo + border" at bounding box center [1277, 262] width 186 height 18
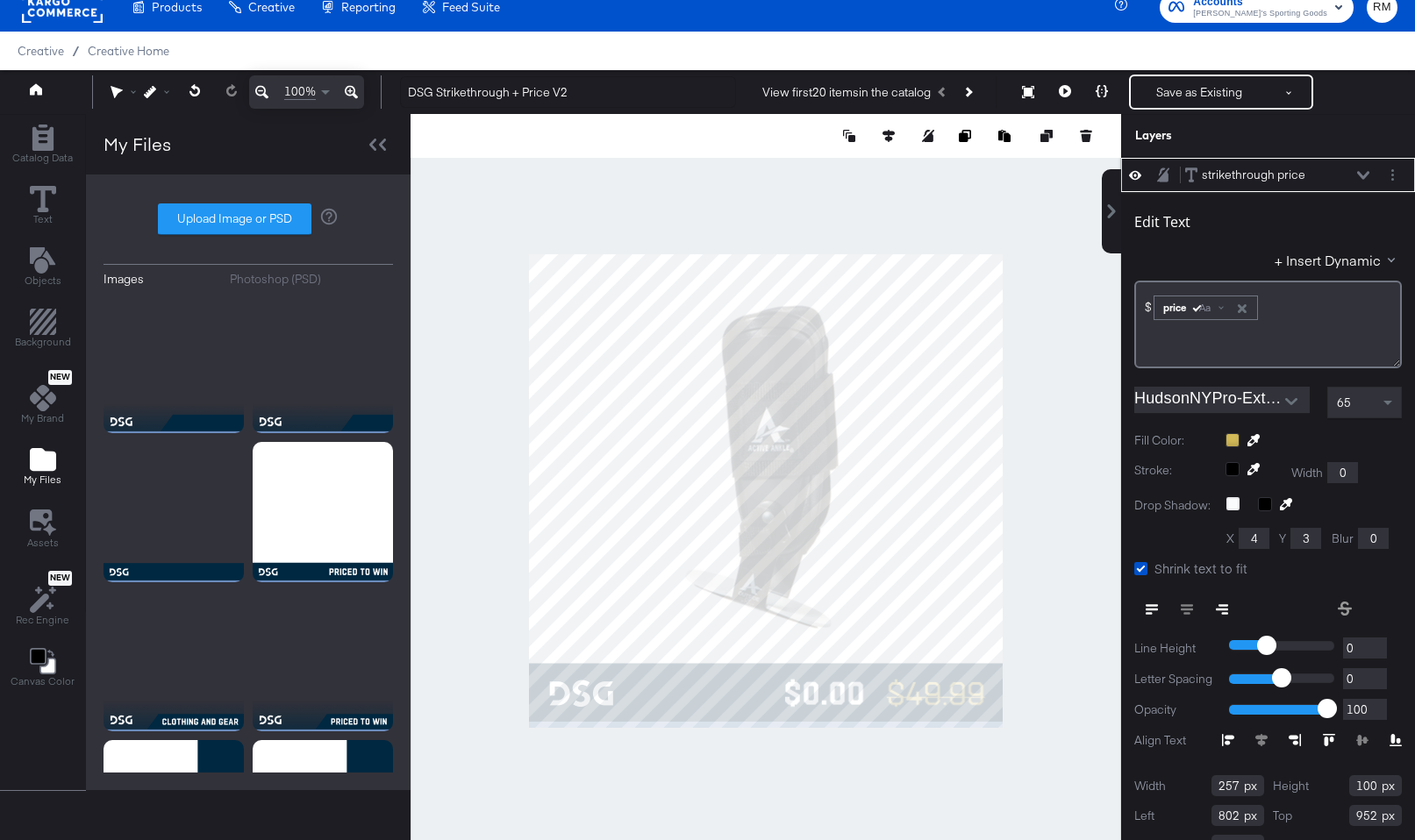
scroll to position [0, 0]
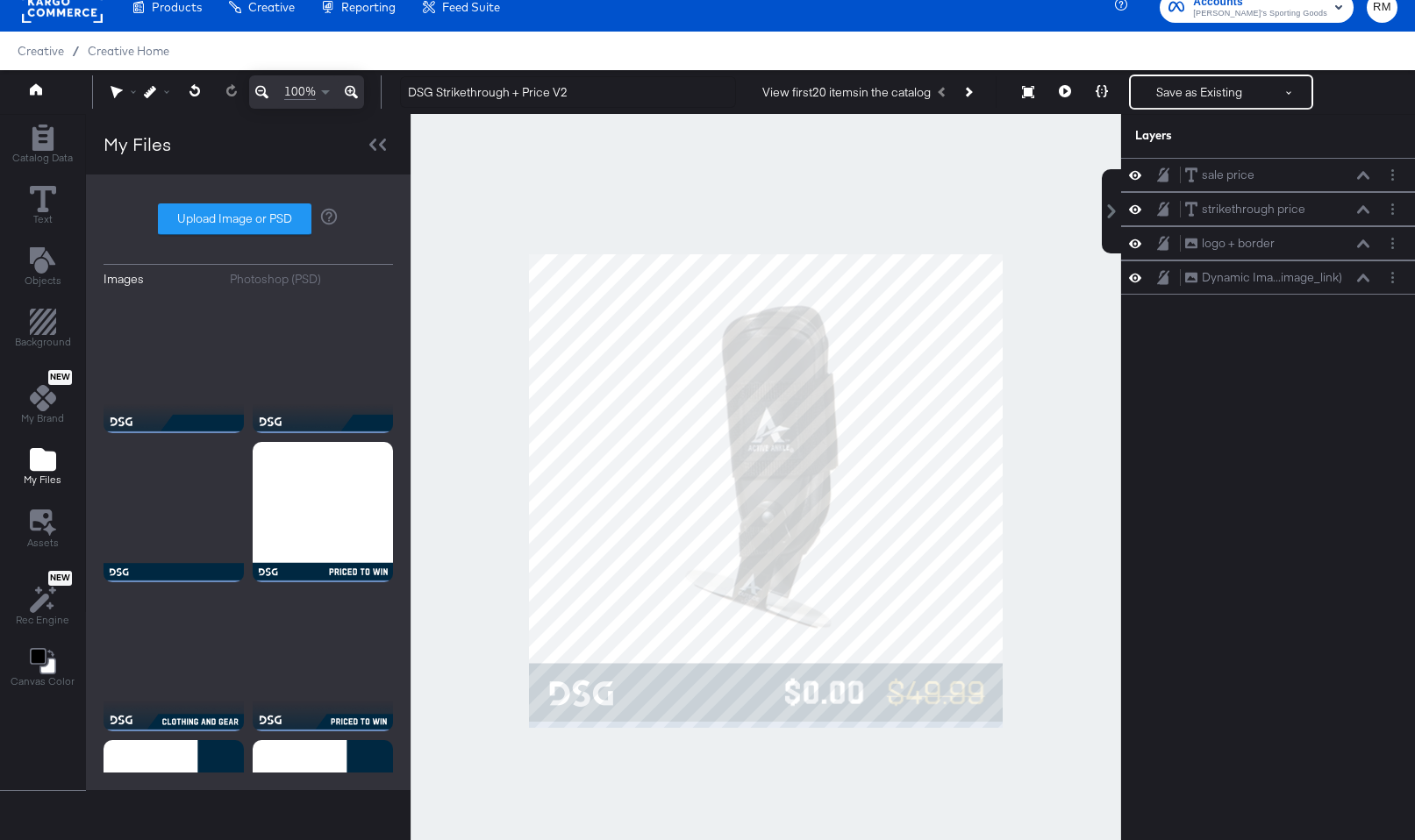
click at [875, 749] on div at bounding box center [766, 491] width 711 height 753
click at [1367, 172] on icon at bounding box center [1363, 175] width 13 height 9
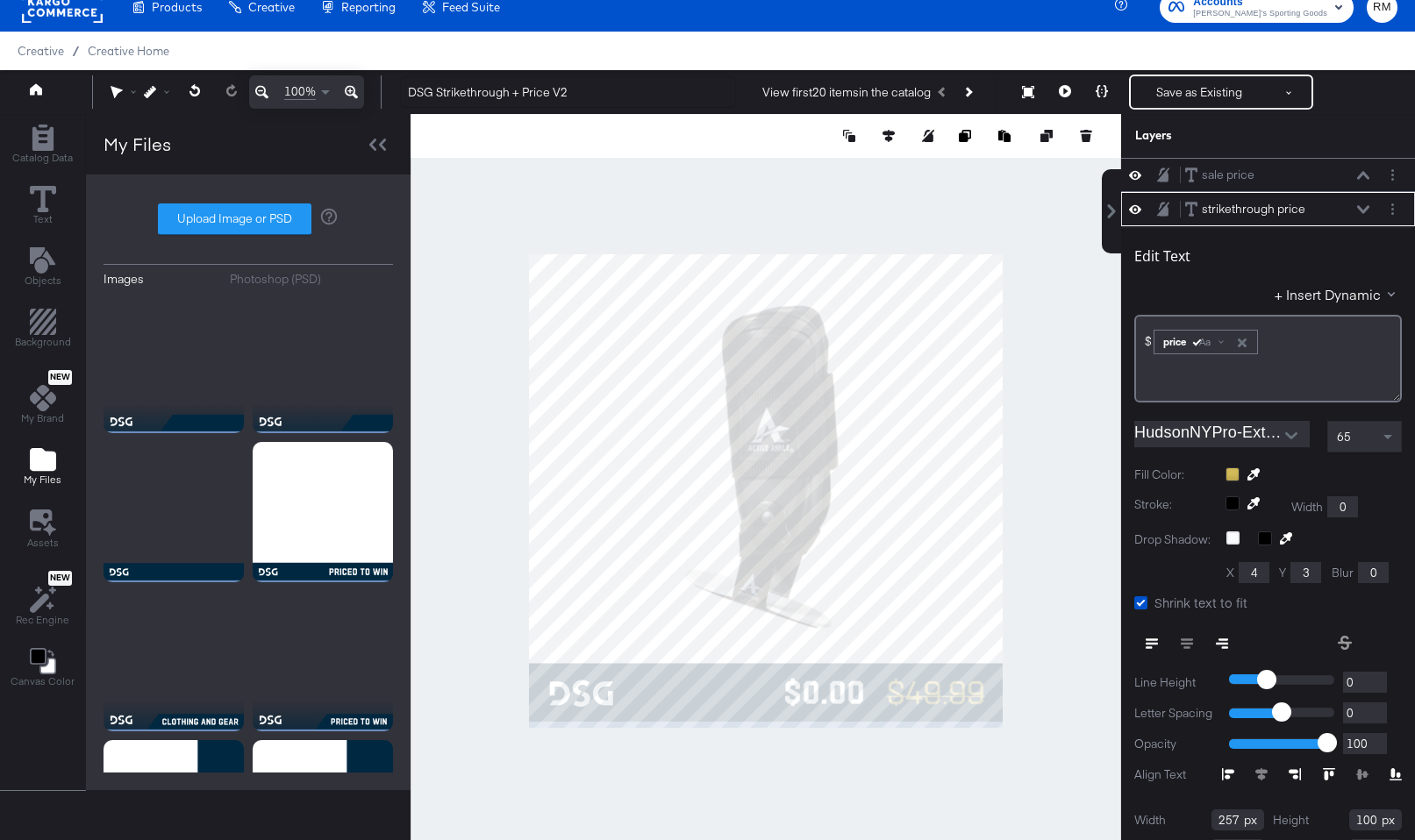
scroll to position [34, 0]
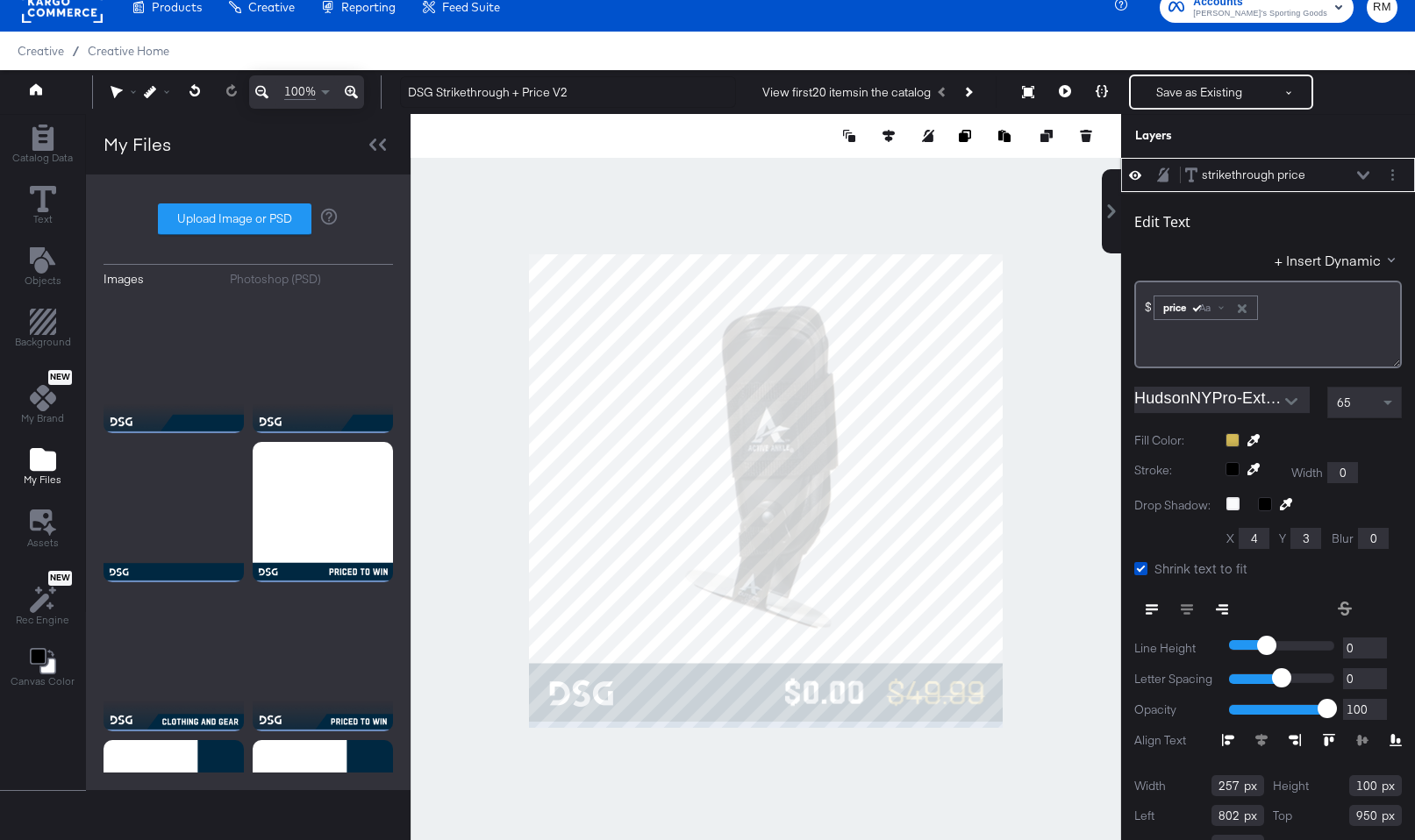
click at [1230, 445] on div at bounding box center [1314, 440] width 176 height 14
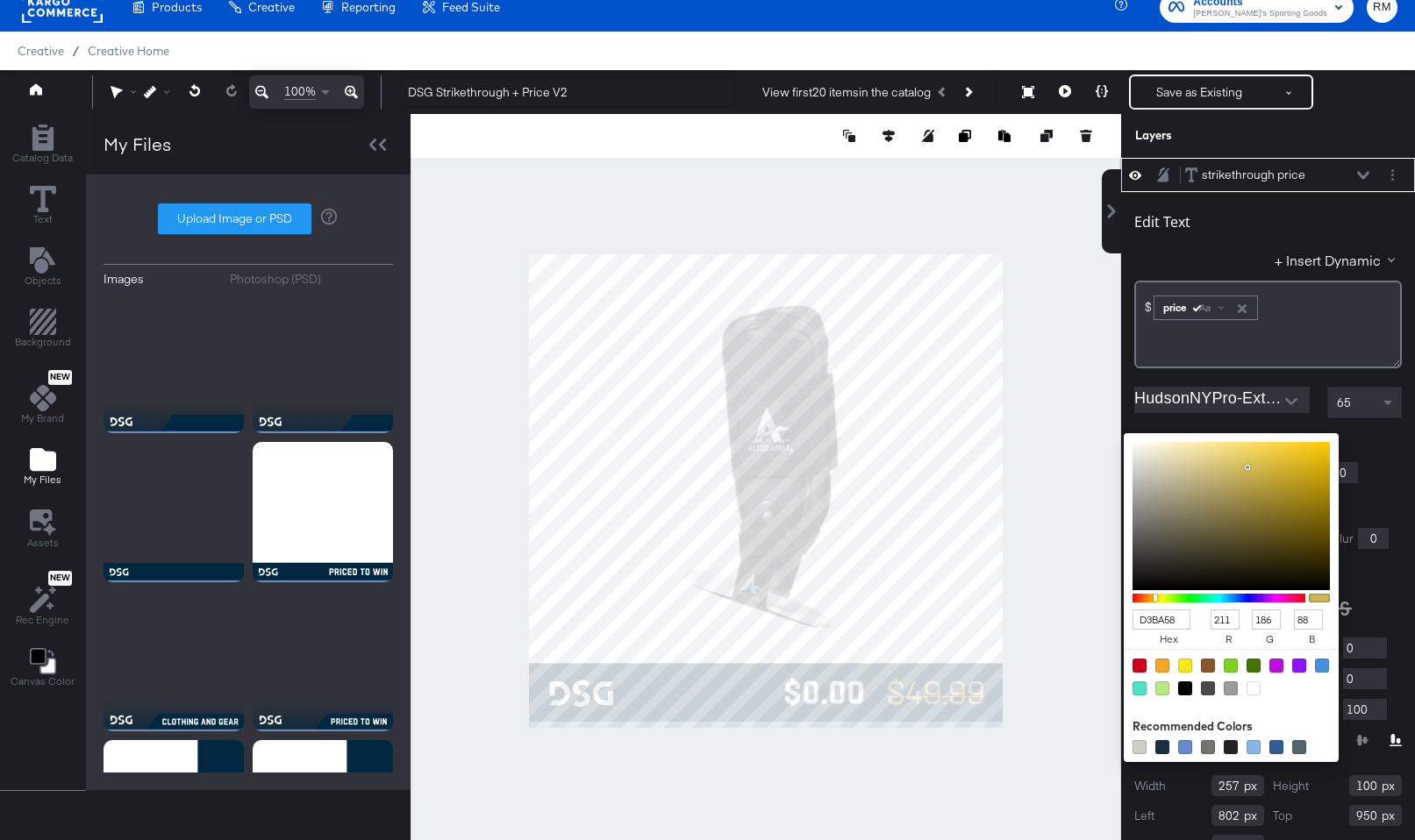
click at [1174, 614] on input "D3BA58" at bounding box center [1161, 619] width 57 height 20
type input "6d8"
type input "102"
type input "221"
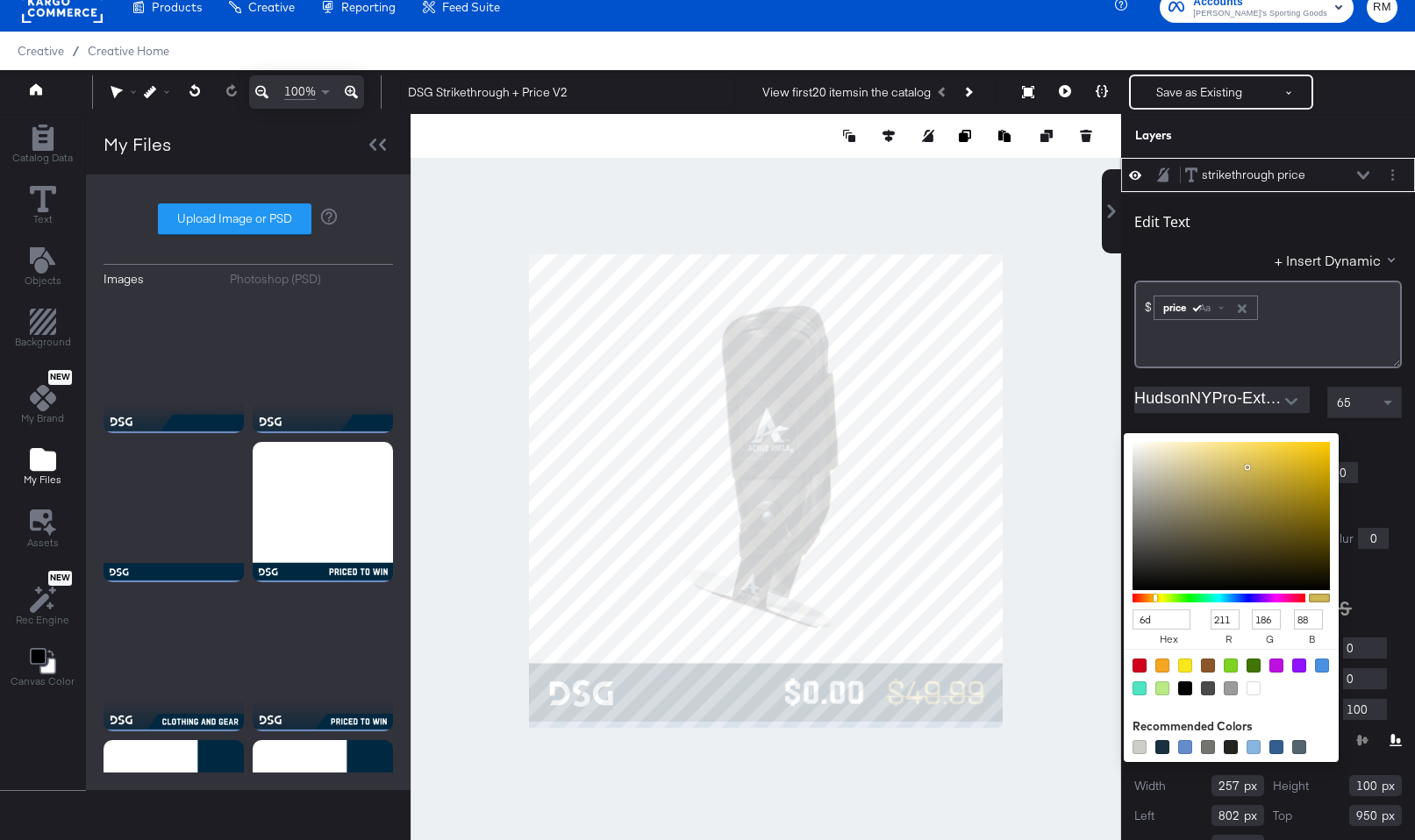
type input "136"
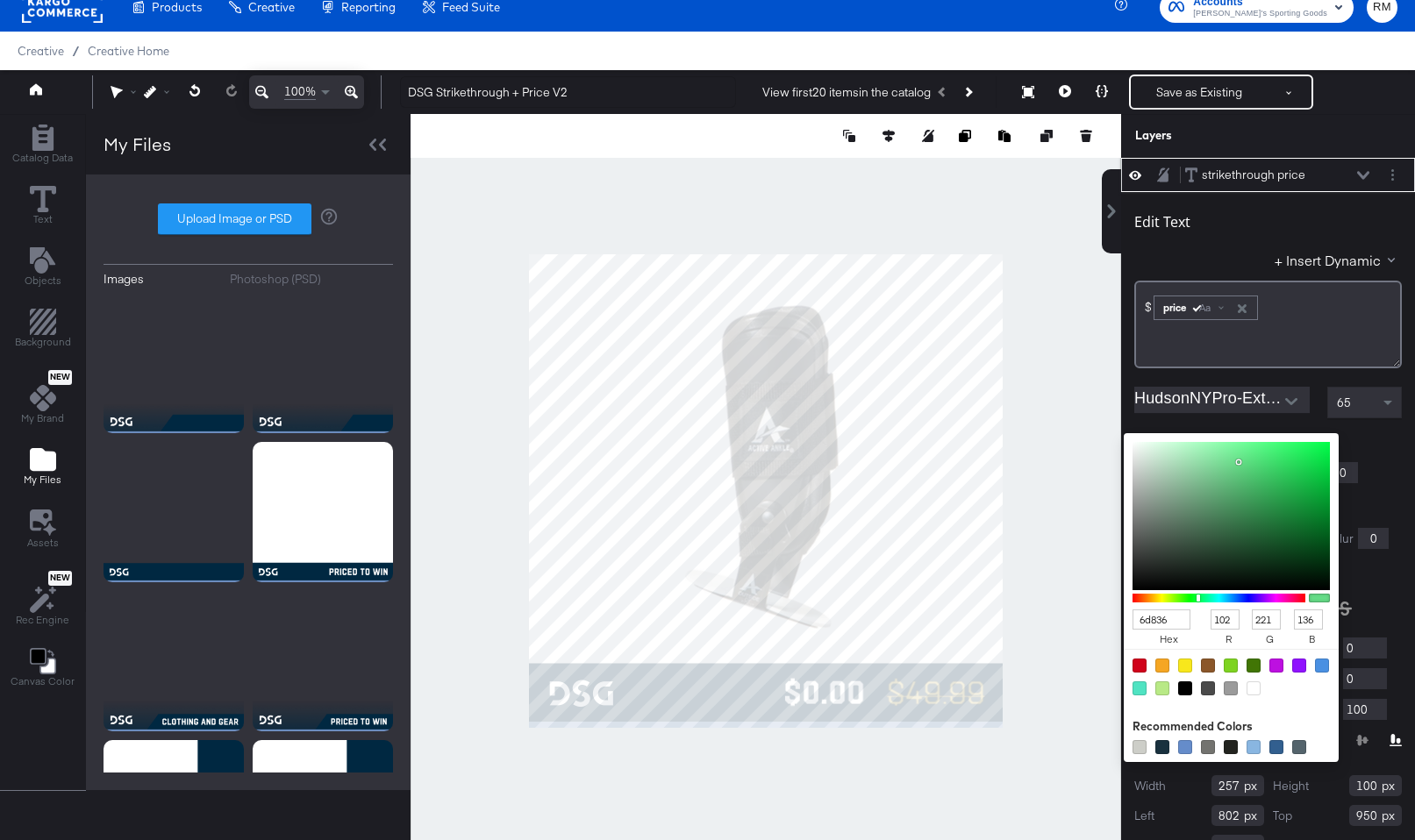
type input "6d8360"
type input "109"
type input "131"
type input "96"
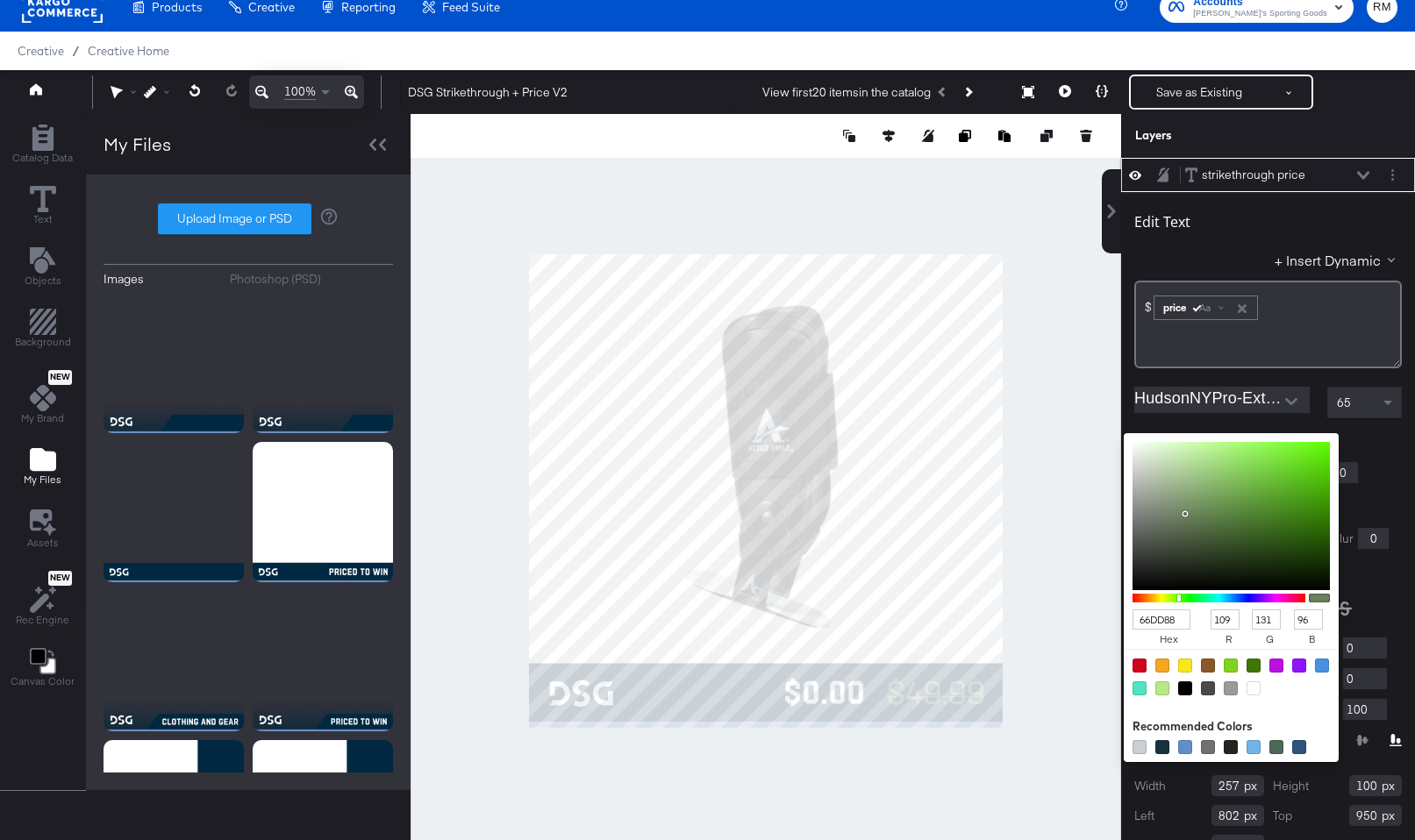
click at [1165, 617] on input "66DD88" at bounding box center [1161, 619] width 57 height 20
type input "688"
type input "102"
type input "136"
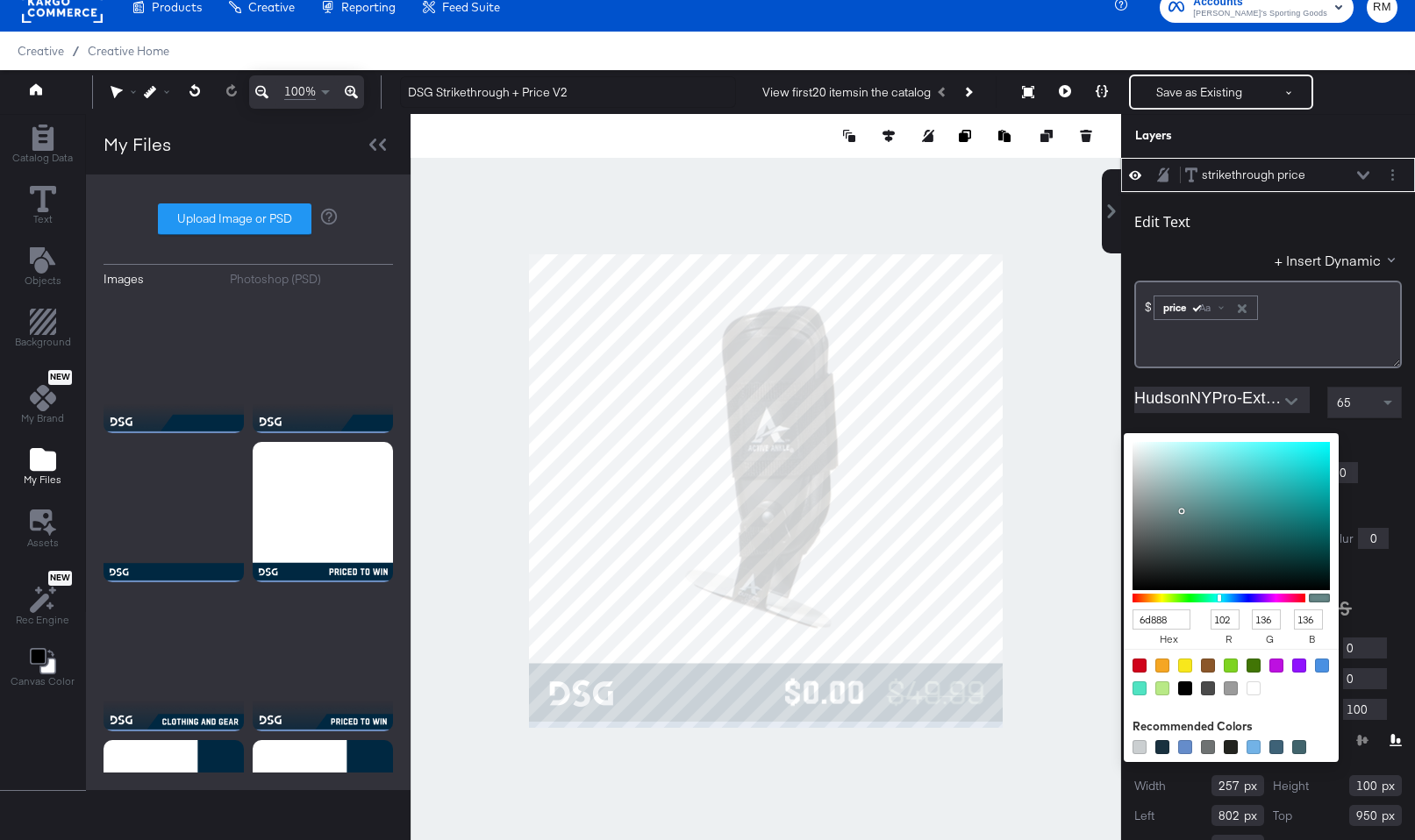
type input "6d8388"
type input "109"
type input "131"
type input "6d8"
type input "102"
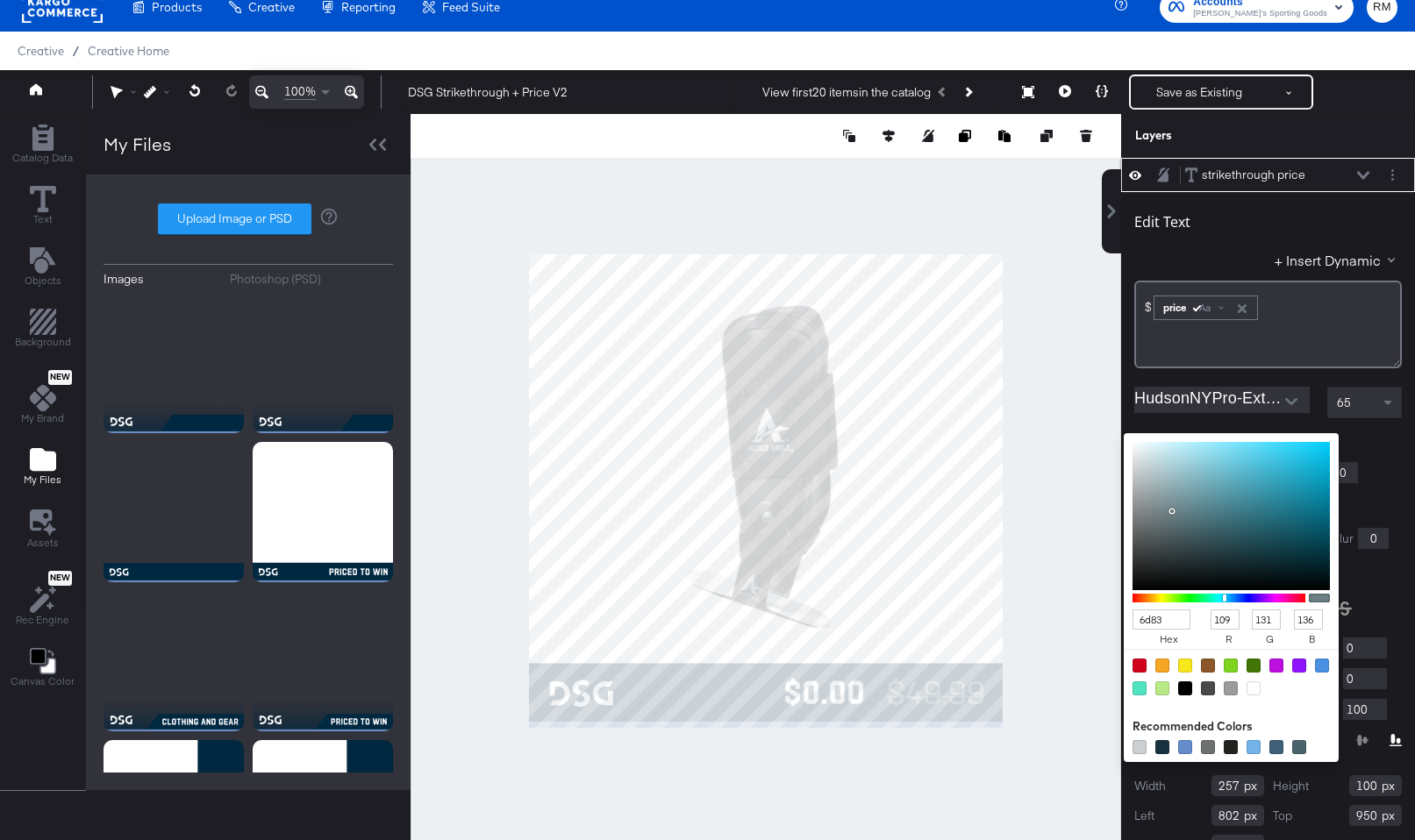
type input "221"
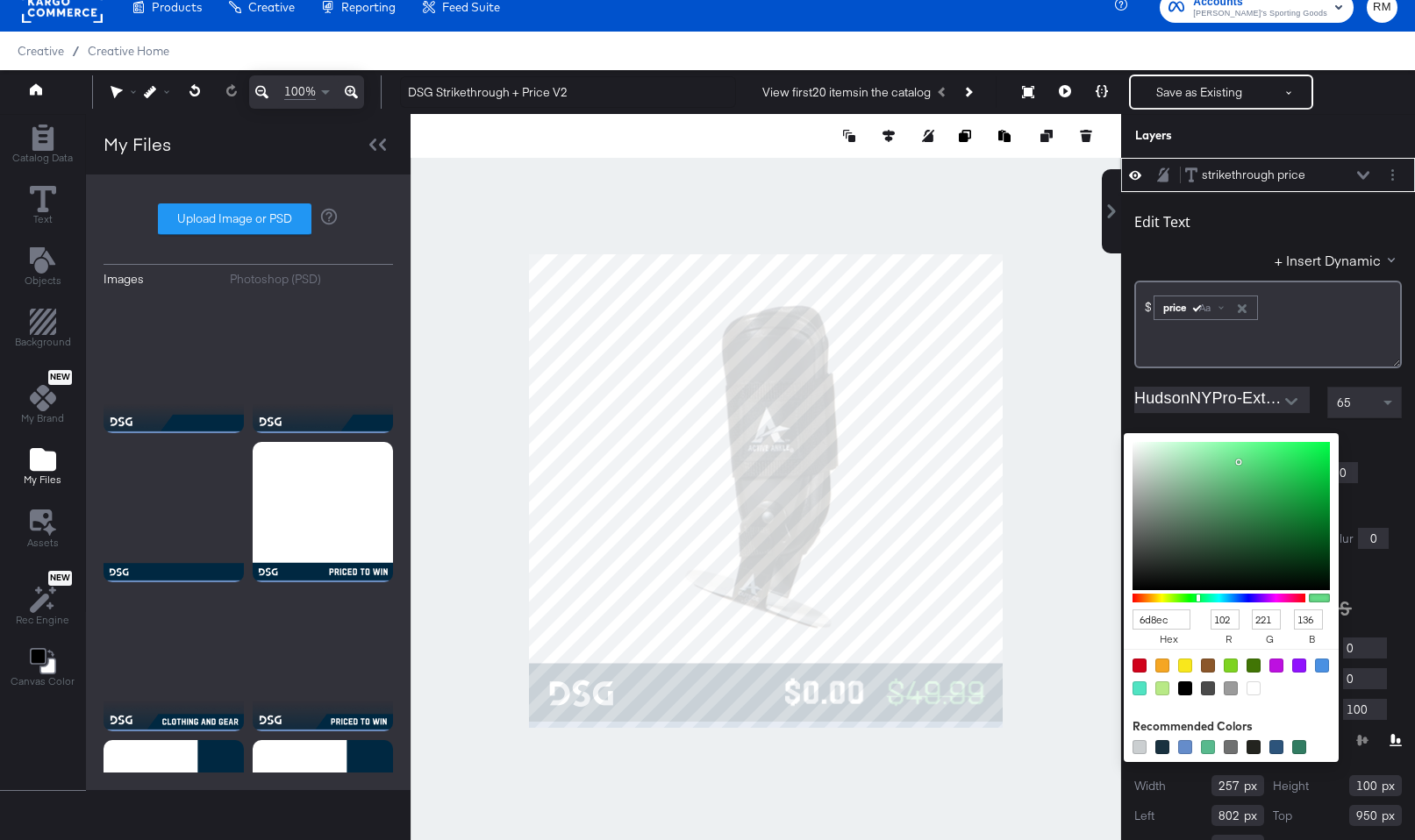
type input "6d8ec0"
type input "109"
type input "142"
type input "192"
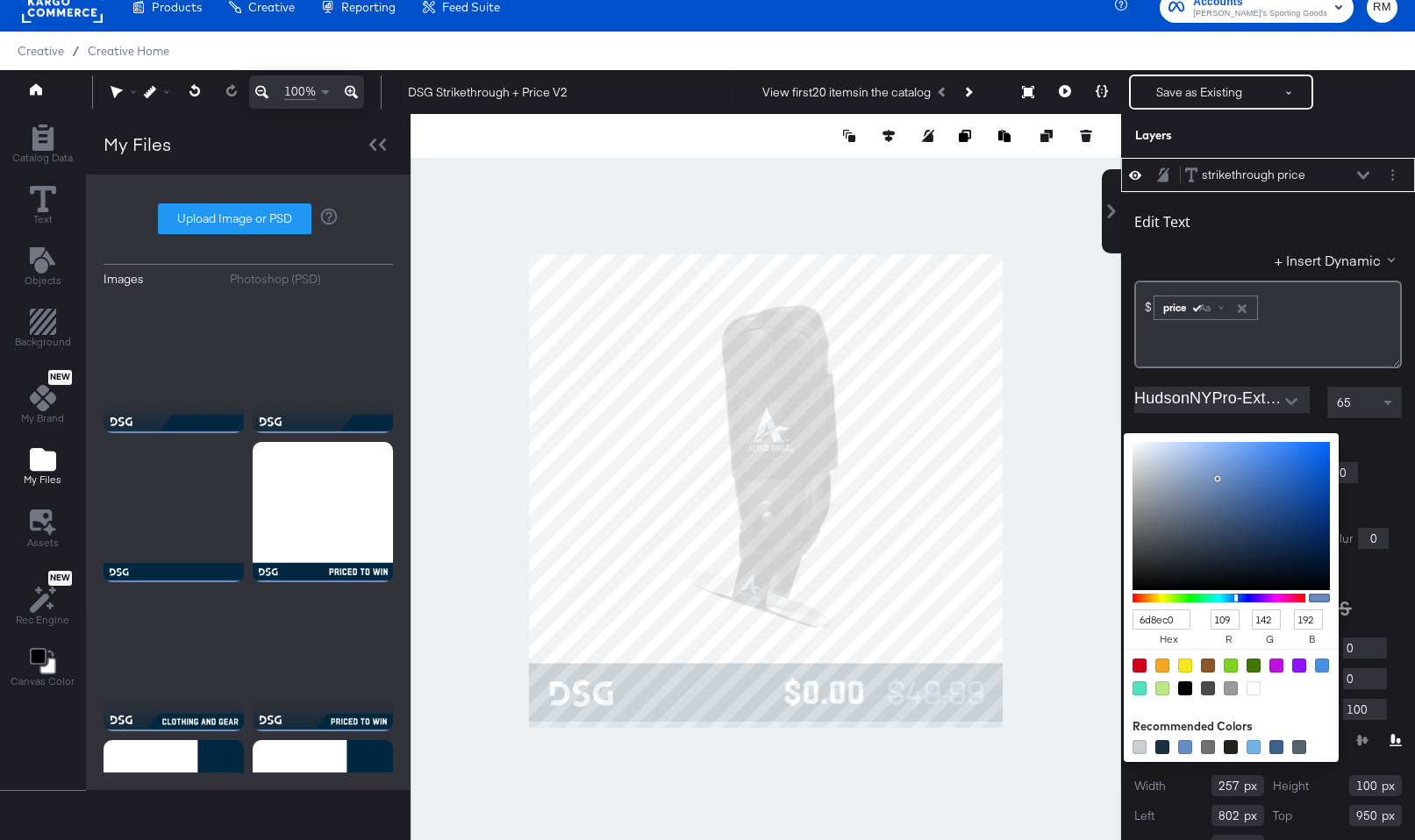
type input "66DD88"
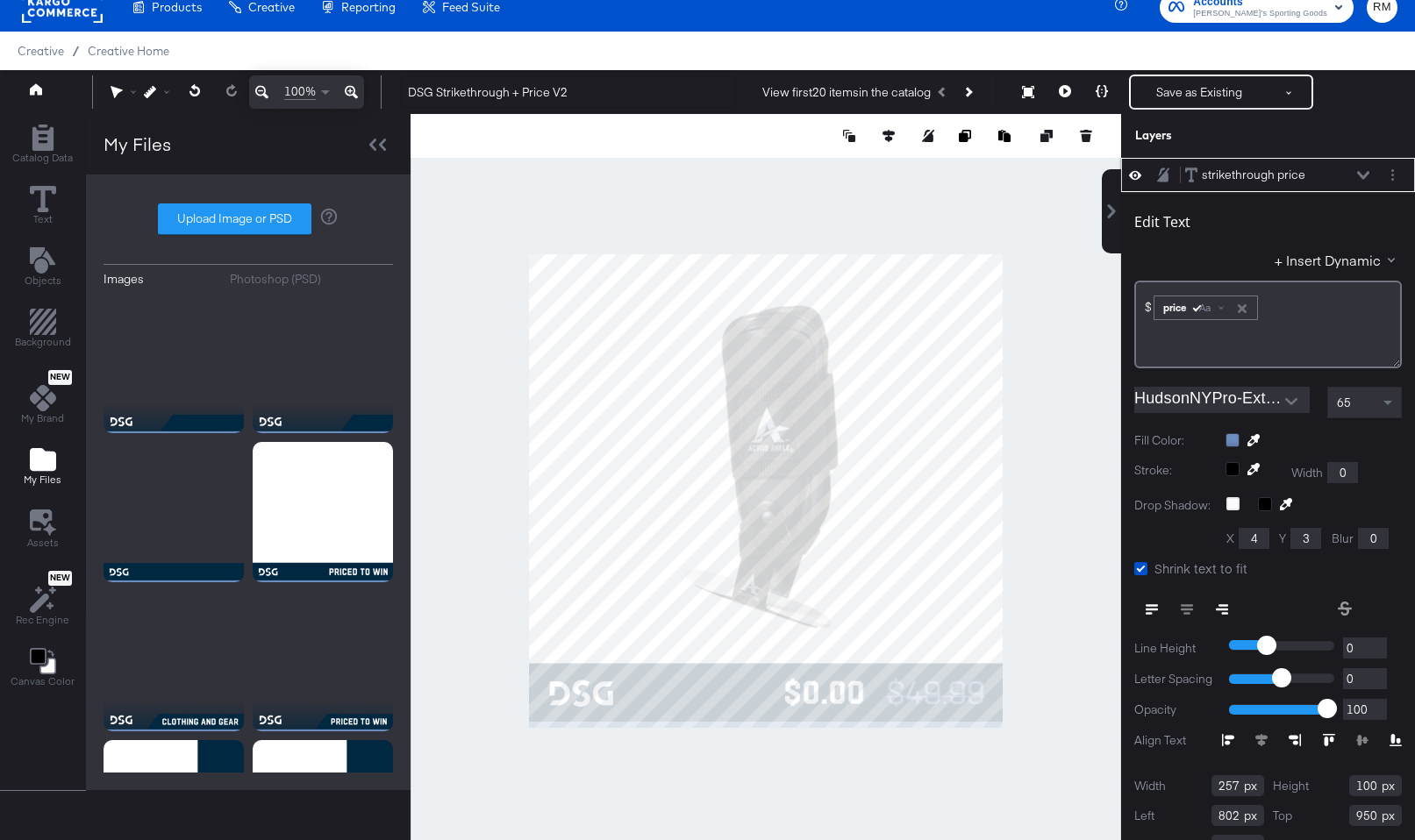
click at [1379, 448] on div at bounding box center [1268, 448] width 268 height 1
click at [1375, 448] on div at bounding box center [1268, 448] width 268 height 1
click at [1055, 722] on div at bounding box center [766, 491] width 711 height 753
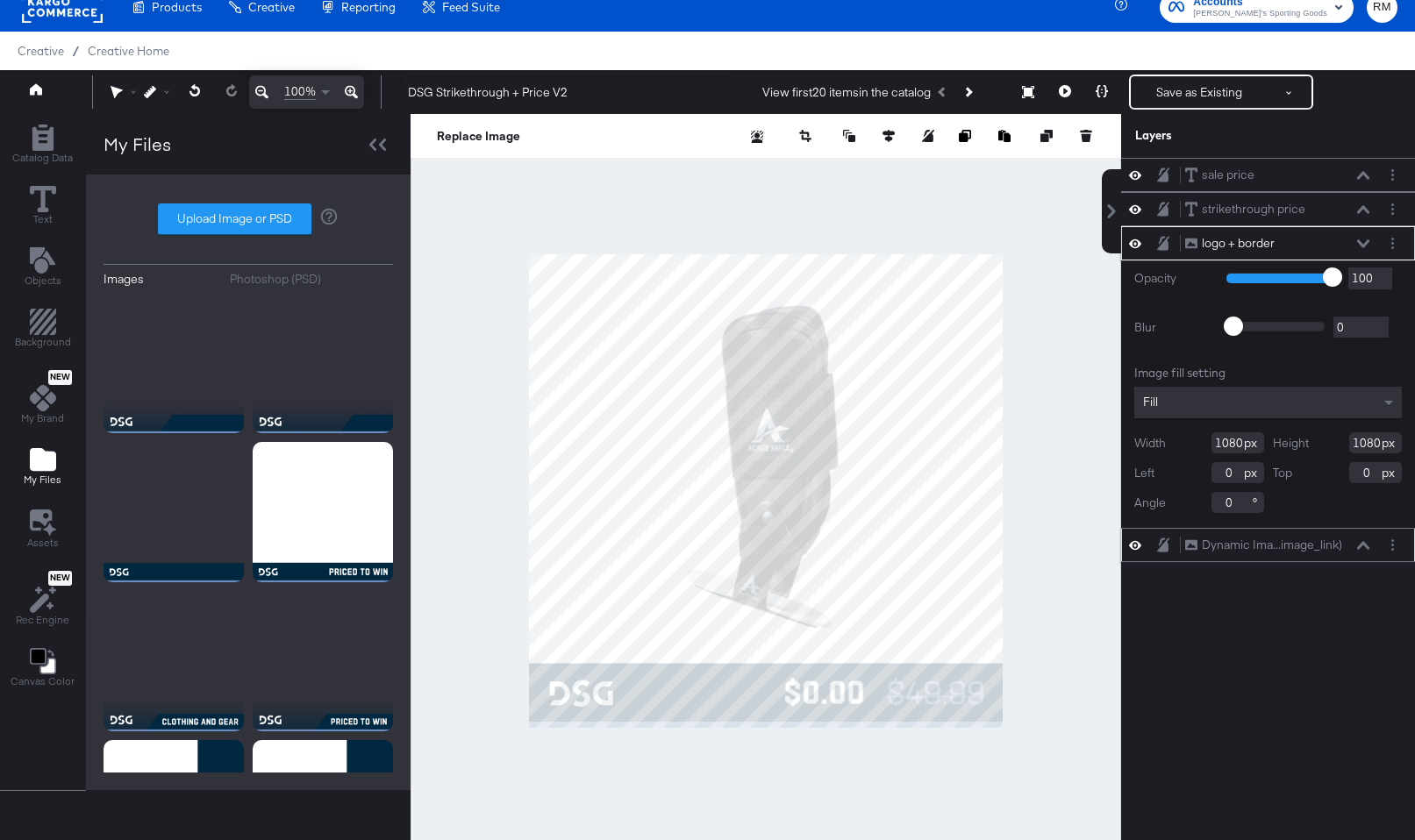
click at [1363, 544] on icon at bounding box center [1363, 545] width 13 height 8
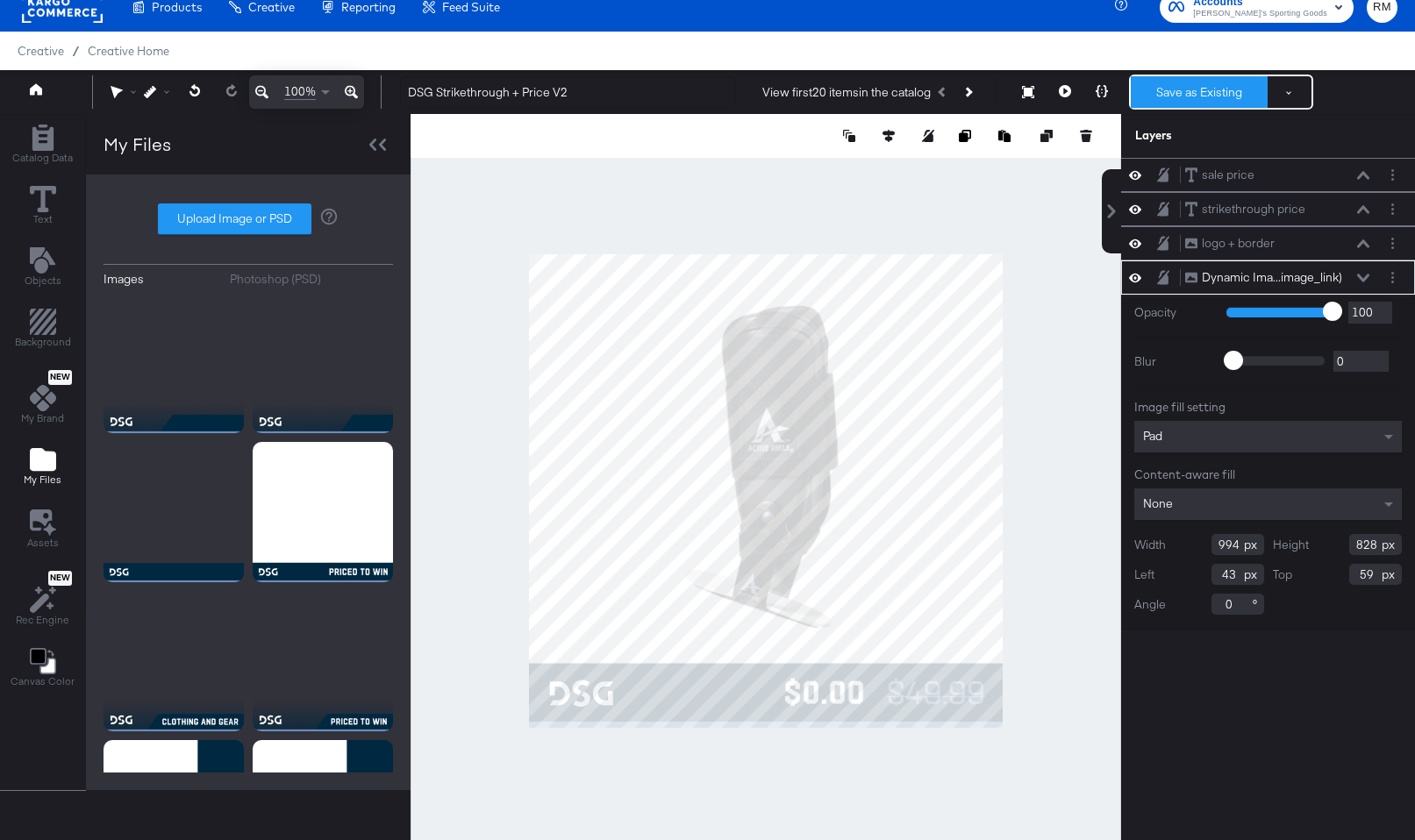
click at [1184, 97] on button "Save as Existing" at bounding box center [1199, 91] width 137 height 31
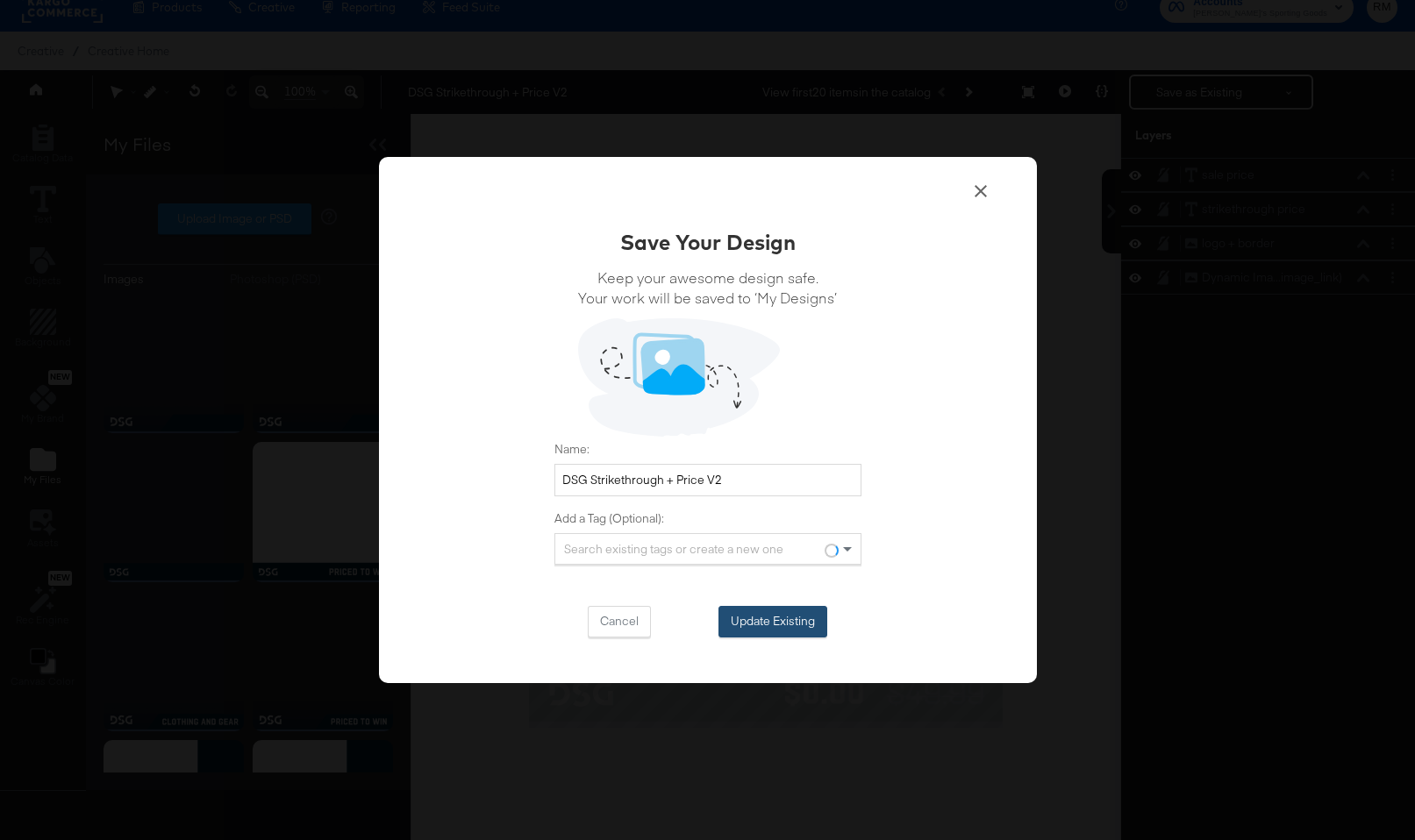
click at [768, 616] on button "Update Existing" at bounding box center [773, 622] width 109 height 31
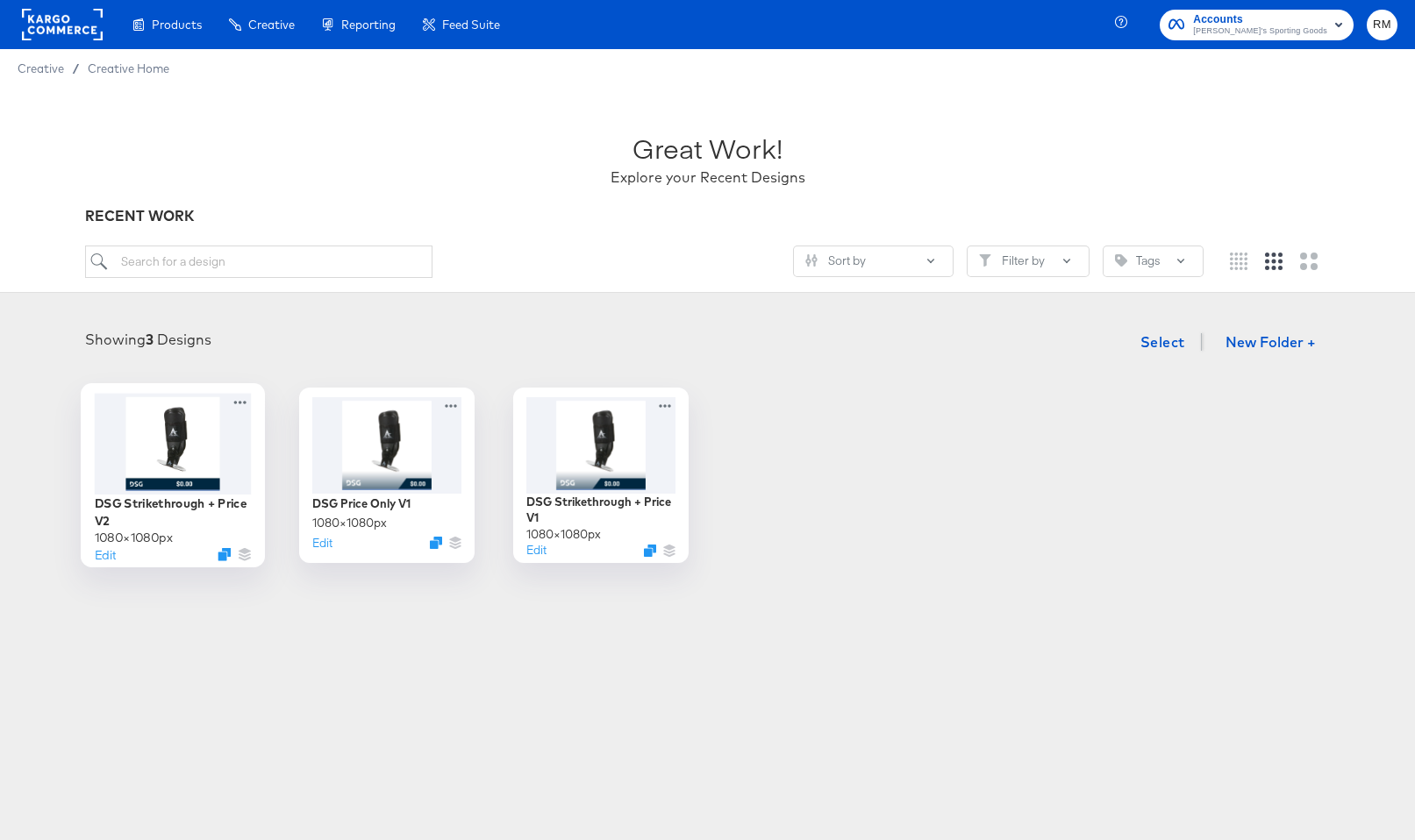
click at [196, 439] on div at bounding box center [171, 444] width 157 height 101
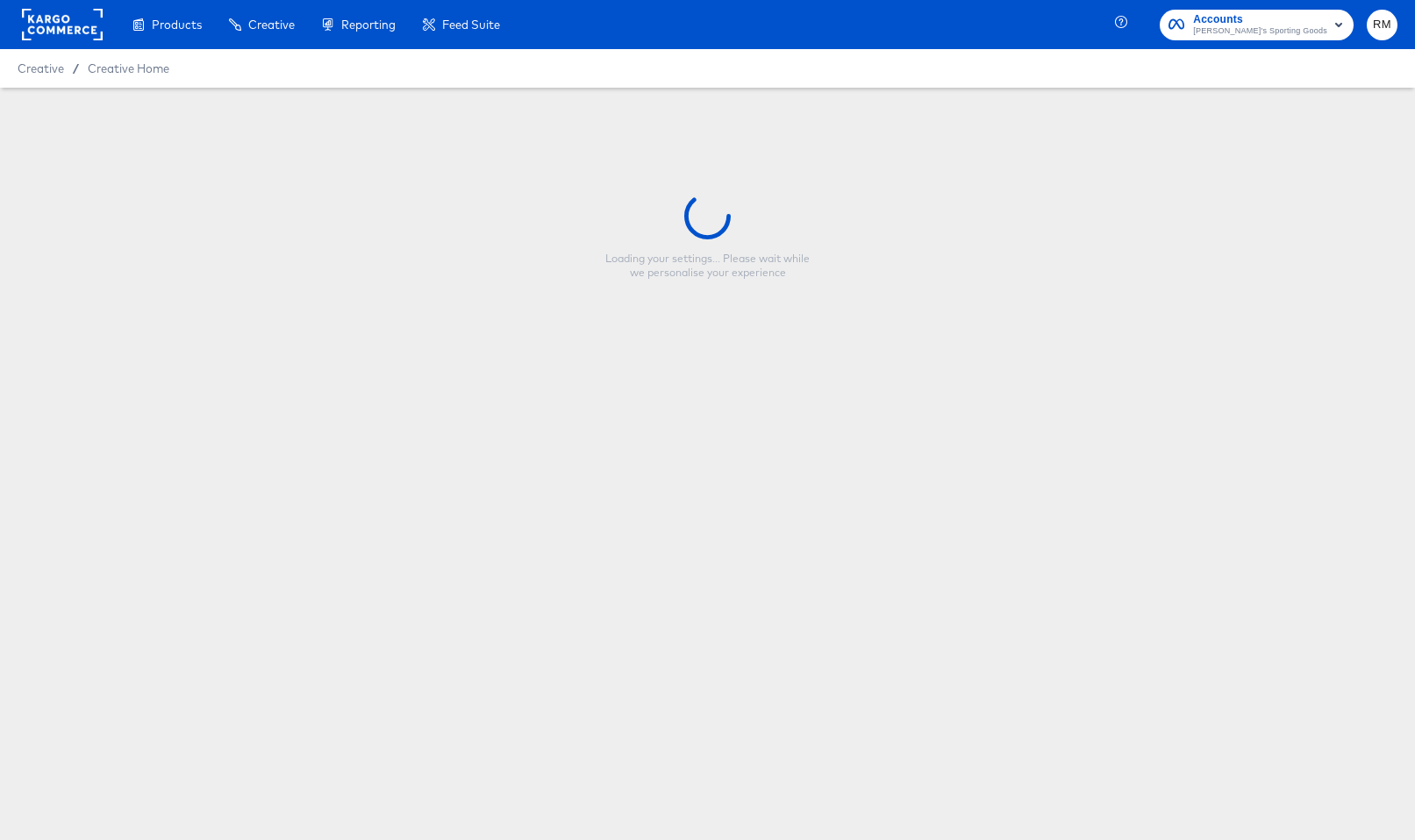
type input "DSG Strikethrough + Price V2"
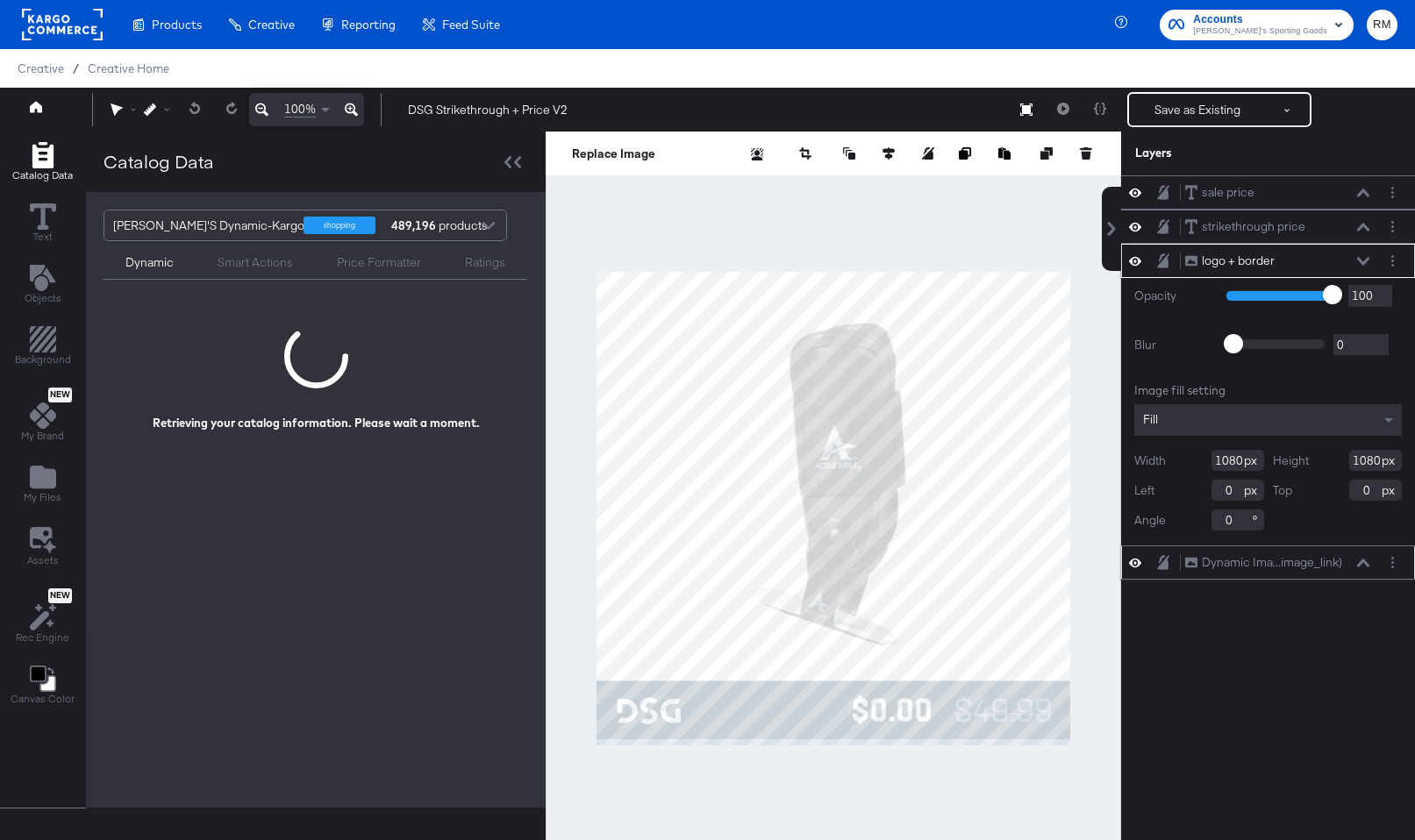
click at [1359, 558] on button at bounding box center [1363, 563] width 14 height 11
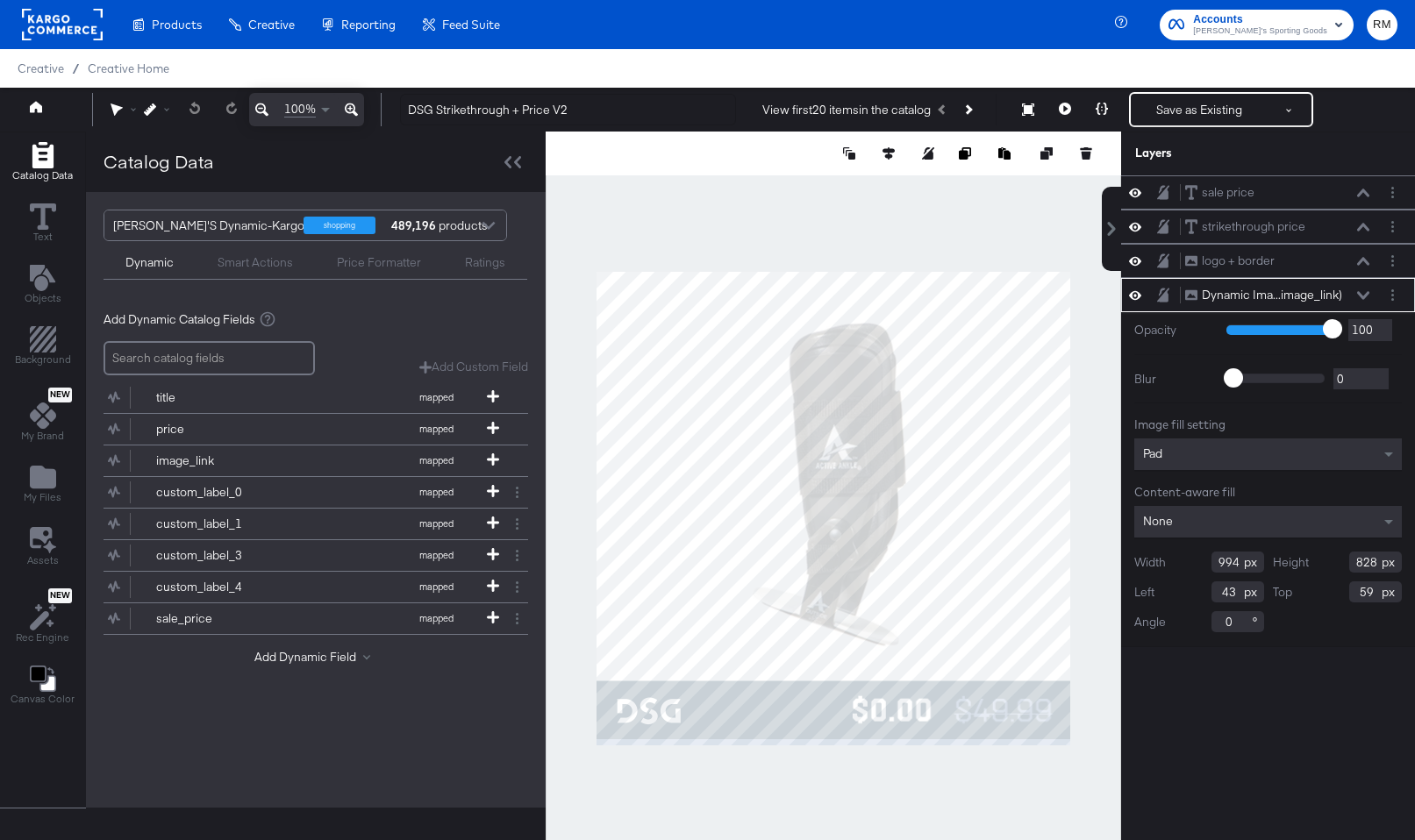
type input "1019"
type input "849"
type input "18"
type input "38"
click at [607, 262] on div at bounding box center [833, 508] width 576 height 753
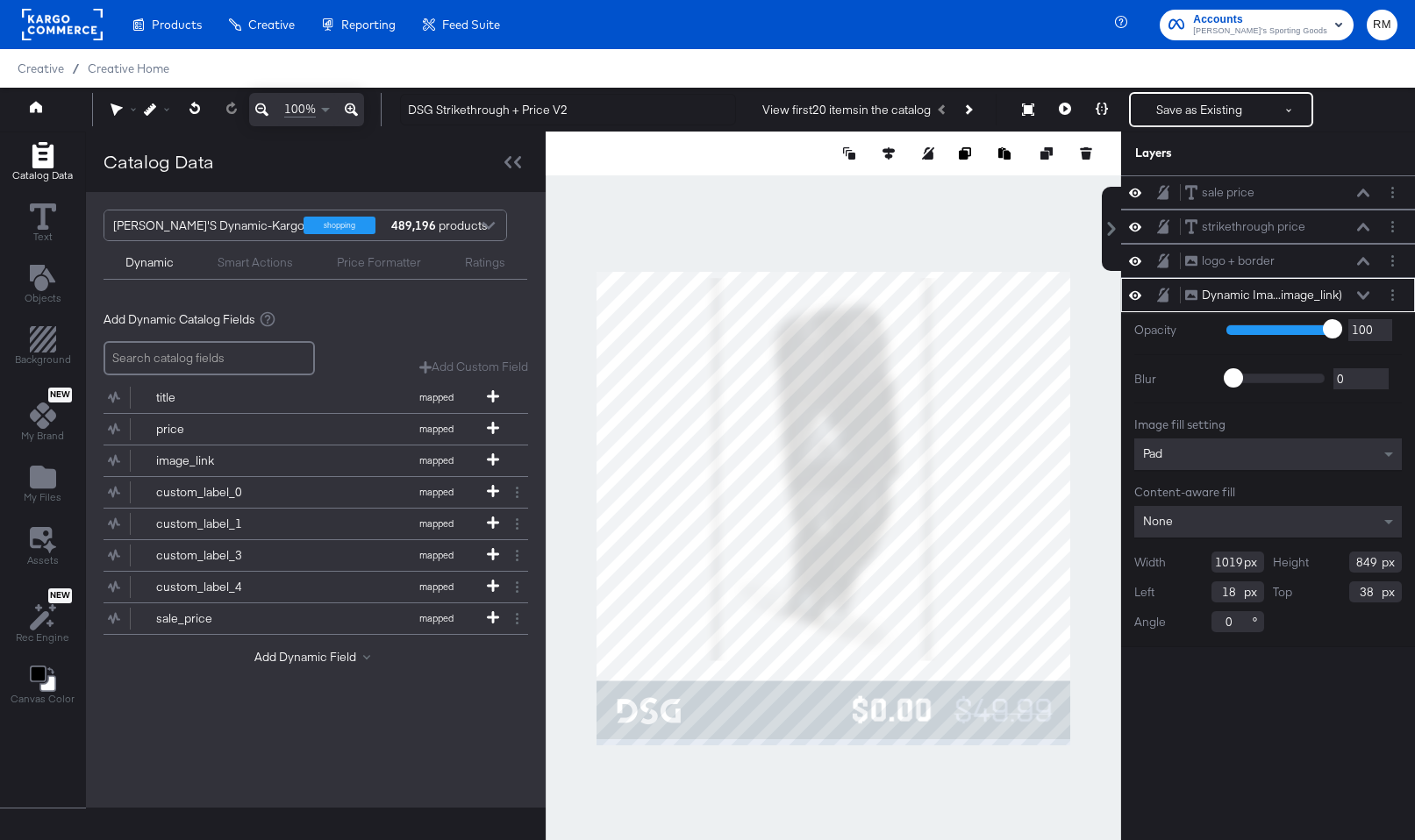
type input "1049"
type input "874"
type input "-12"
type input "13"
click at [824, 269] on div at bounding box center [833, 508] width 576 height 753
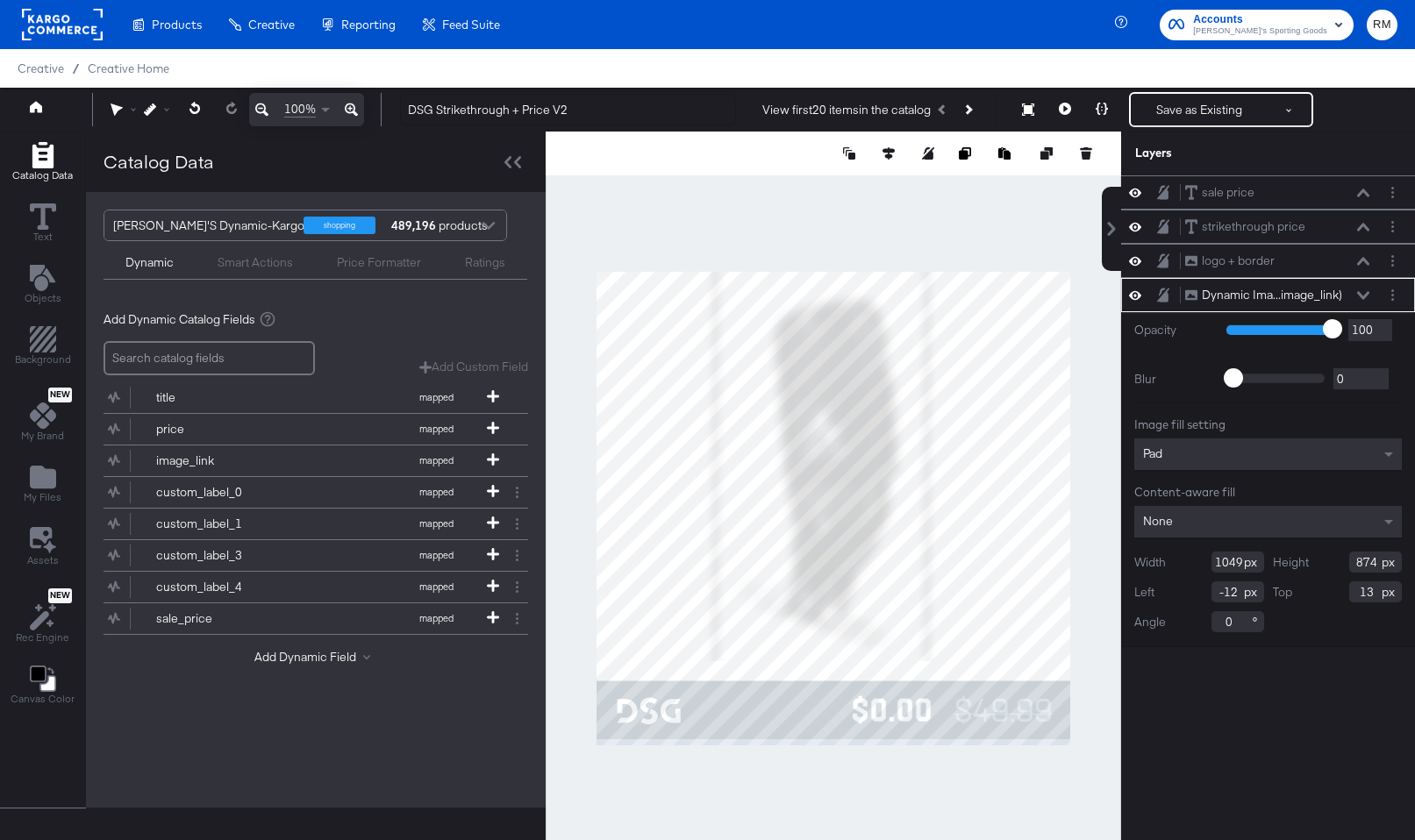
type input "887"
type input "0"
click at [1075, 465] on div at bounding box center [833, 508] width 576 height 753
type input "1104"
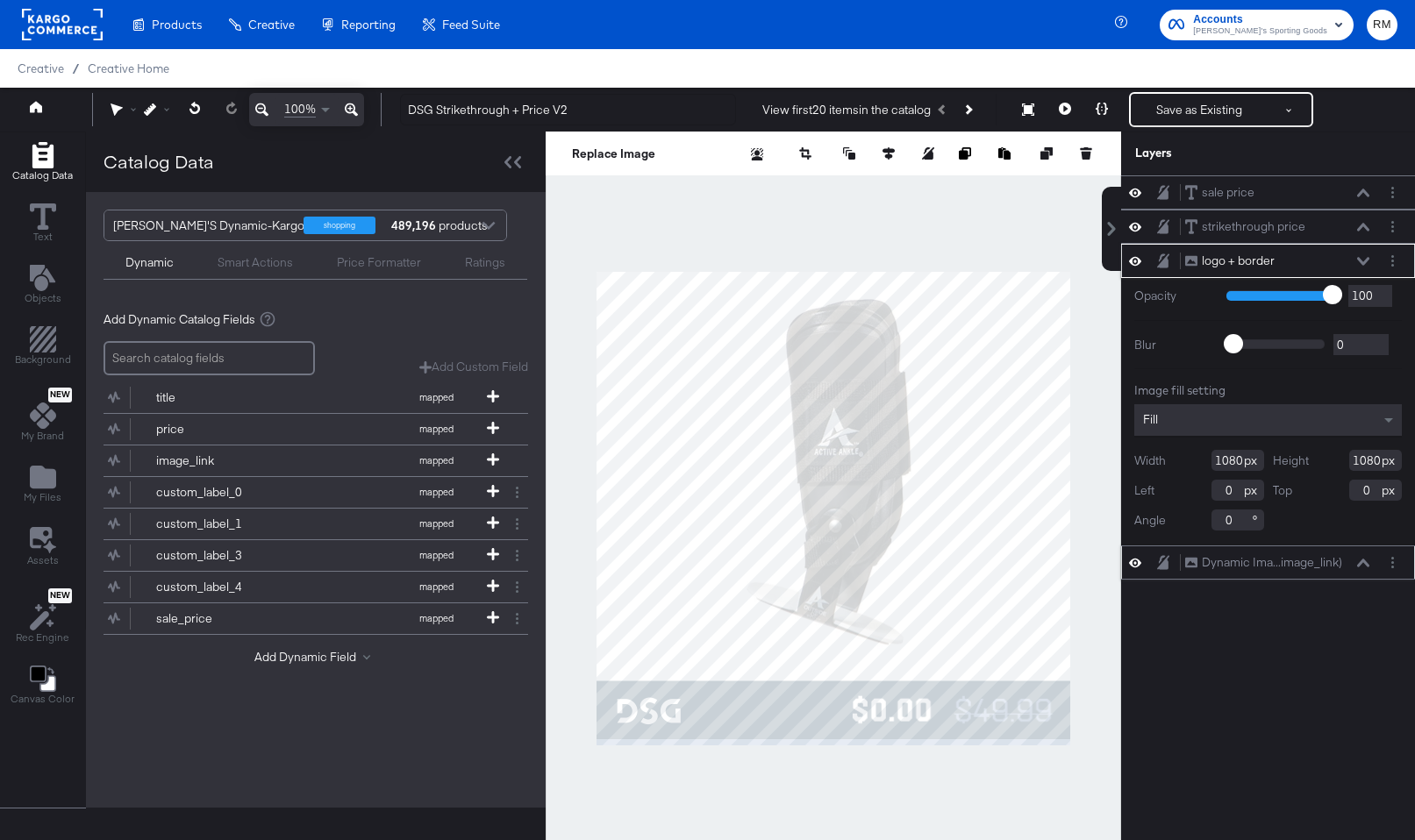
click at [1361, 559] on icon at bounding box center [1363, 563] width 13 height 9
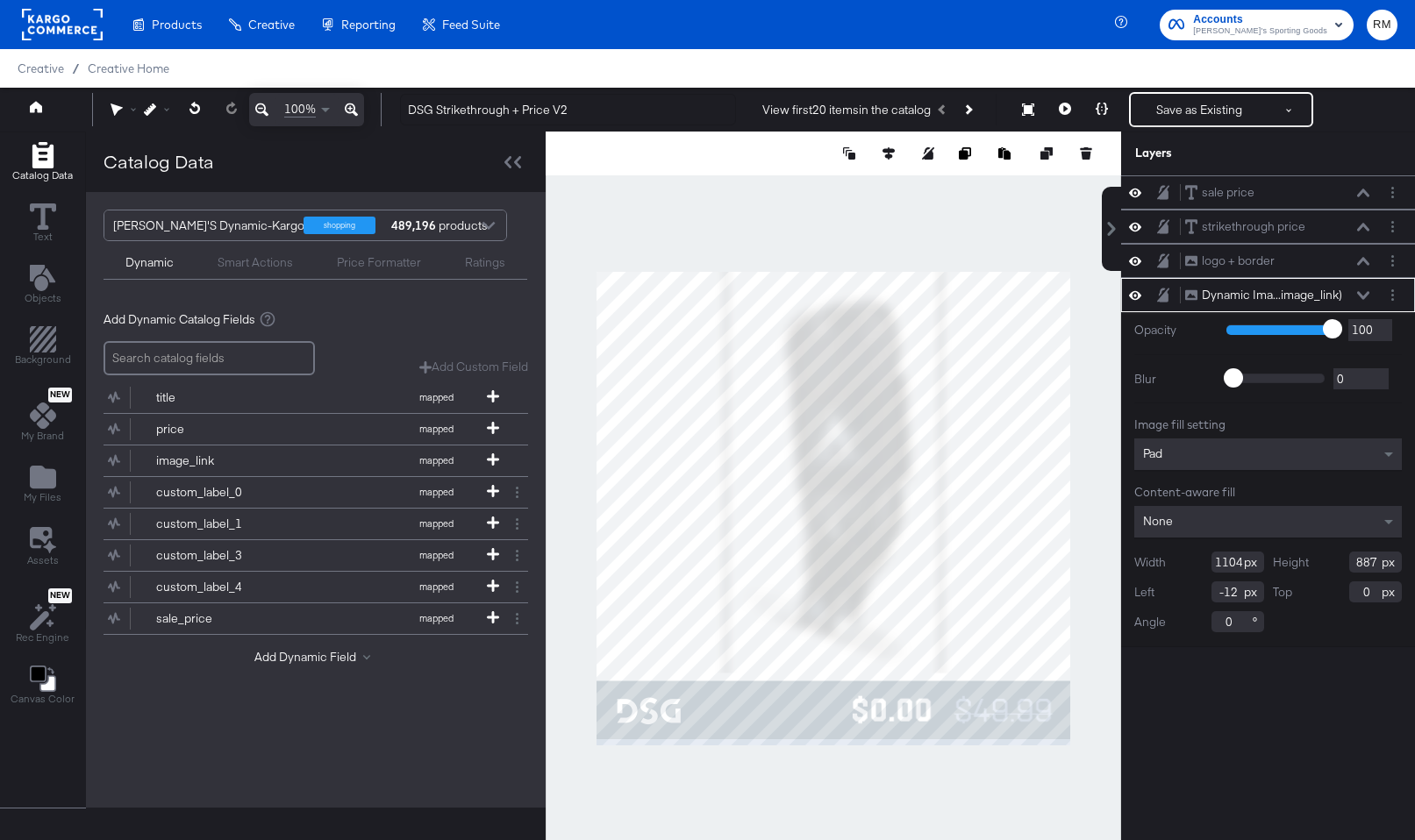
type input "937"
click at [888, 155] on icon at bounding box center [888, 153] width 13 height 13
click at [762, 189] on icon at bounding box center [759, 186] width 13 height 13
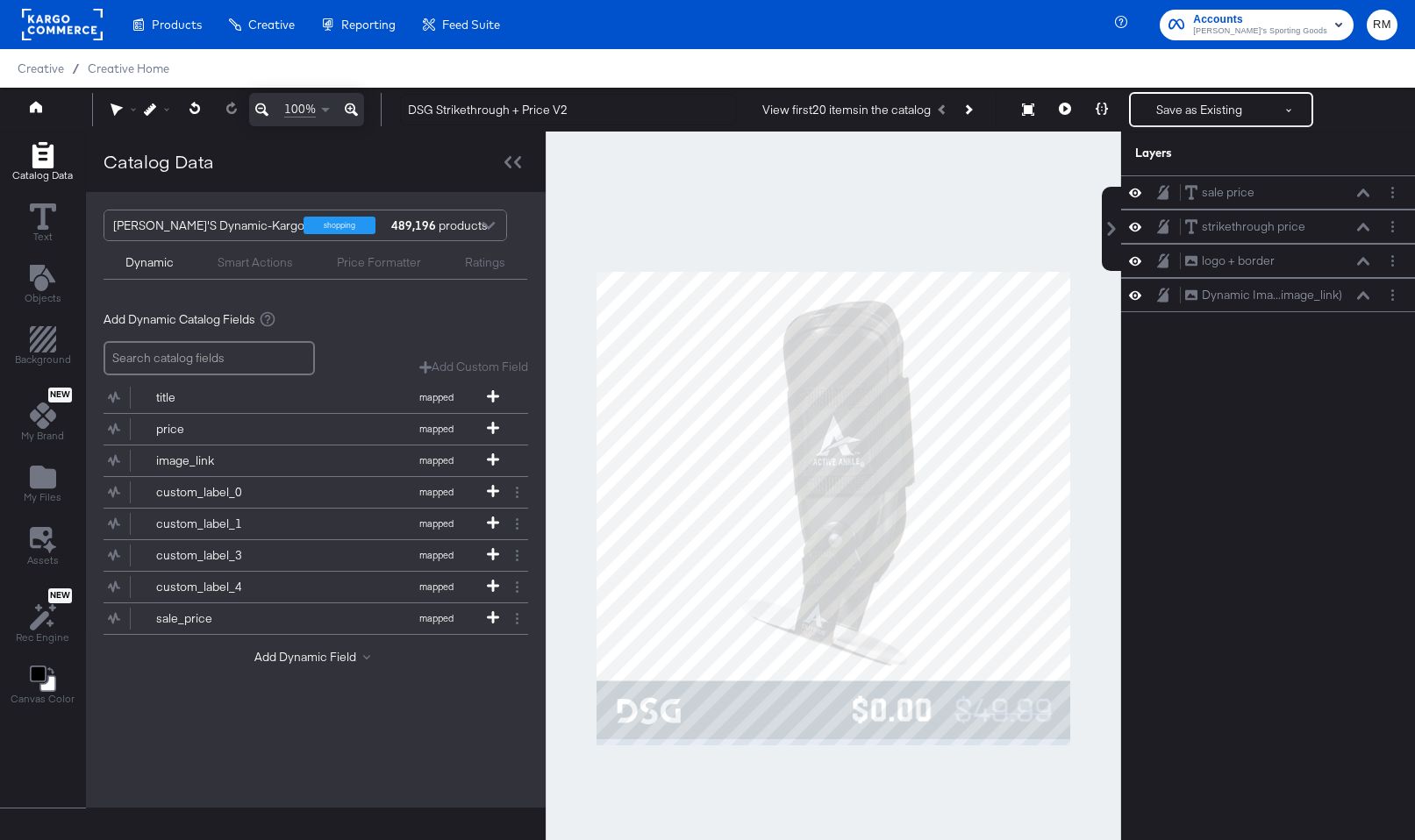
click at [1057, 224] on div at bounding box center [833, 508] width 576 height 753
click at [1361, 294] on icon at bounding box center [1363, 295] width 13 height 8
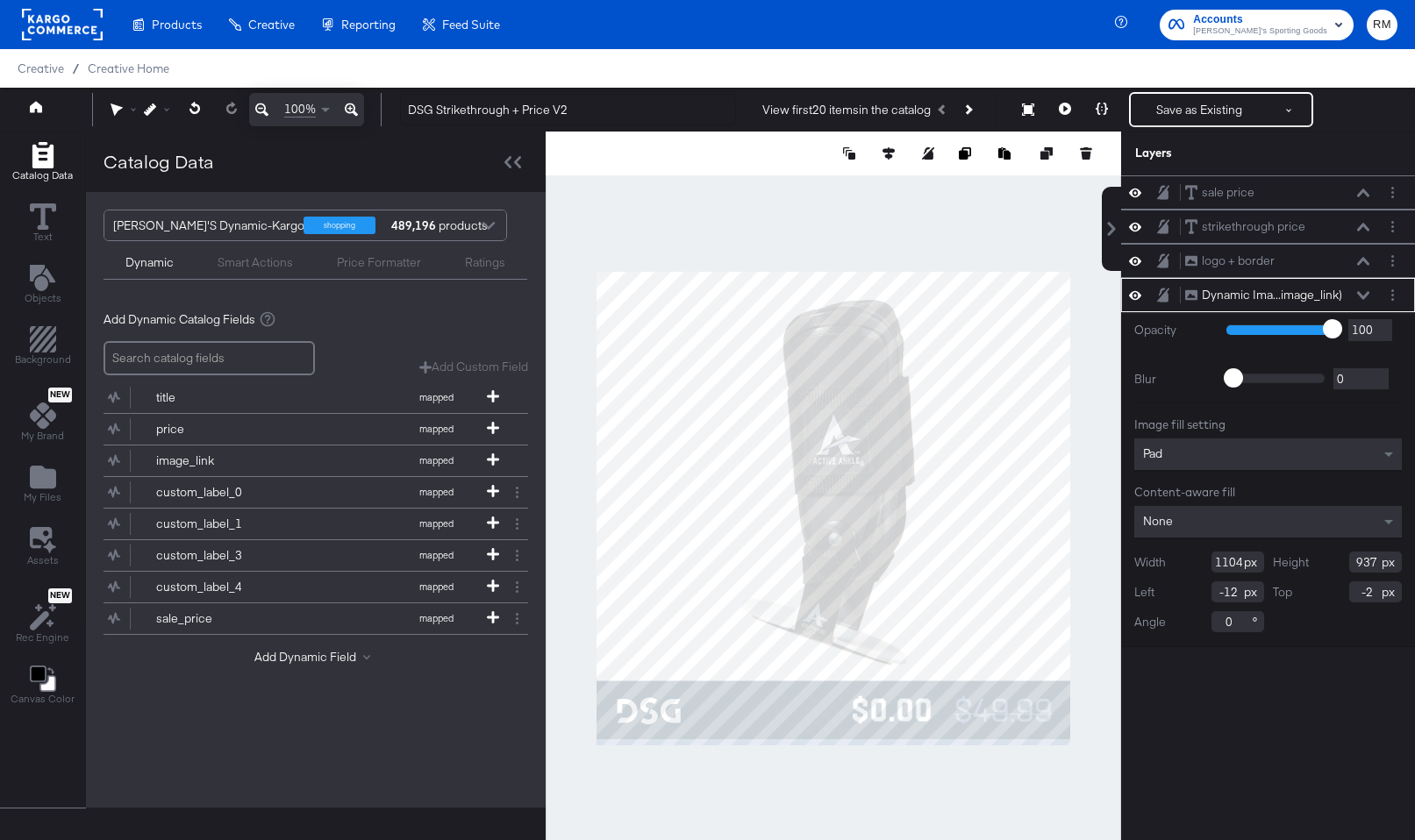
type input "-1"
click at [1069, 117] on button at bounding box center [1065, 110] width 37 height 35
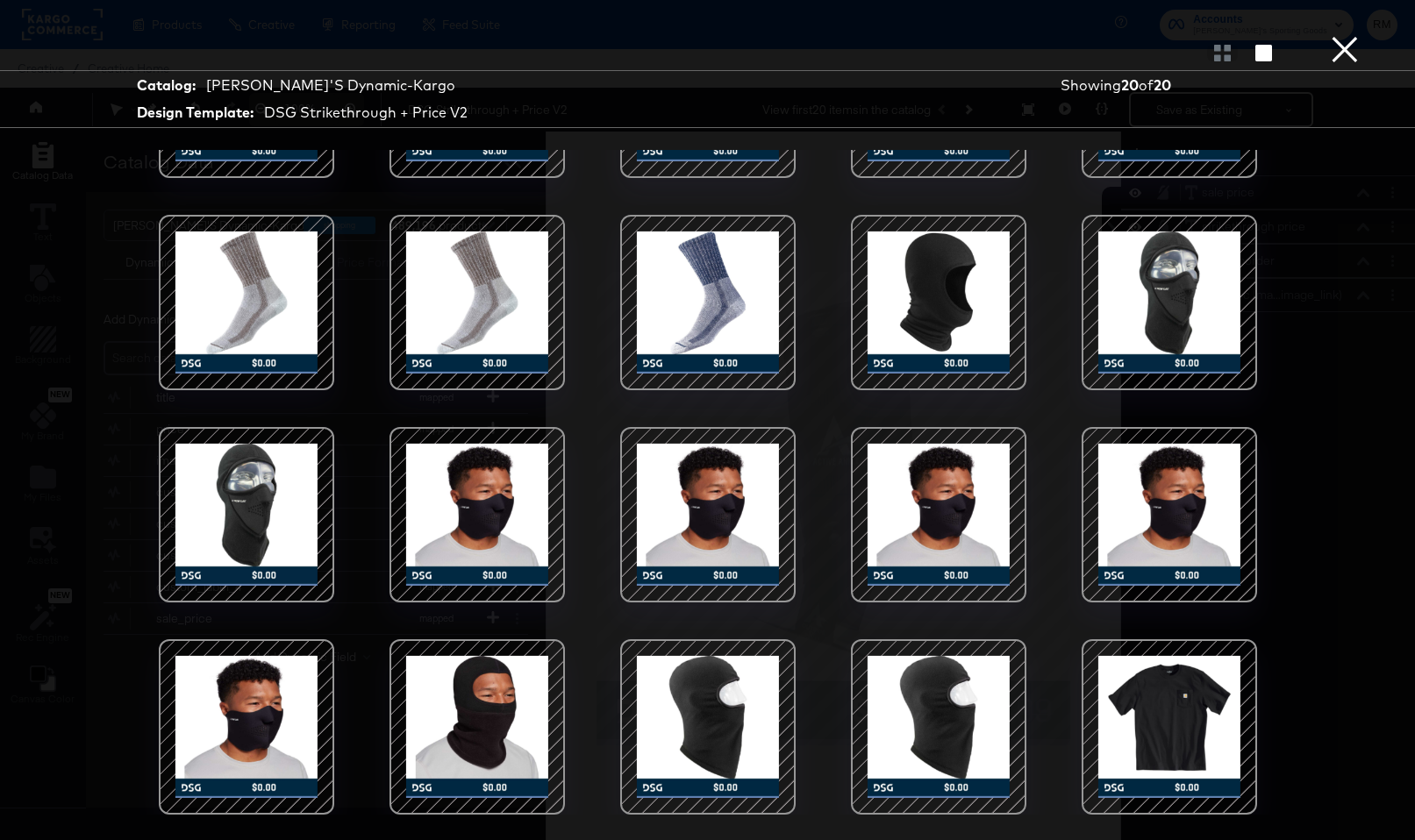
scroll to position [45, 0]
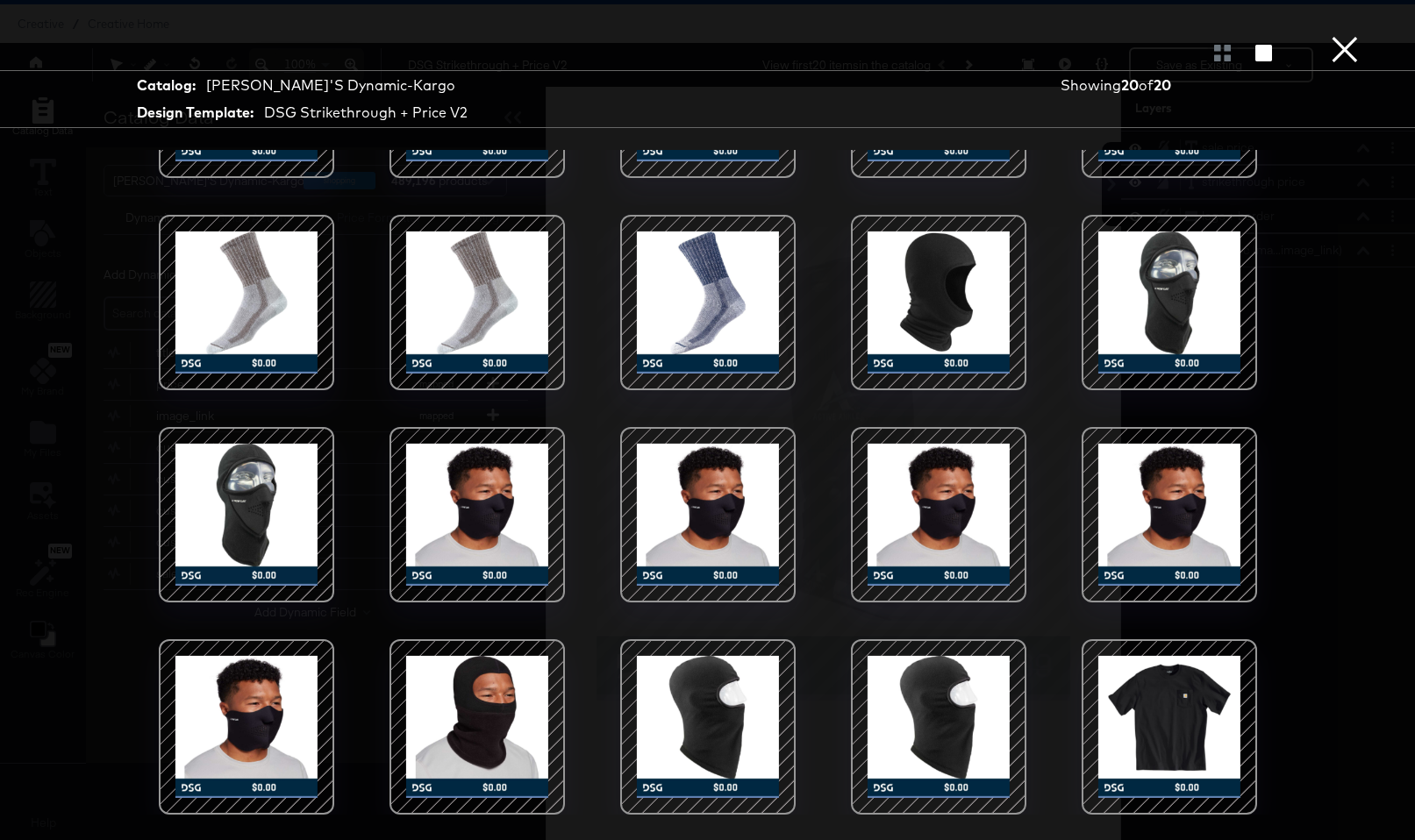
click at [1353, 35] on button "×" at bounding box center [1345, 18] width 35 height 35
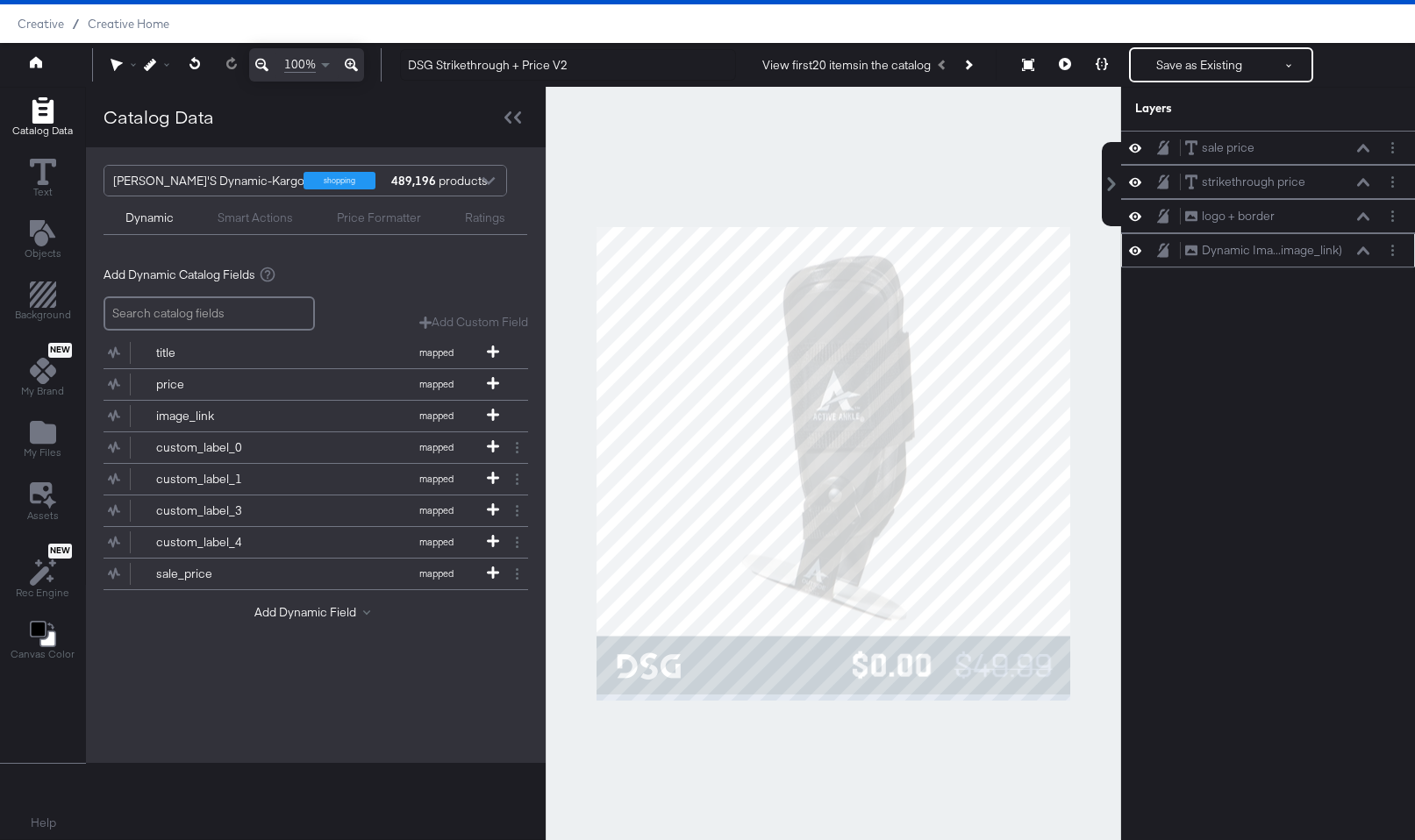
click at [1365, 250] on icon at bounding box center [1363, 250] width 13 height 8
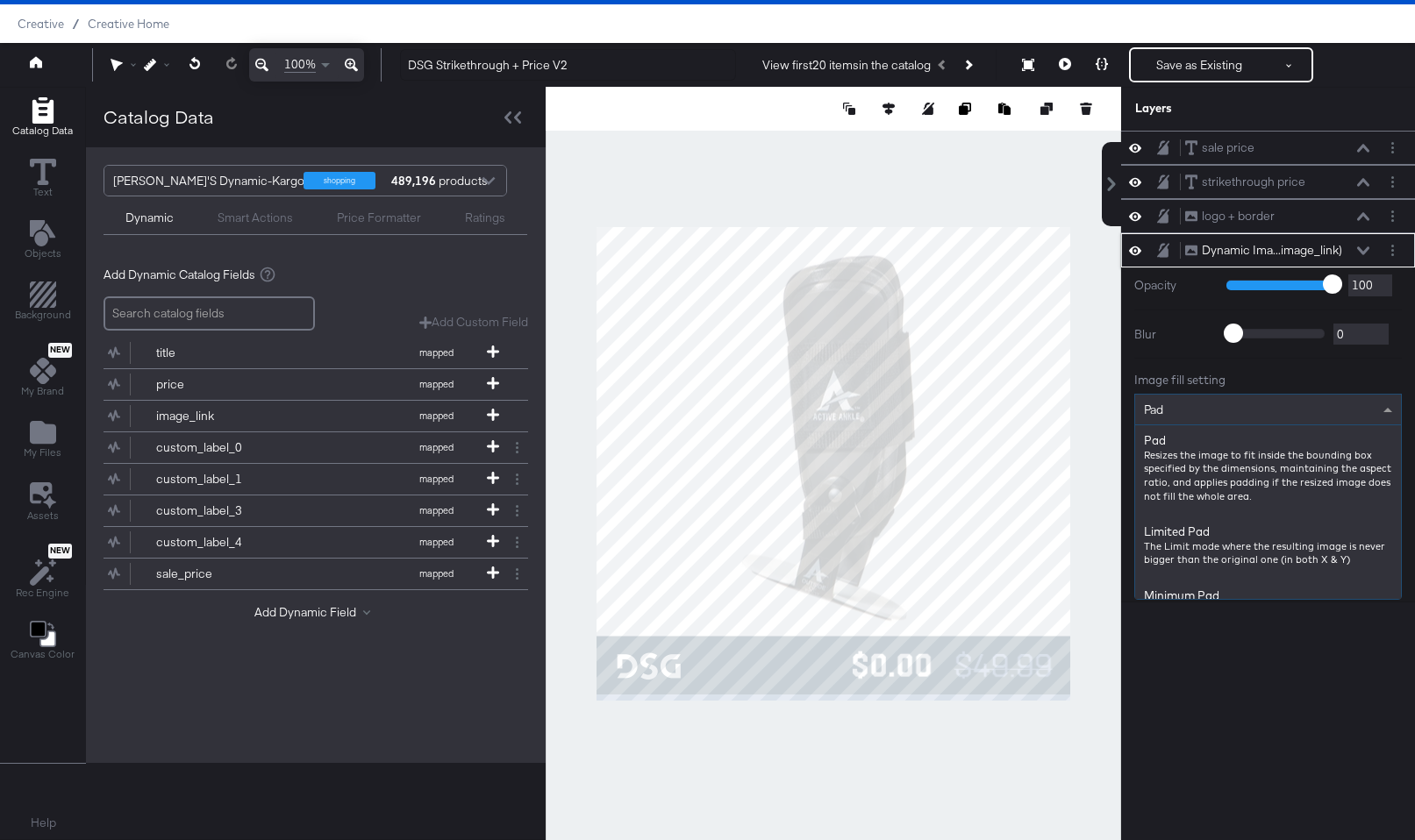
click at [1250, 406] on div "Pad" at bounding box center [1268, 409] width 266 height 30
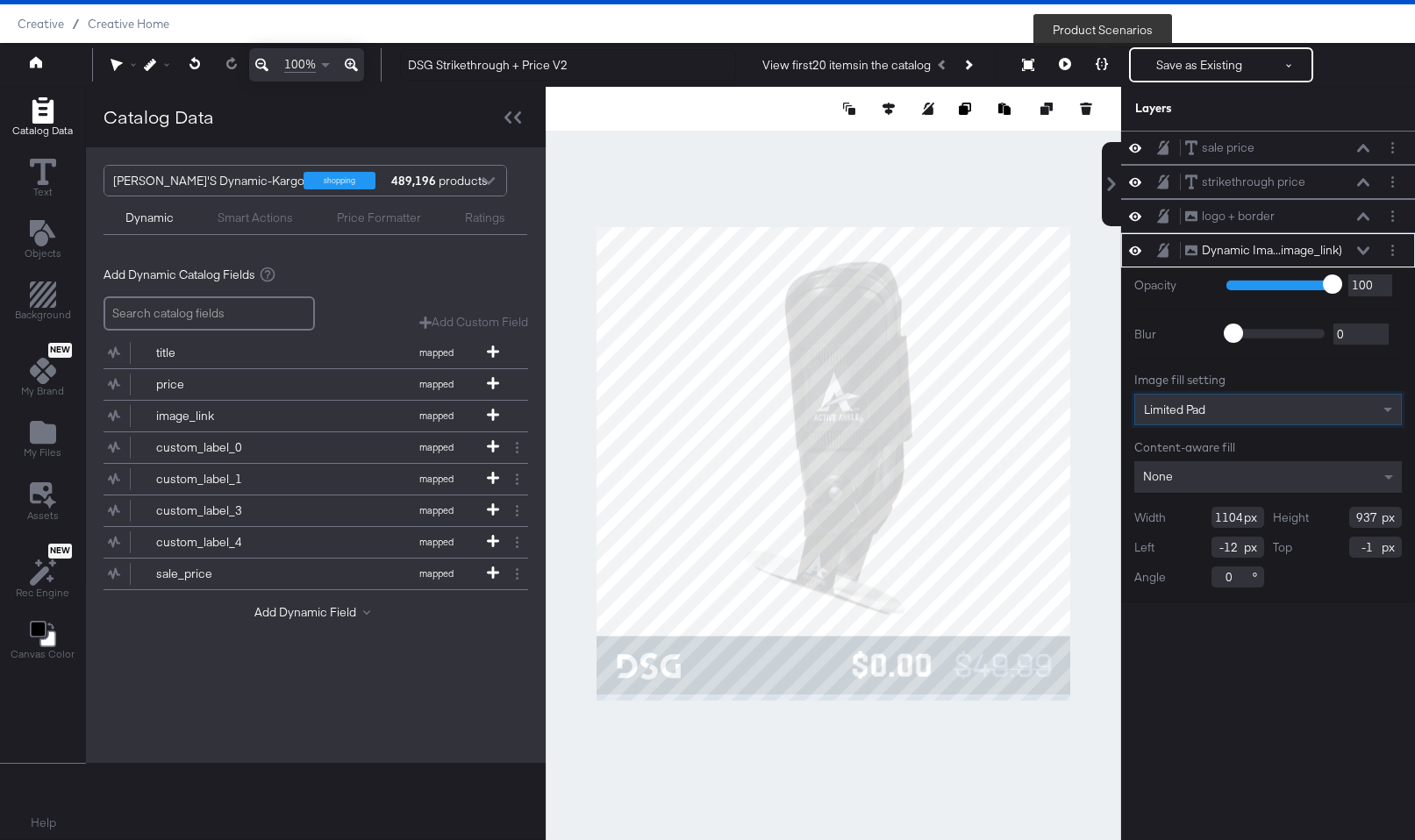
click at [1110, 64] on button at bounding box center [1102, 65] width 37 height 35
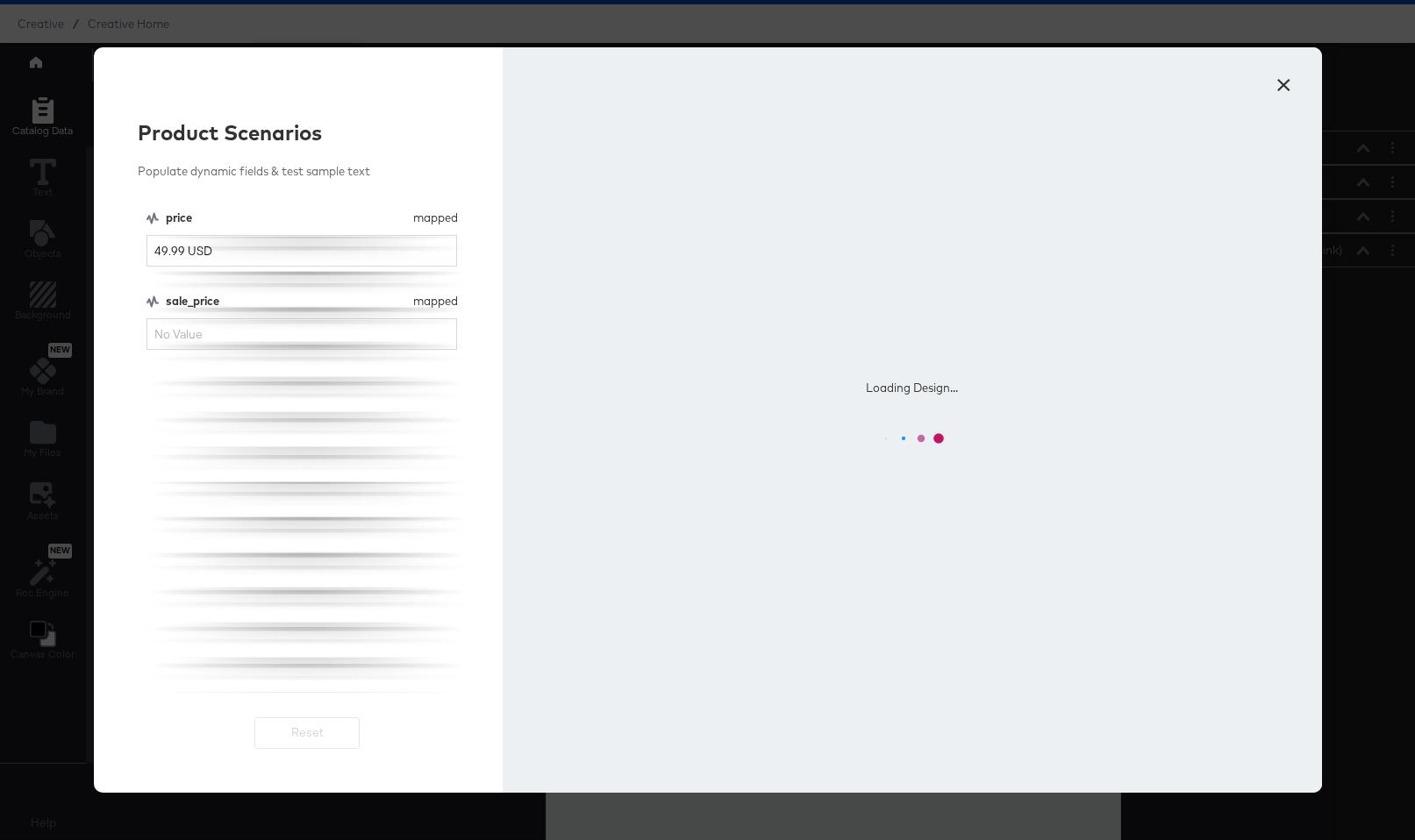
click at [1301, 96] on div "Loading Design..." at bounding box center [912, 420] width 819 height 746
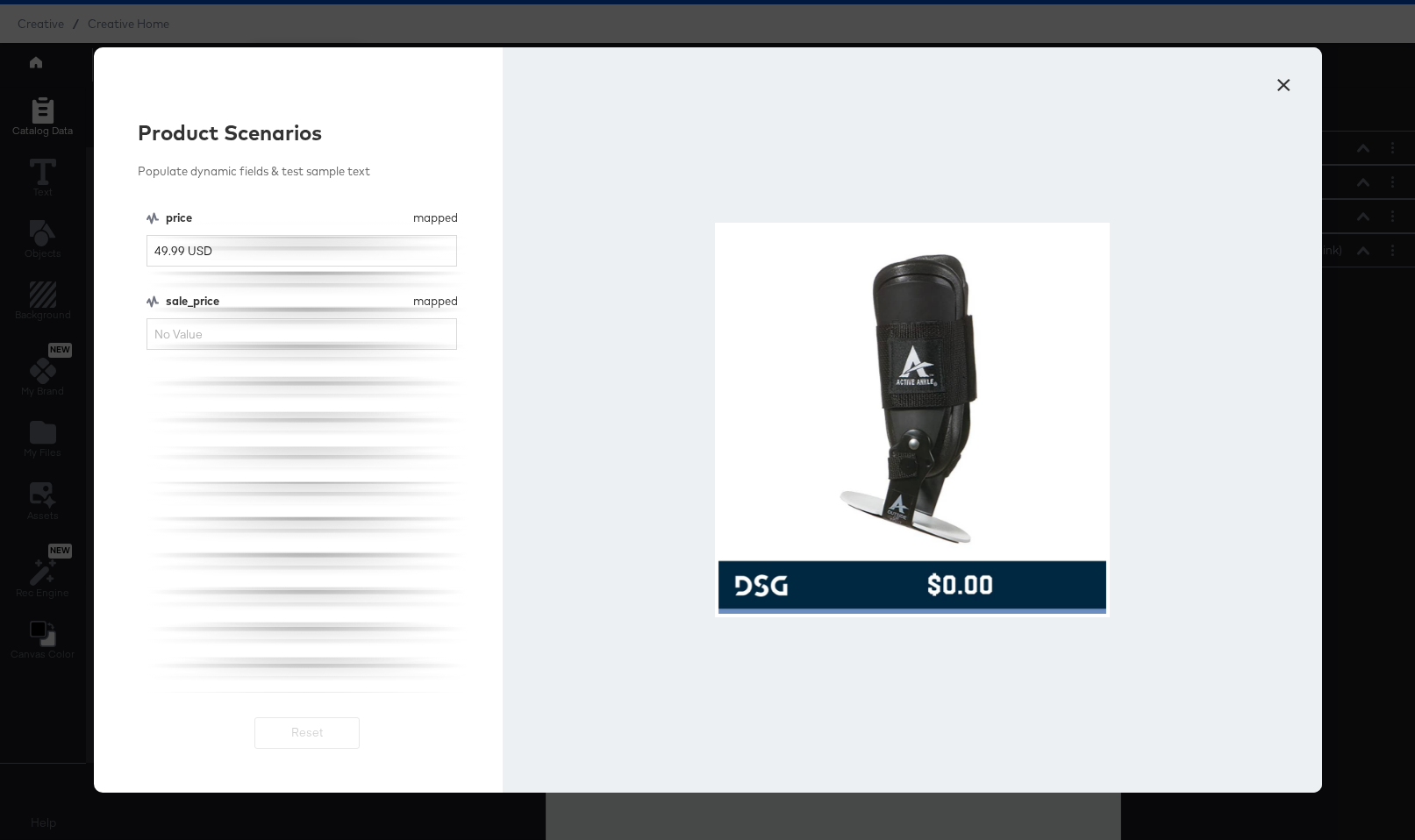
click at [1282, 87] on button "×" at bounding box center [1285, 81] width 31 height 31
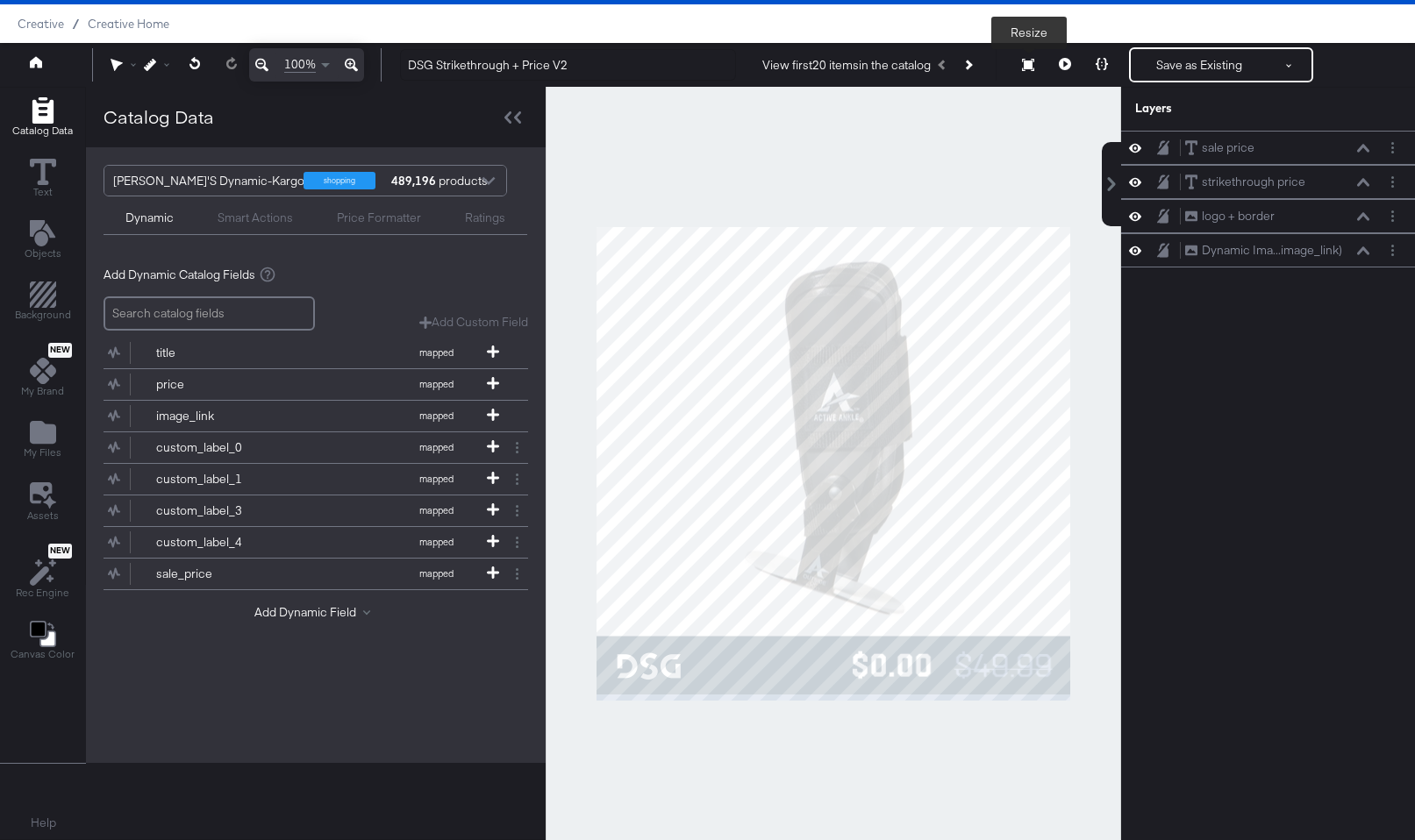
click at [1046, 66] on button "Resize" at bounding box center [1028, 65] width 37 height 31
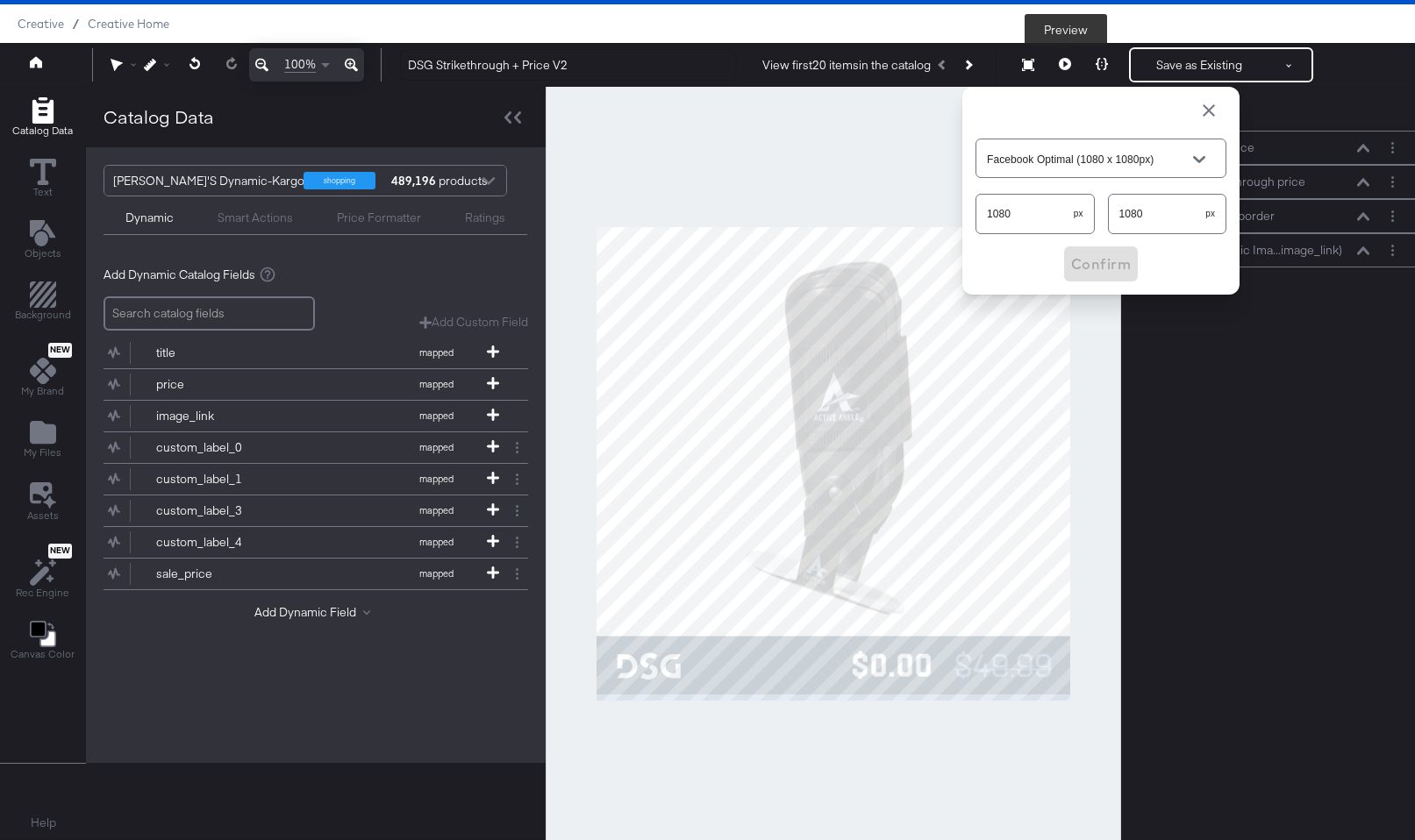
click at [1069, 66] on icon at bounding box center [1065, 63] width 13 height 13
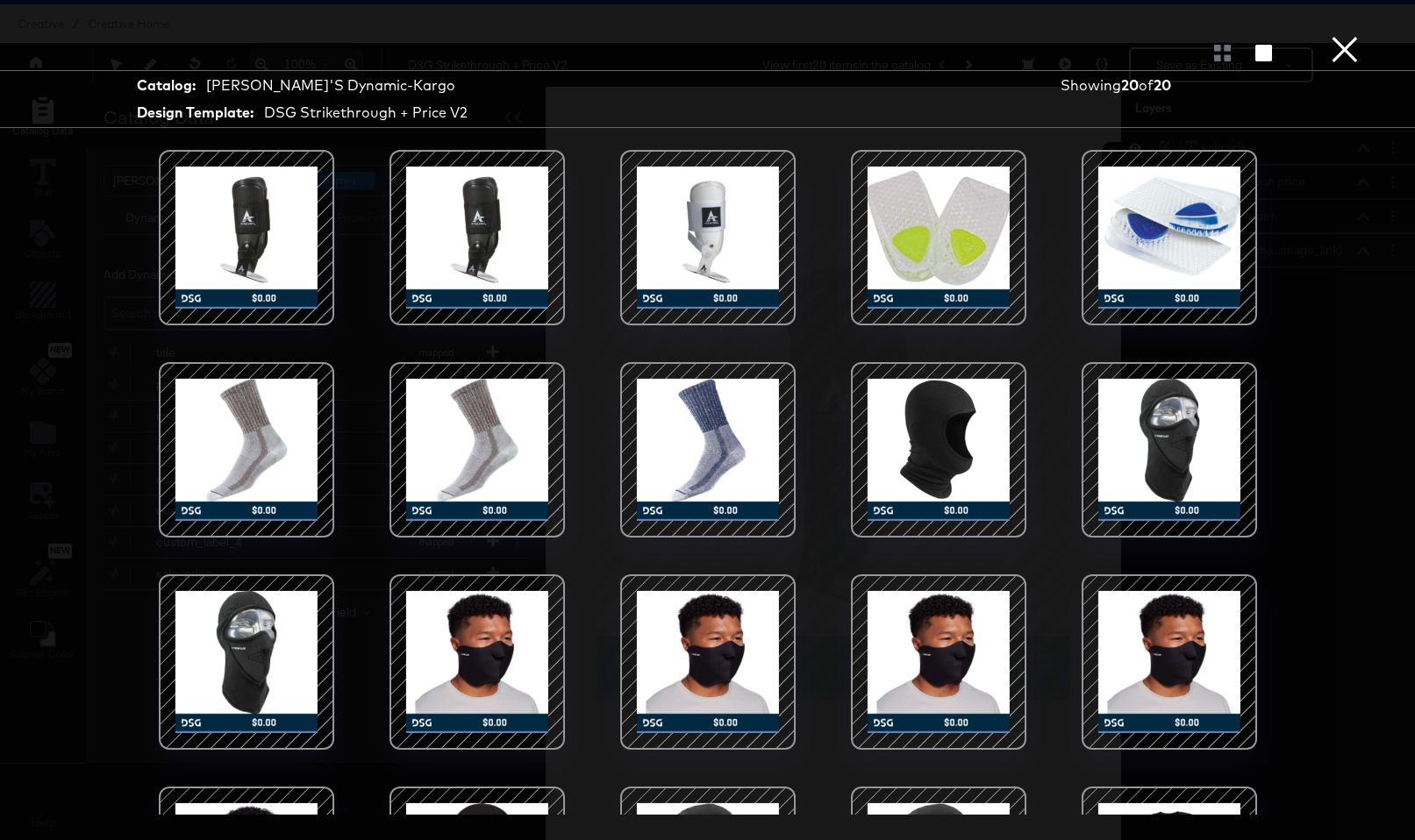
scroll to position [147, 0]
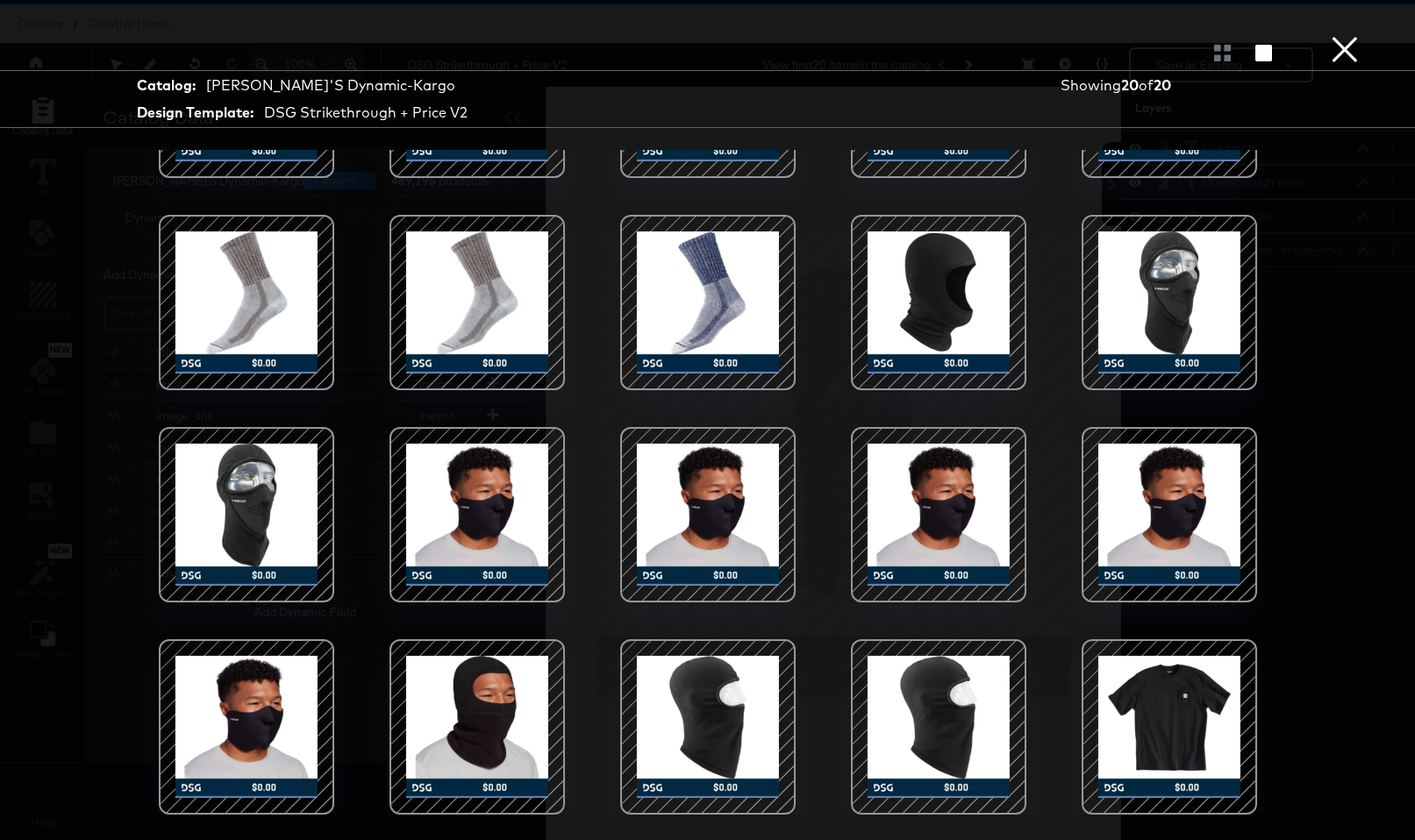
click at [1342, 35] on button "×" at bounding box center [1345, 18] width 35 height 35
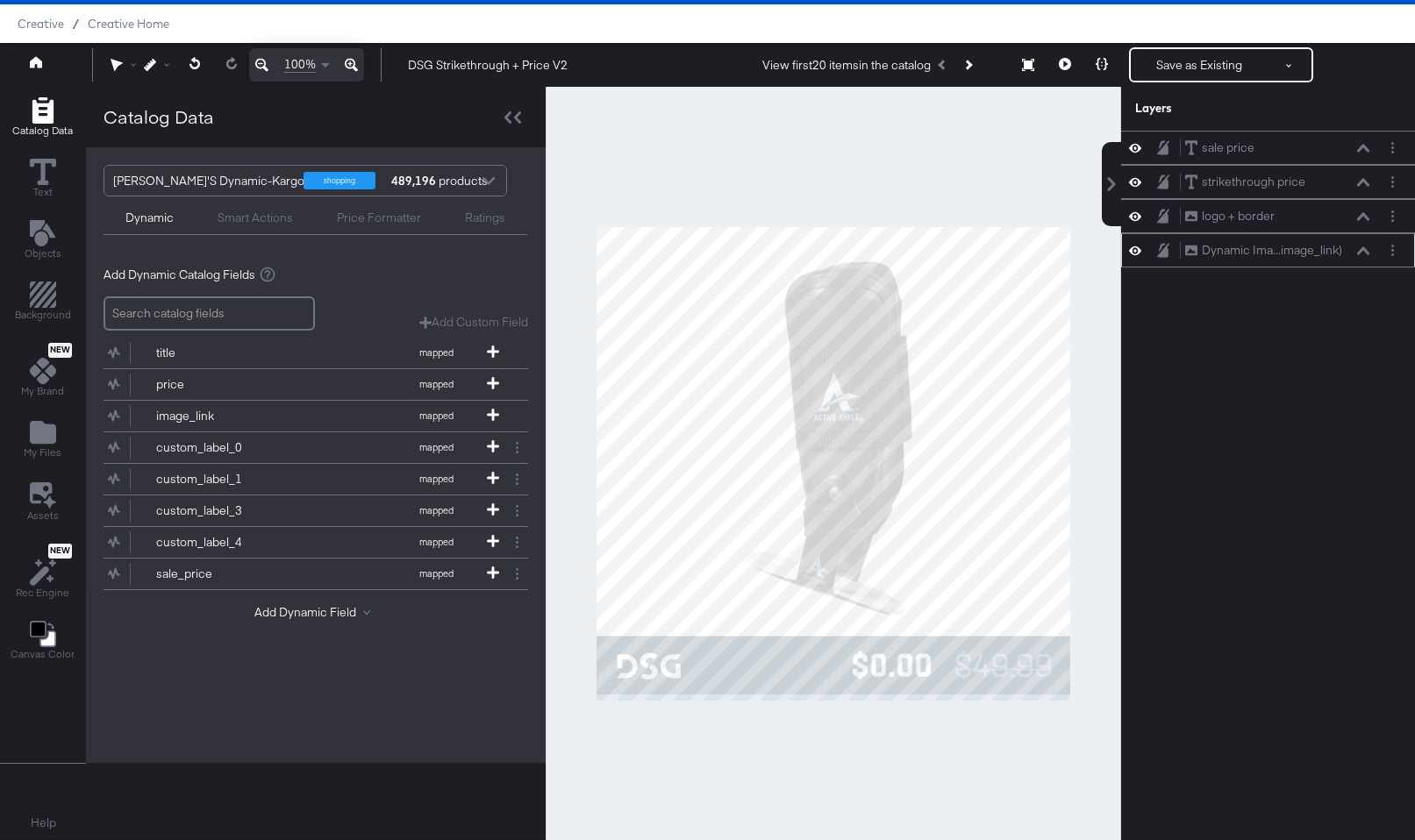
click at [1369, 242] on div "Dynamic Ima...image_link) Dynamic Image (image_link)" at bounding box center [1277, 250] width 186 height 18
click at [1365, 255] on div "Dynamic Ima...image_link) Dynamic Image (image_link)" at bounding box center [1277, 250] width 186 height 18
click at [1366, 243] on div "Dynamic Ima...image_link) Dynamic Image (image_link)" at bounding box center [1277, 250] width 186 height 18
click at [1366, 247] on icon at bounding box center [1363, 250] width 13 height 9
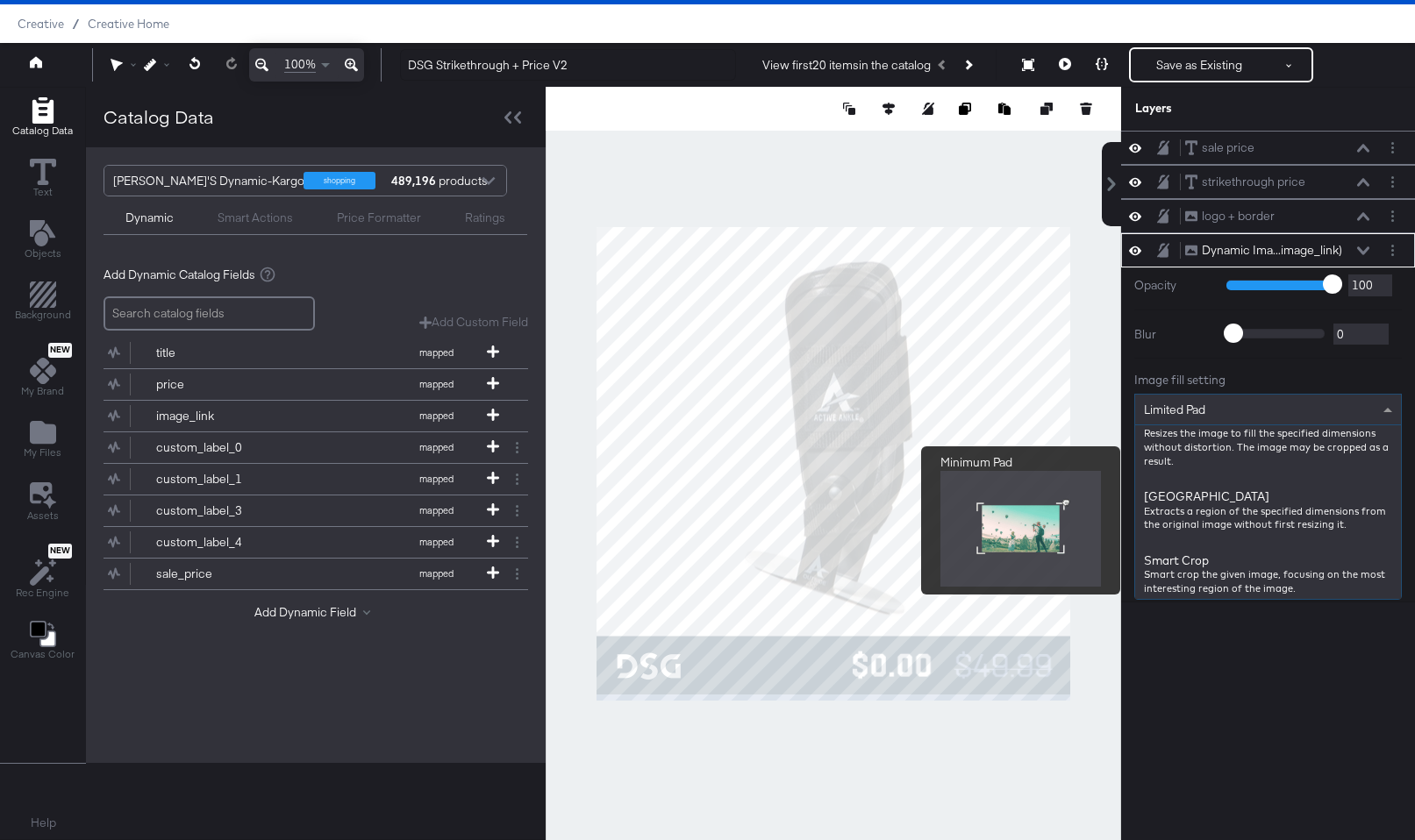
scroll to position [431, 0]
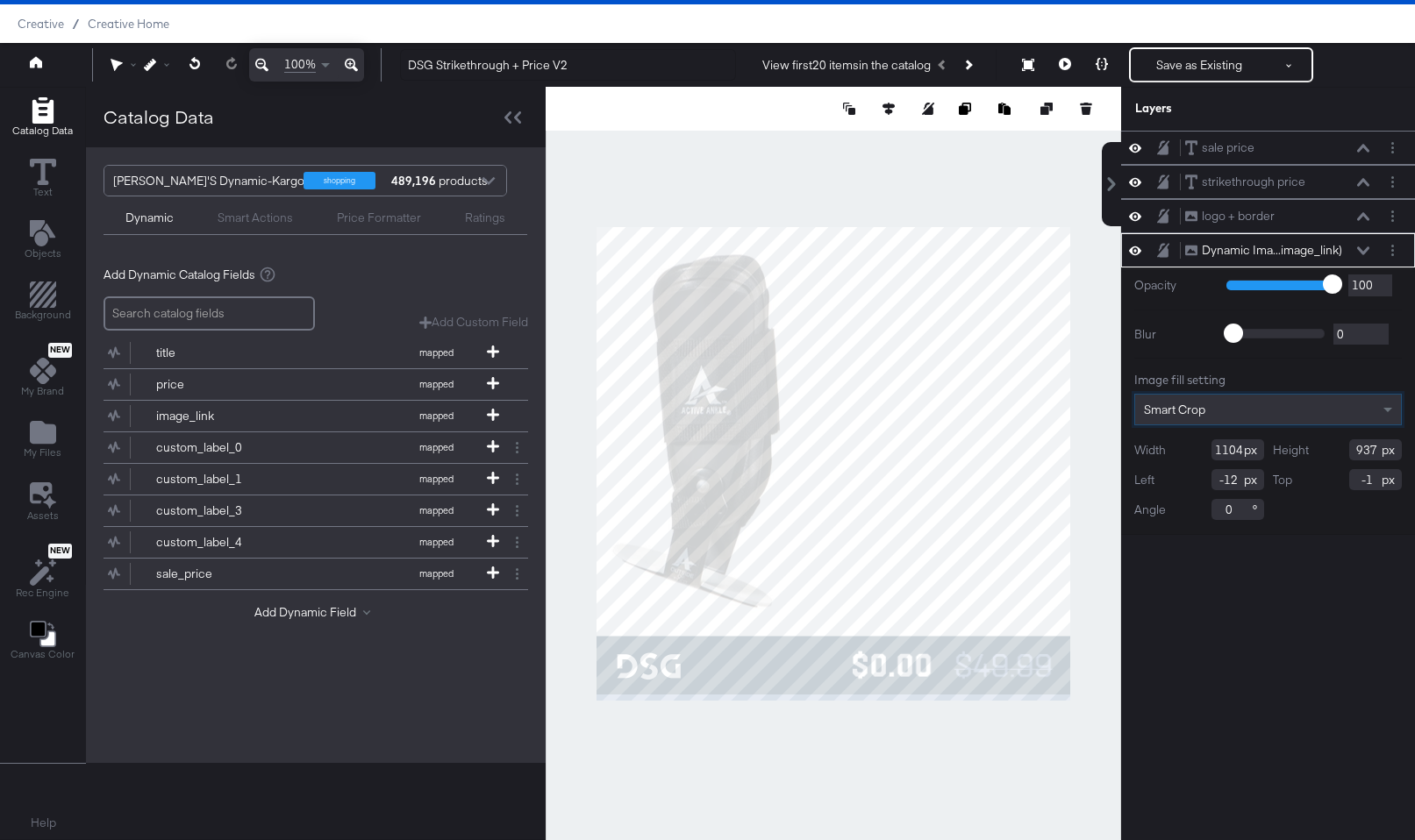
click at [1271, 403] on div "Smart Crop" at bounding box center [1268, 409] width 266 height 30
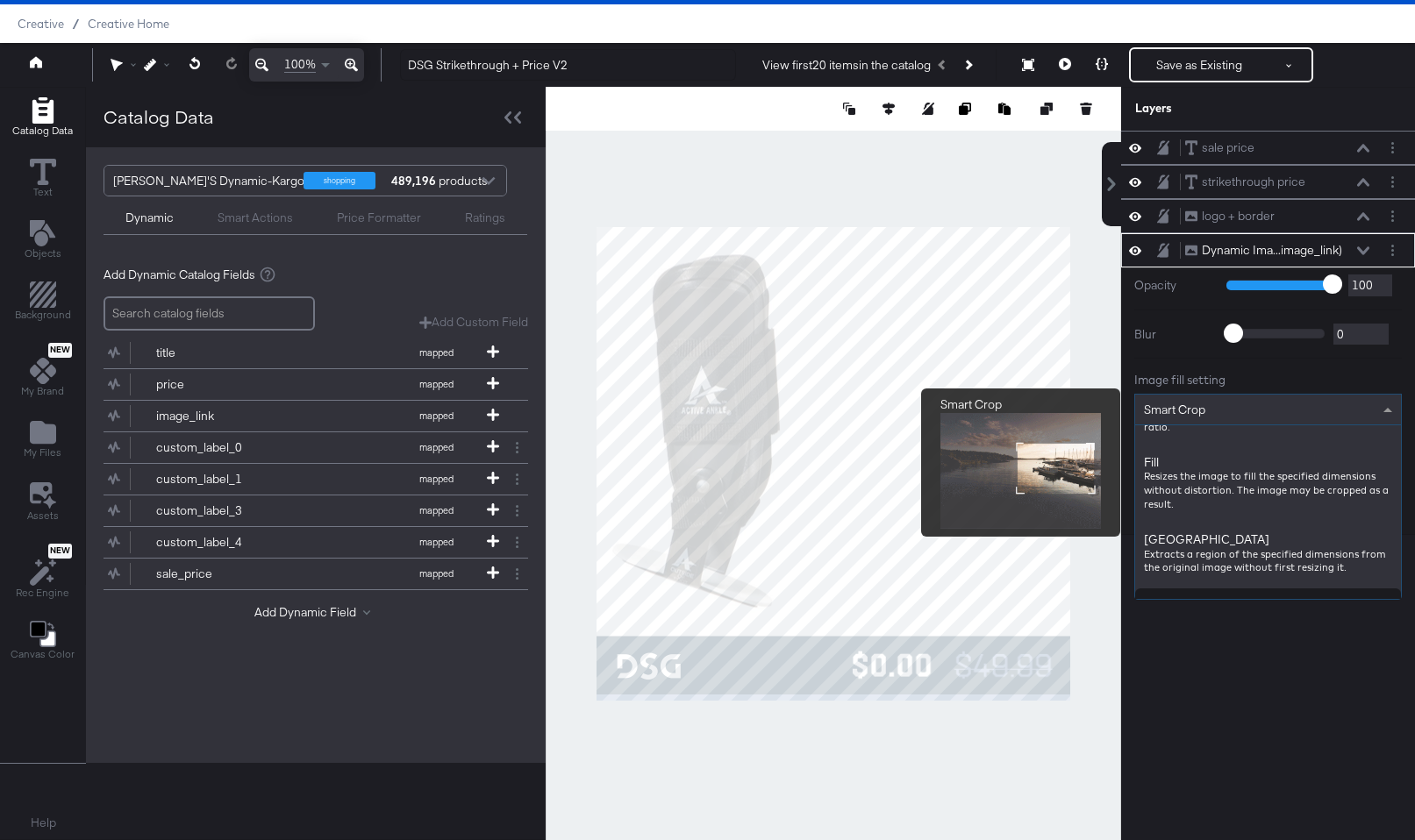
scroll to position [0, 0]
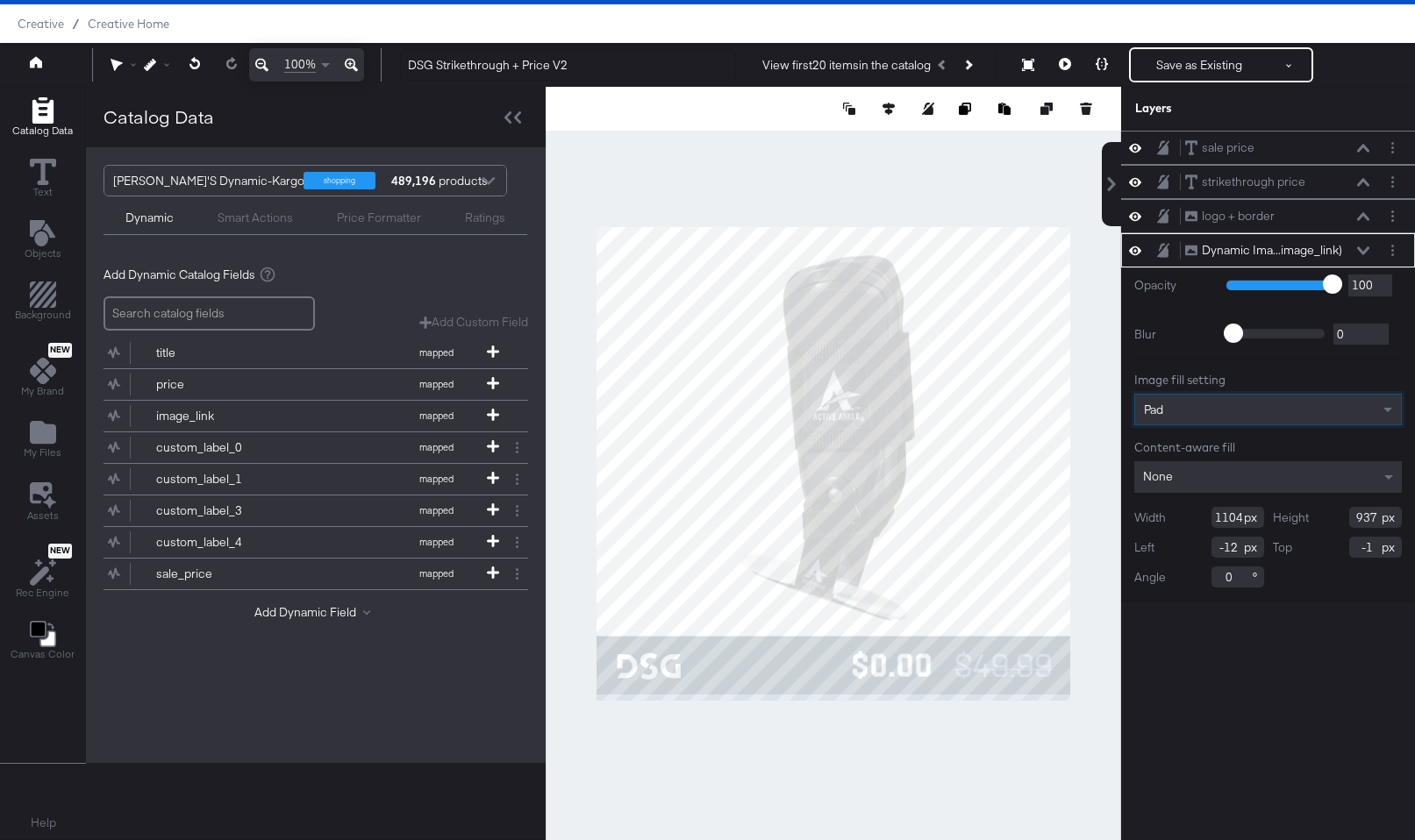
click at [1270, 406] on div "Pad" at bounding box center [1268, 409] width 266 height 30
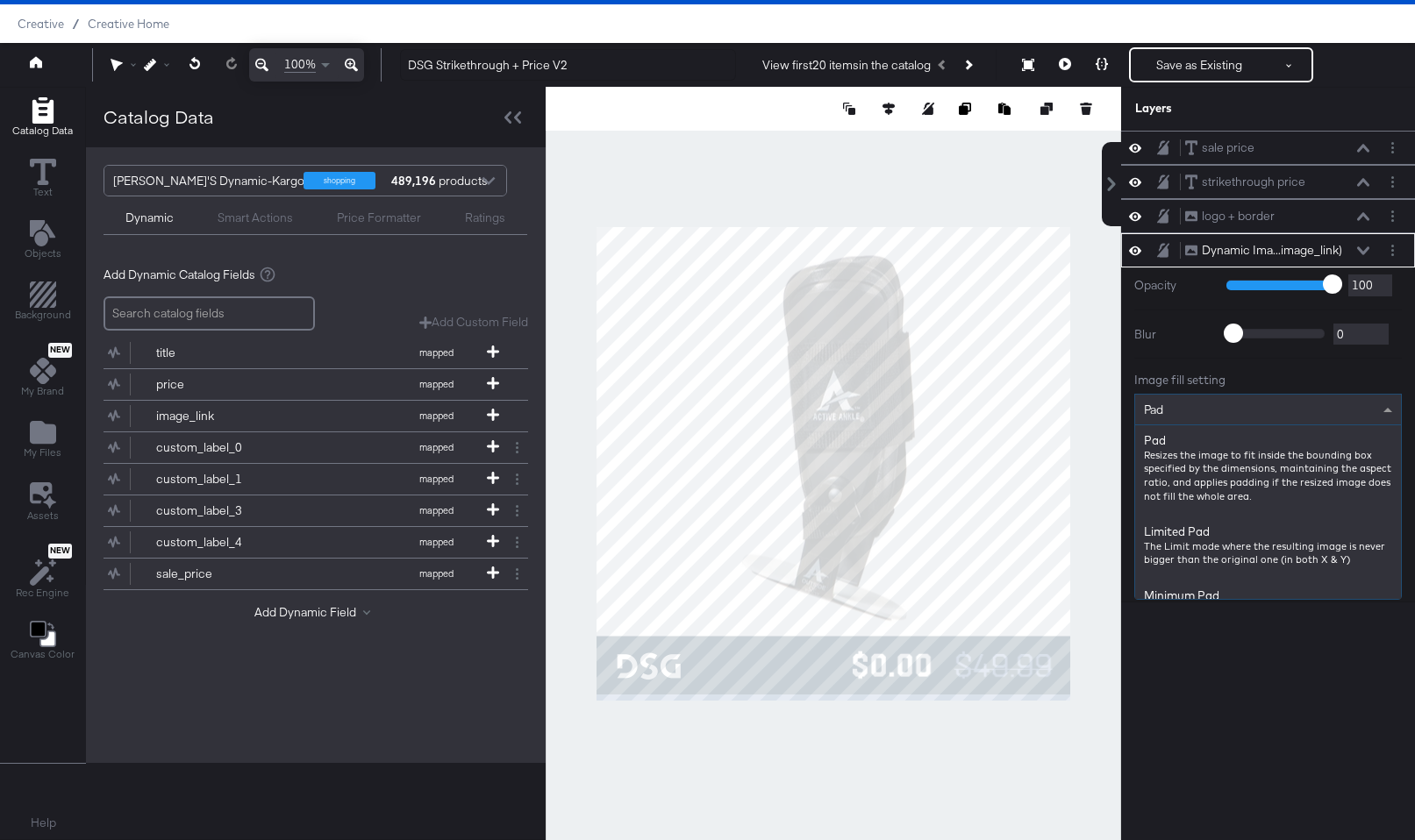
click at [1234, 717] on div "sale price sale price strikethrough price strikethrough price logo + border log…" at bounding box center [1269, 471] width 294 height 682
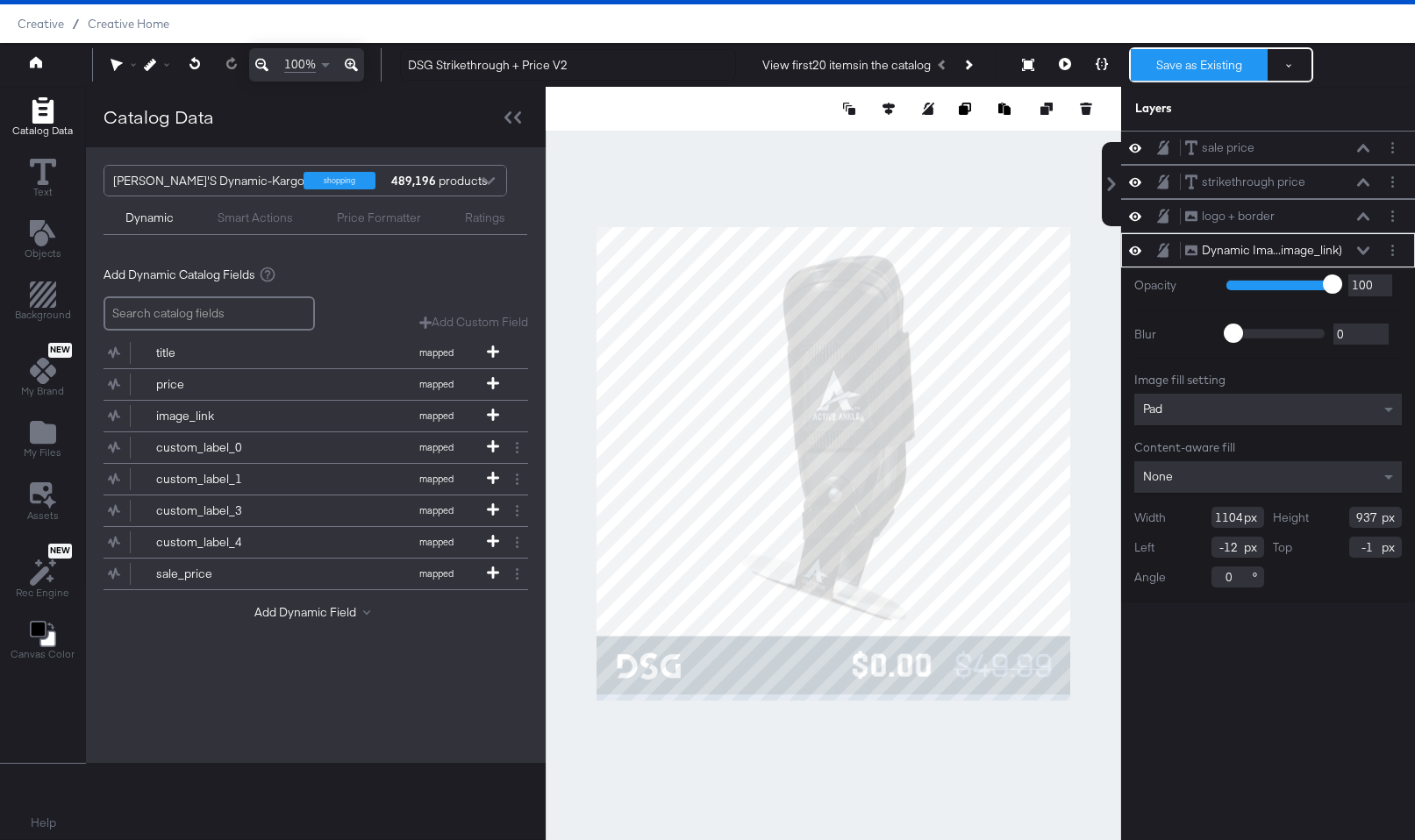
click at [1173, 62] on button "Save as Existing" at bounding box center [1199, 64] width 137 height 31
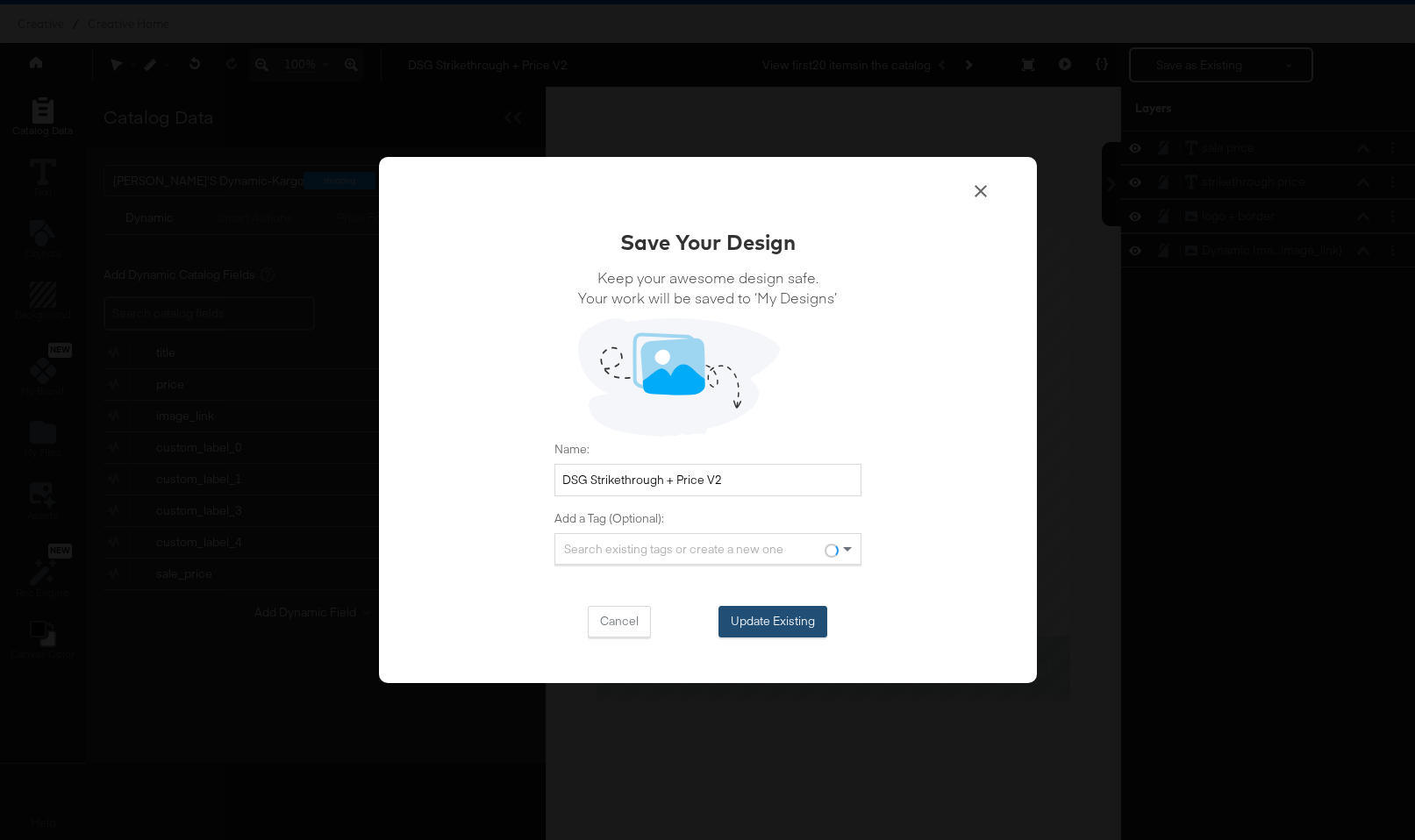
click at [779, 629] on button "Update Existing" at bounding box center [773, 622] width 109 height 31
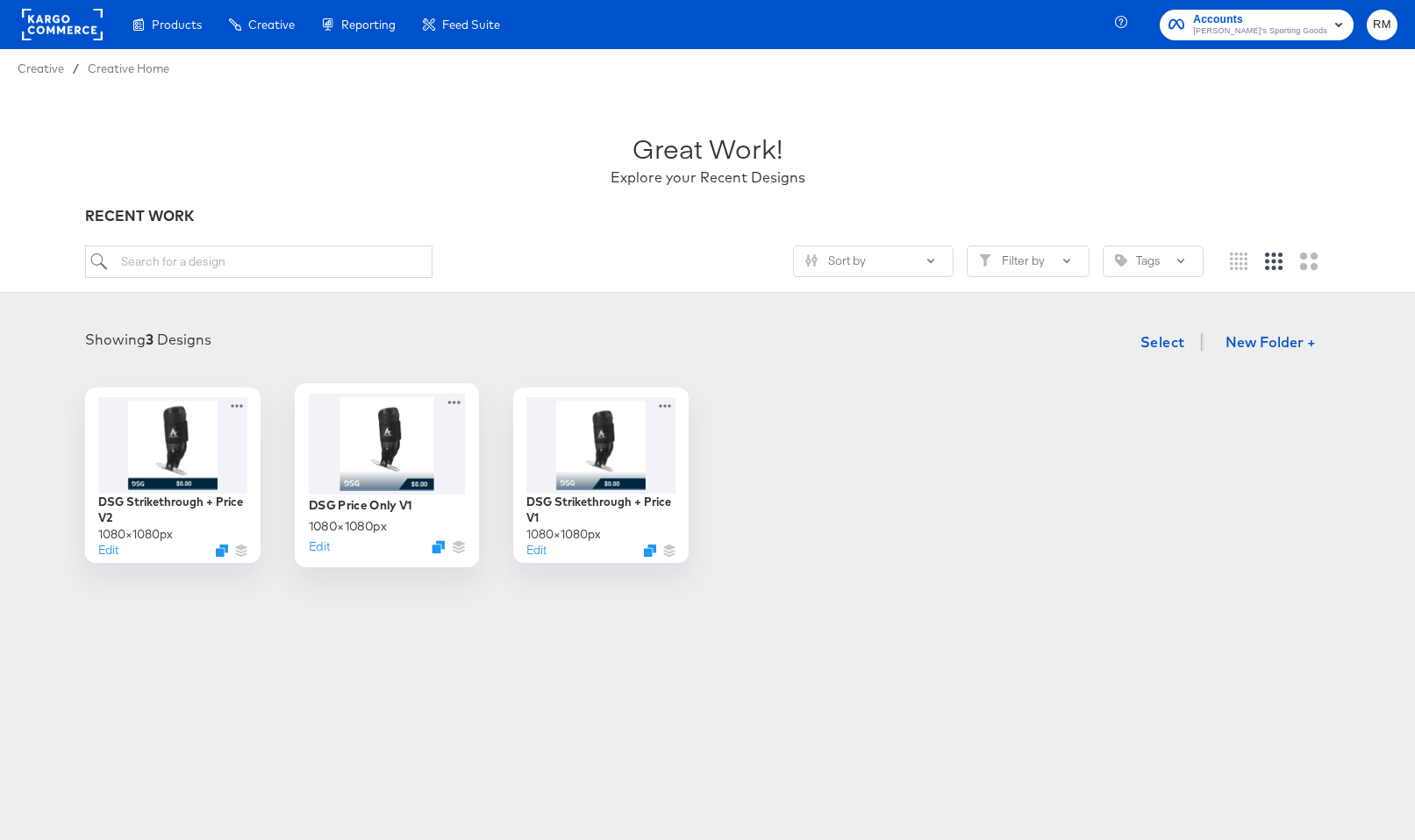
click at [421, 434] on div at bounding box center [386, 444] width 157 height 101
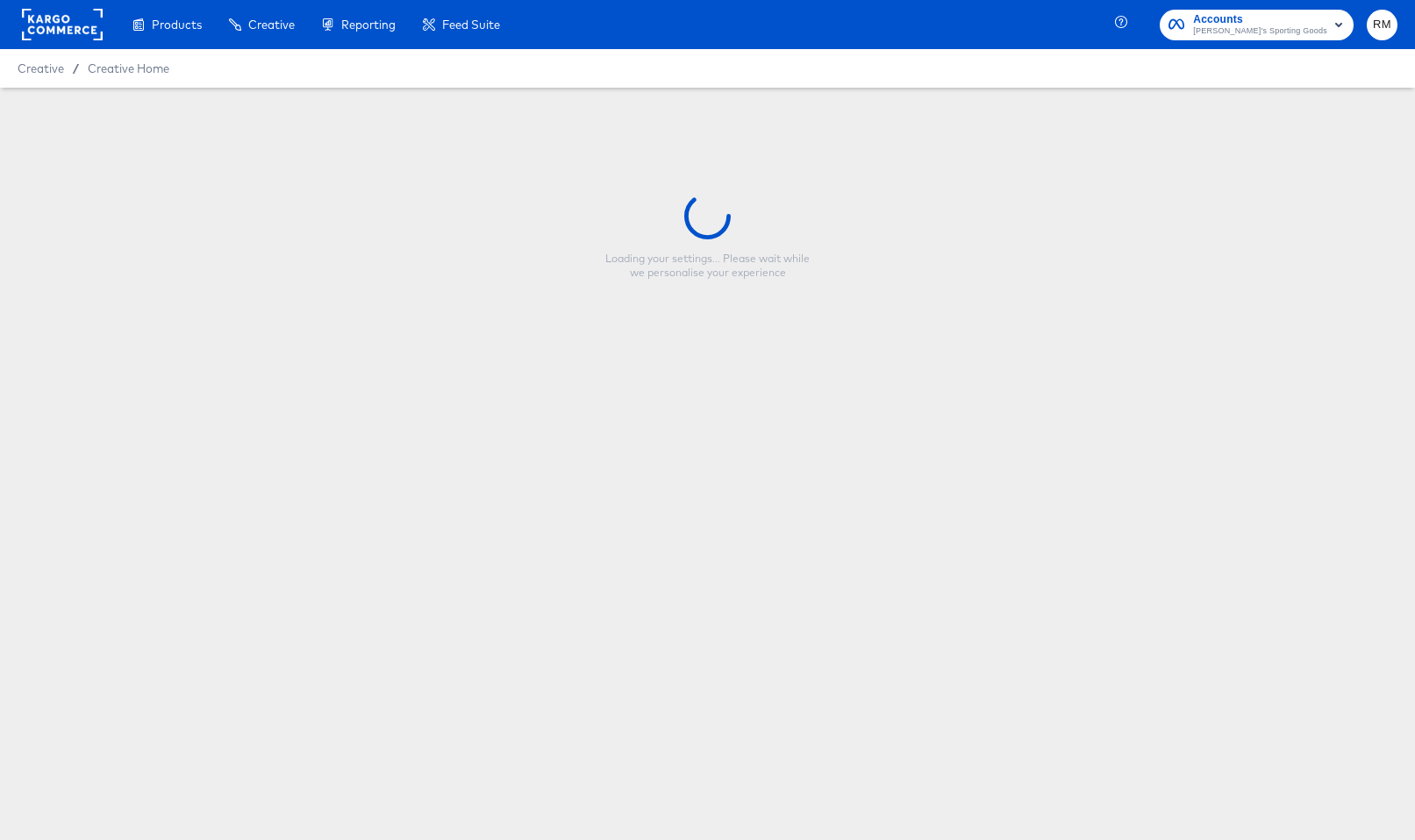
type input "DSG Price Only V1"
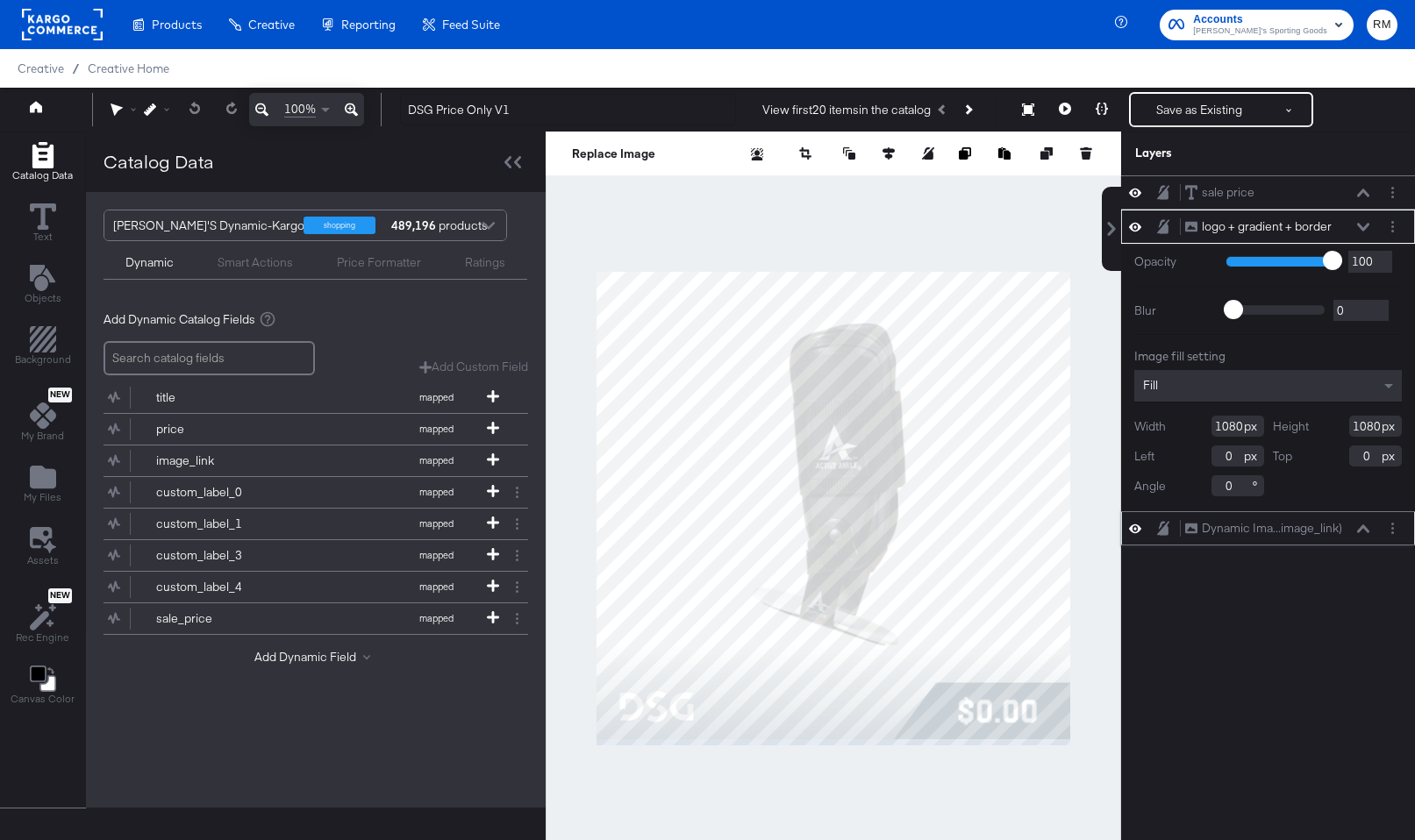
click at [1366, 529] on icon at bounding box center [1363, 529] width 13 height 8
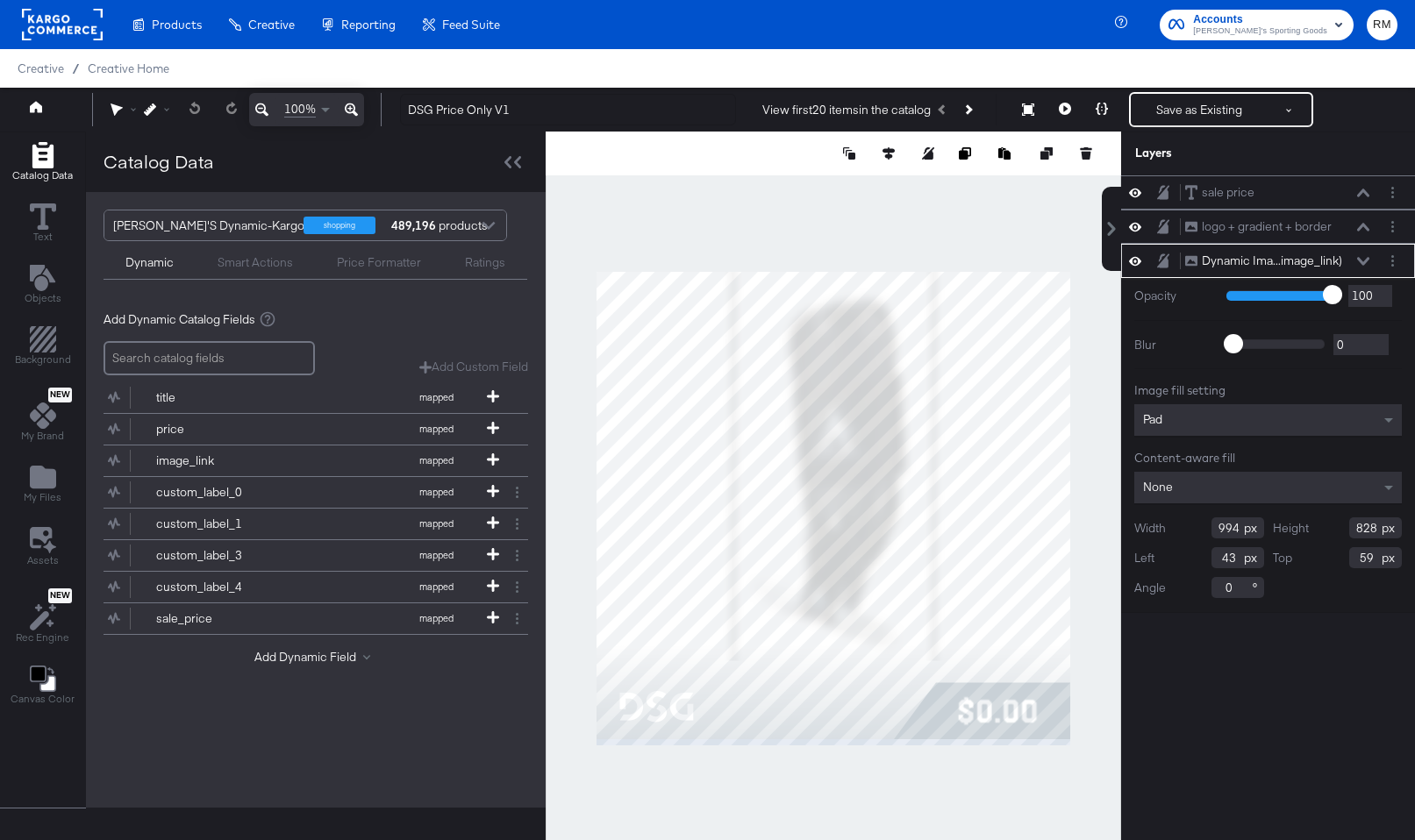
type input "887"
type input "0"
type input "1010"
type input "27"
type input "1037"
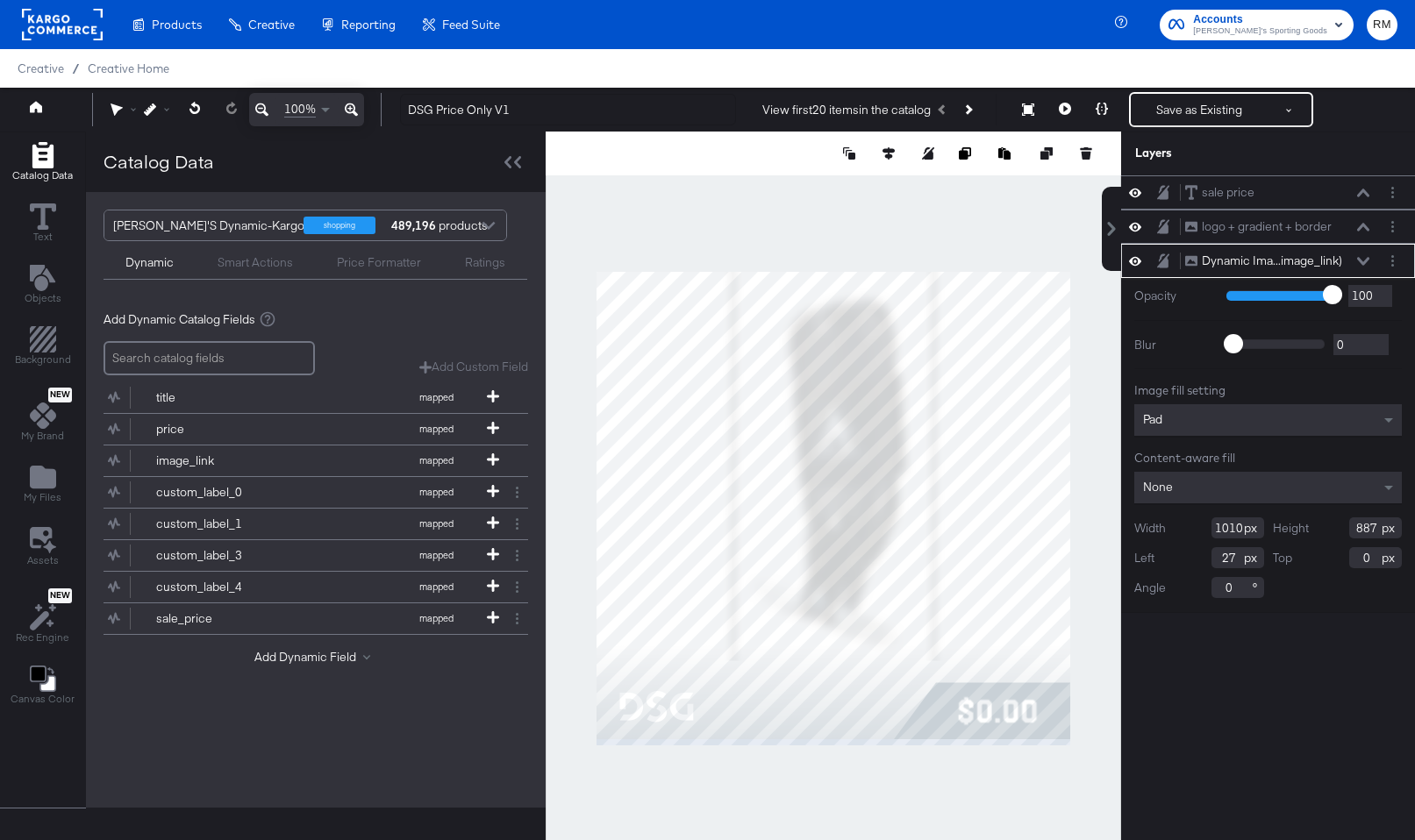
type input "0"
type input "1080"
click at [833, 747] on div at bounding box center [833, 508] width 576 height 753
type input "1080"
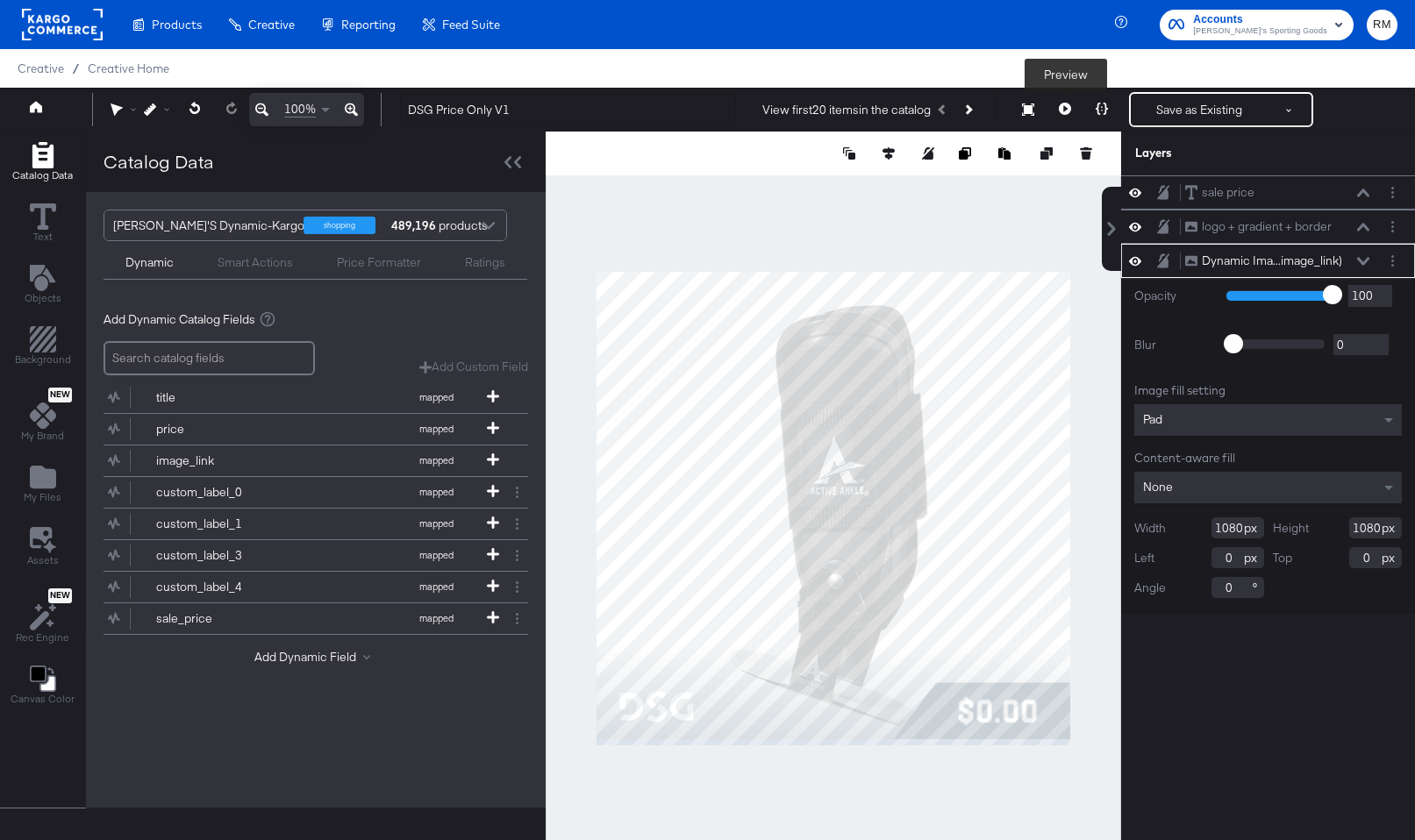
click at [1072, 102] on button at bounding box center [1065, 110] width 37 height 35
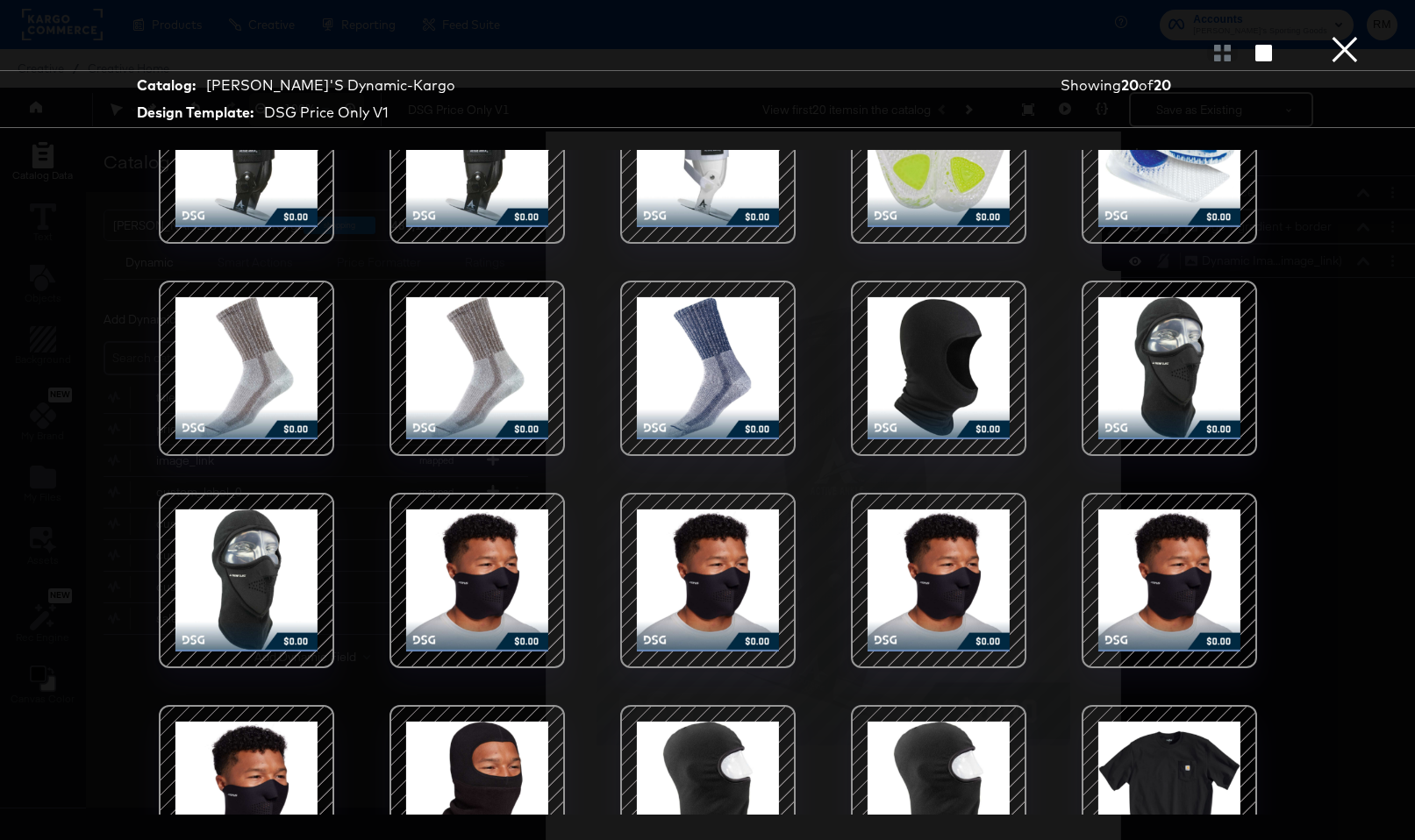
scroll to position [147, 0]
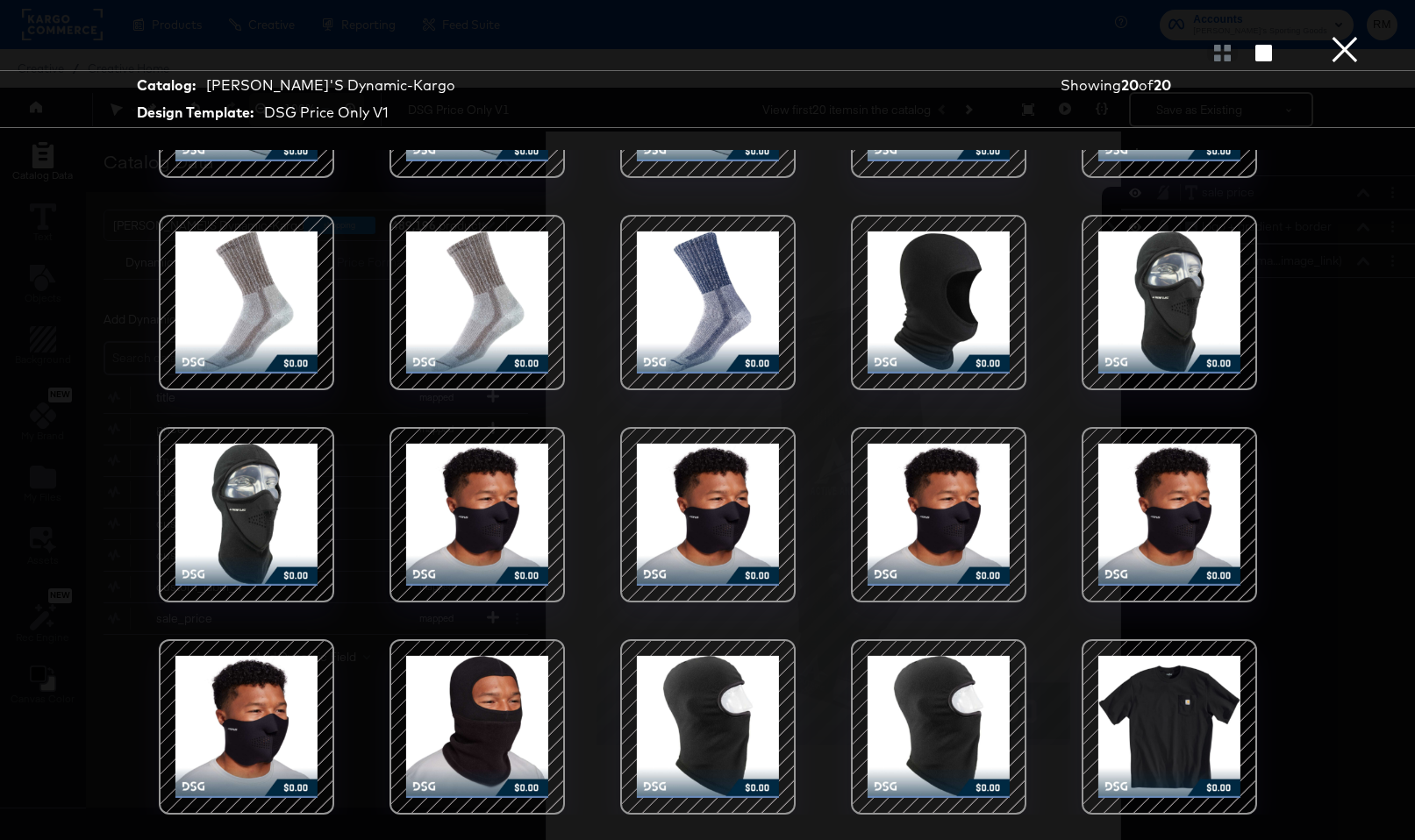
click at [938, 479] on div at bounding box center [939, 514] width 149 height 149
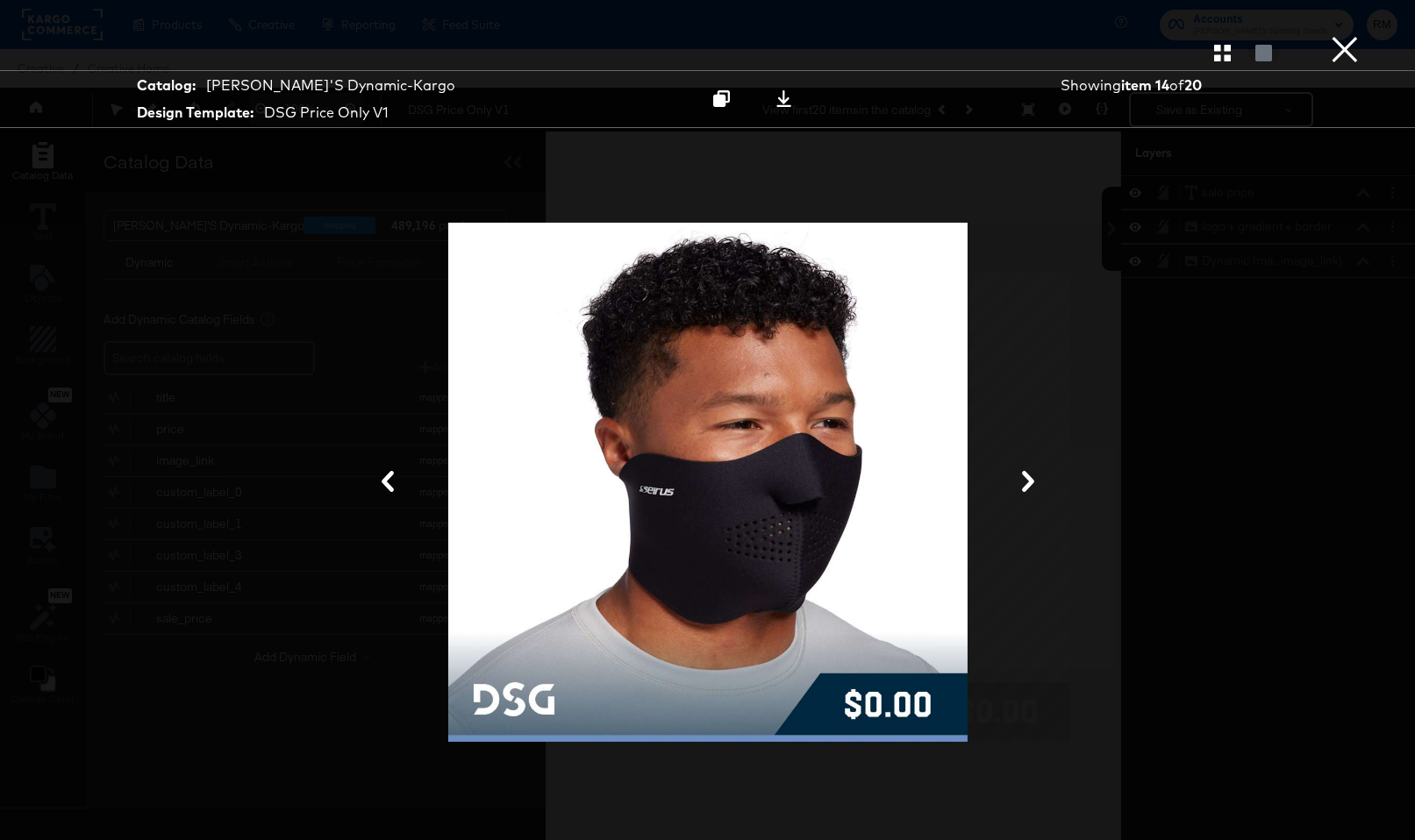
click at [1308, 67] on div at bounding box center [707, 53] width 1415 height 35
click at [1329, 35] on button "×" at bounding box center [1345, 18] width 35 height 35
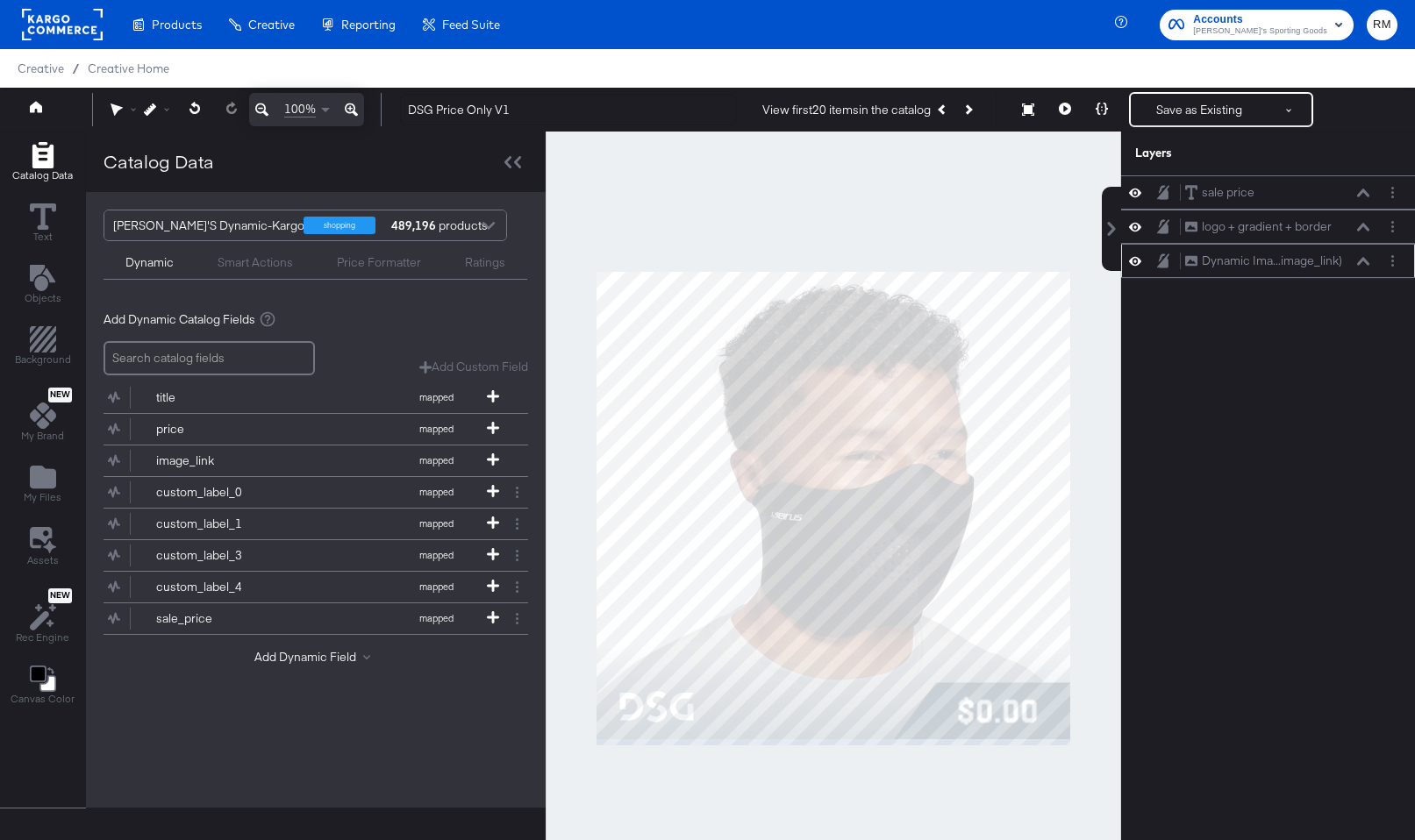
click at [1358, 261] on button at bounding box center [1363, 261] width 14 height 11
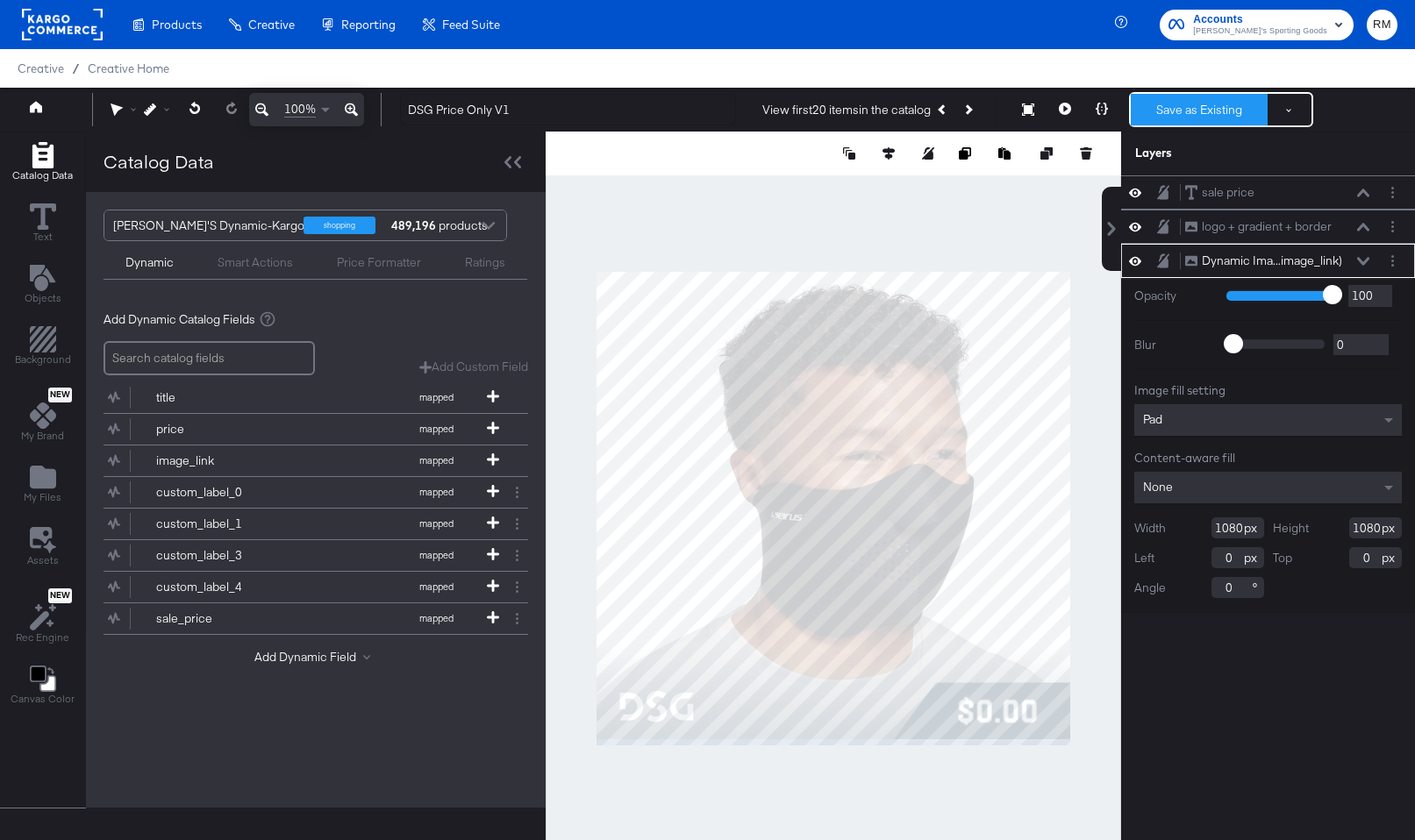
click at [1161, 113] on button "Save as Existing" at bounding box center [1199, 109] width 137 height 31
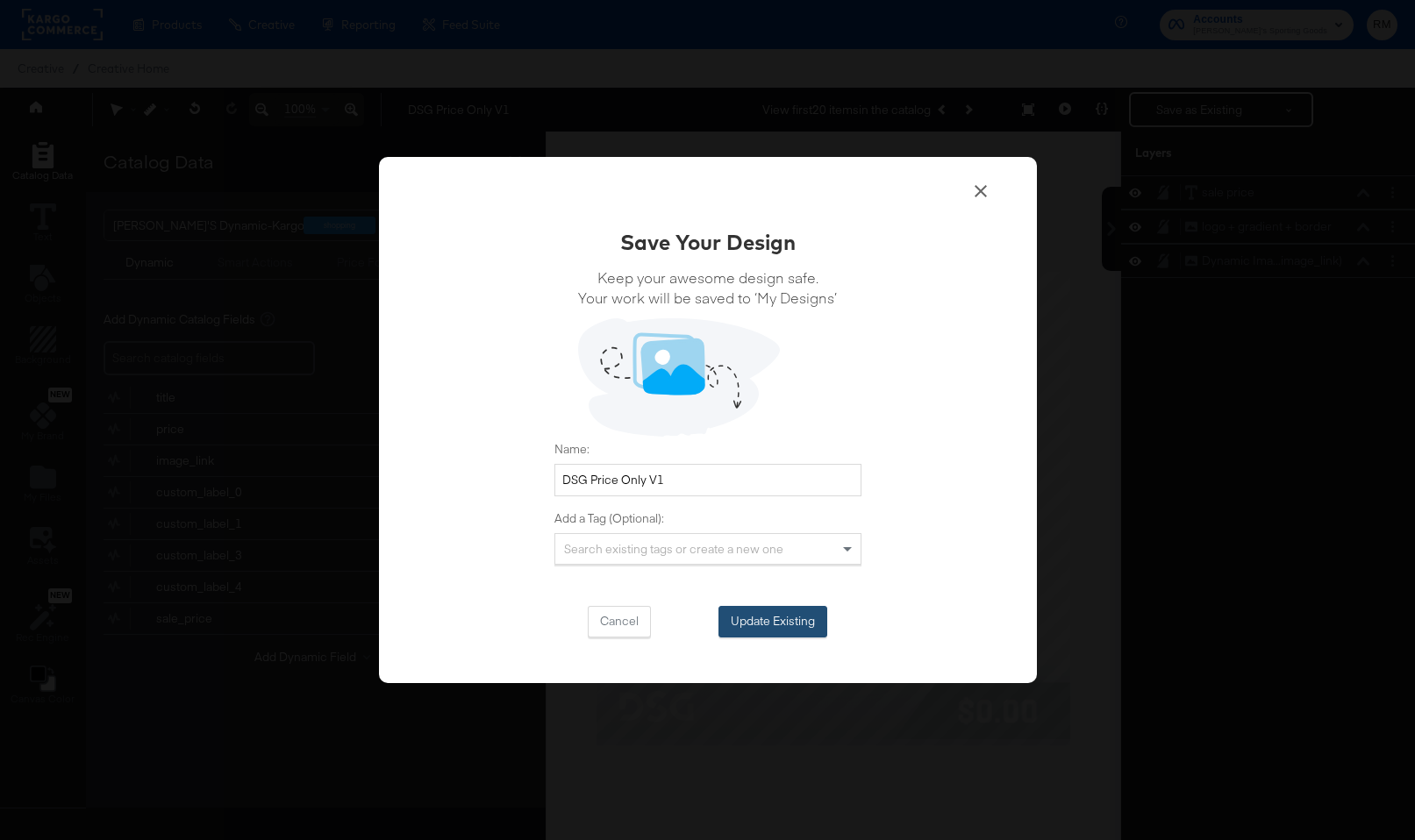
click at [811, 614] on button "Update Existing" at bounding box center [773, 622] width 109 height 31
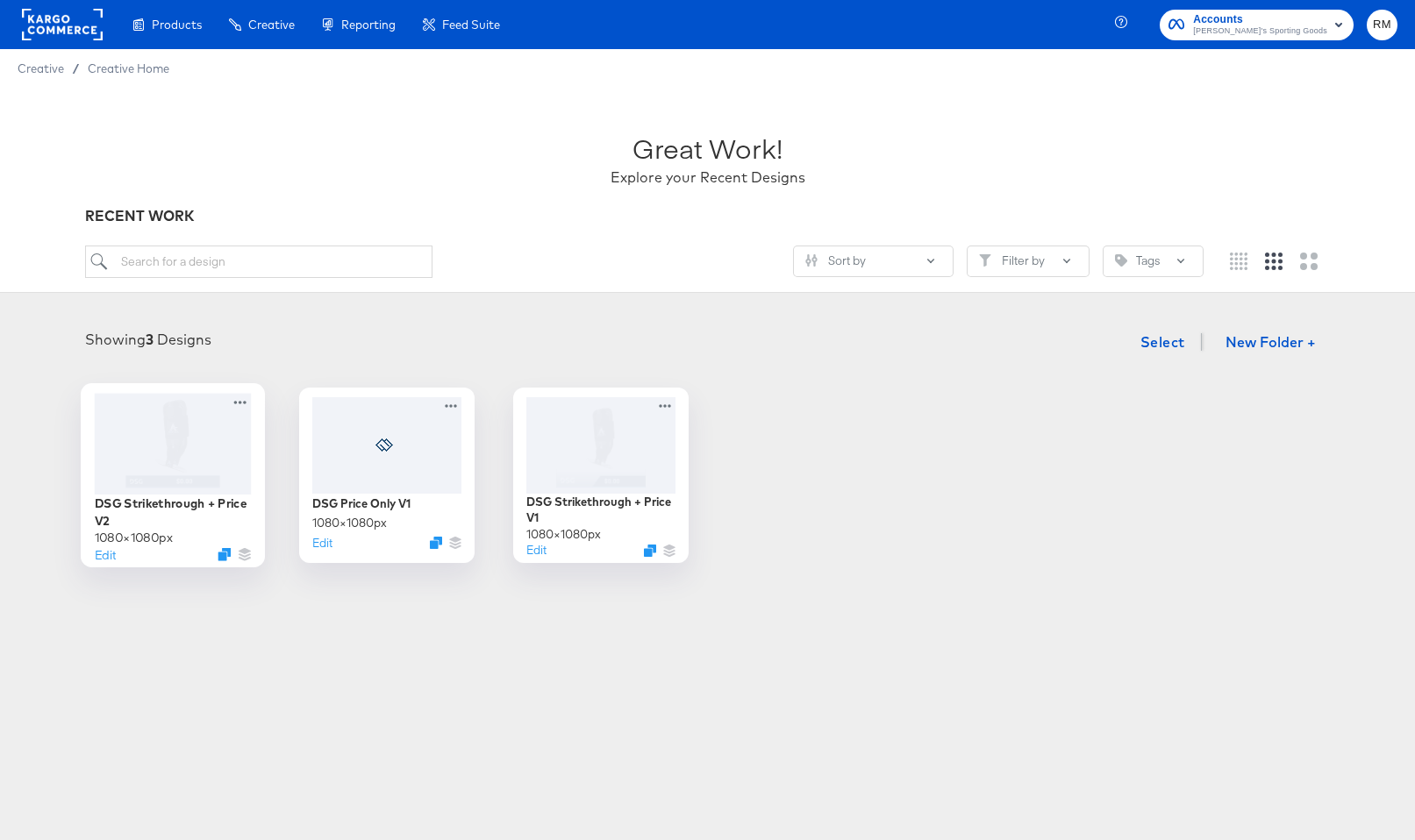
click at [190, 443] on div at bounding box center [171, 444] width 157 height 101
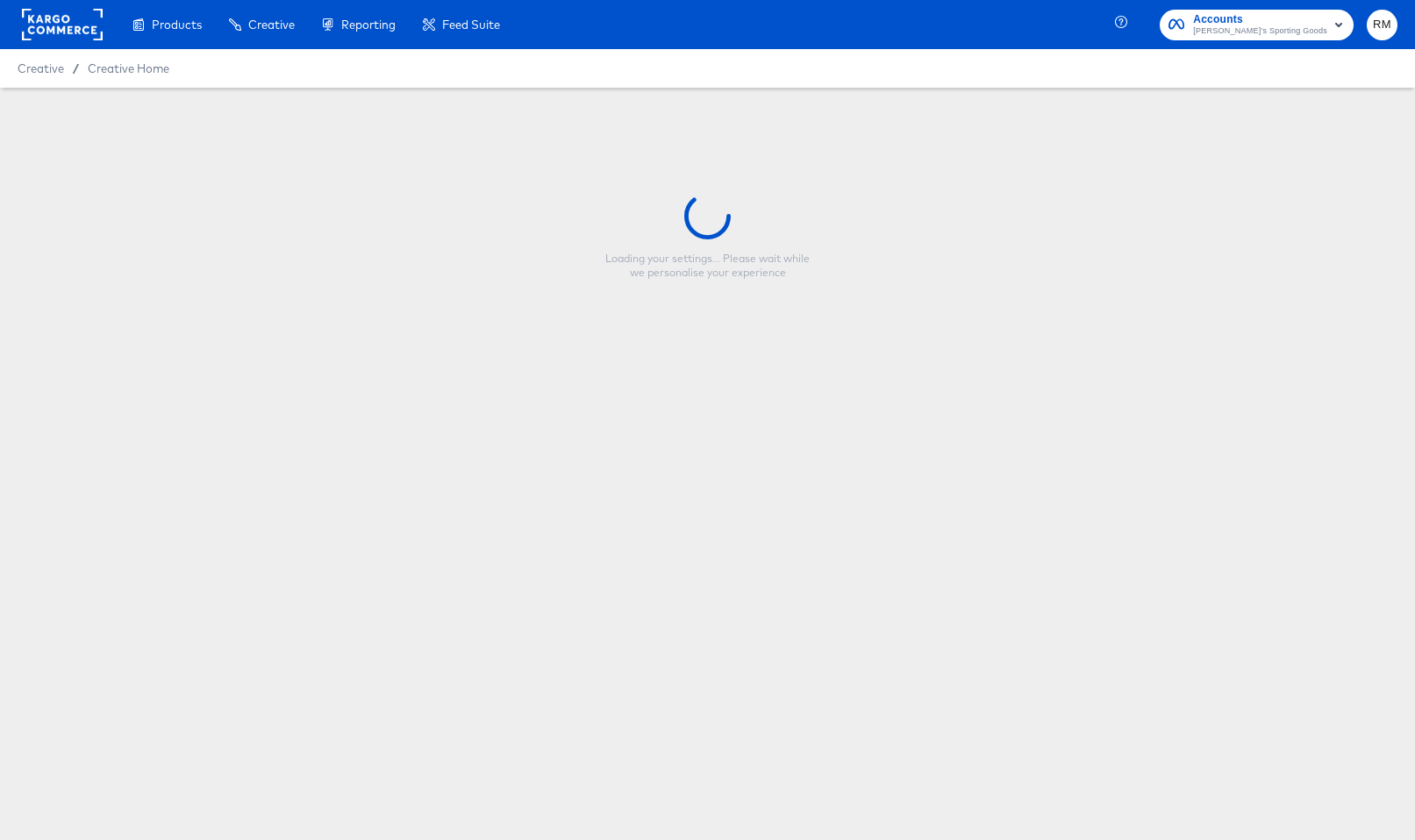
type input "DSG Strikethrough + Price V2"
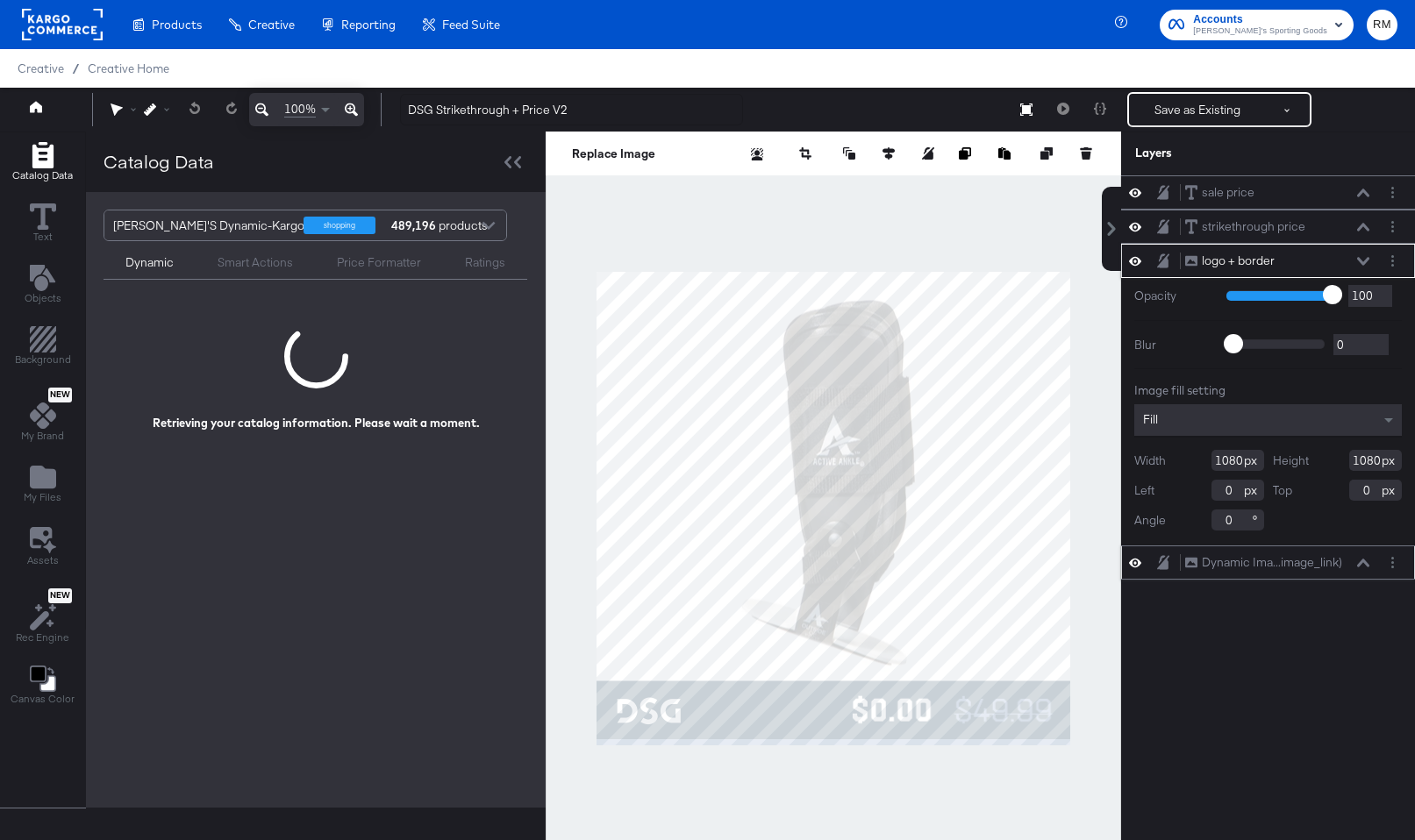
click at [1364, 560] on icon at bounding box center [1363, 563] width 13 height 8
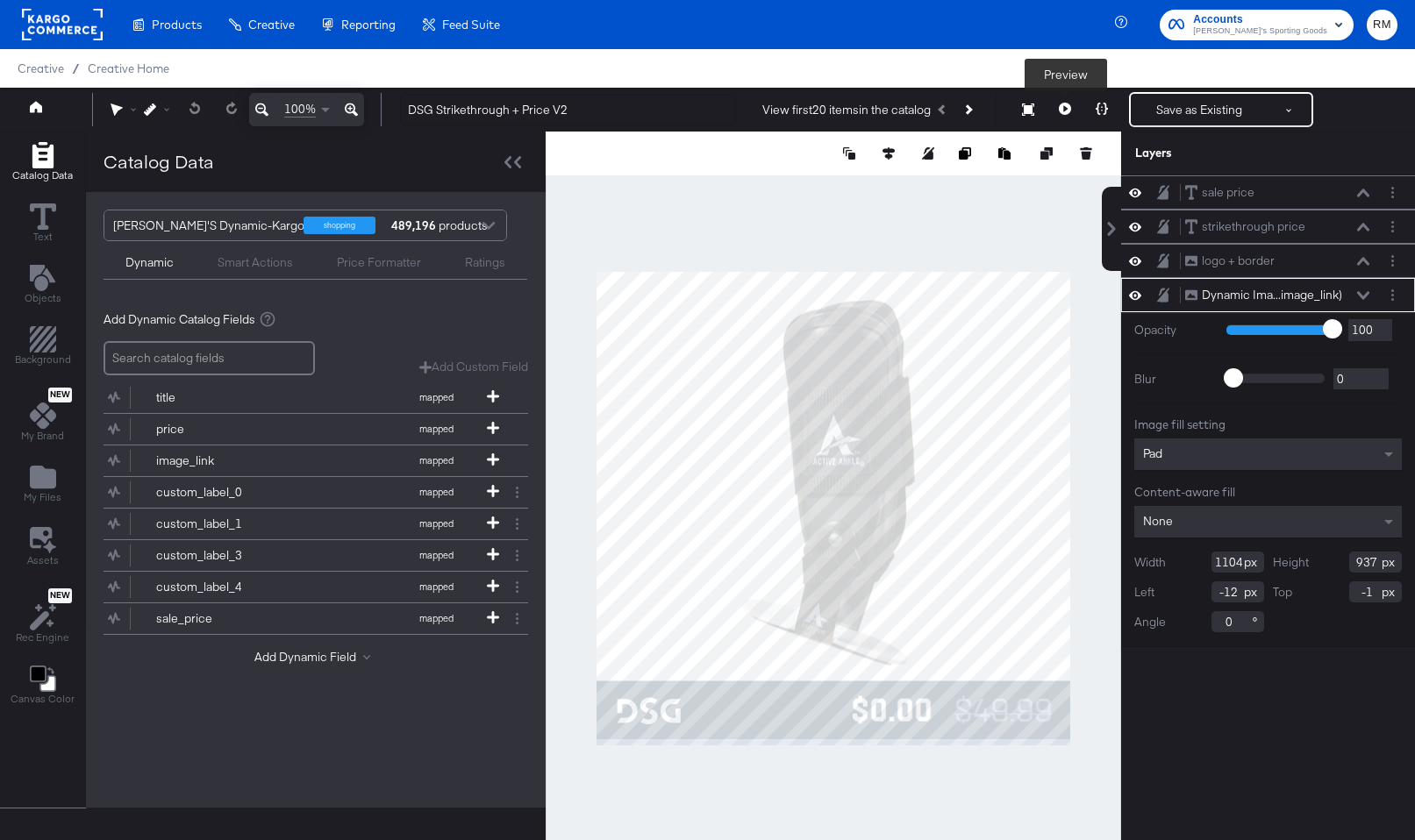
click at [1072, 115] on button at bounding box center [1065, 110] width 37 height 35
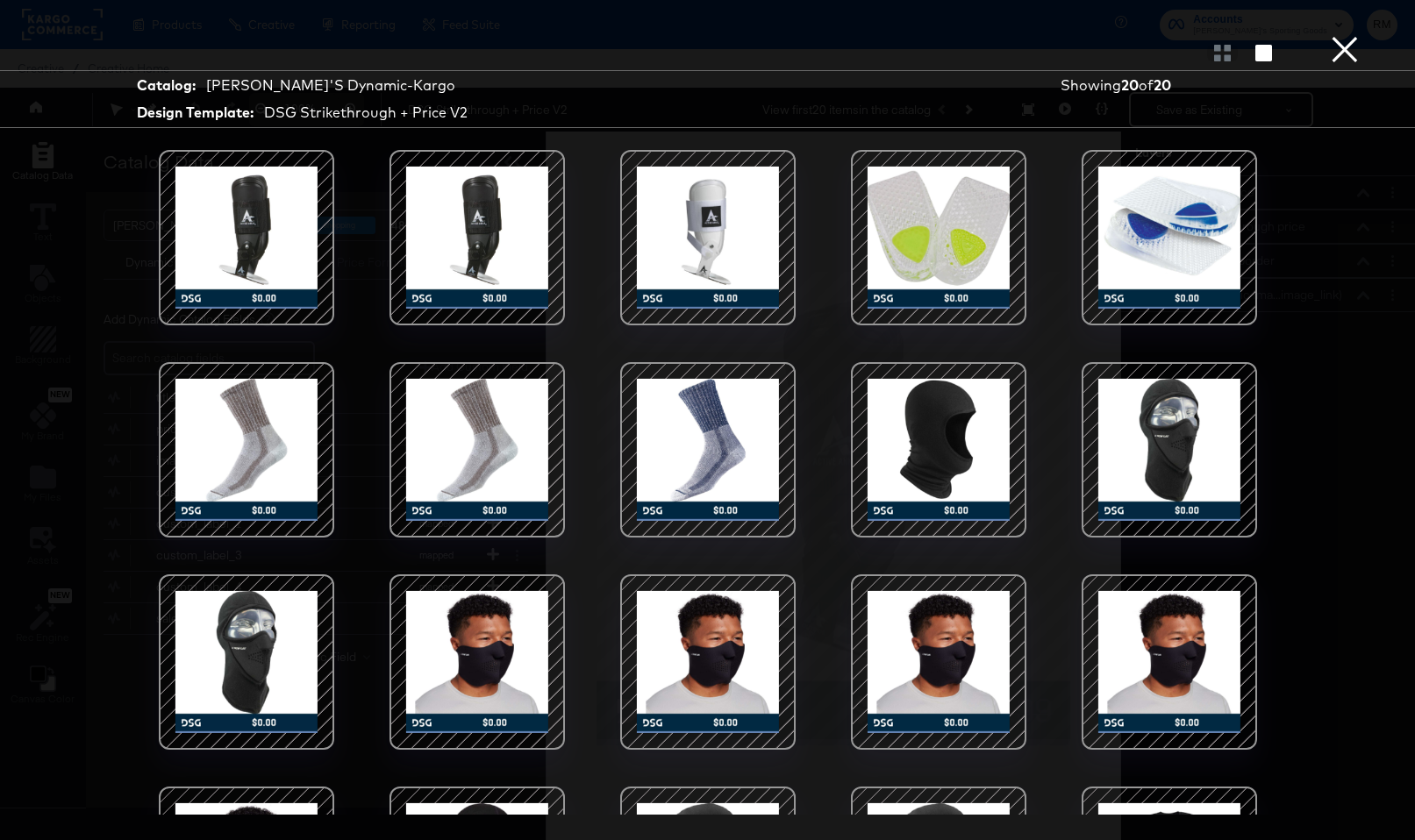
click at [939, 633] on div at bounding box center [939, 662] width 149 height 149
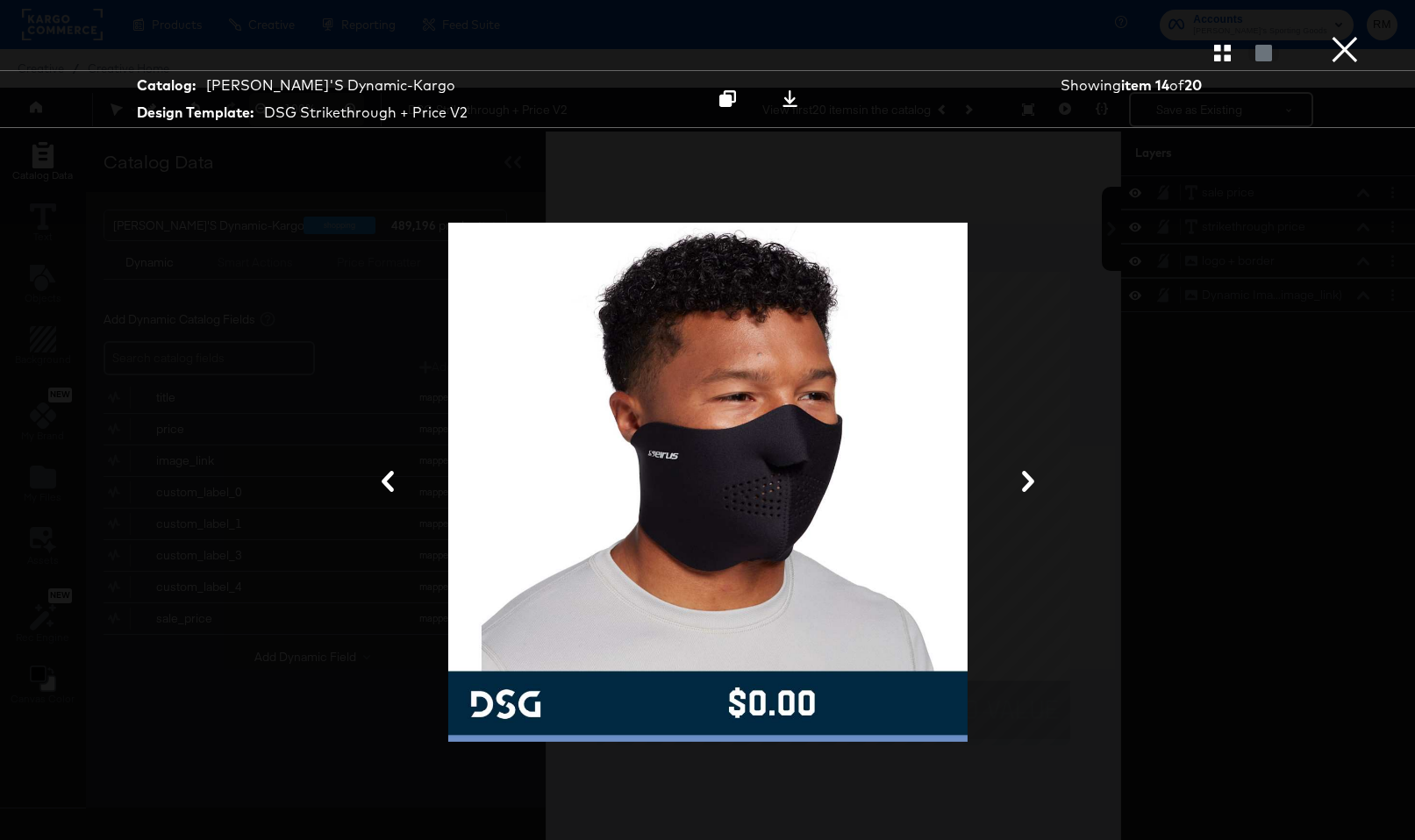
click at [1332, 35] on button "×" at bounding box center [1345, 18] width 35 height 35
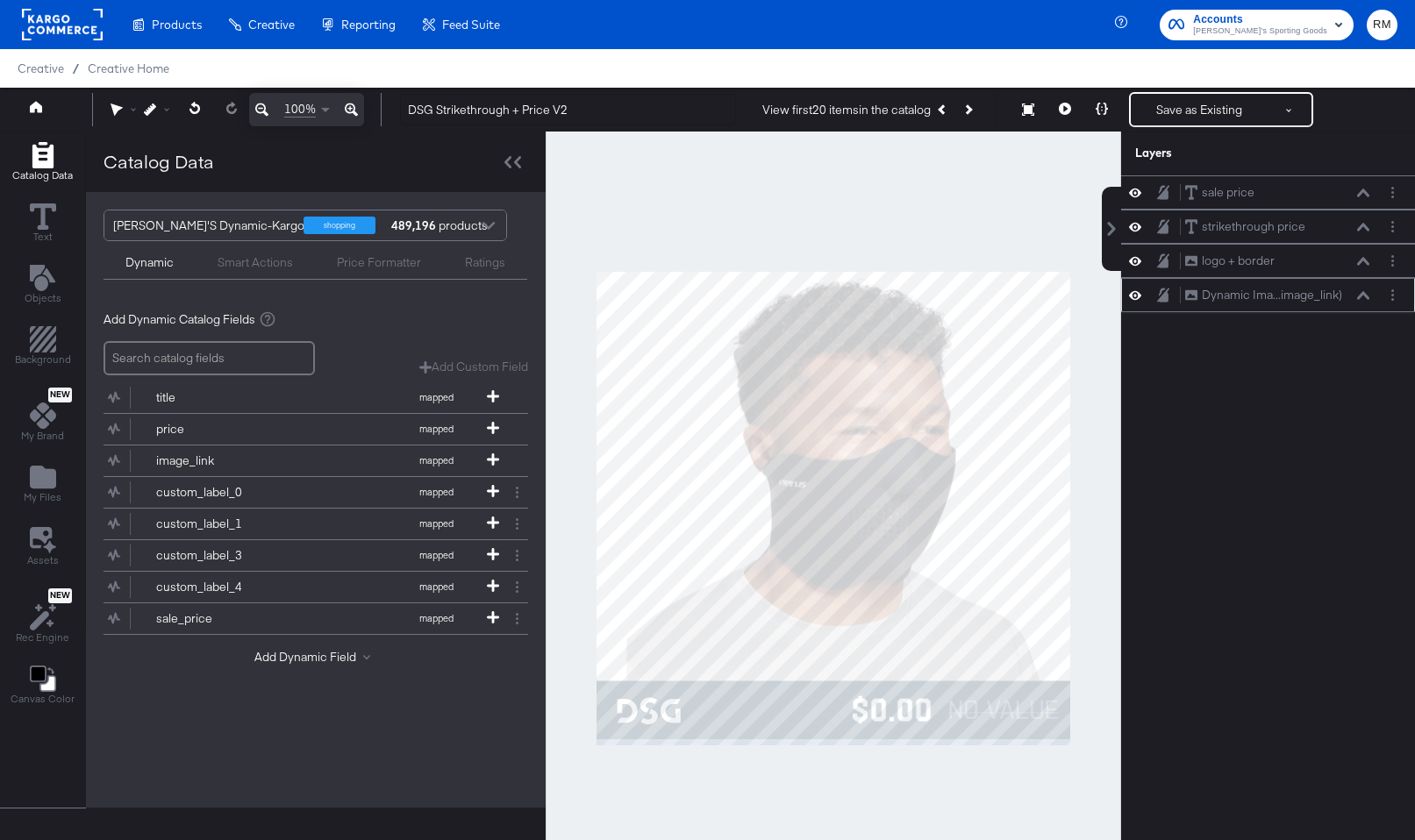
click at [1356, 296] on div "Dynamic Ima...image_link) Dynamic Image (image_link)" at bounding box center [1277, 295] width 186 height 18
click at [1361, 296] on icon at bounding box center [1363, 295] width 13 height 8
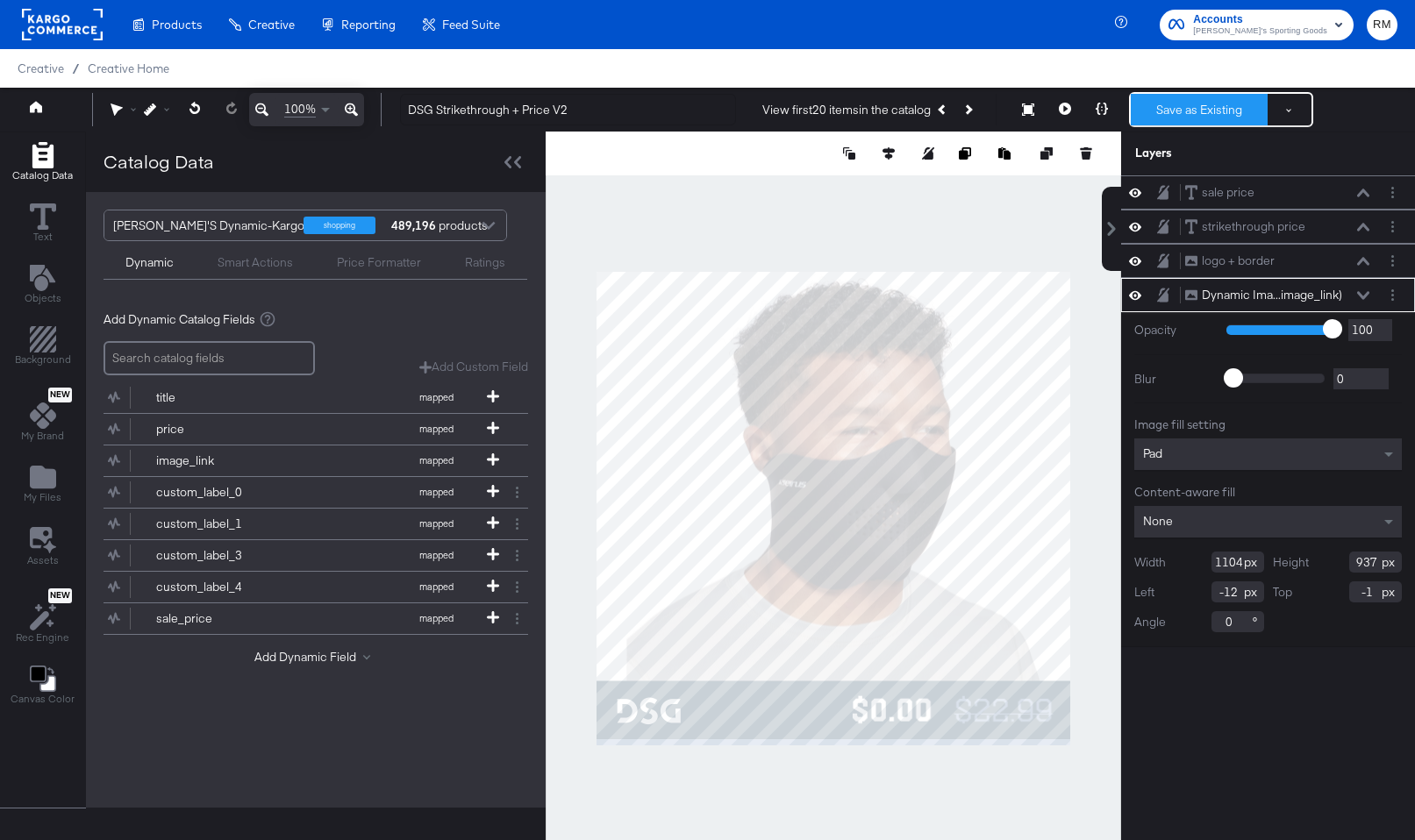
click at [1151, 105] on button "Save as Existing" at bounding box center [1199, 109] width 137 height 31
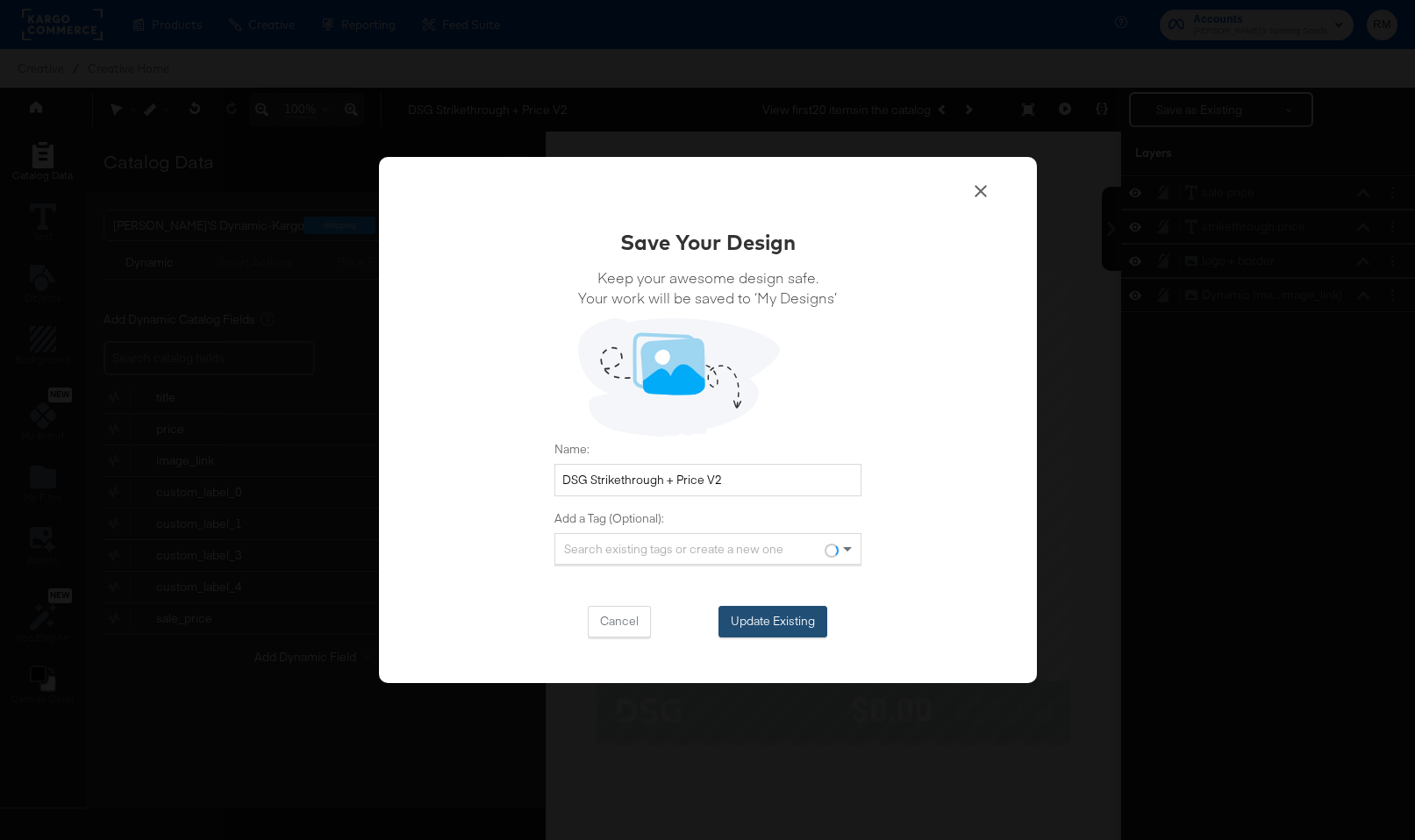
click at [772, 629] on button "Update Existing" at bounding box center [773, 622] width 109 height 31
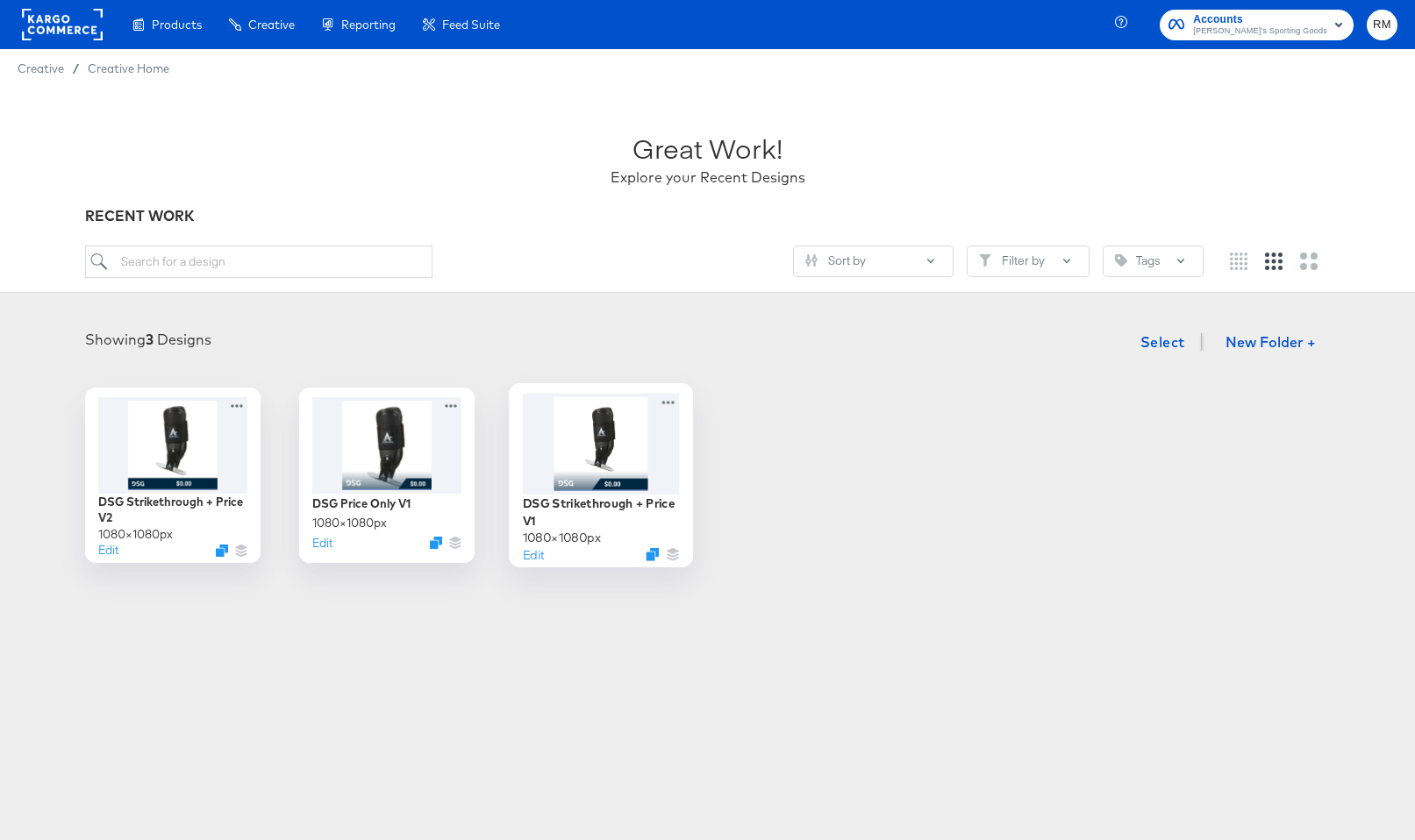
click at [576, 430] on div at bounding box center [600, 444] width 157 height 101
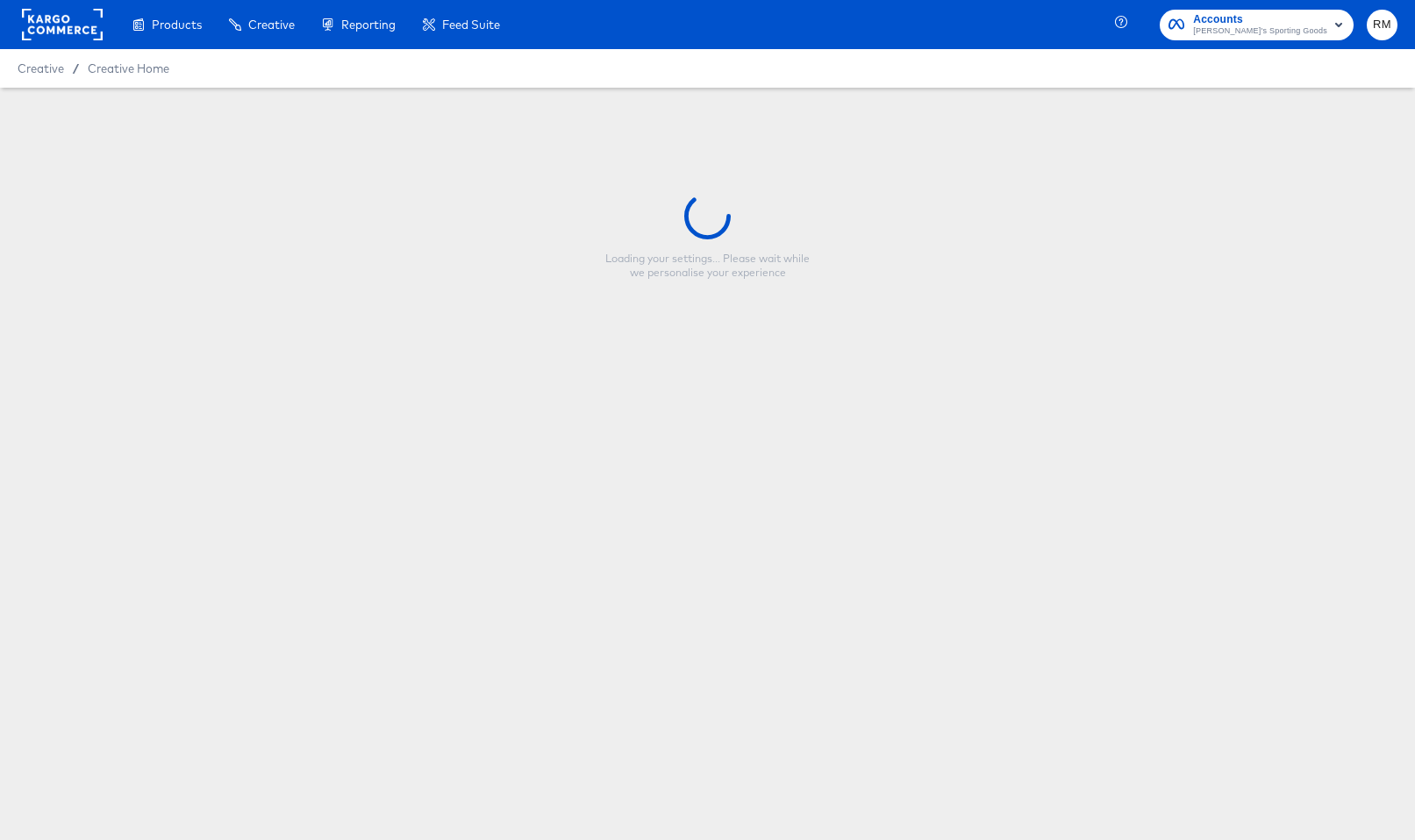
type input "DSG Strikethrough + Price V1"
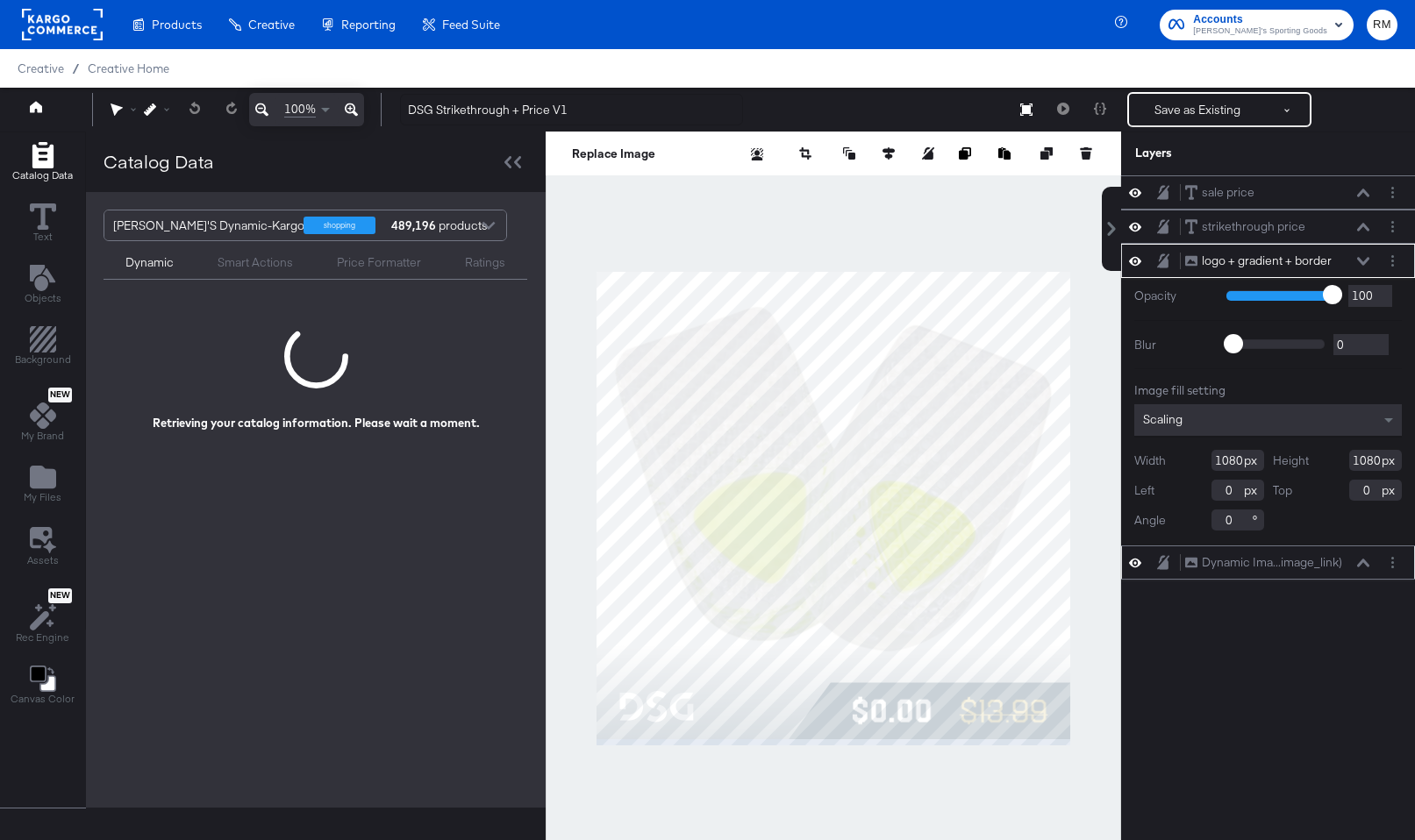
click at [1365, 554] on div "Dynamic Ima...image_link) Dynamic Image (image_link)" at bounding box center [1277, 563] width 186 height 18
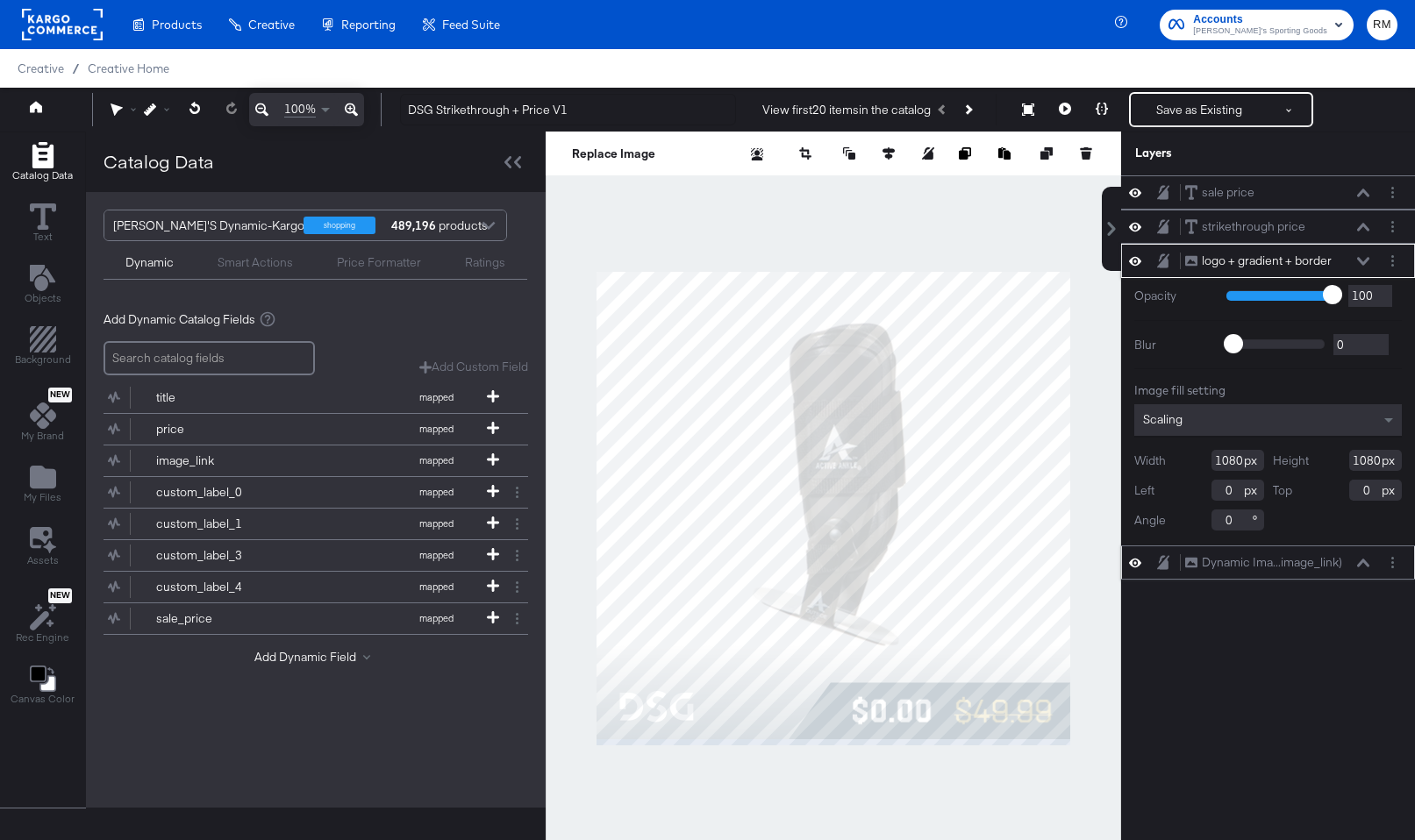
click at [1359, 560] on icon at bounding box center [1363, 563] width 13 height 9
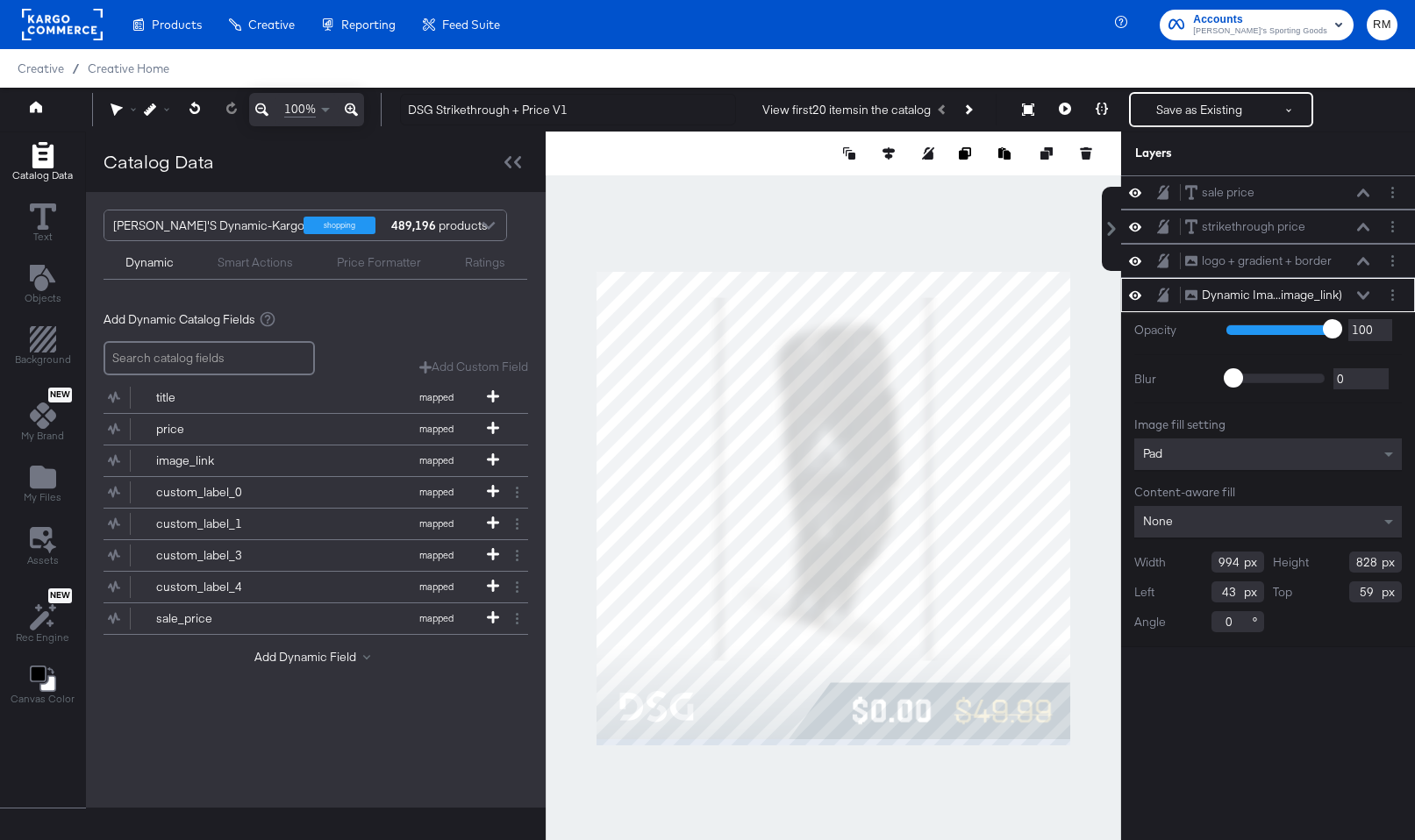
click at [595, 480] on div at bounding box center [833, 508] width 576 height 753
type input "1037"
type input "0"
type input "887"
type input "0"
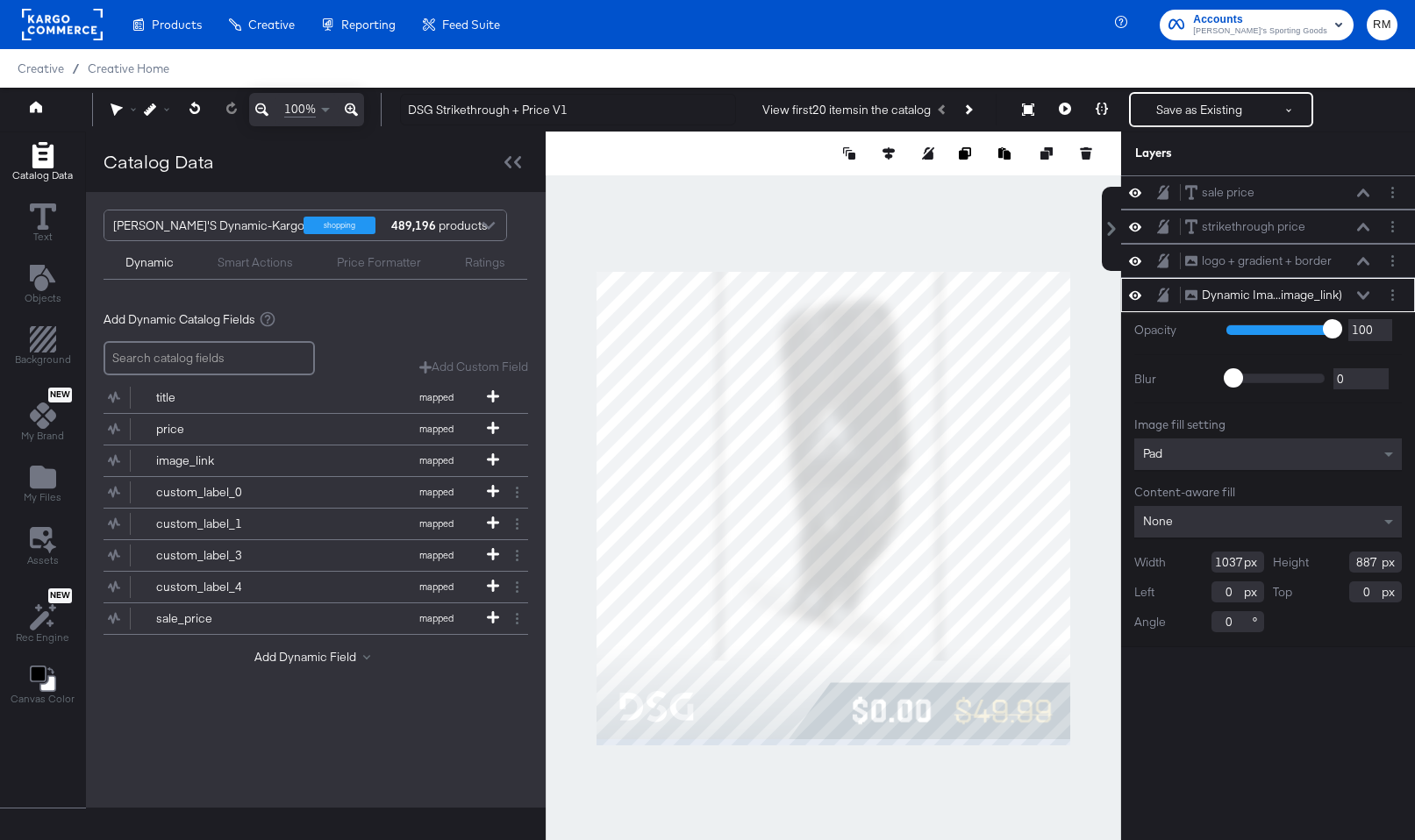
click at [1069, 463] on div at bounding box center [833, 508] width 576 height 753
type input "1080"
click at [831, 748] on div at bounding box center [833, 508] width 576 height 753
type input "1080"
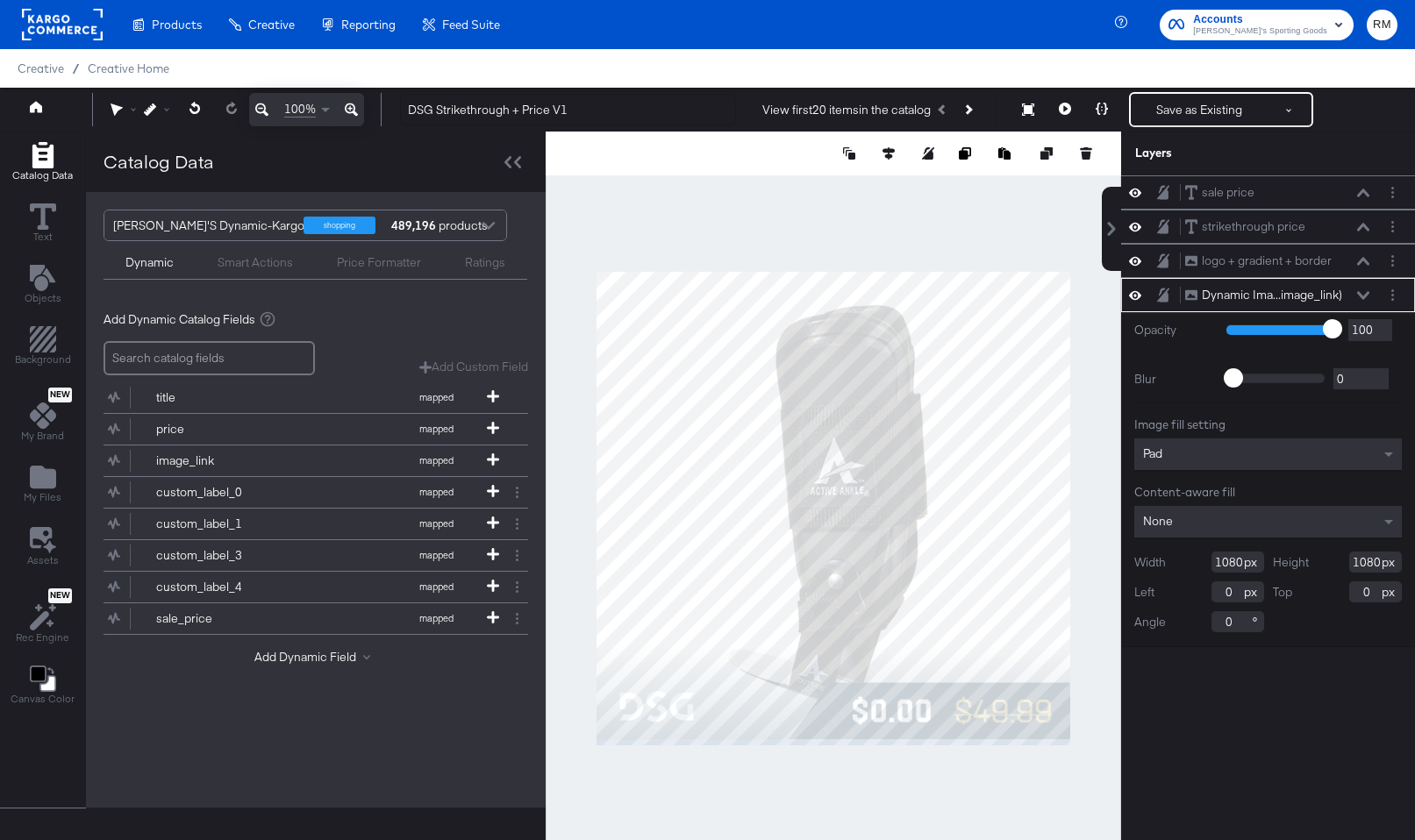
click at [831, 785] on div at bounding box center [833, 508] width 576 height 753
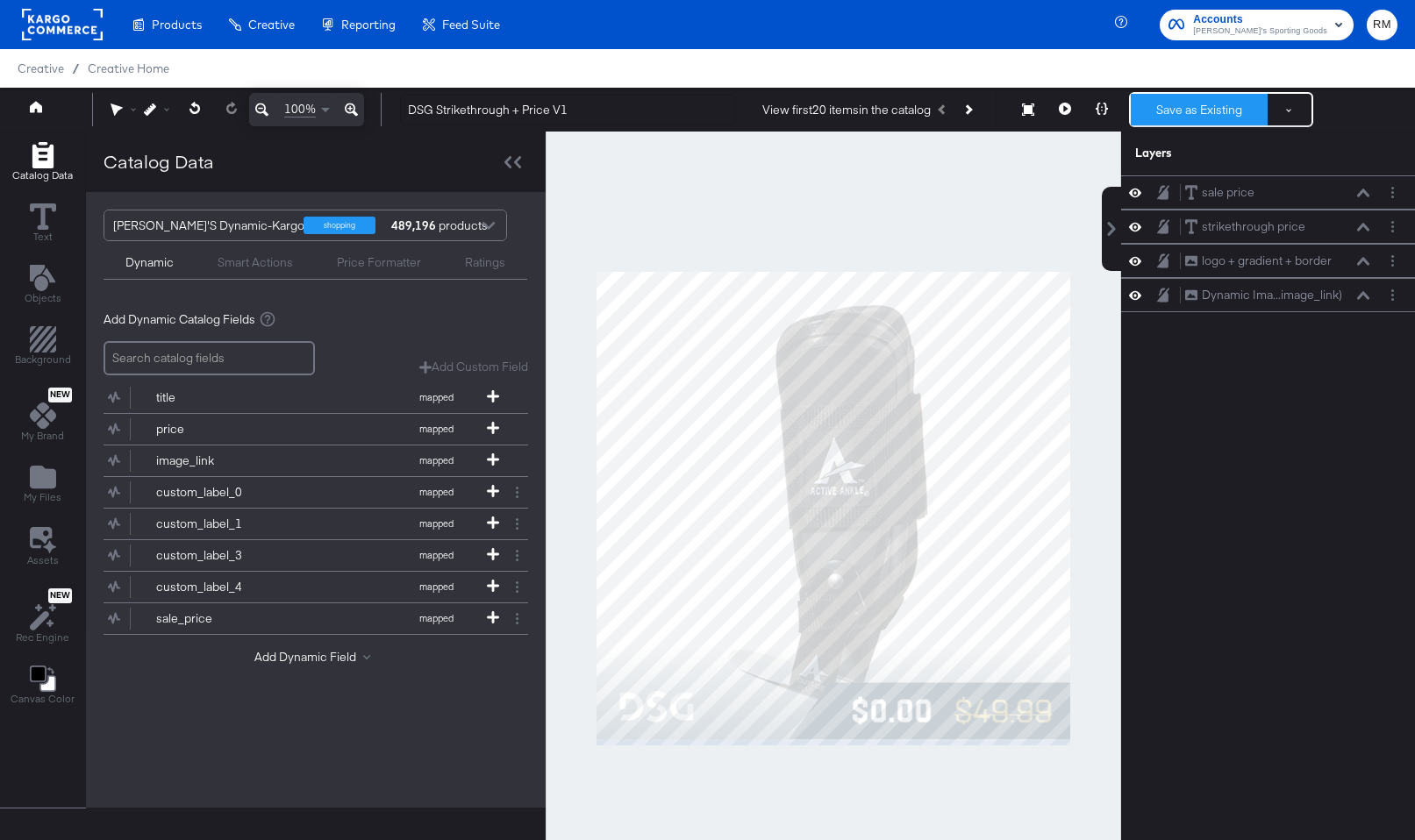
click at [1170, 118] on button "Save as Existing" at bounding box center [1199, 109] width 137 height 31
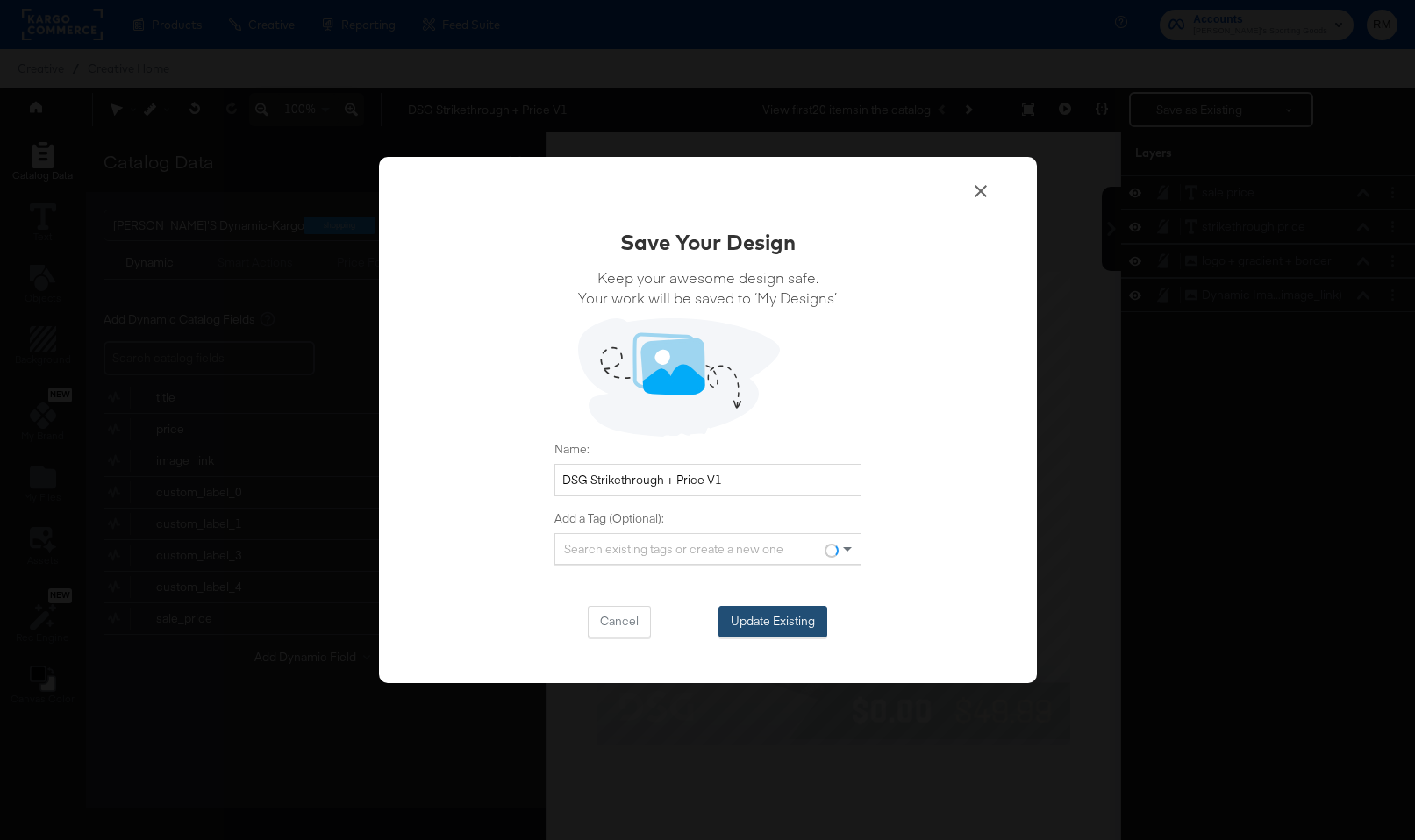
click at [773, 626] on button "Update Existing" at bounding box center [773, 622] width 109 height 31
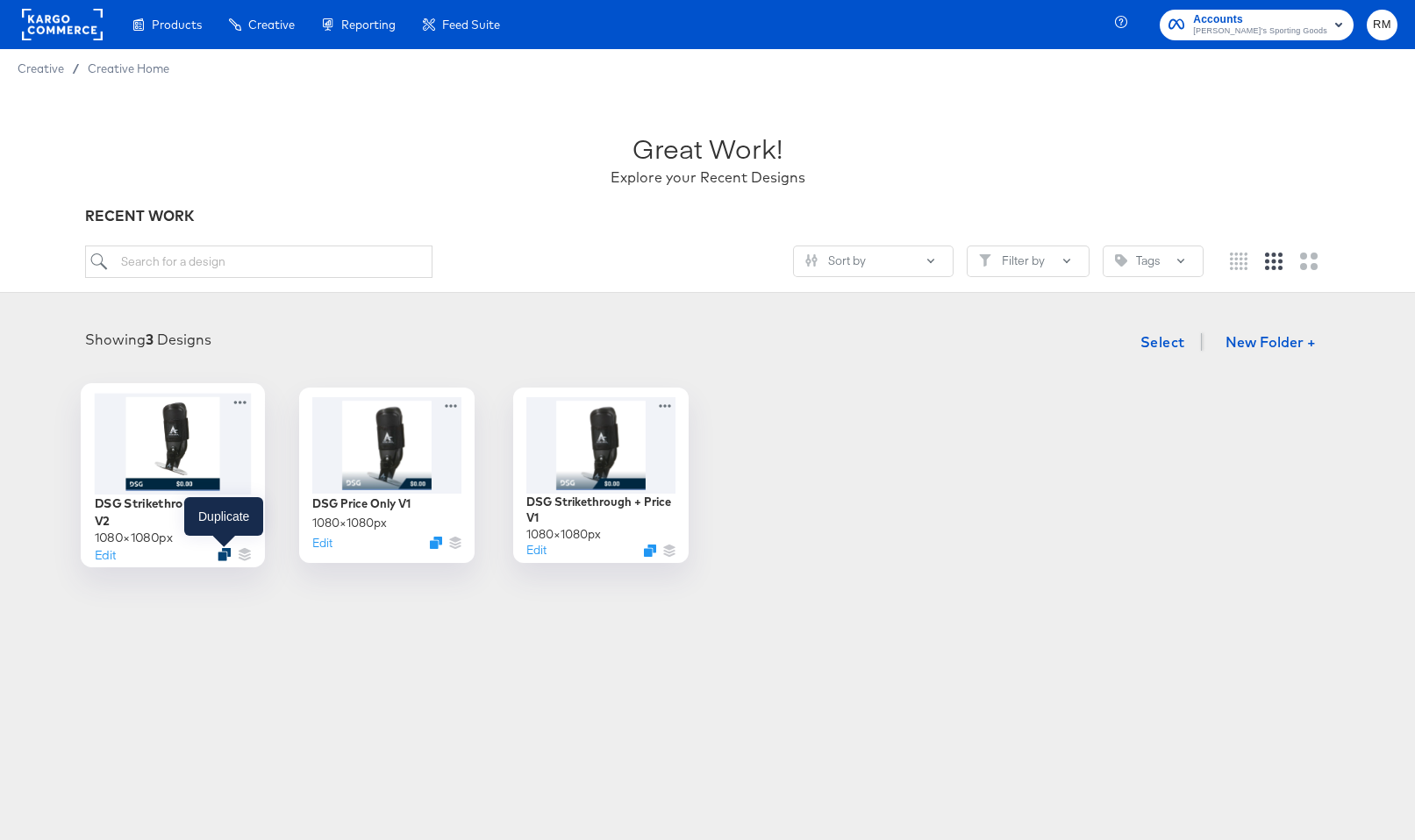
click at [219, 555] on icon "Duplicate" at bounding box center [224, 555] width 14 height 14
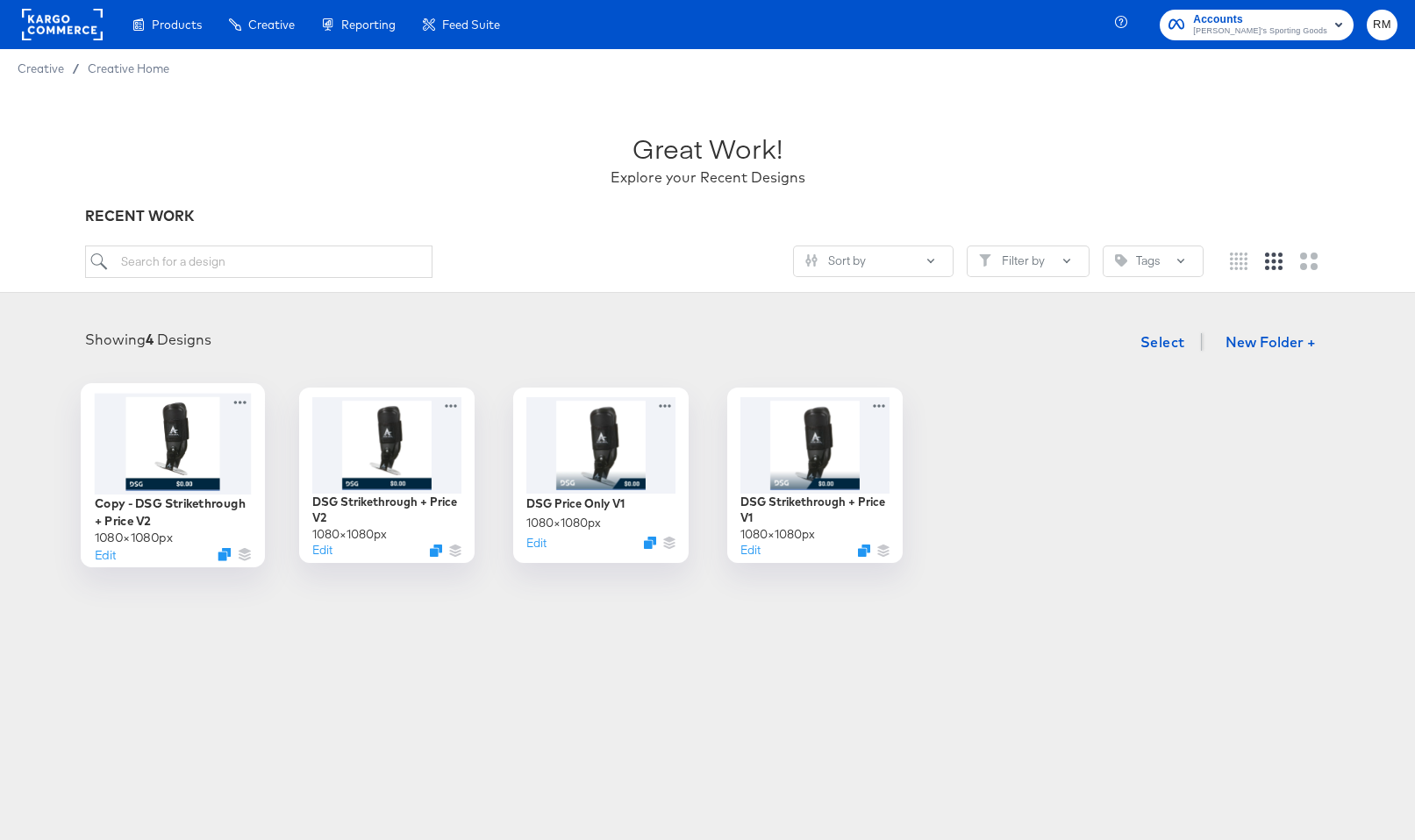
click at [200, 459] on div at bounding box center [171, 444] width 157 height 101
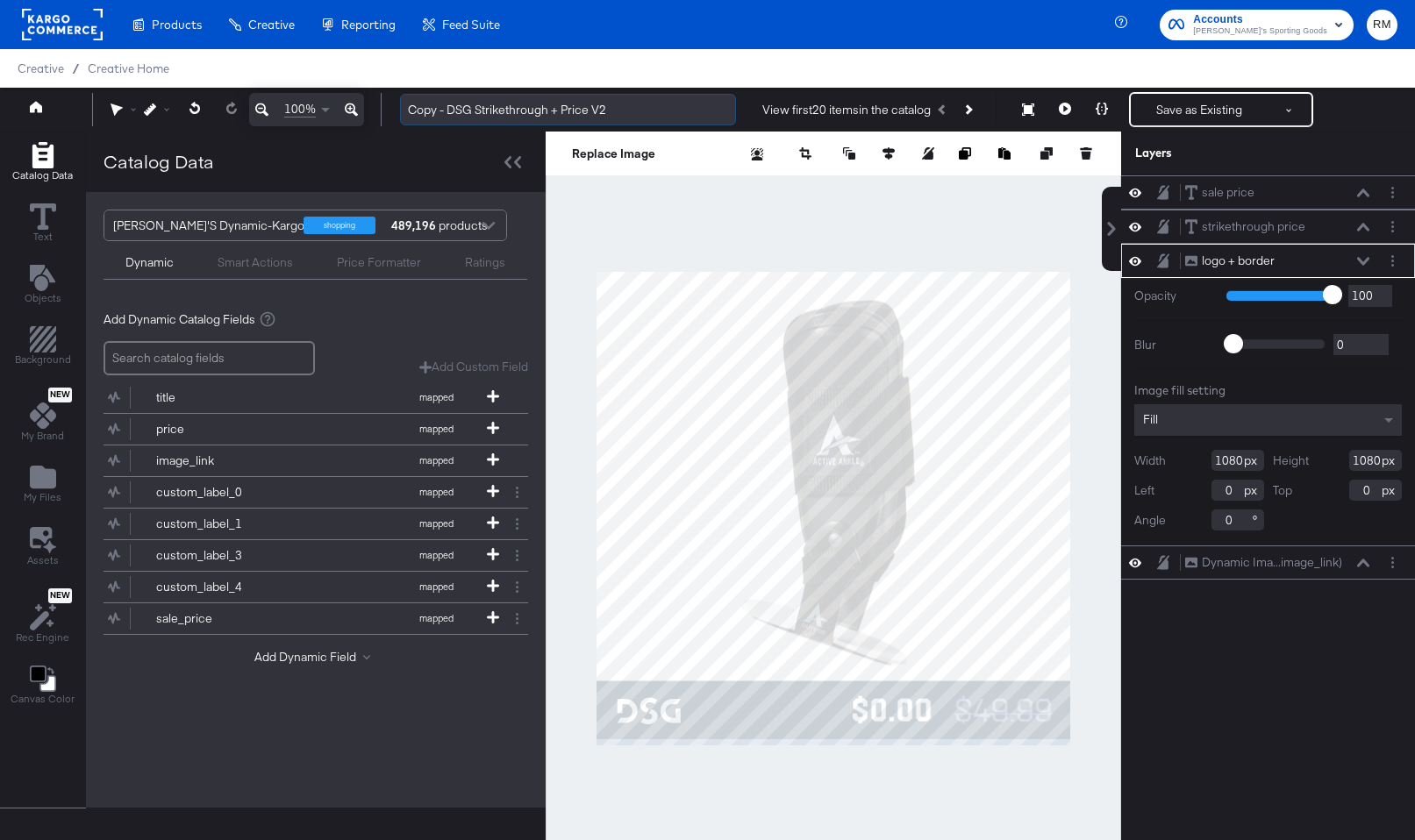
drag, startPoint x: 561, startPoint y: 109, endPoint x: 479, endPoint y: 107, distance: 82.0
click at [479, 107] on input "Copy - DSG Strikethrough + Price V2" at bounding box center [568, 109] width 336 height 32
click at [503, 109] on input "Copy - DSG Price V2" at bounding box center [568, 109] width 336 height 32
drag, startPoint x: 450, startPoint y: 107, endPoint x: 356, endPoint y: 104, distance: 94.0
click at [356, 104] on div "100% Copy - DSG Price Only V2 View first 20 items in the catalog Save as Existi…" at bounding box center [707, 109] width 1415 height 44
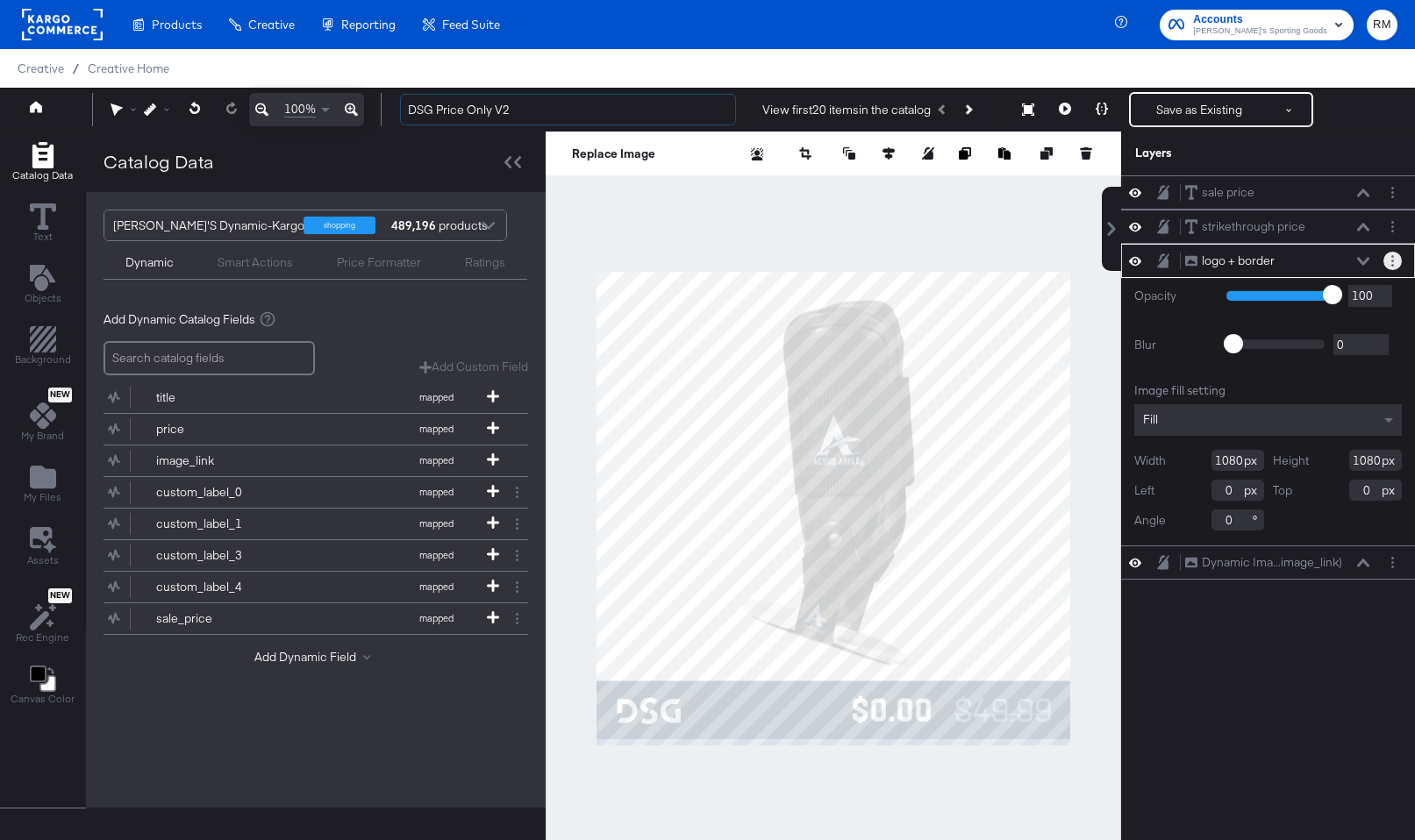
type input "DSG Price Only V2"
click at [1389, 257] on button "Layer Options" at bounding box center [1393, 261] width 19 height 18
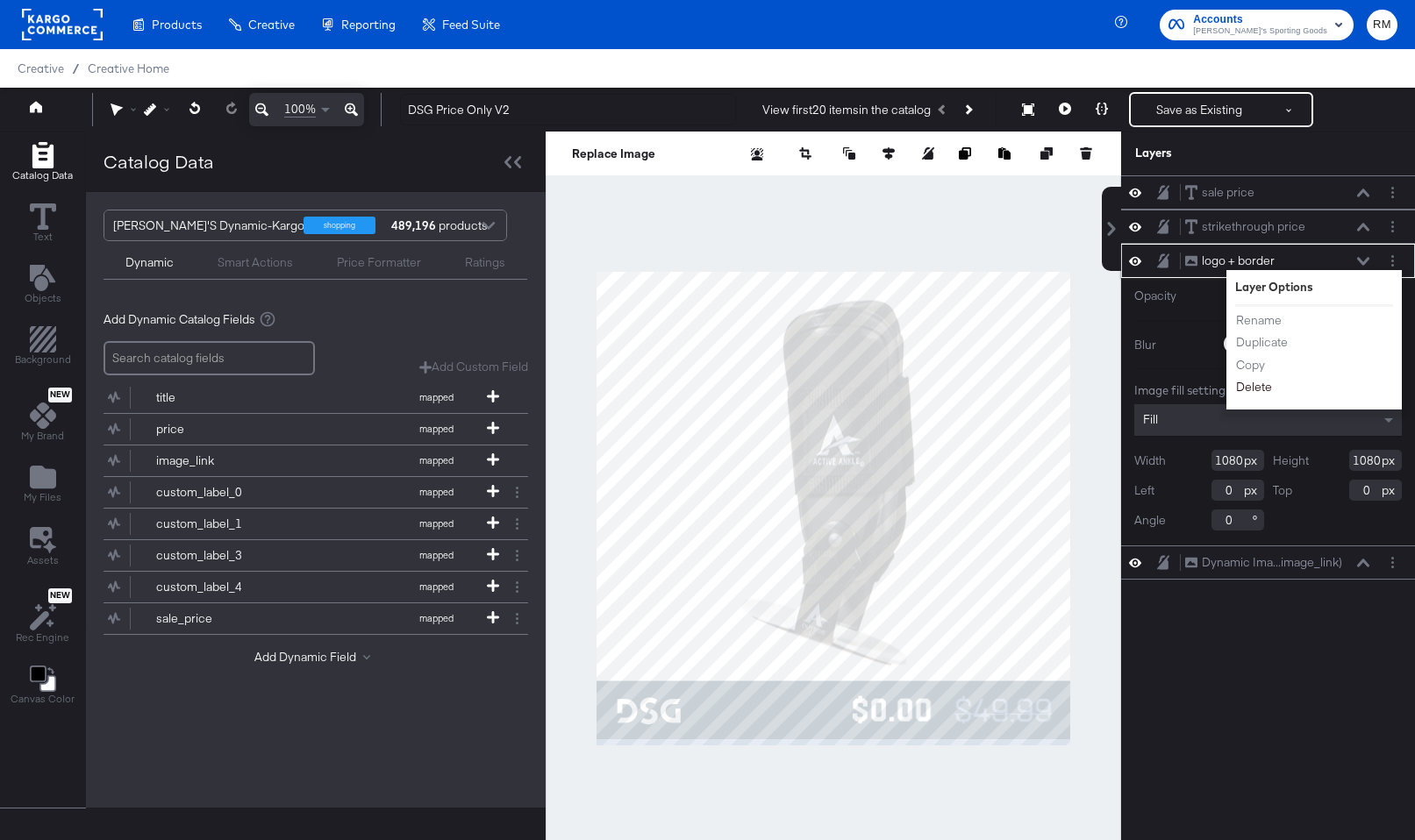
click at [1250, 385] on button "Delete" at bounding box center [1254, 386] width 38 height 18
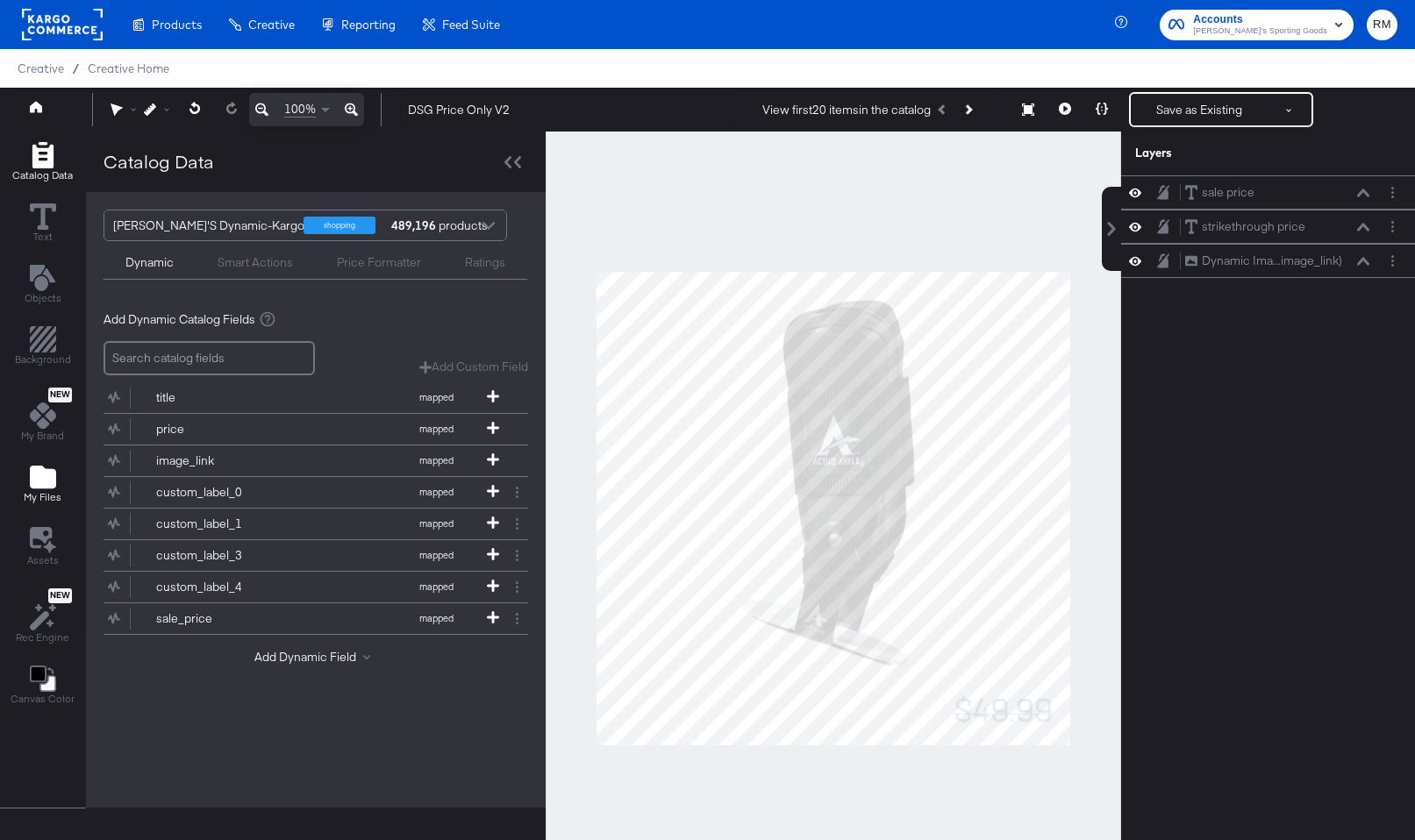
click at [39, 469] on icon "Add Files" at bounding box center [43, 476] width 26 height 22
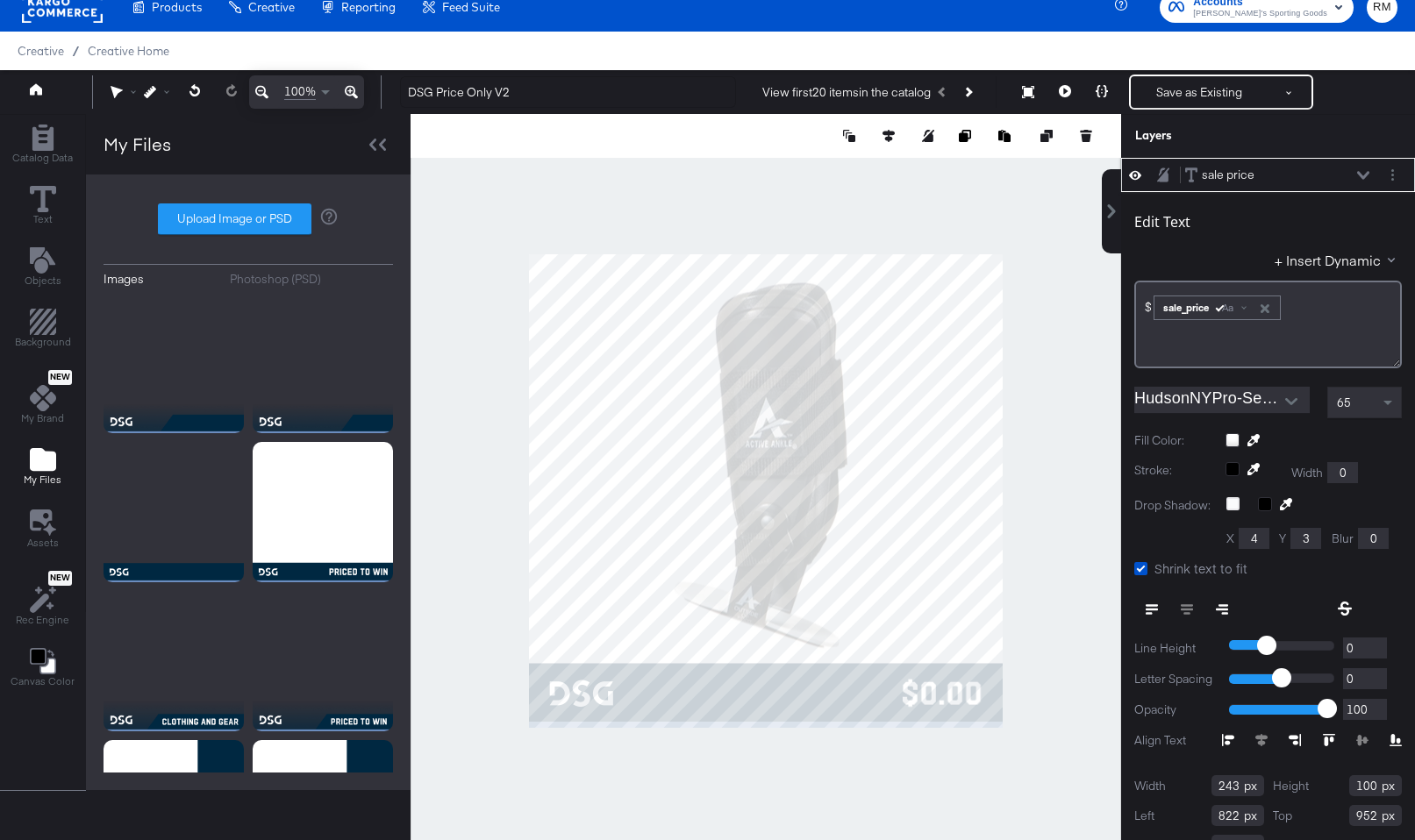
type input "822"
type input "952"
click at [957, 824] on div at bounding box center [766, 491] width 711 height 753
type input "818"
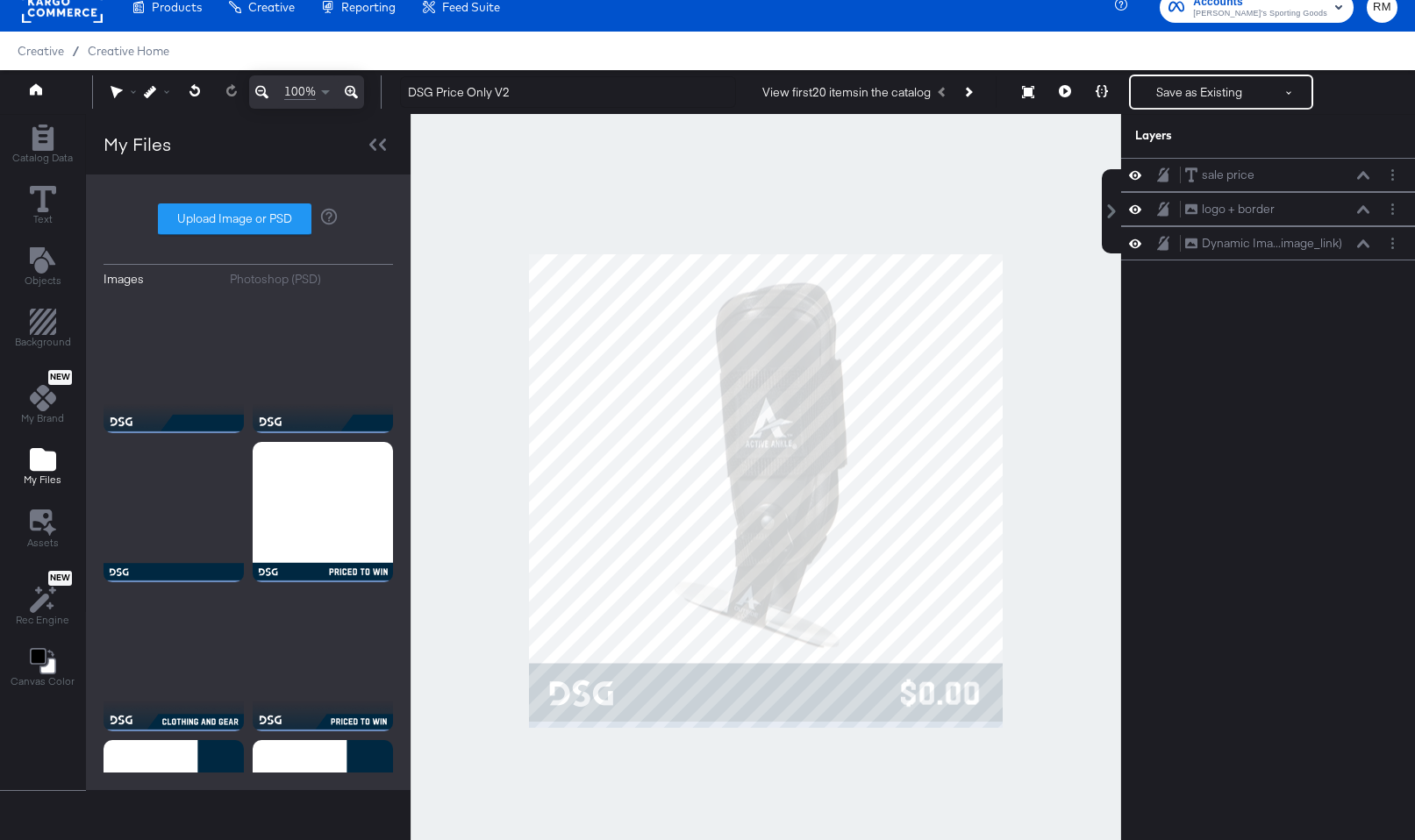
click at [958, 782] on div at bounding box center [766, 491] width 711 height 753
click at [1101, 89] on icon at bounding box center [1101, 91] width 13 height 13
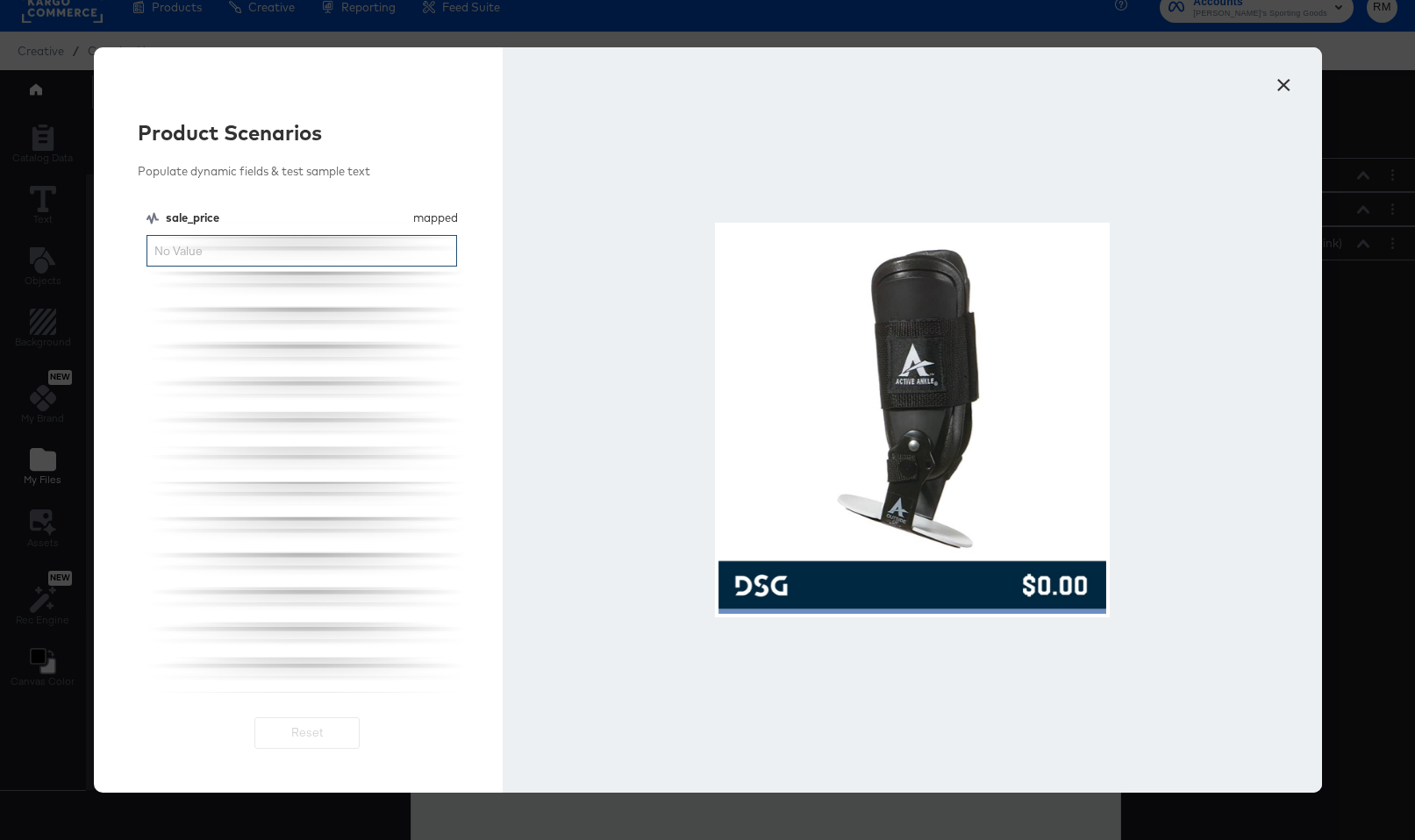
click at [261, 237] on input "sale_price" at bounding box center [302, 250] width 312 height 32
type input "100.00"
click at [1273, 78] on button "×" at bounding box center [1285, 81] width 31 height 31
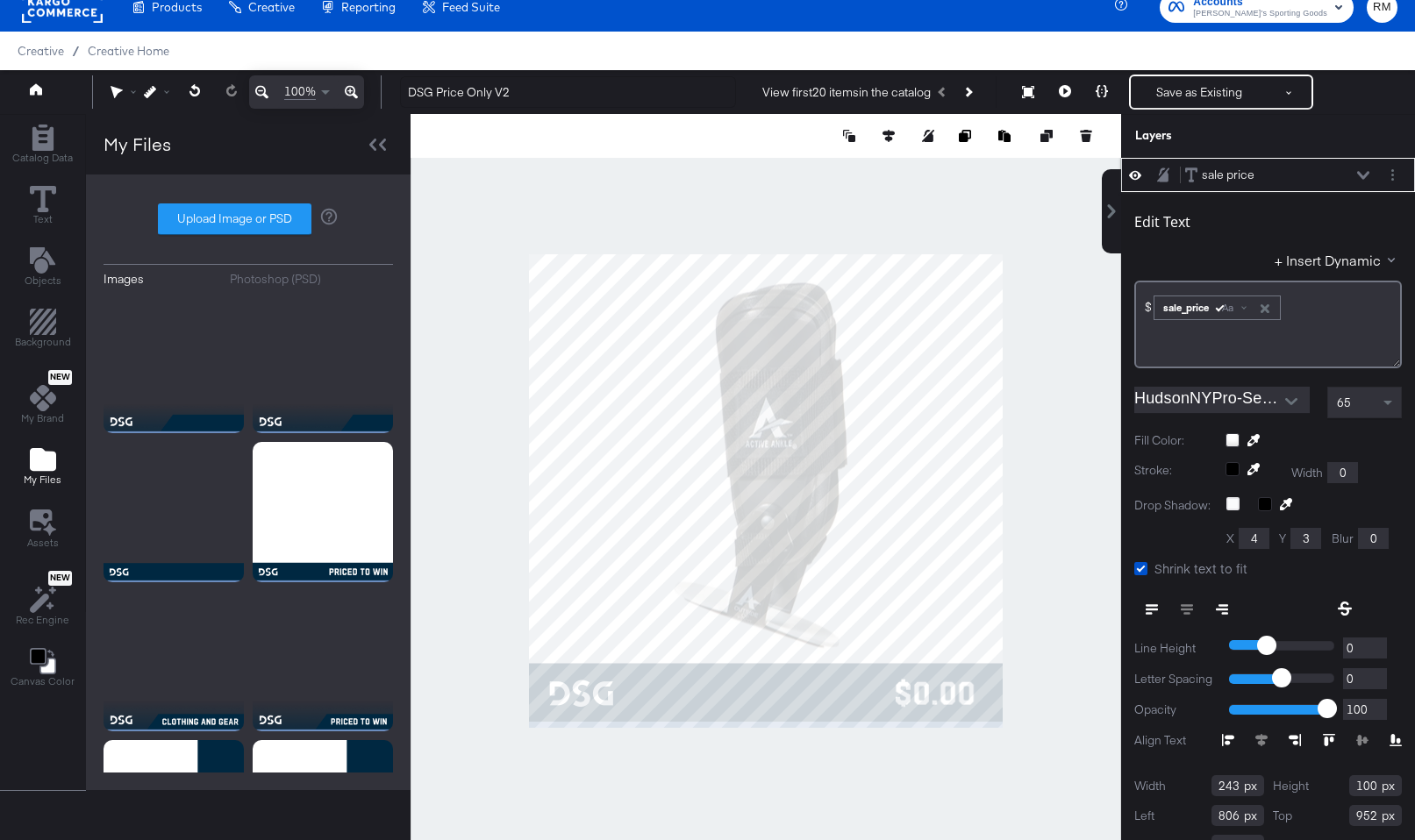
type input "805"
click at [1097, 88] on icon at bounding box center [1101, 91] width 13 height 13
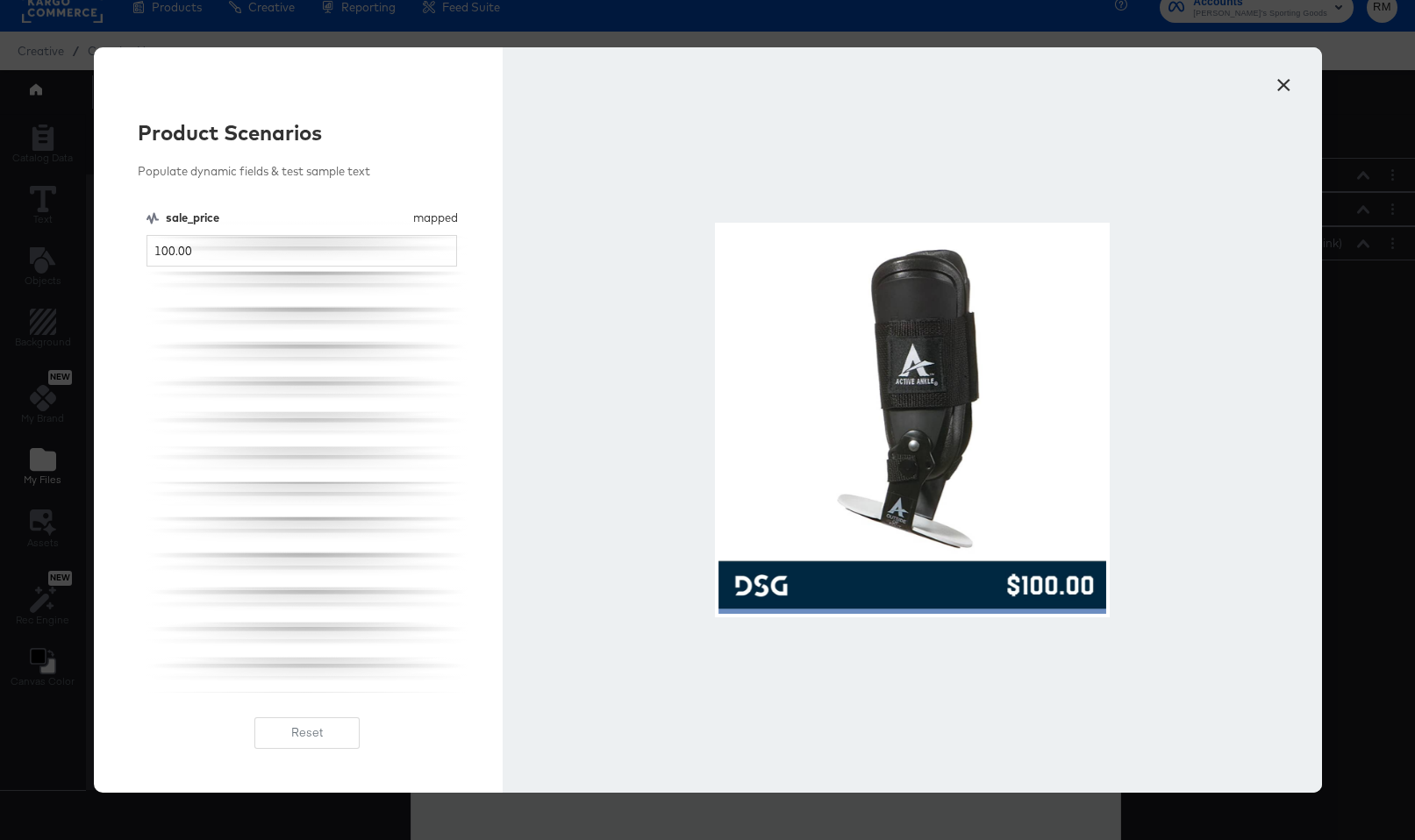
click at [1294, 89] on button "×" at bounding box center [1285, 81] width 31 height 31
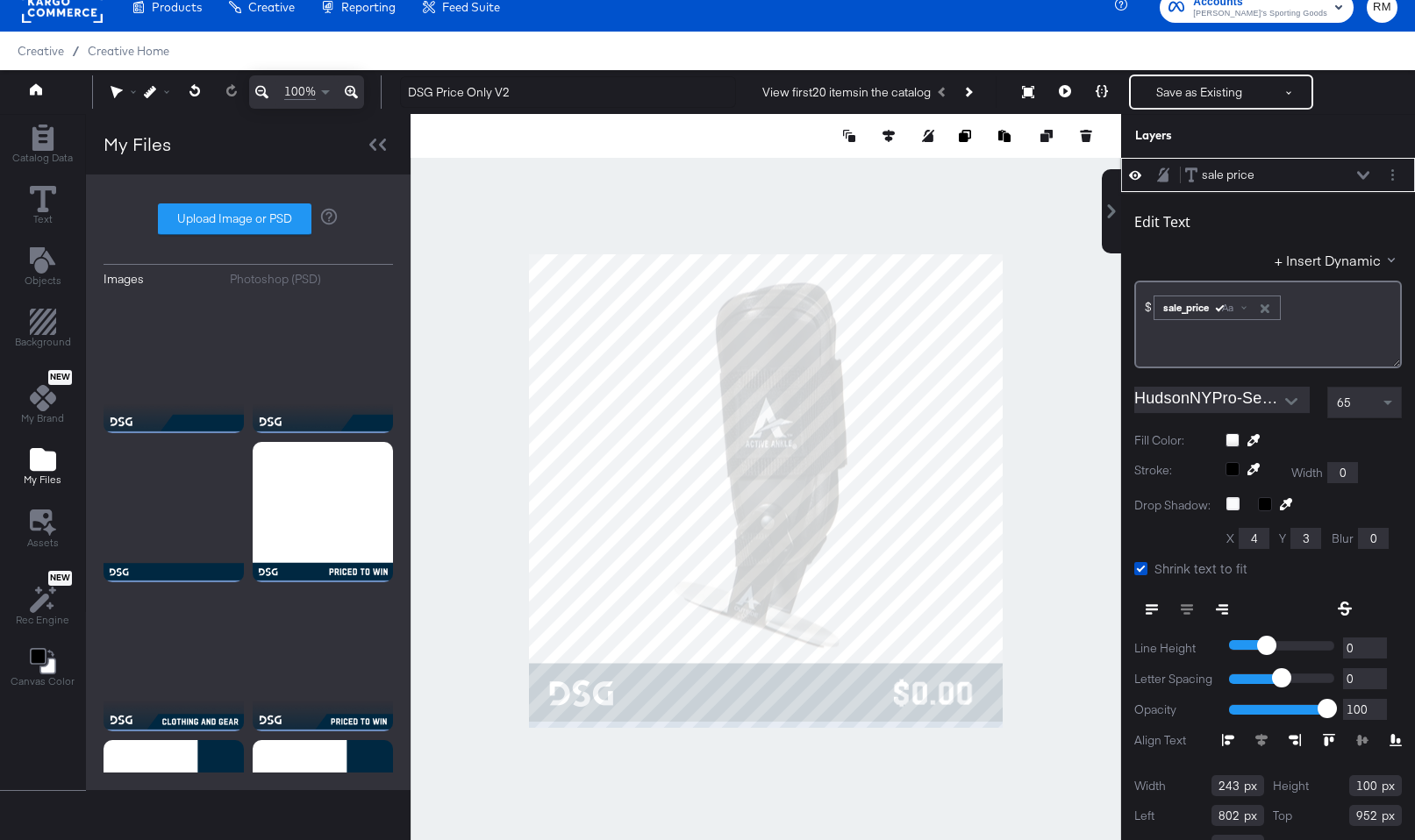
type input "801"
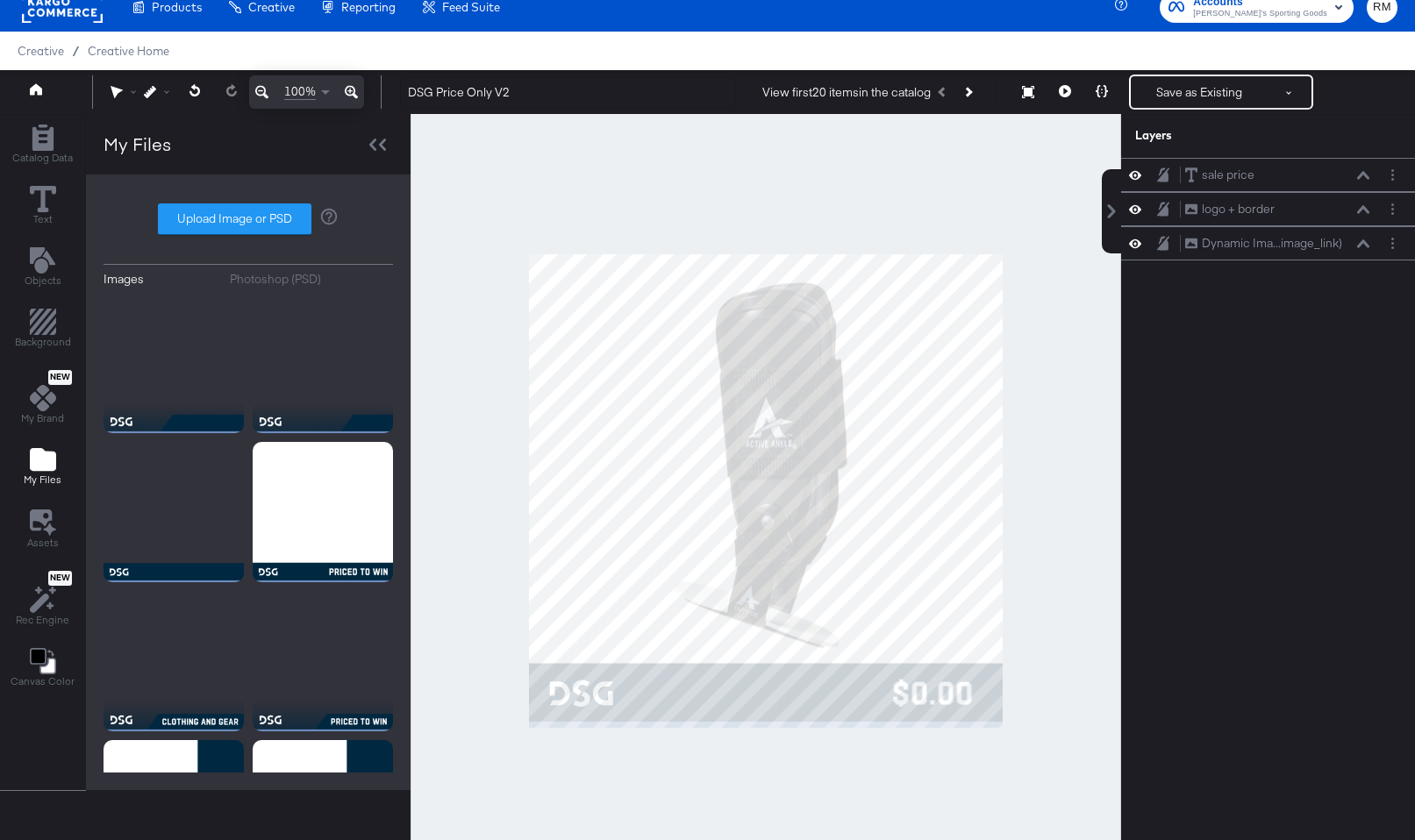
click at [939, 806] on div at bounding box center [766, 491] width 711 height 753
click at [1110, 91] on button at bounding box center [1102, 92] width 37 height 35
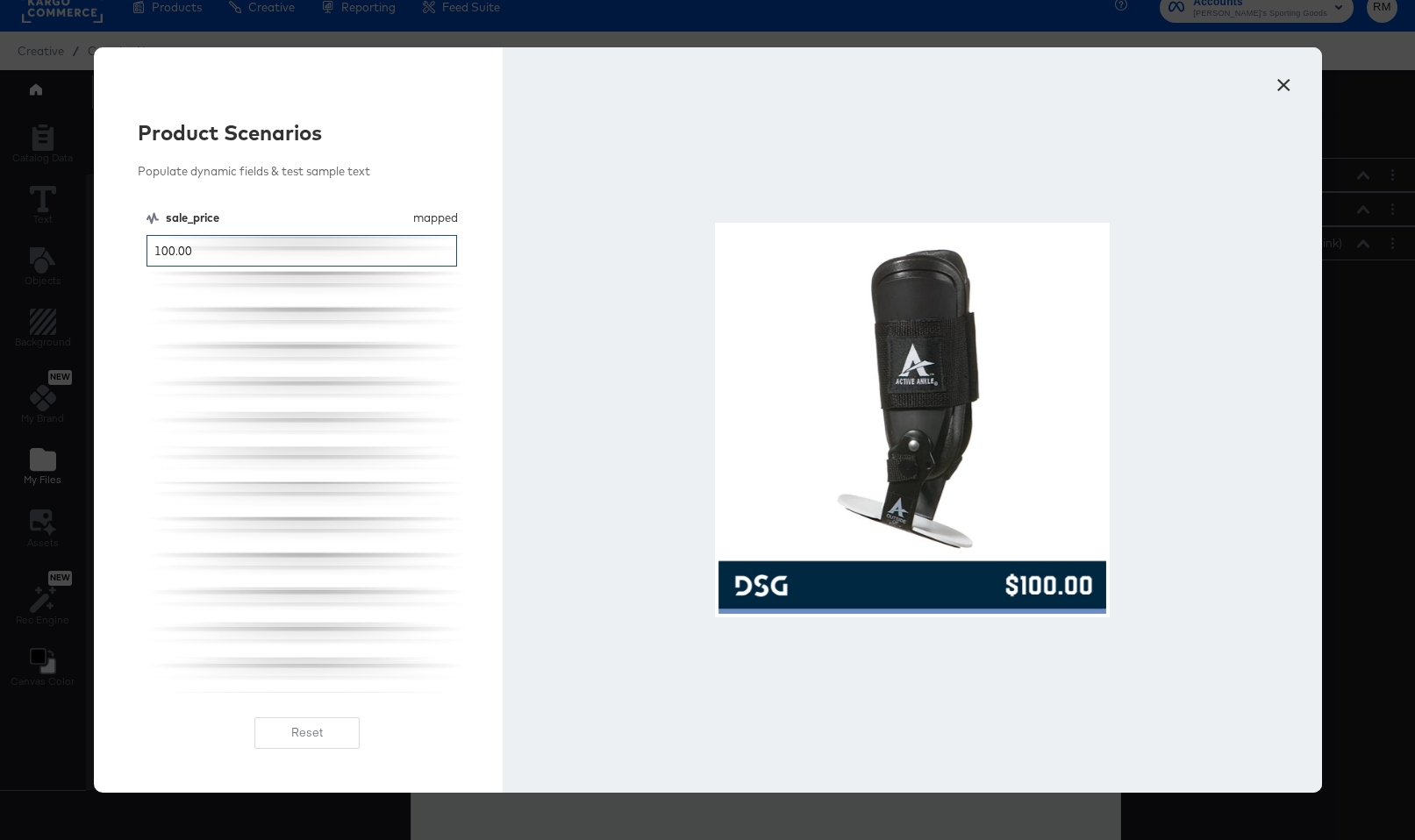
drag, startPoint x: 165, startPoint y: 251, endPoint x: 85, endPoint y: 251, distance: 80.0
click at [85, 251] on div "× Product Scenarios Populate dynamic fields & test sample text sale_price mappe…" at bounding box center [707, 420] width 1415 height 840
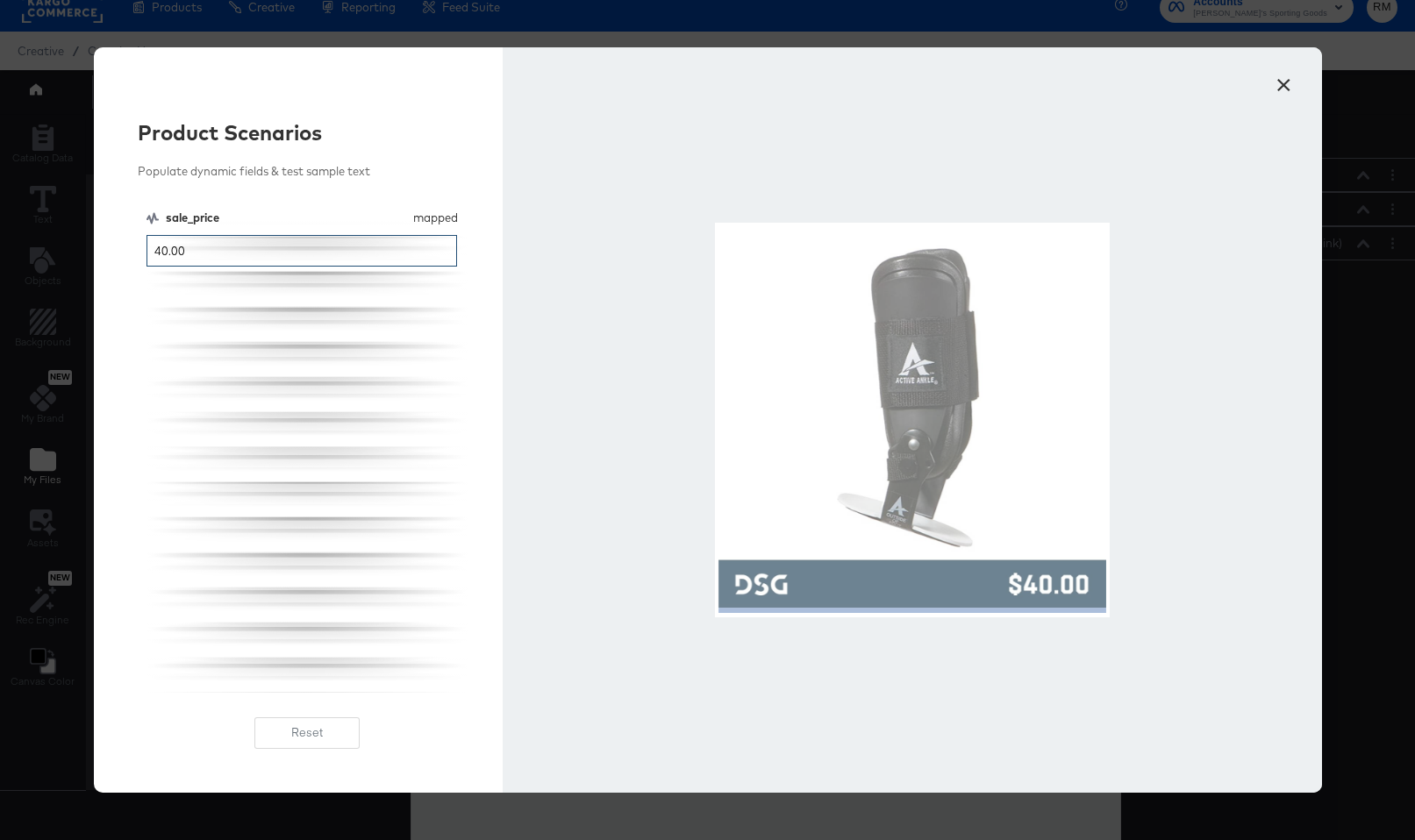
type input "40.00"
click at [1289, 80] on button "×" at bounding box center [1285, 81] width 31 height 31
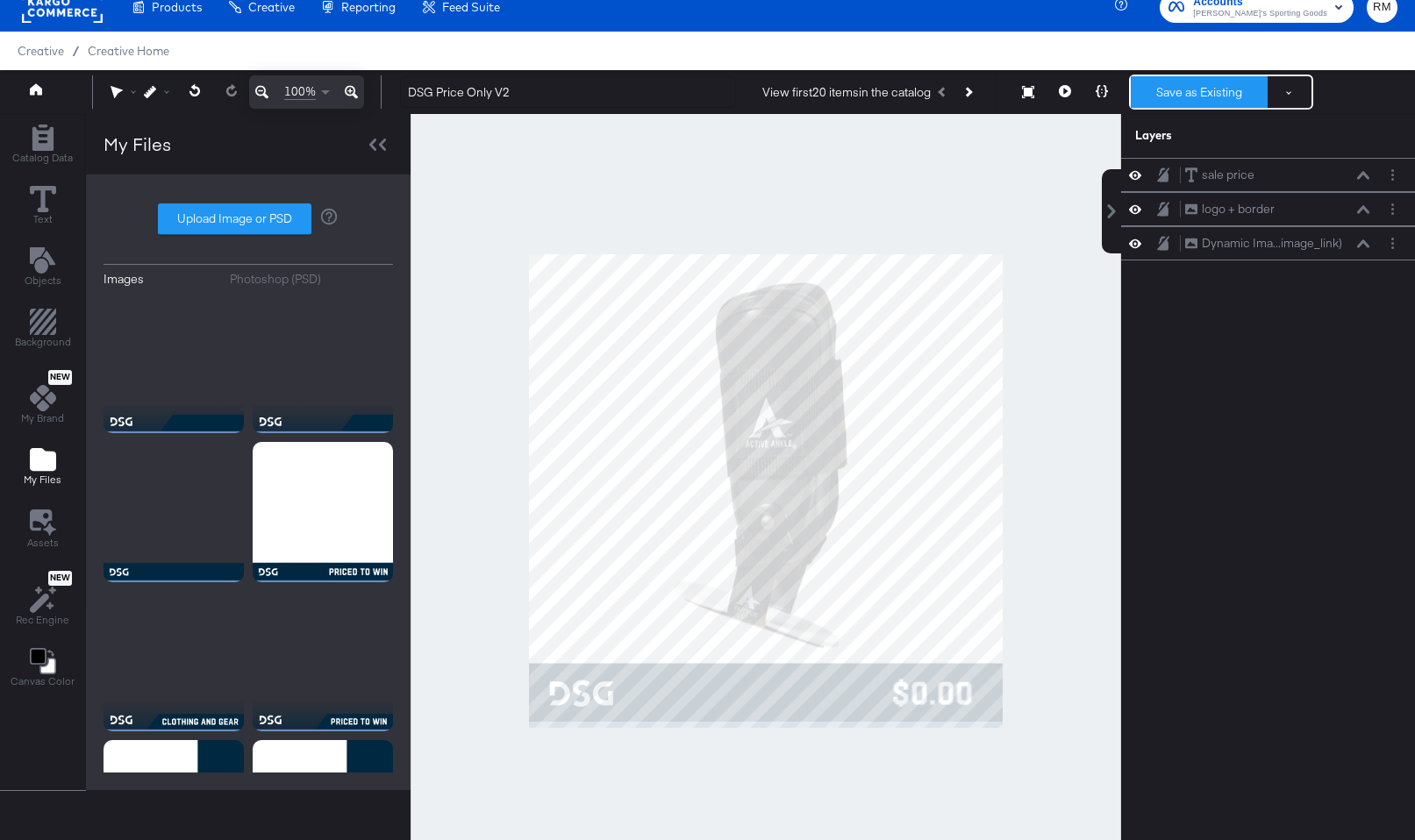
click at [1175, 91] on button "Save as Existing" at bounding box center [1199, 91] width 137 height 31
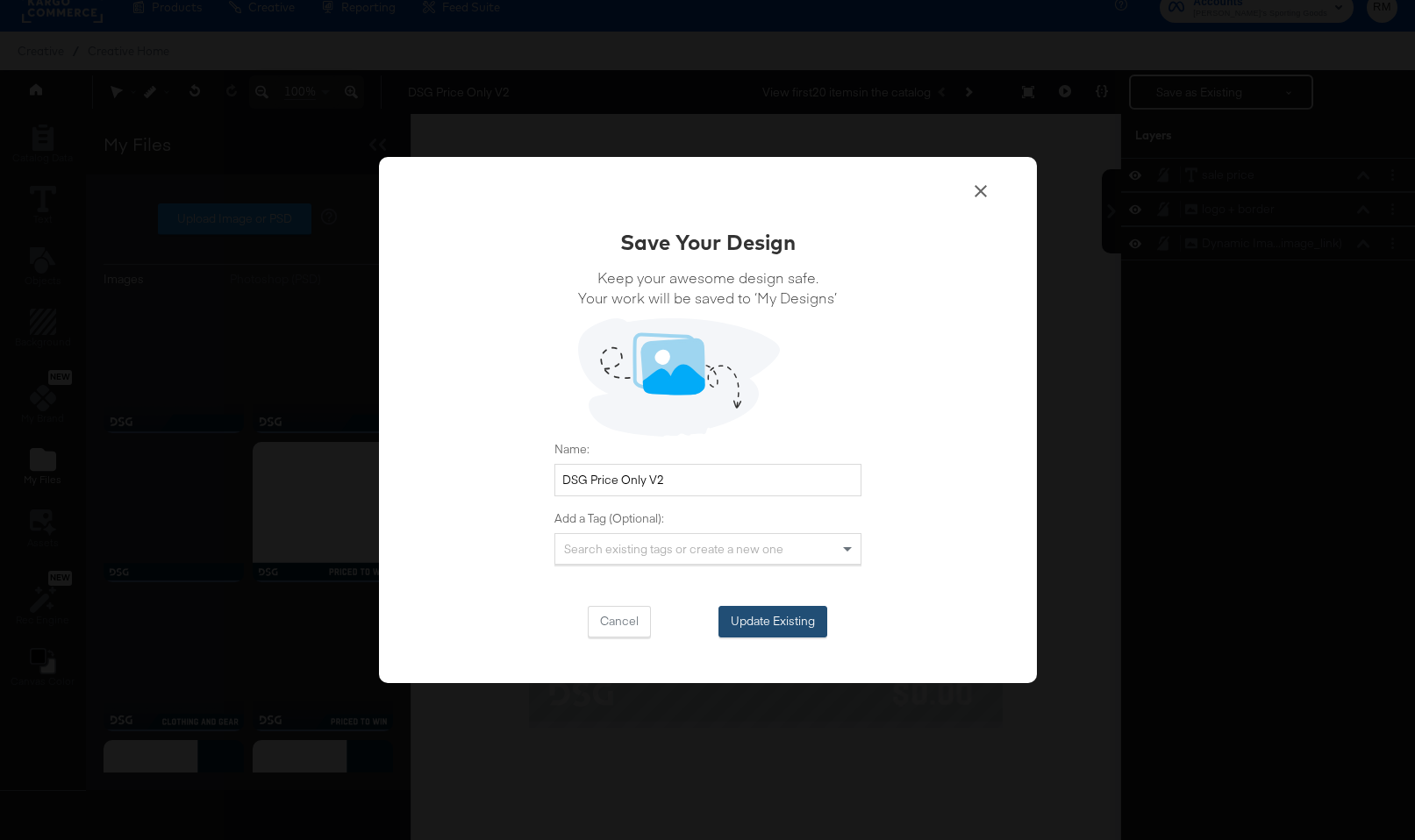
click at [774, 625] on button "Update Existing" at bounding box center [773, 622] width 109 height 31
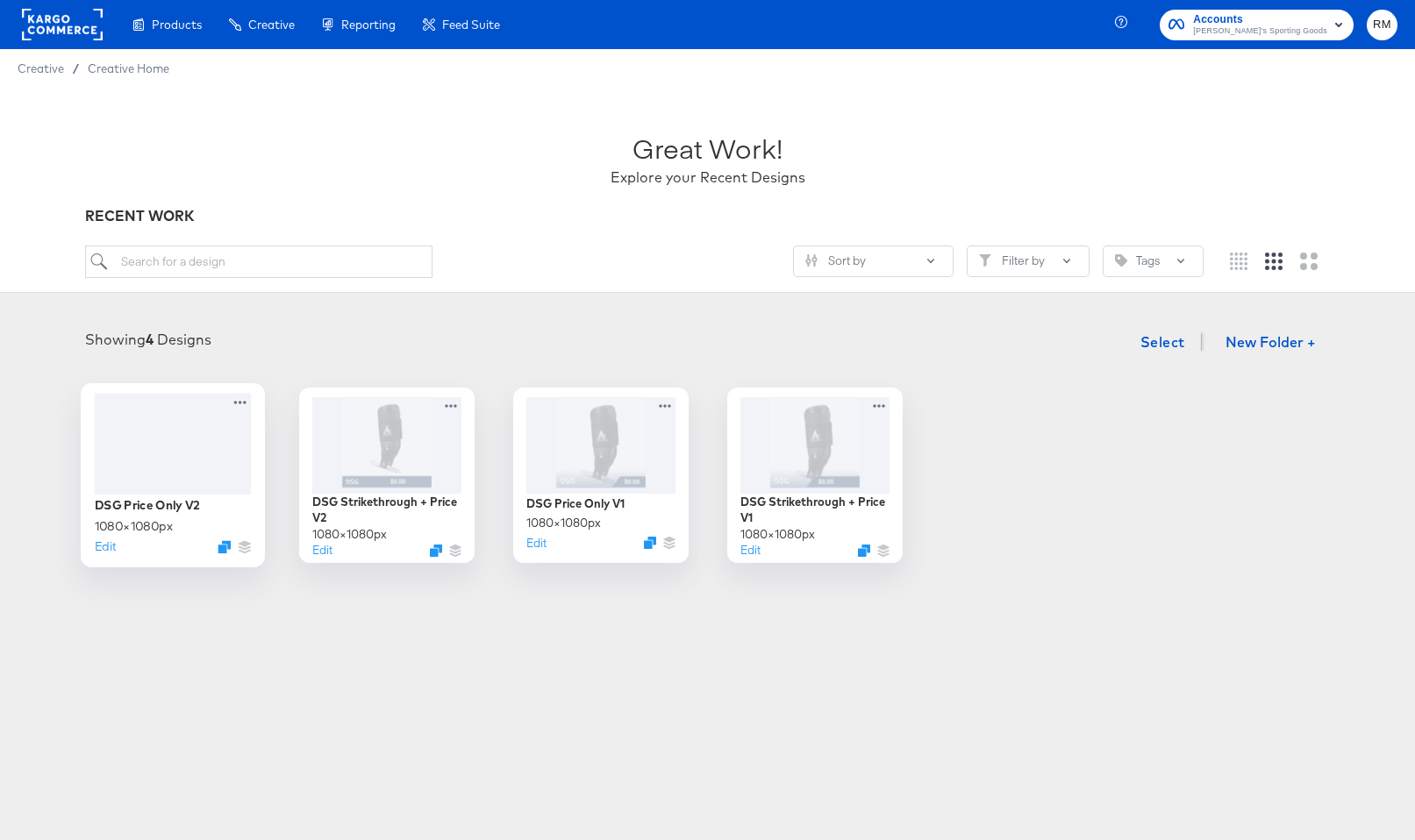
click at [186, 452] on div at bounding box center [171, 444] width 157 height 101
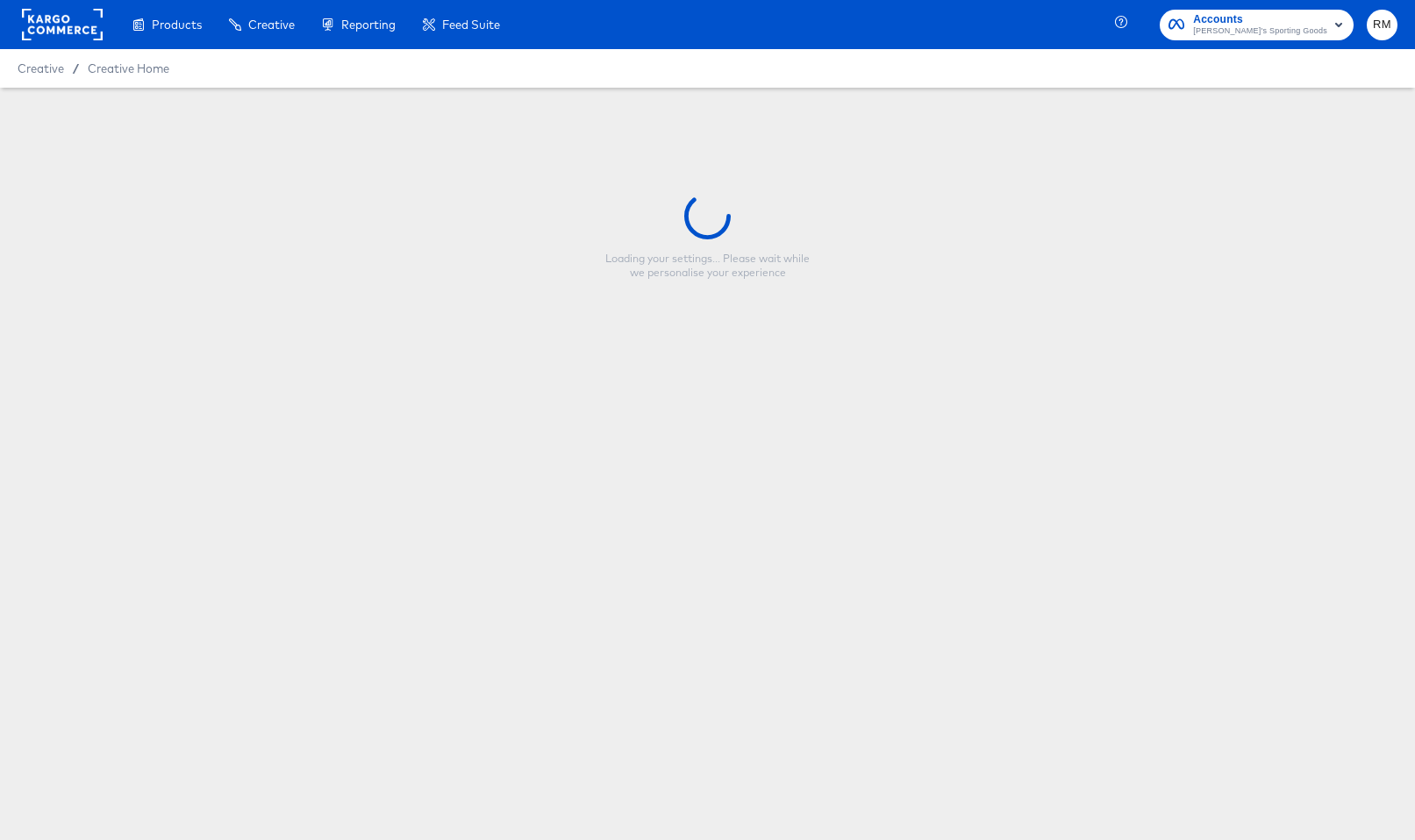
type input "DSG Price Only V2"
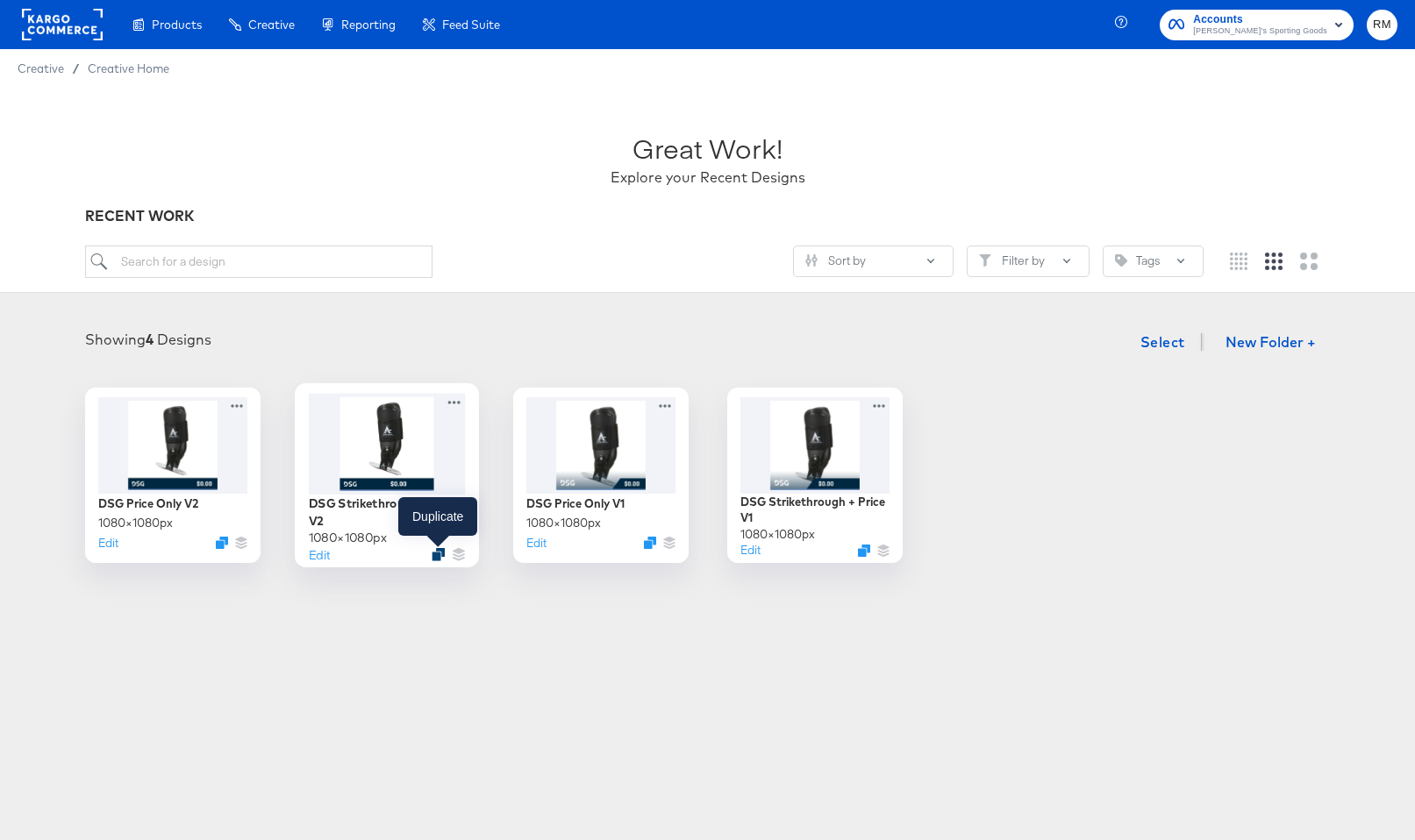
click at [440, 557] on icon "Duplicate" at bounding box center [438, 555] width 14 height 14
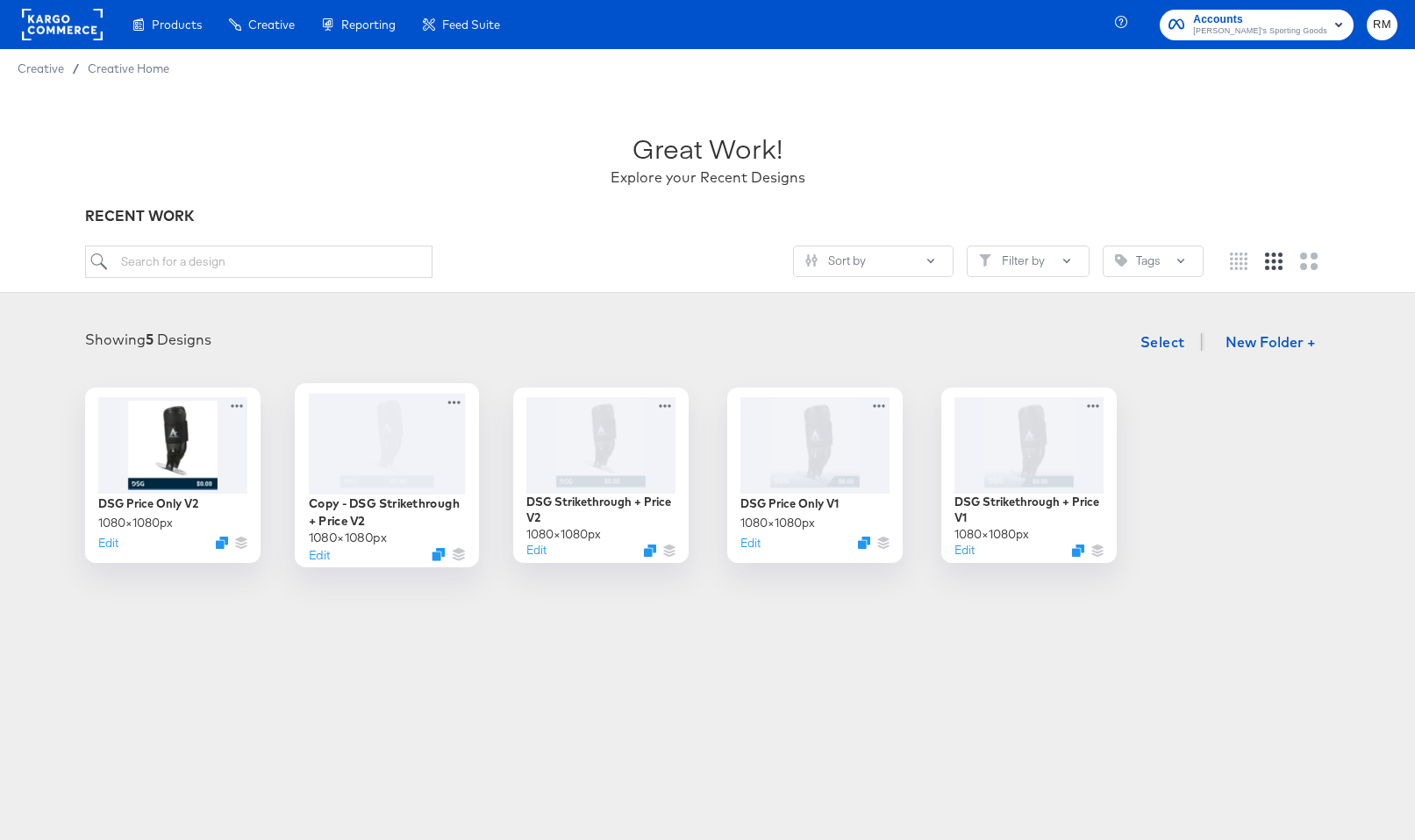
click at [391, 465] on div at bounding box center [386, 444] width 157 height 101
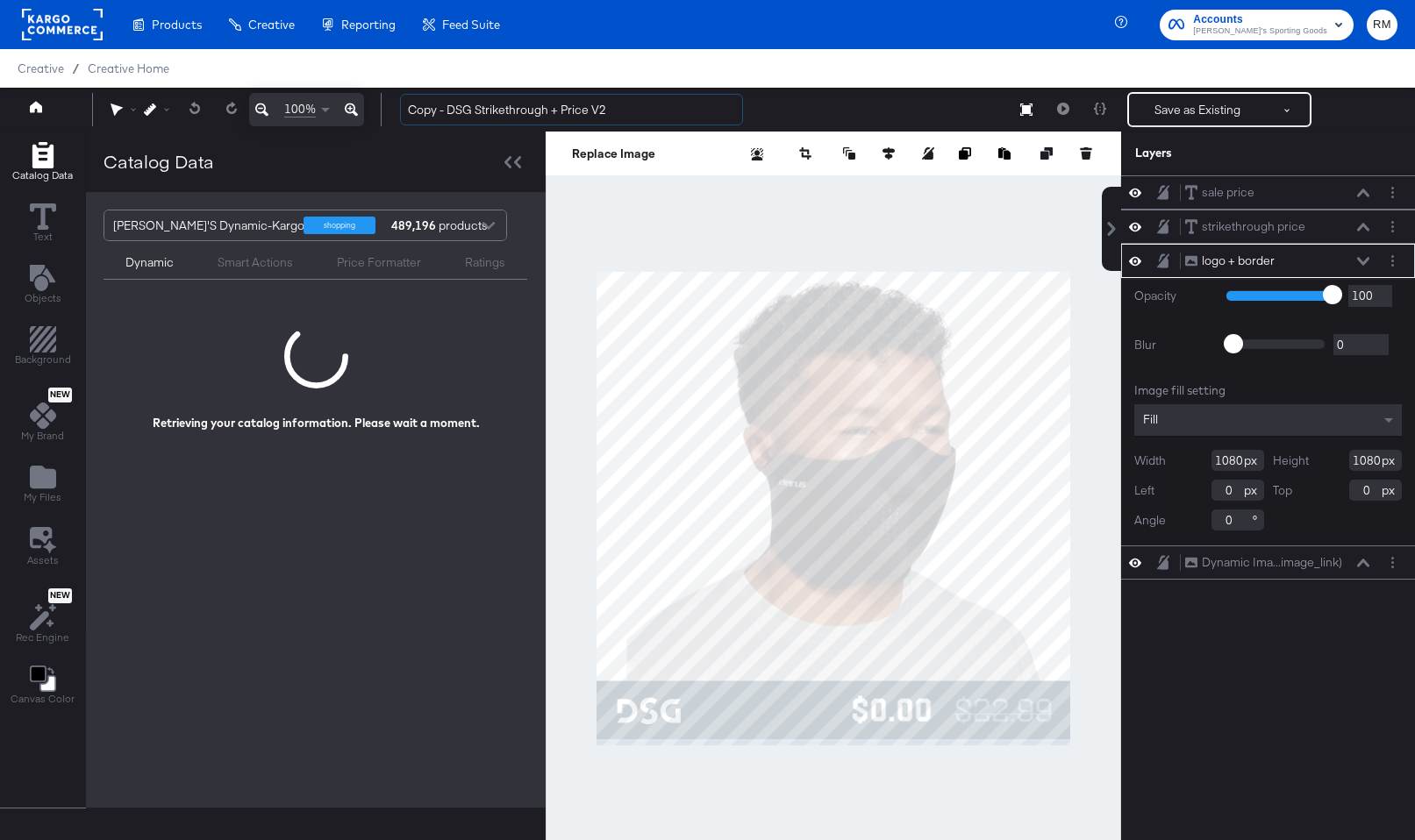
drag, startPoint x: 452, startPoint y: 109, endPoint x: 360, endPoint y: 103, distance: 92.2
click at [360, 103] on div "100% Copy - DSG Strikethrough + Price V2 Save as Existing See more options" at bounding box center [707, 109] width 1415 height 44
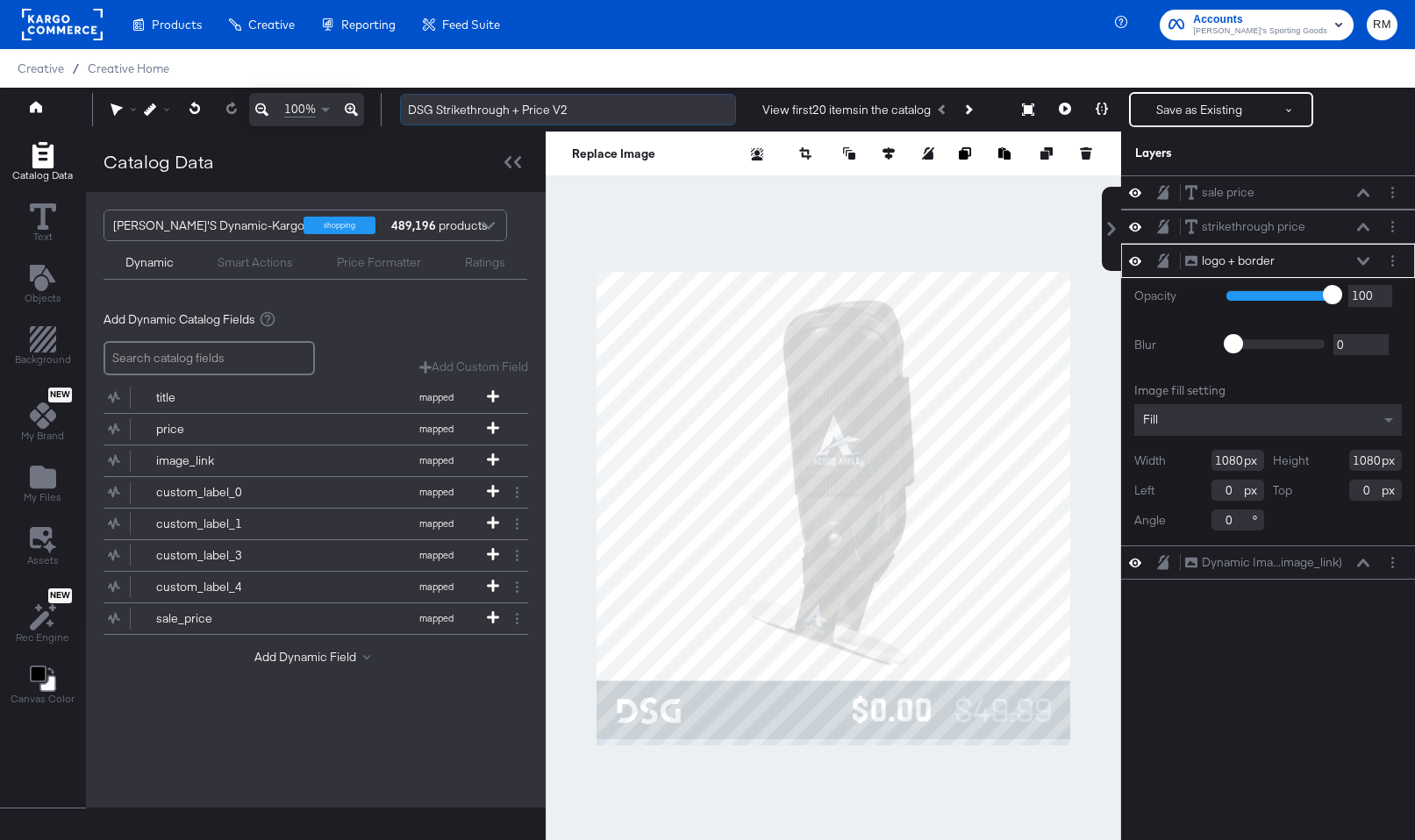
click at [598, 118] on input "DSG Strikethrough + Price V2" at bounding box center [568, 109] width 336 height 32
type input "DSG Strikethrough + Price V3"
click at [1396, 259] on button "Layer Options" at bounding box center [1393, 261] width 19 height 18
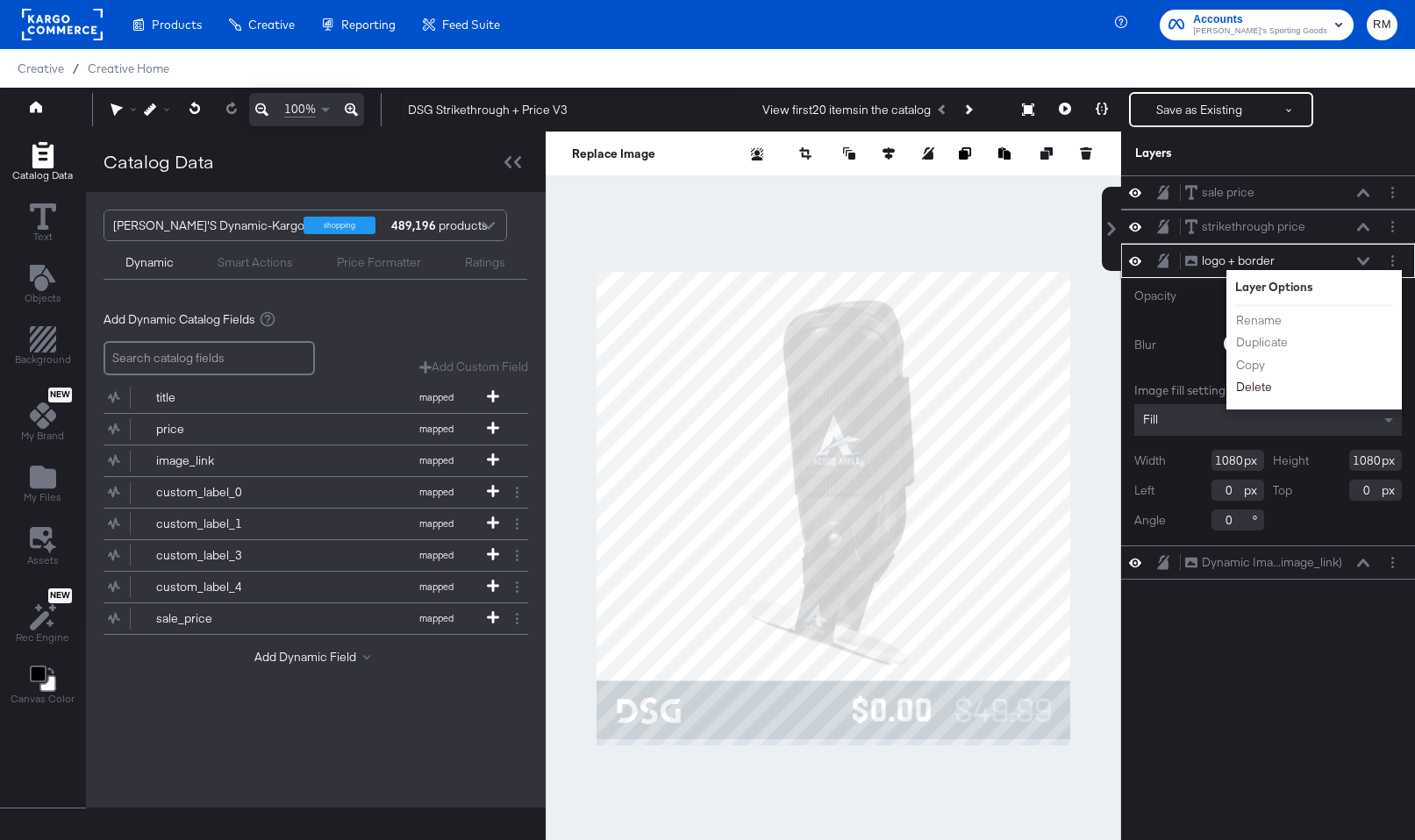
click at [1258, 382] on button "Delete" at bounding box center [1254, 386] width 38 height 18
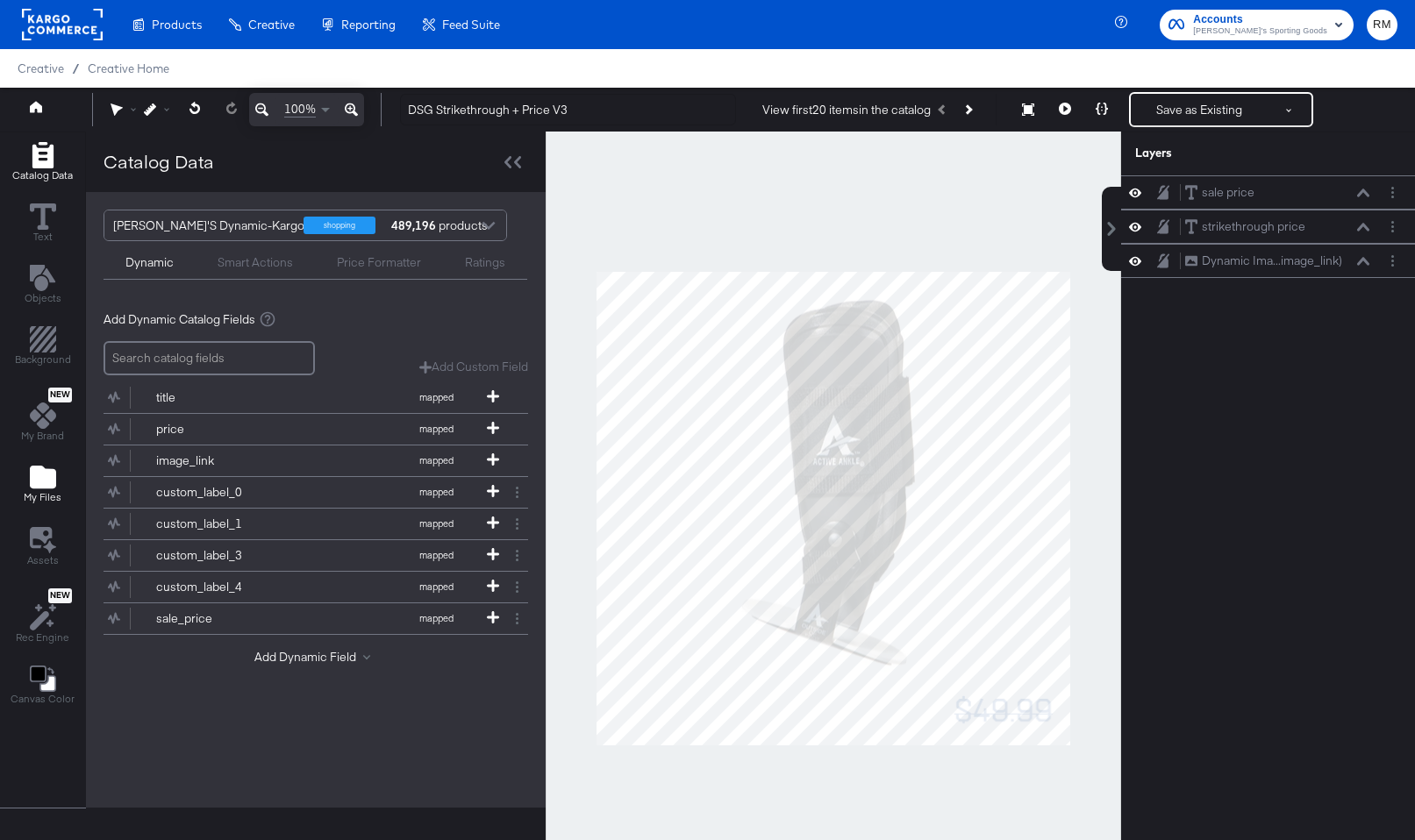
click at [42, 480] on icon "Add Files" at bounding box center [43, 476] width 26 height 22
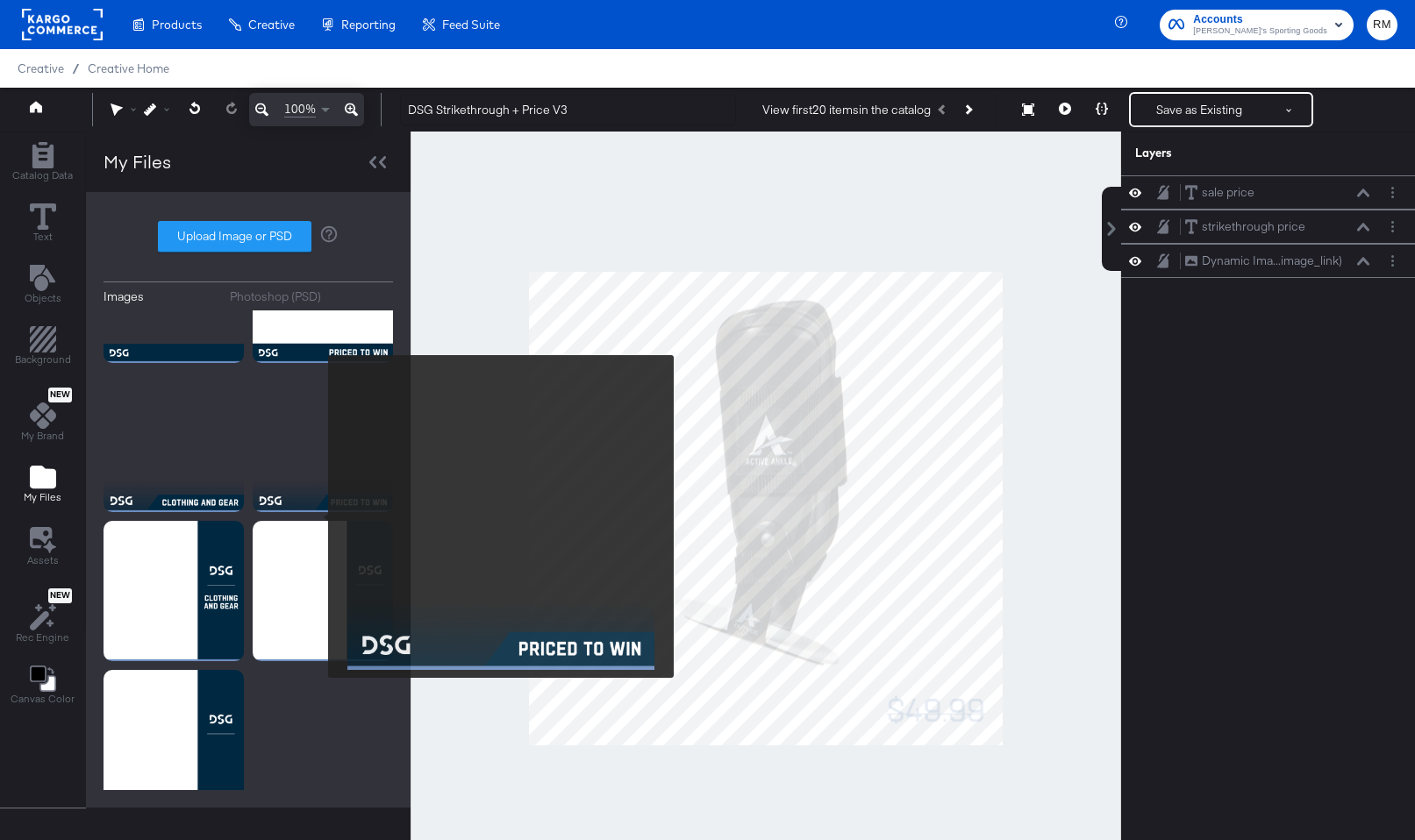
scroll to position [256, 0]
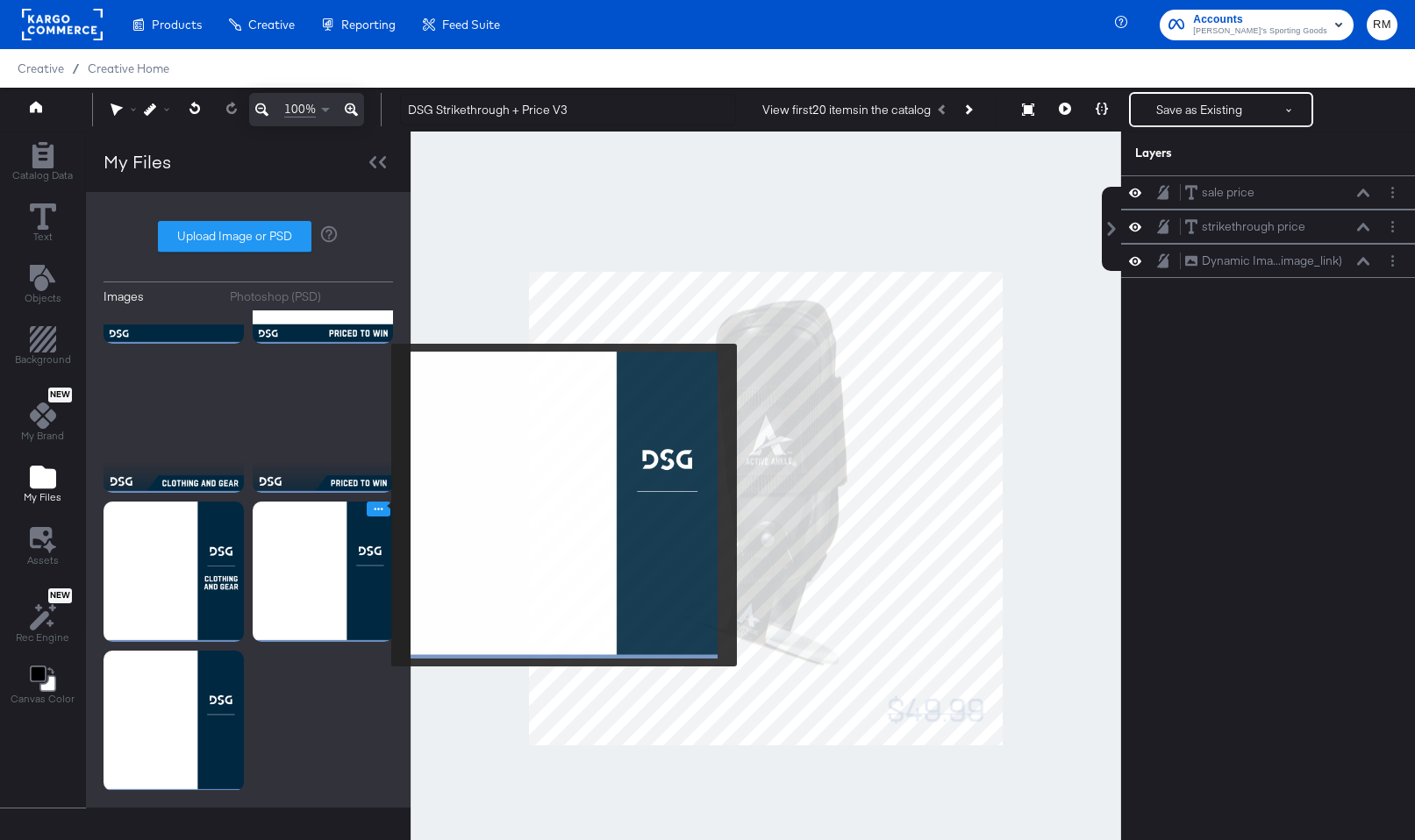
click at [380, 505] on icon "Image Options" at bounding box center [379, 509] width 14 height 14
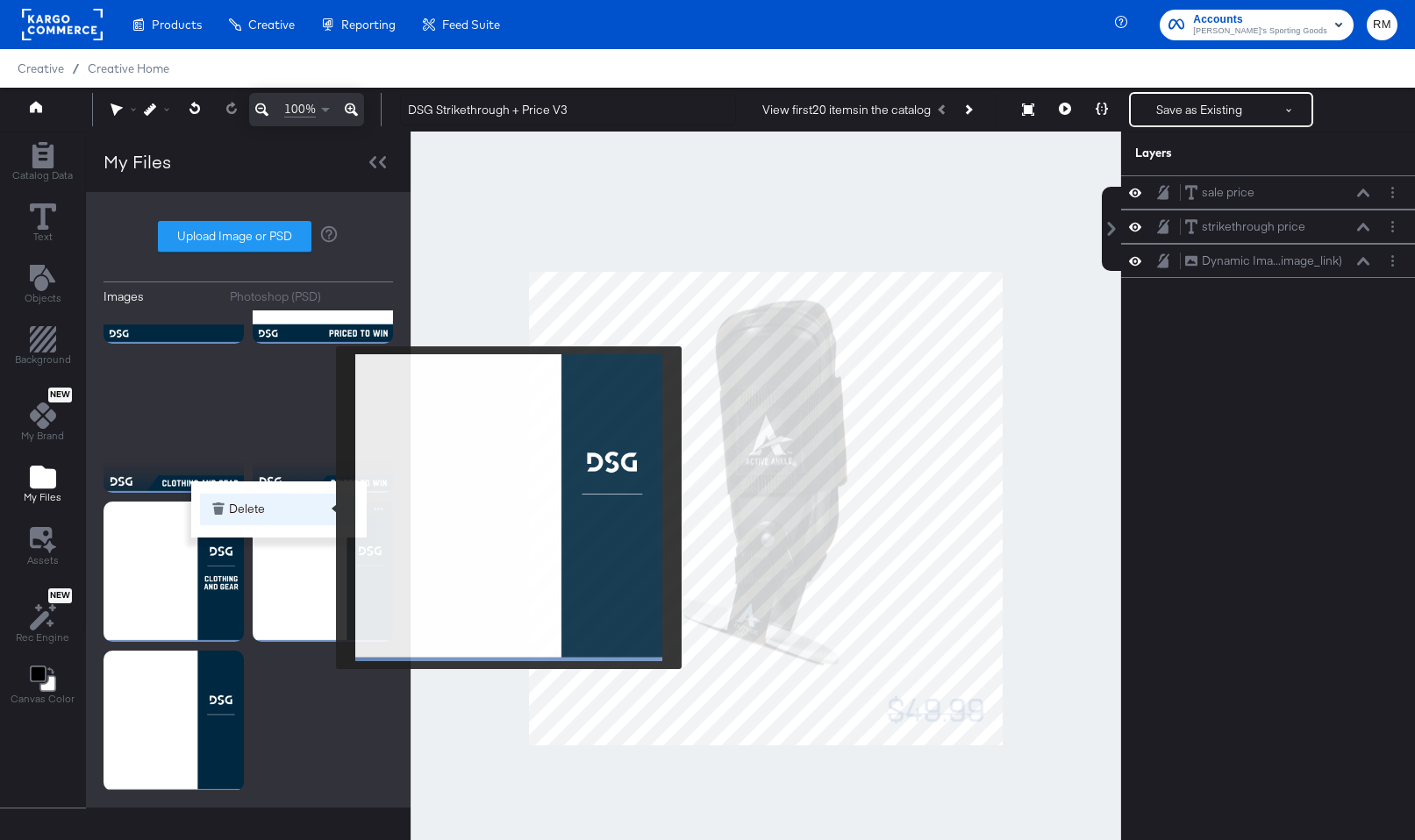
click at [324, 508] on button "Delete" at bounding box center [279, 509] width 158 height 31
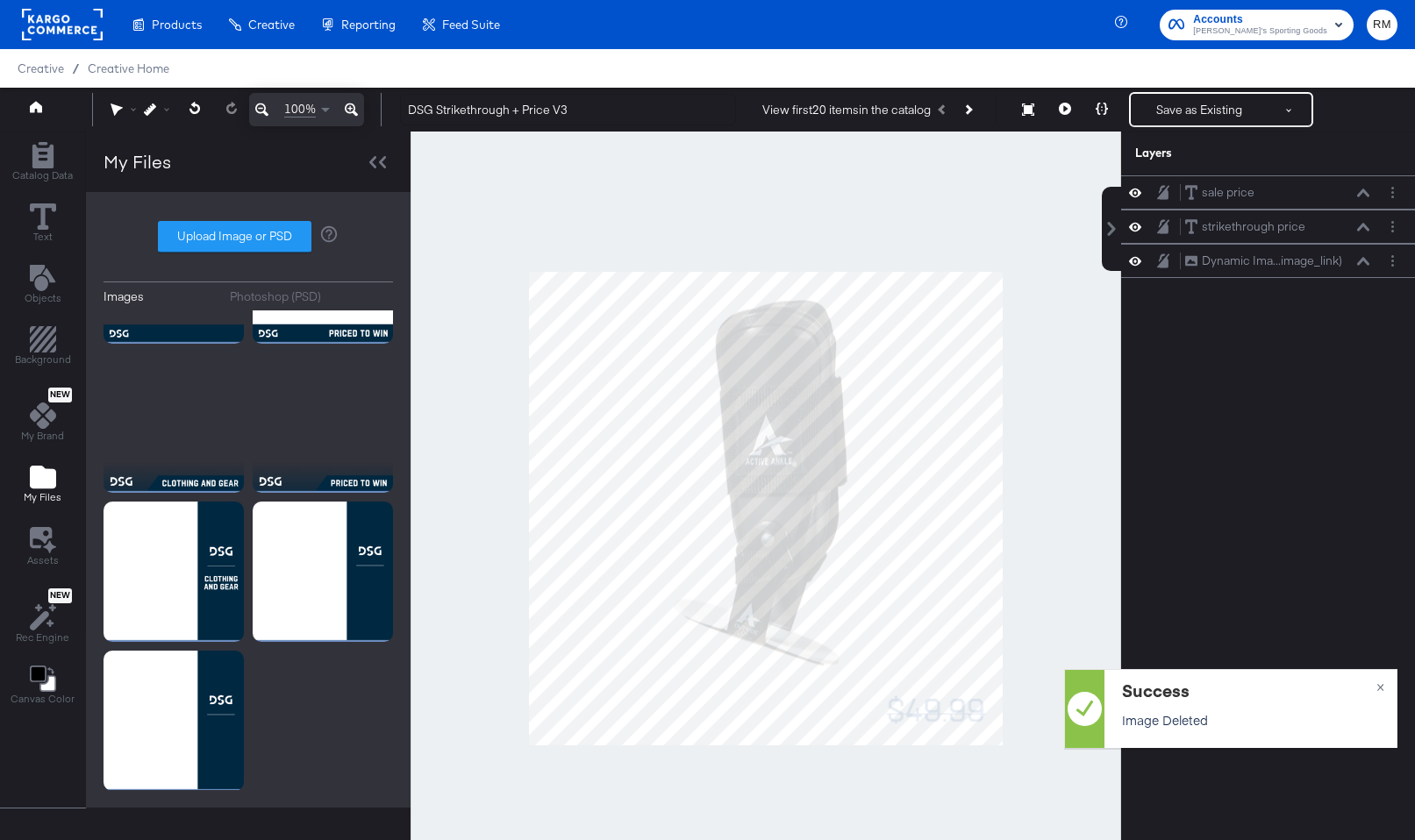
scroll to position [116, 0]
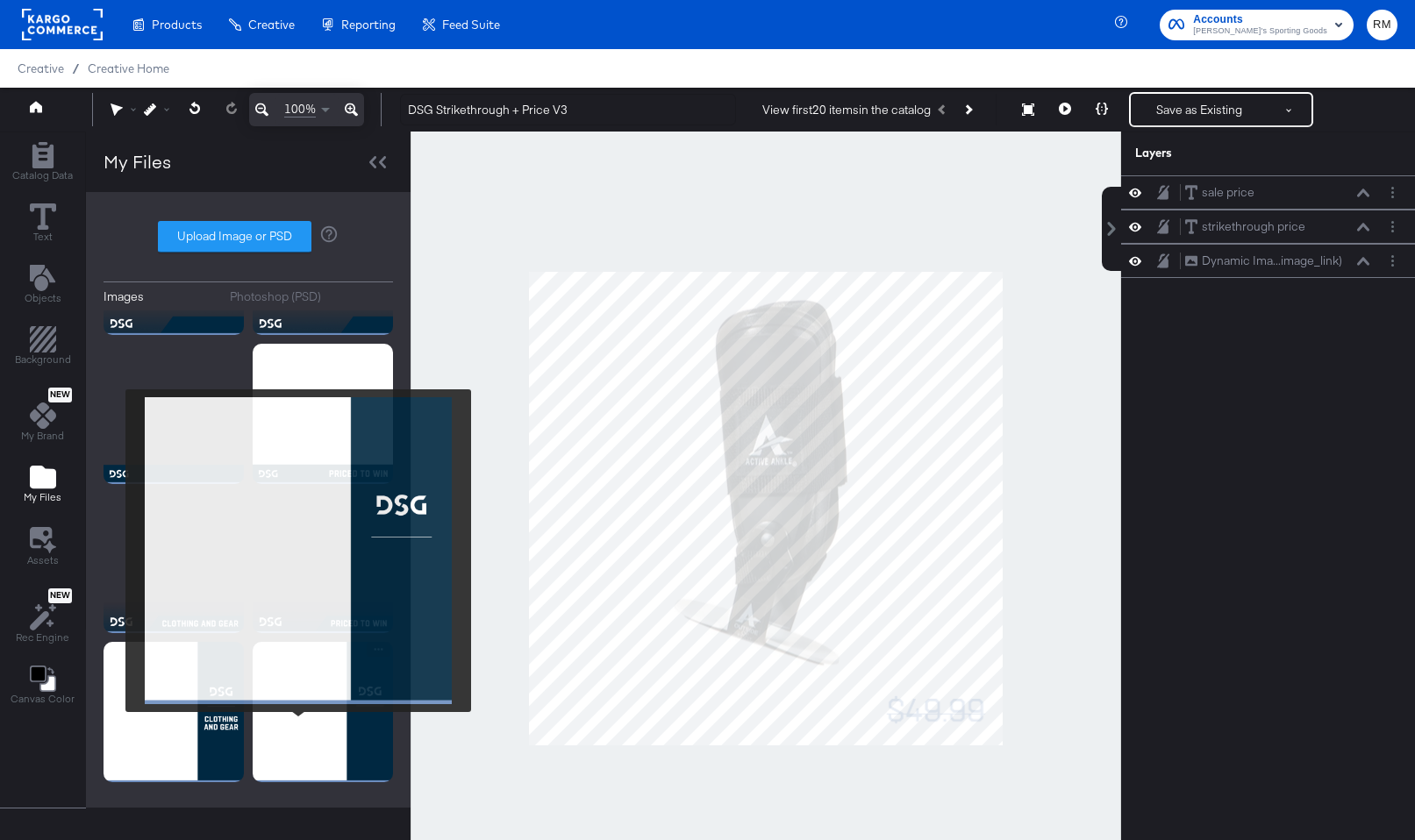
click at [298, 724] on img at bounding box center [323, 712] width 140 height 140
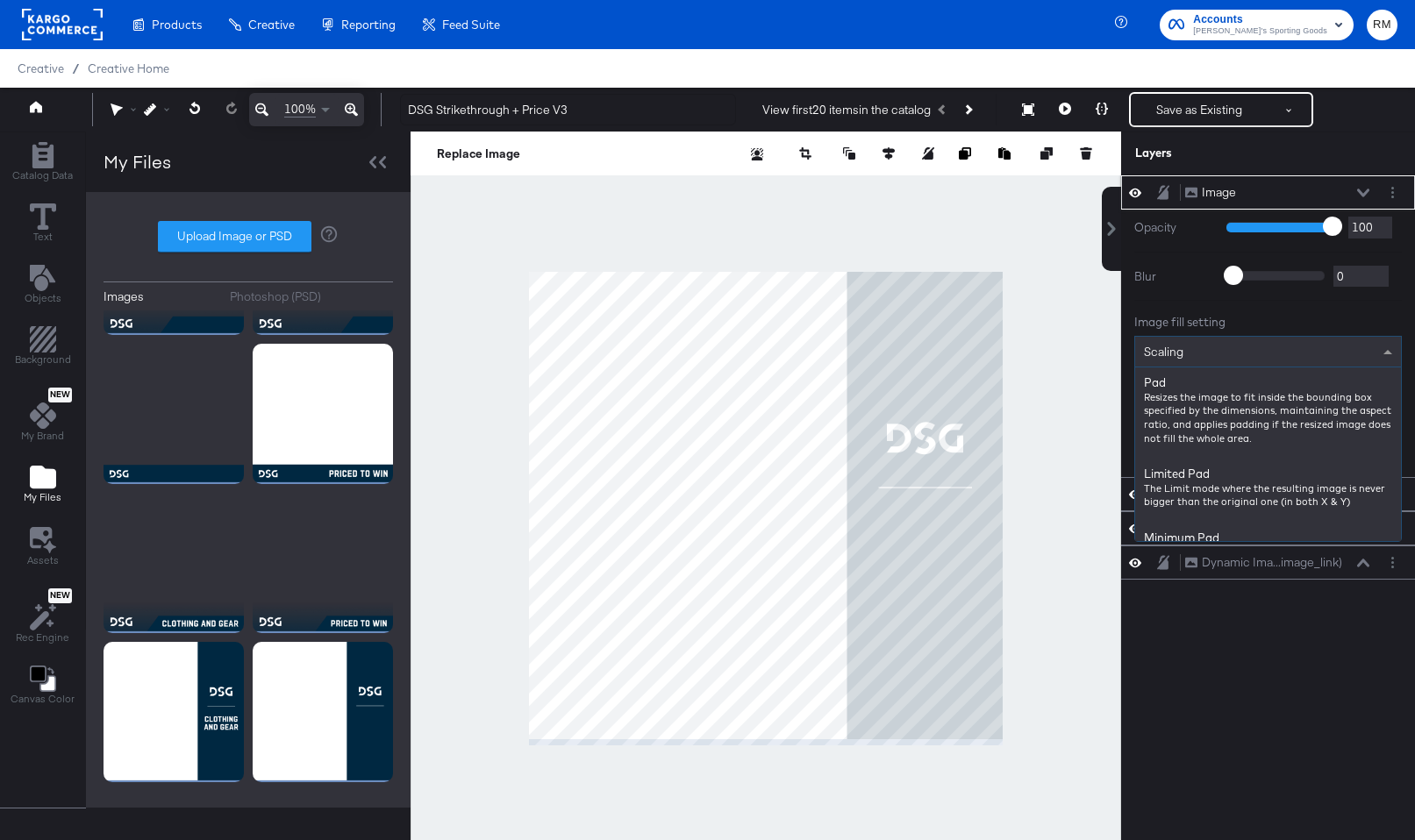
click at [1246, 356] on div "Scaling" at bounding box center [1268, 351] width 266 height 30
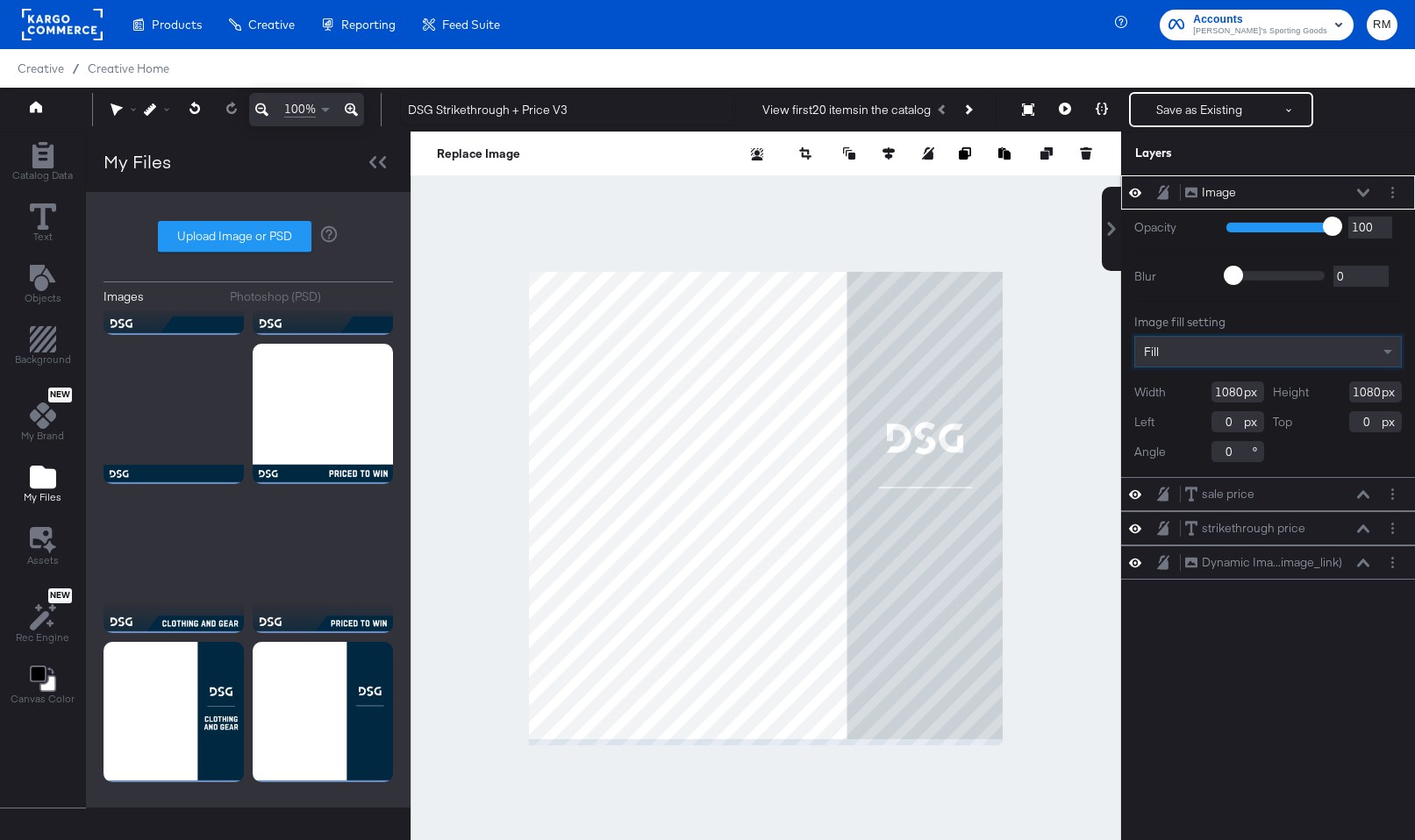
click at [1364, 187] on div "Image Image" at bounding box center [1277, 192] width 186 height 18
click at [1361, 194] on icon at bounding box center [1363, 193] width 13 height 8
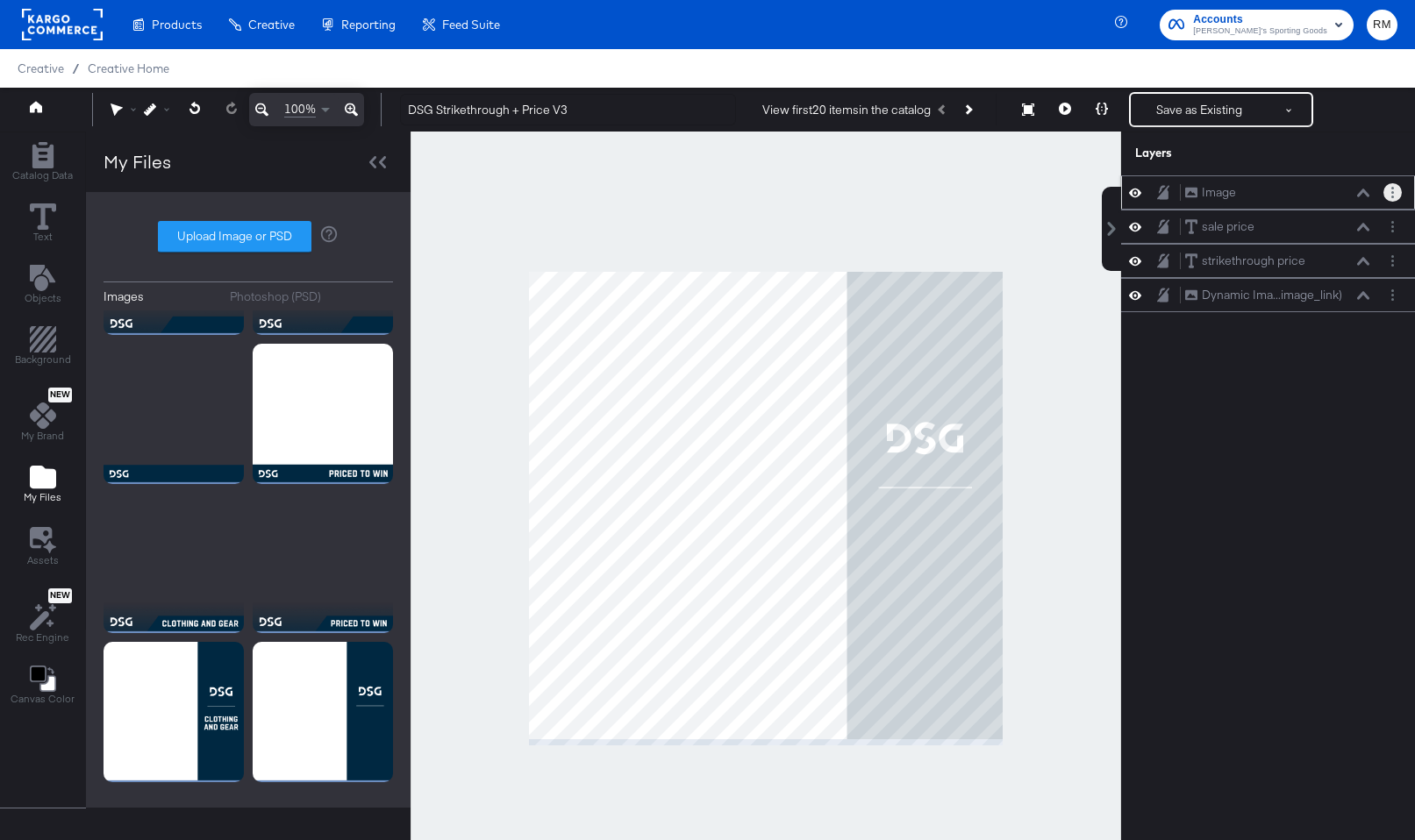
click at [1387, 193] on button "Layer Options" at bounding box center [1393, 192] width 19 height 18
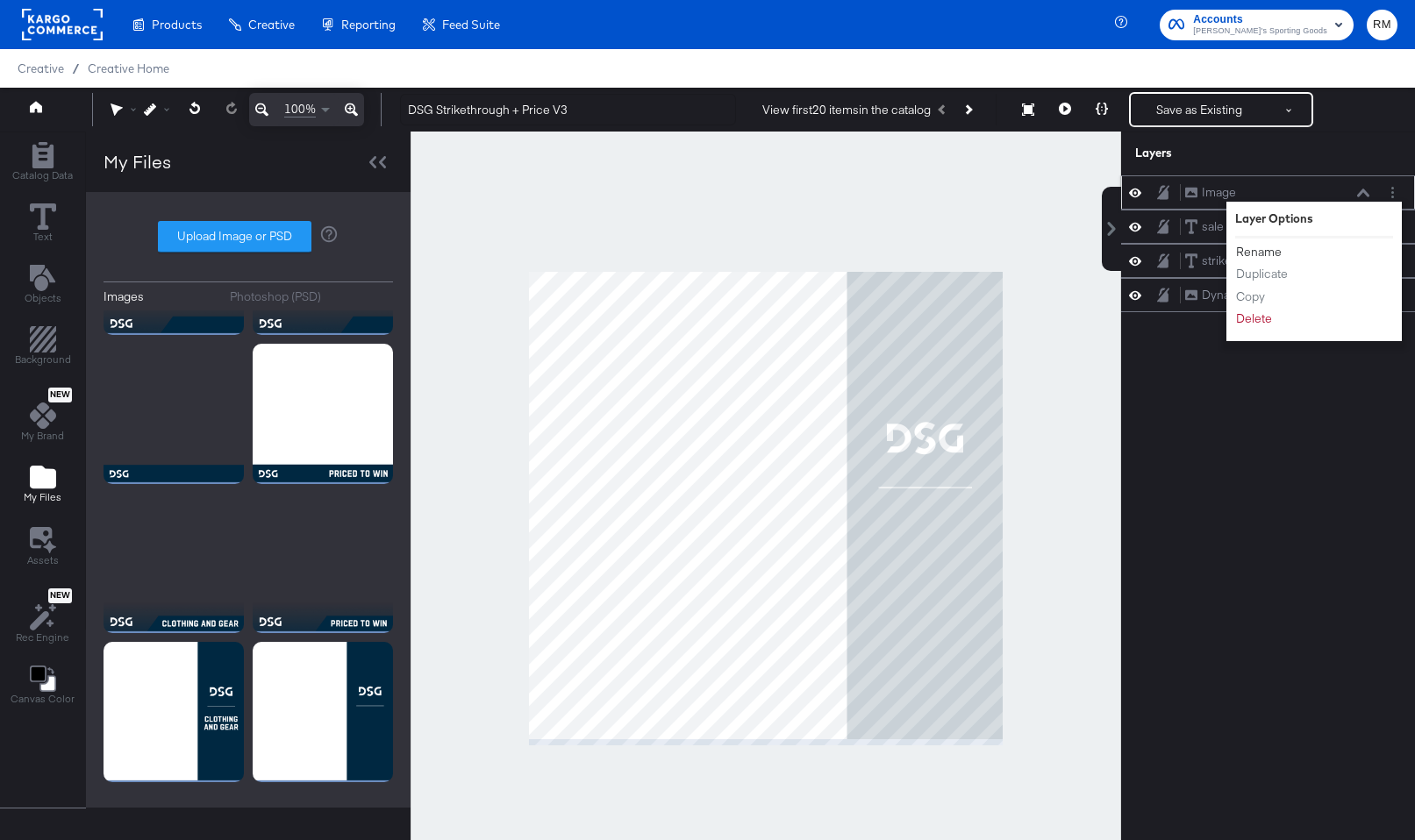
click at [1260, 252] on button "Rename" at bounding box center [1259, 252] width 48 height 18
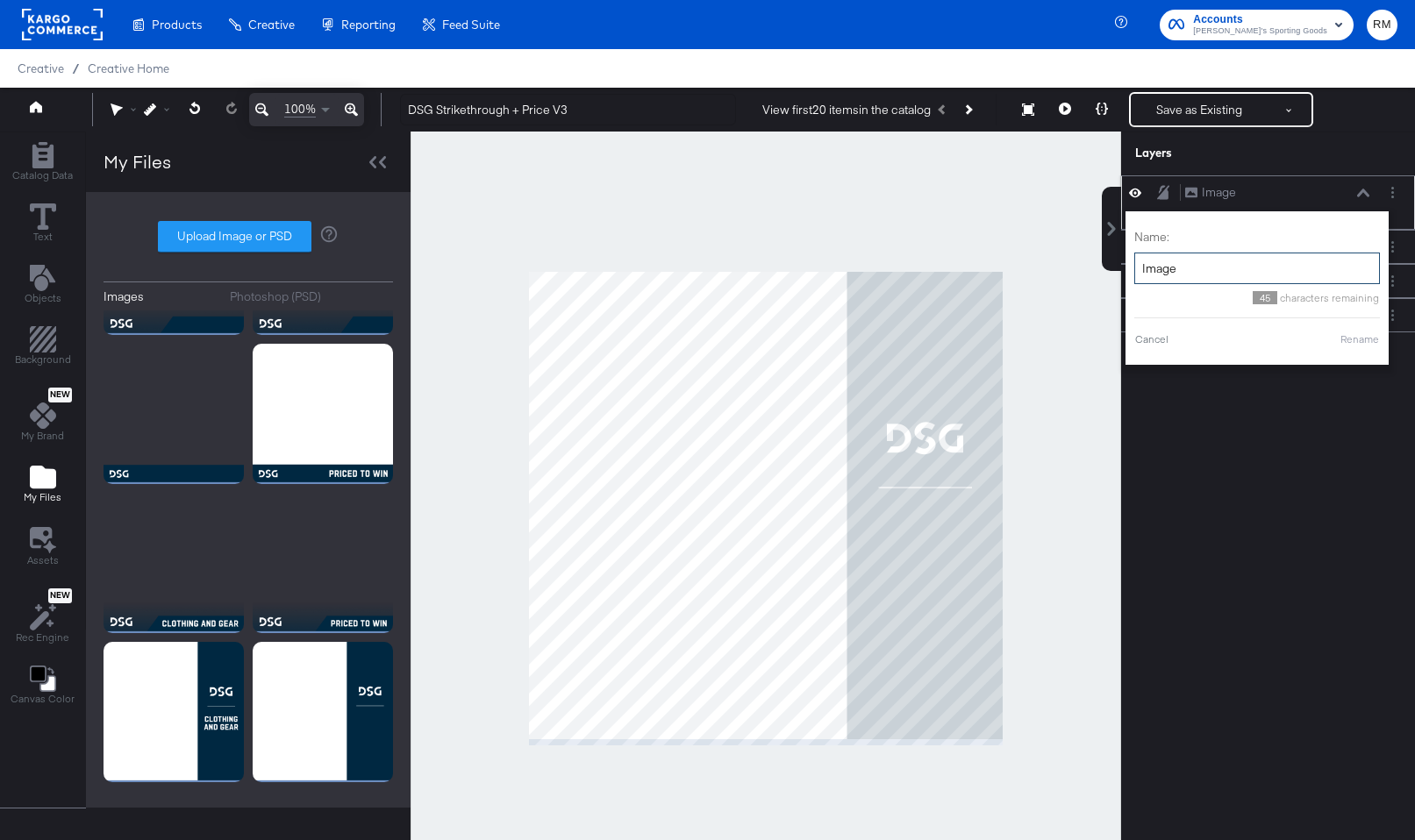
click at [1260, 253] on input "Image" at bounding box center [1257, 269] width 245 height 32
type input "b"
type input "logo + border"
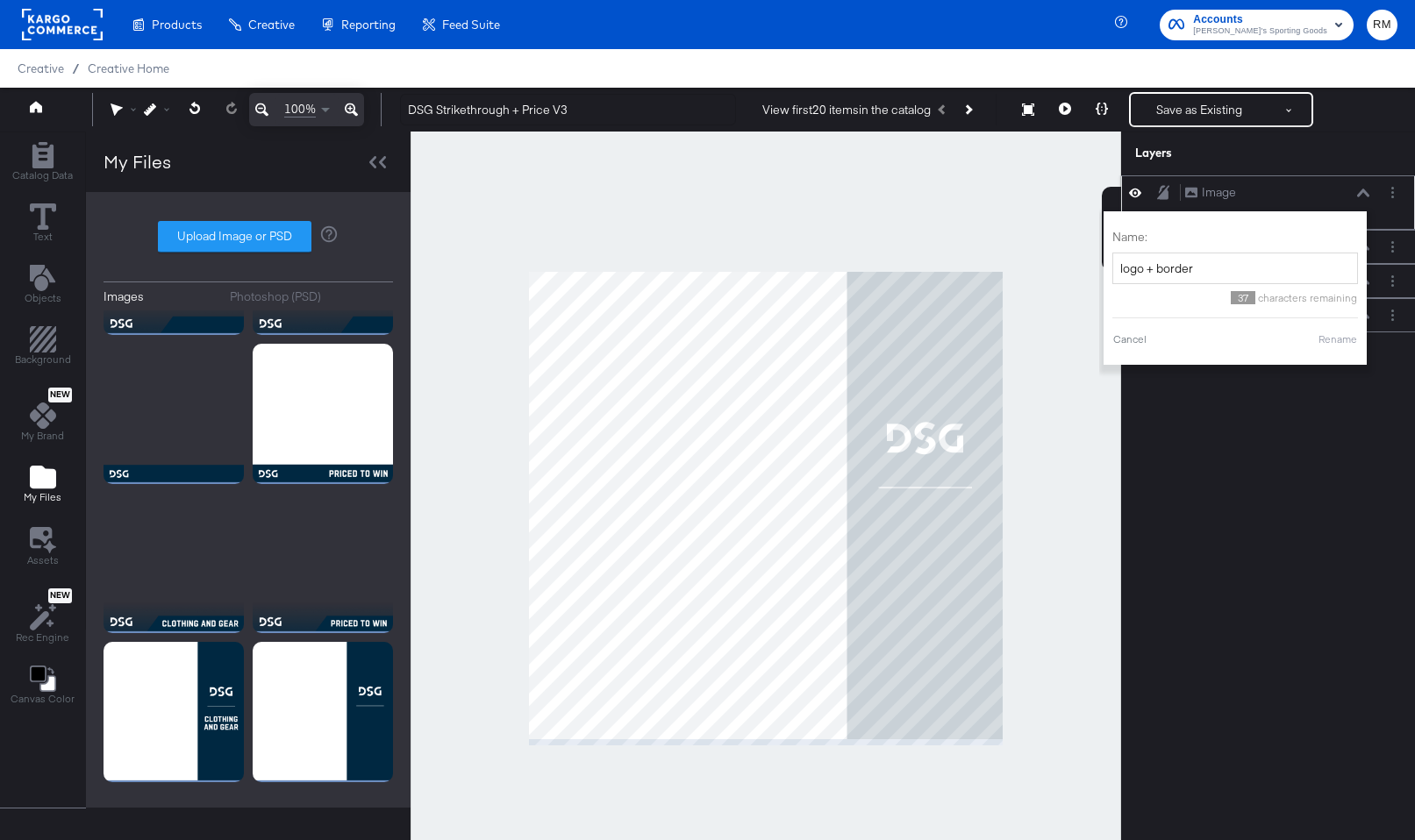
click at [1343, 339] on button "Rename" at bounding box center [1337, 340] width 40 height 16
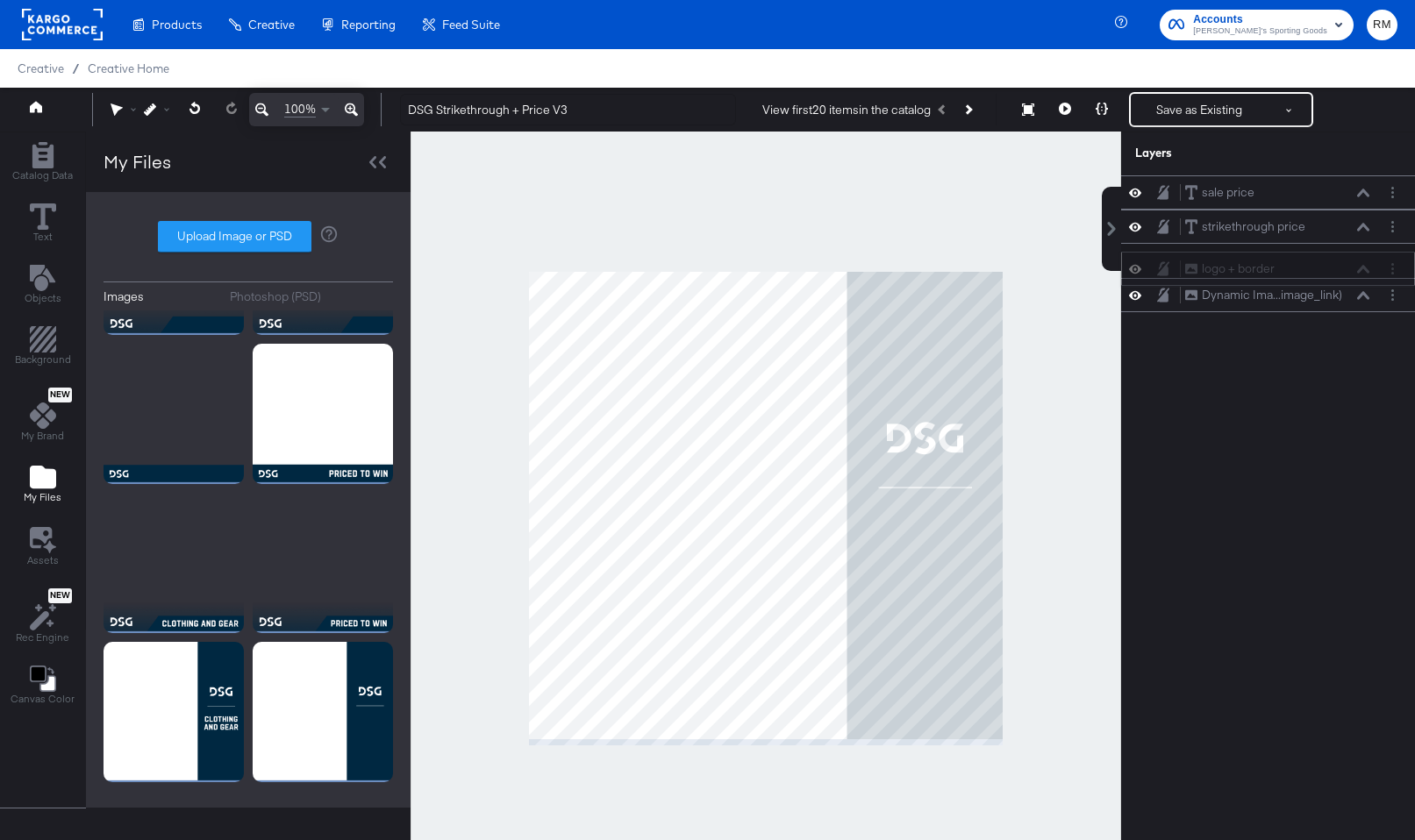
drag, startPoint x: 1342, startPoint y: 188, endPoint x: 1342, endPoint y: 269, distance: 81.0
click at [1342, 269] on div "logo + border logo + border" at bounding box center [1277, 269] width 186 height 18
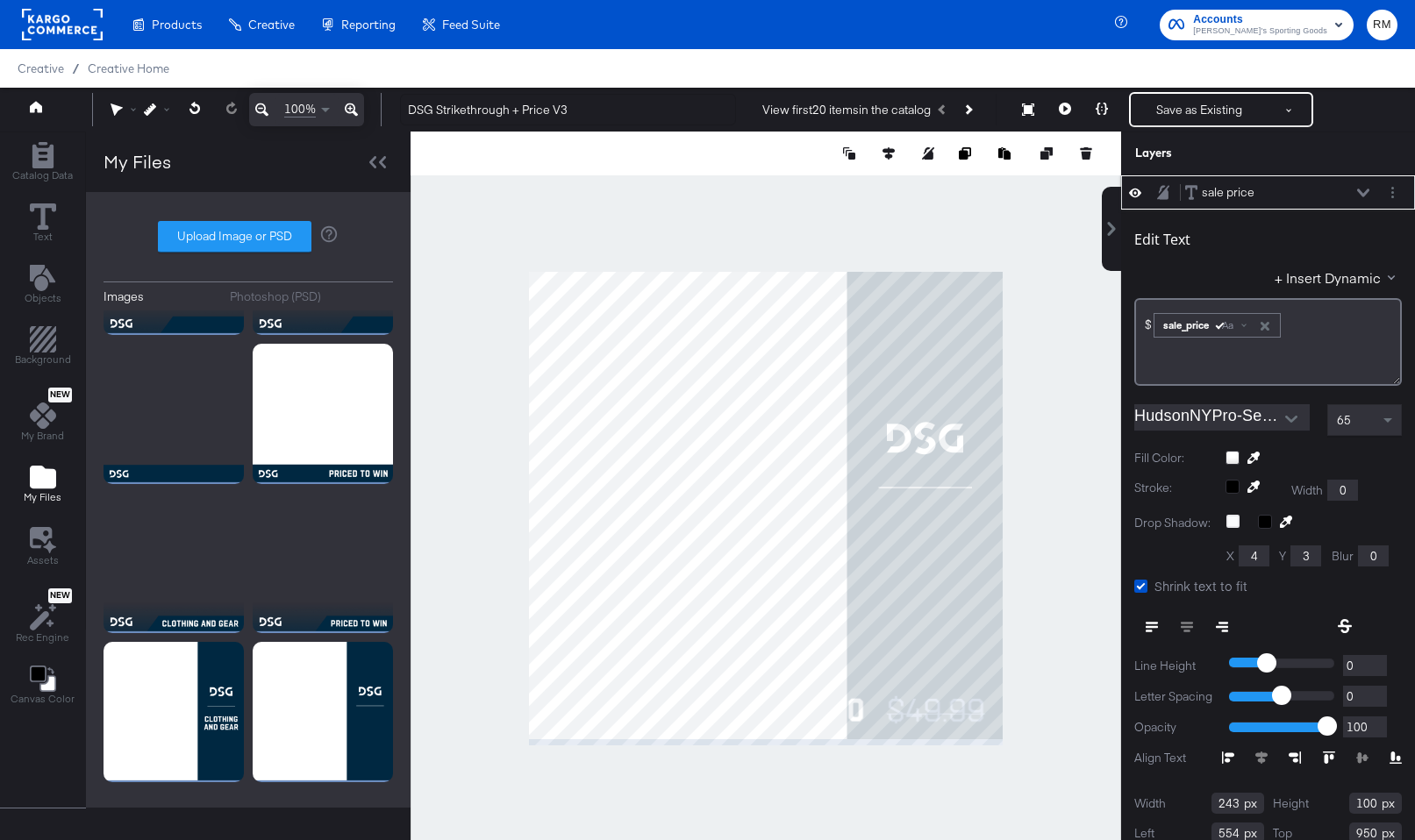
scroll to position [18, 0]
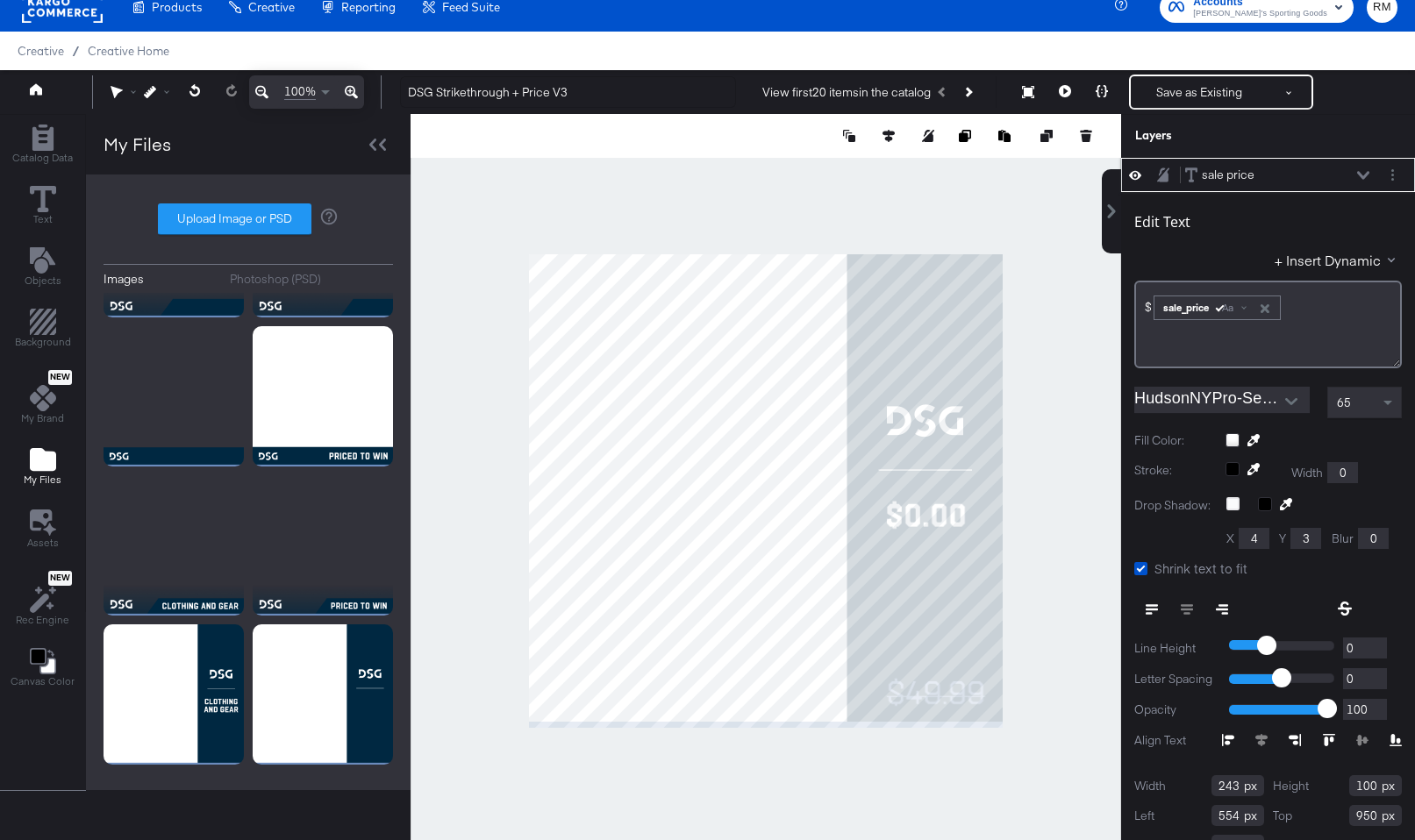
type input "788"
type input "545"
click at [1037, 556] on div at bounding box center [766, 491] width 711 height 753
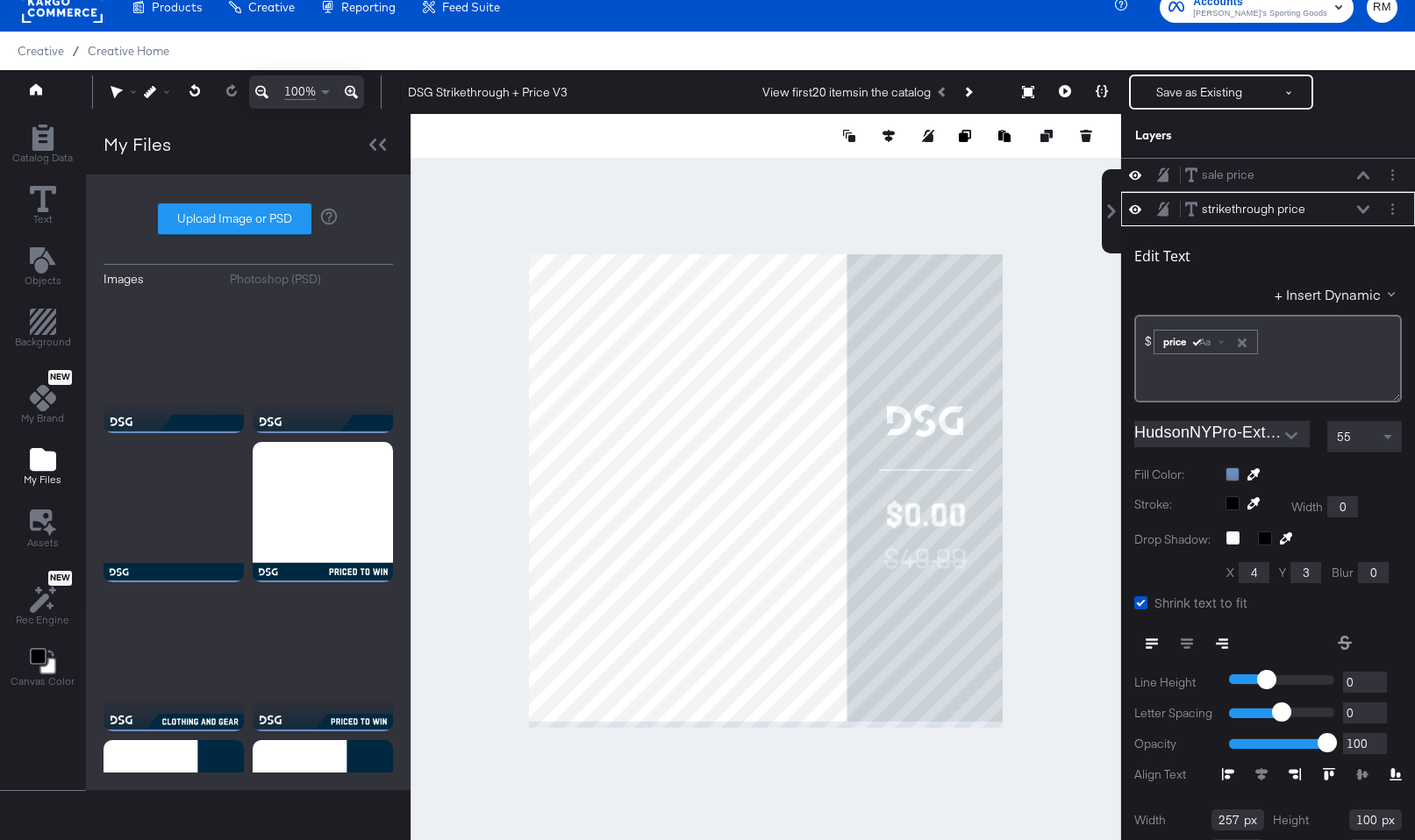
scroll to position [34, 0]
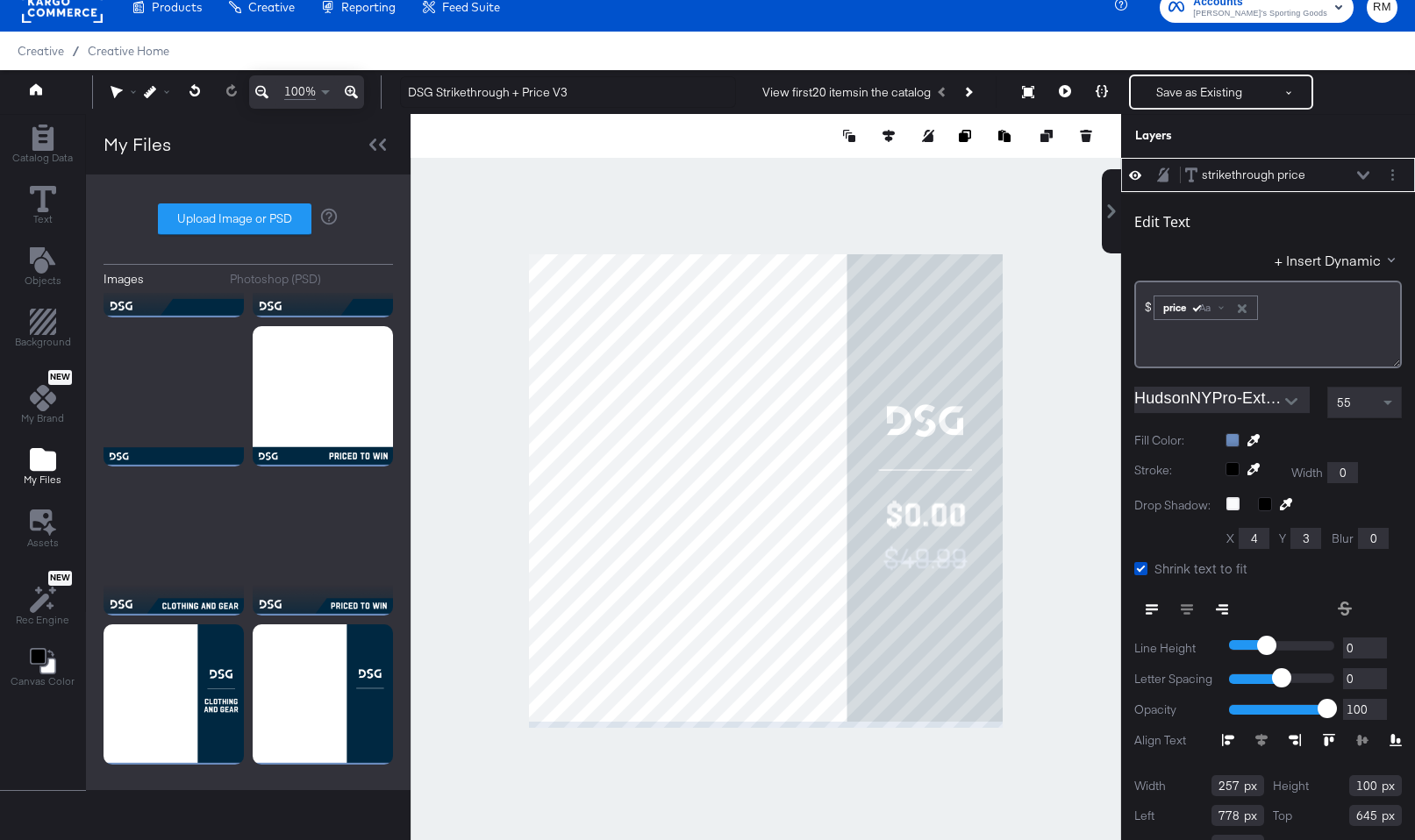
type input "777"
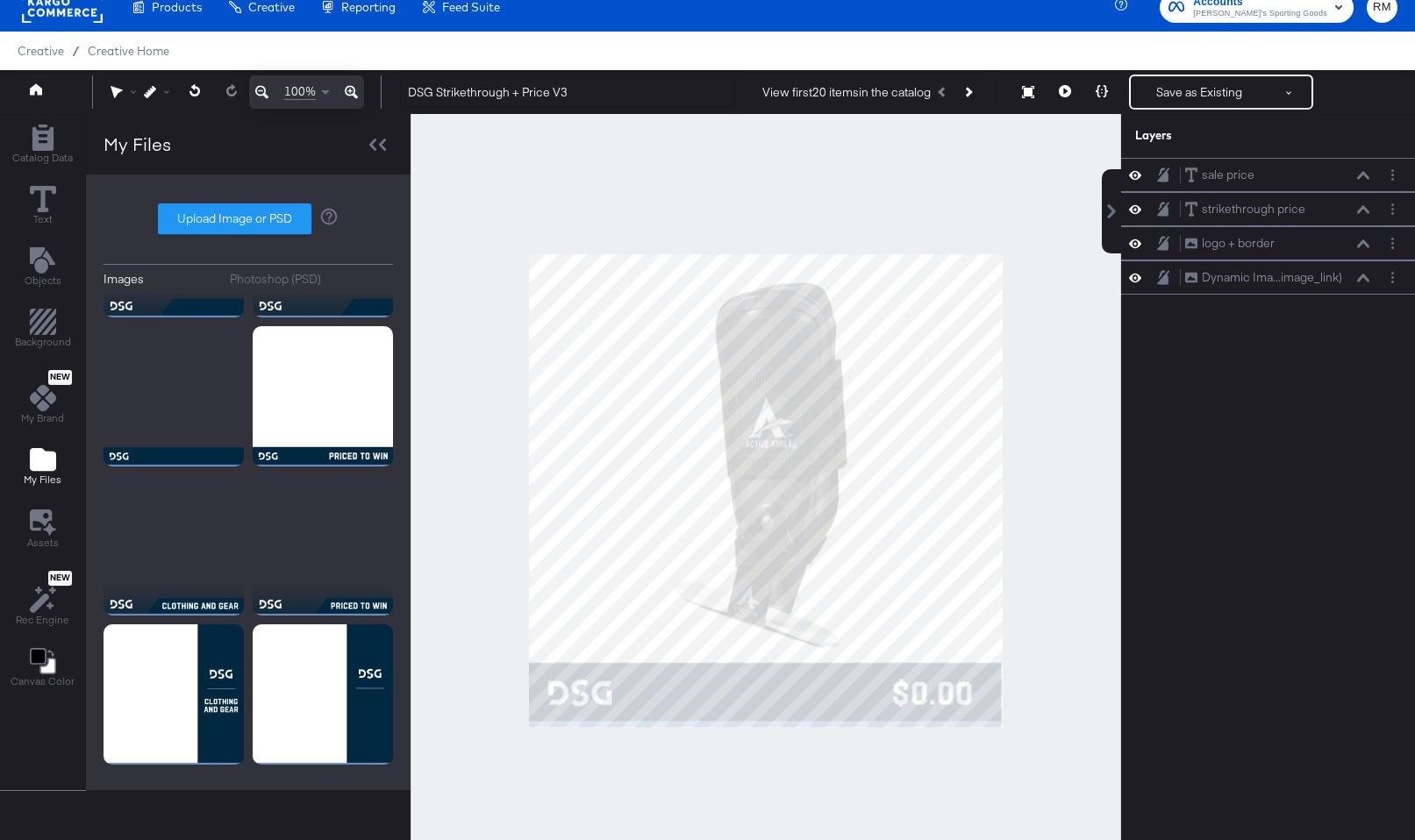
click at [1031, 553] on div at bounding box center [766, 491] width 711 height 753
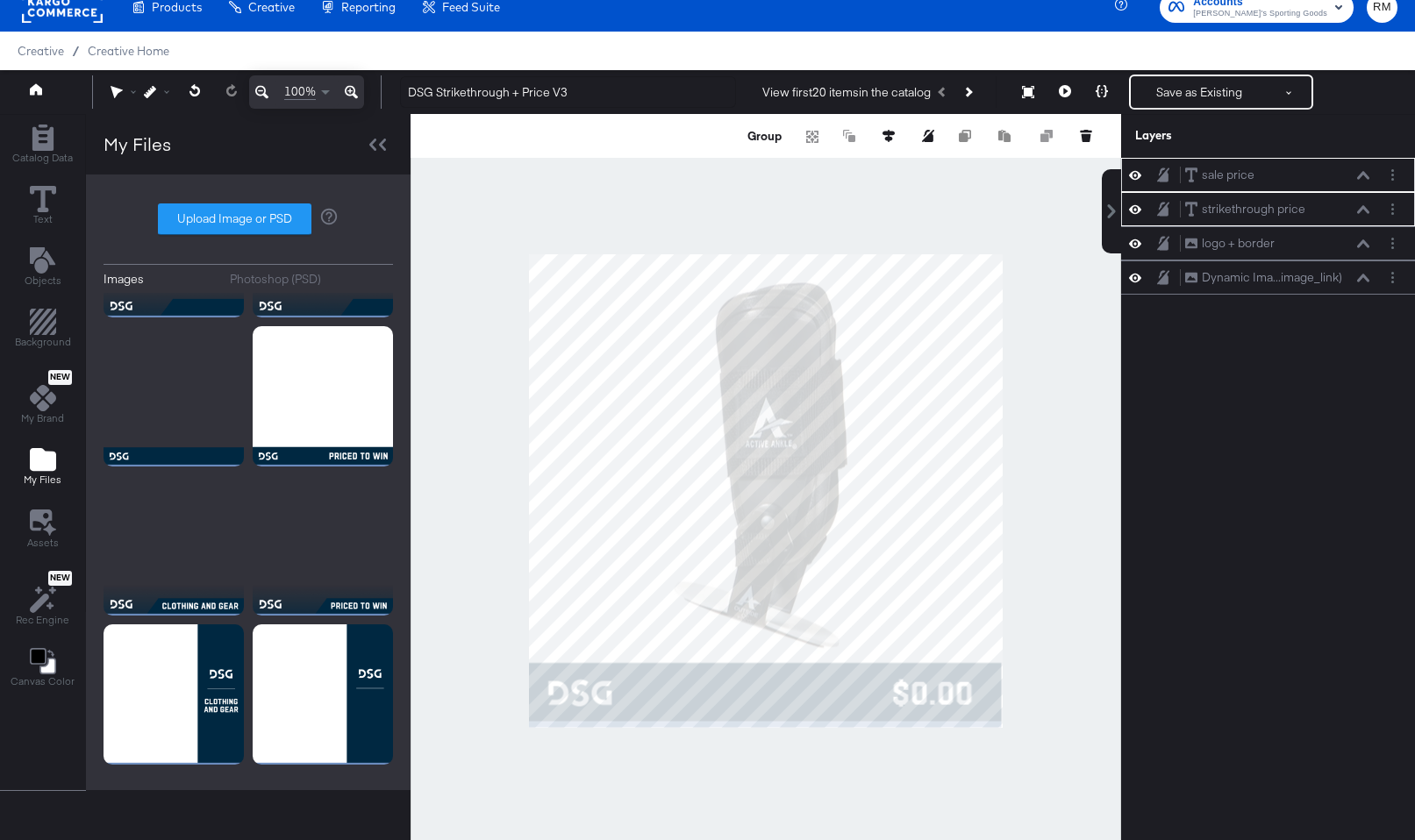
click at [1070, 550] on div at bounding box center [766, 491] width 711 height 753
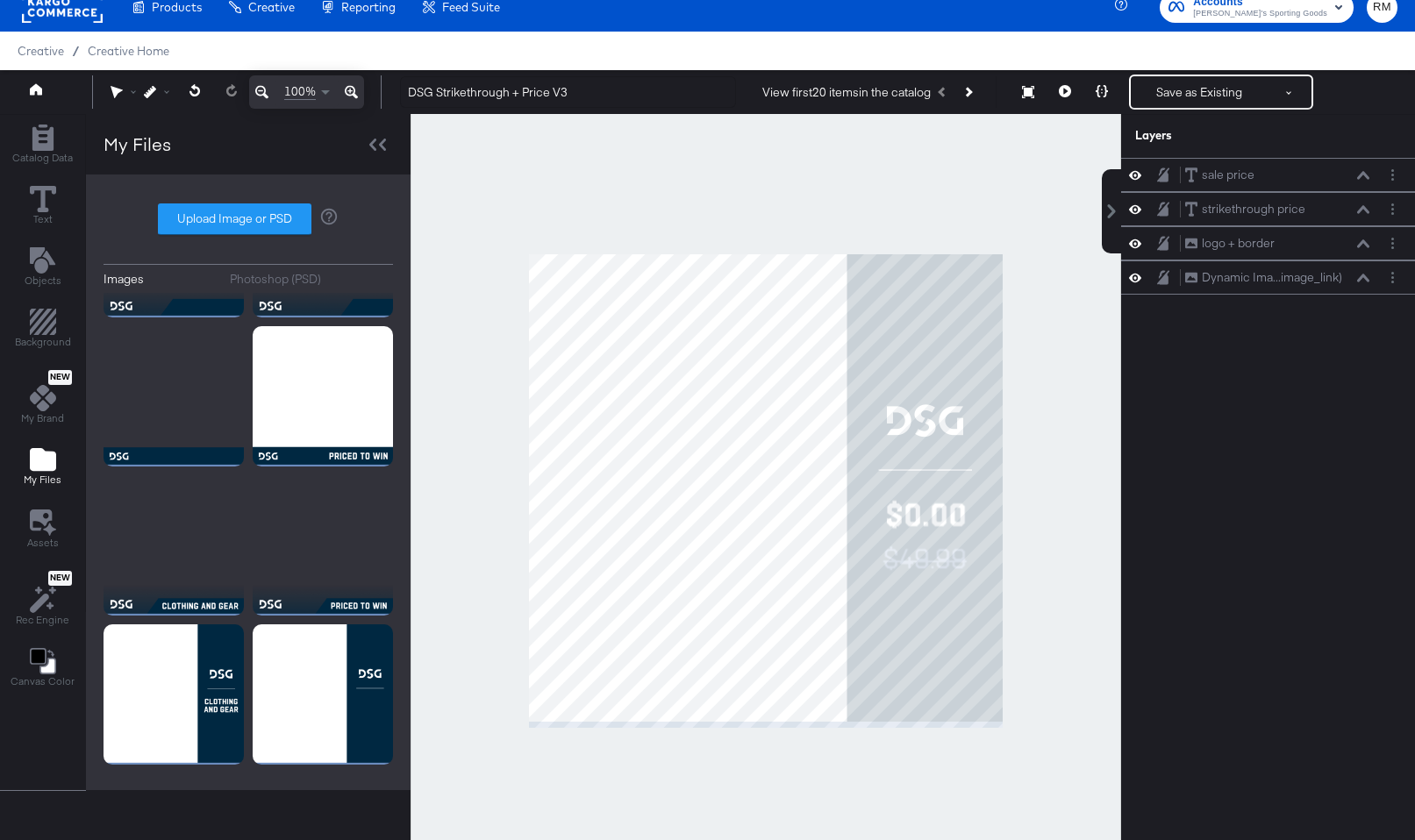
scroll to position [34, 0]
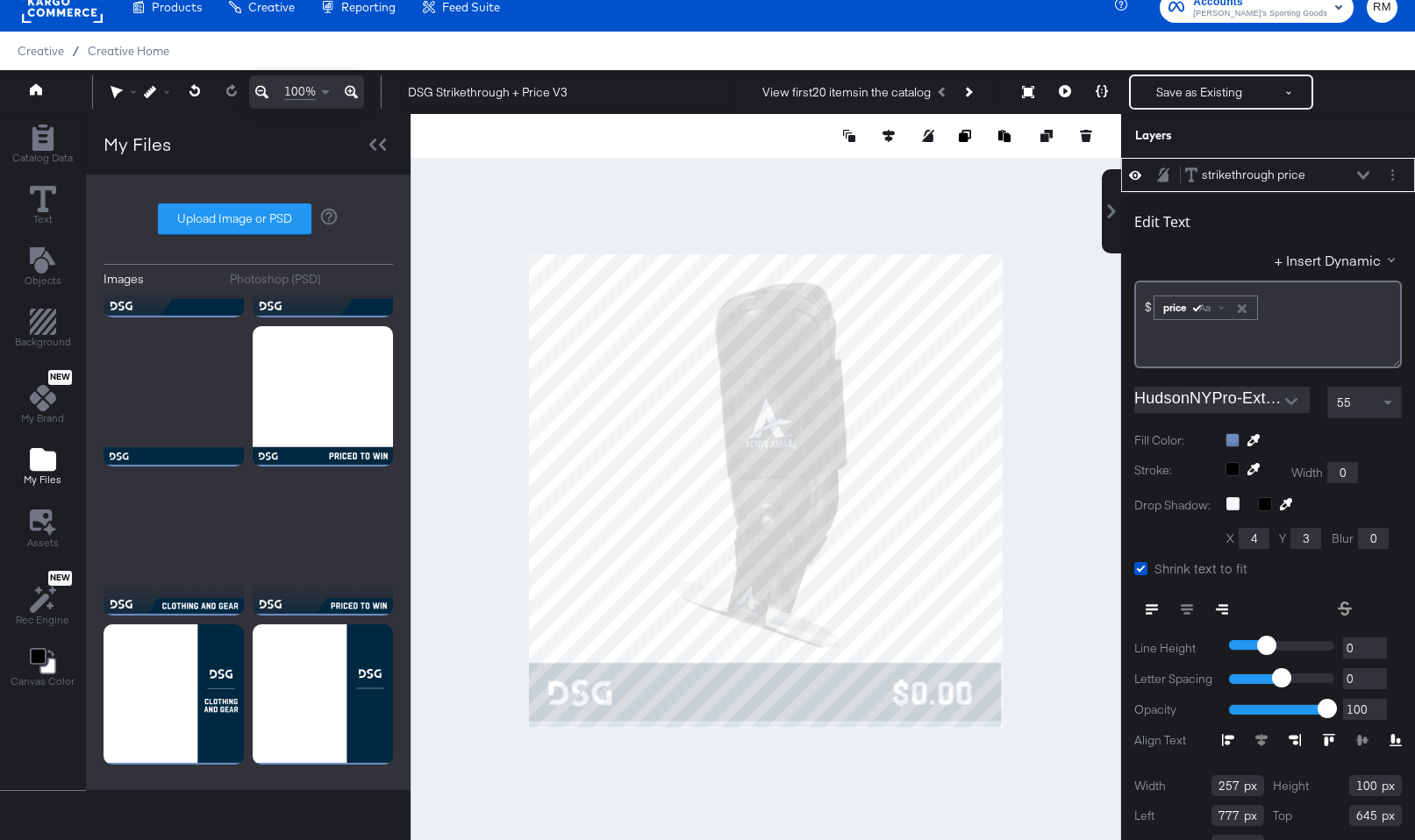
type input "778"
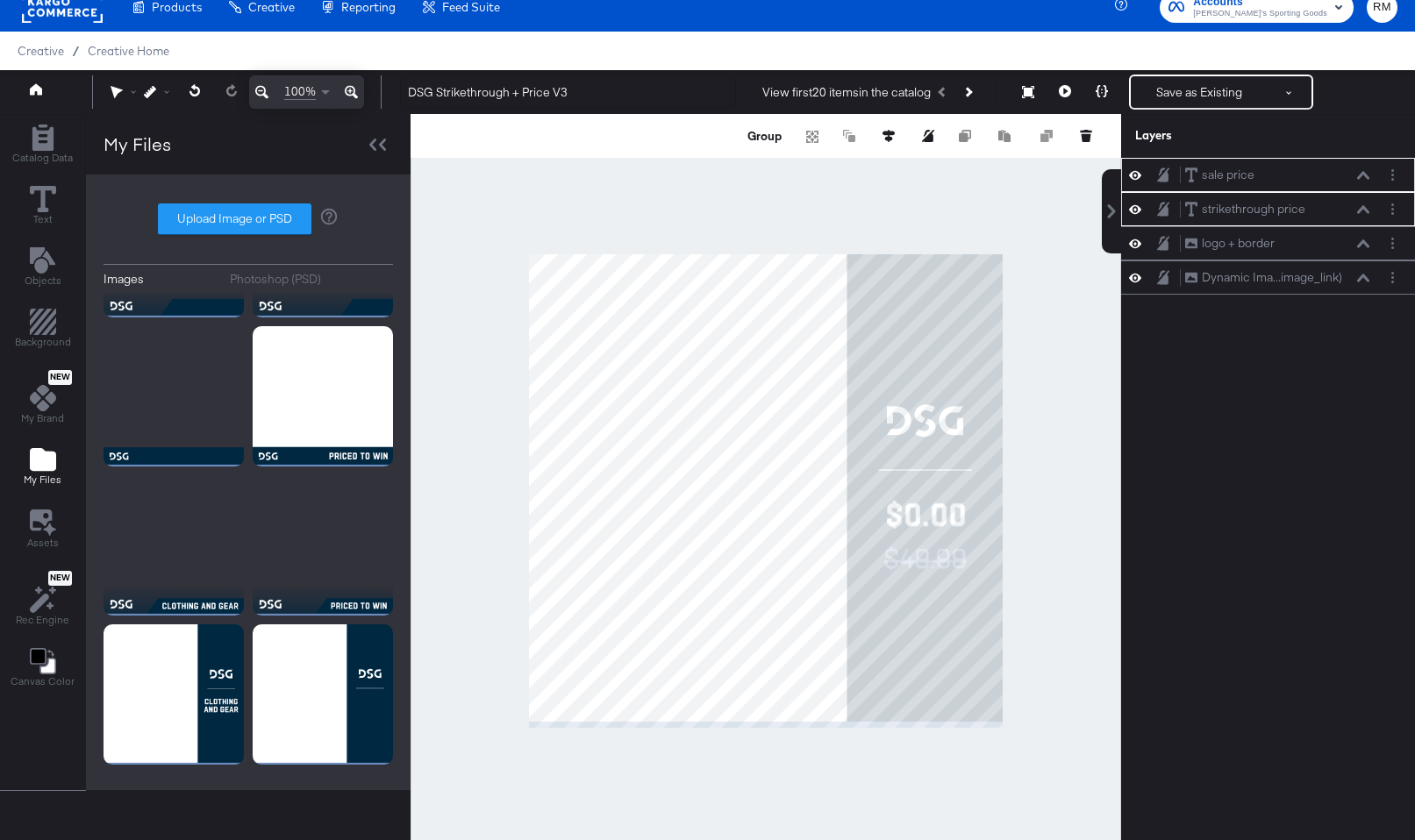
scroll to position [0, 0]
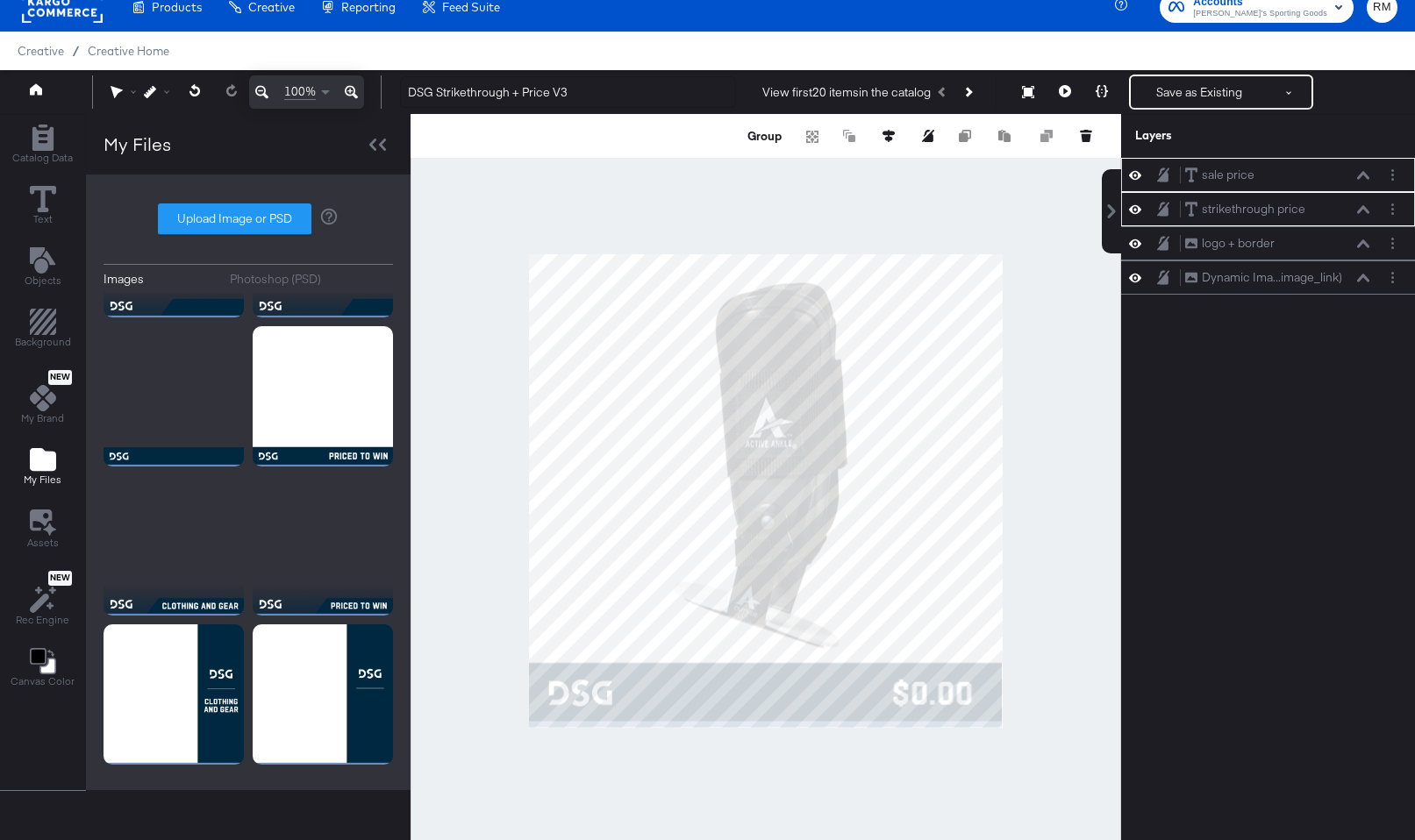
click at [1024, 535] on div at bounding box center [766, 491] width 711 height 753
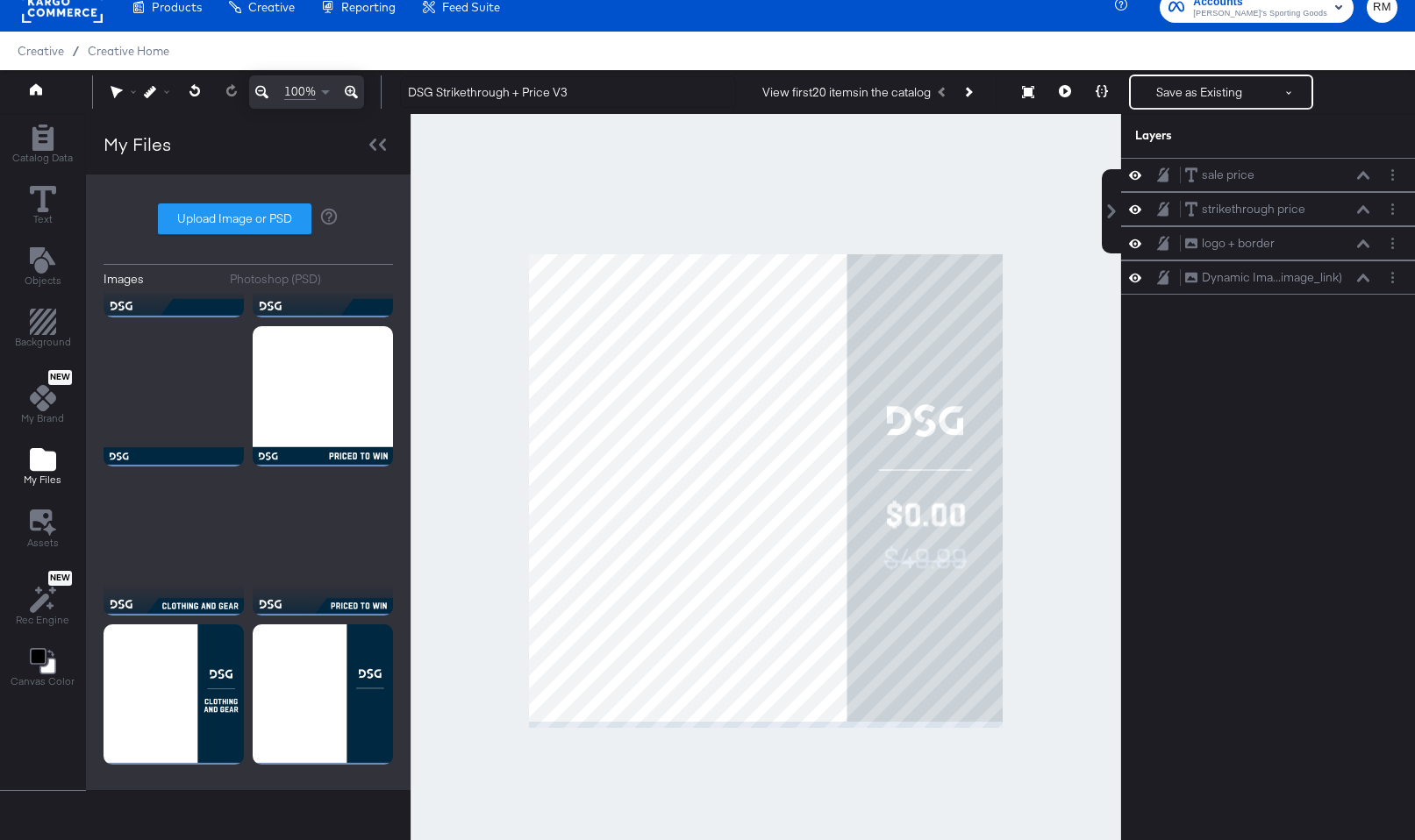
scroll to position [34, 0]
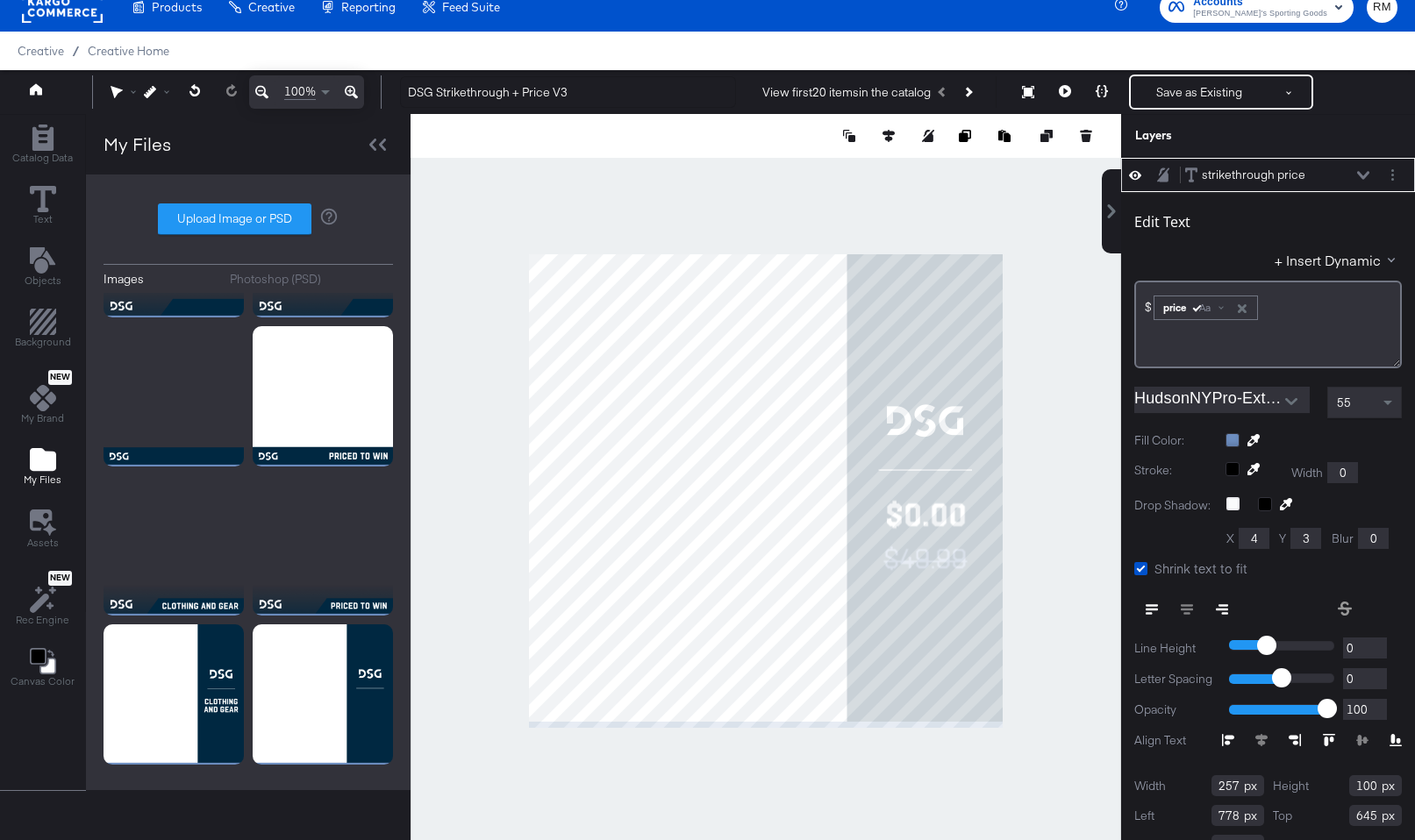
type input "779"
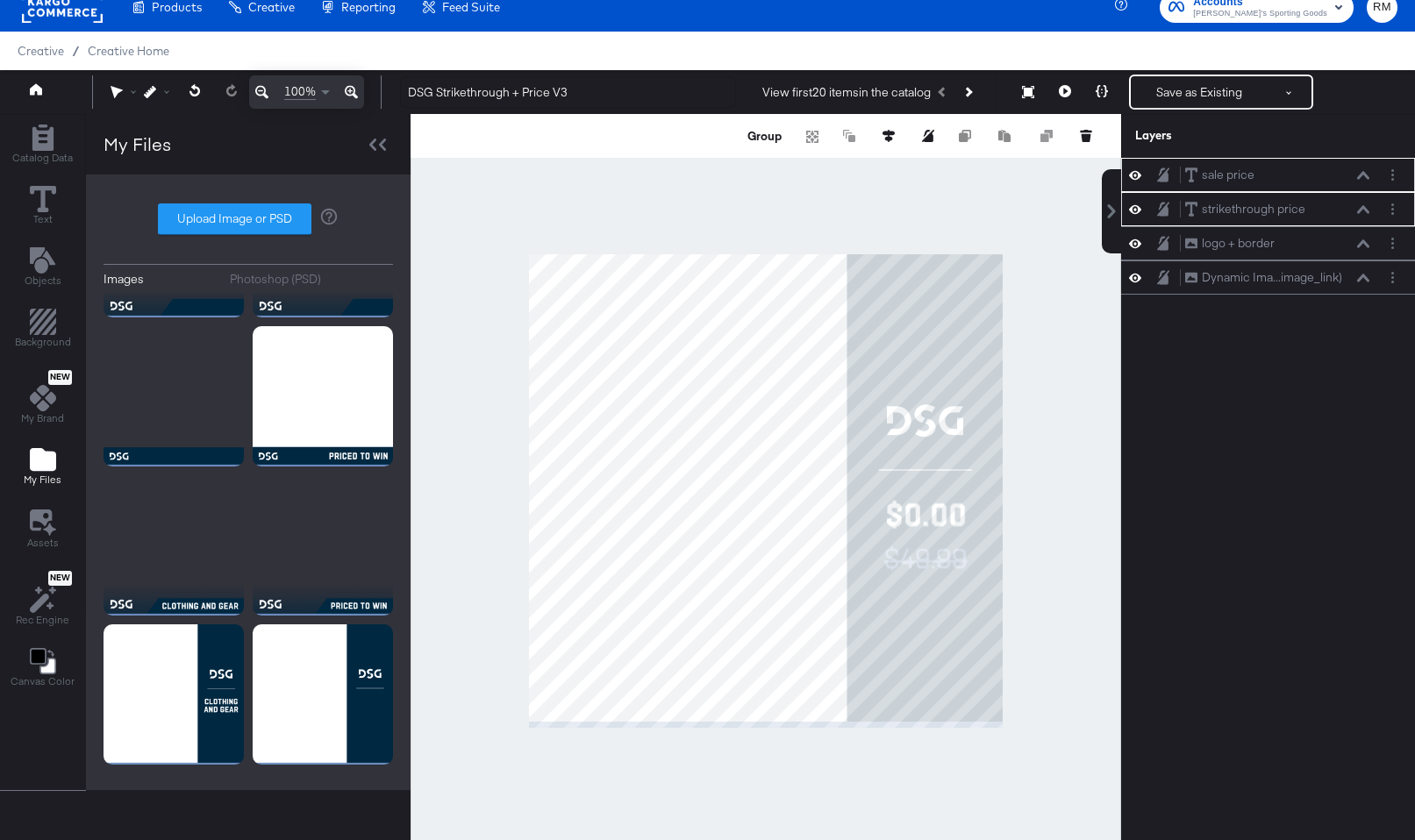
click at [1025, 512] on div at bounding box center [766, 491] width 711 height 753
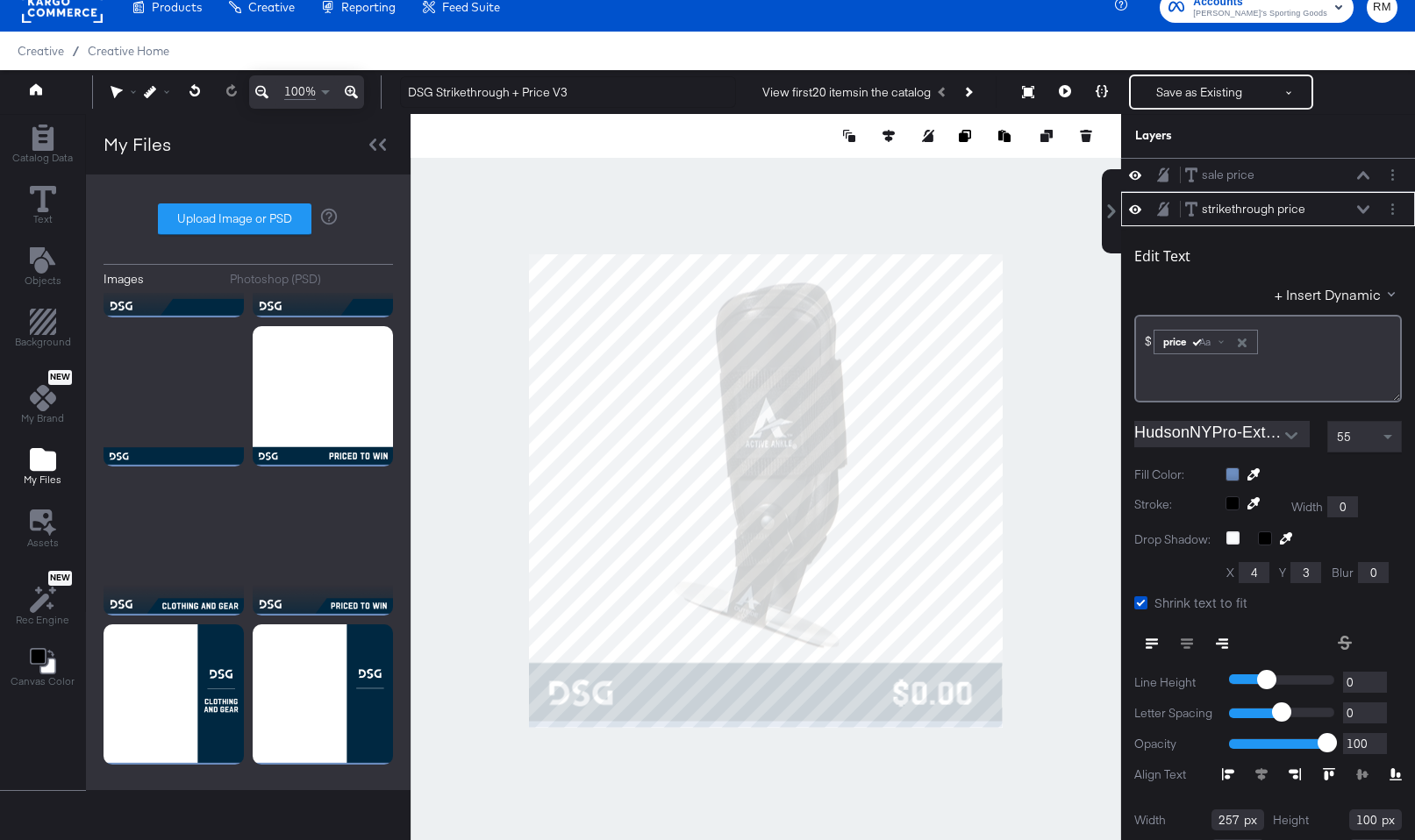
scroll to position [34, 0]
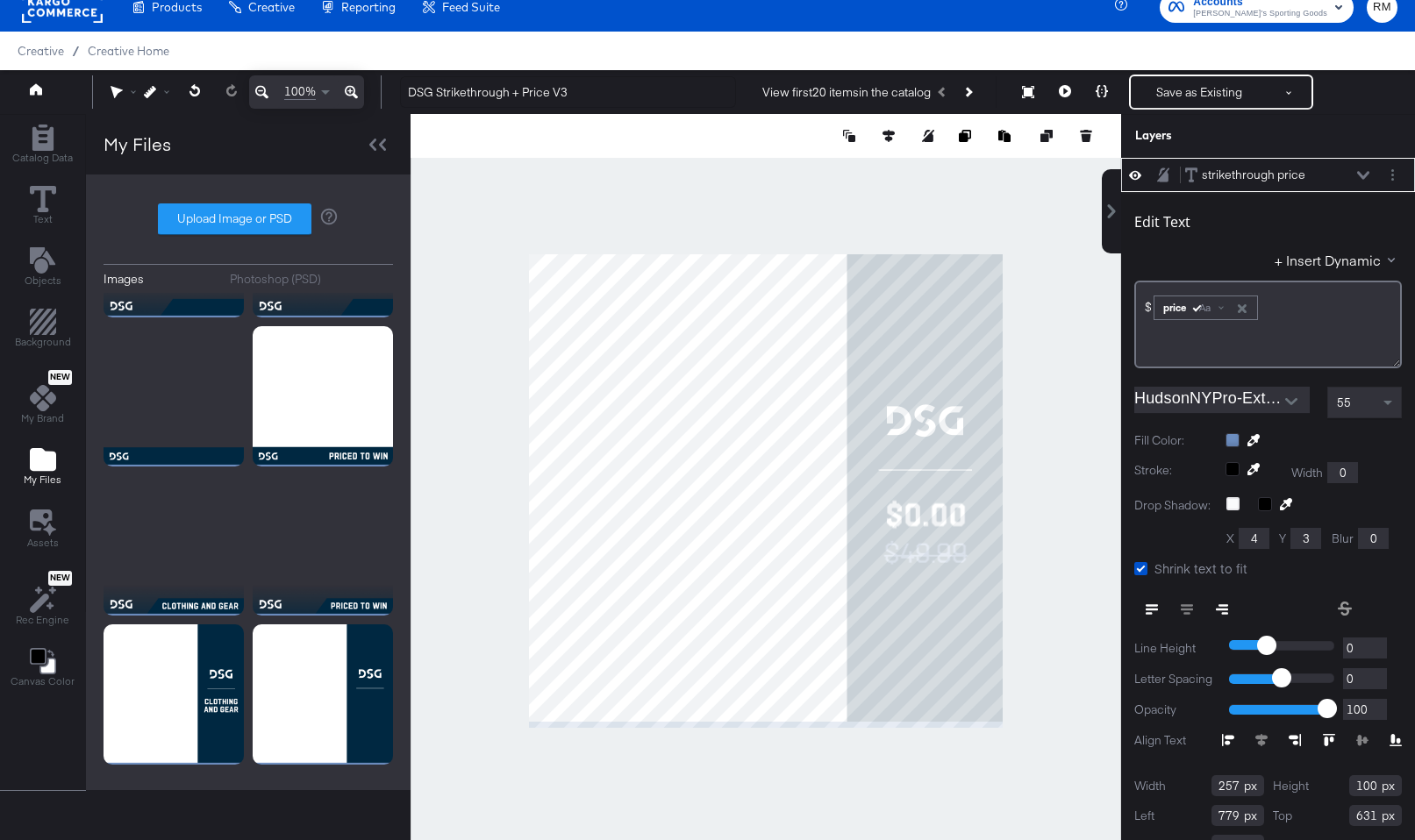
type input "630"
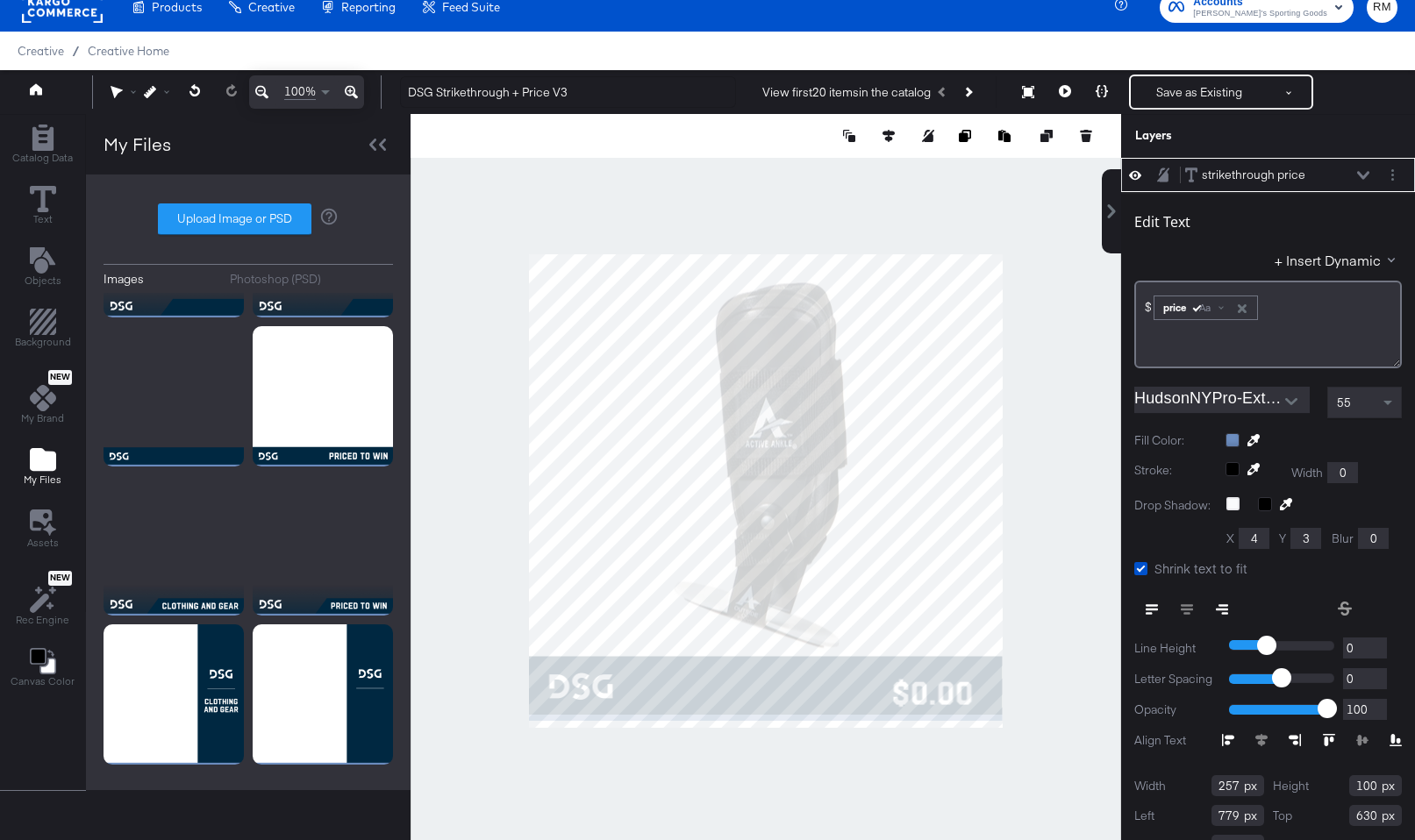
scroll to position [0, 0]
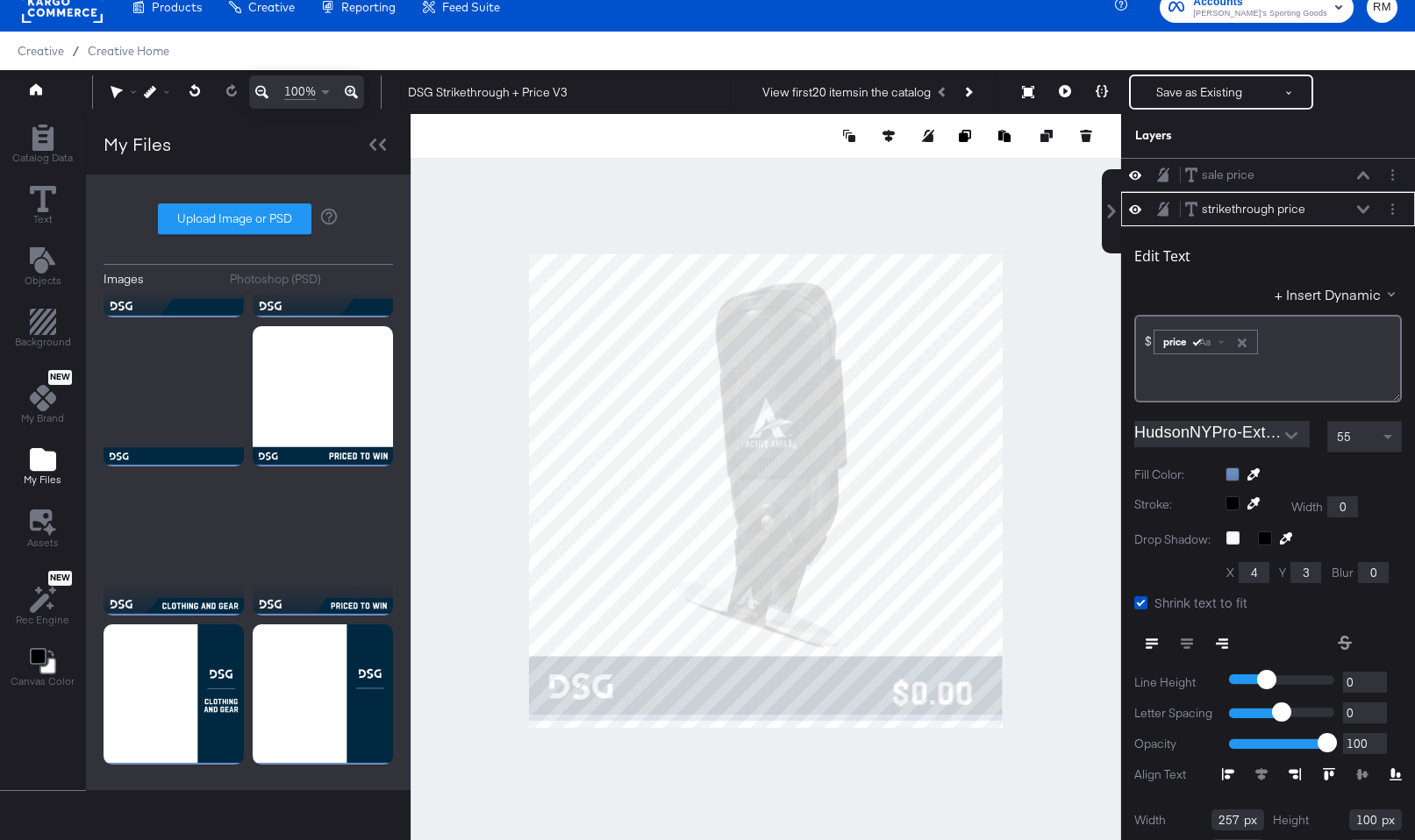
click at [1066, 573] on div at bounding box center [766, 491] width 711 height 753
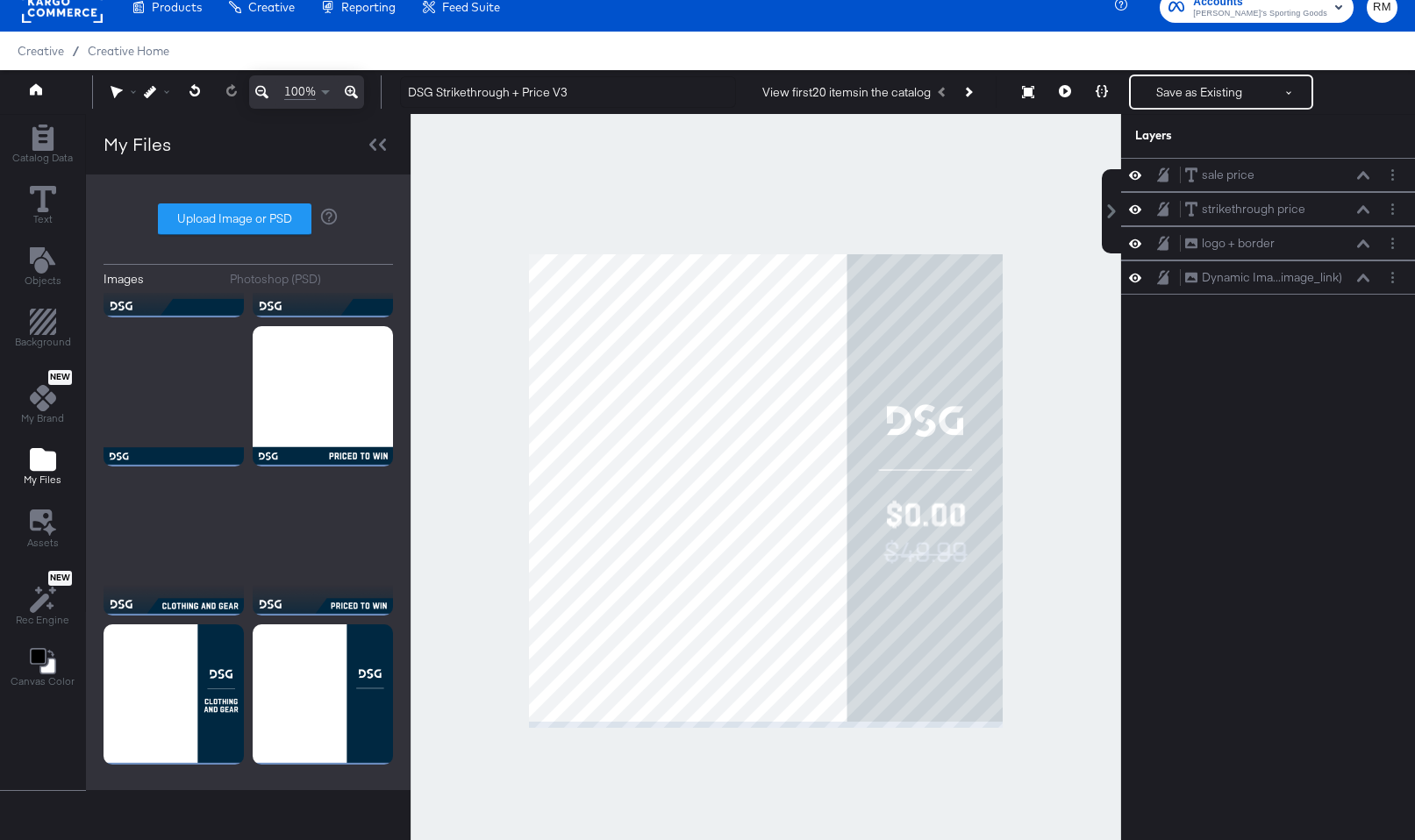
scroll to position [34, 0]
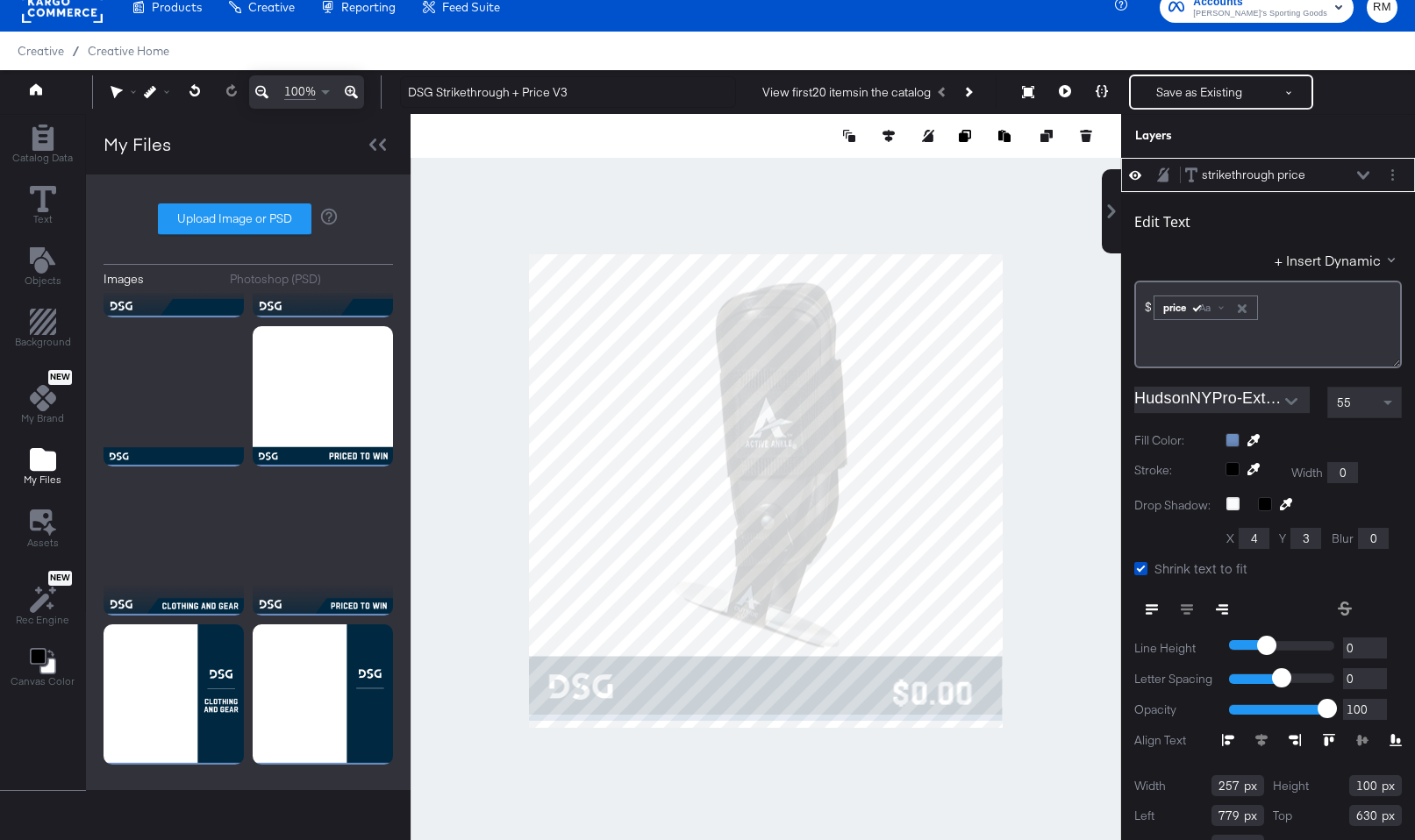
click at [1065, 580] on div at bounding box center [766, 491] width 711 height 753
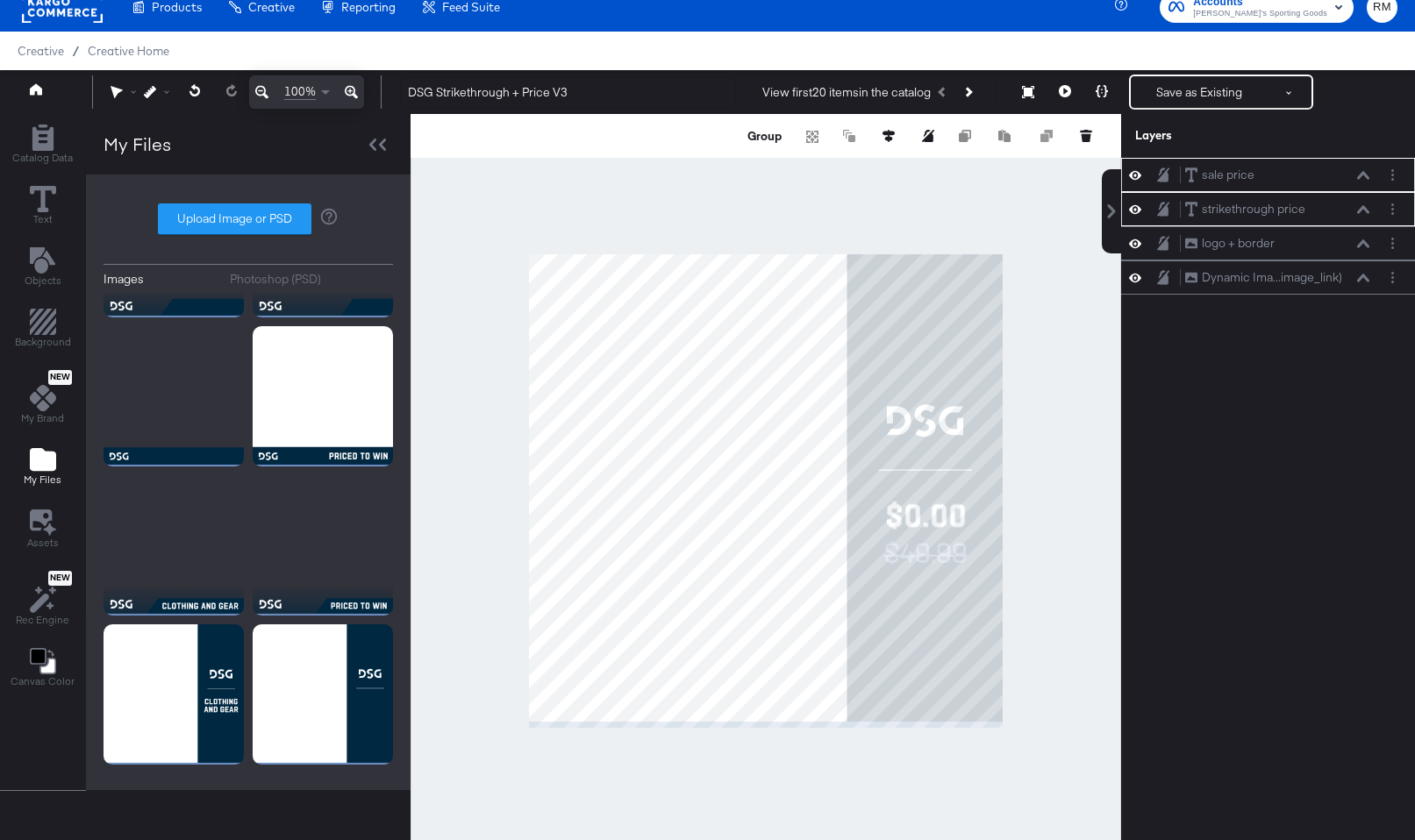
click at [1016, 563] on div at bounding box center [766, 491] width 711 height 753
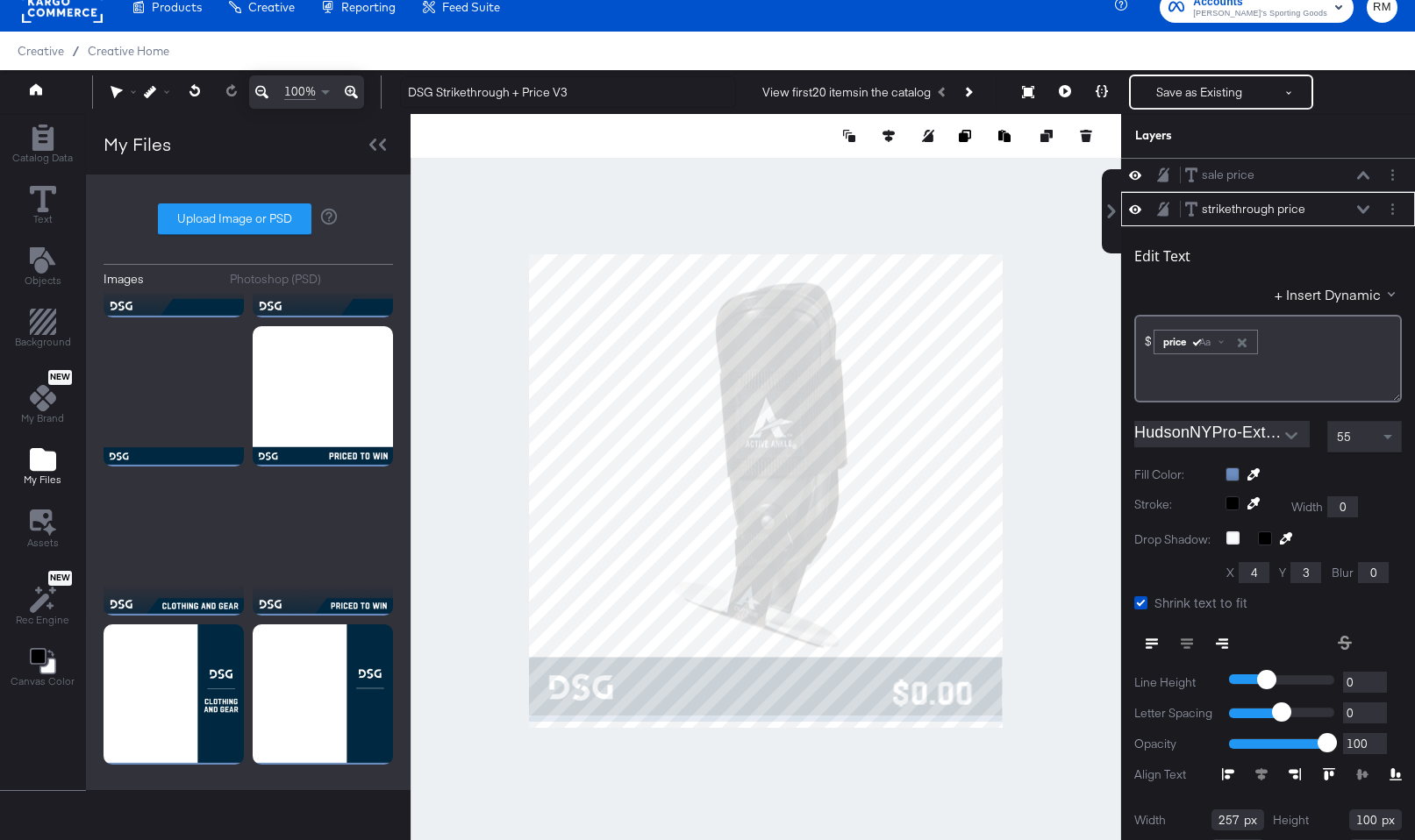
scroll to position [34, 0]
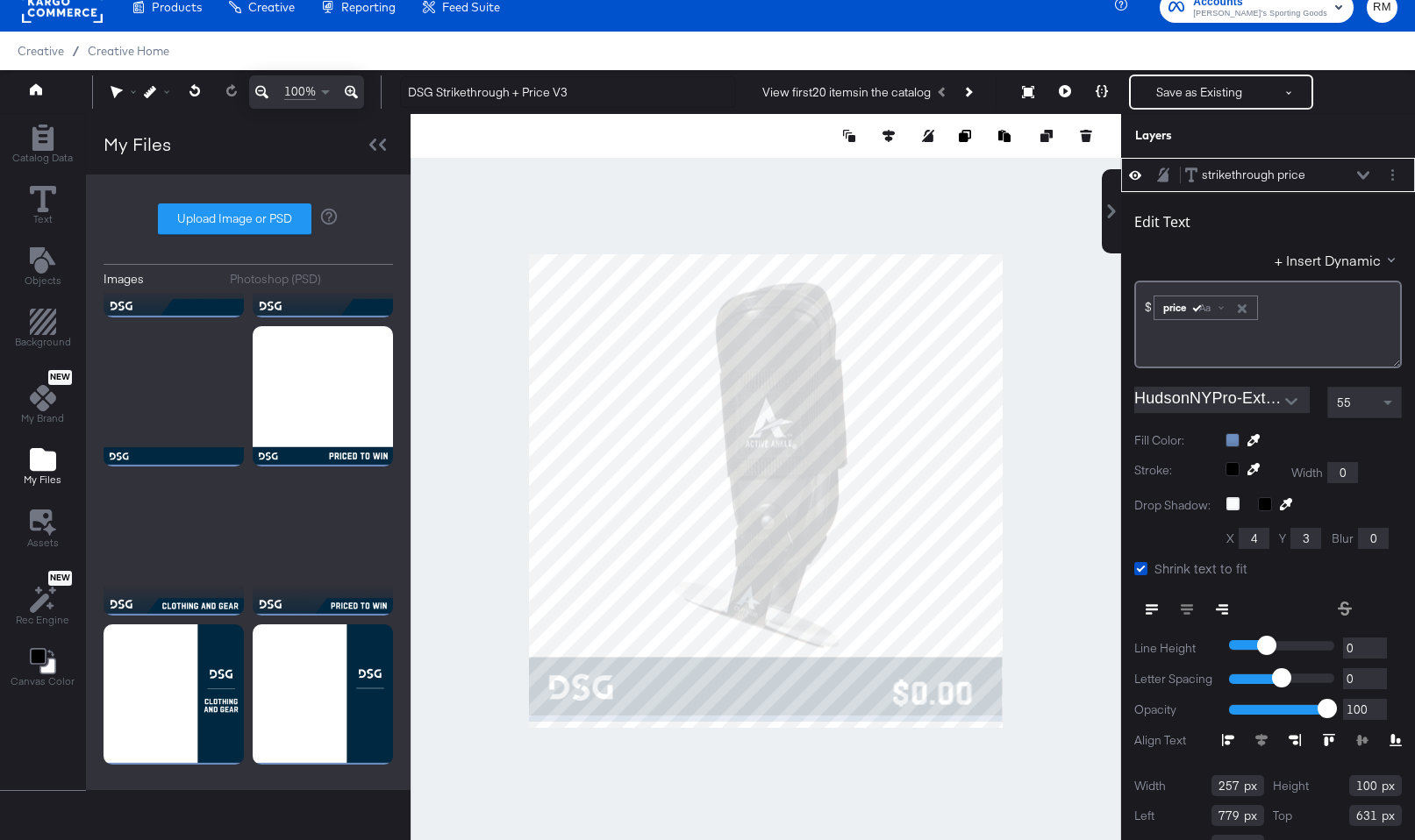
type input "630"
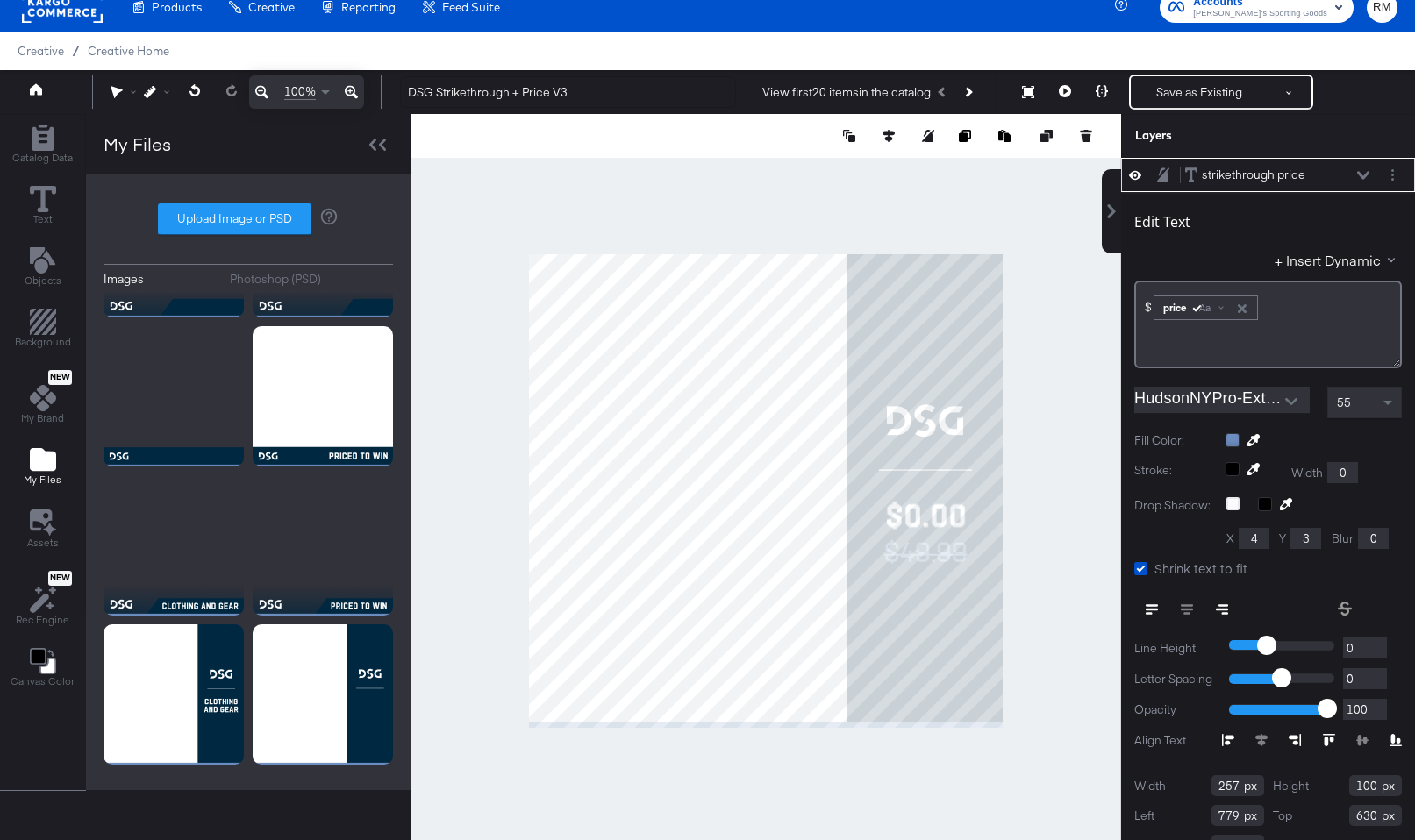
click at [1049, 542] on div at bounding box center [766, 491] width 711 height 753
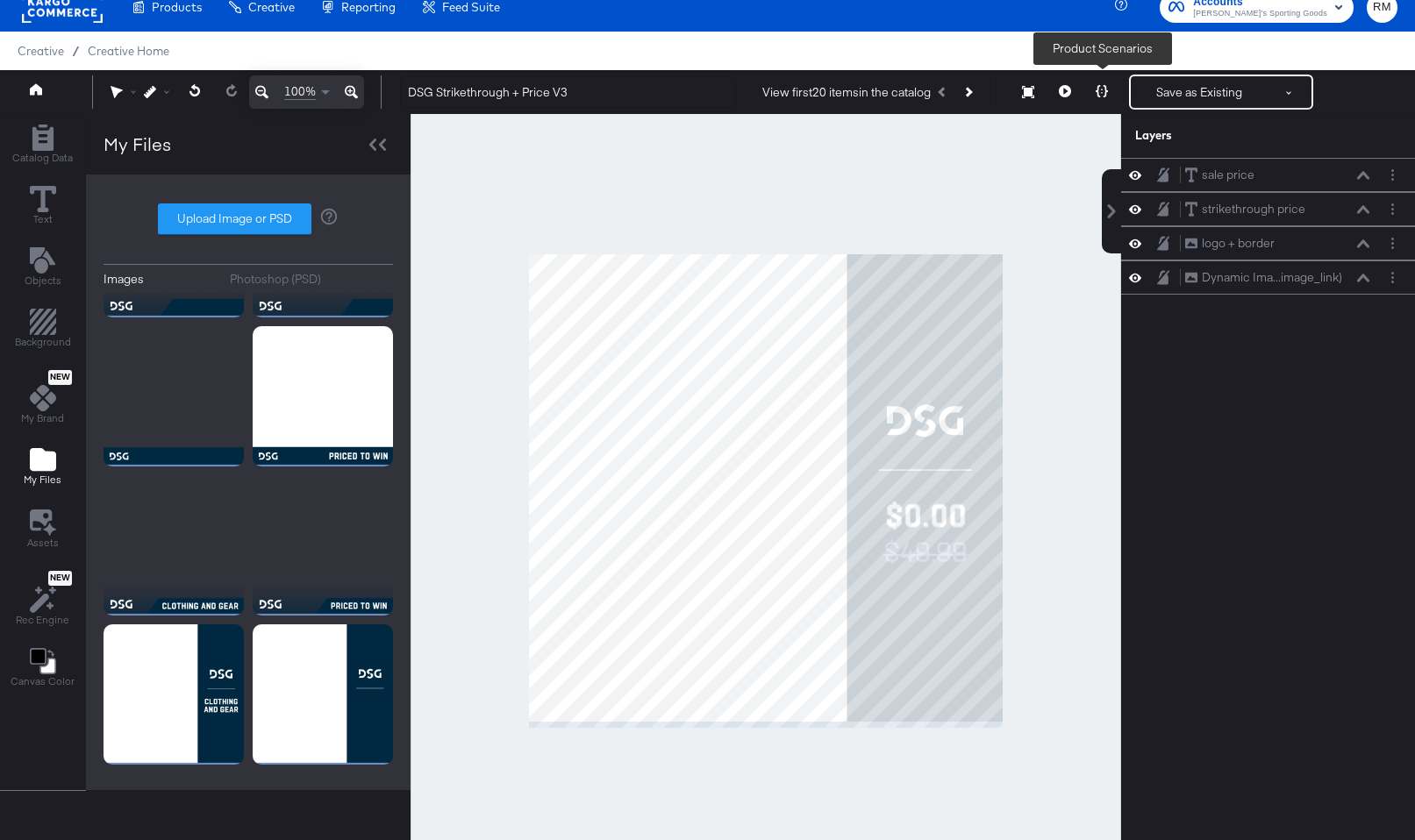
click at [1104, 95] on icon at bounding box center [1101, 91] width 13 height 13
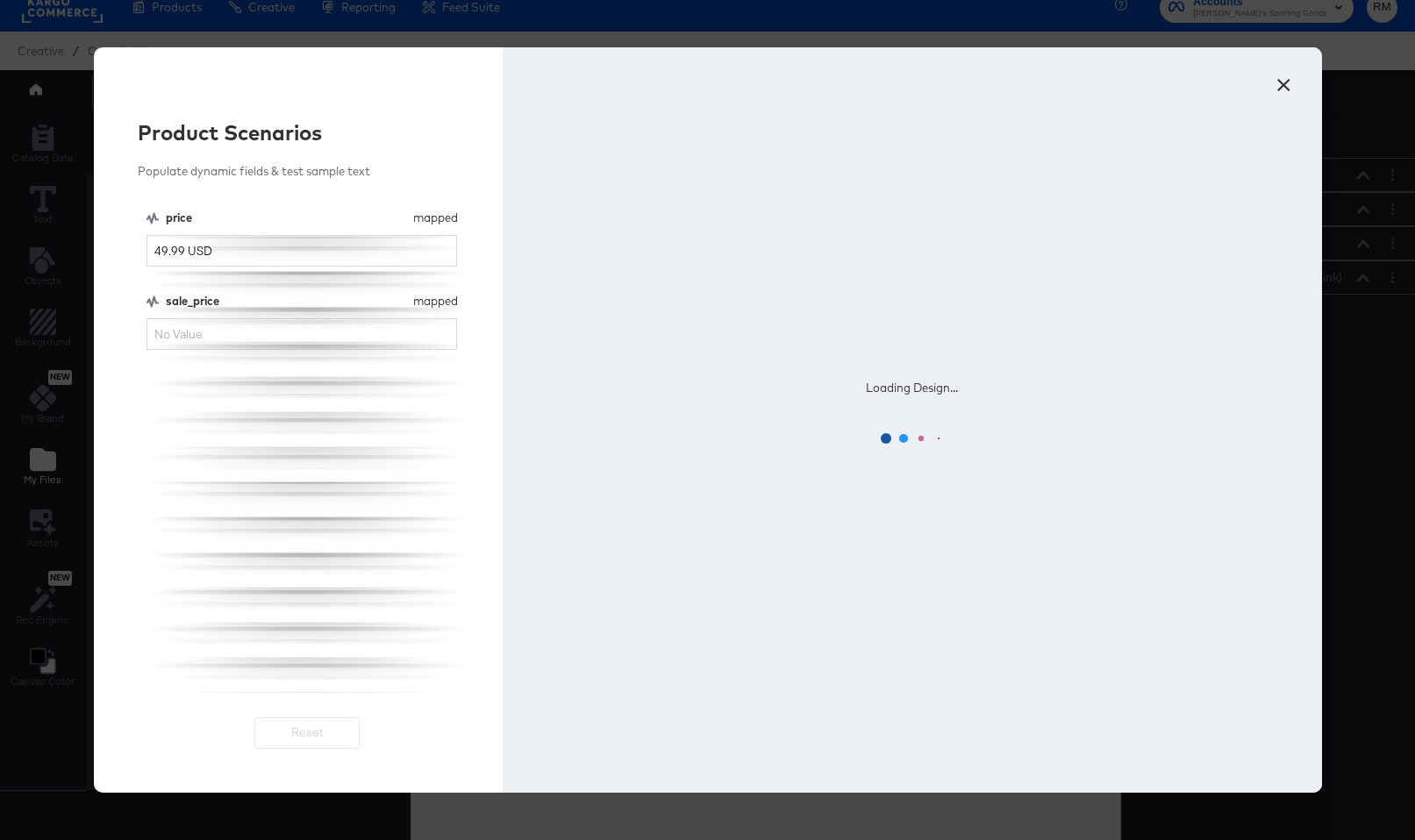
click at [1281, 91] on button "×" at bounding box center [1285, 81] width 31 height 31
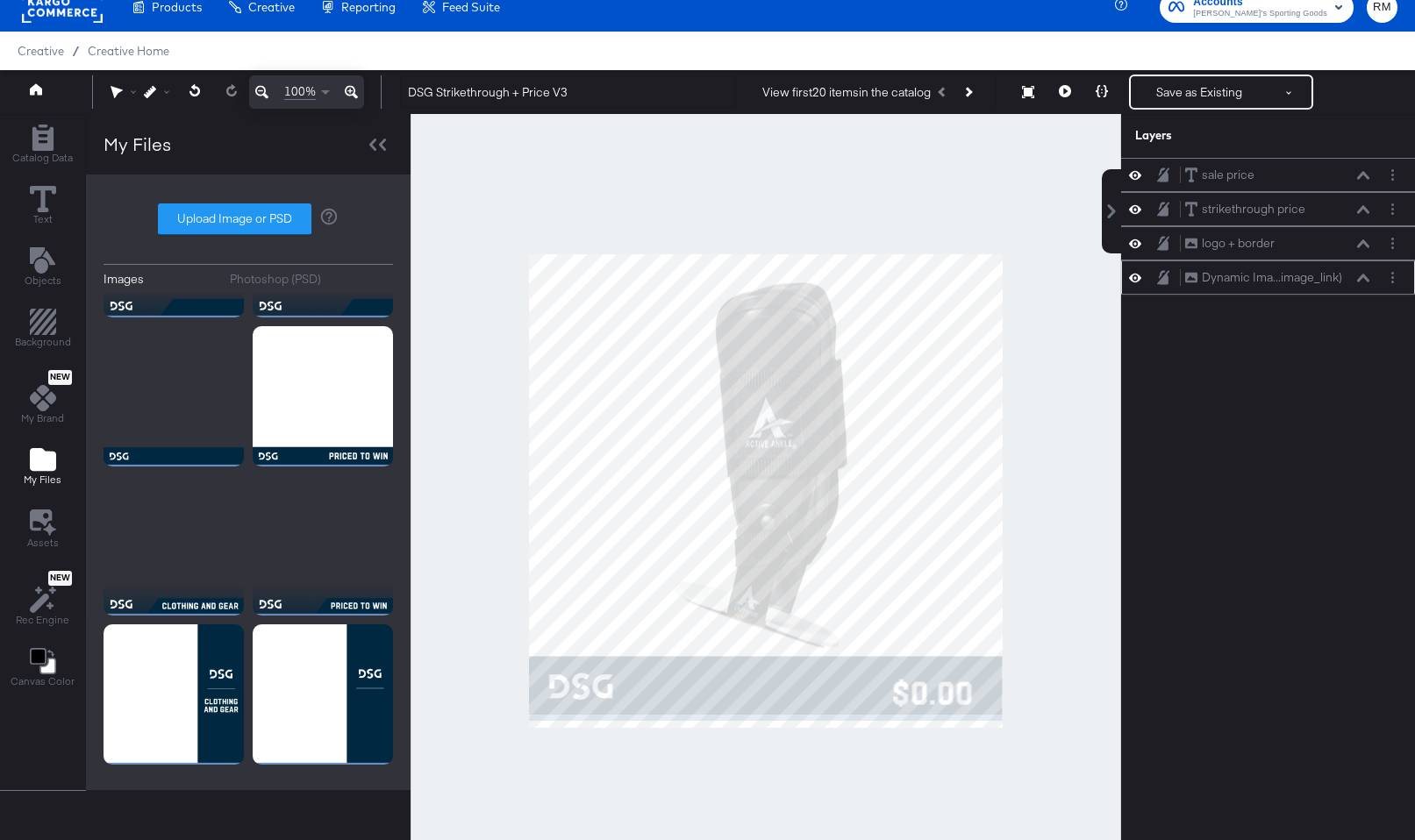
click at [1360, 270] on div "Dynamic Ima...image_link) Dynamic Image (image_link)" at bounding box center [1277, 277] width 186 height 18
click at [1360, 279] on icon at bounding box center [1363, 277] width 13 height 8
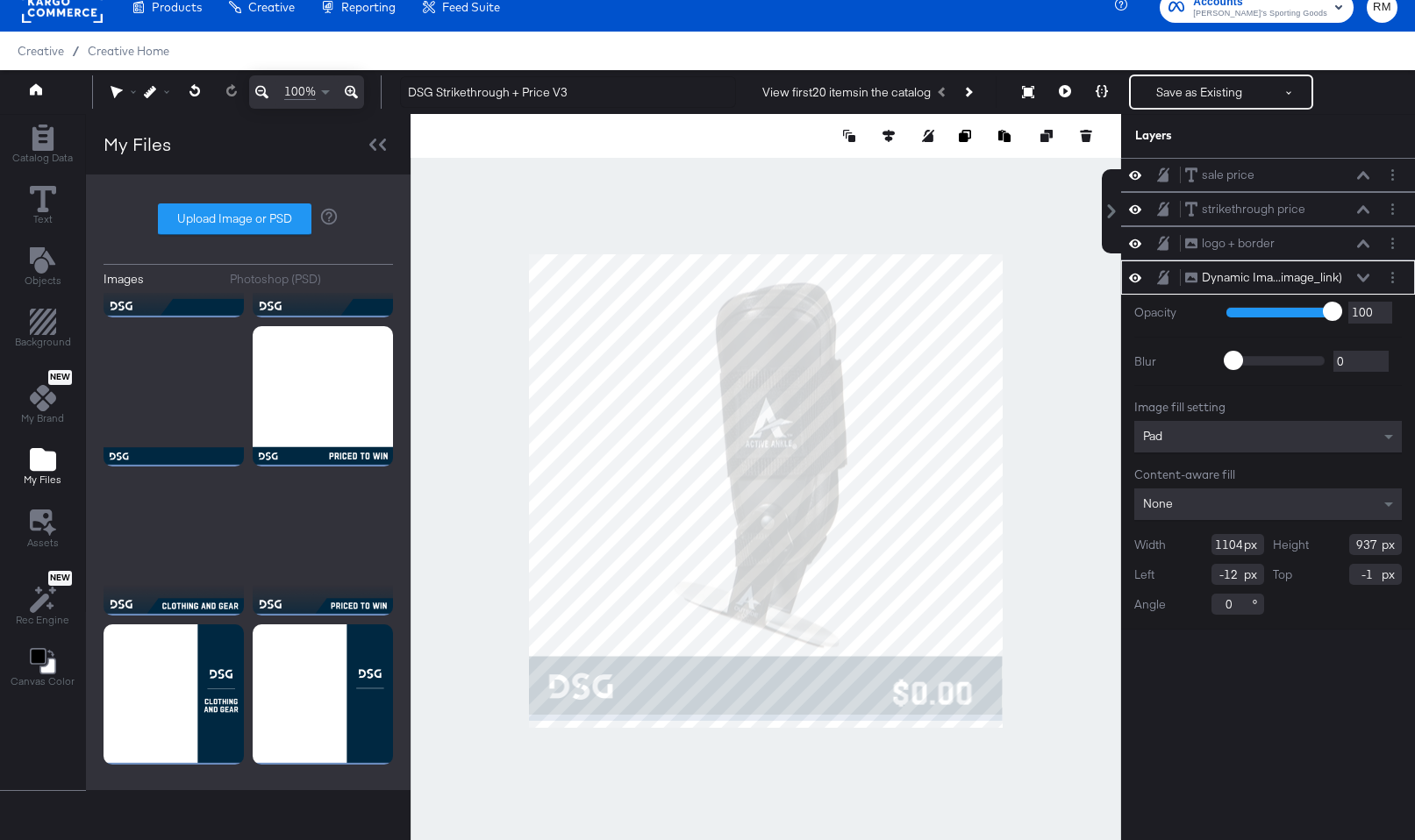
type input "888"
type input "754"
type input "0"
type input "737"
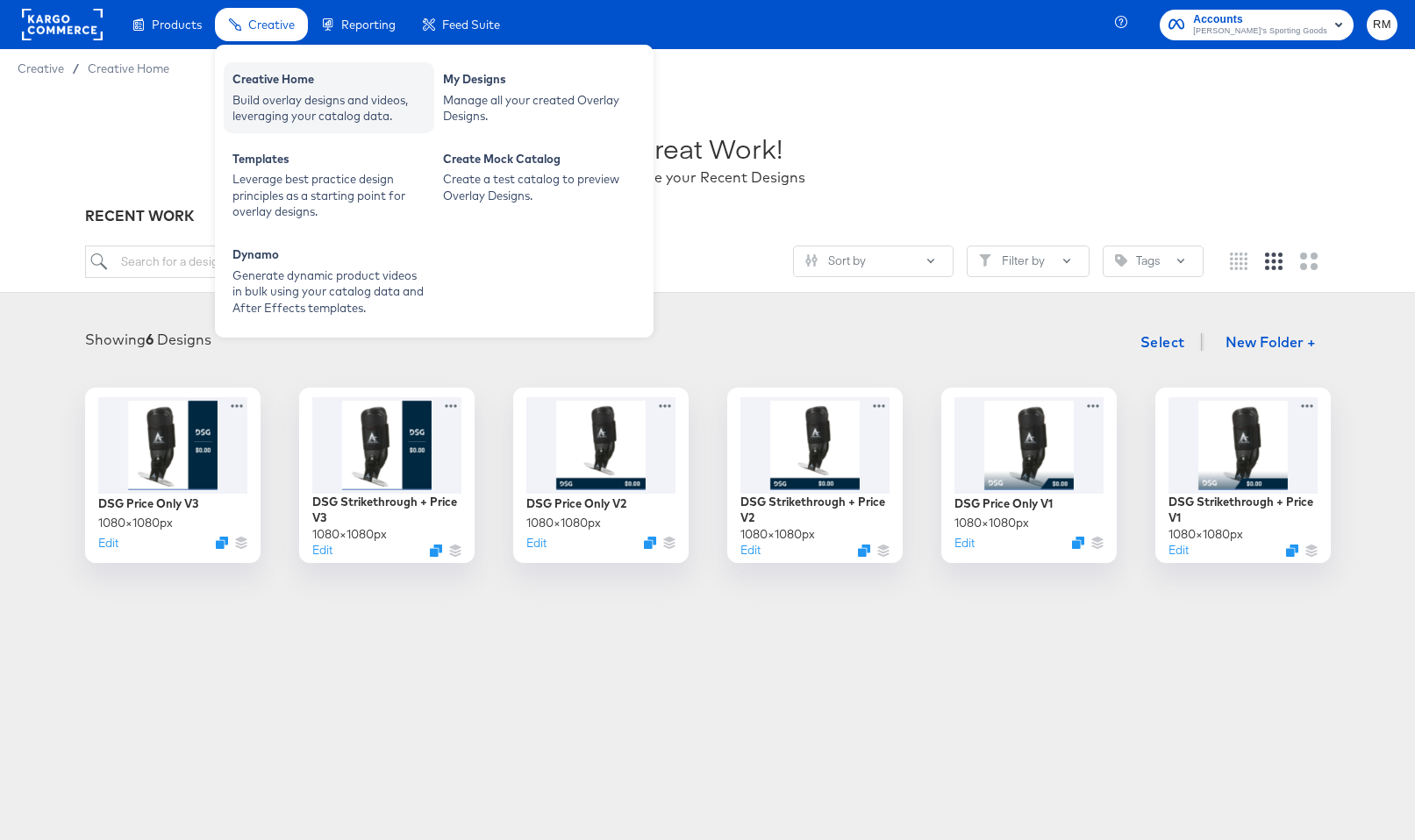
click at [273, 105] on div "Build overlay designs and videos, leveraging your catalog data." at bounding box center [329, 108] width 193 height 32
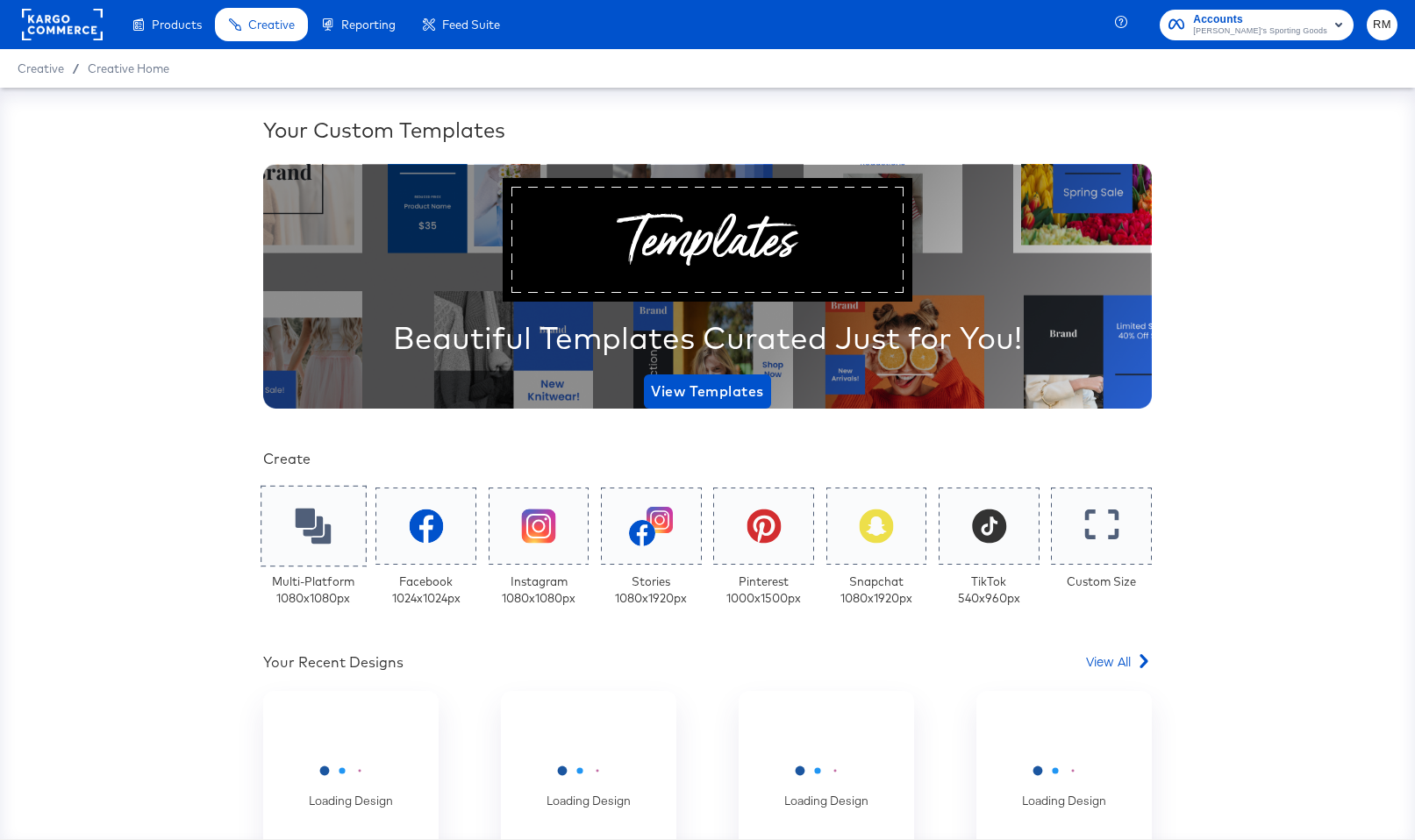
click at [329, 518] on icon at bounding box center [314, 527] width 36 height 36
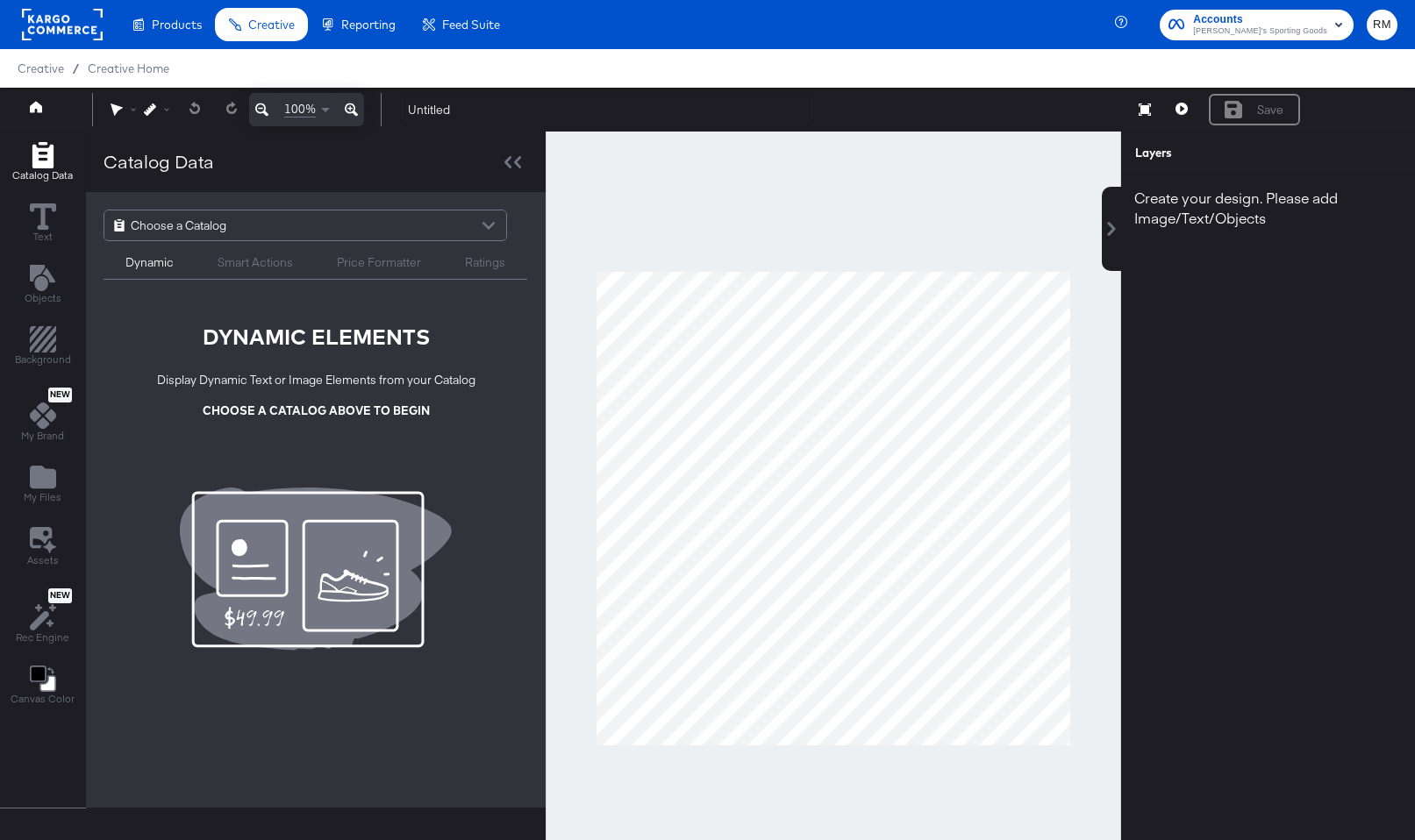
click at [326, 206] on div "Choose a Catalog Dynamic Smart Actions Price Formatter Ratings" at bounding box center [316, 244] width 460 height 105
click at [326, 217] on div "Choose a Catalog" at bounding box center [305, 225] width 402 height 30
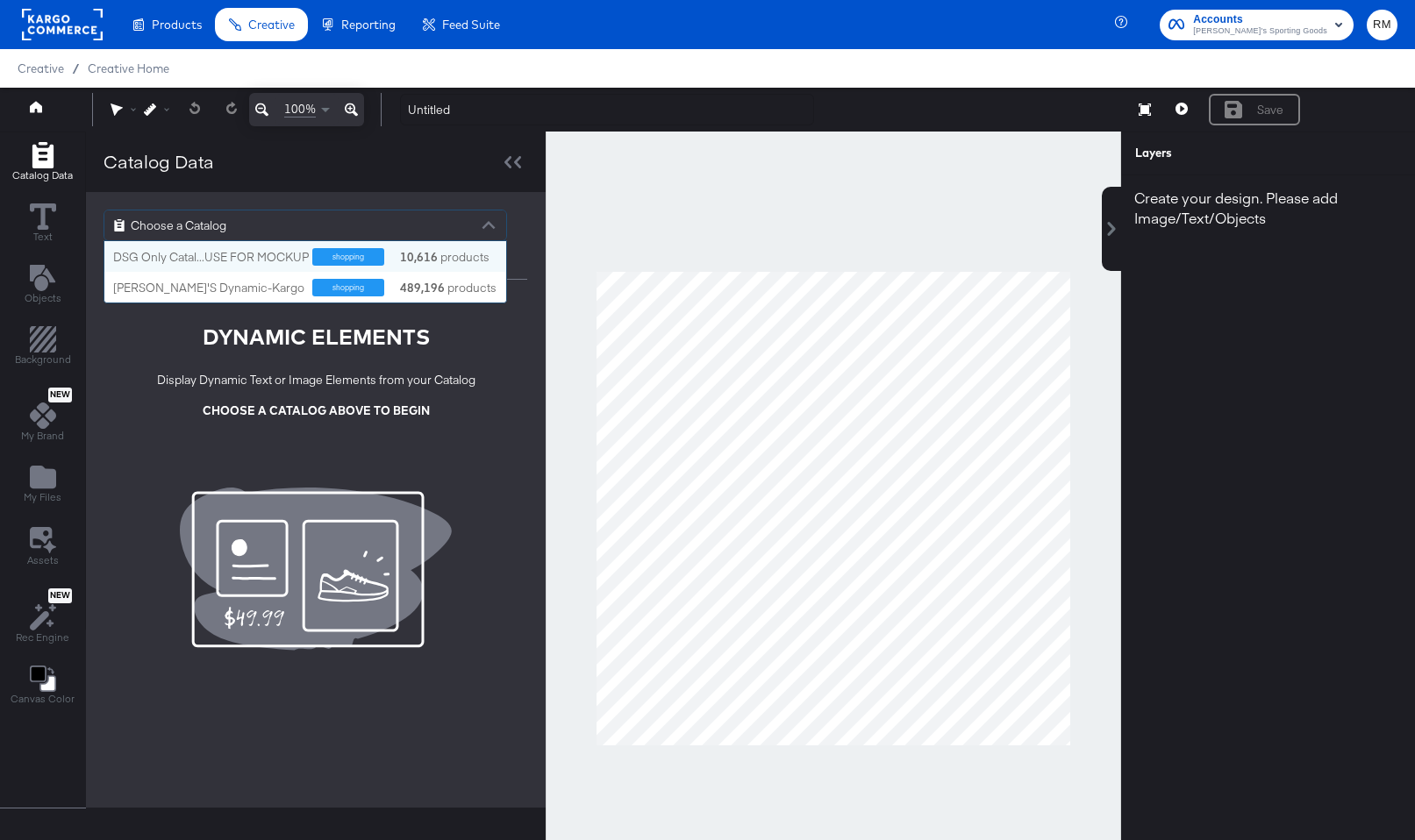
scroll to position [61, 402]
click at [279, 281] on div "[PERSON_NAME]'S Dynamic-Kargo" at bounding box center [208, 287] width 191 height 17
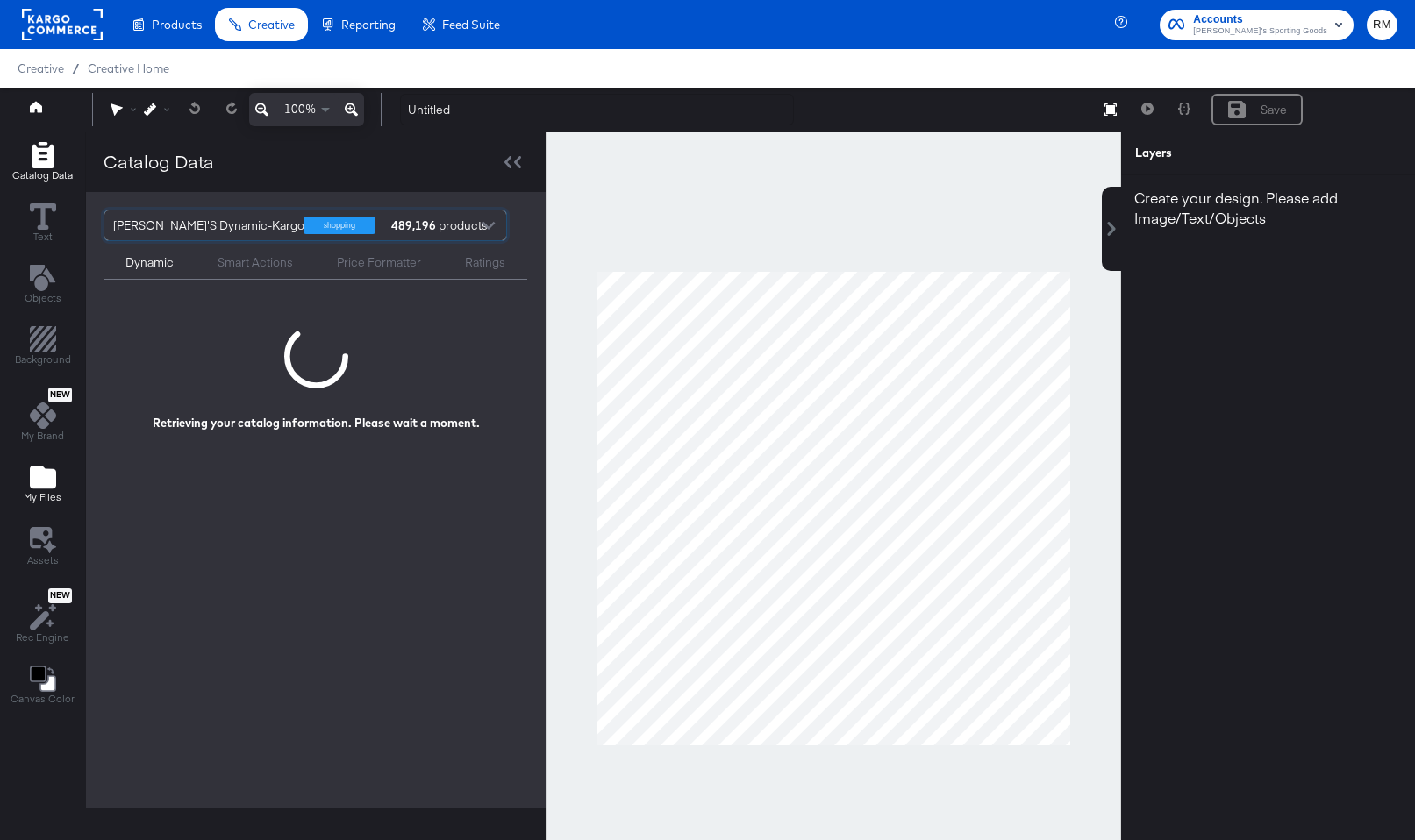
click at [56, 480] on div "My Files" at bounding box center [42, 484] width 38 height 40
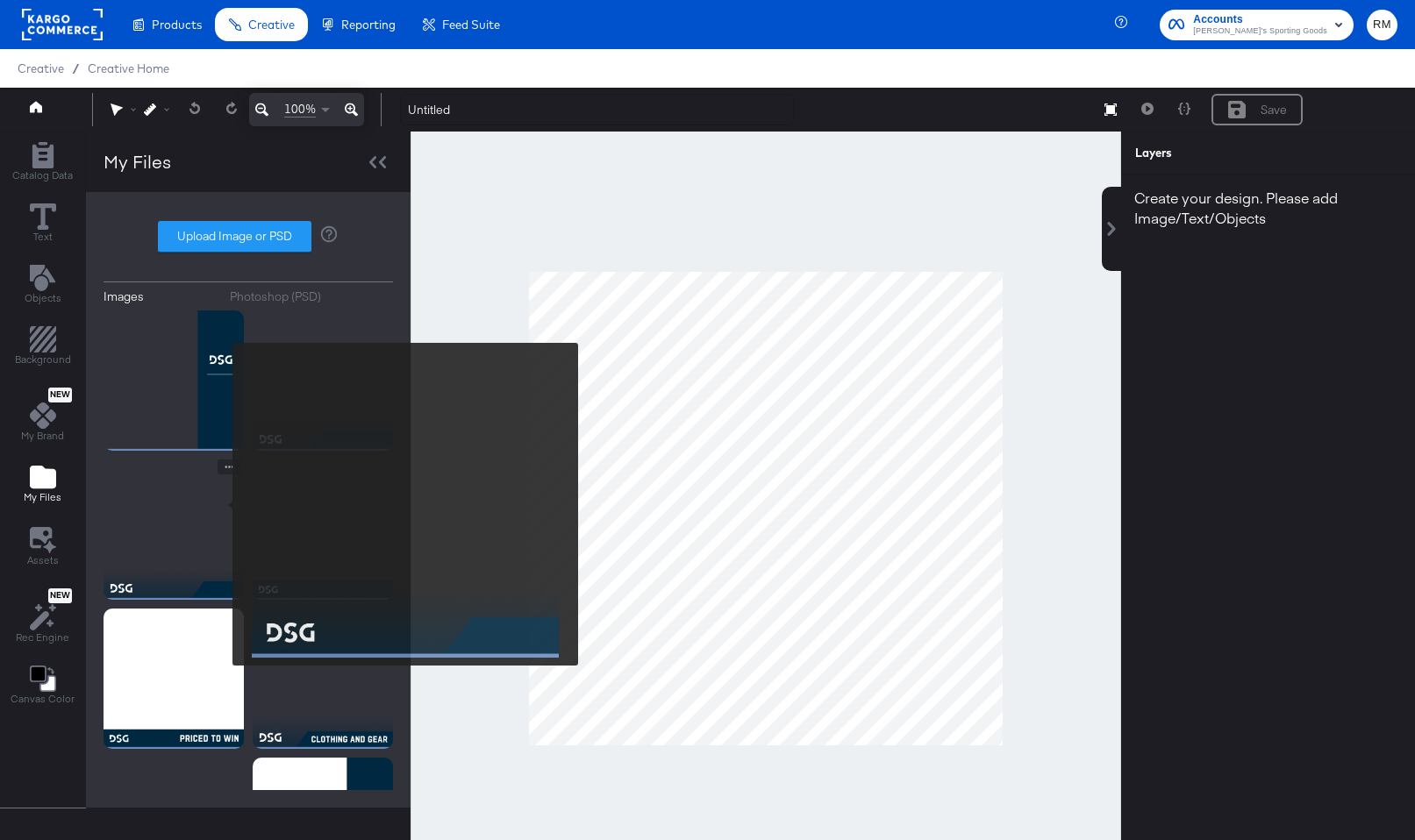
scroll to position [116, 0]
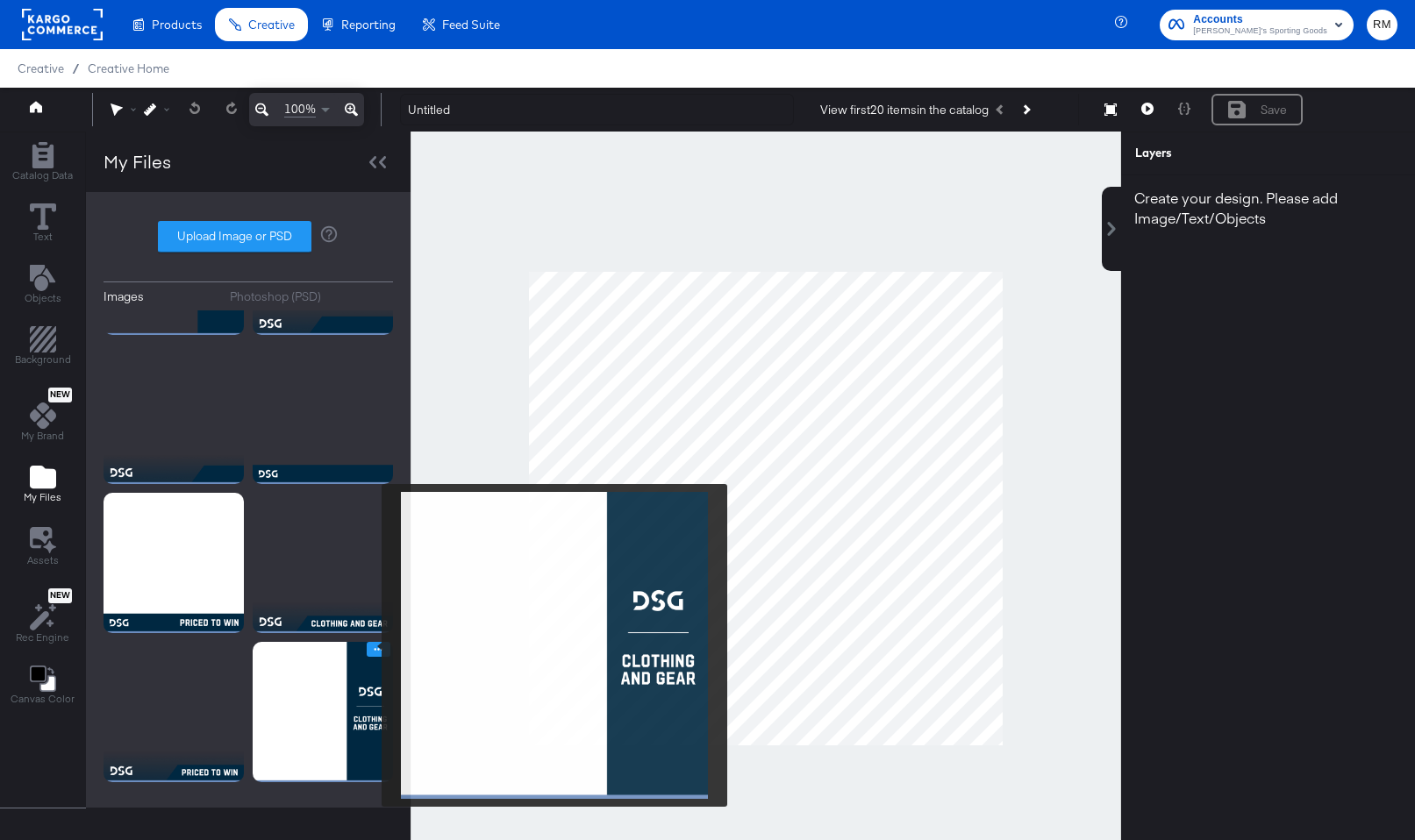
click at [372, 645] on icon "Image Options" at bounding box center [379, 649] width 14 height 14
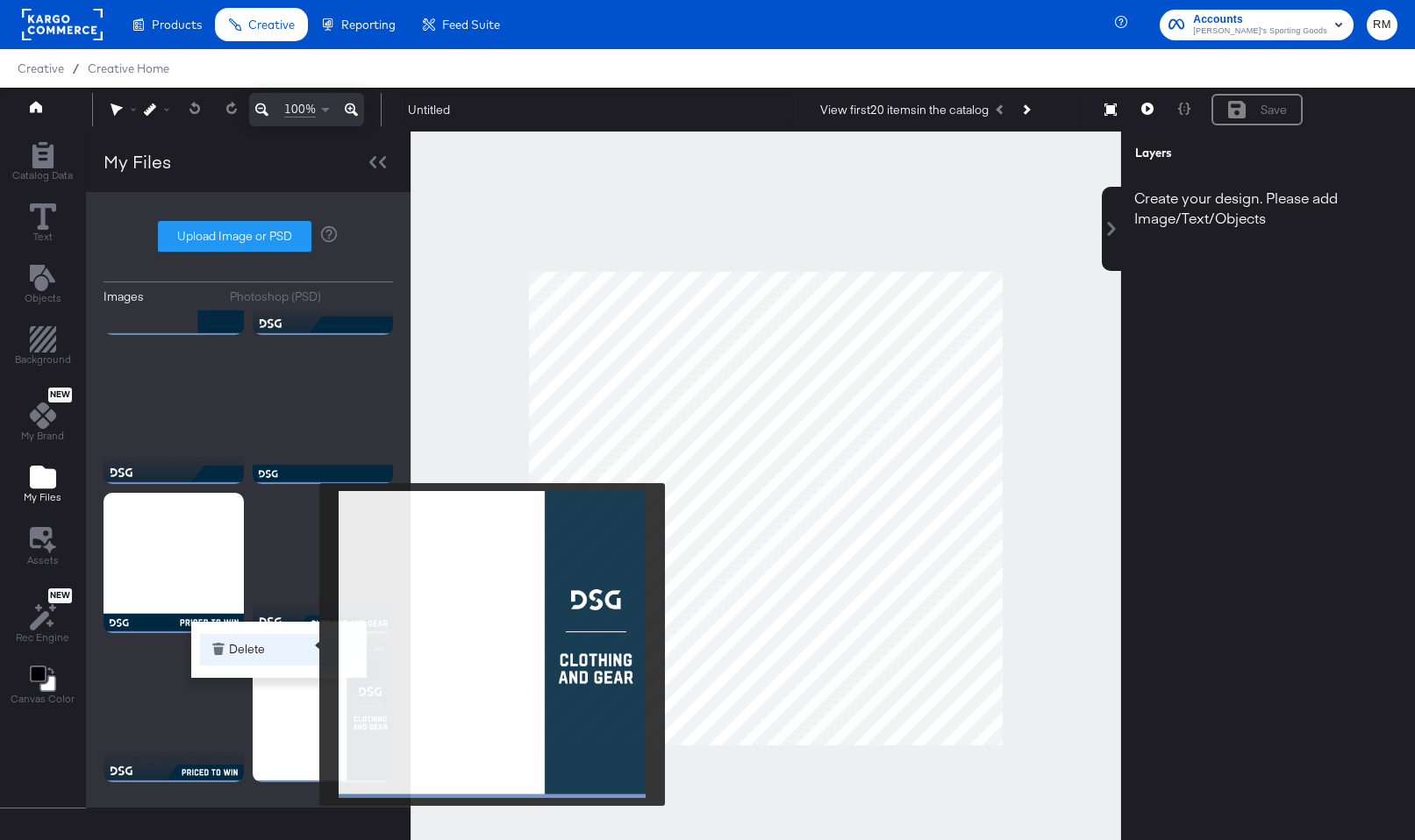
click at [297, 645] on button "Delete" at bounding box center [279, 649] width 158 height 31
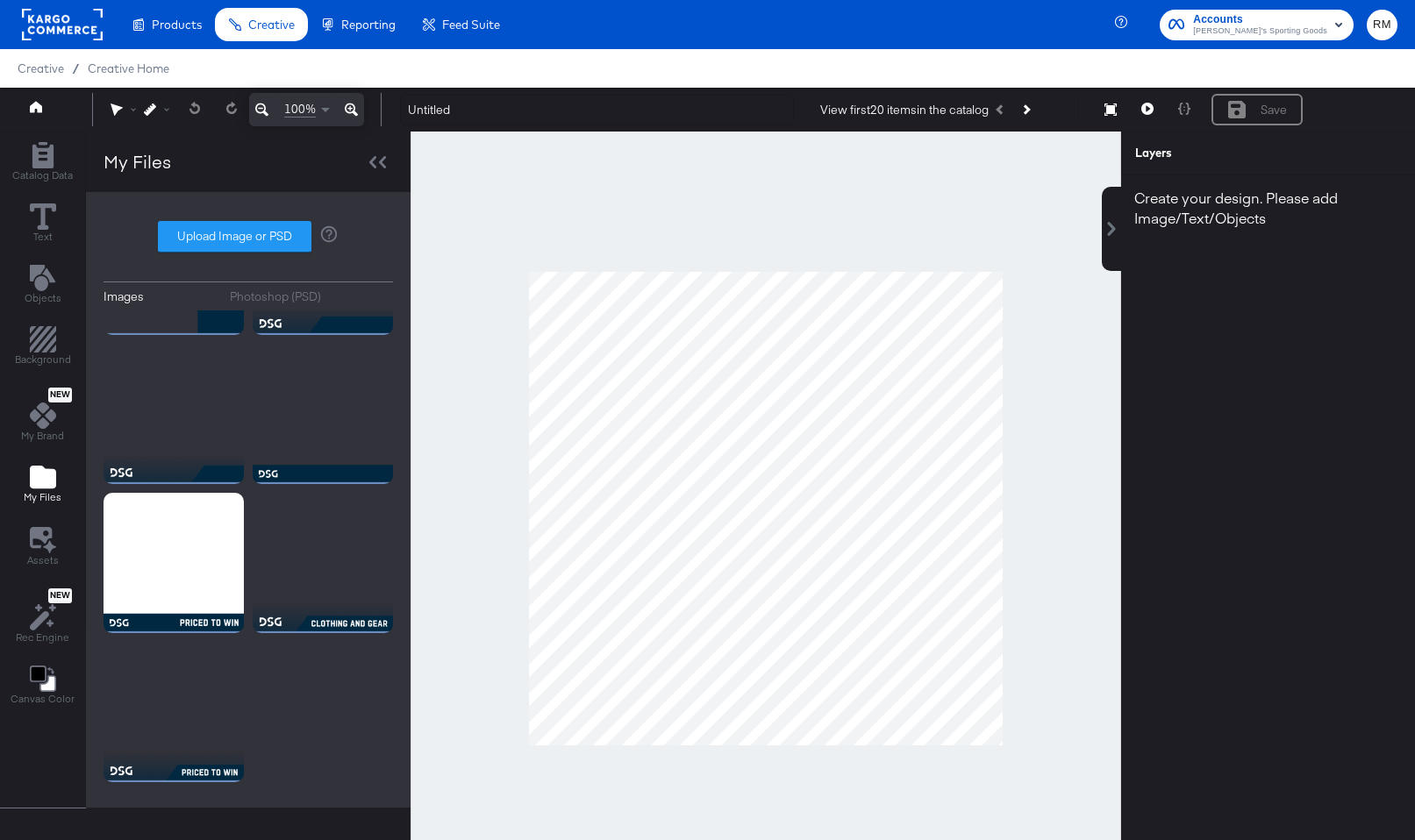
scroll to position [0, 0]
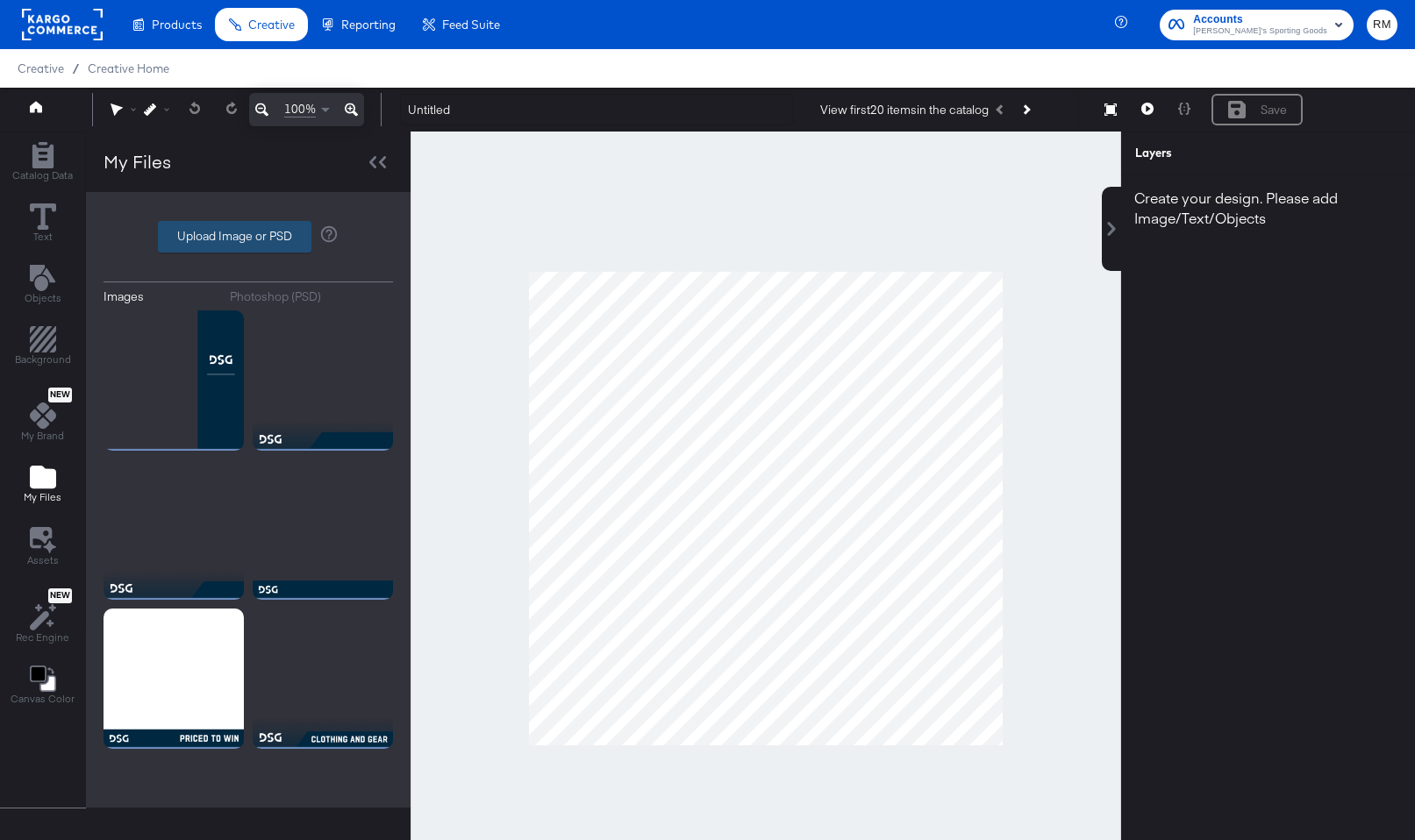
click at [251, 241] on label "Upload Image or PSD" at bounding box center [235, 237] width 152 height 30
click at [248, 237] on input "Upload Image or PSD" at bounding box center [248, 237] width 0 height 0
type input "C:\fakepath\logo+taglineV2.png"
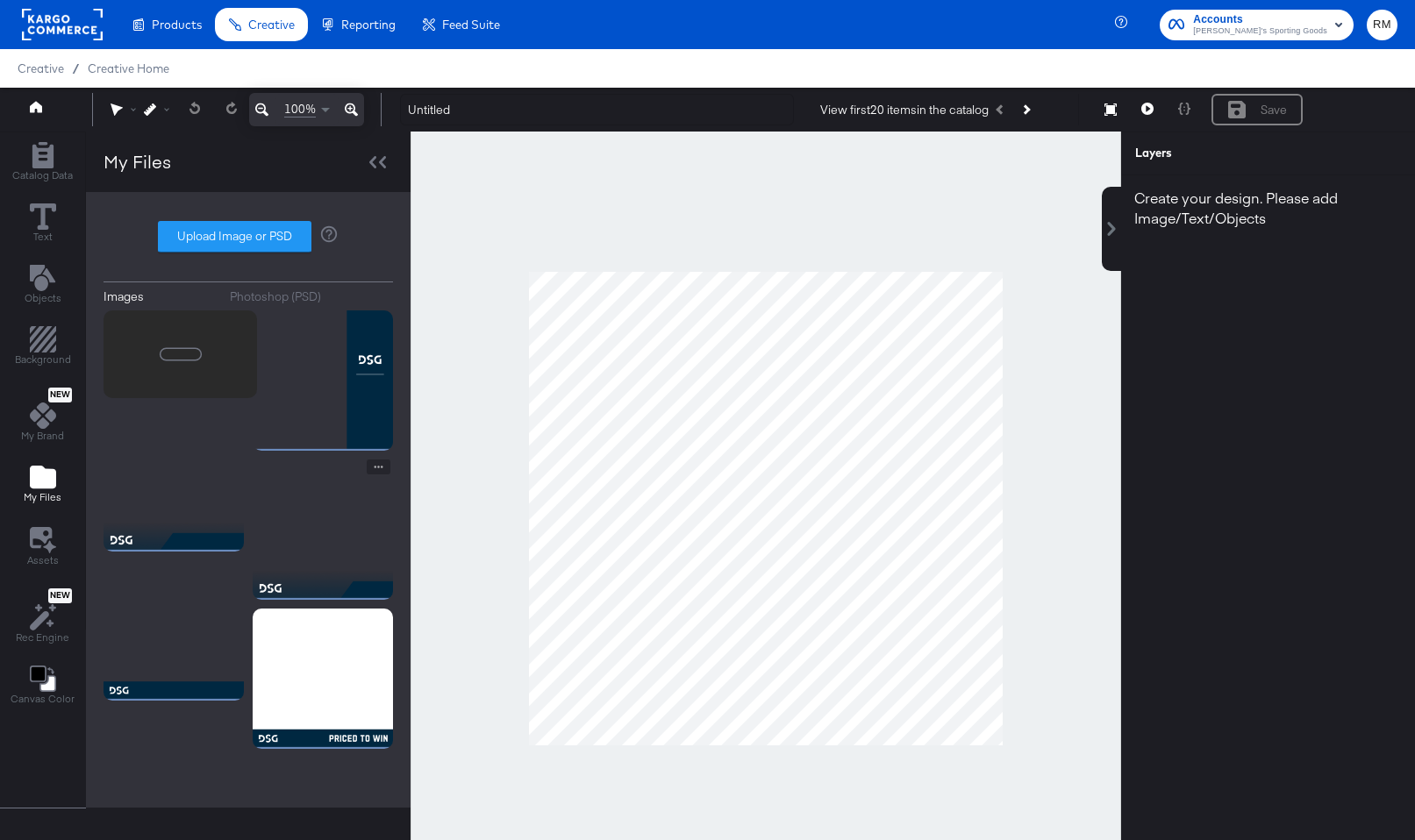
scroll to position [116, 0]
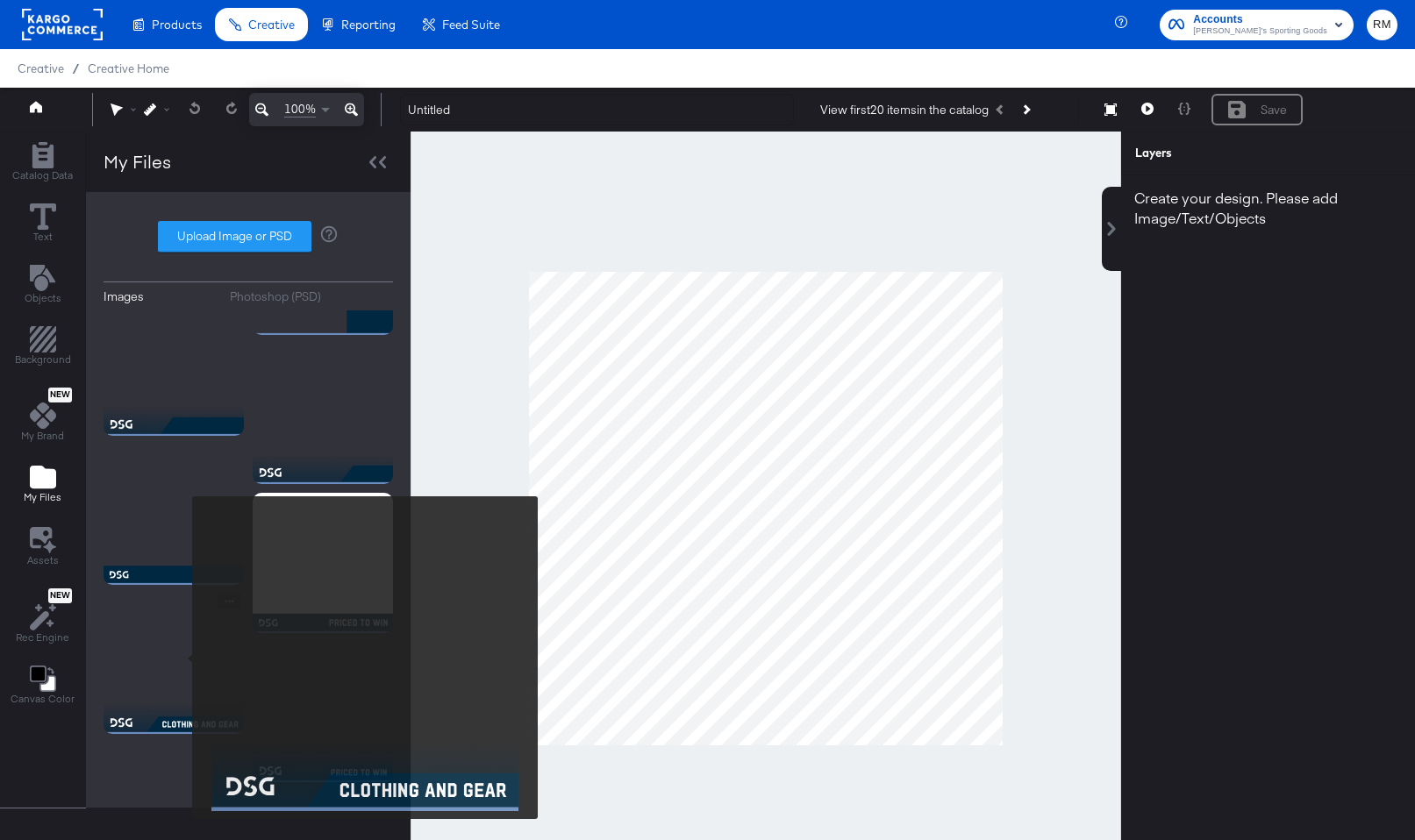
click at [181, 658] on img at bounding box center [173, 664] width 140 height 140
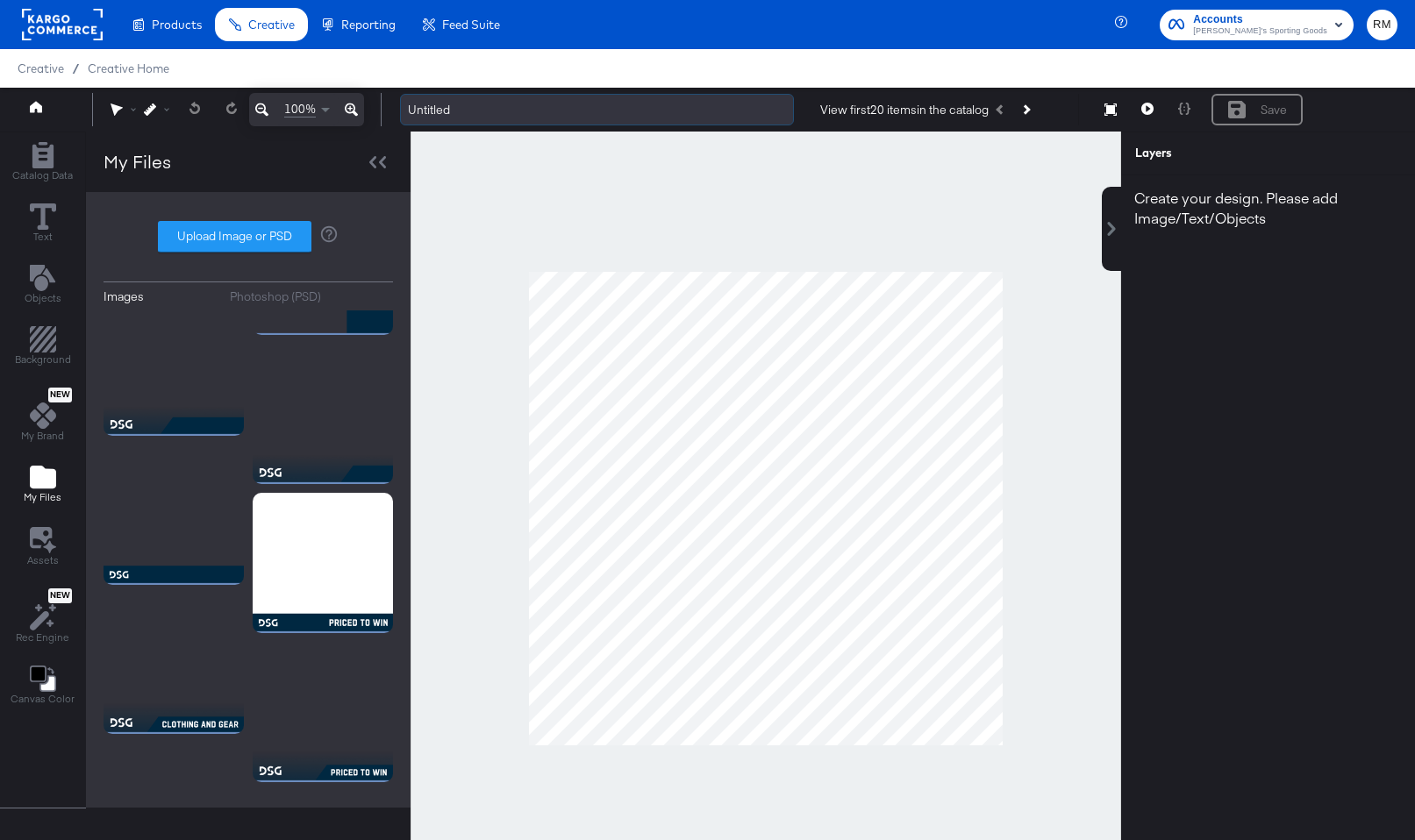
click at [450, 111] on input "Untitled" at bounding box center [597, 109] width 394 height 32
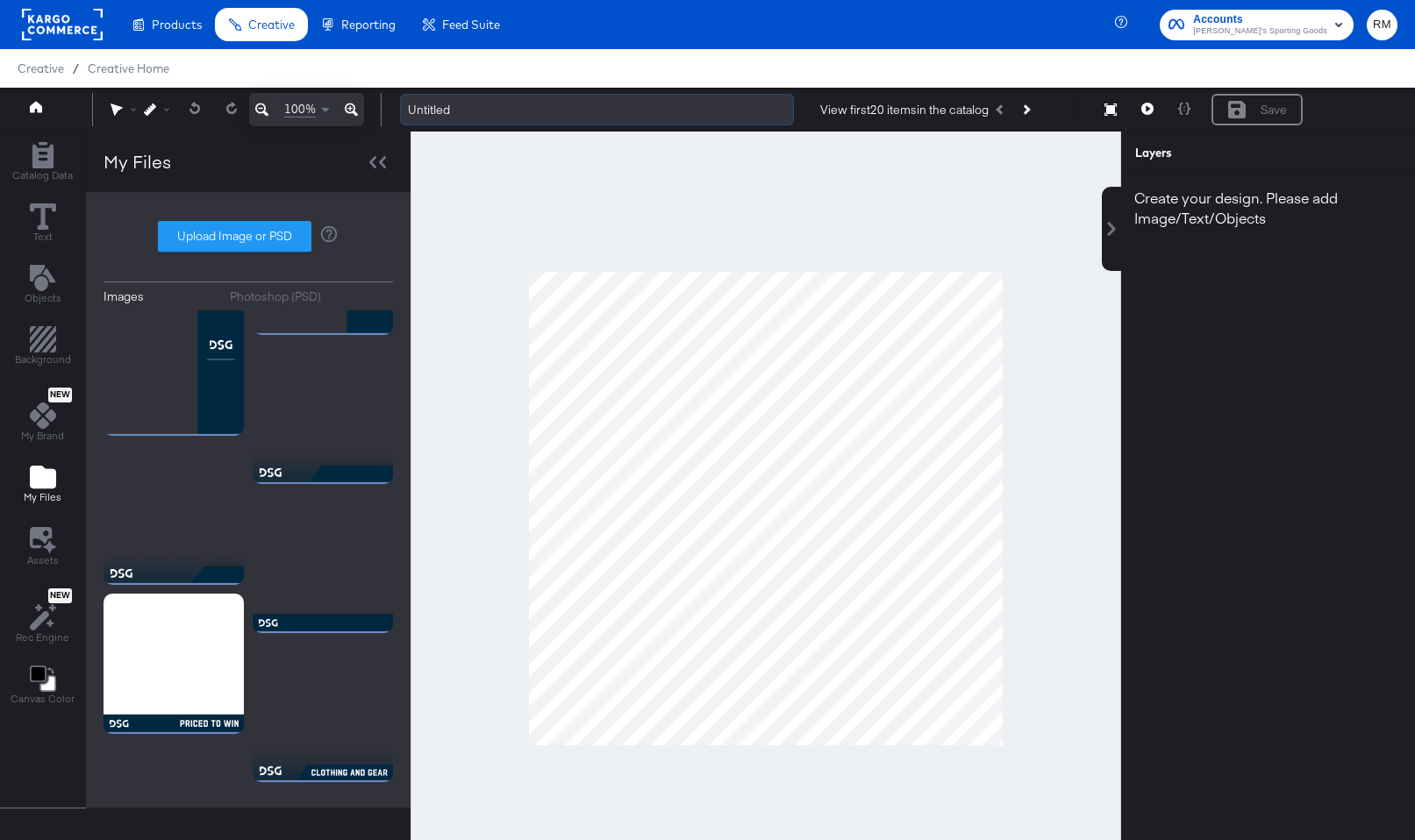
scroll to position [0, 0]
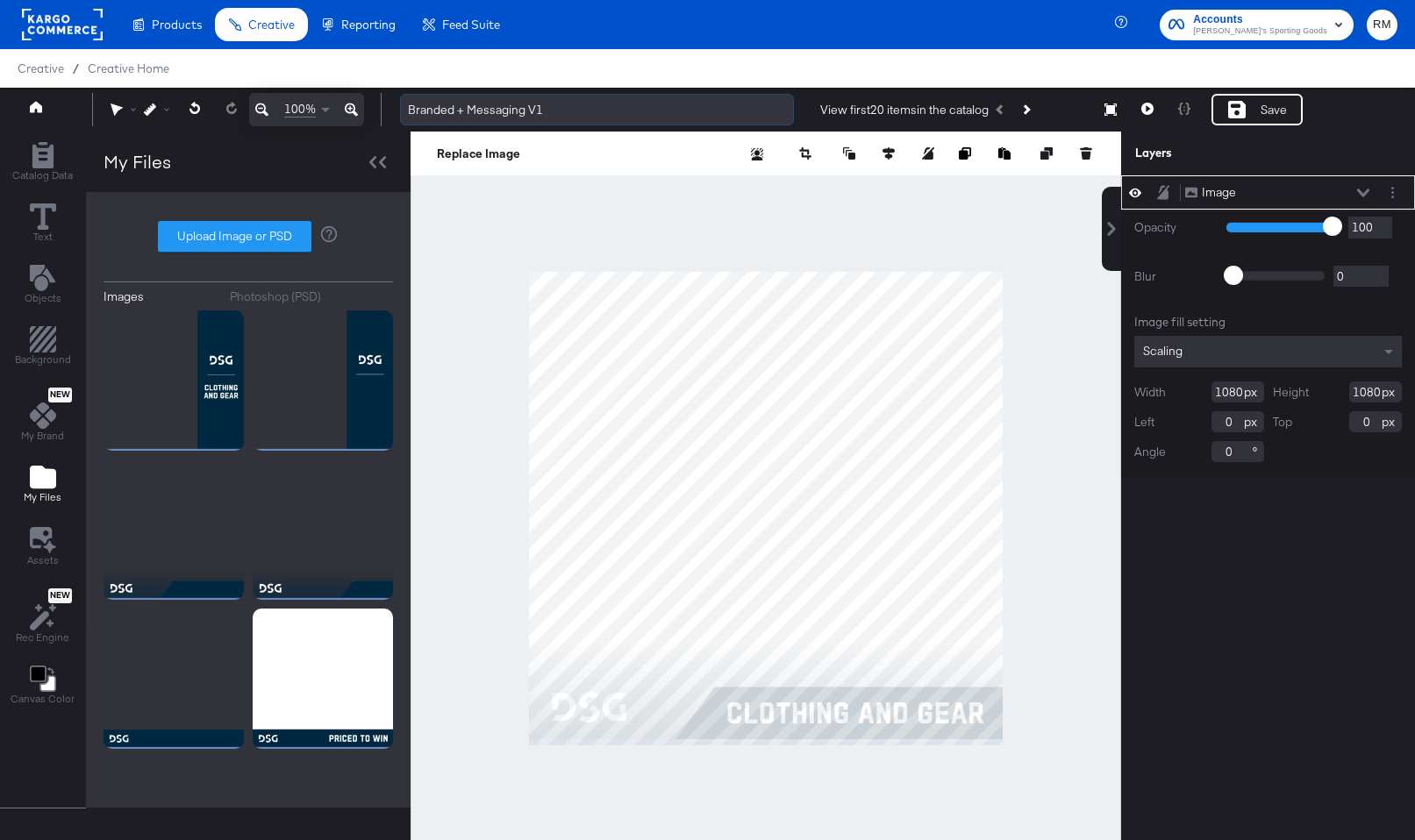
click at [413, 110] on input "Branded + Messaging V1" at bounding box center [597, 109] width 394 height 32
type input "DSG Branded + Messaging V1"
click at [1308, 339] on div "Scaling" at bounding box center [1268, 351] width 268 height 31
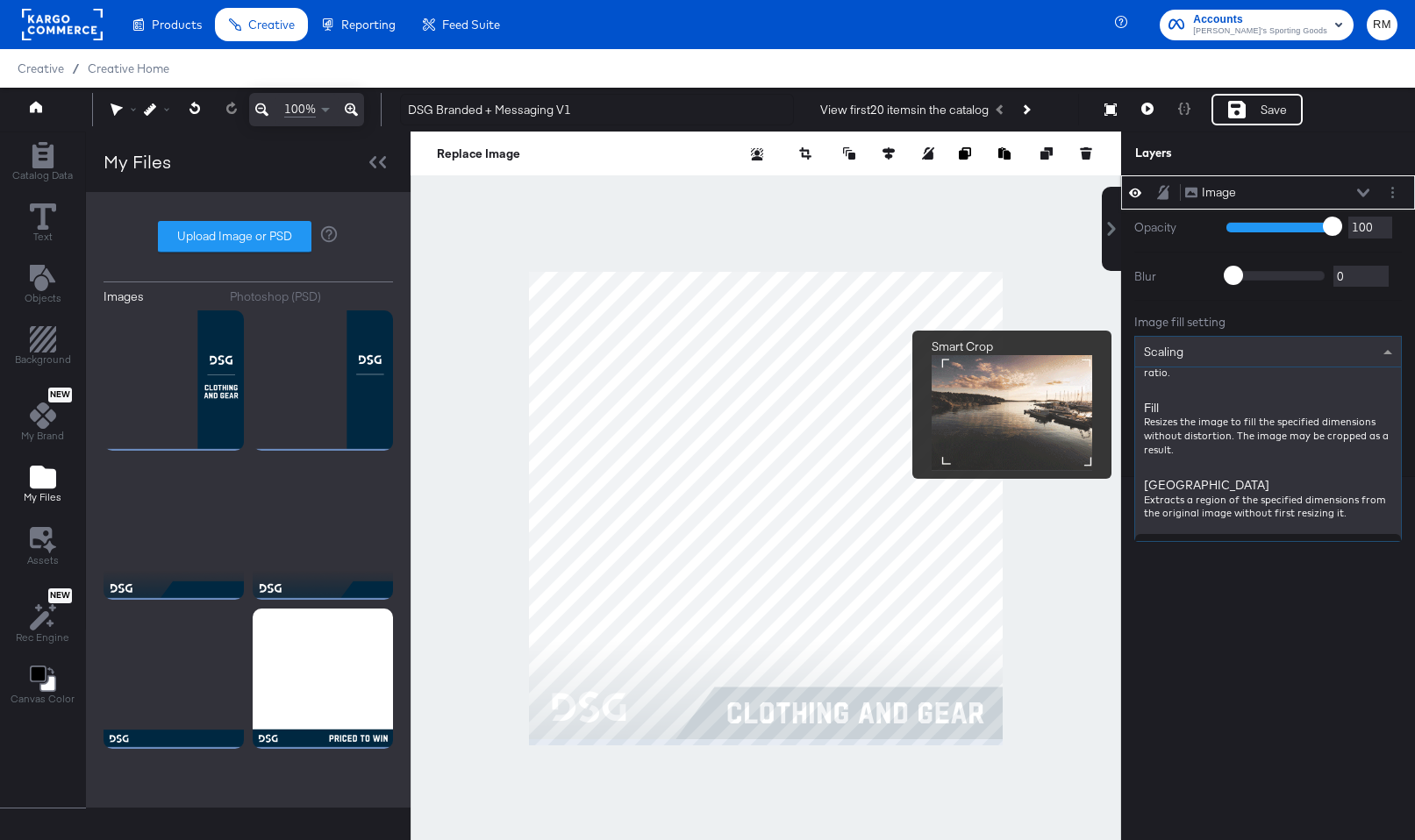
scroll to position [283, 0]
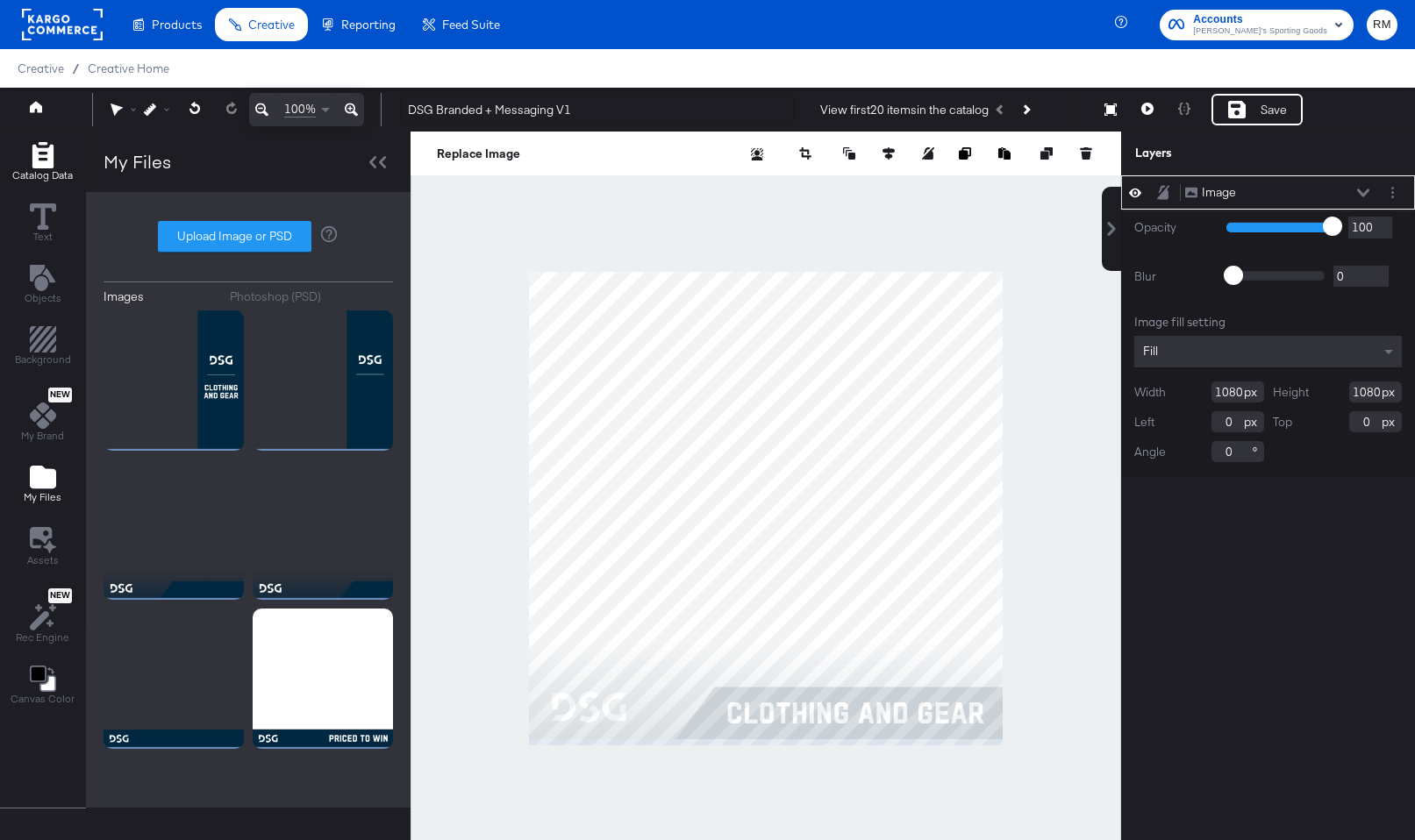
click at [54, 158] on icon "Add Rectangle" at bounding box center [43, 155] width 26 height 26
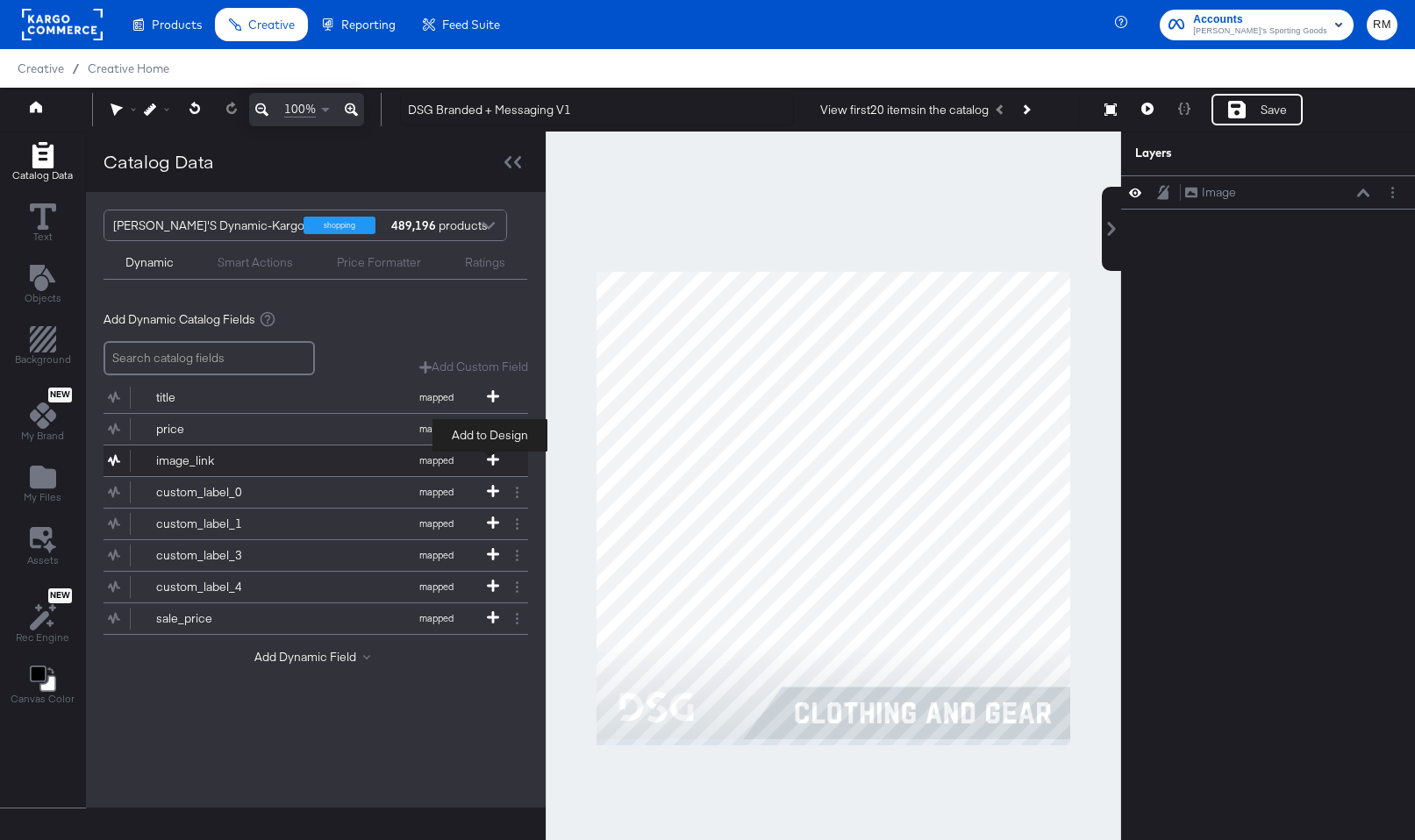
click at [487, 454] on icon at bounding box center [493, 459] width 13 height 13
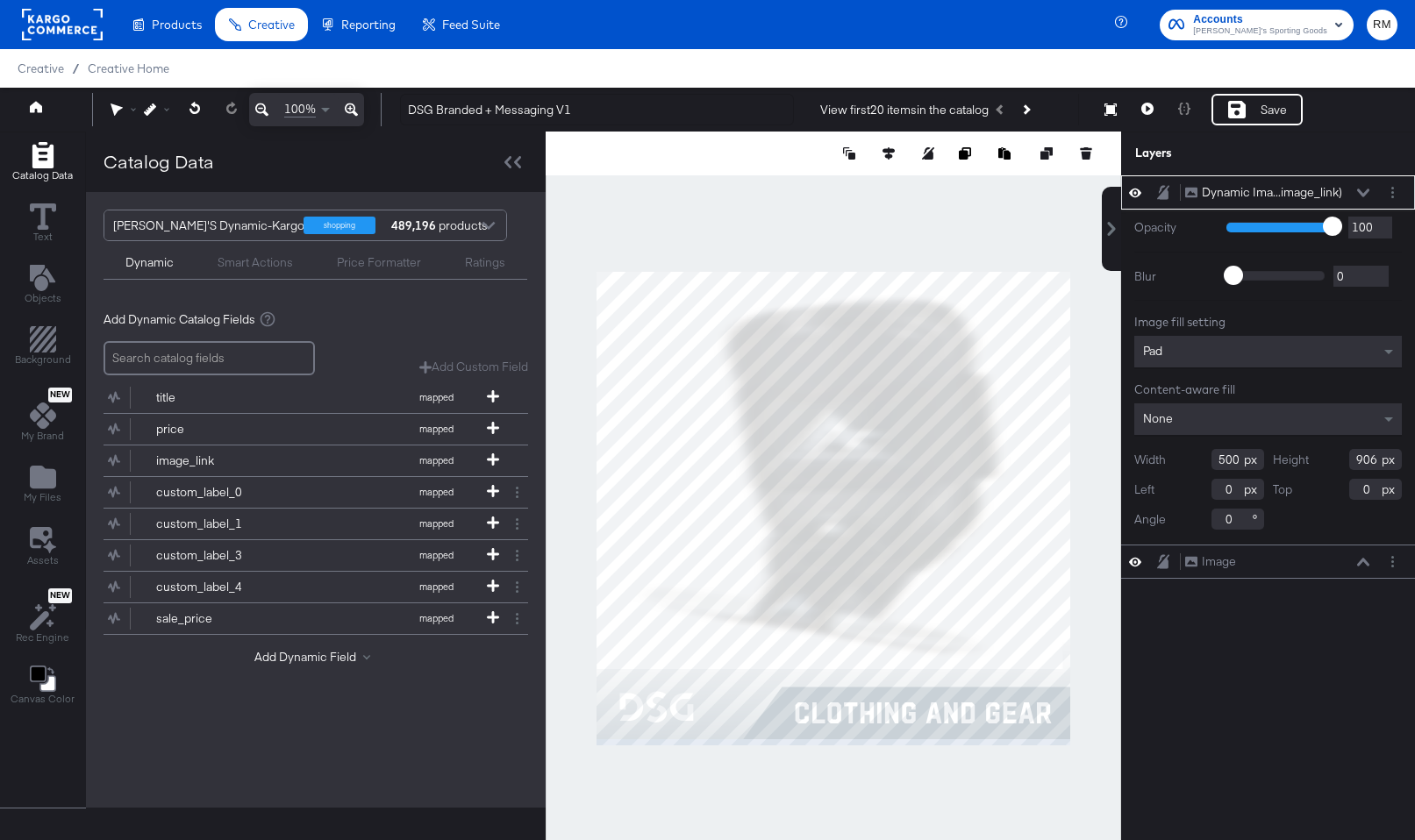
type input "1080"
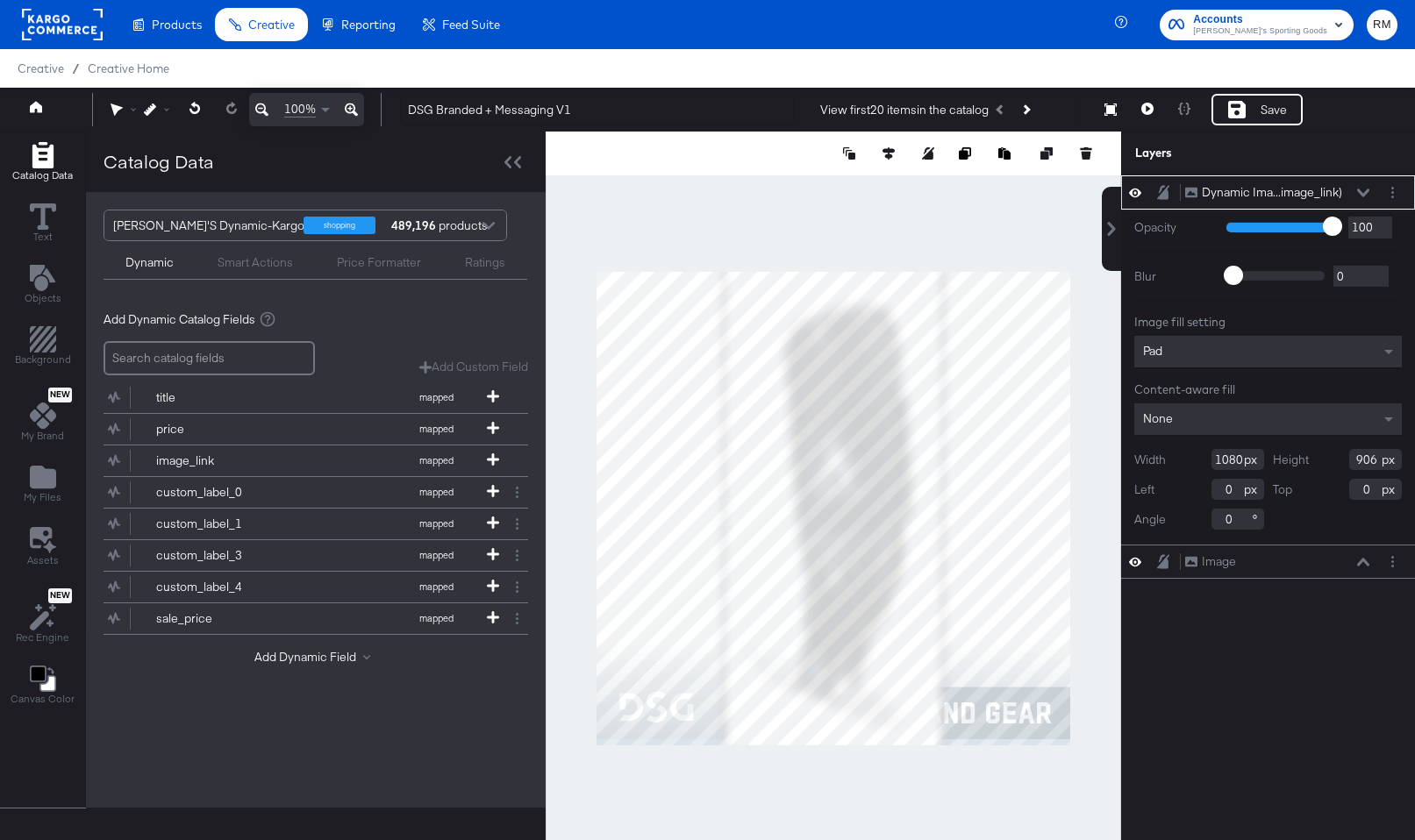
click at [826, 746] on div at bounding box center [833, 508] width 576 height 753
type input "1080"
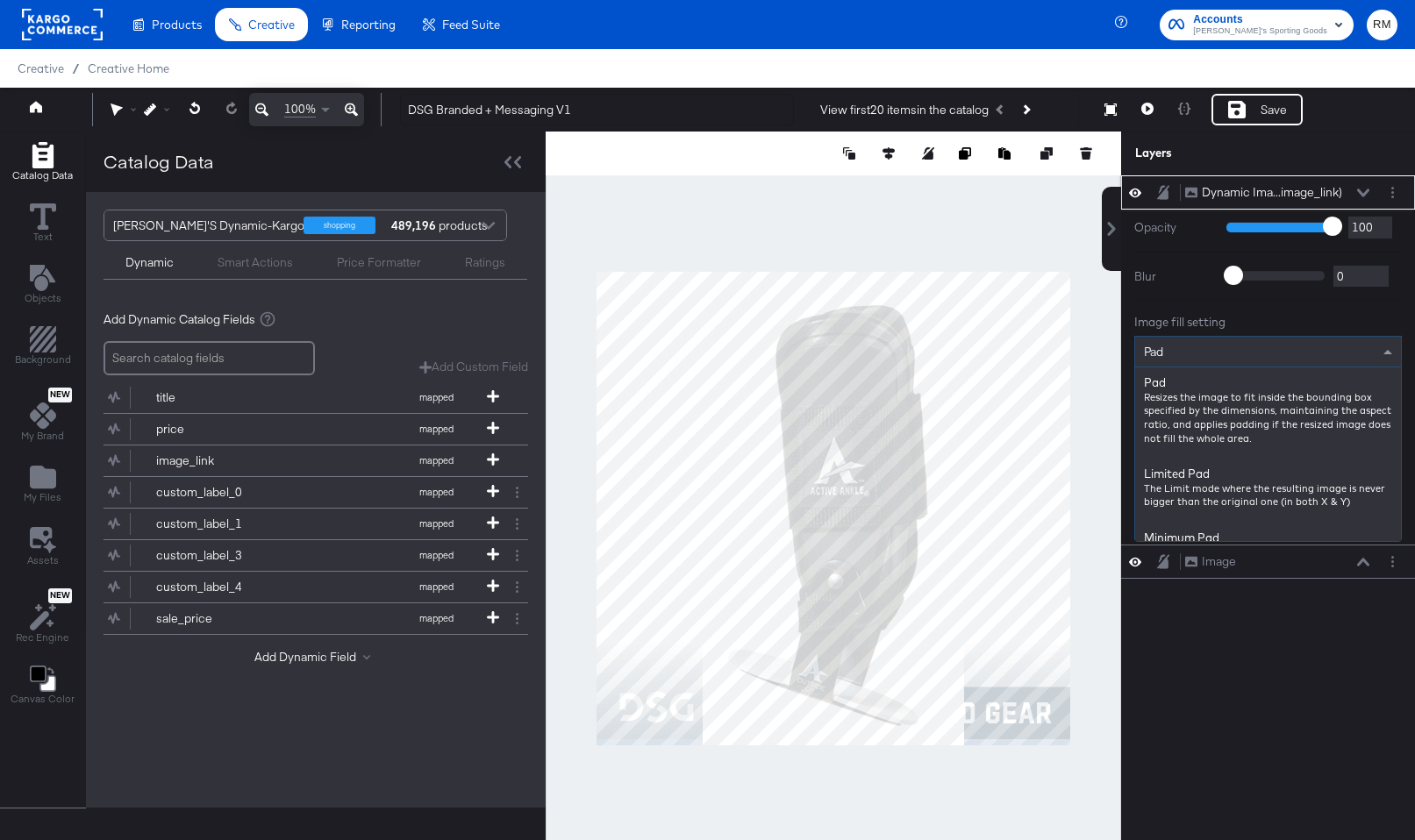
click at [1315, 361] on div "Pad" at bounding box center [1268, 351] width 266 height 30
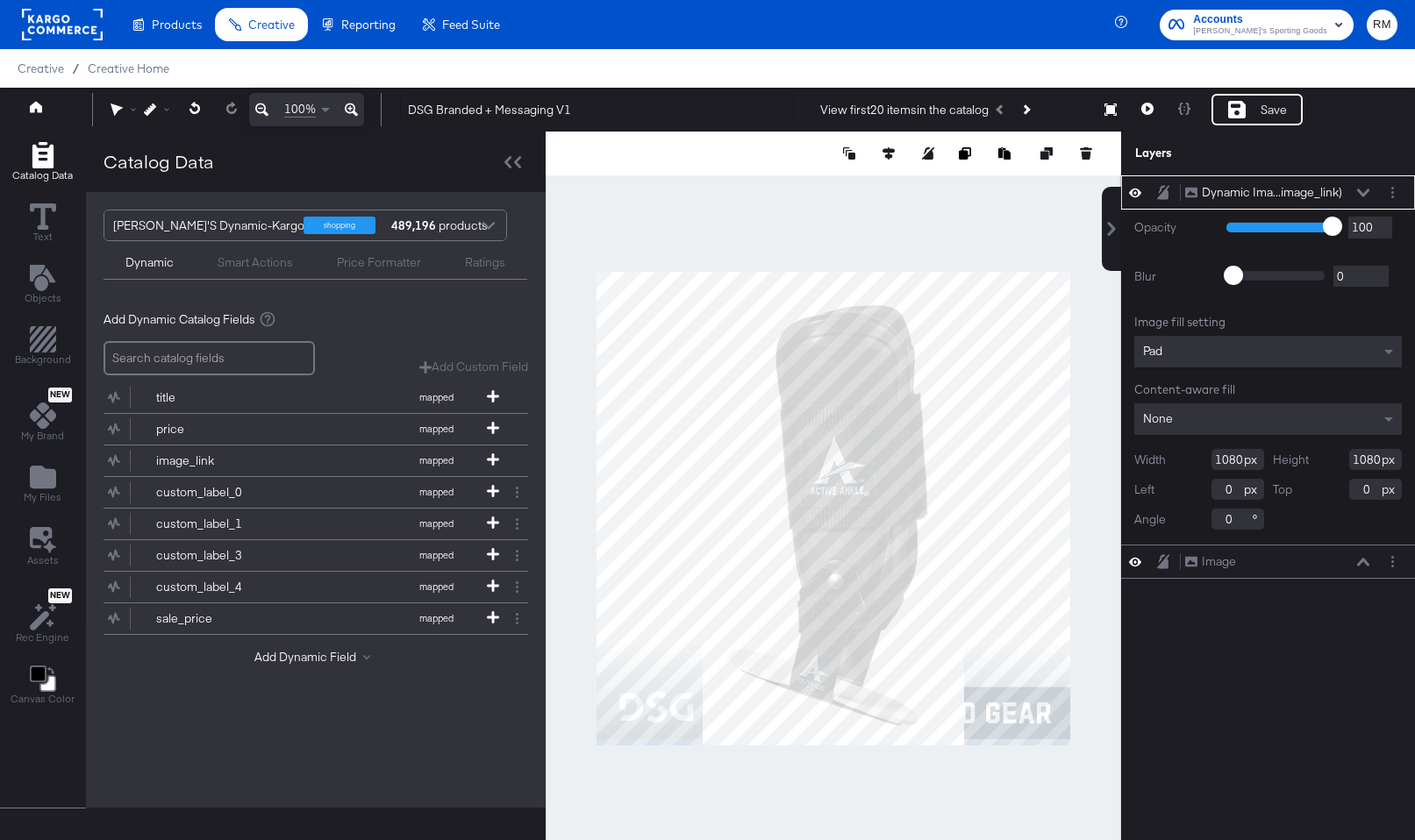
click at [1360, 194] on icon at bounding box center [1363, 193] width 13 height 9
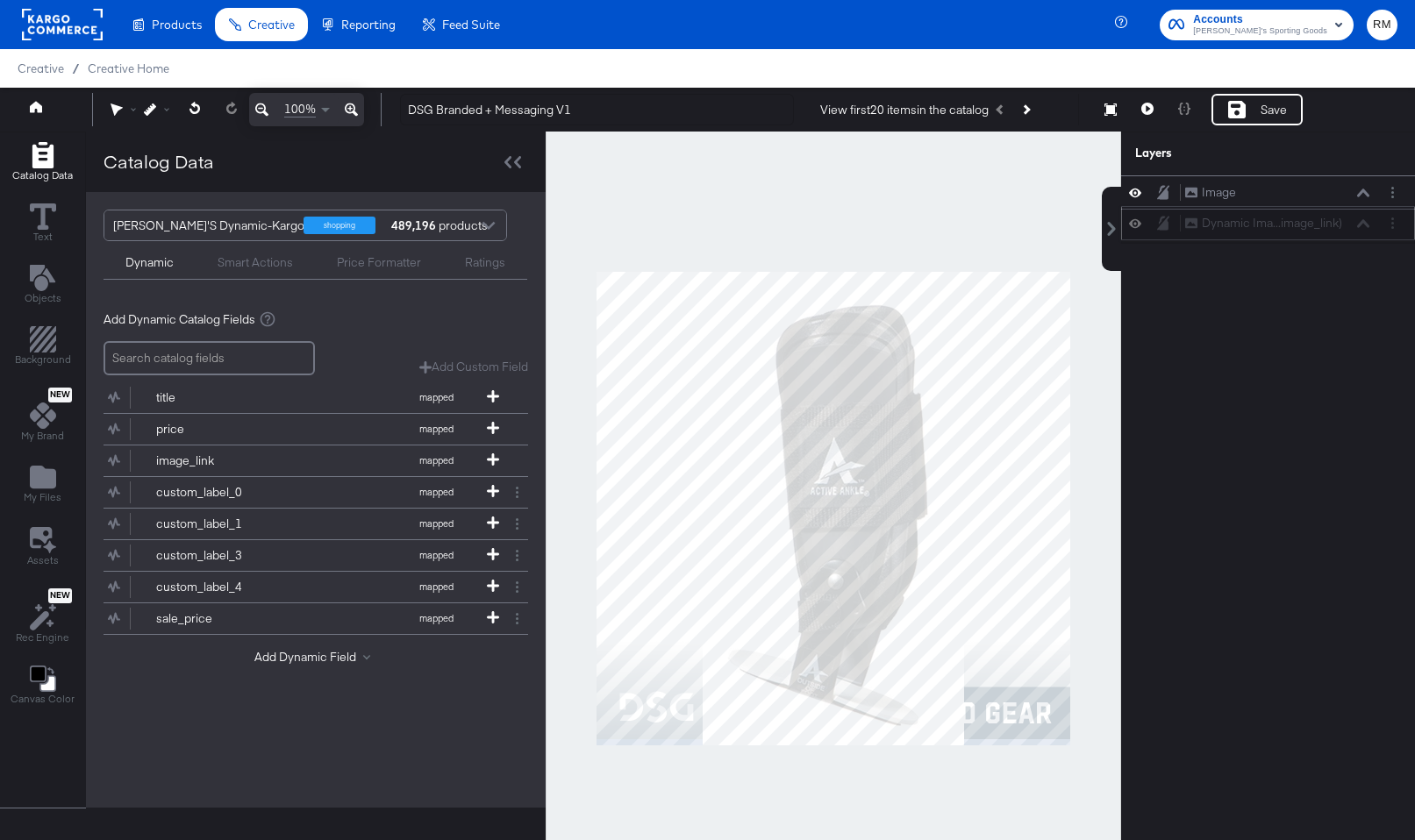
drag, startPoint x: 1349, startPoint y: 188, endPoint x: 1349, endPoint y: 236, distance: 48.0
click at [1349, 233] on div "Dynamic Ima...image_link) Dynamic Image (image_link)" at bounding box center [1277, 223] width 186 height 18
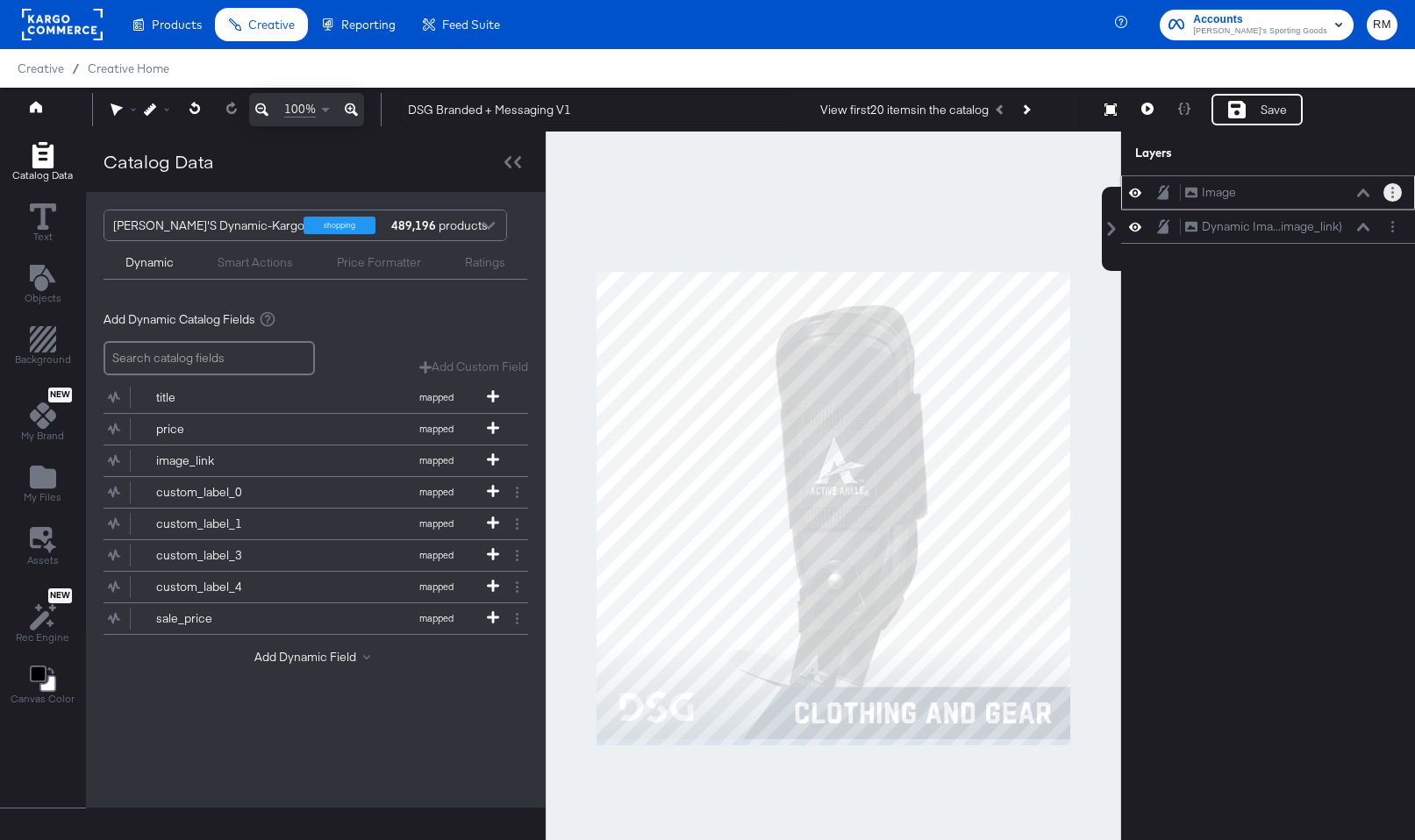
click at [1395, 184] on button "Layer Options" at bounding box center [1393, 192] width 19 height 18
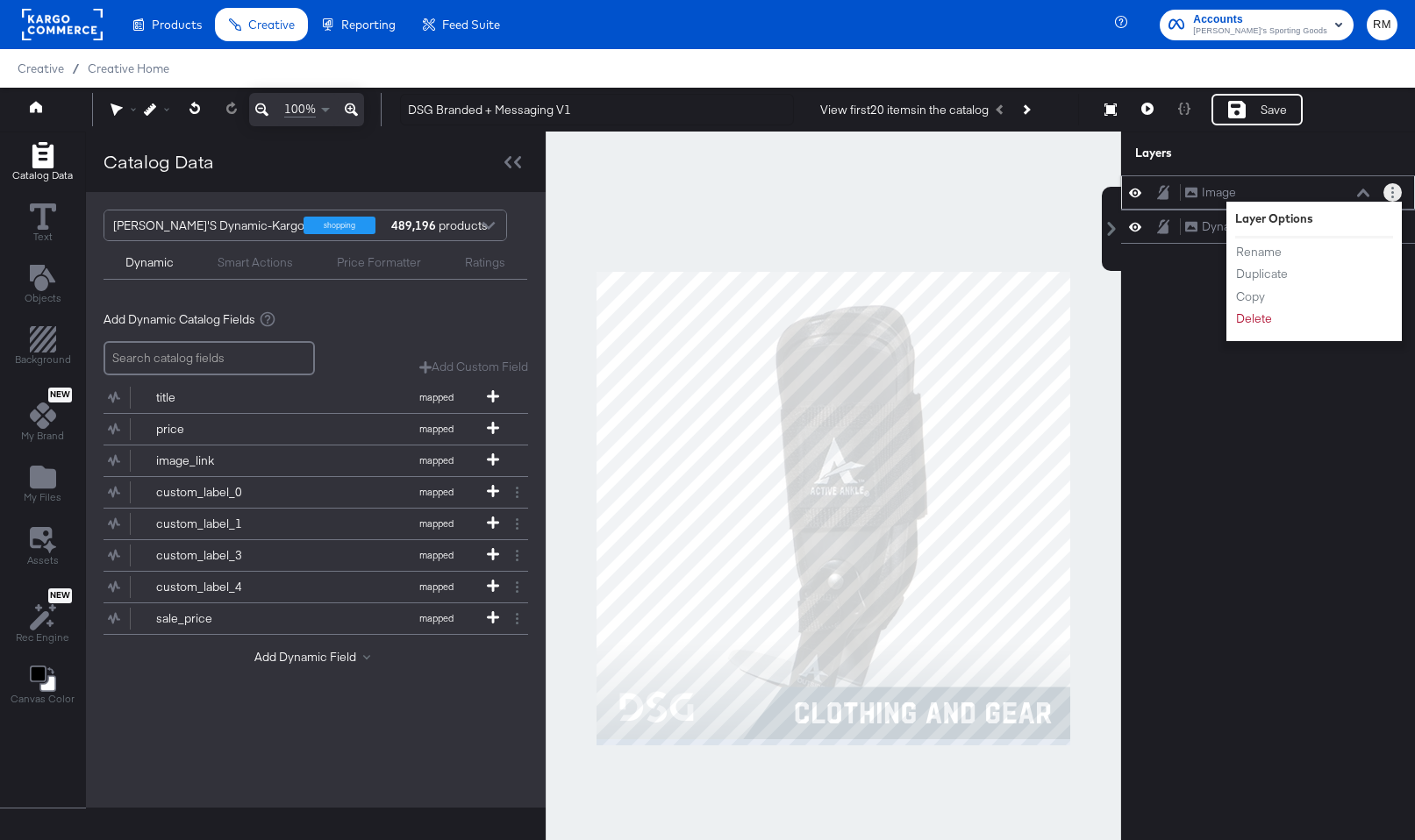
click at [1255, 262] on ul "Rename Duplicate Copy Delete" at bounding box center [1284, 285] width 96 height 85
click at [1261, 250] on button "Rename" at bounding box center [1259, 252] width 48 height 18
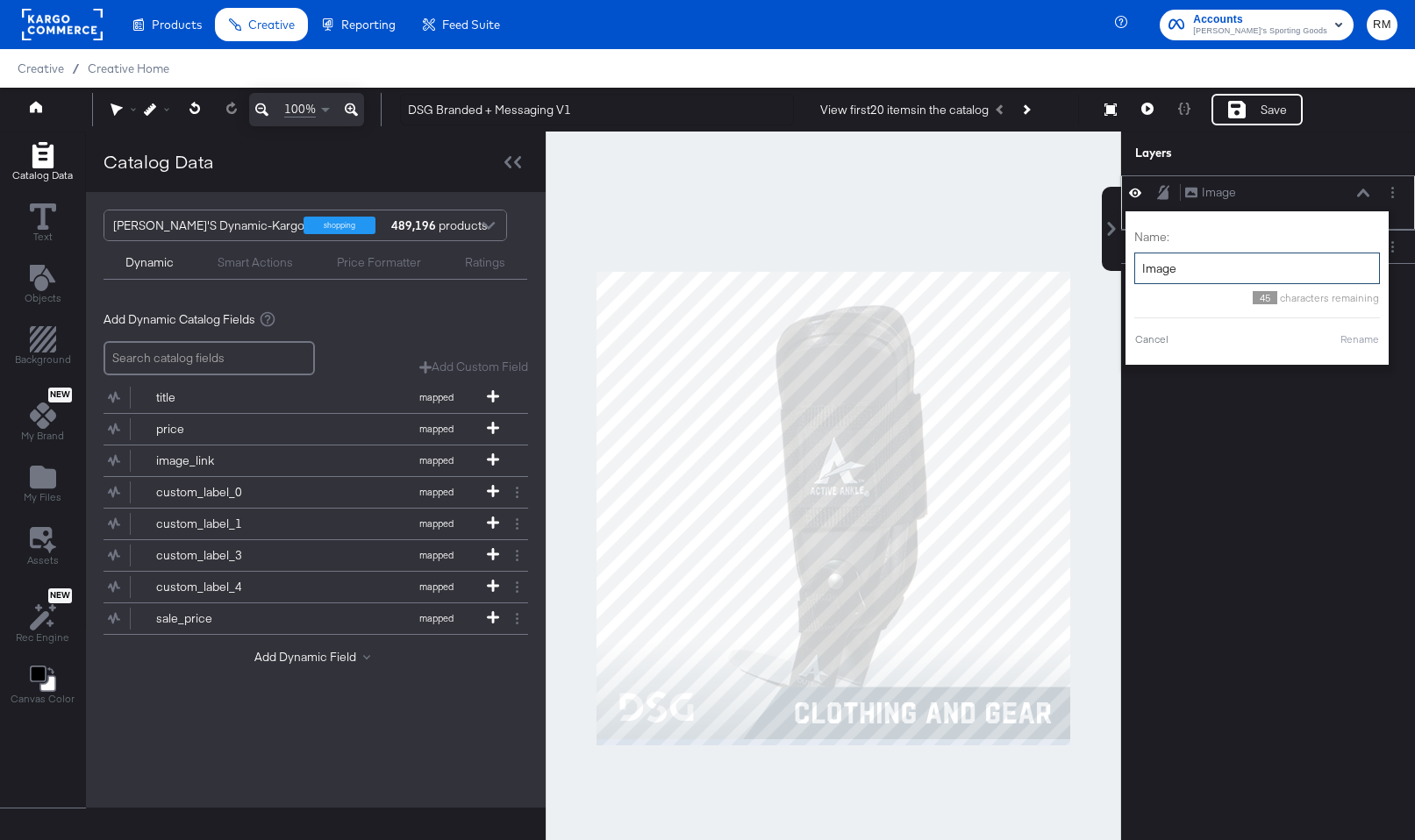
click at [1244, 283] on input "Image" at bounding box center [1257, 269] width 245 height 32
type input "logo + border + tagline"
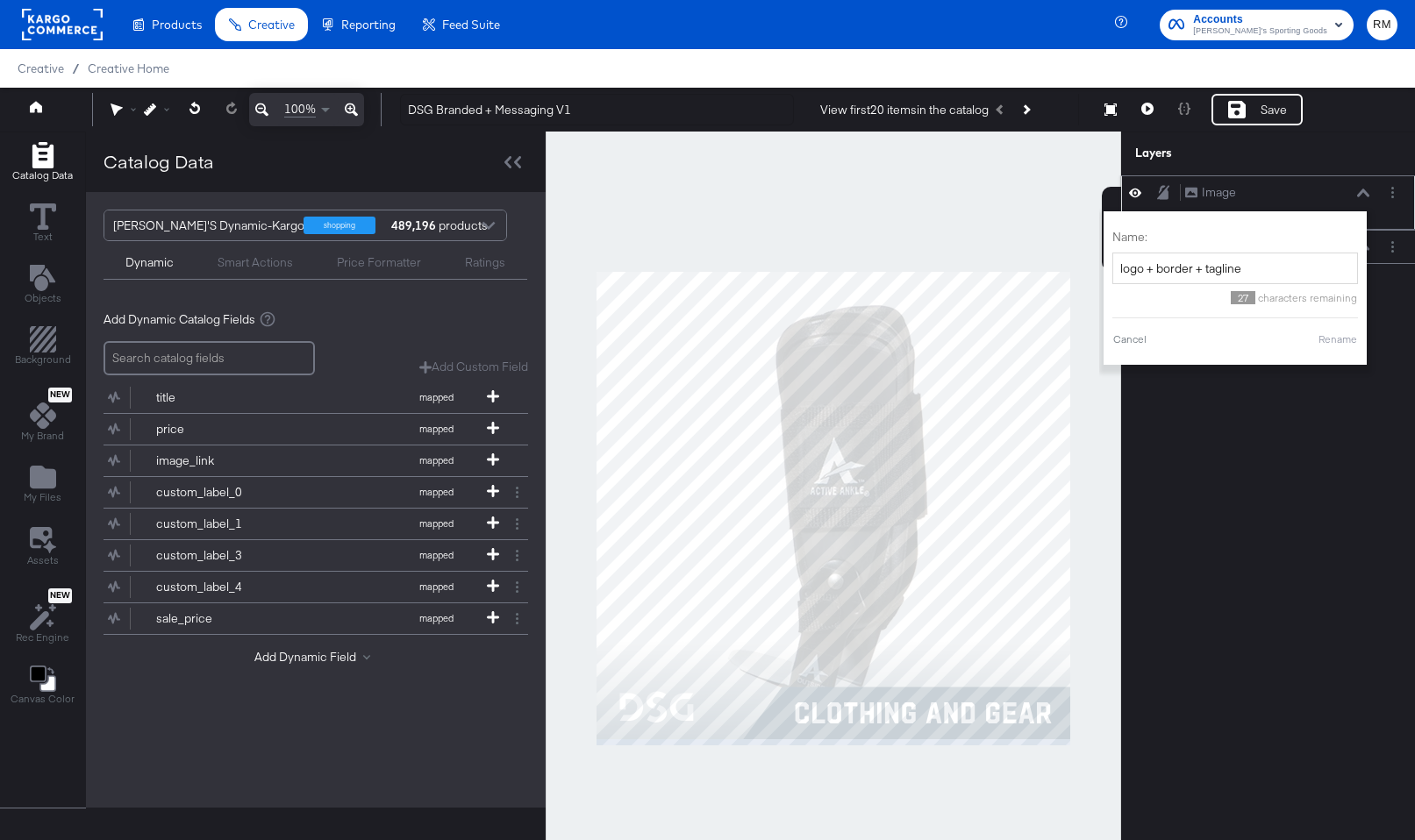
click at [1330, 344] on button "Rename" at bounding box center [1337, 340] width 40 height 16
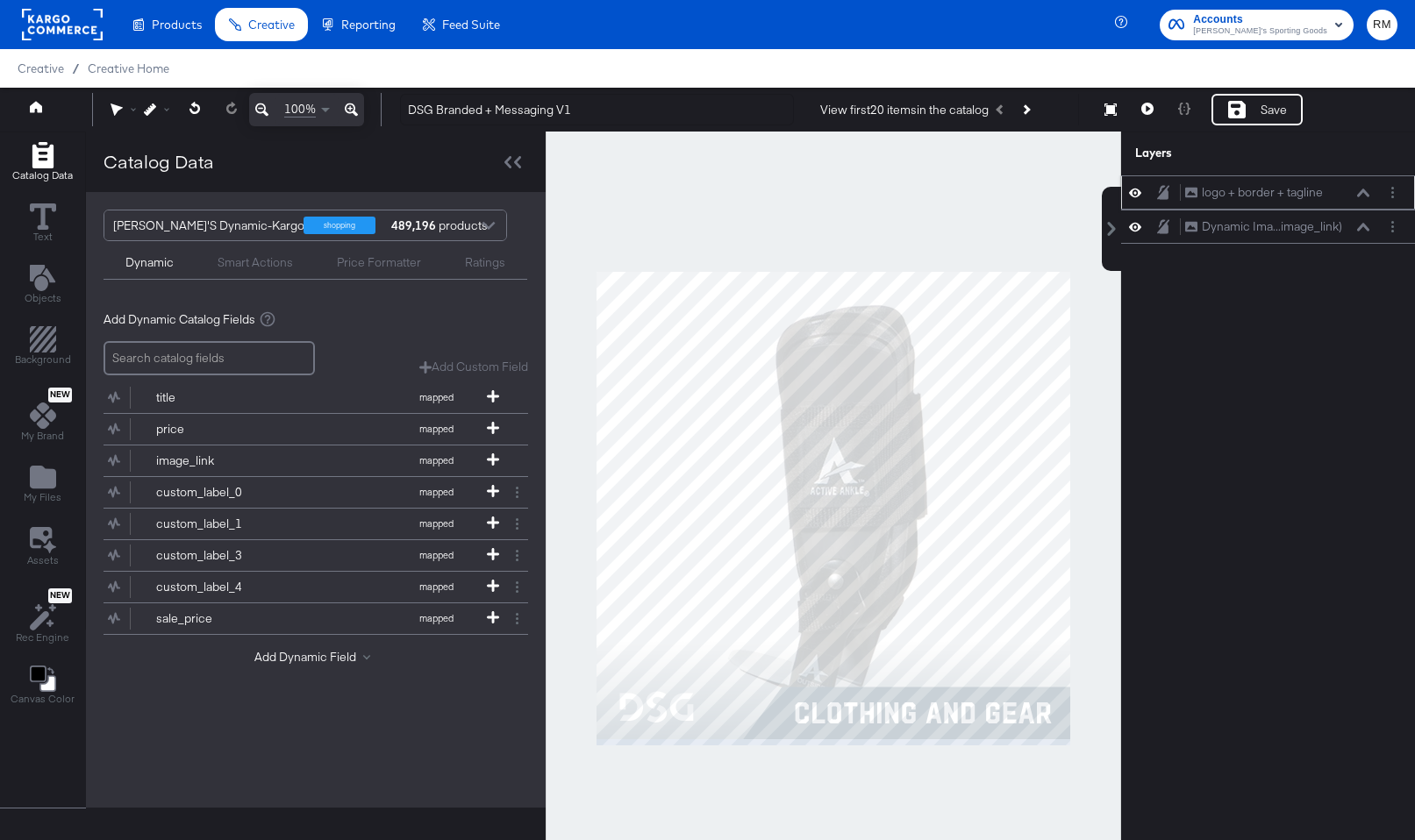
click at [1362, 197] on icon at bounding box center [1363, 193] width 13 height 9
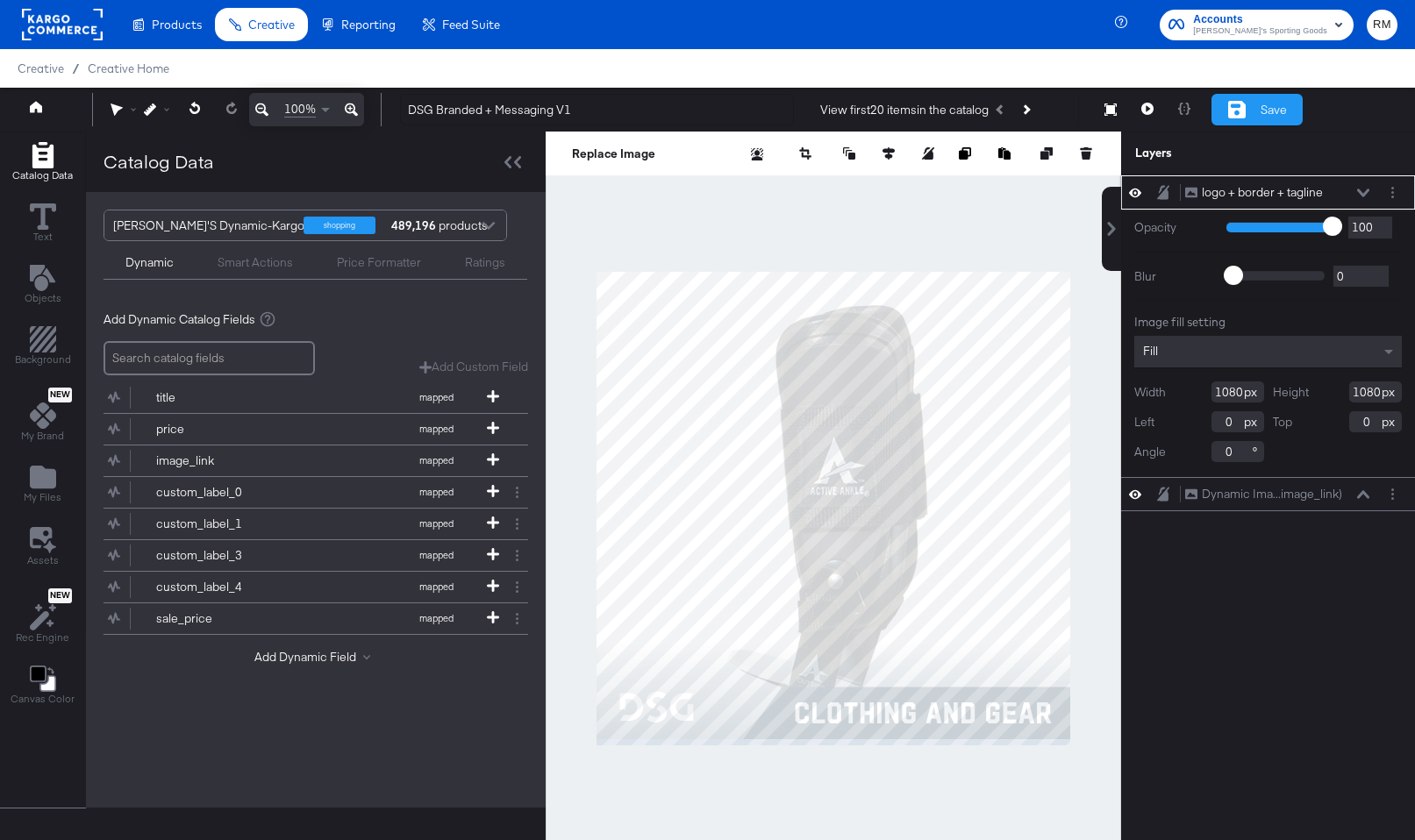
click at [1240, 114] on icon at bounding box center [1238, 110] width 18 height 18
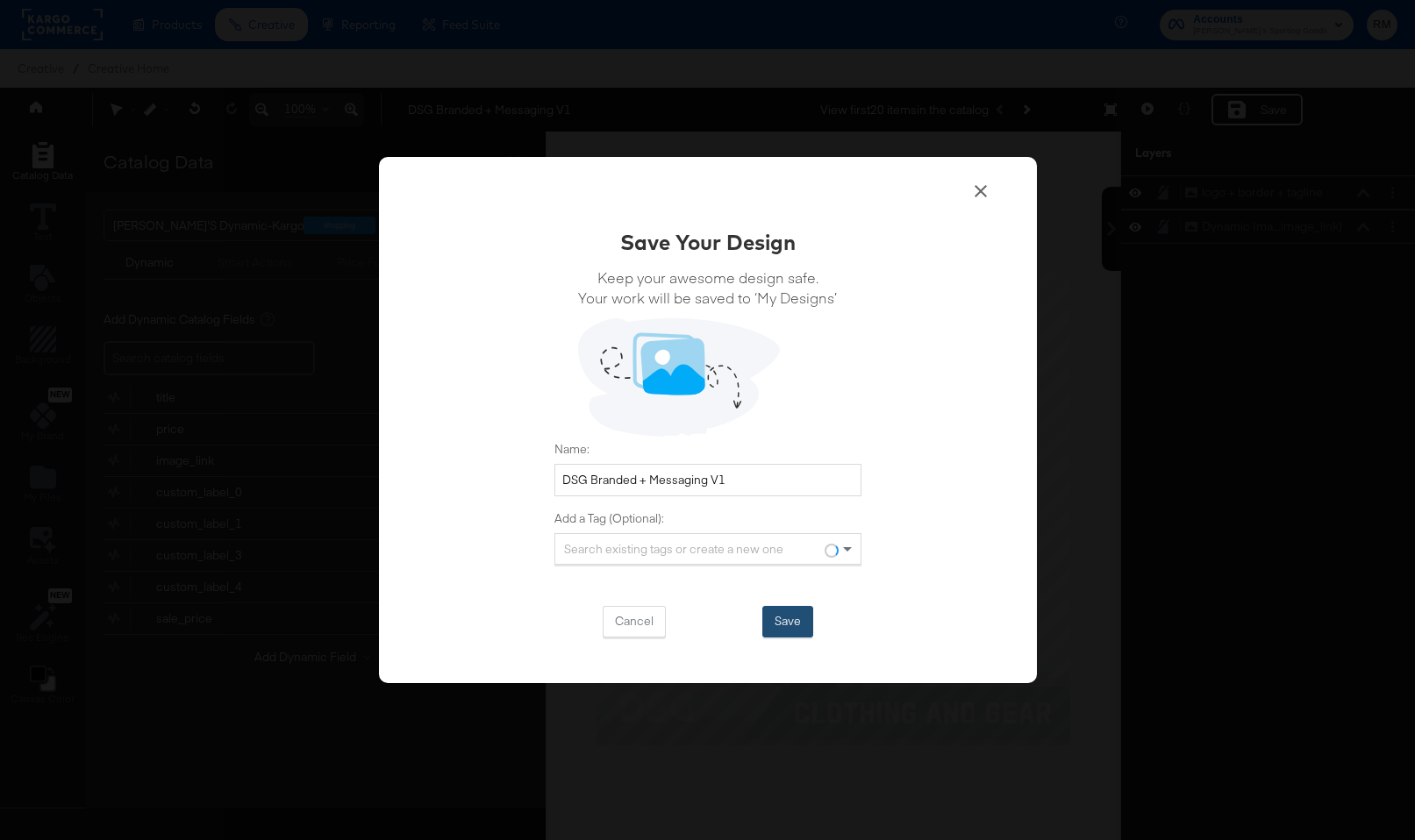
click at [790, 635] on button "Save" at bounding box center [788, 622] width 51 height 31
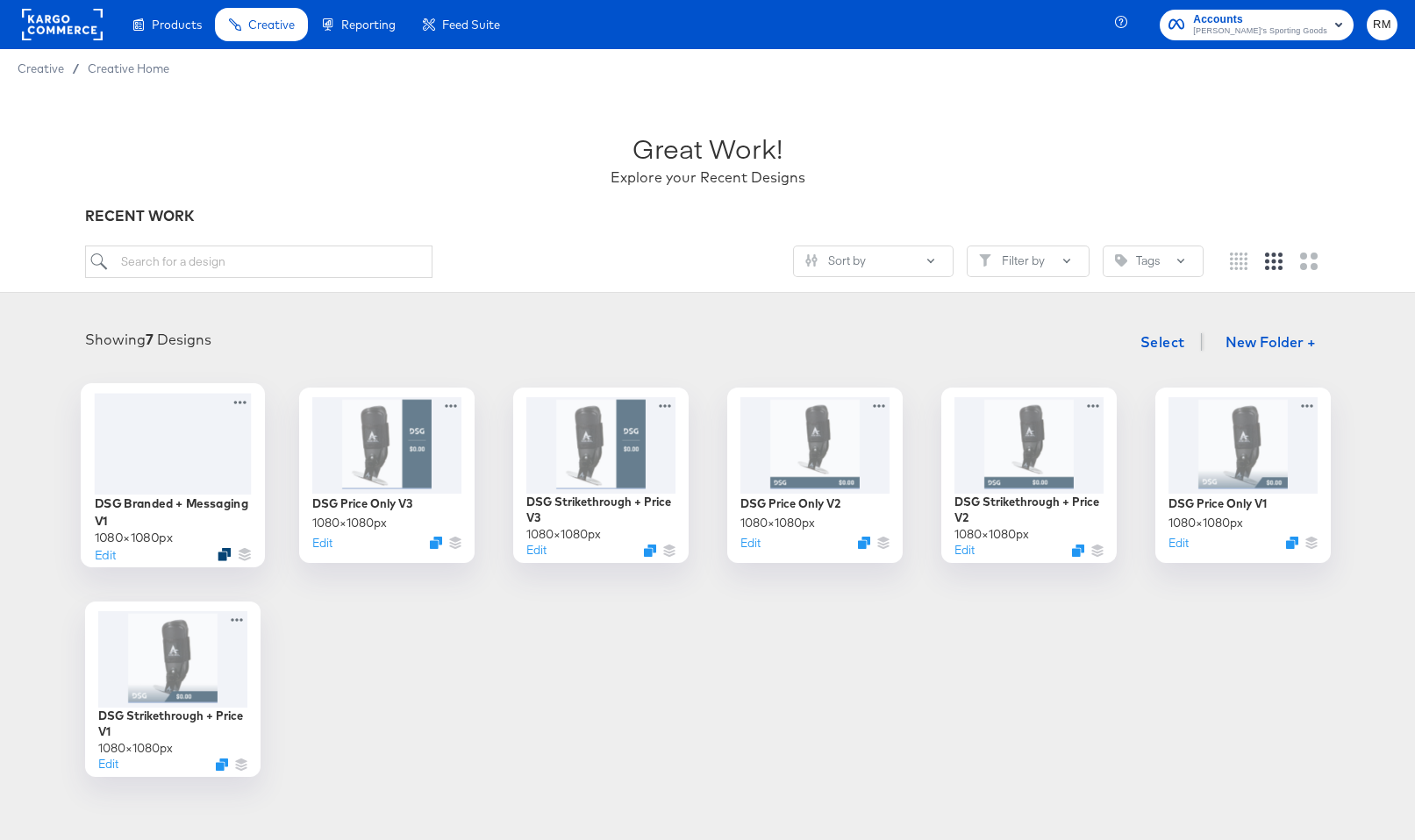
click at [227, 554] on icon "Duplicate" at bounding box center [224, 555] width 14 height 14
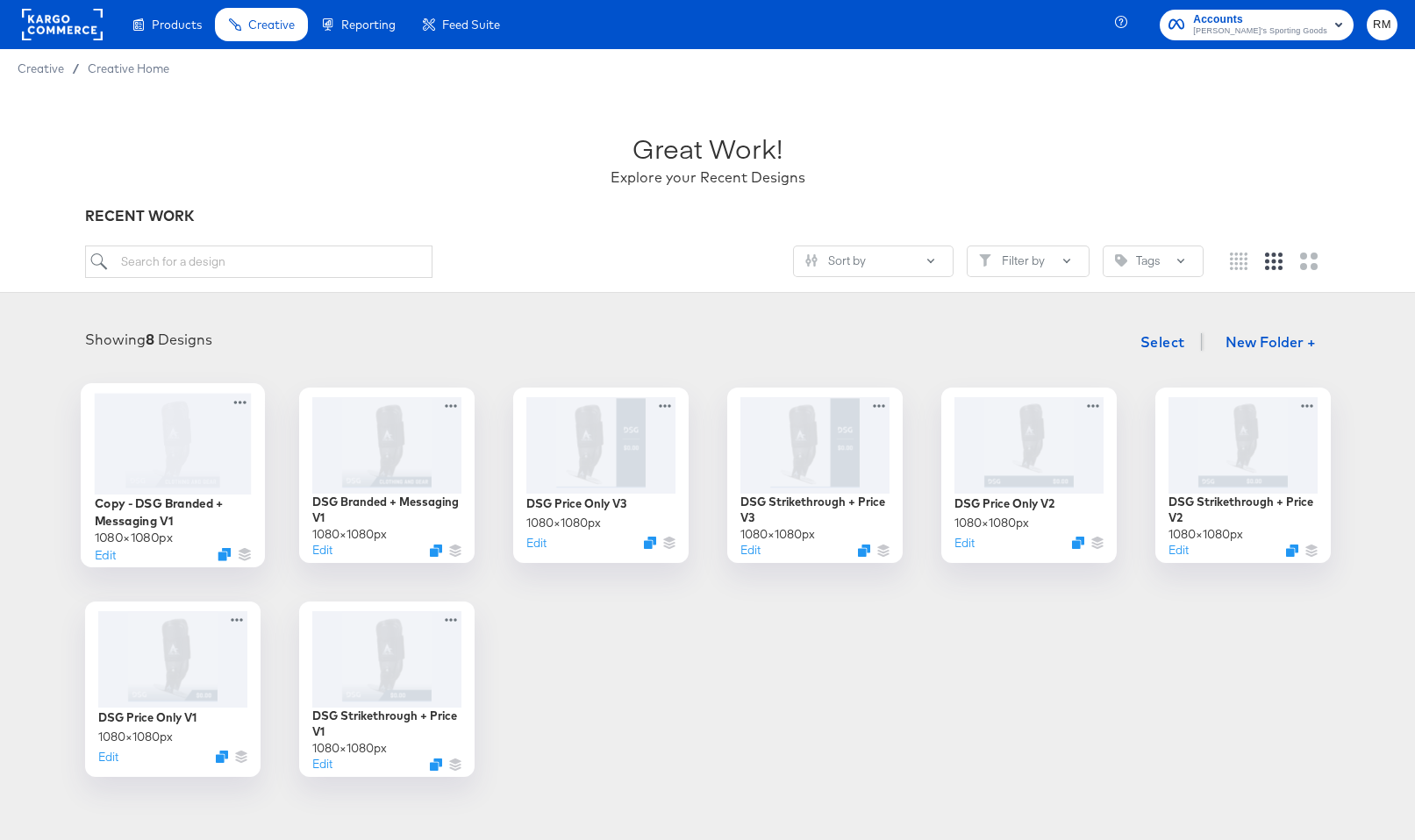
click at [247, 479] on div at bounding box center [171, 444] width 157 height 101
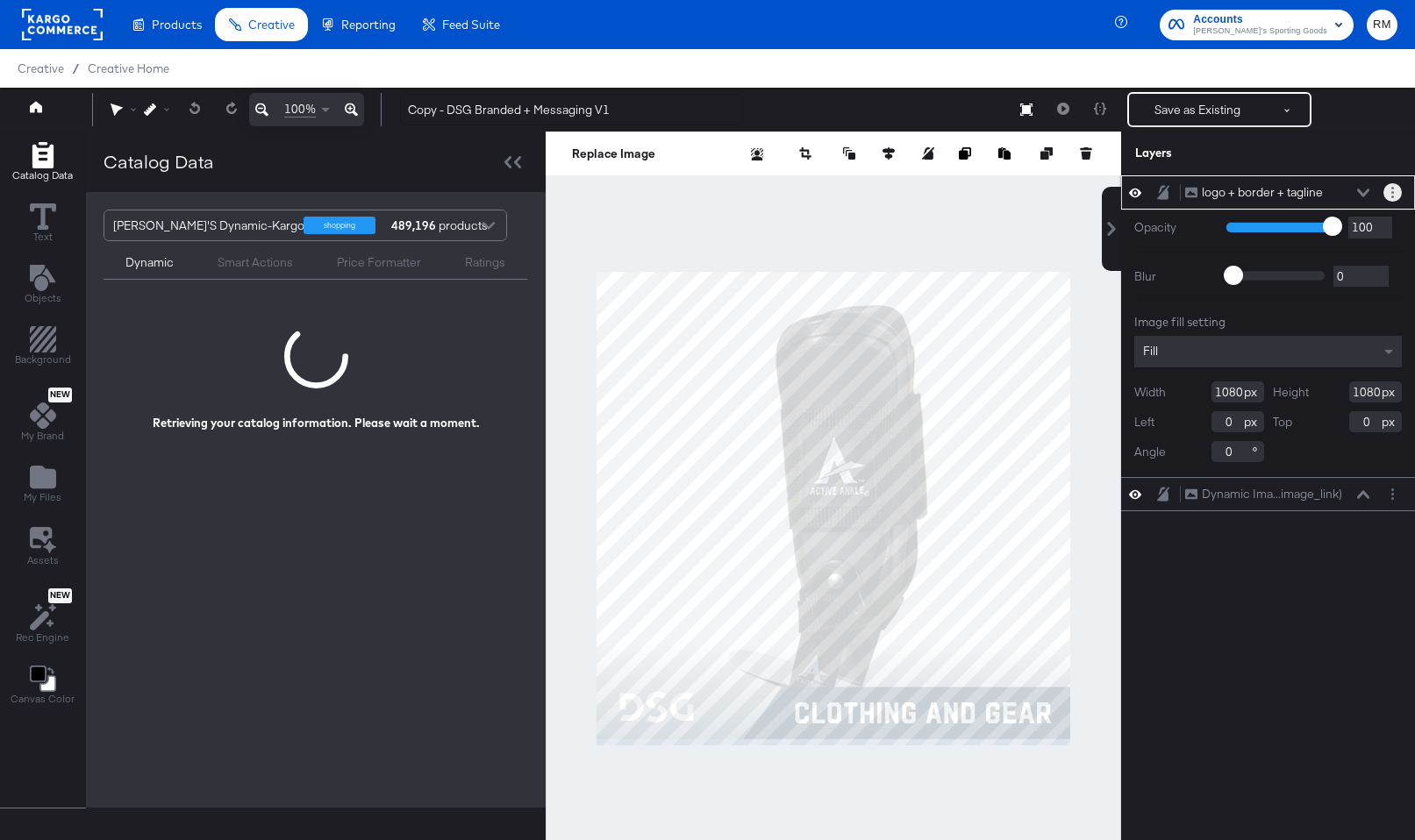
click at [1391, 188] on button "Layer Options" at bounding box center [1393, 192] width 19 height 18
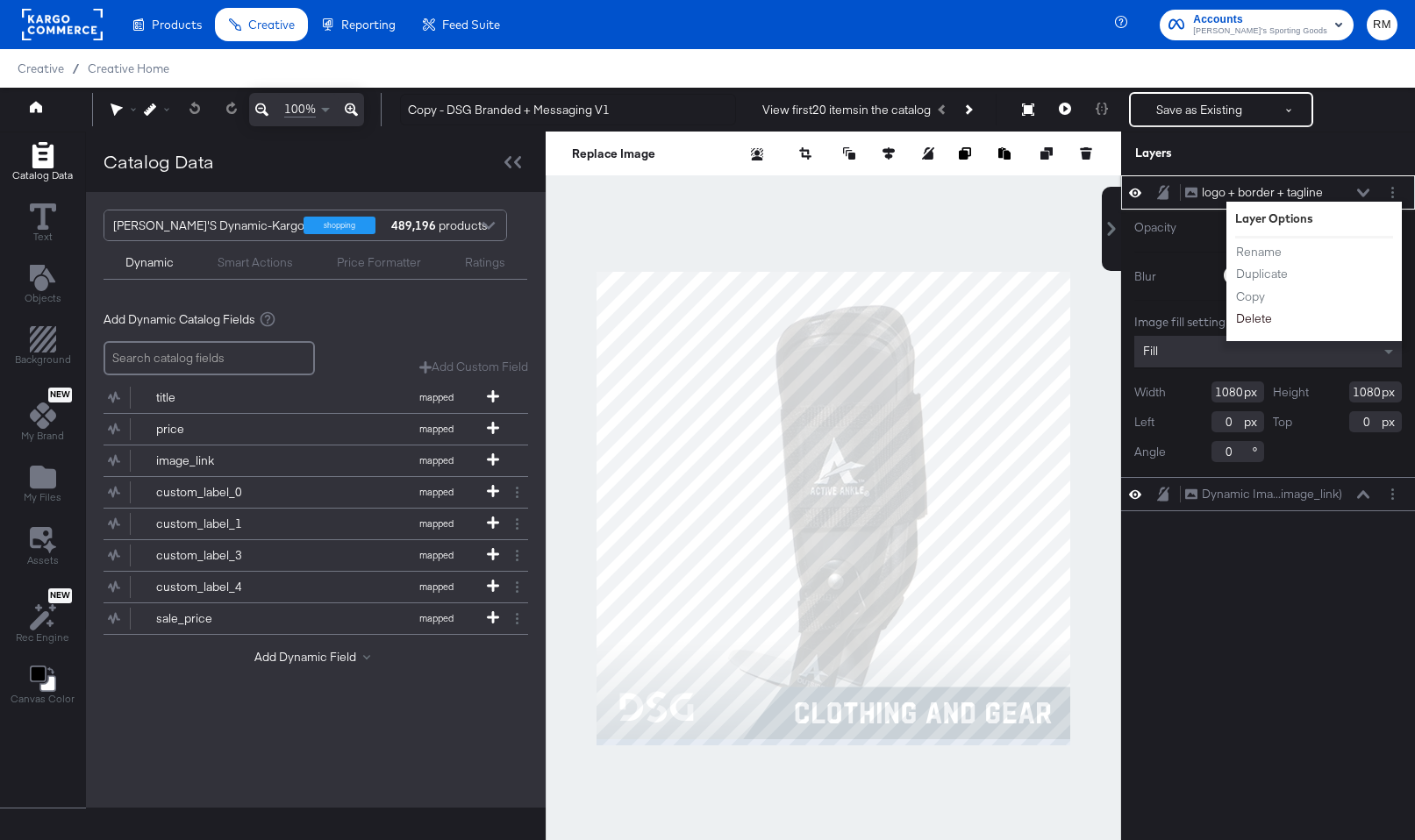
click at [1263, 317] on button "Delete" at bounding box center [1254, 318] width 38 height 18
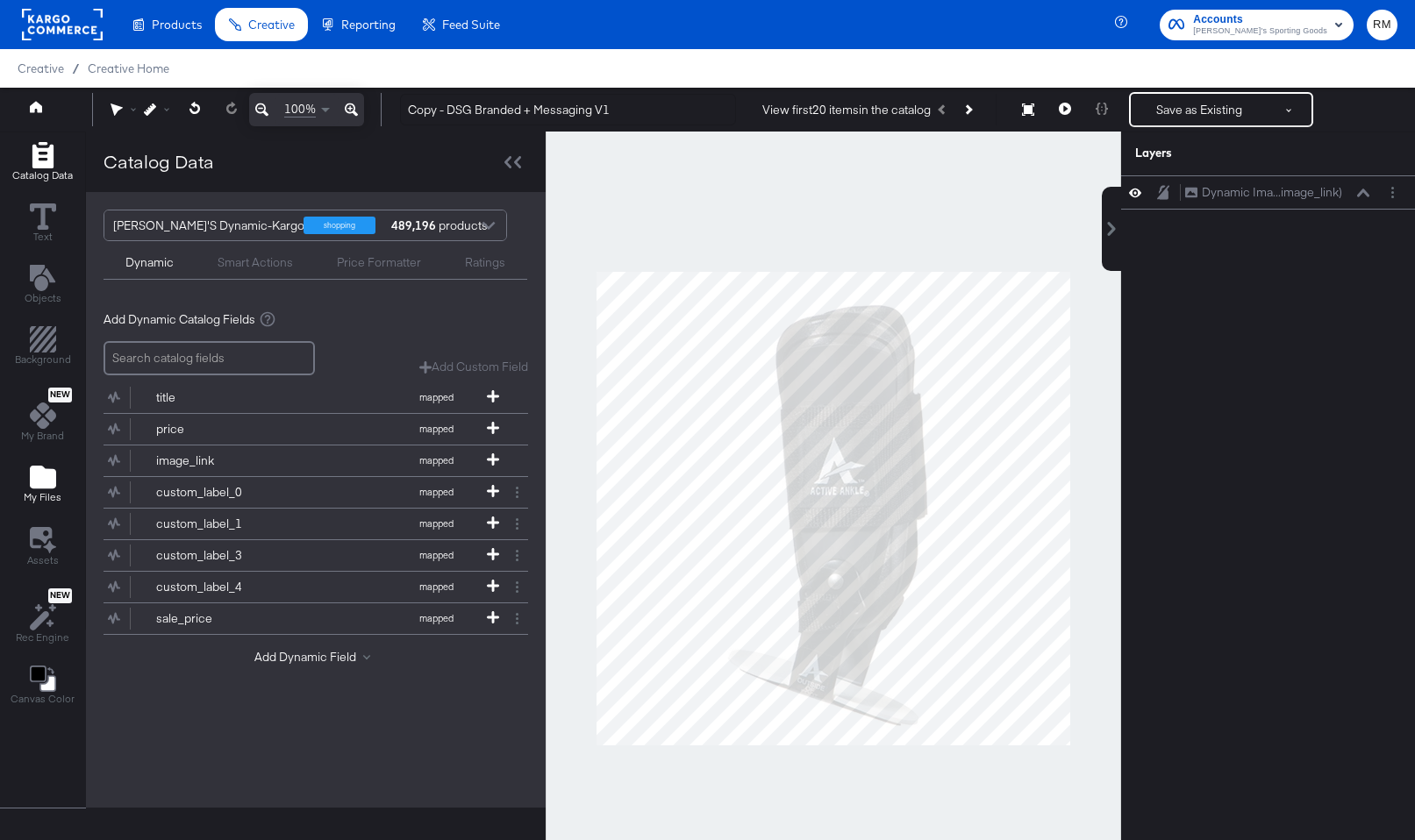
click at [31, 480] on icon "Add Files" at bounding box center [43, 476] width 26 height 22
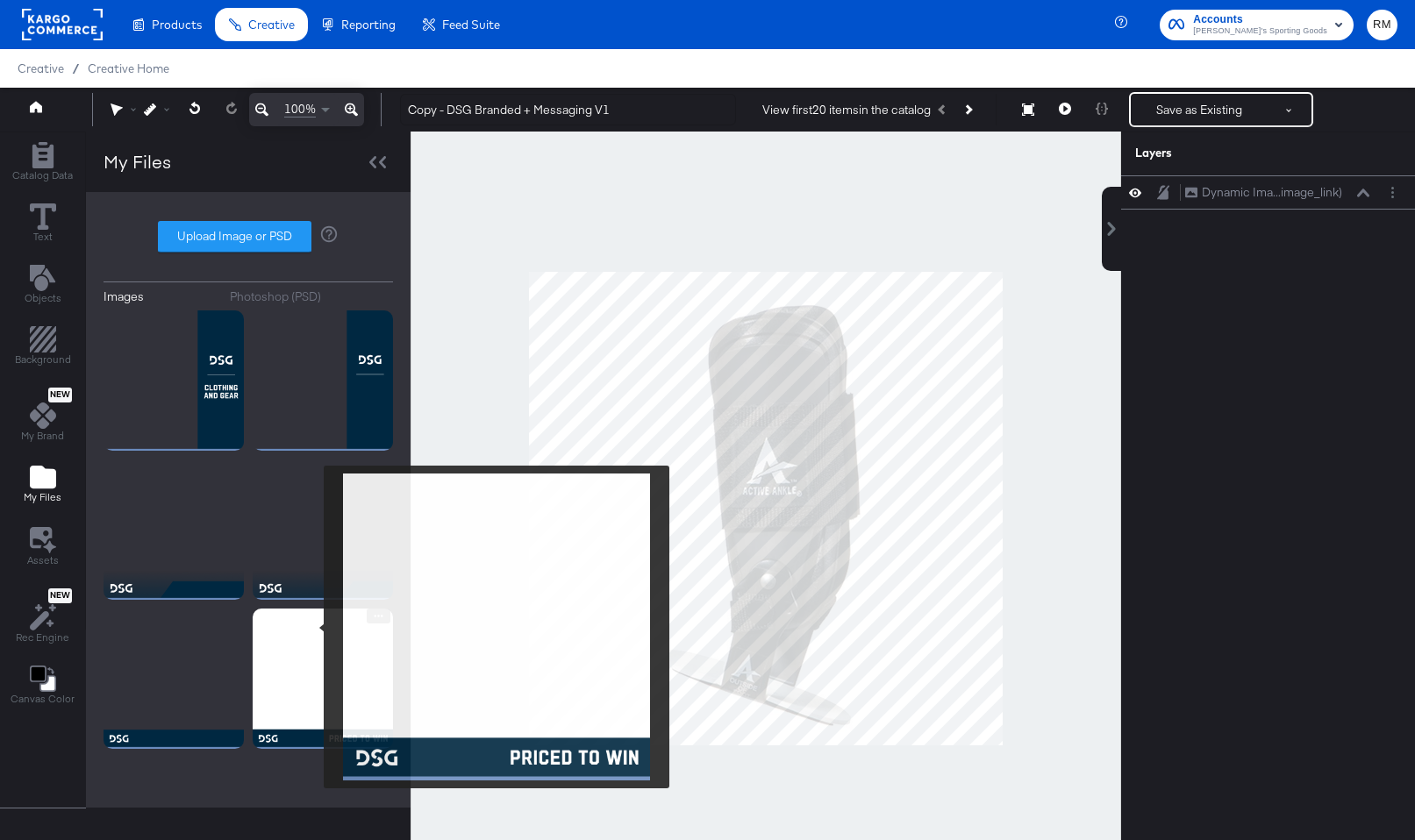
scroll to position [116, 0]
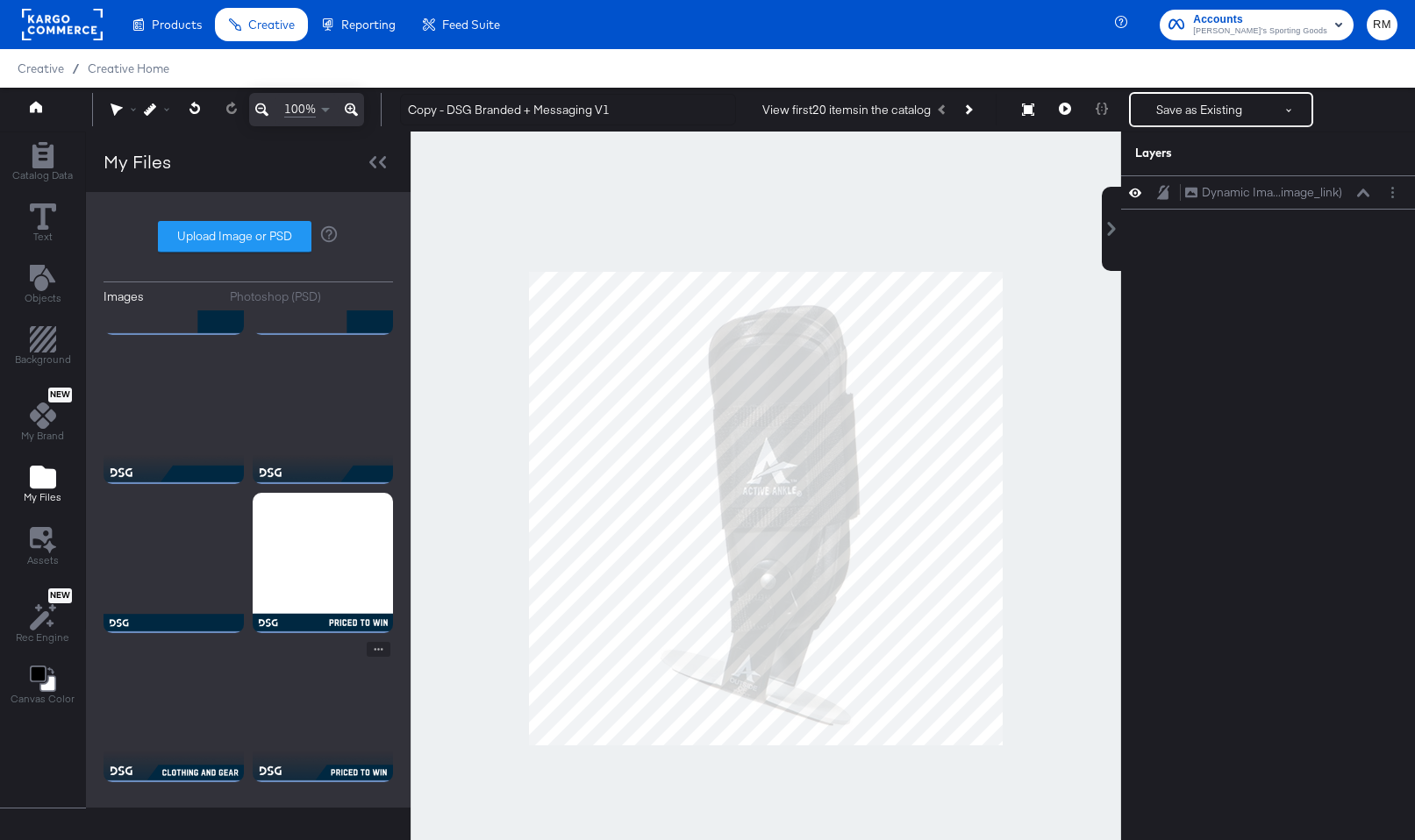
click at [357, 719] on img at bounding box center [323, 712] width 140 height 140
drag, startPoint x: 449, startPoint y: 113, endPoint x: 294, endPoint y: 99, distance: 155.6
click at [294, 99] on div "100% Copy - DSG Branded + Messaging V1 View first 20 items in the catalog Save …" at bounding box center [707, 109] width 1415 height 44
click at [587, 113] on input "DSG Branded + Messaging V1" at bounding box center [568, 109] width 336 height 32
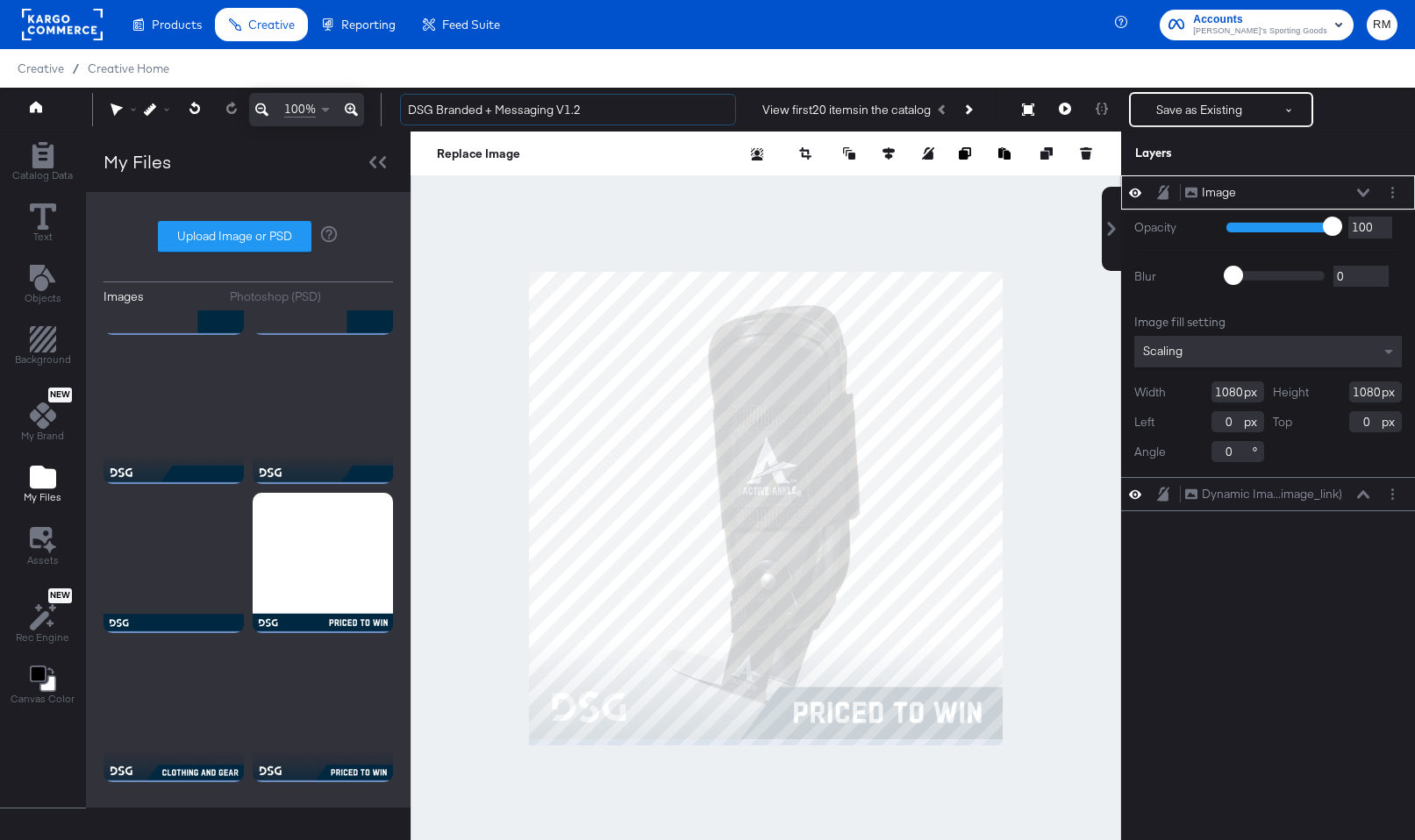
type input "DSG Branded + Messaging V1.2"
click at [1271, 359] on div "Scaling" at bounding box center [1268, 351] width 268 height 31
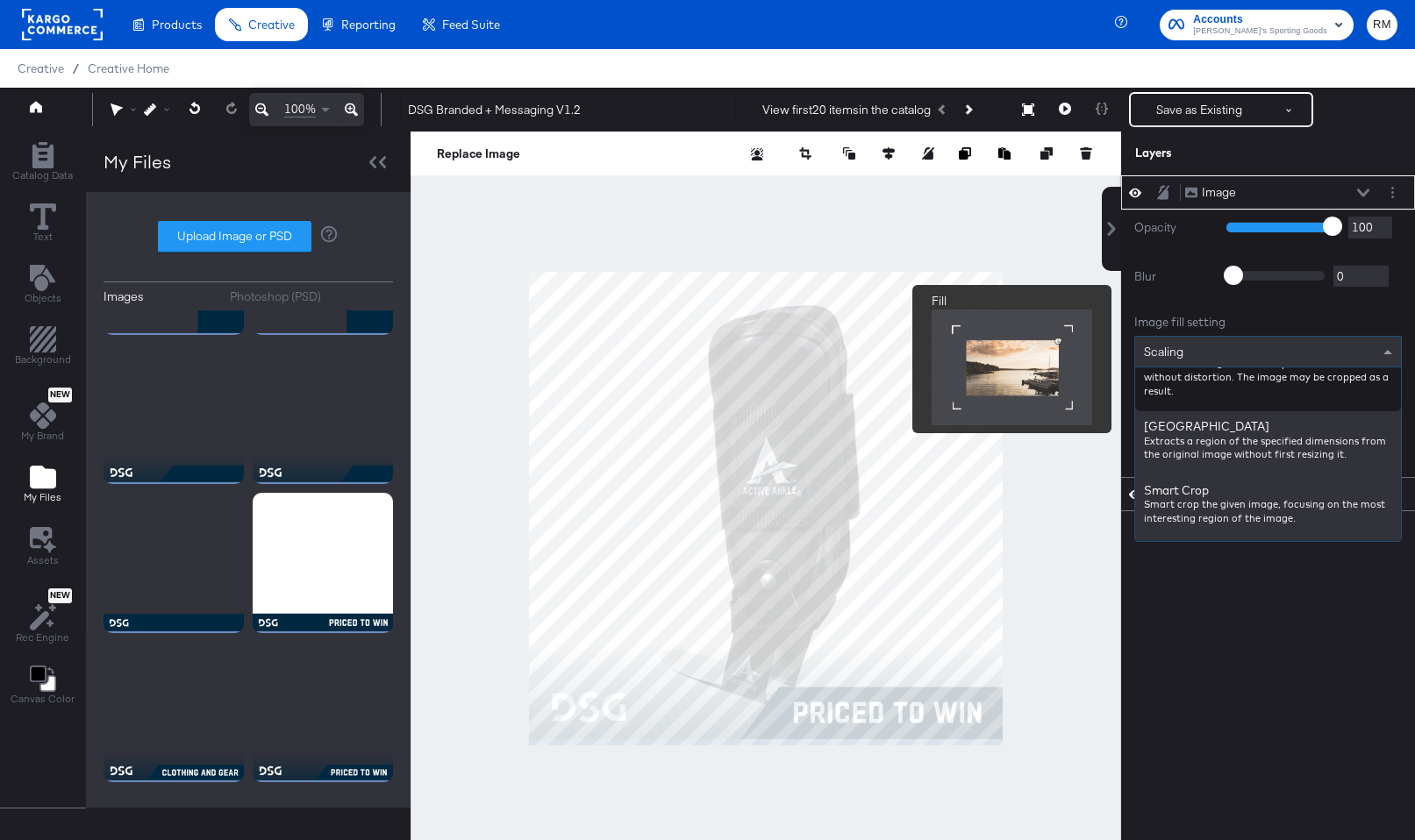
scroll to position [248, 0]
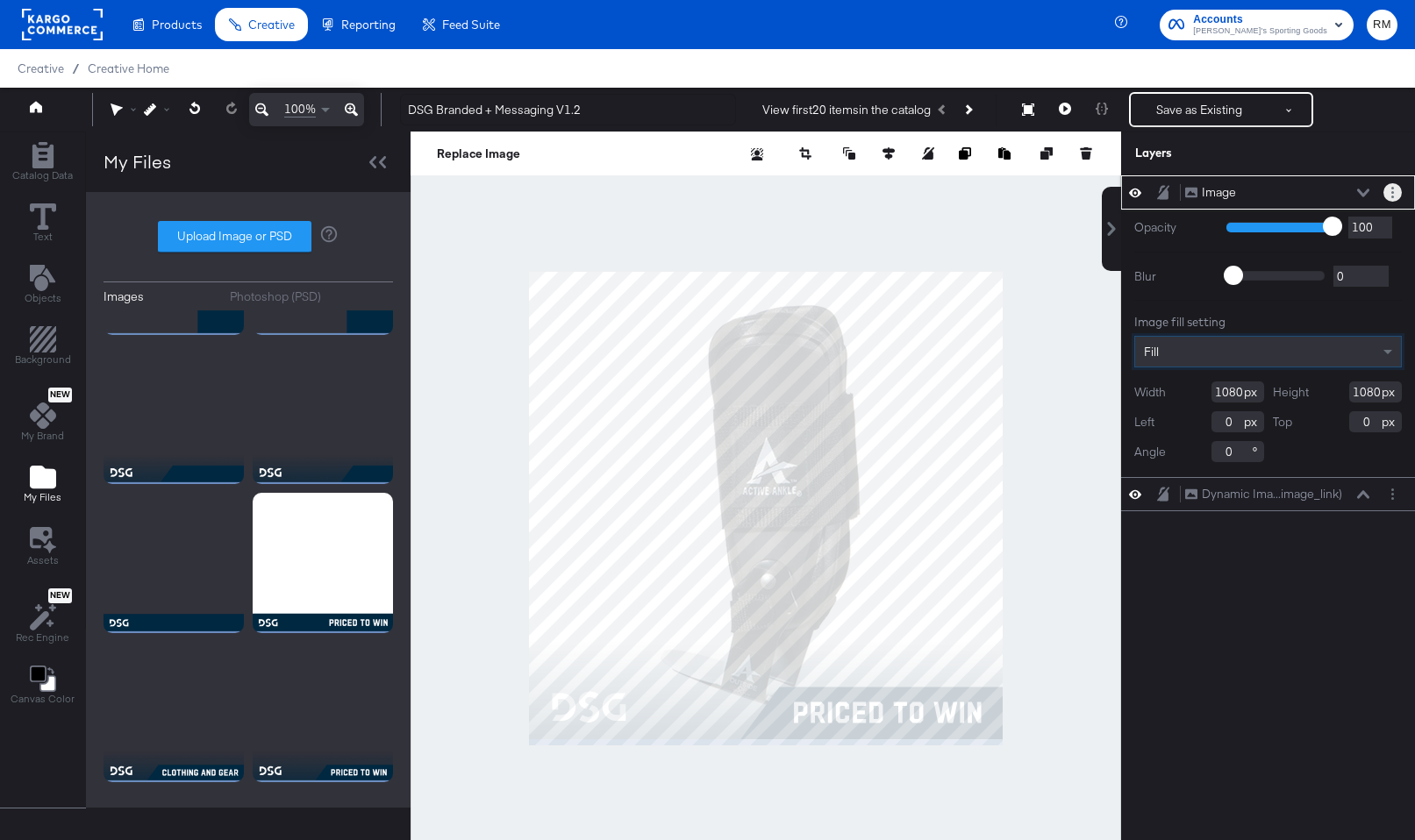
click at [1394, 187] on circle "Layer Options" at bounding box center [1393, 188] width 3 height 3
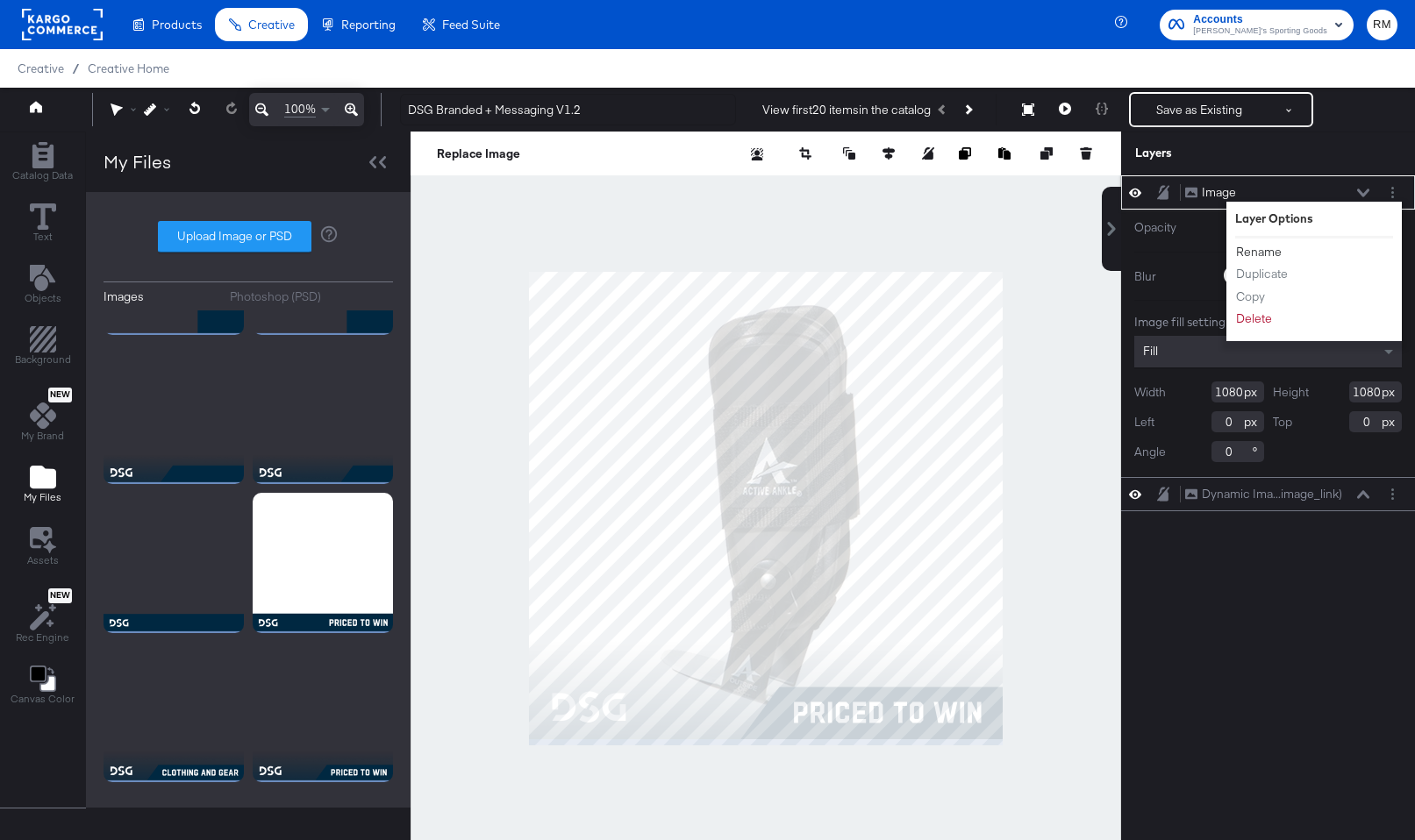
click at [1278, 244] on button "Rename" at bounding box center [1259, 252] width 48 height 18
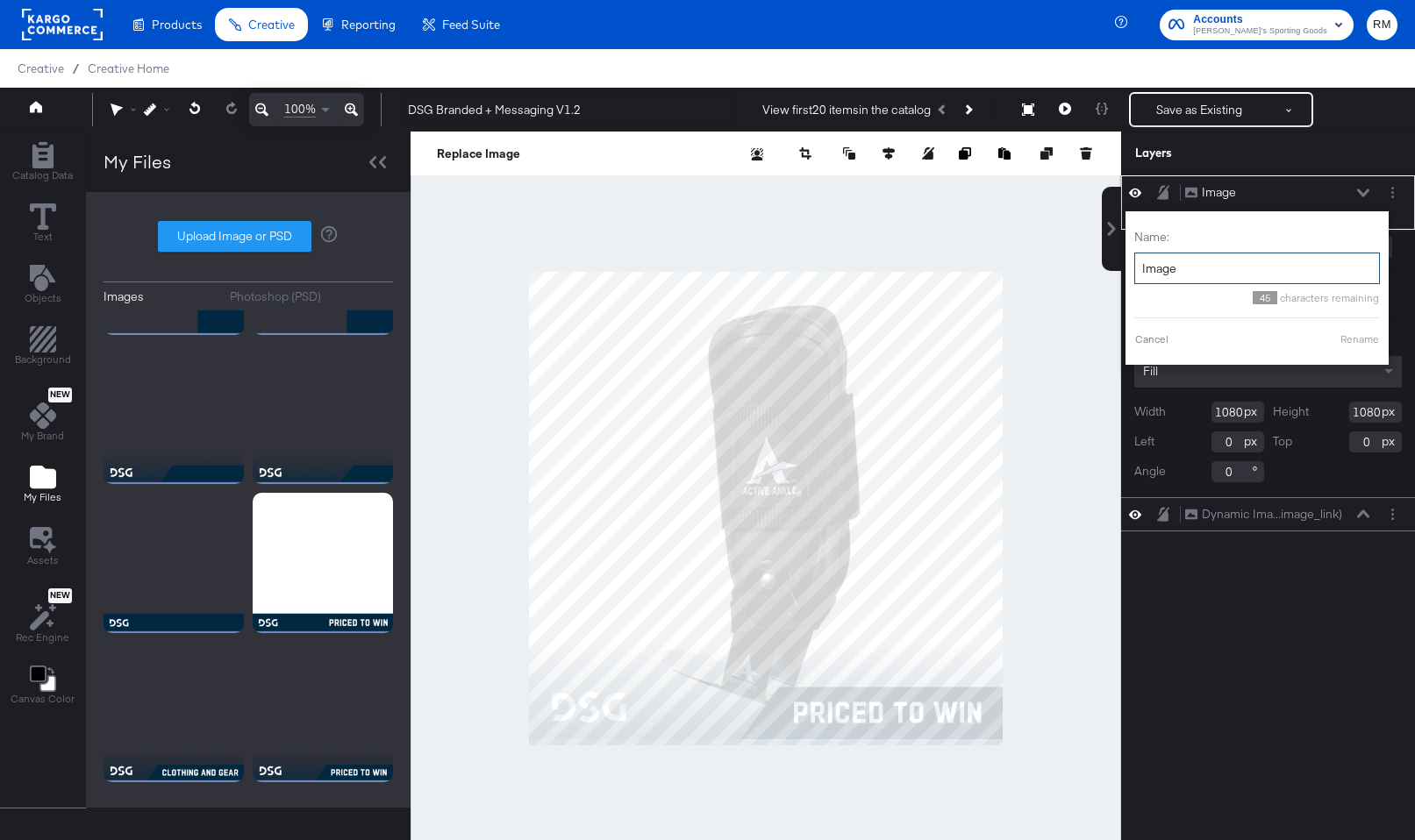
click at [1270, 256] on input "Image" at bounding box center [1257, 269] width 245 height 32
click at [1270, 253] on input "Image" at bounding box center [1257, 269] width 245 height 32
click at [1270, 253] on input "lImage" at bounding box center [1236, 269] width 245 height 32
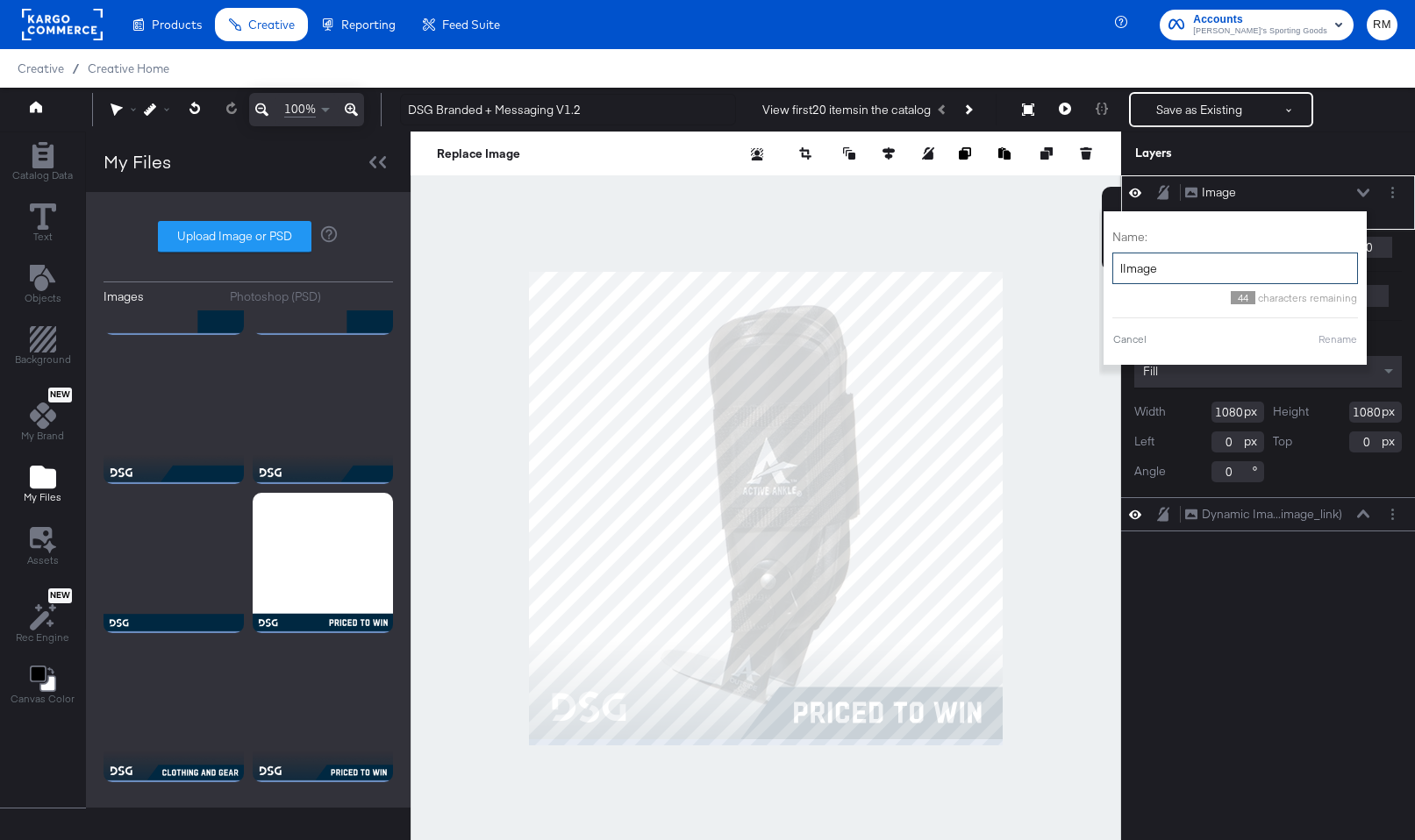
click at [1270, 253] on input "lImage" at bounding box center [1236, 269] width 245 height 32
type input "o"
type input "logo + border + tagline"
click at [1330, 333] on button "Rename" at bounding box center [1337, 340] width 40 height 16
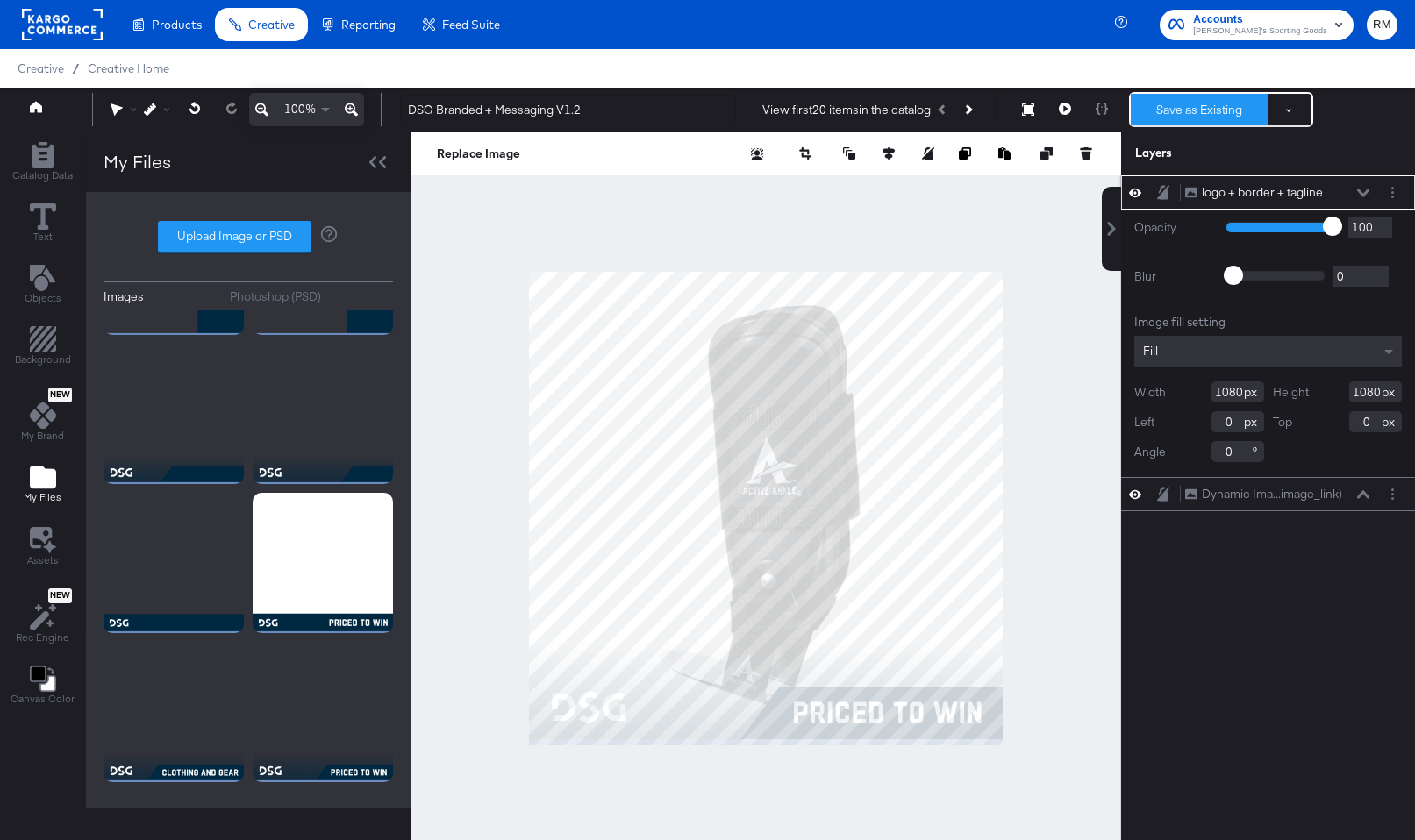
click at [1197, 107] on button "Save as Existing" at bounding box center [1199, 109] width 137 height 31
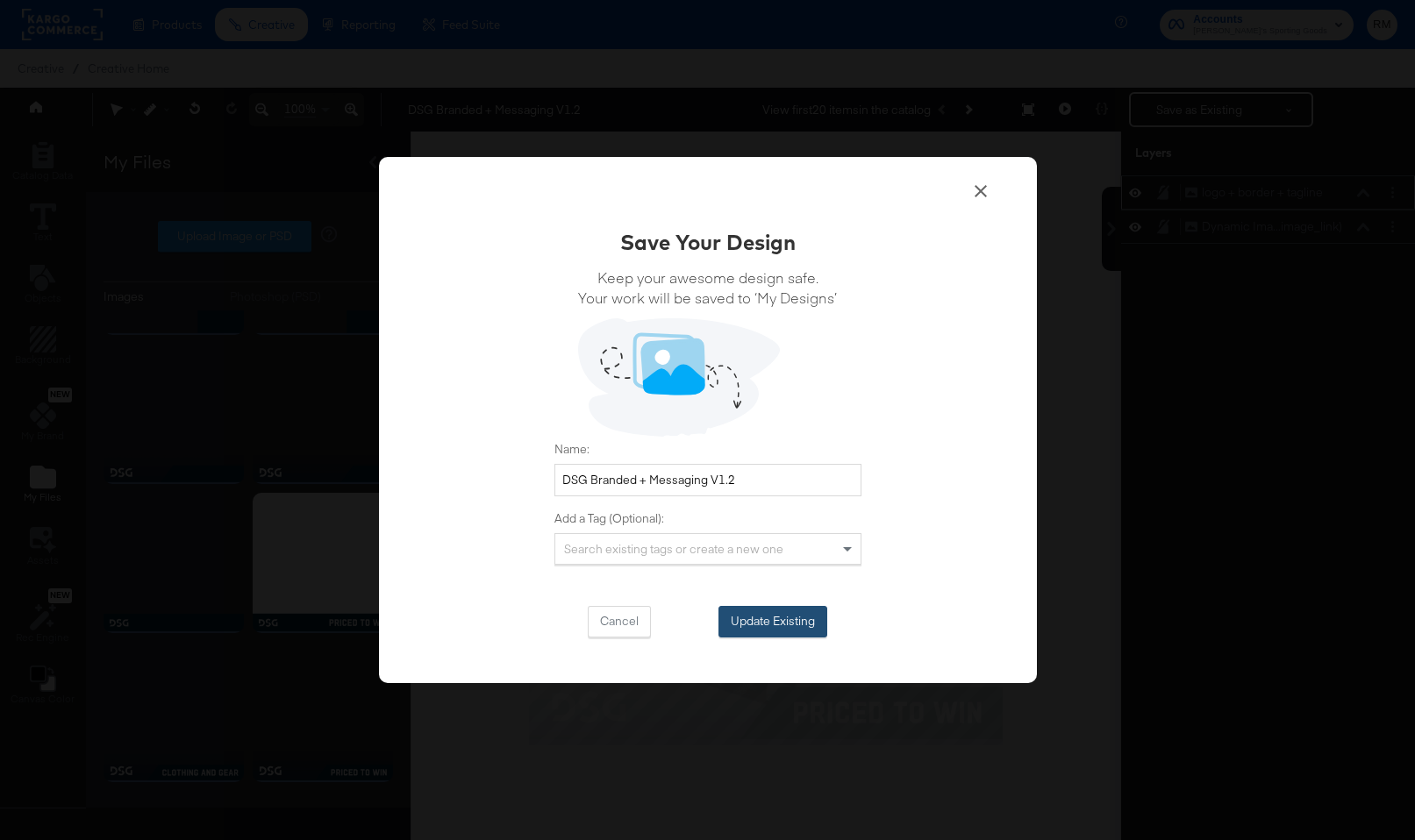
click at [819, 620] on button "Update Existing" at bounding box center [773, 622] width 109 height 31
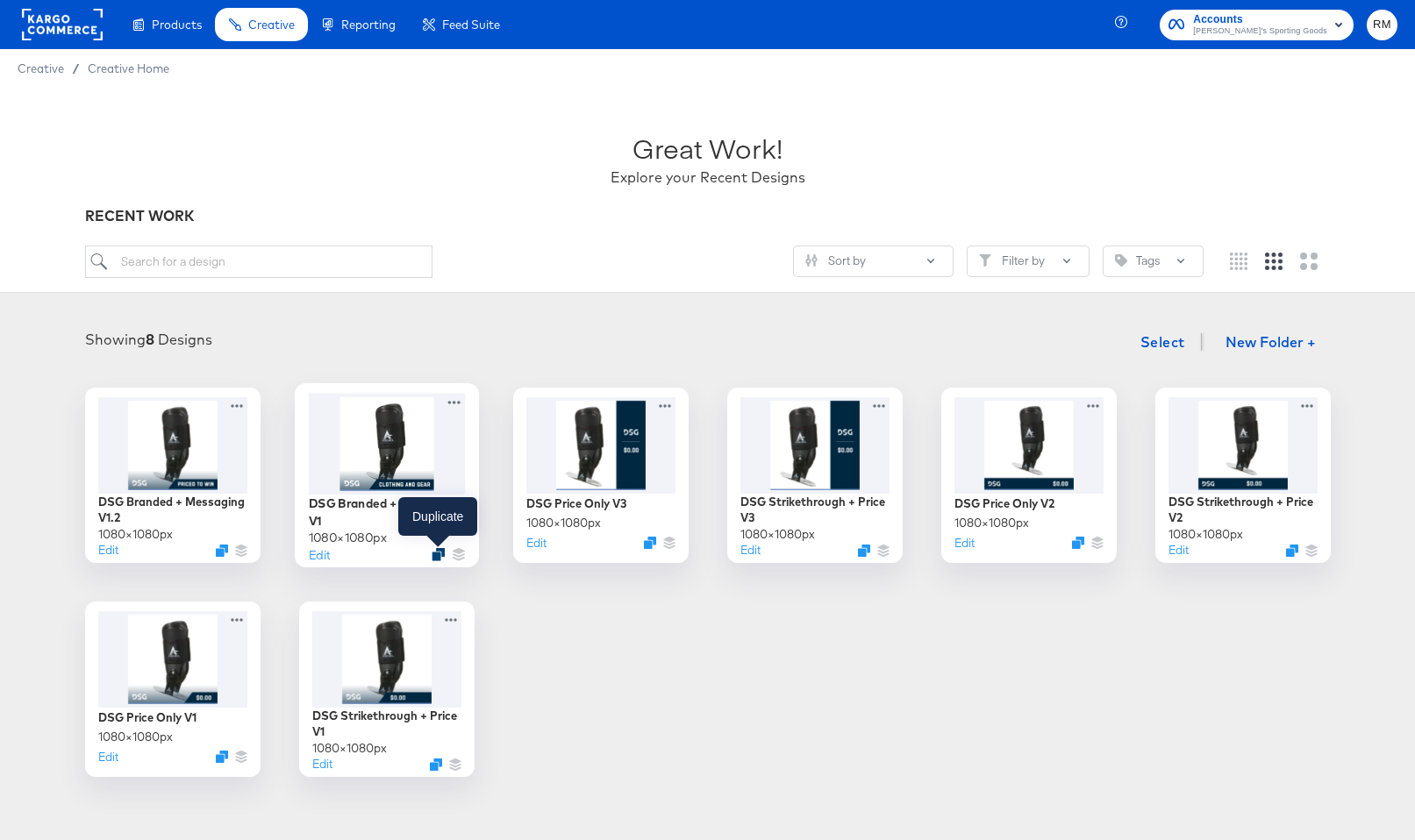
click at [441, 552] on icon "Duplicate" at bounding box center [438, 555] width 14 height 14
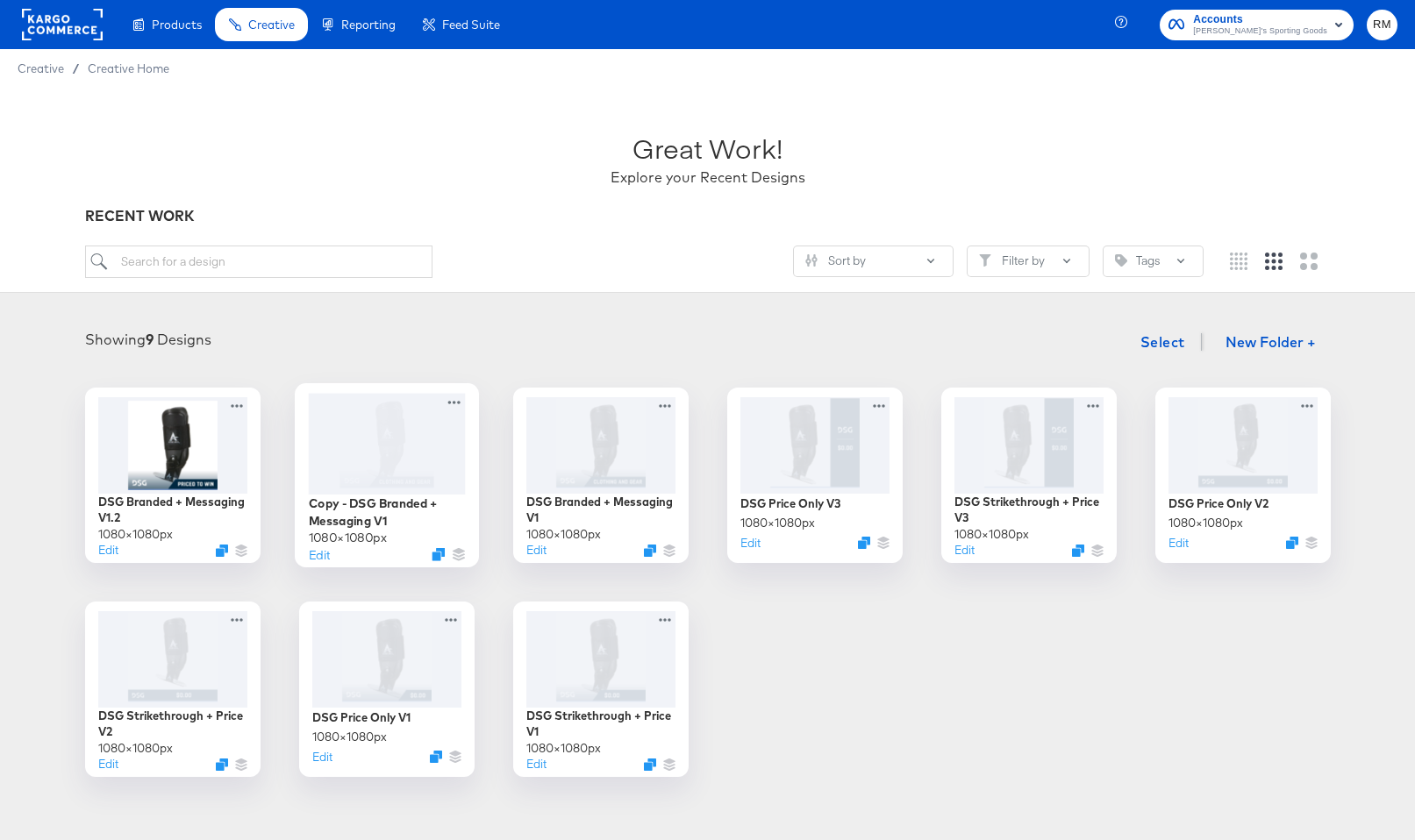
click at [403, 458] on div at bounding box center [386, 444] width 157 height 101
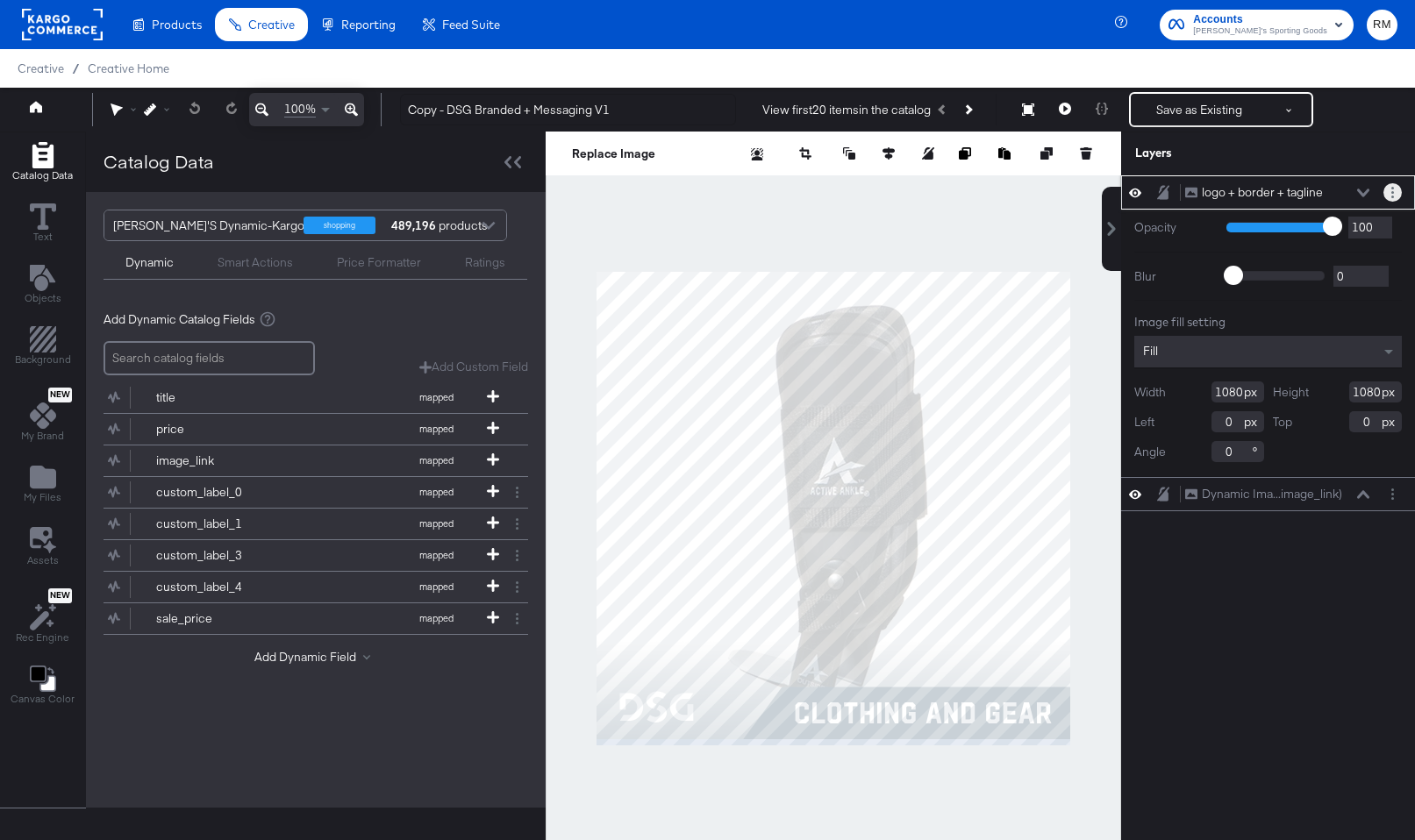
click at [1393, 189] on circle "Layer Options" at bounding box center [1393, 188] width 3 height 3
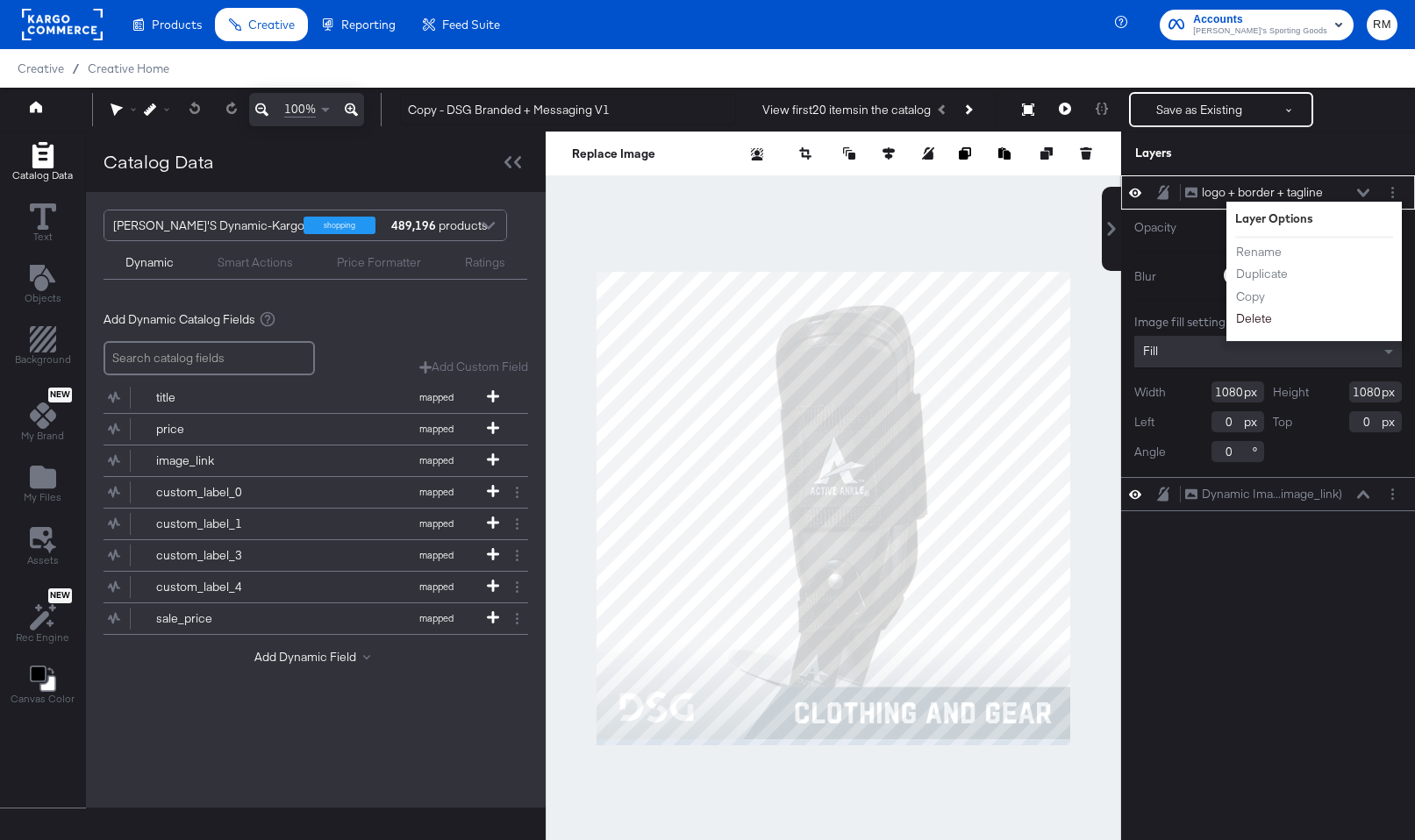
click at [1240, 323] on button "Delete" at bounding box center [1254, 318] width 38 height 18
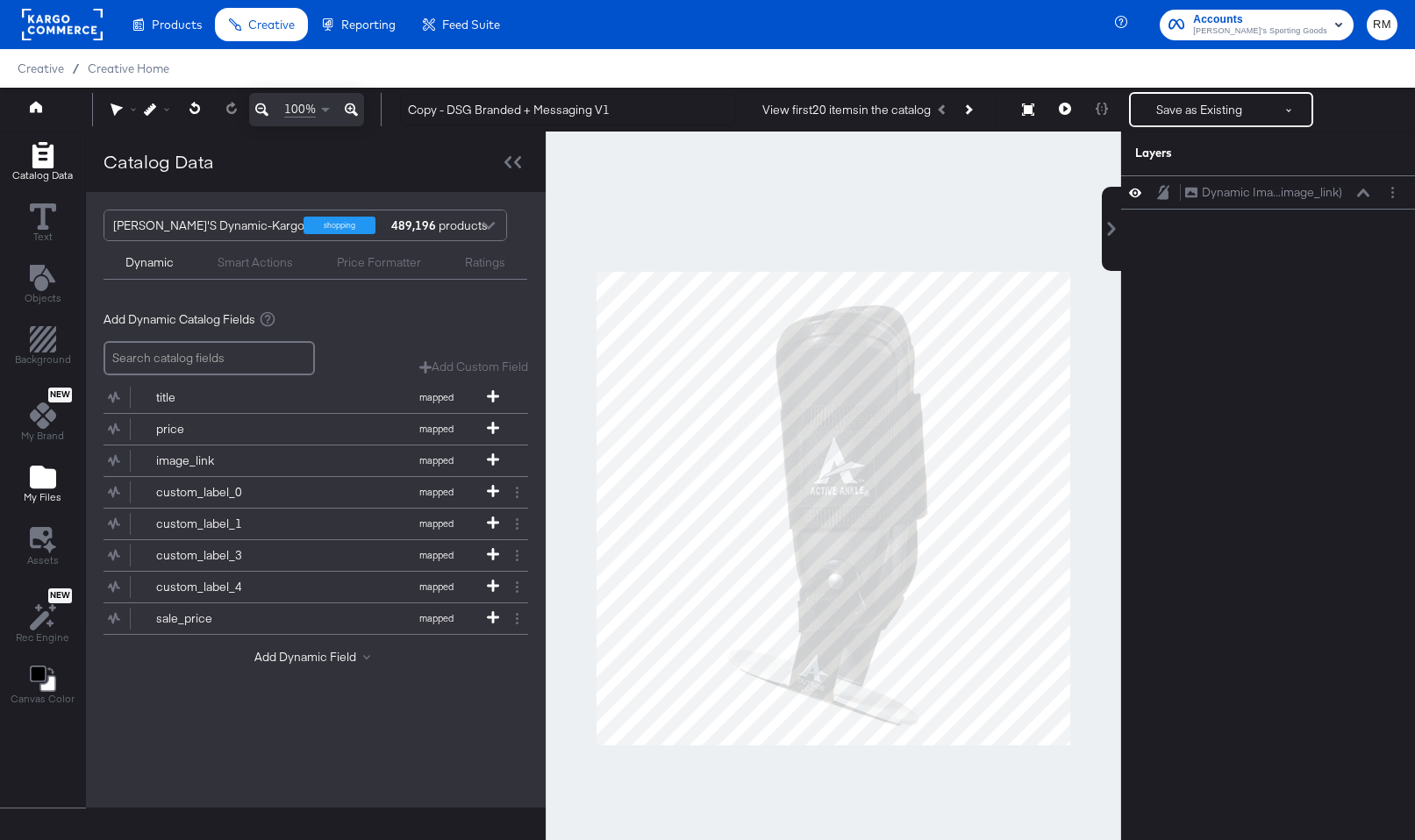
click at [32, 476] on icon "Add Files" at bounding box center [43, 476] width 26 height 22
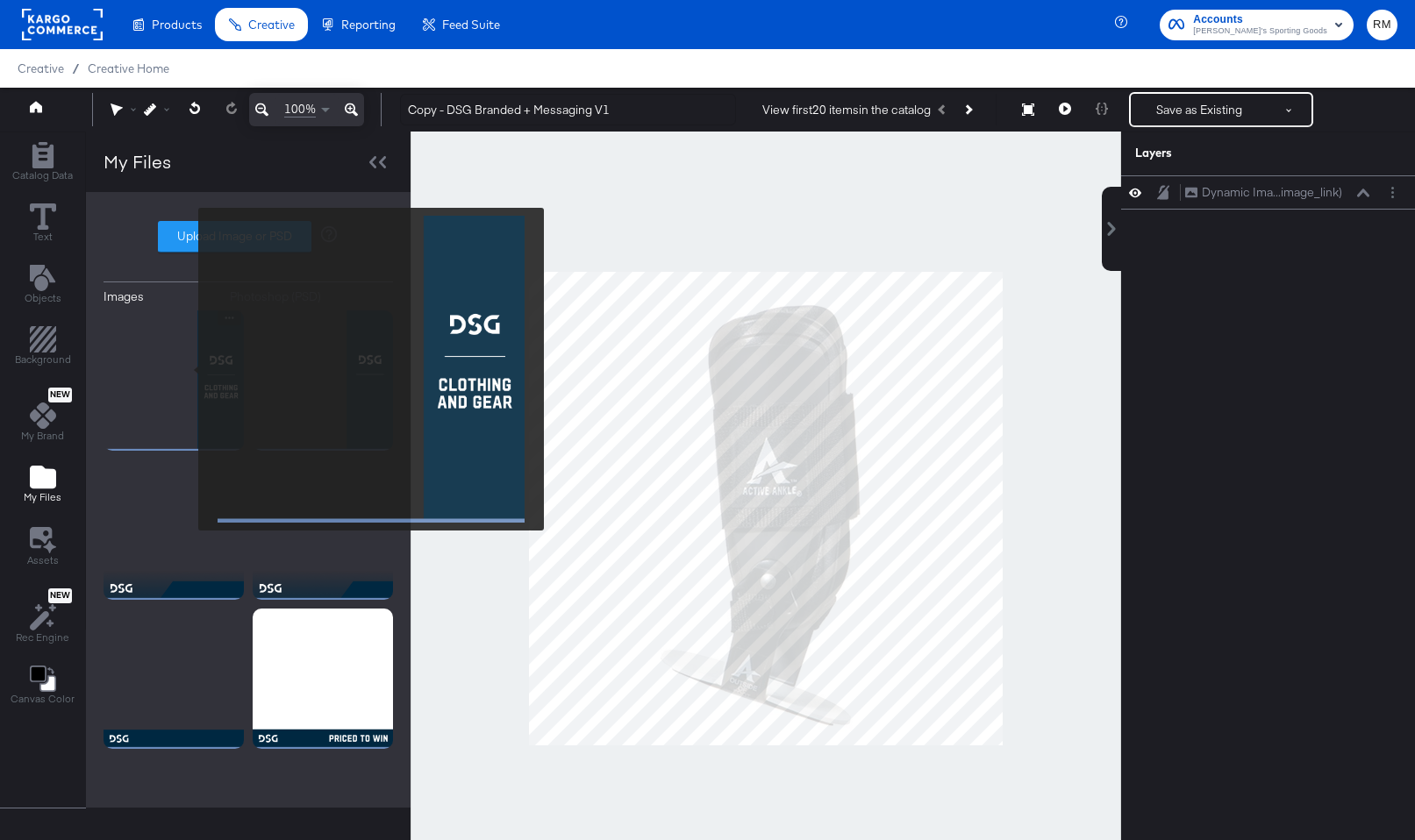
click at [176, 373] on img at bounding box center [173, 381] width 140 height 140
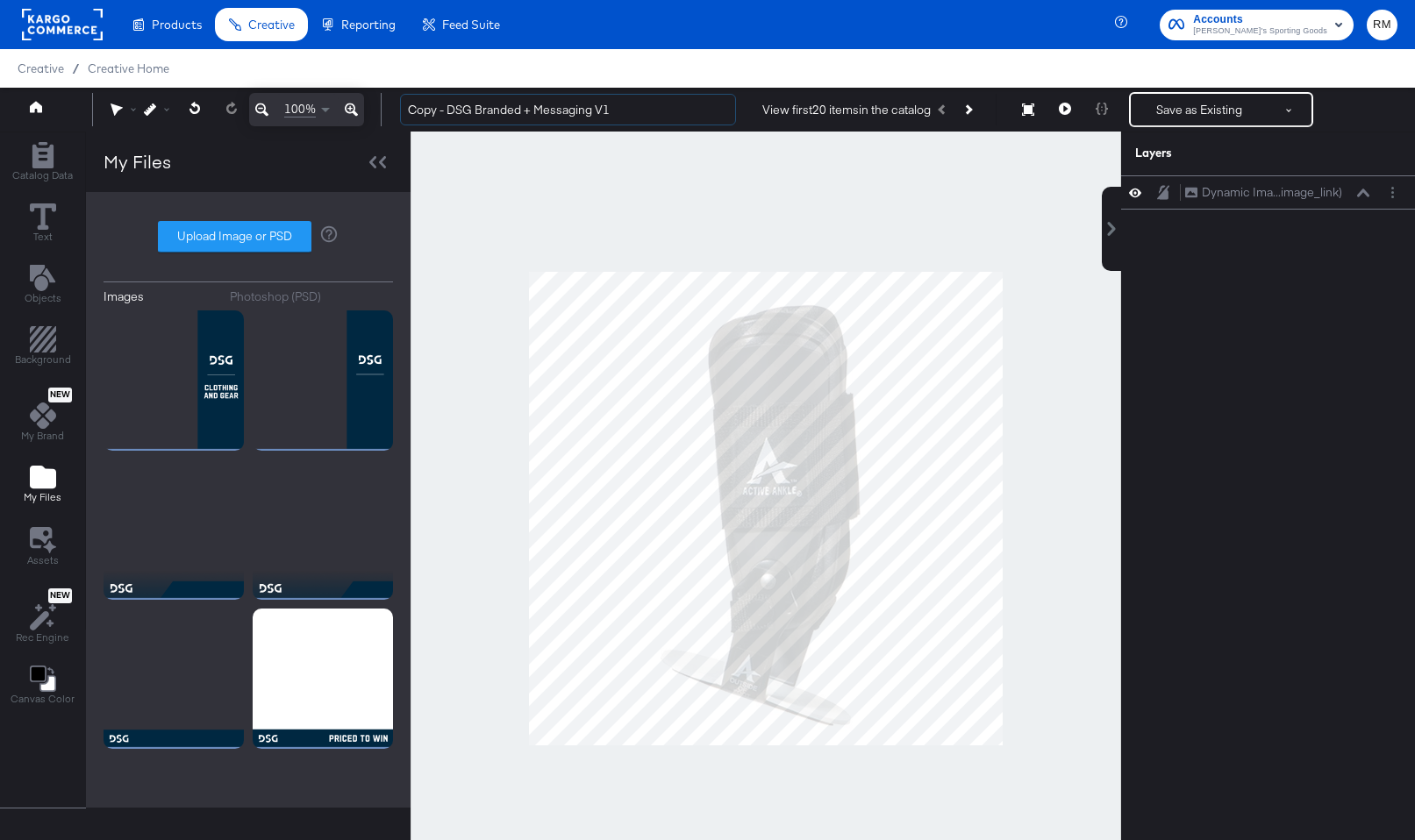
drag, startPoint x: 452, startPoint y: 116, endPoint x: 354, endPoint y: 115, distance: 98.0
click at [354, 116] on div "100% Copy - DSG Branded + Messaging V1 View first 20 items in the catalog Save …" at bounding box center [707, 109] width 1415 height 44
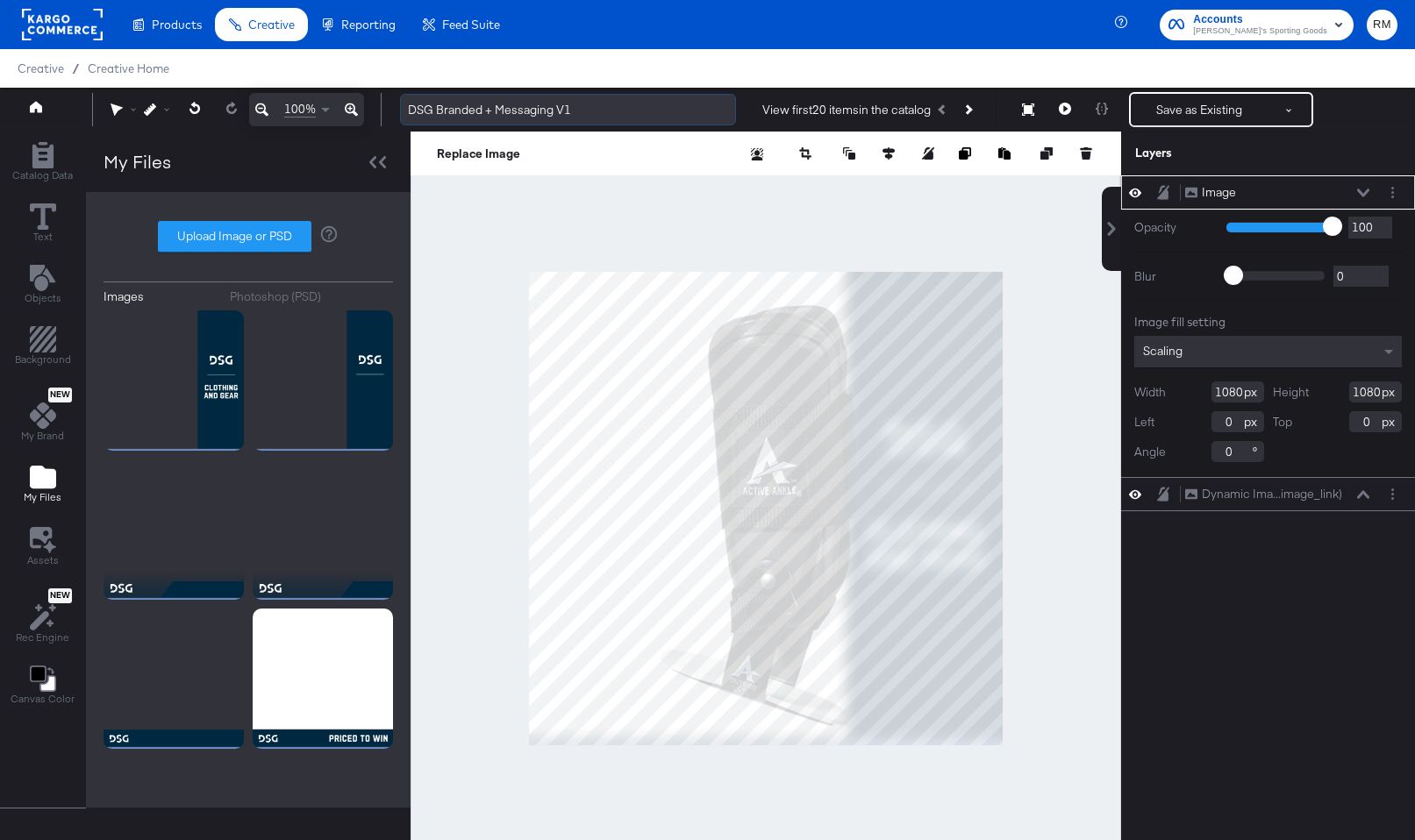
click at [631, 110] on input "DSG Branded + Messaging V1" at bounding box center [568, 109] width 336 height 32
type input "DSG Branded + Messaging V2"
click at [1305, 359] on div "Scaling" at bounding box center [1268, 351] width 268 height 31
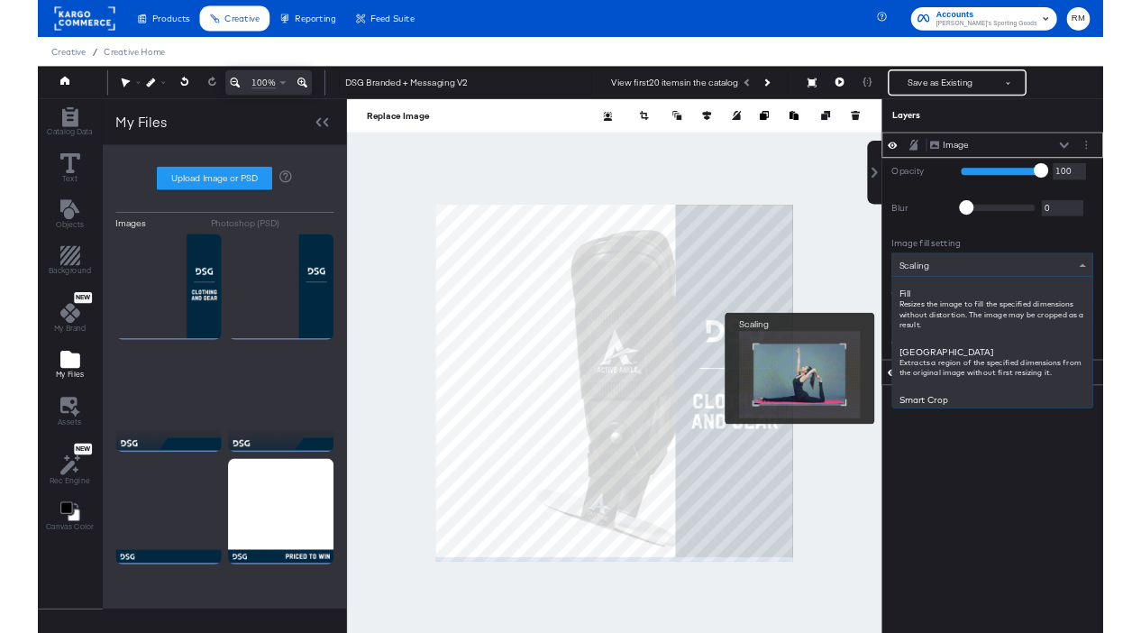
scroll to position [313, 0]
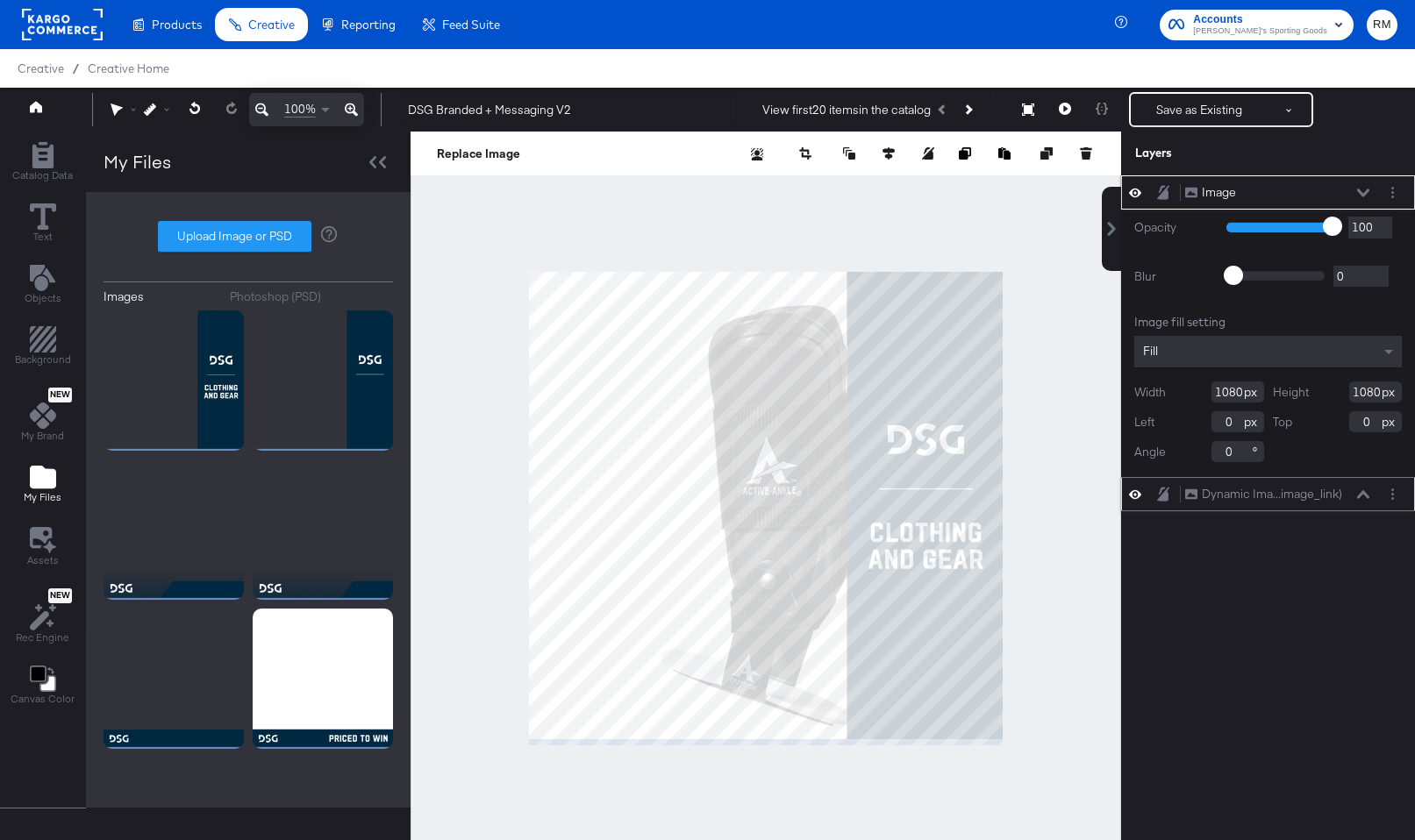
click at [1362, 493] on icon at bounding box center [1363, 494] width 13 height 9
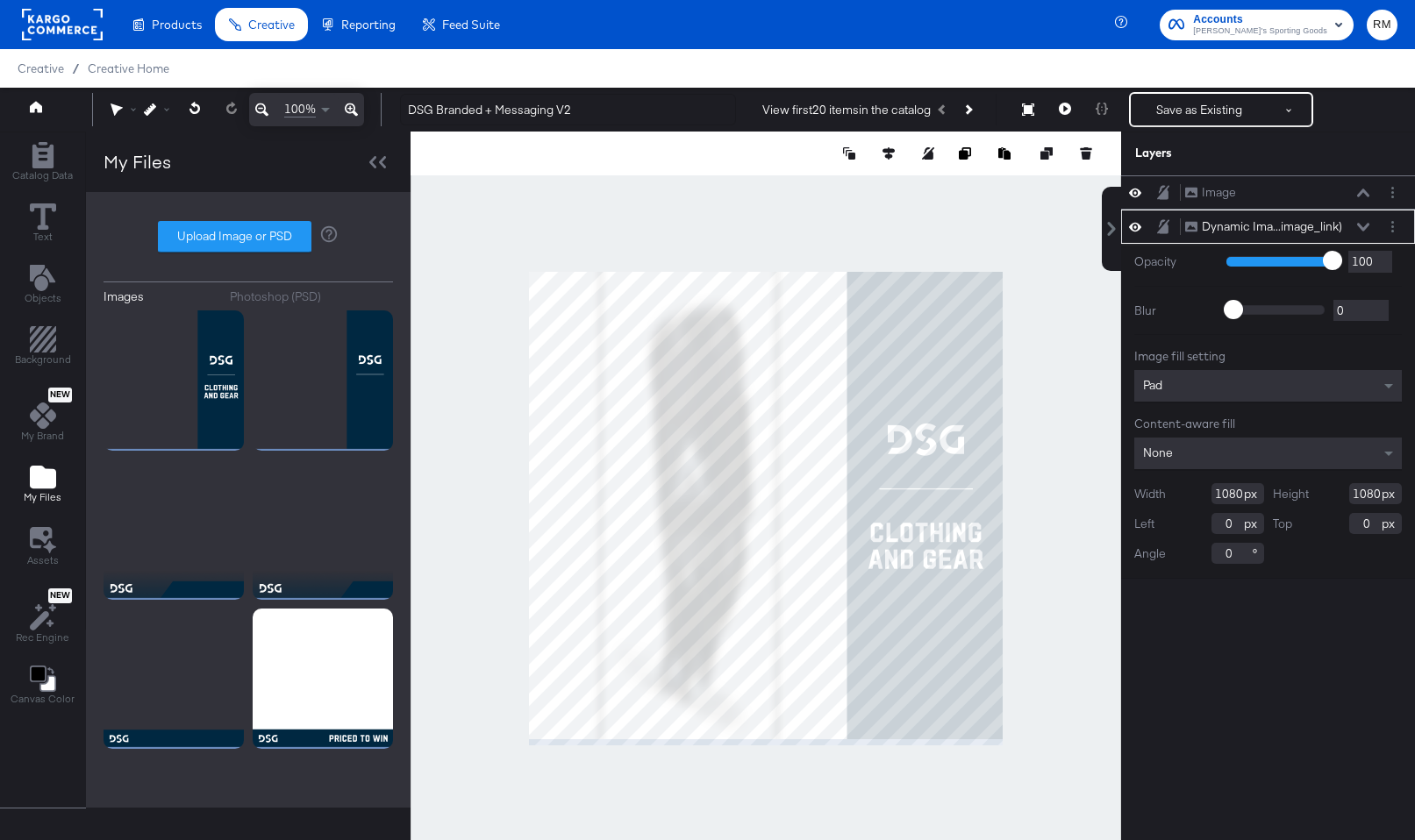
type input "729"
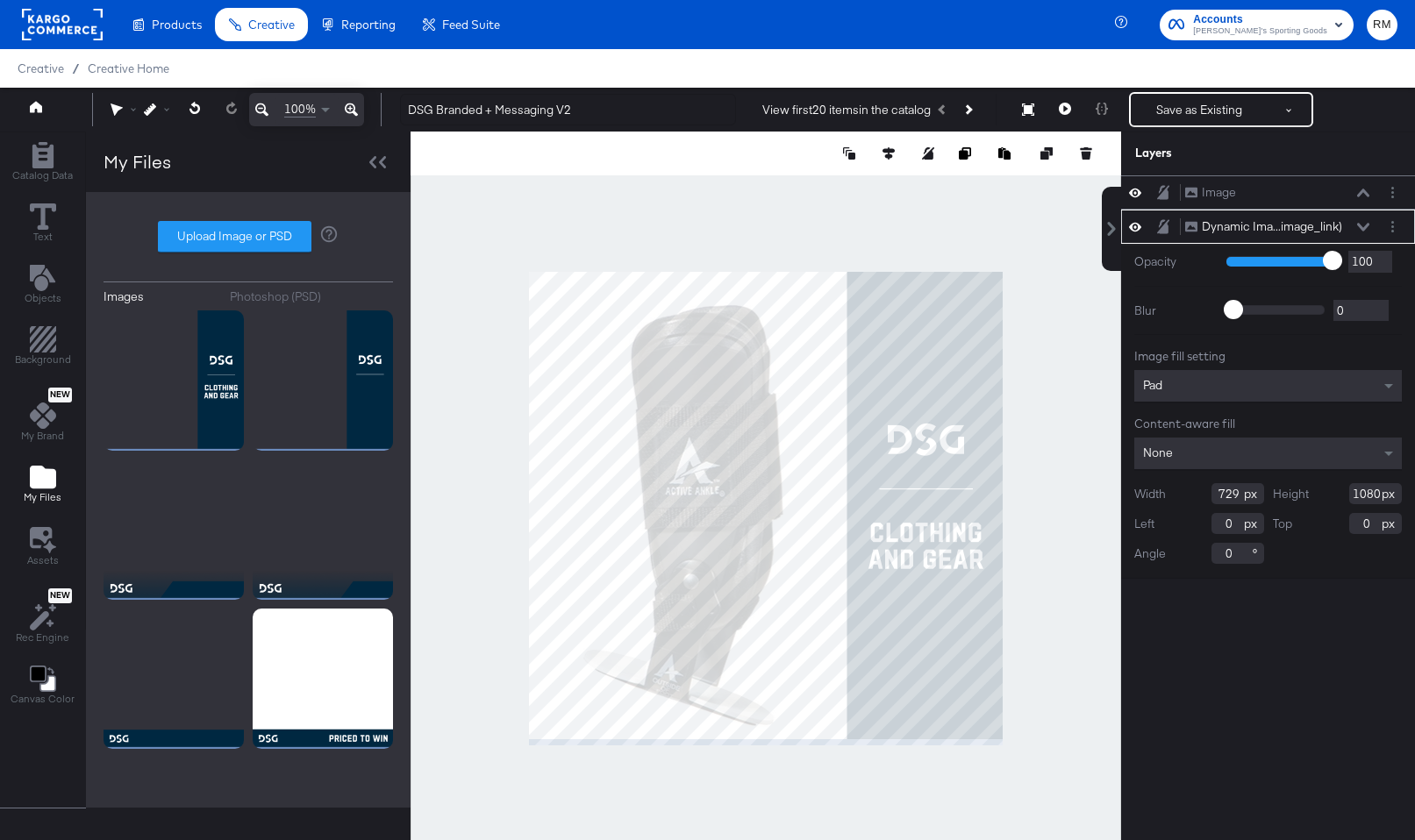
click at [1075, 539] on div at bounding box center [766, 508] width 711 height 753
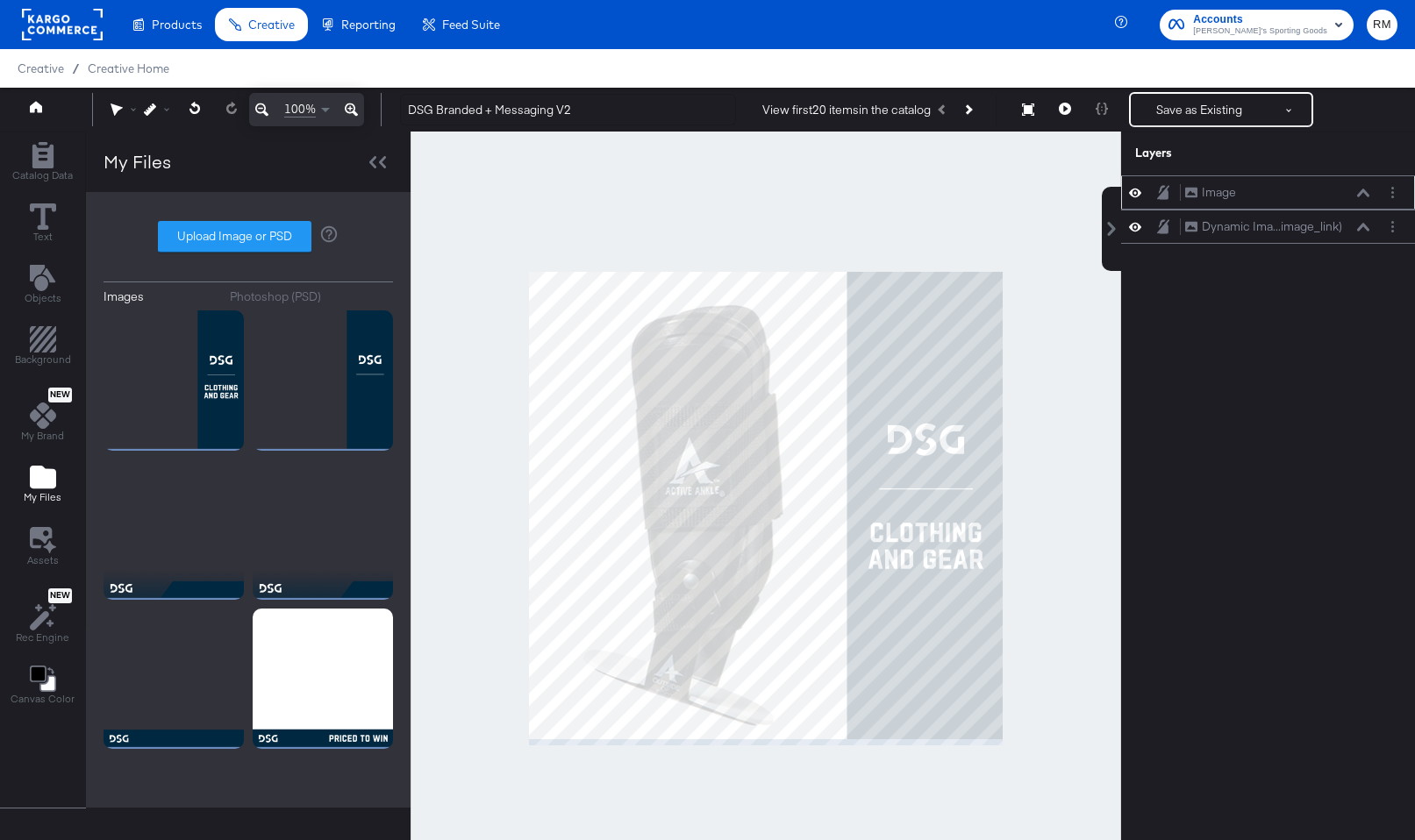
click at [1361, 191] on icon at bounding box center [1363, 193] width 13 height 9
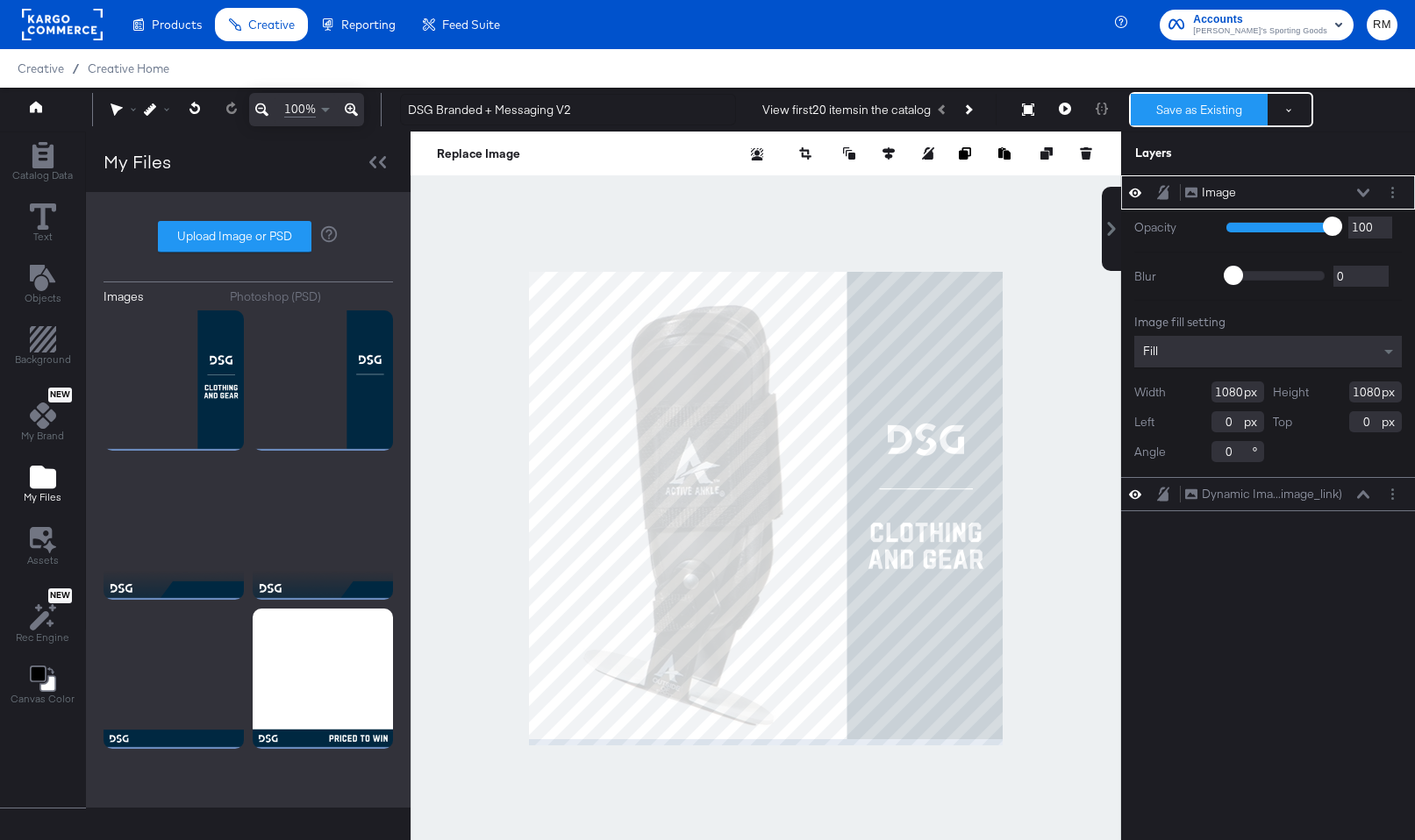
click at [1152, 113] on button "Save as Existing" at bounding box center [1199, 109] width 137 height 31
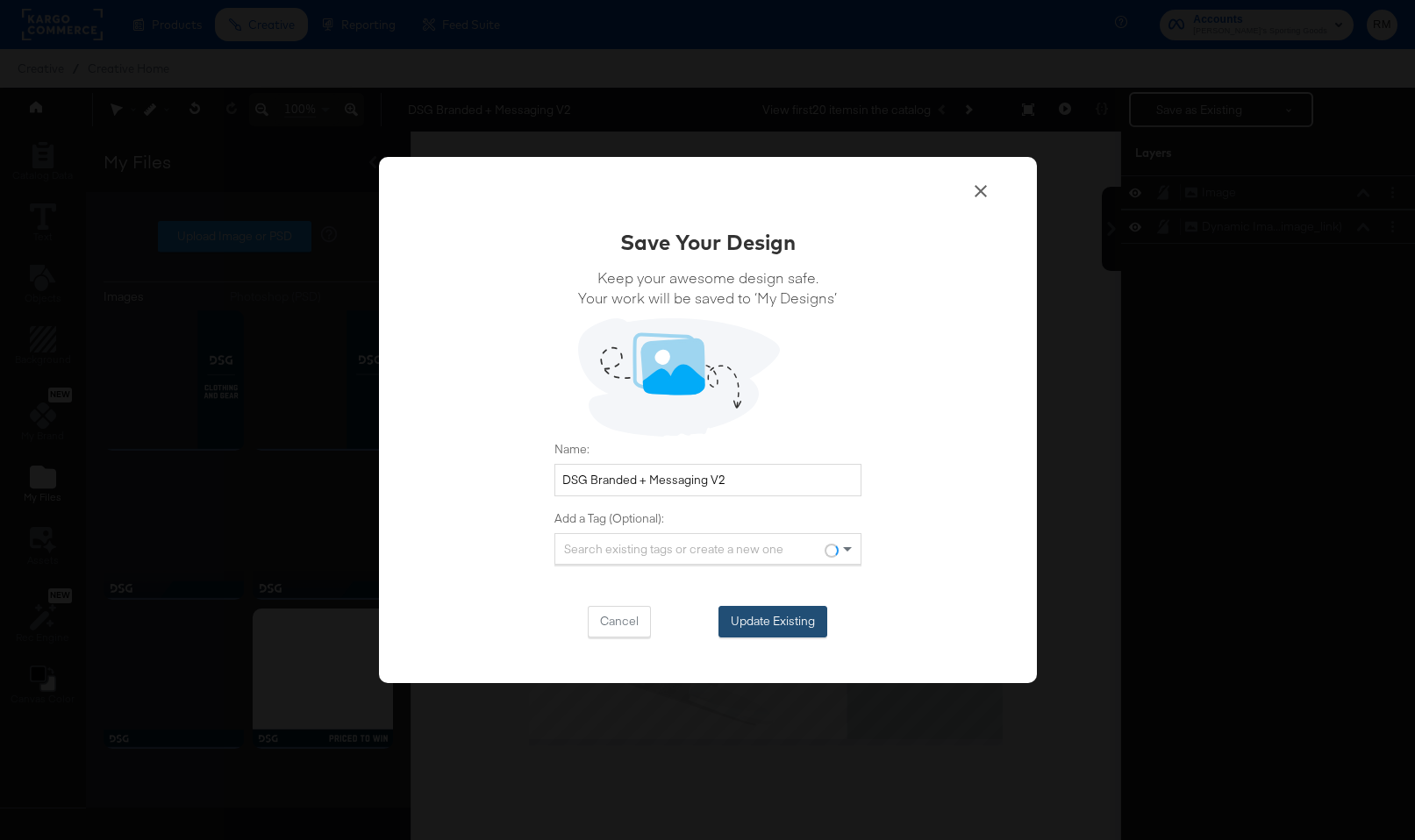
click at [774, 619] on button "Update Existing" at bounding box center [773, 622] width 109 height 31
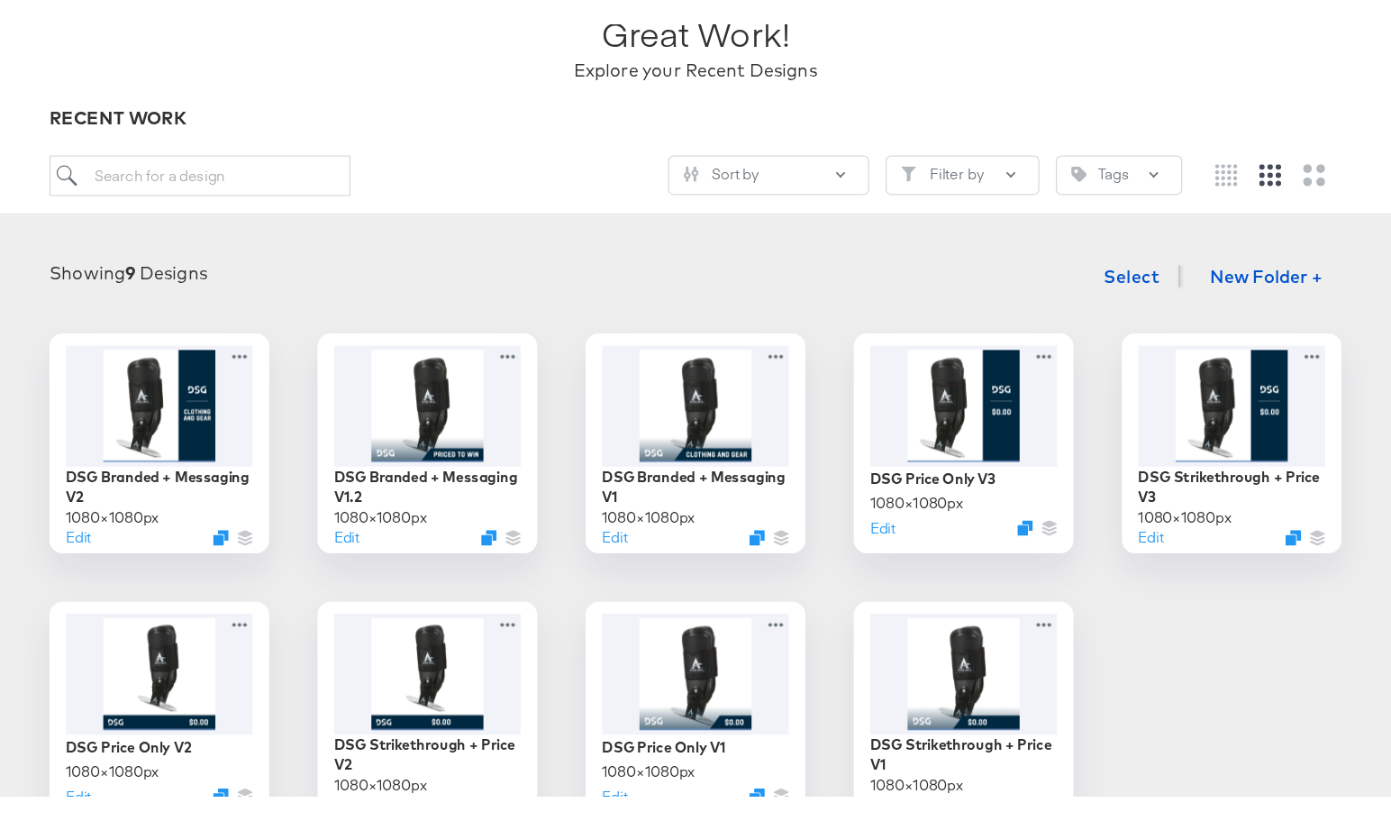
scroll to position [143, 0]
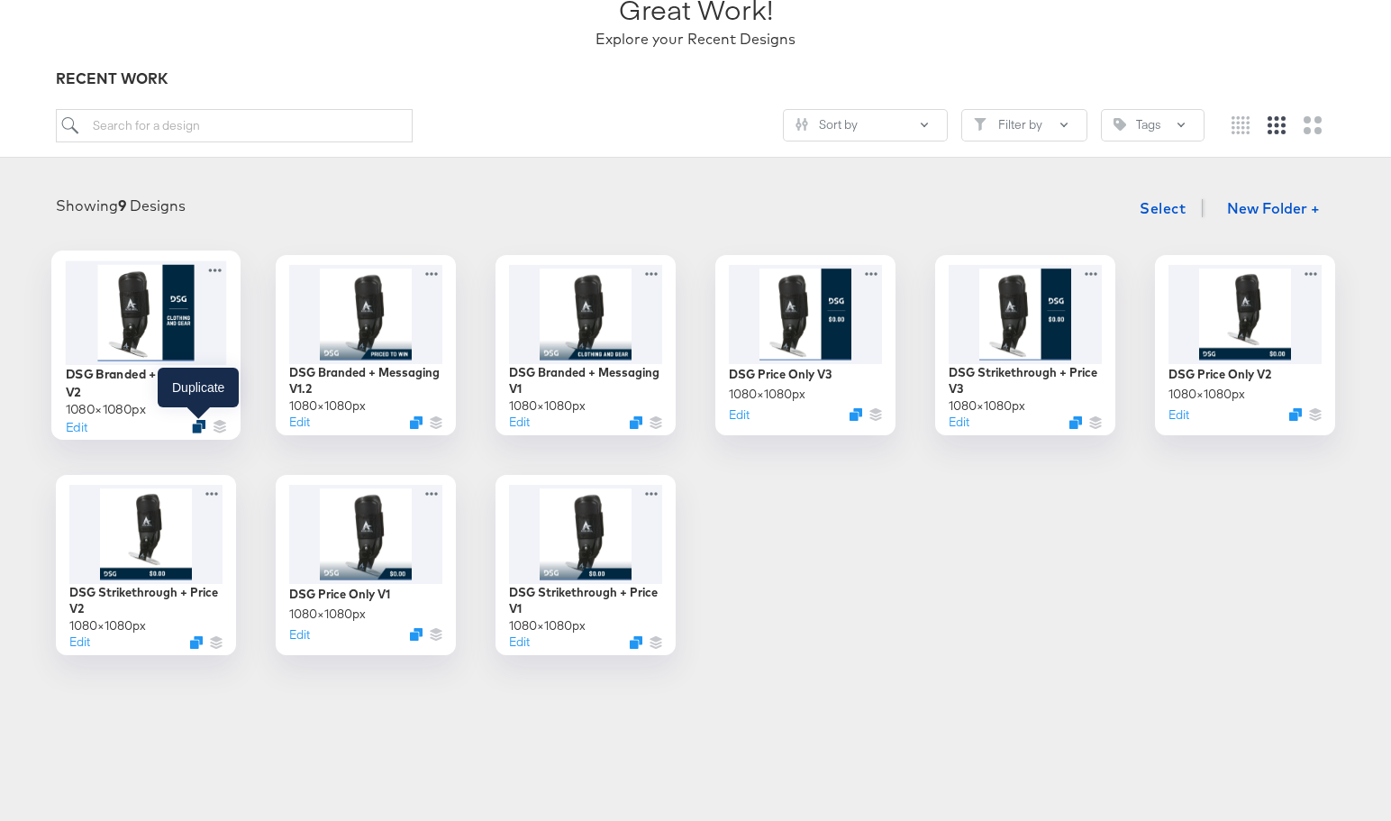
click at [196, 426] on icon "Duplicate" at bounding box center [199, 427] width 14 height 14
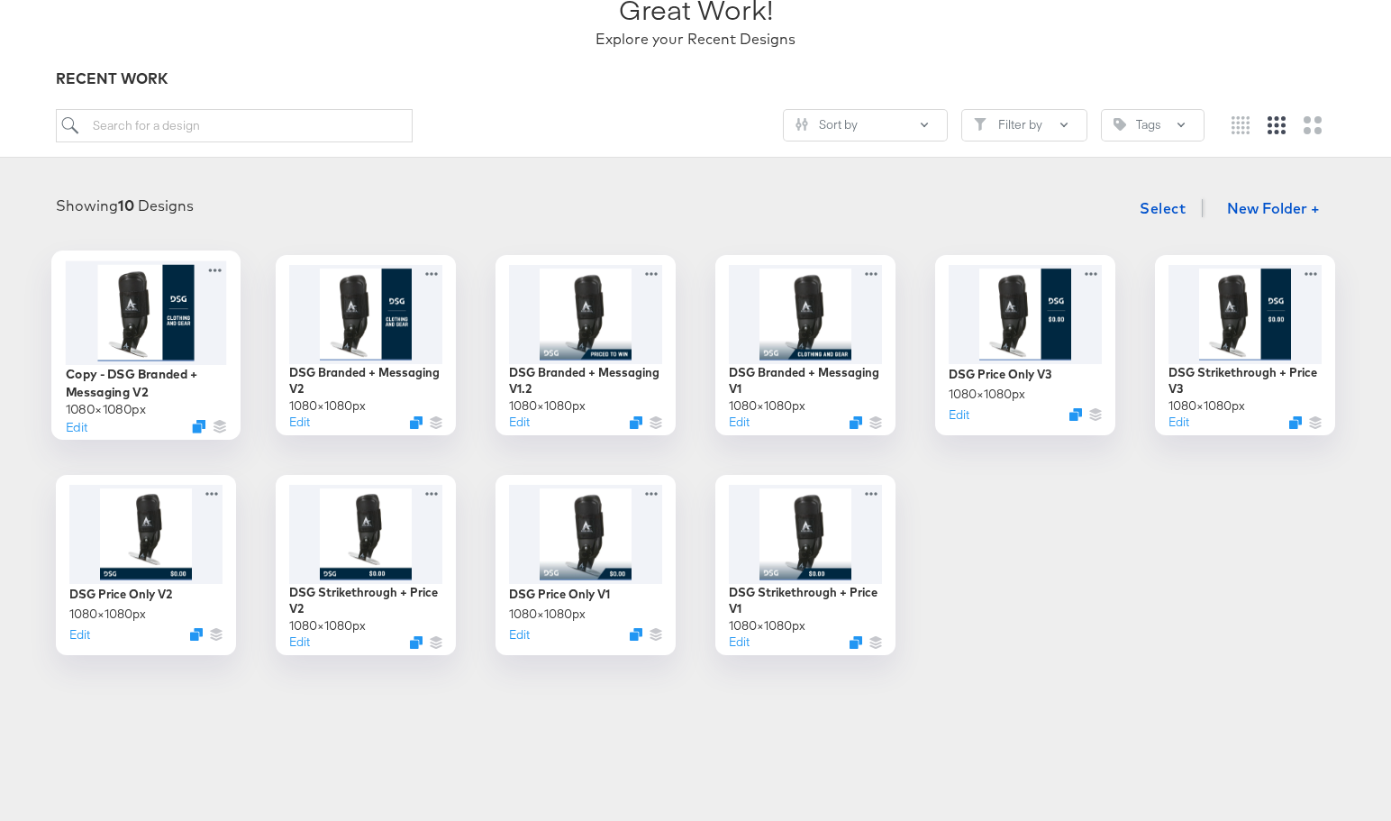
click at [110, 318] on div at bounding box center [146, 312] width 161 height 104
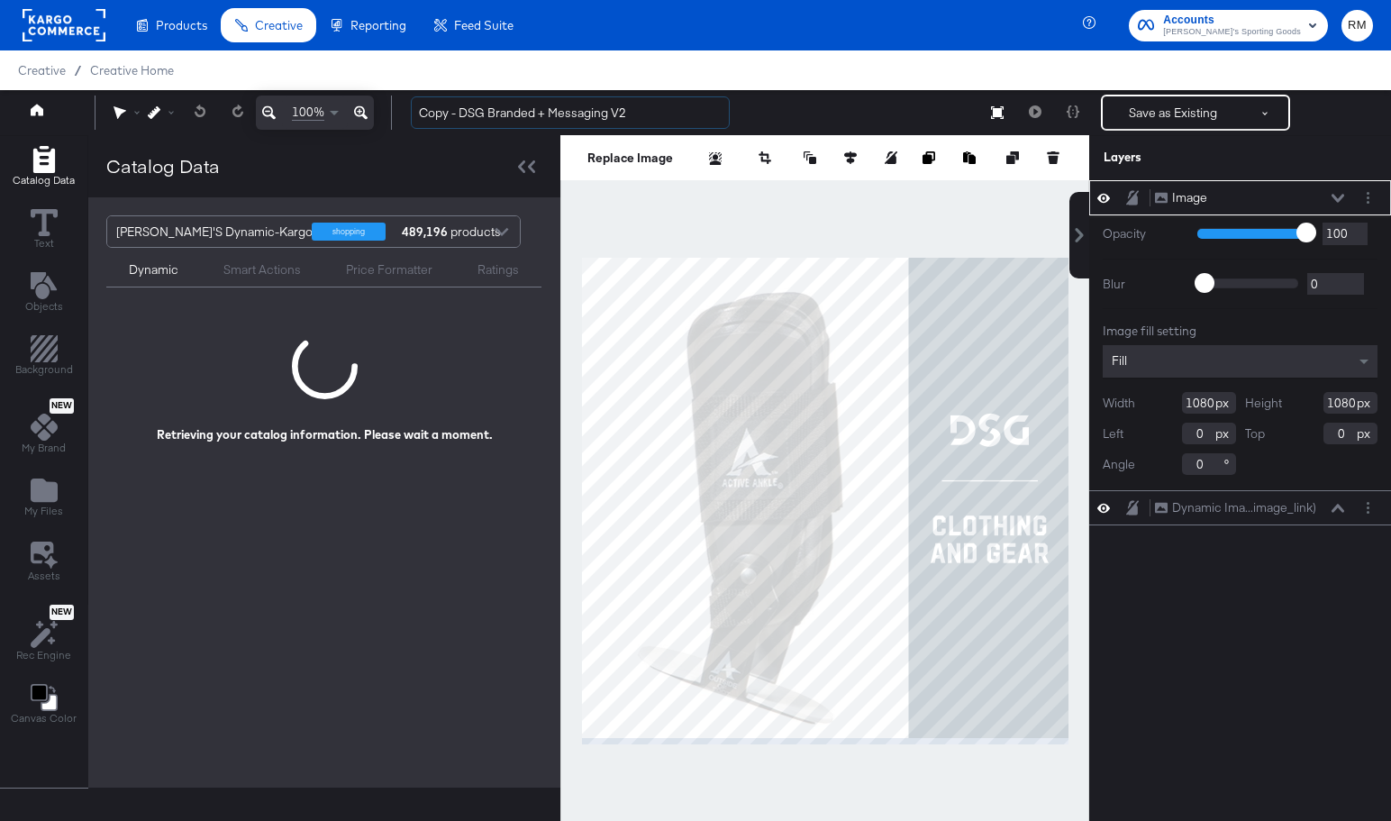
drag, startPoint x: 464, startPoint y: 111, endPoint x: 353, endPoint y: 109, distance: 110.8
click at [353, 109] on div "100% Copy - DSG Branded + Messaging V2 Save as Existing See more options" at bounding box center [695, 112] width 1391 height 45
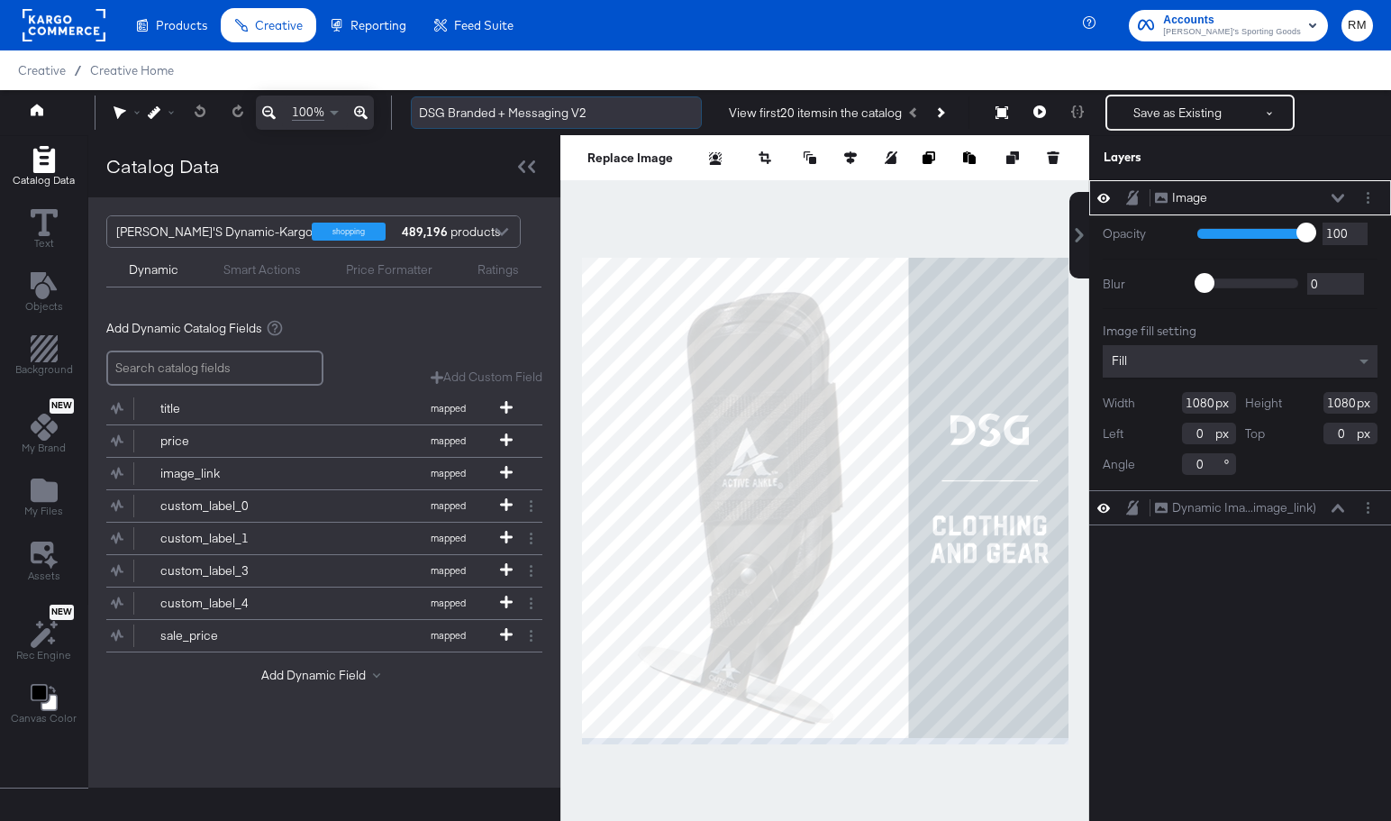
click at [614, 114] on input "DSG Branded + Messaging V2" at bounding box center [556, 112] width 291 height 33
type input "DSG Branded + Messaging V2.2"
click at [1368, 199] on icon "Layer Options" at bounding box center [1368, 198] width 3 height 12
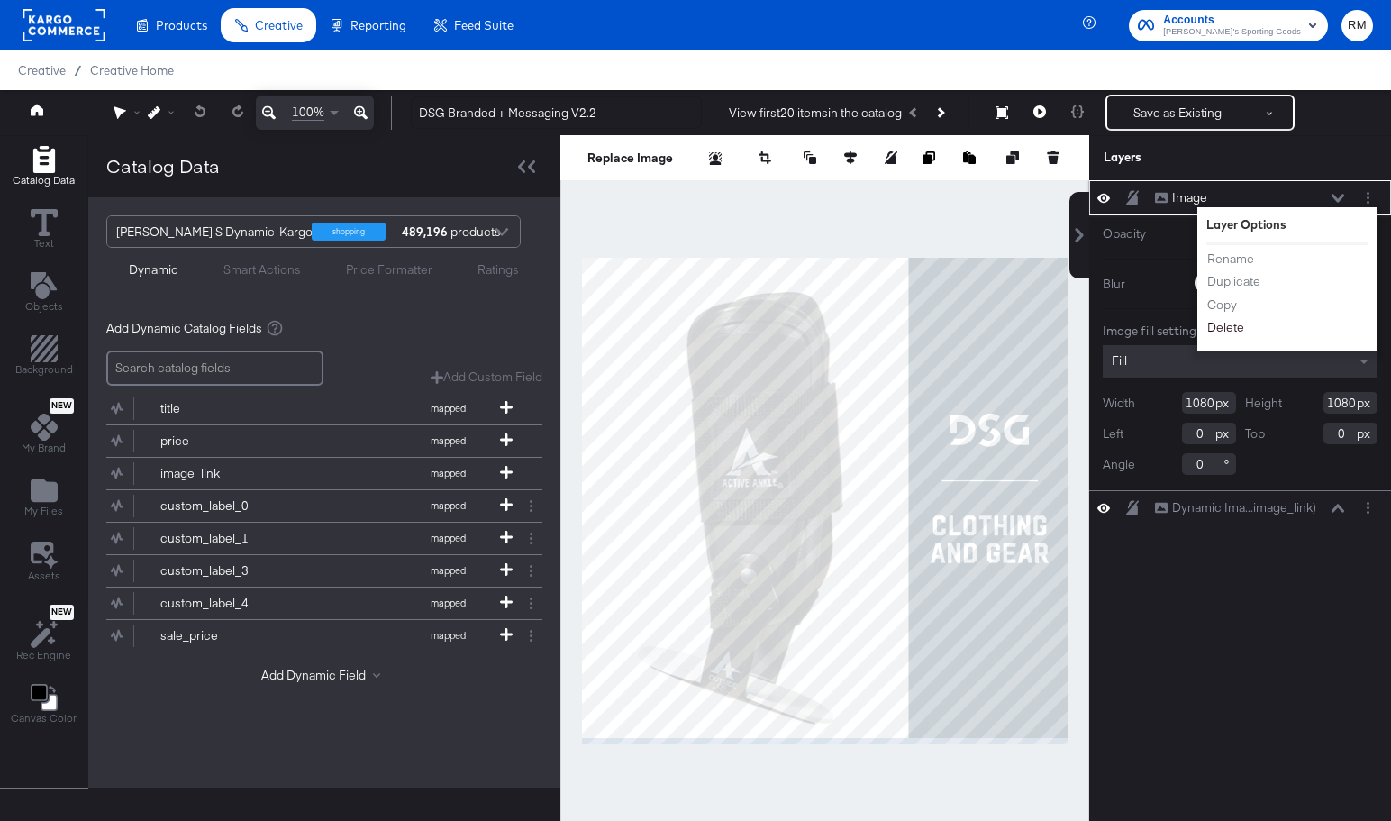
click at [1234, 327] on button "Delete" at bounding box center [1226, 327] width 39 height 19
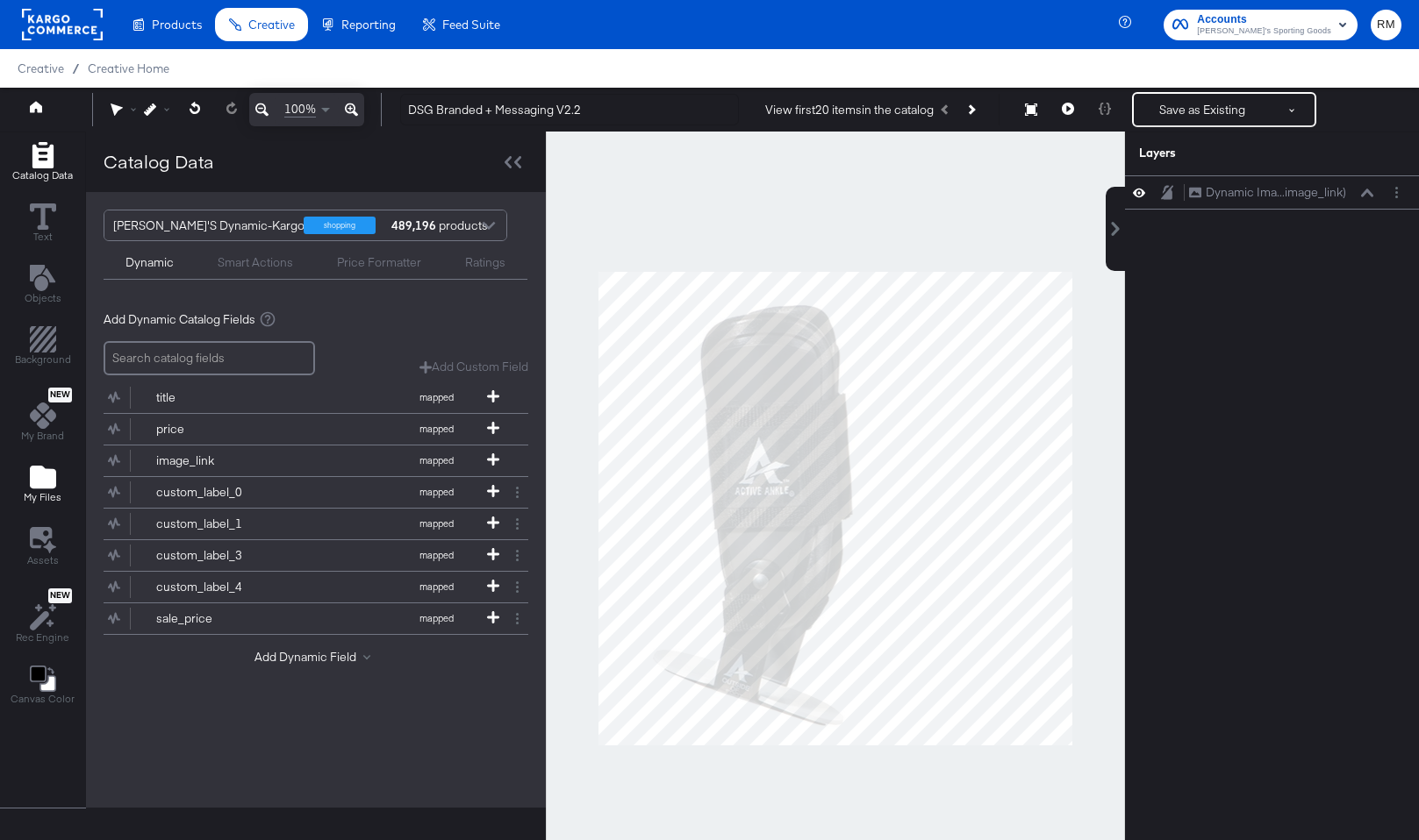
click at [47, 498] on span "My Files" at bounding box center [42, 497] width 38 height 14
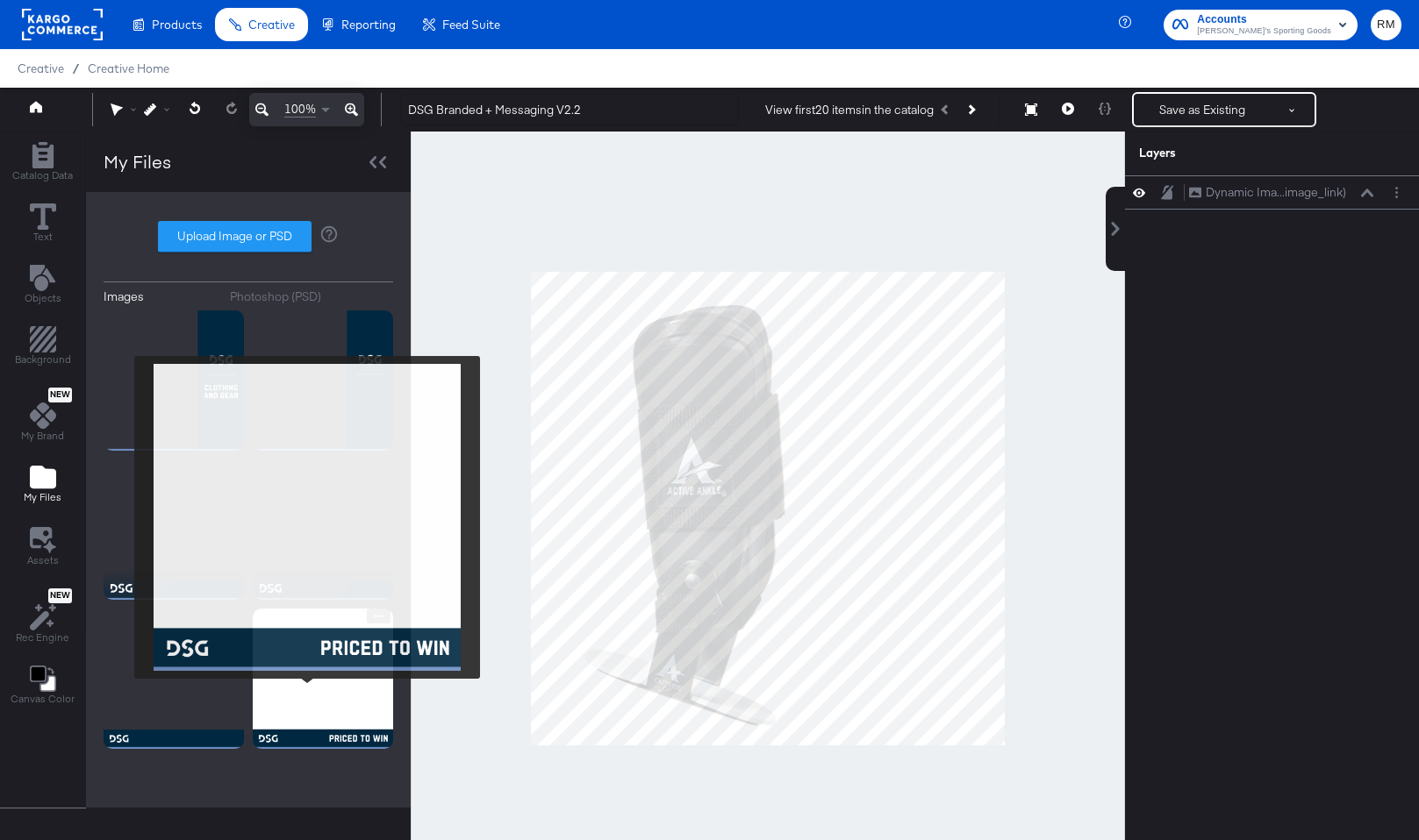
click at [307, 692] on img at bounding box center [323, 678] width 140 height 140
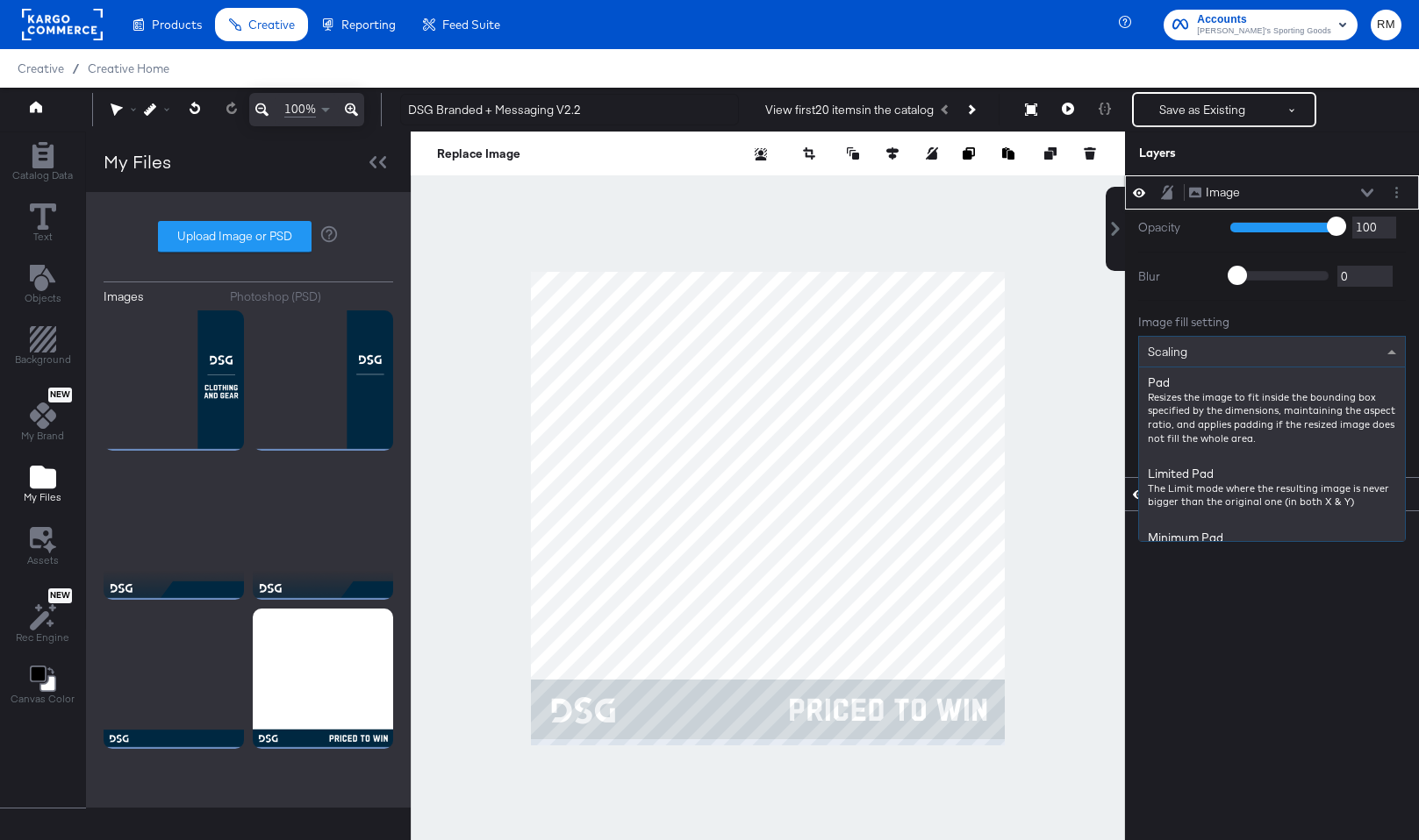
click at [1295, 351] on div "Scaling" at bounding box center [1272, 351] width 266 height 30
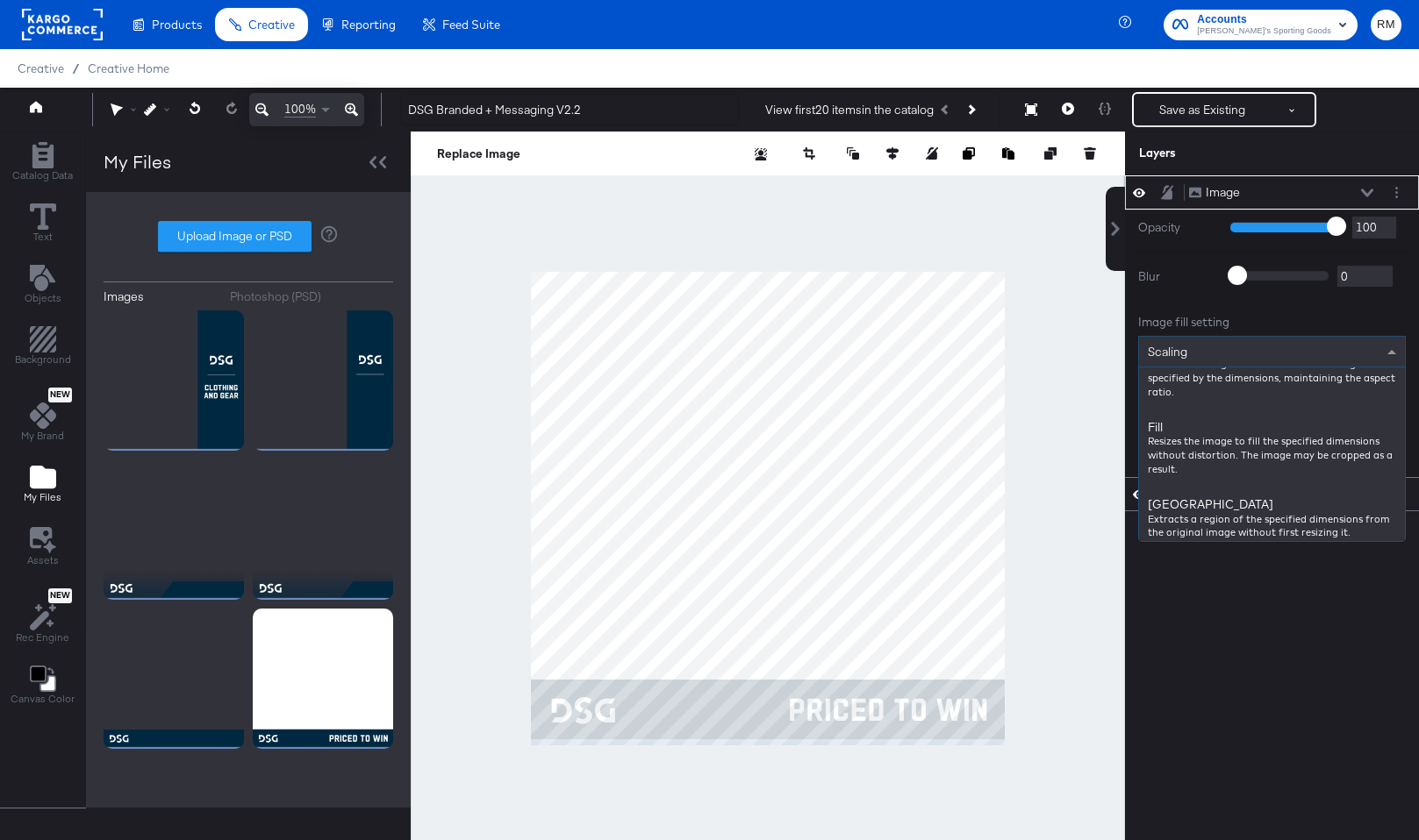
scroll to position [231, 0]
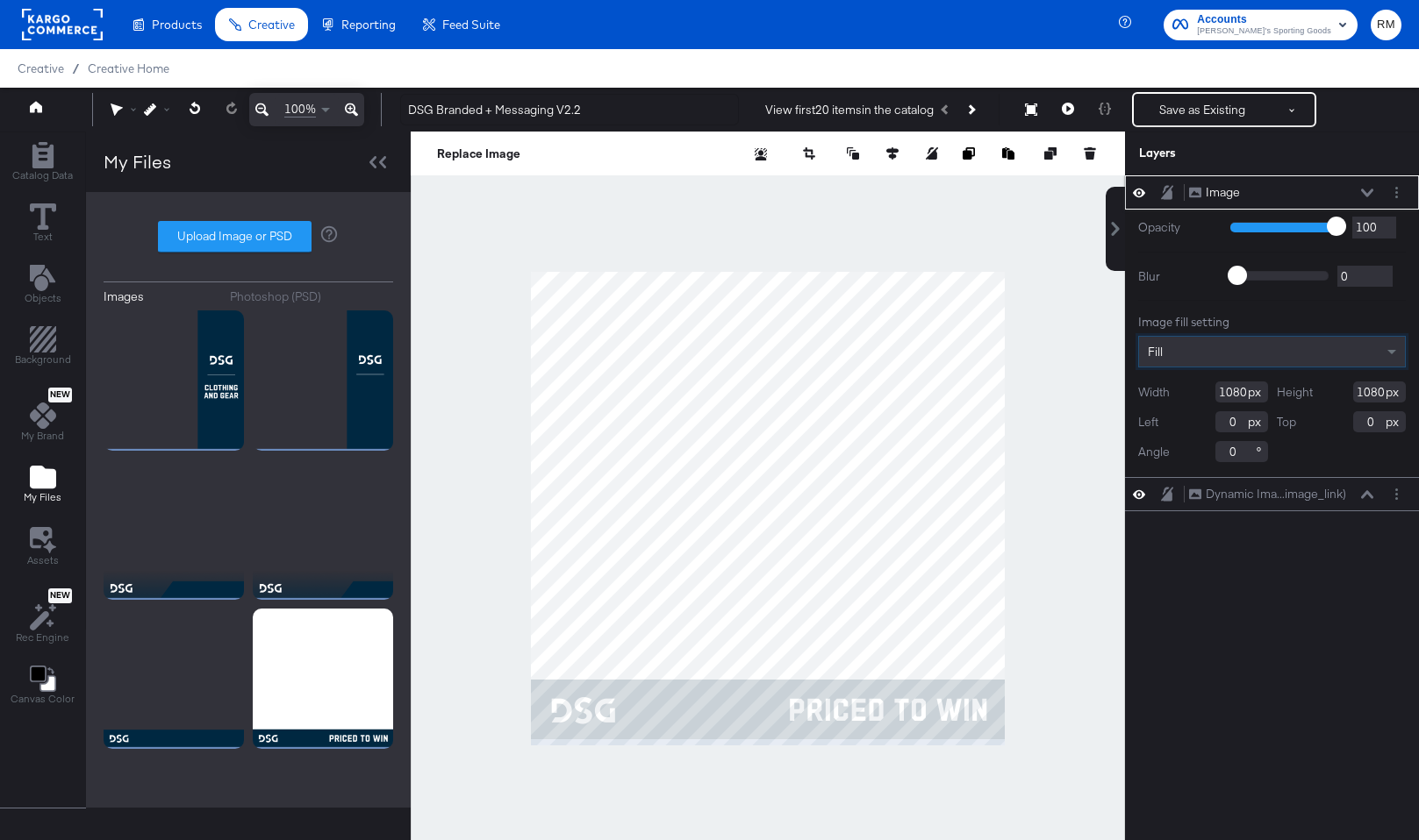
click at [1364, 189] on icon at bounding box center [1367, 193] width 13 height 9
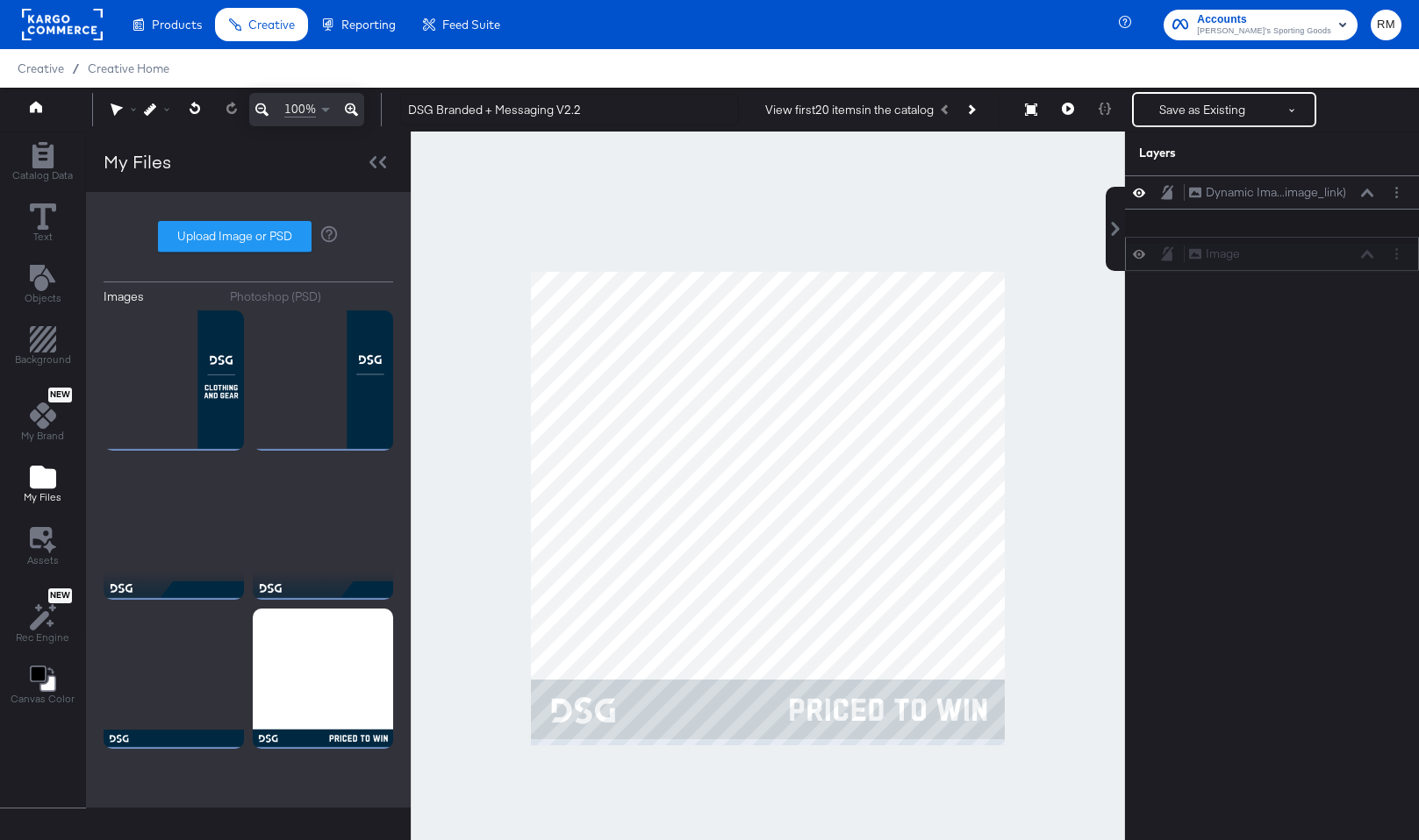
drag, startPoint x: 1338, startPoint y: 188, endPoint x: 1338, endPoint y: 256, distance: 68.0
click at [1338, 256] on div "Image Image" at bounding box center [1281, 253] width 186 height 18
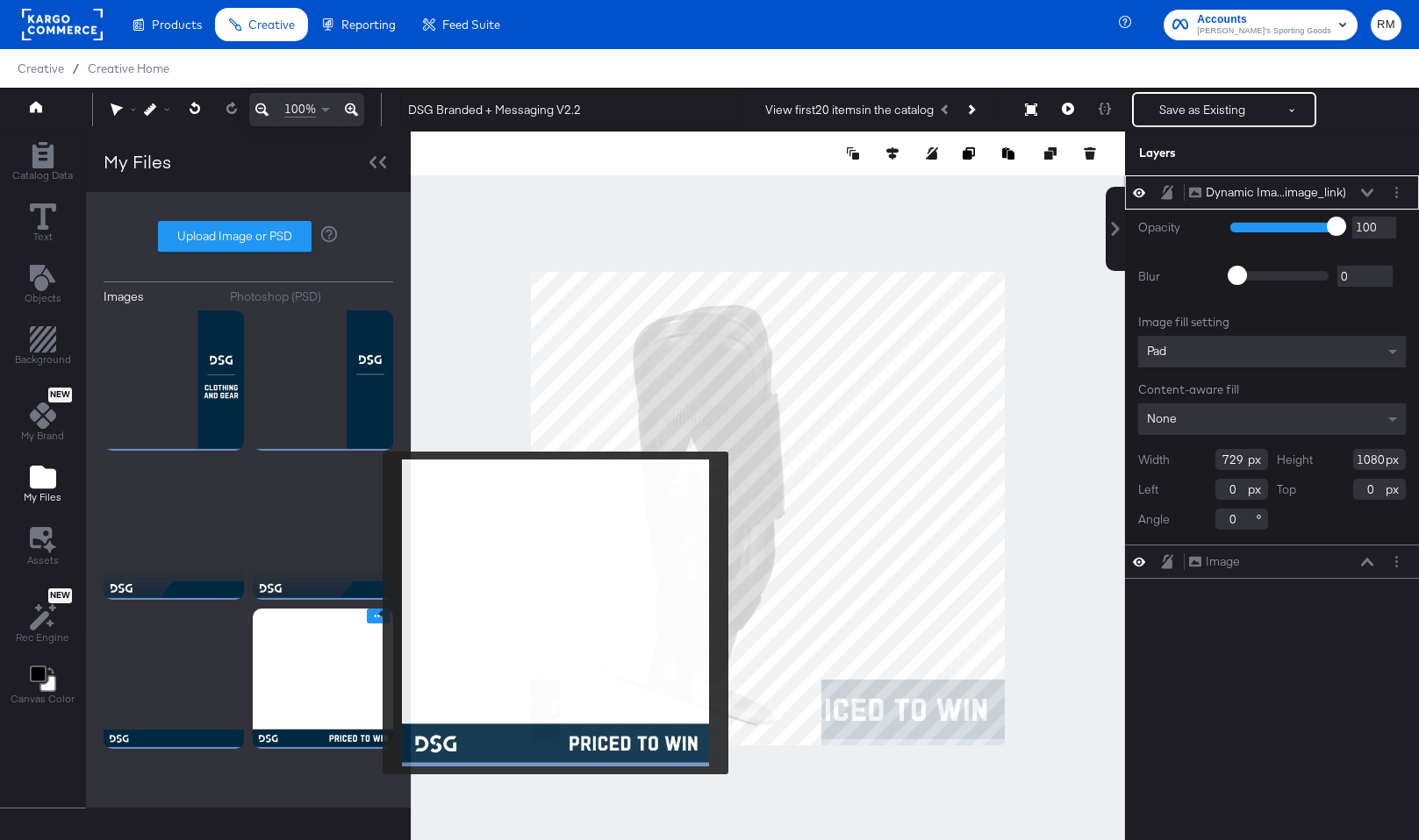
click at [372, 613] on icon "Image Options" at bounding box center [379, 616] width 14 height 14
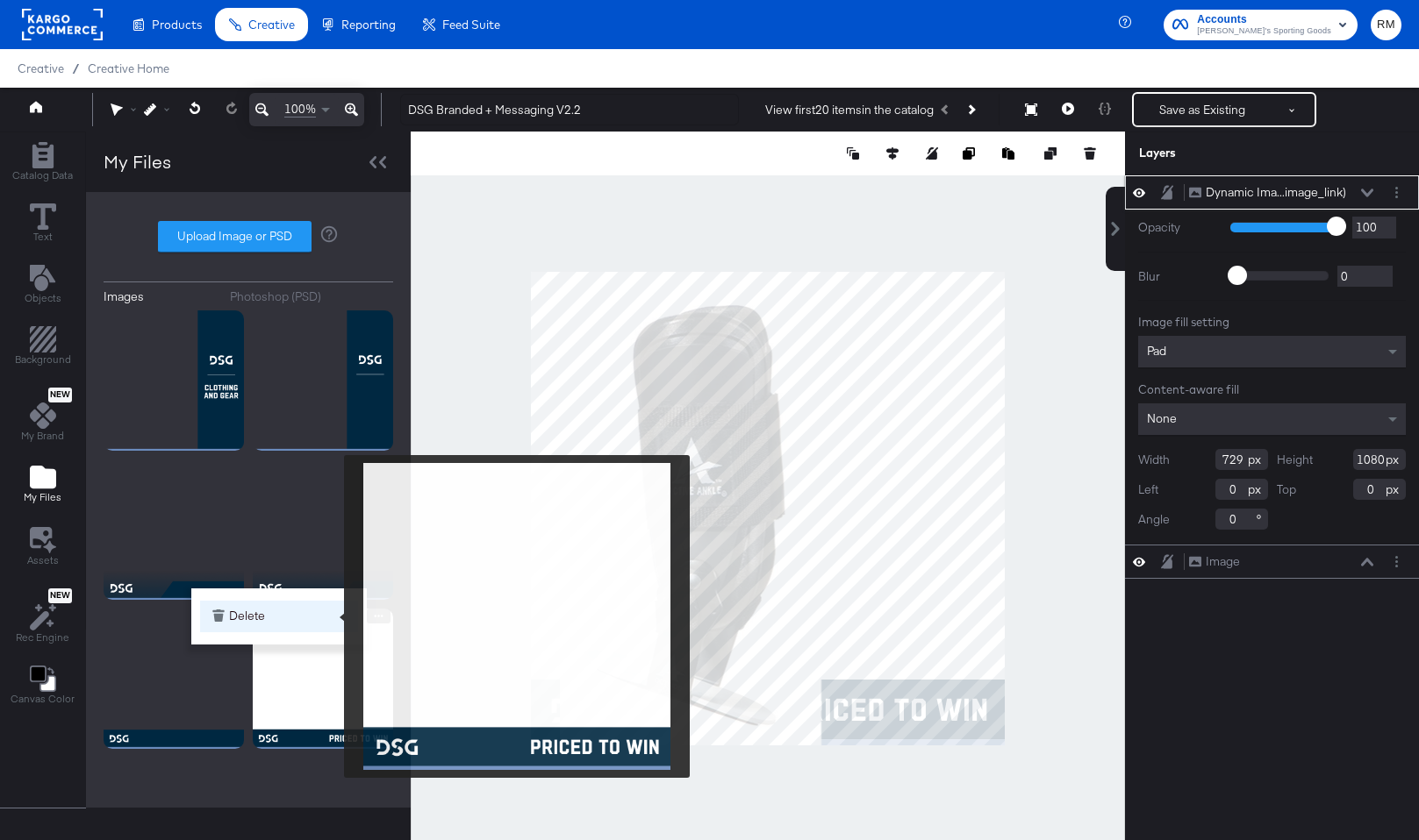
click at [333, 616] on button "Delete" at bounding box center [279, 616] width 158 height 31
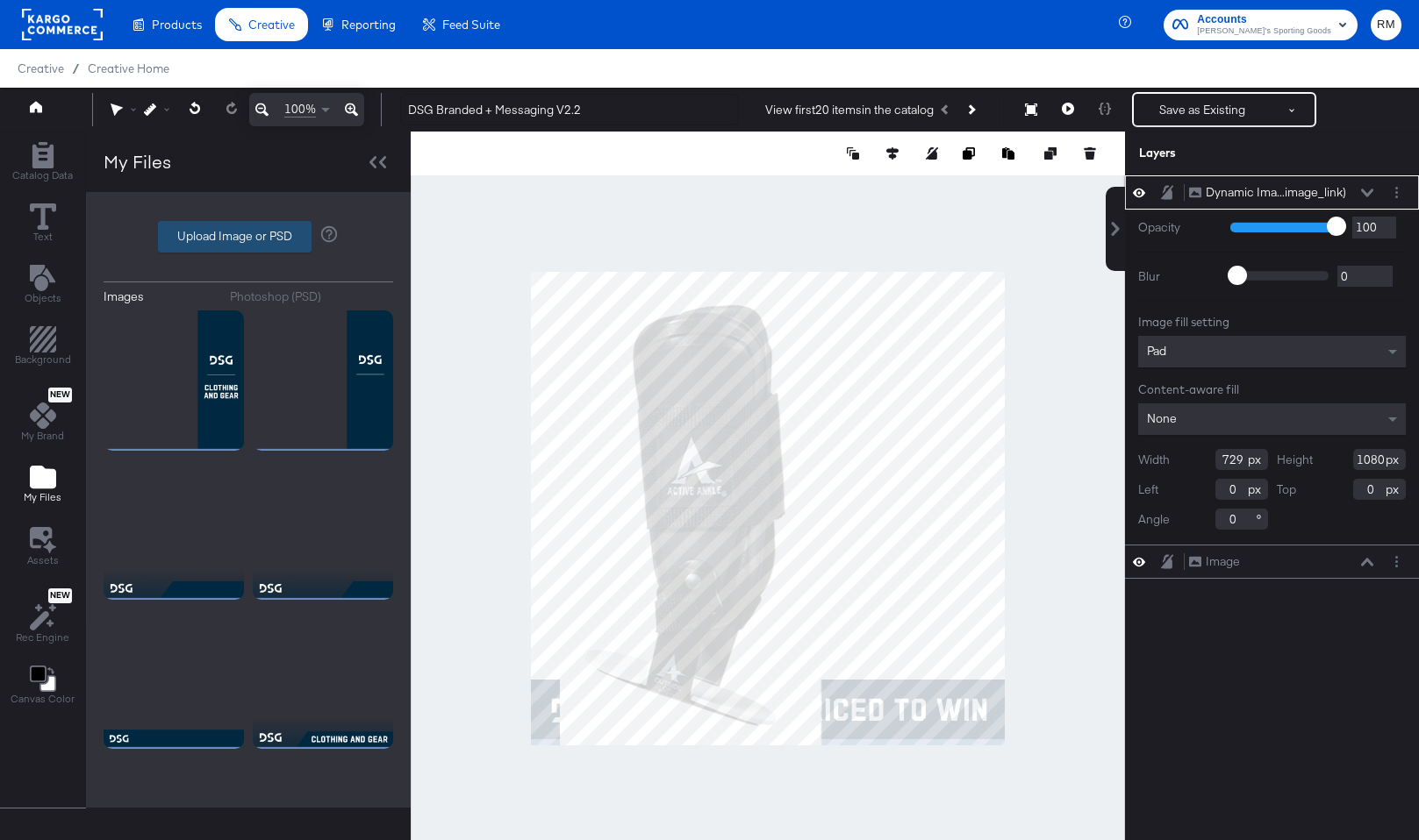
click at [269, 233] on label "Upload Image or PSD" at bounding box center [235, 237] width 152 height 30
click at [248, 237] on input "Upload Image or PSD" at bounding box center [248, 237] width 0 height 0
type input "C:\fakepath\logo+taglineV2.2.png"
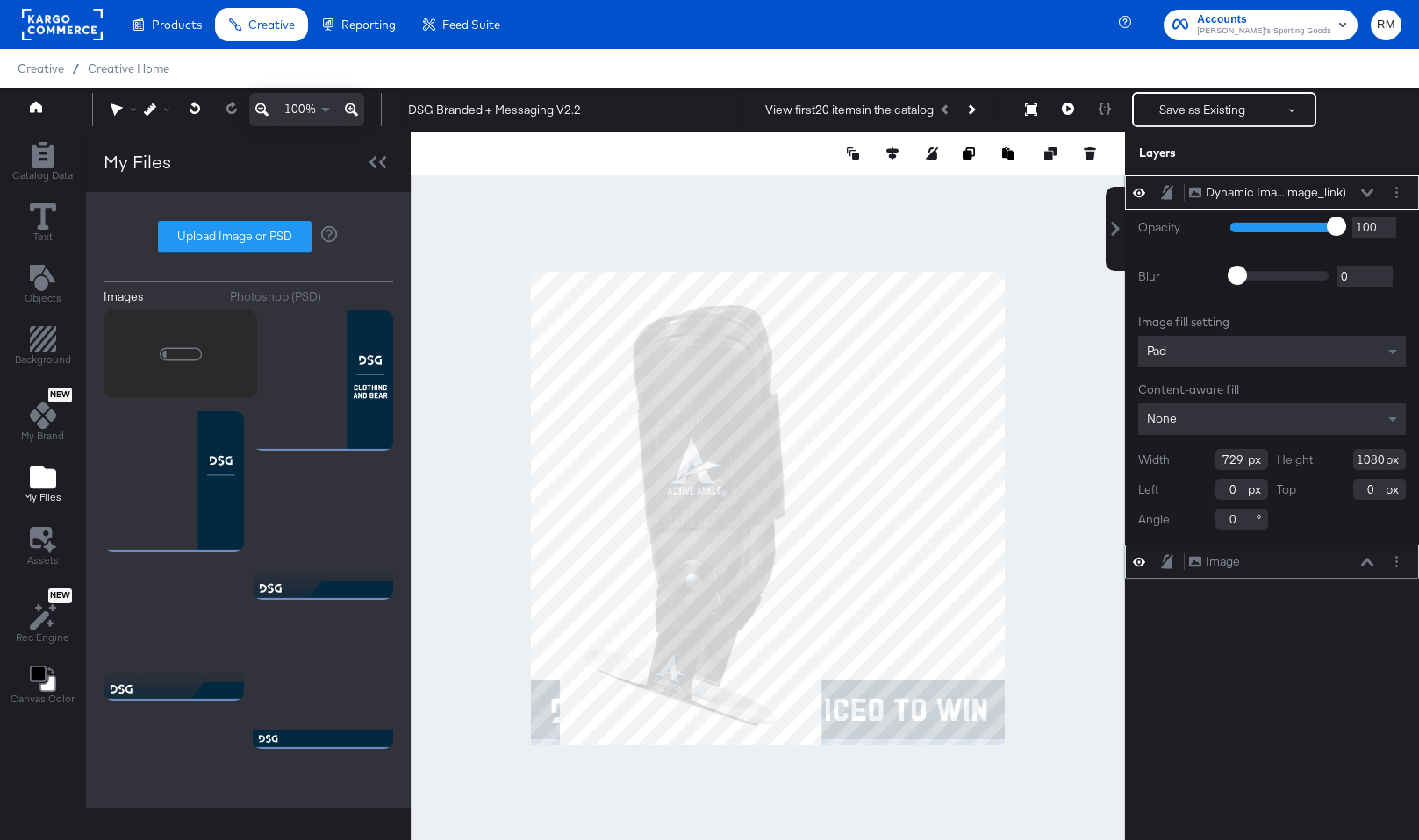
click at [1385, 554] on div "Image Image" at bounding box center [1271, 562] width 280 height 18
click at [1393, 554] on button "Layer Options" at bounding box center [1397, 562] width 19 height 18
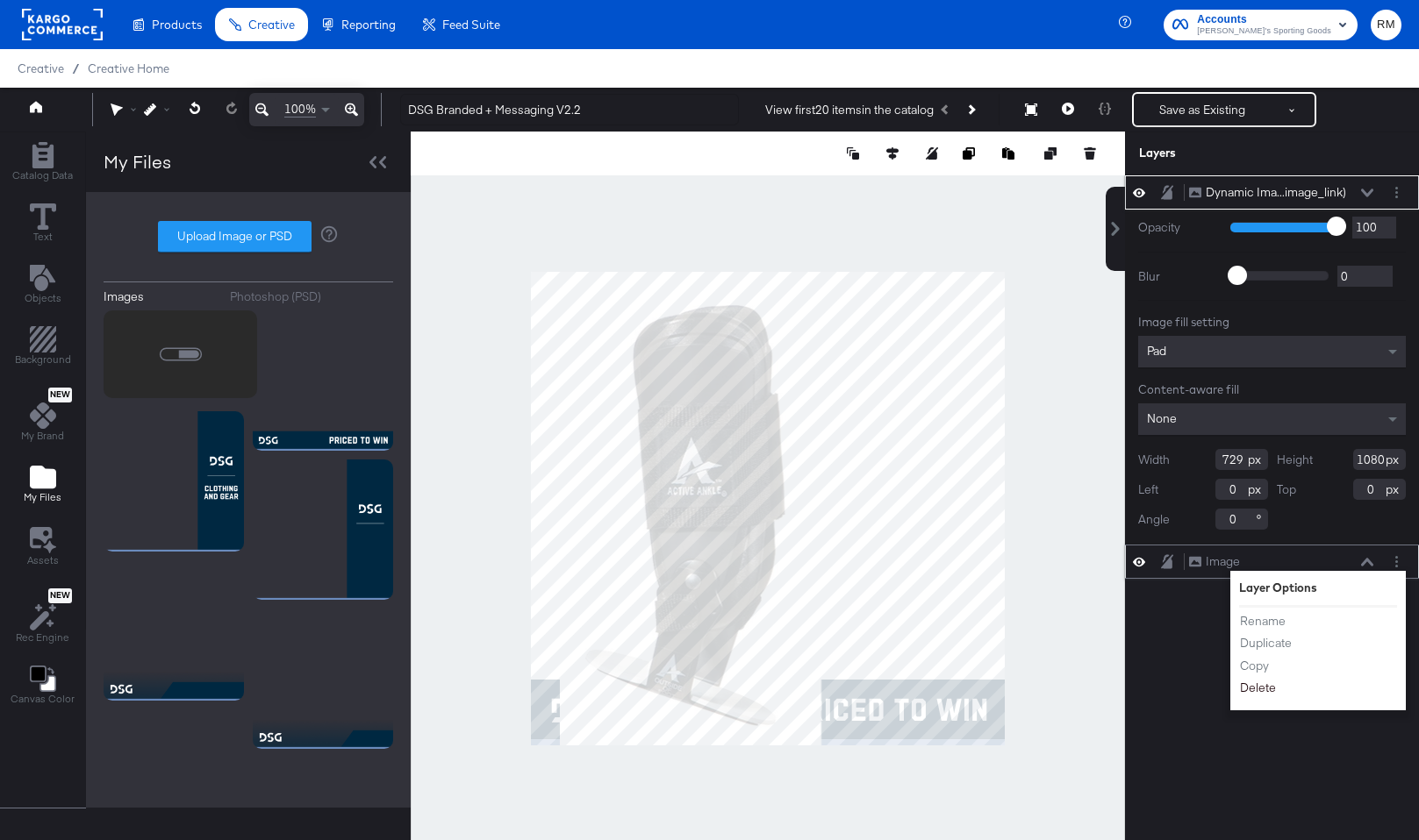
click at [1261, 691] on button "Delete" at bounding box center [1257, 688] width 38 height 18
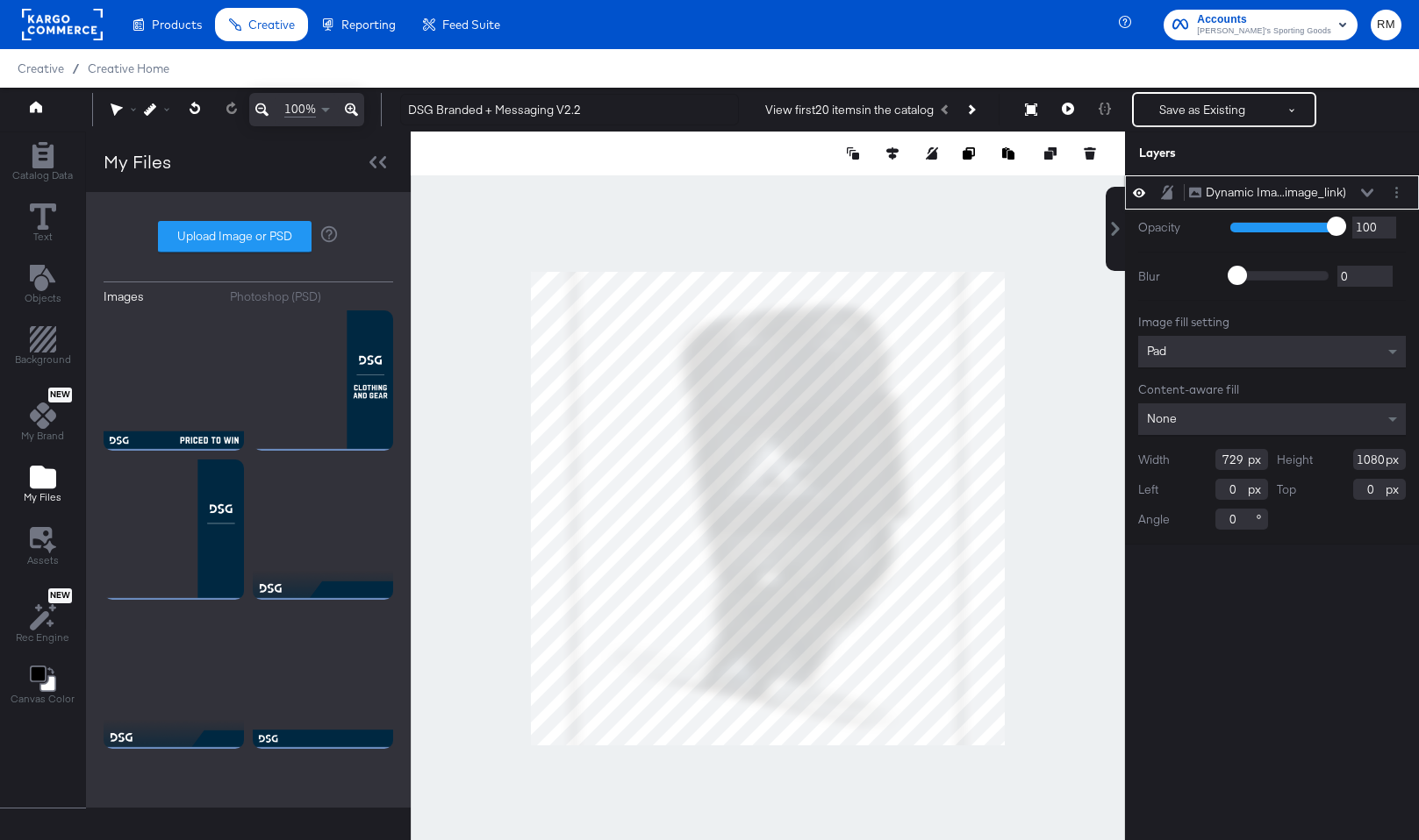
click at [1006, 510] on div at bounding box center [767, 508] width 714 height 753
type input "1085"
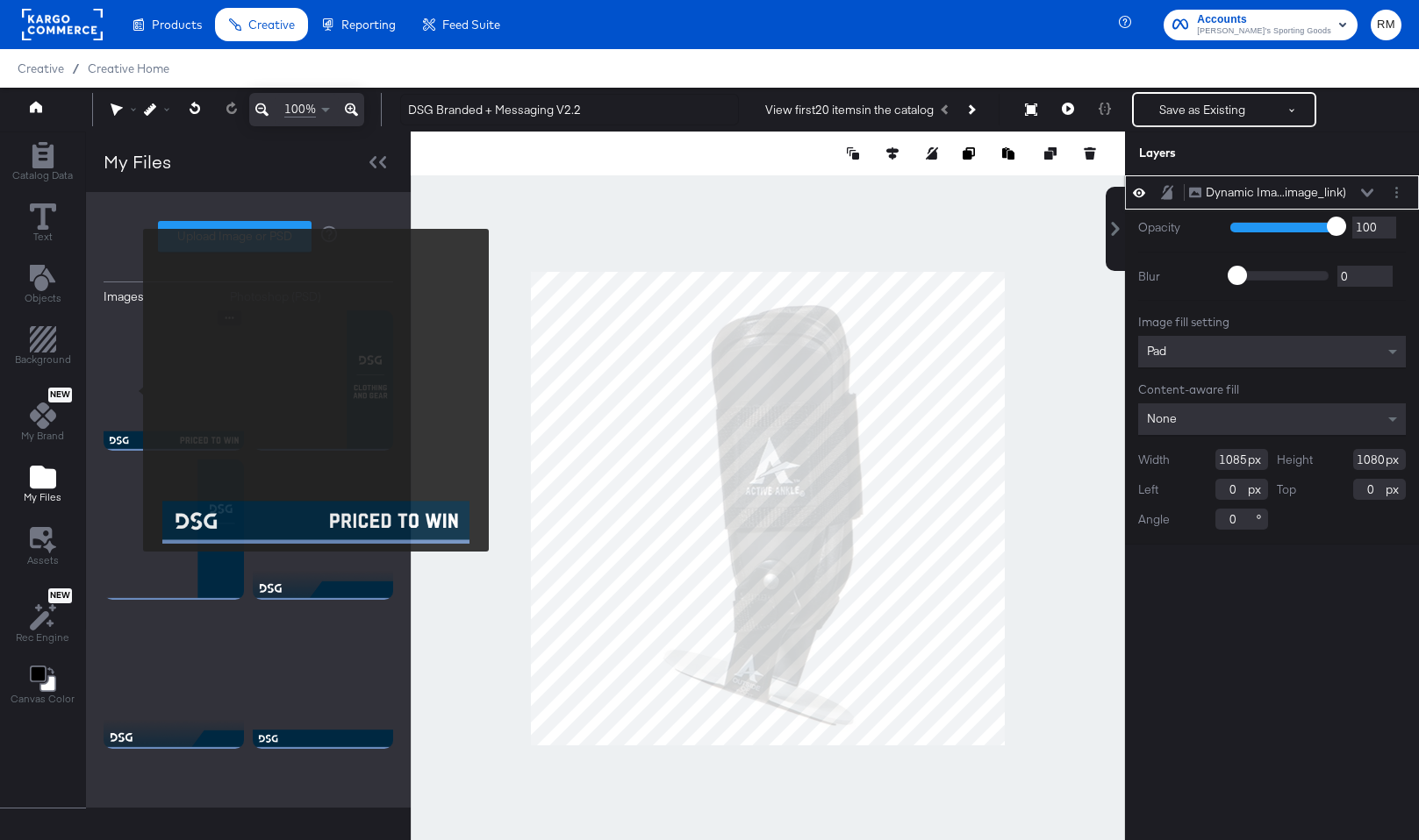
click at [131, 390] on img at bounding box center [173, 381] width 140 height 140
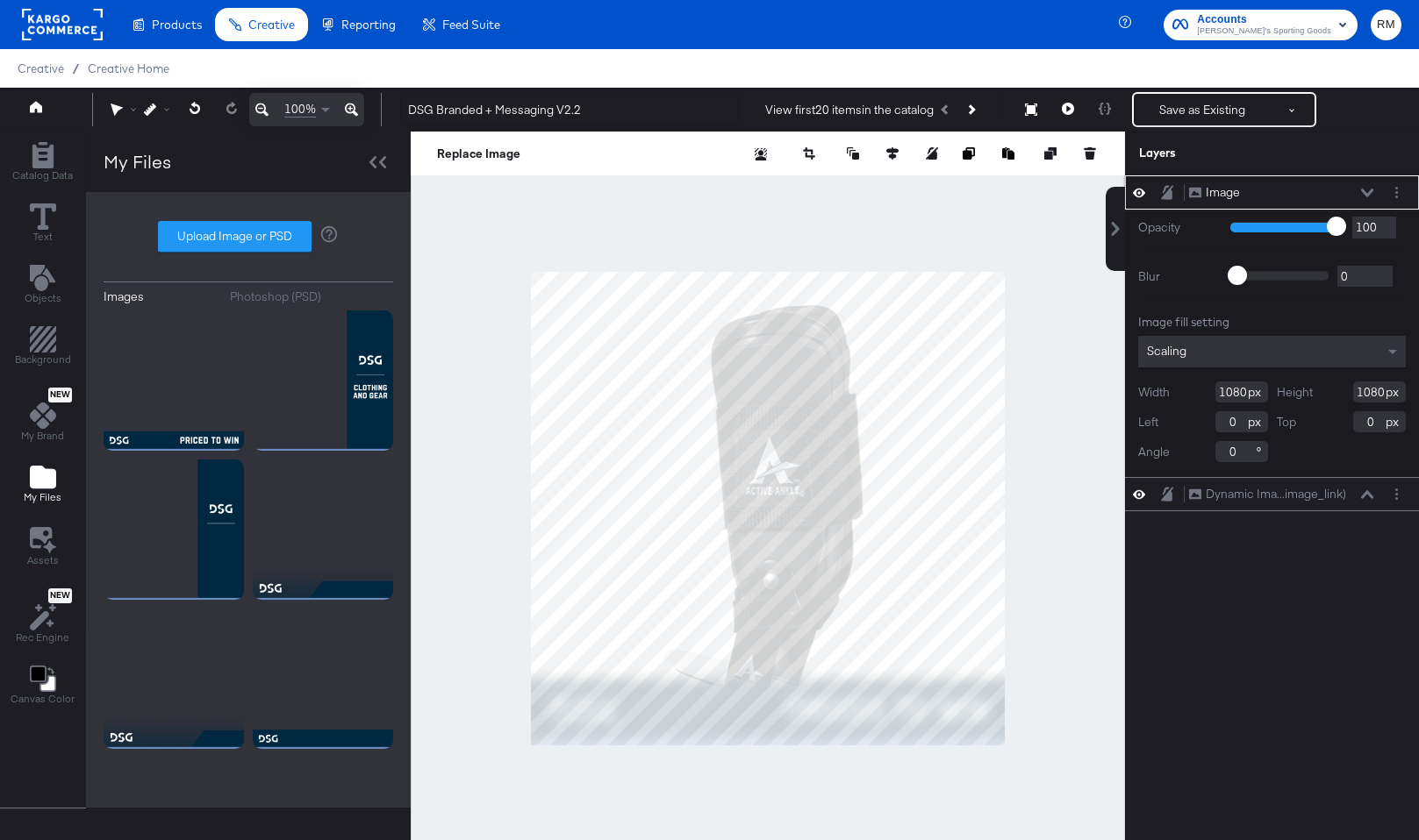
click at [1201, 359] on div "Scaling" at bounding box center [1272, 351] width 268 height 31
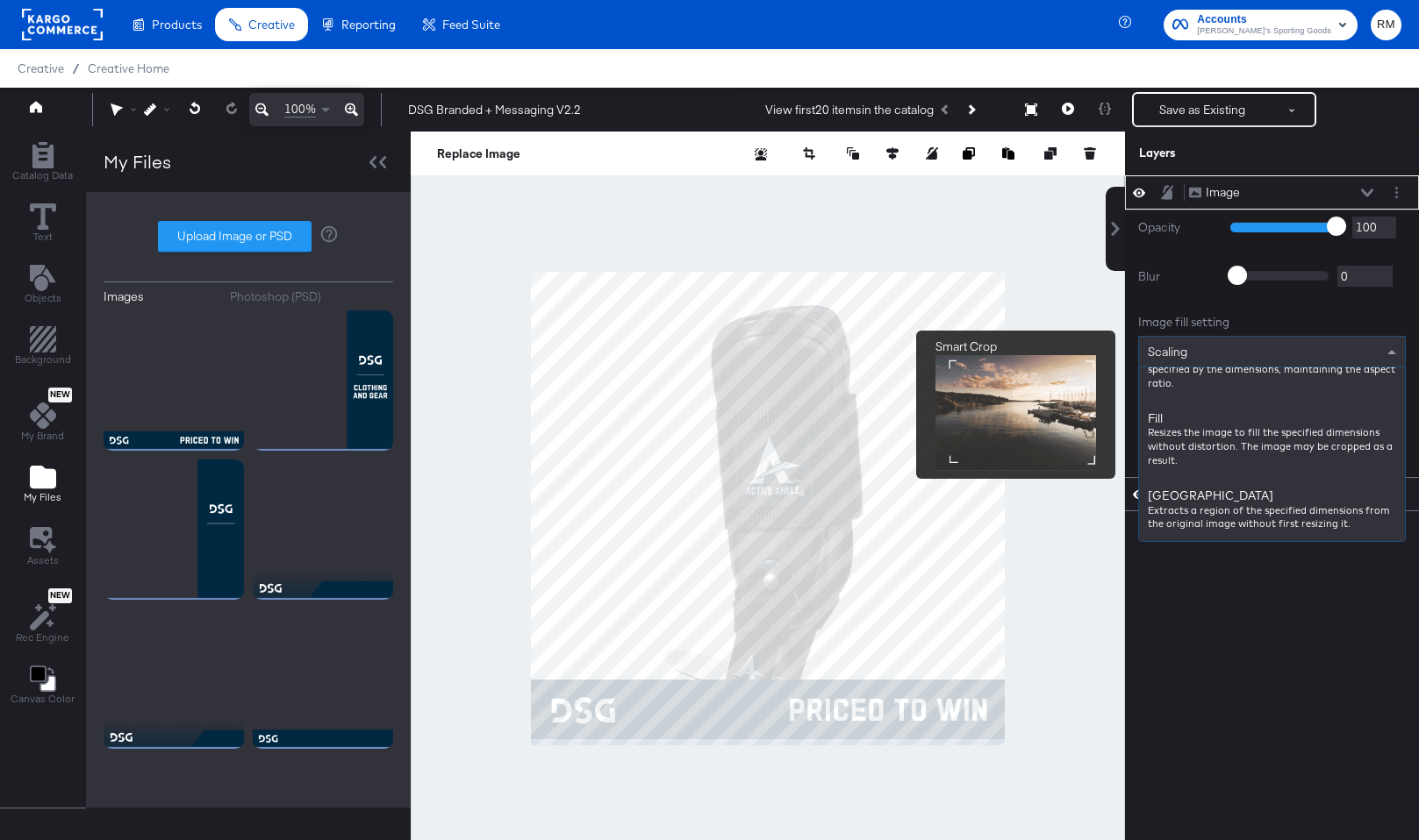
scroll to position [263, 0]
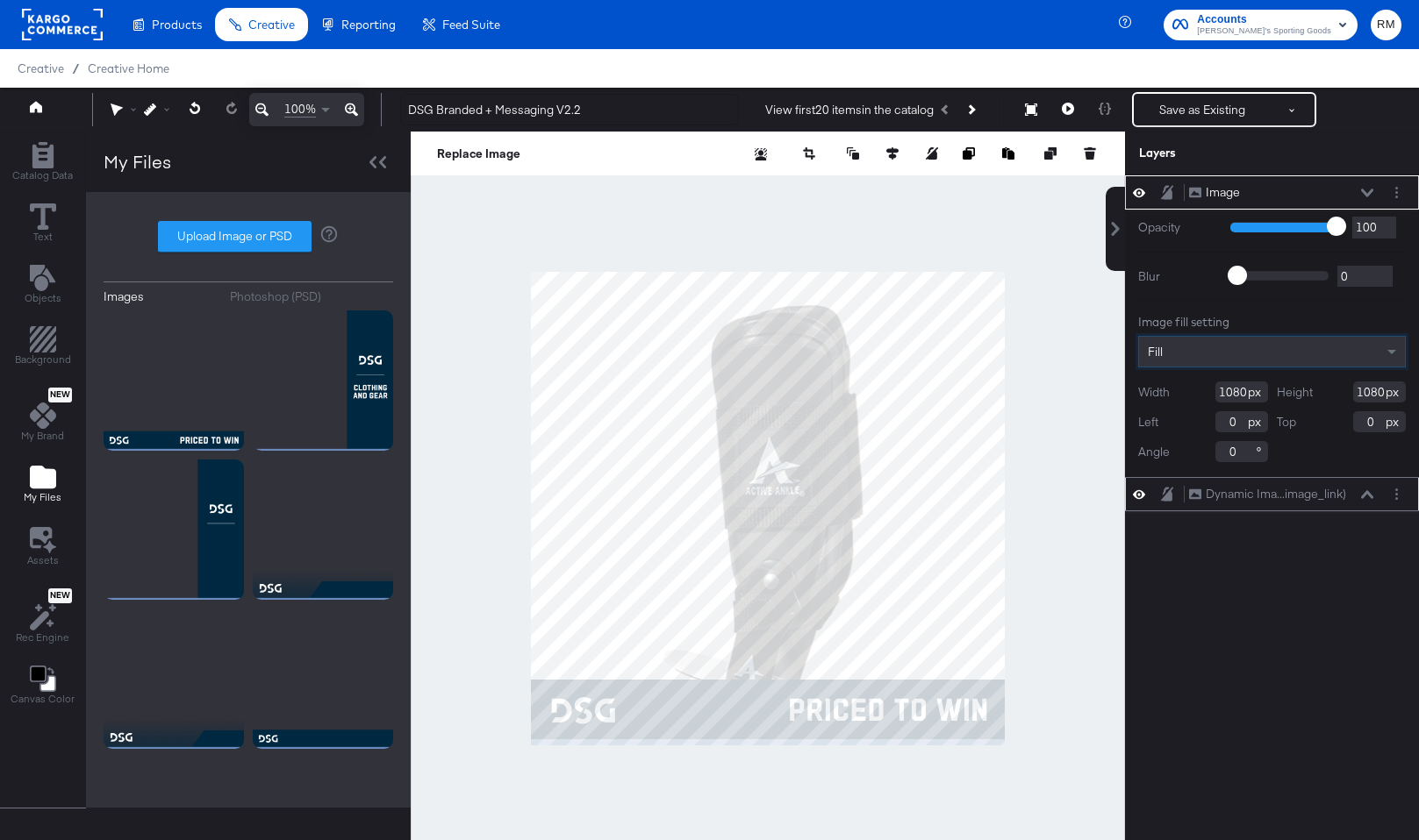
click at [1367, 493] on icon at bounding box center [1367, 494] width 13 height 8
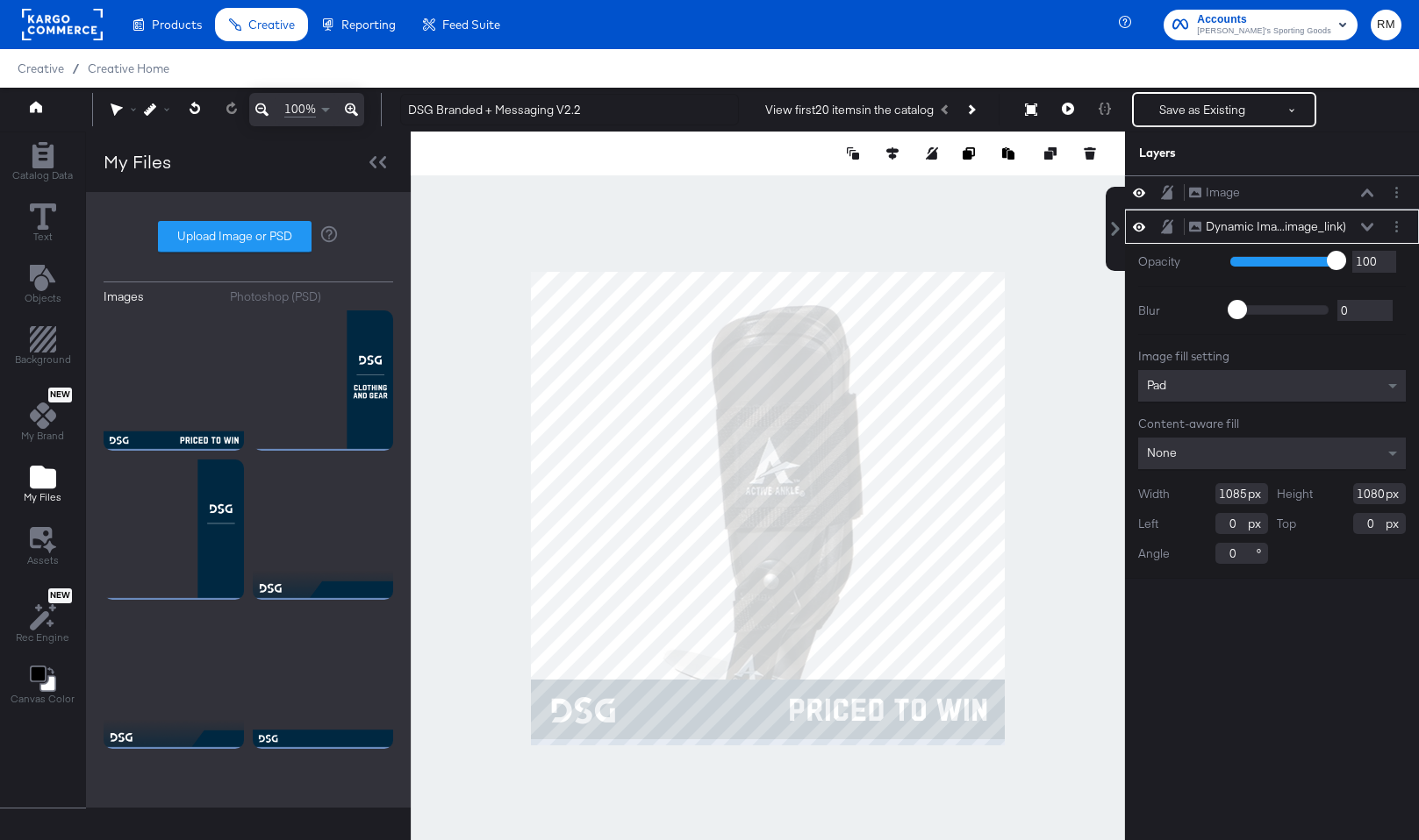
click at [1373, 493] on input "1080" at bounding box center [1379, 493] width 53 height 21
type input "1"
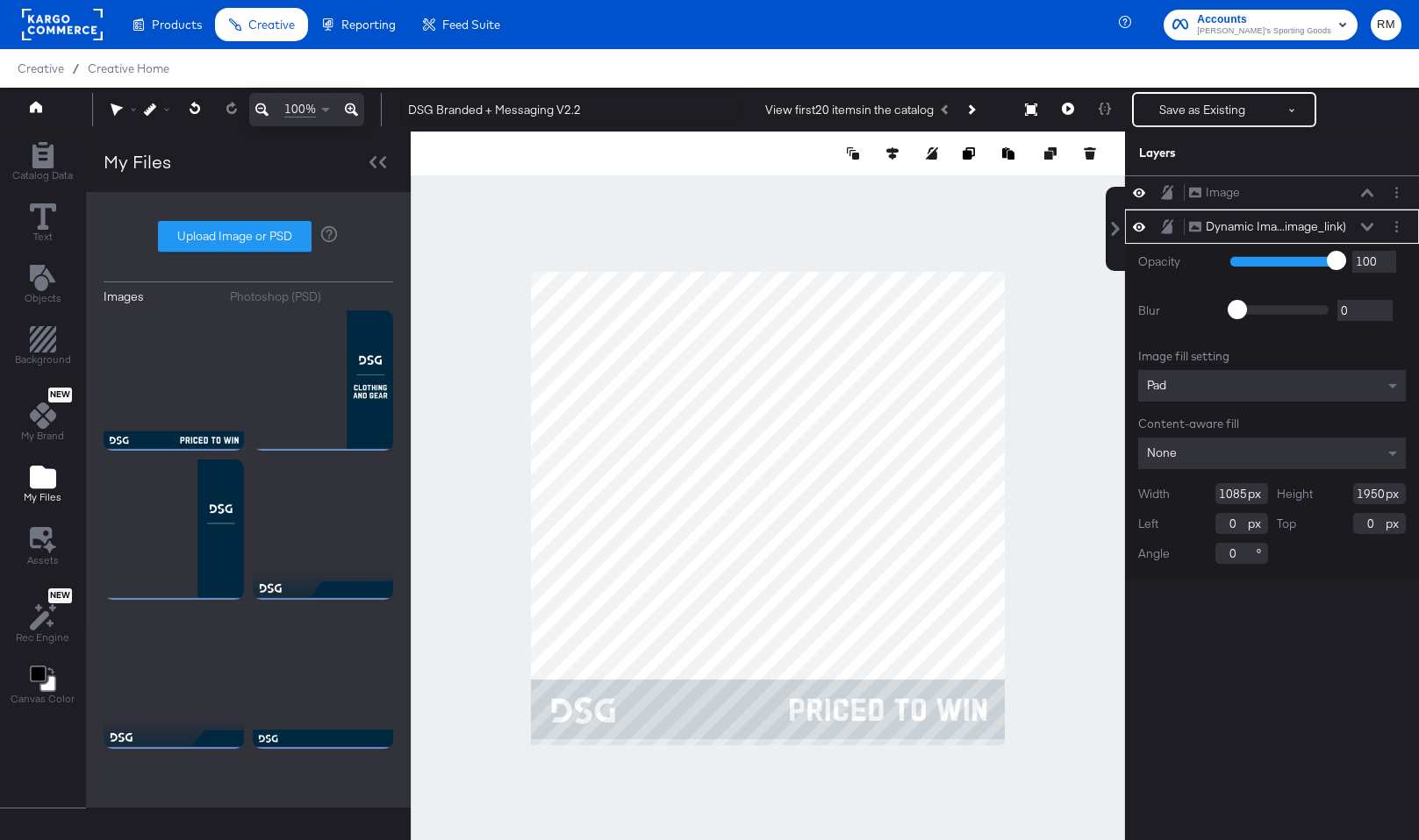
click at [1373, 493] on input "1950" at bounding box center [1379, 493] width 53 height 21
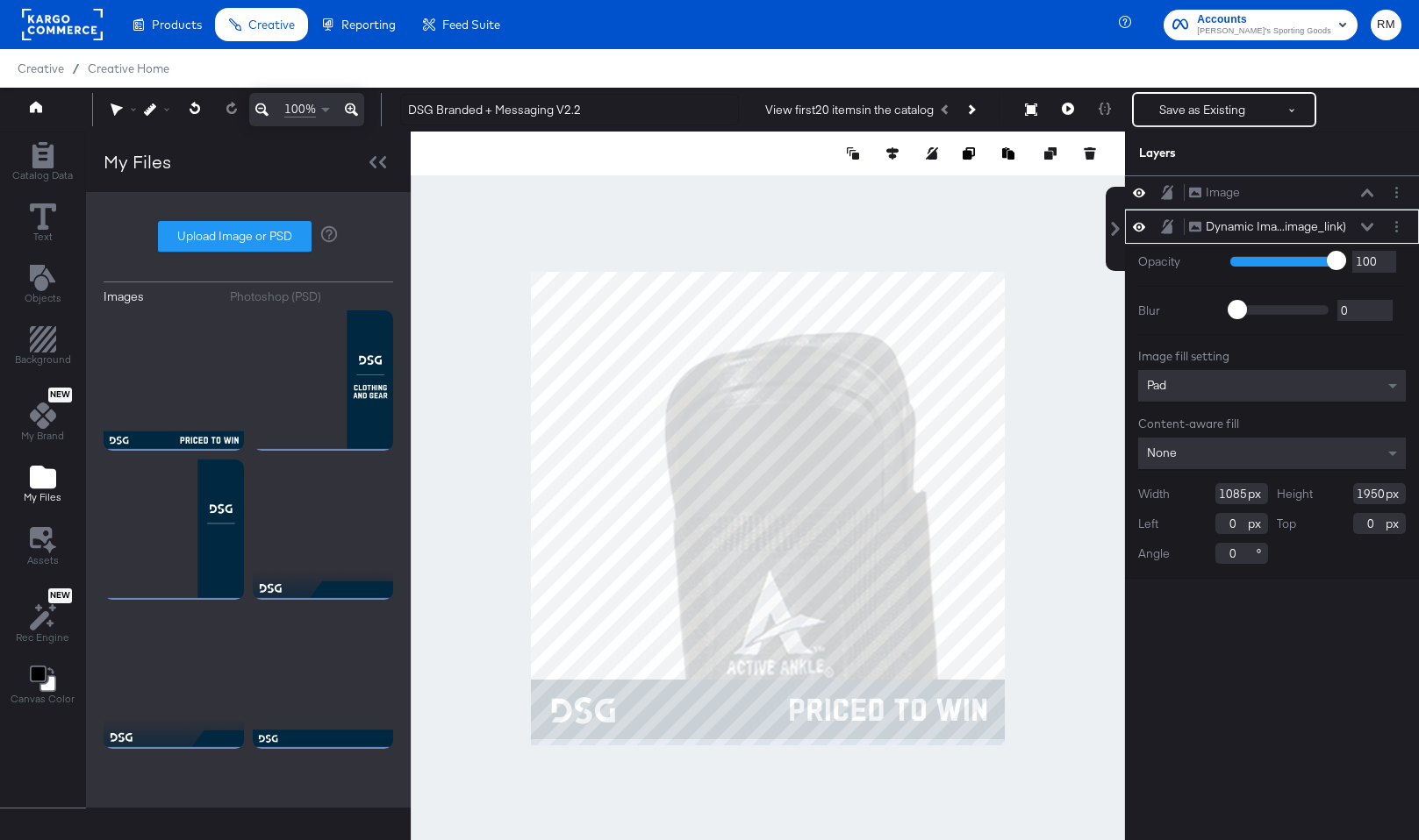
click at [1362, 493] on input "1950" at bounding box center [1379, 493] width 53 height 21
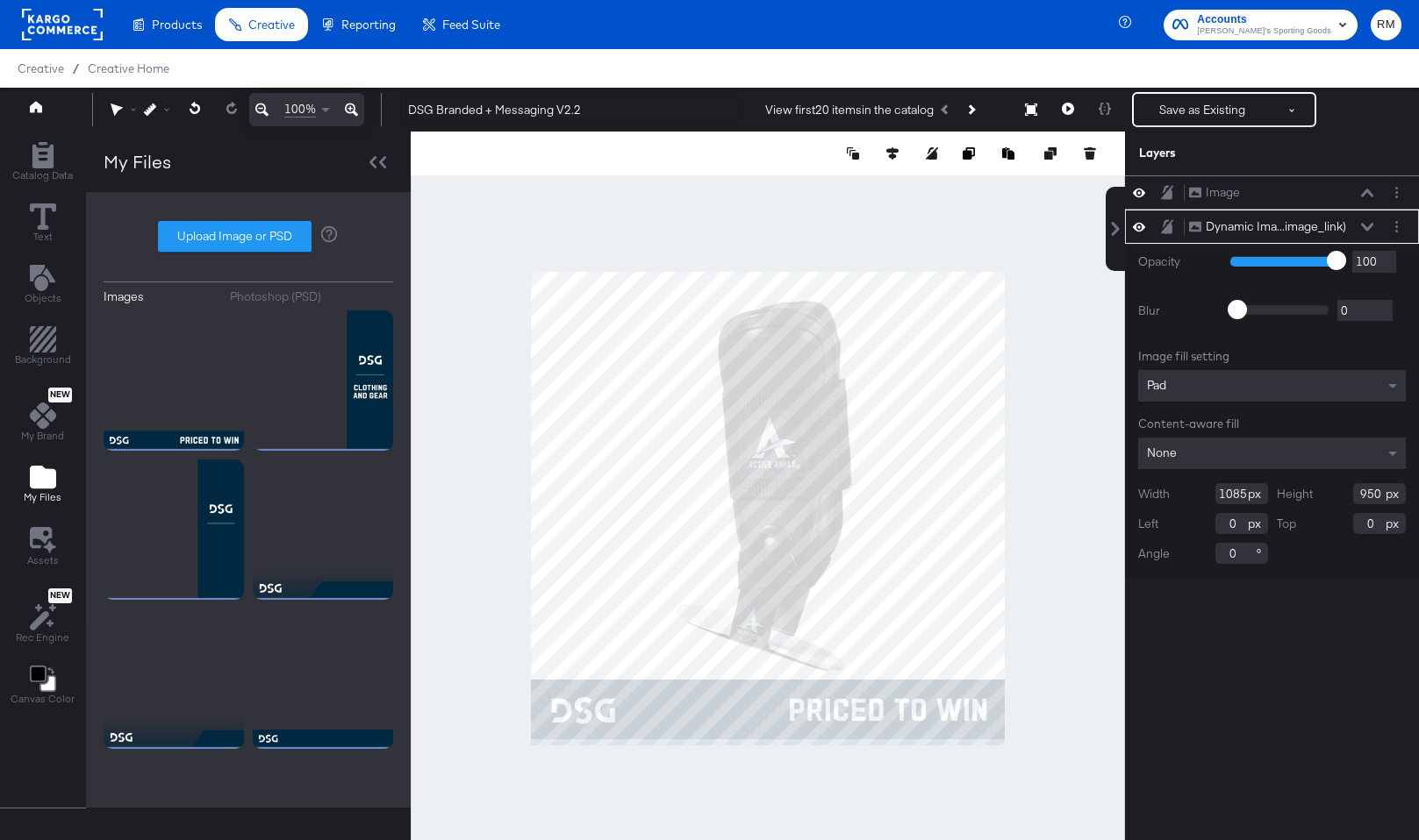
type input "950"
type input "1080"
type input "939"
click at [1367, 227] on icon at bounding box center [1367, 227] width 13 height 9
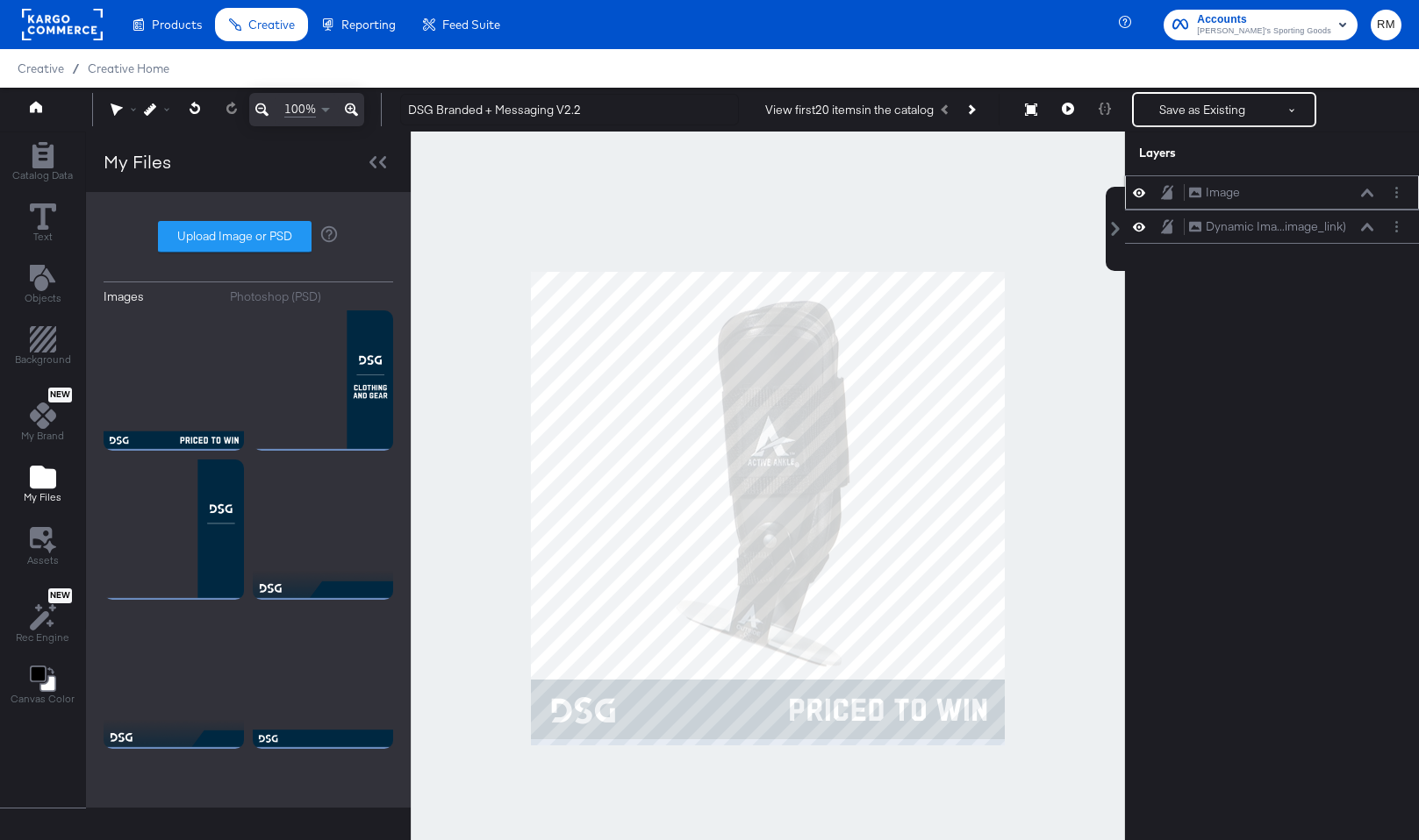
click at [1367, 196] on icon at bounding box center [1367, 193] width 13 height 9
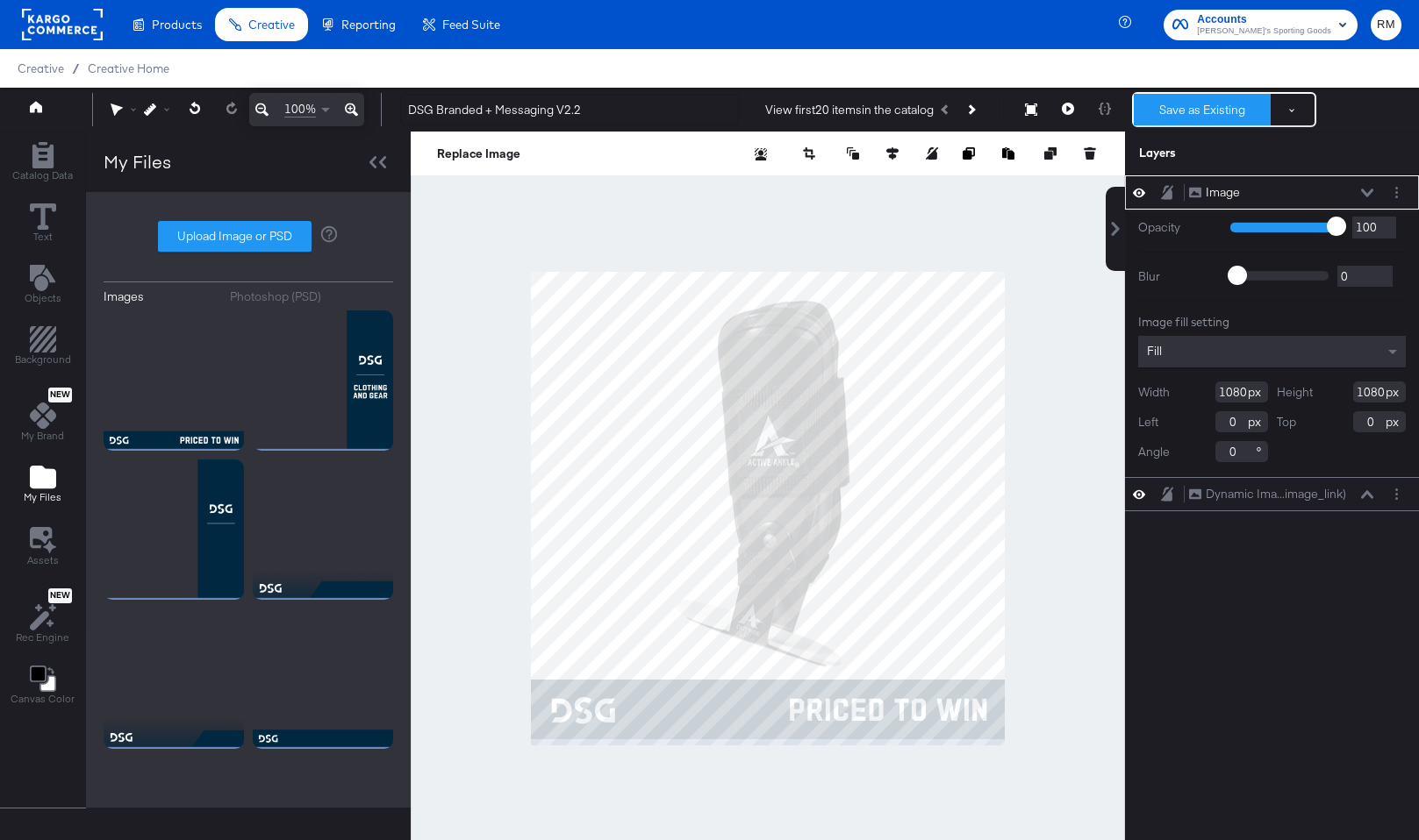
click at [1229, 110] on button "Save as Existing" at bounding box center [1202, 109] width 137 height 31
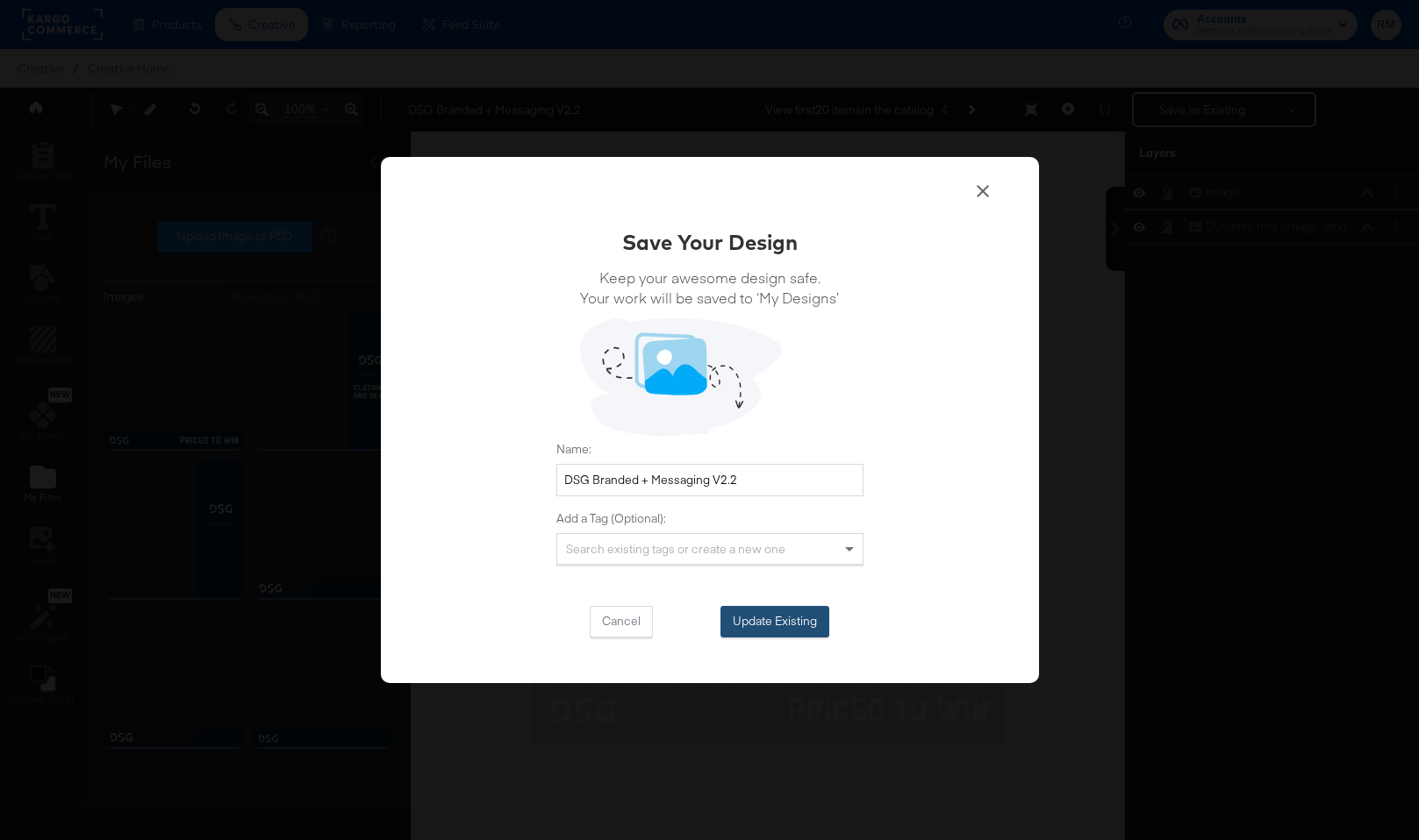
click at [811, 607] on button "Update Existing" at bounding box center [775, 622] width 109 height 31
